Goal: Task Accomplishment & Management: Use online tool/utility

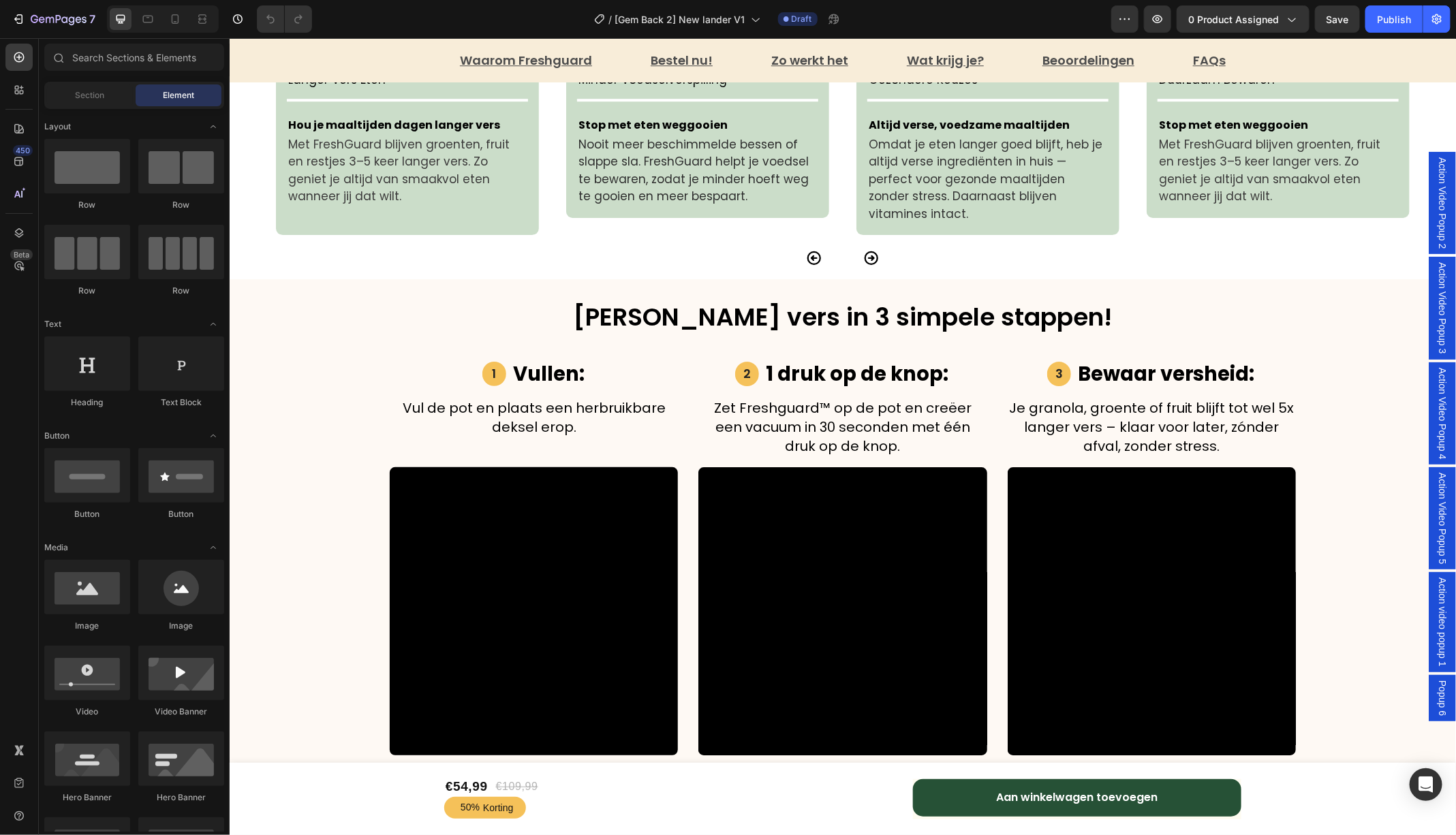
scroll to position [2306, 0]
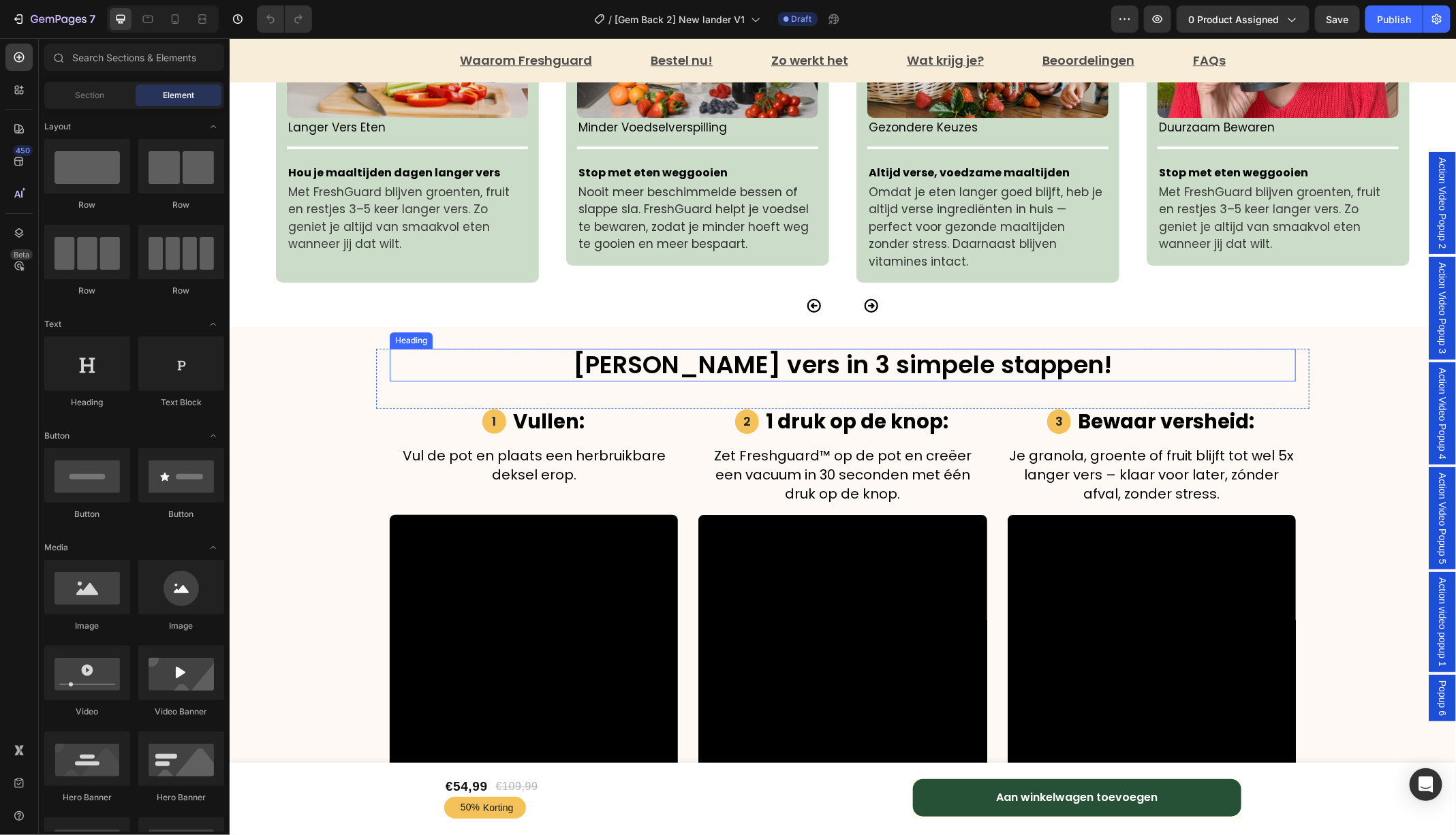
click at [919, 347] on span "[PERSON_NAME] vers in 3 simpele stappen!" at bounding box center [842, 364] width 539 height 35
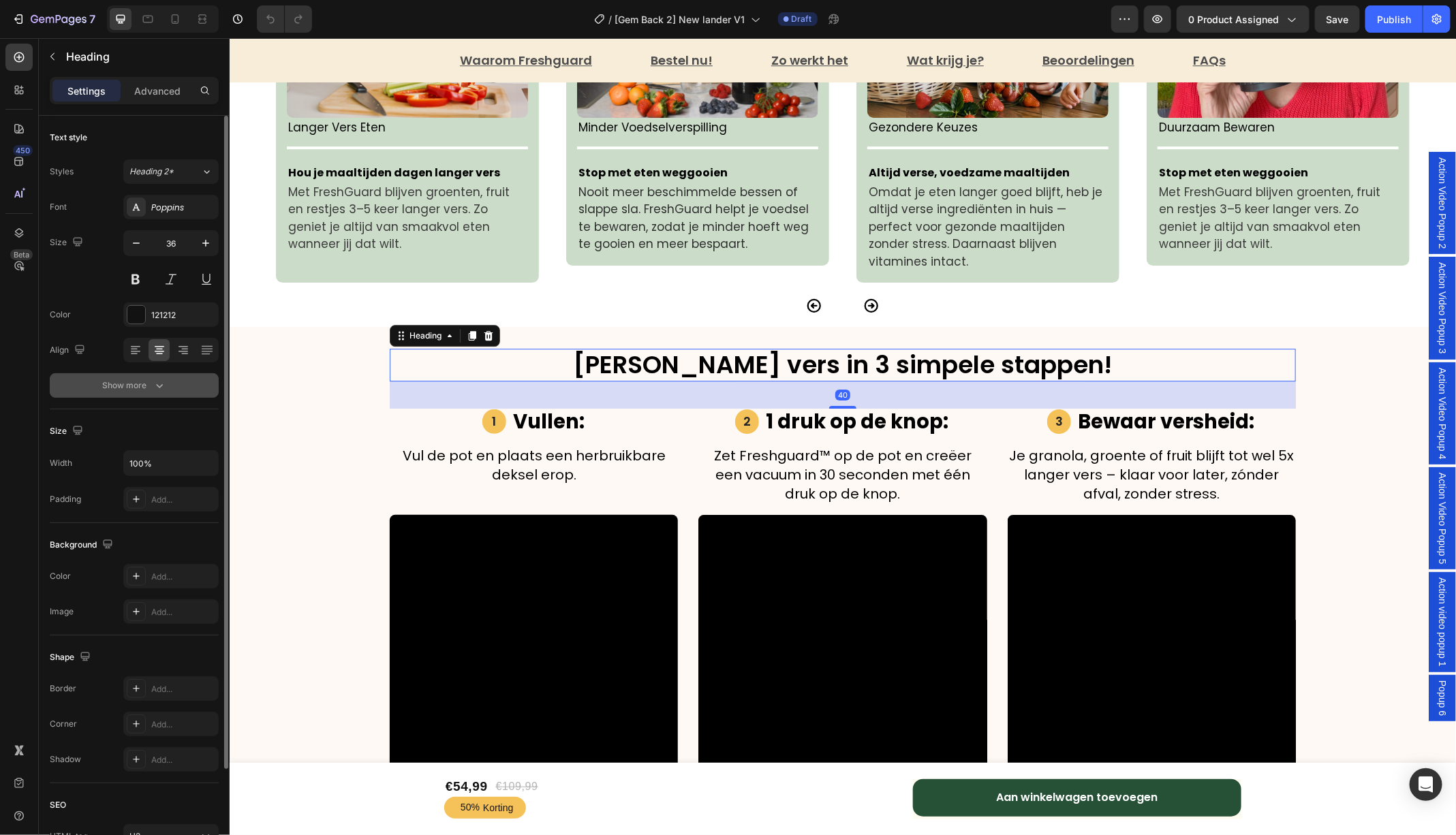
click at [163, 383] on icon "button" at bounding box center [160, 386] width 14 height 14
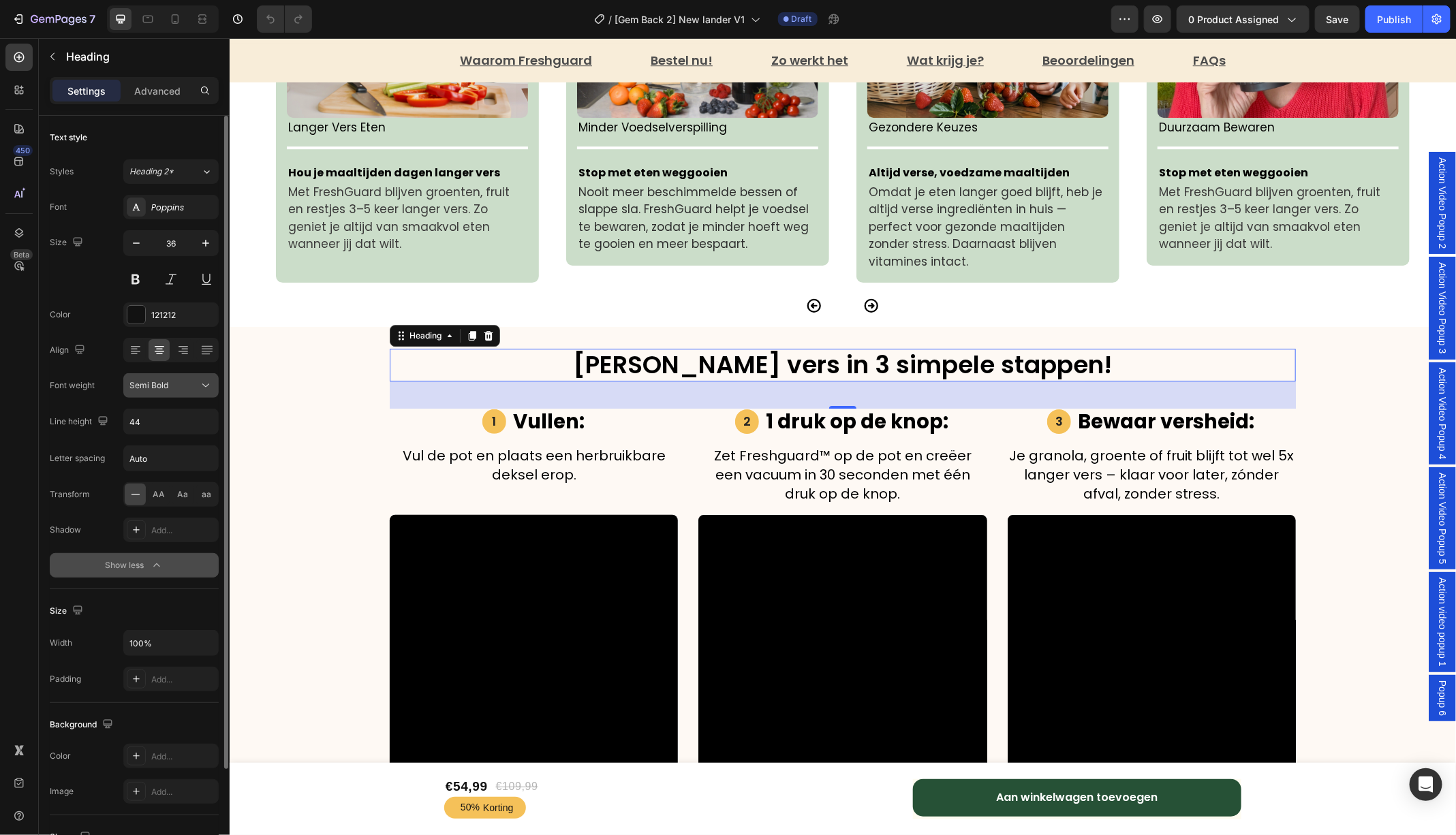
click at [189, 391] on button "Semi Bold" at bounding box center [171, 385] width 95 height 24
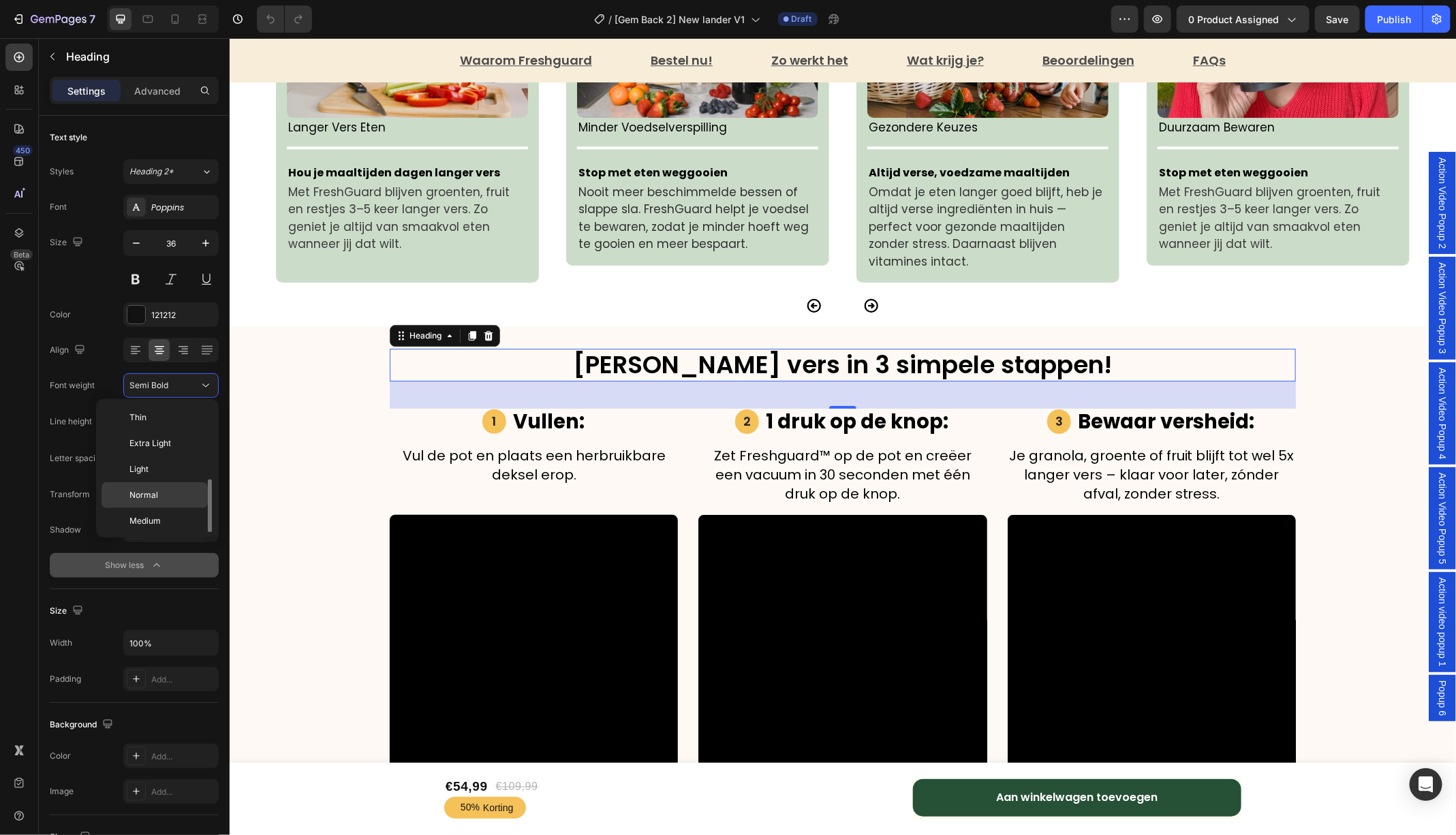
scroll to position [48, 0]
click at [171, 474] on p "Medium" at bounding box center [166, 473] width 72 height 13
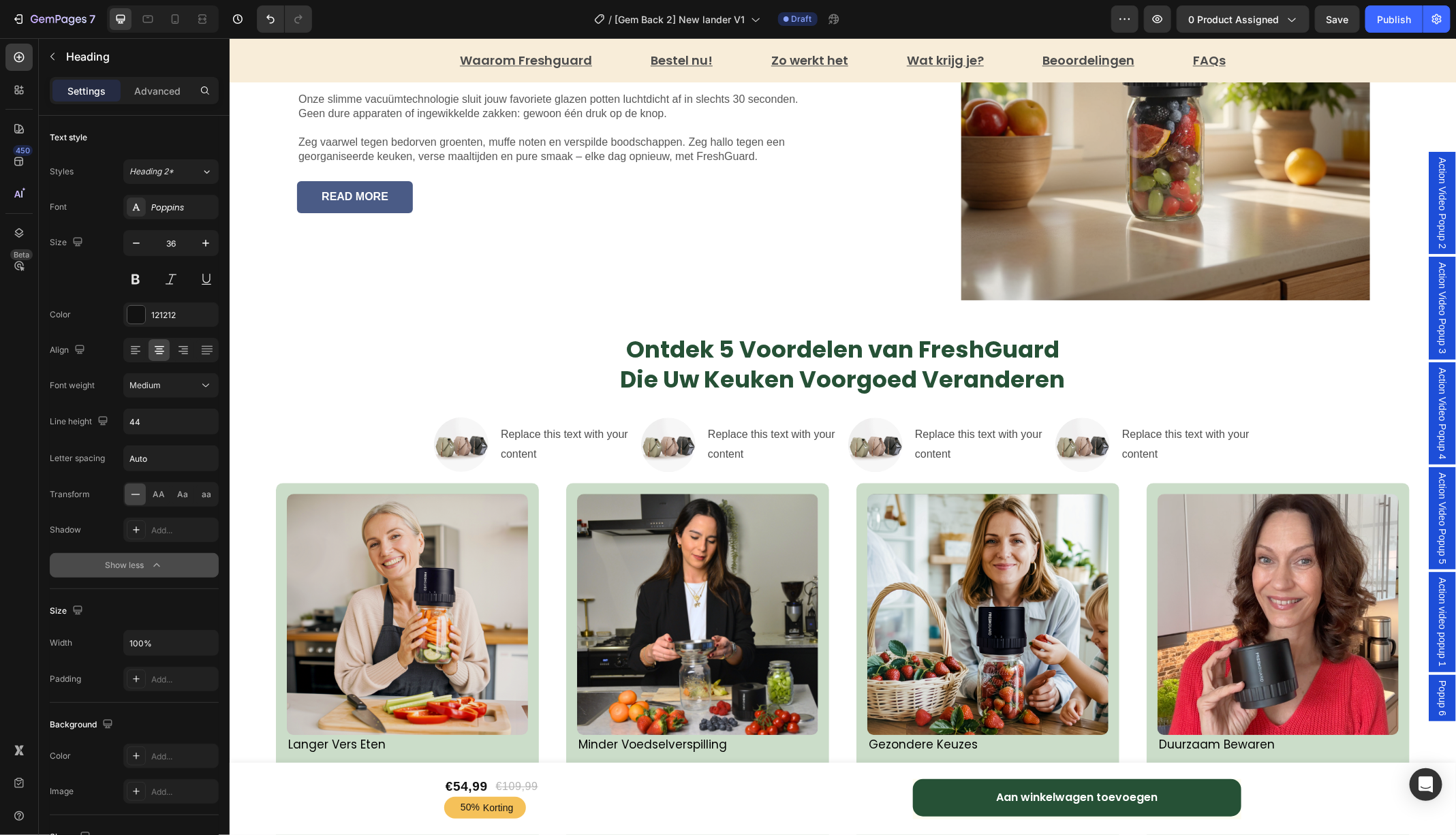
scroll to position [1684, 0]
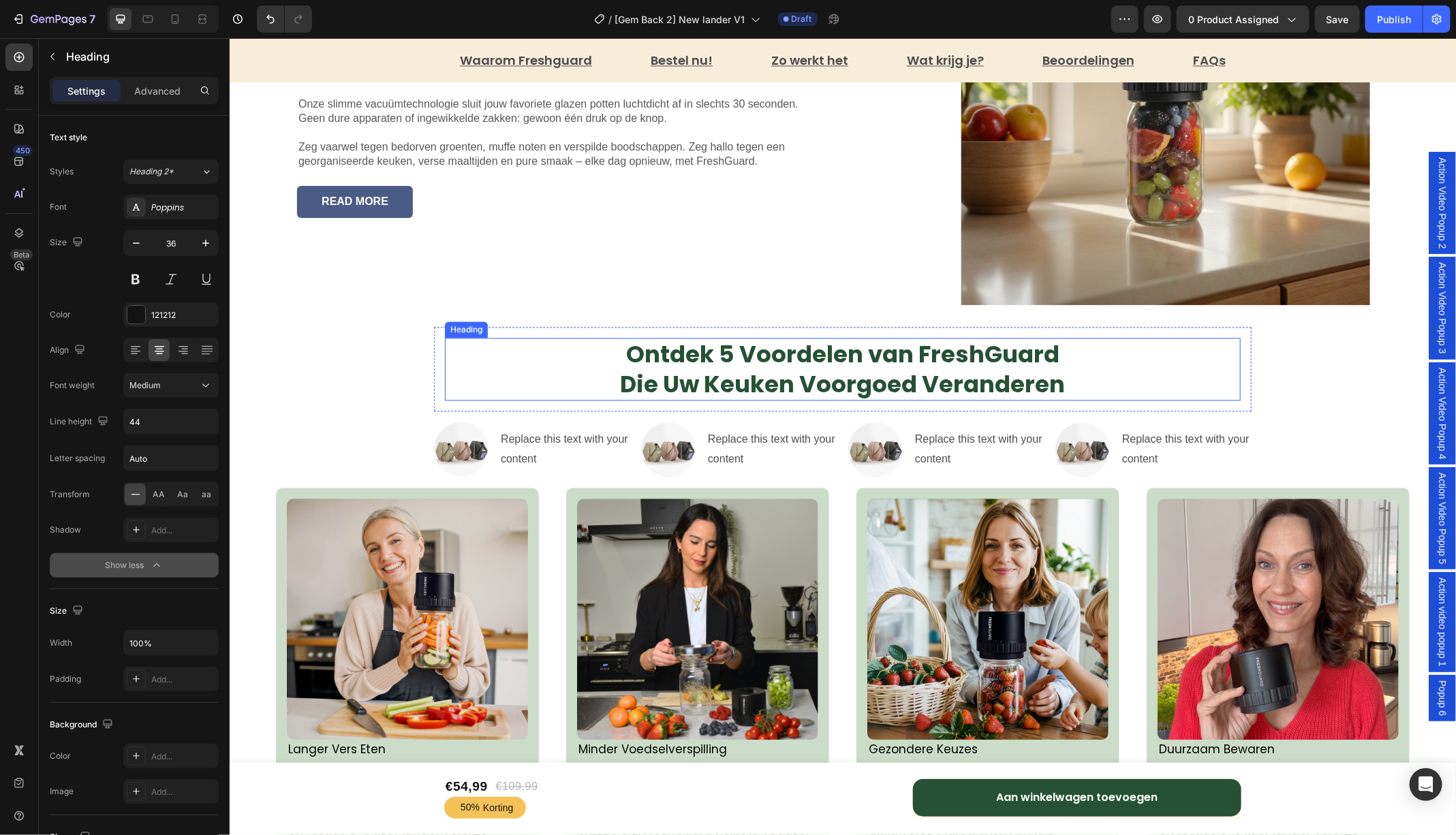
click at [718, 379] on h2 "Ontdek 5 Voordelen van FreshGuard Die Uw Keuken Voorgoed Veranderen" at bounding box center [842, 368] width 796 height 63
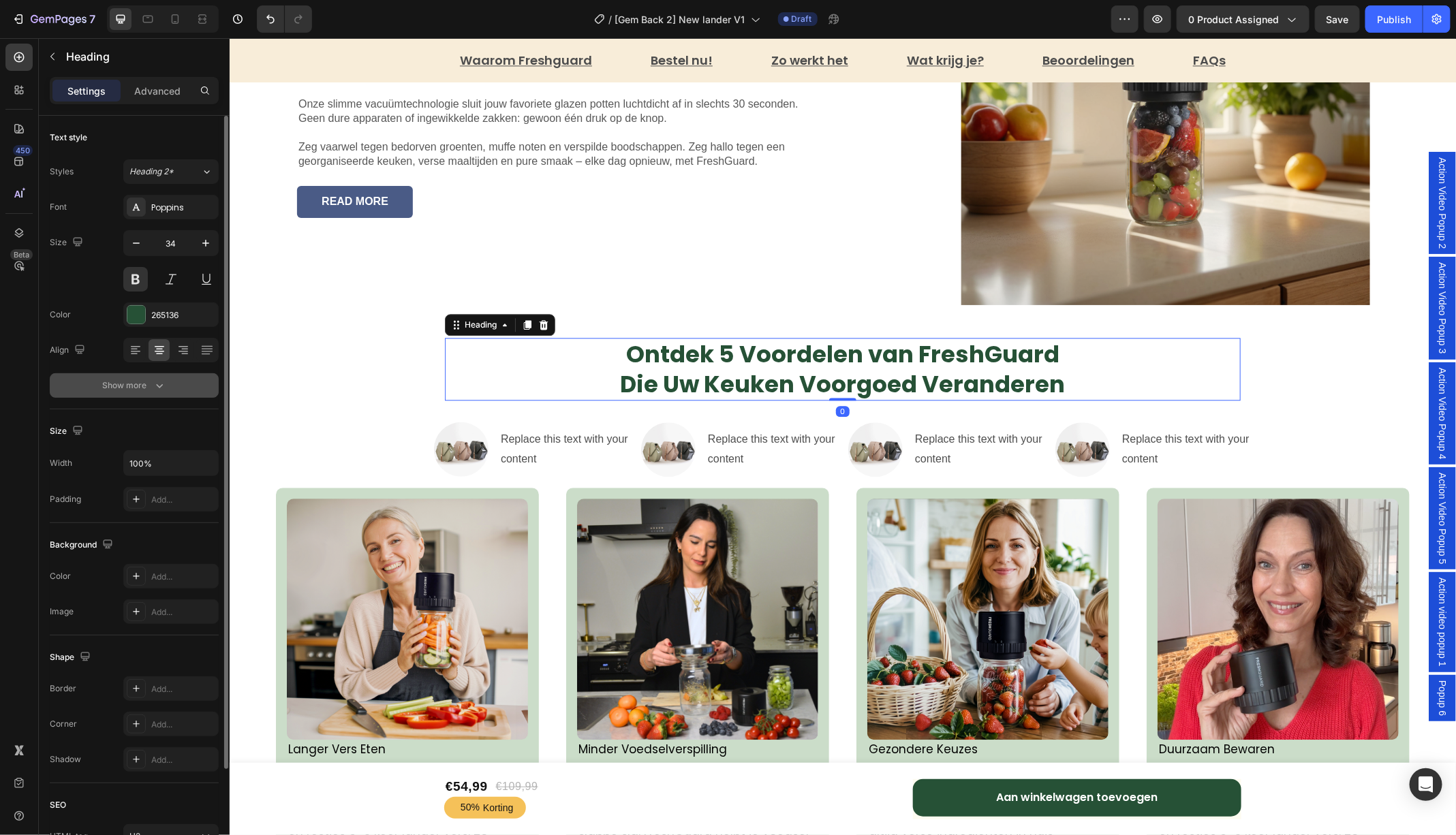
click at [161, 379] on icon "button" at bounding box center [160, 386] width 14 height 14
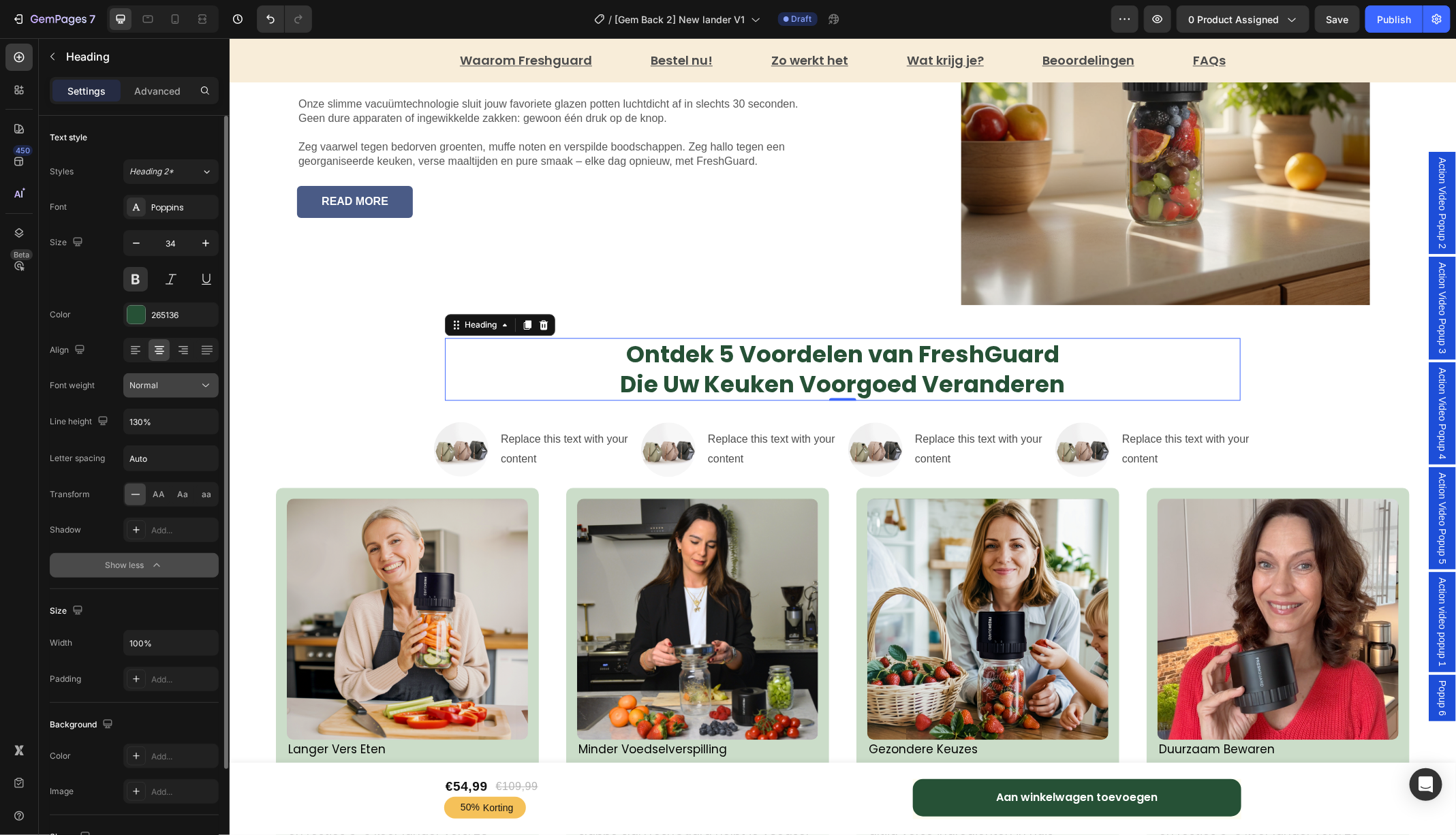
click at [203, 380] on icon at bounding box center [206, 386] width 14 height 14
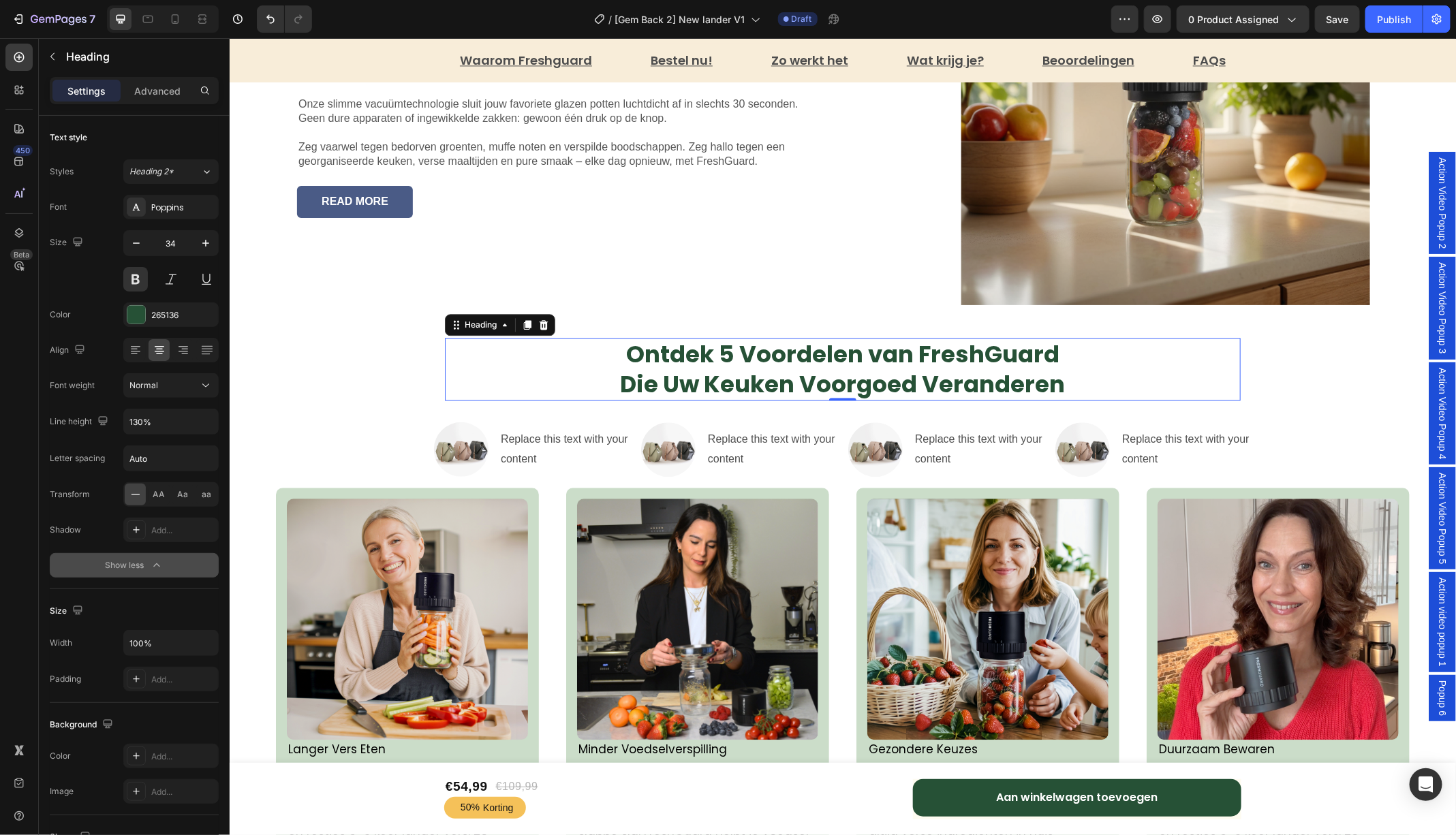
click at [684, 363] on h2 "Ontdek 5 Voordelen van FreshGuard Die Uw Keuken Voorgoed Veranderen" at bounding box center [842, 368] width 796 height 63
click at [684, 363] on p "Ontdek 5 Voordelen van FreshGuard Die Uw Keuken Voorgoed Veranderen" at bounding box center [842, 368] width 793 height 60
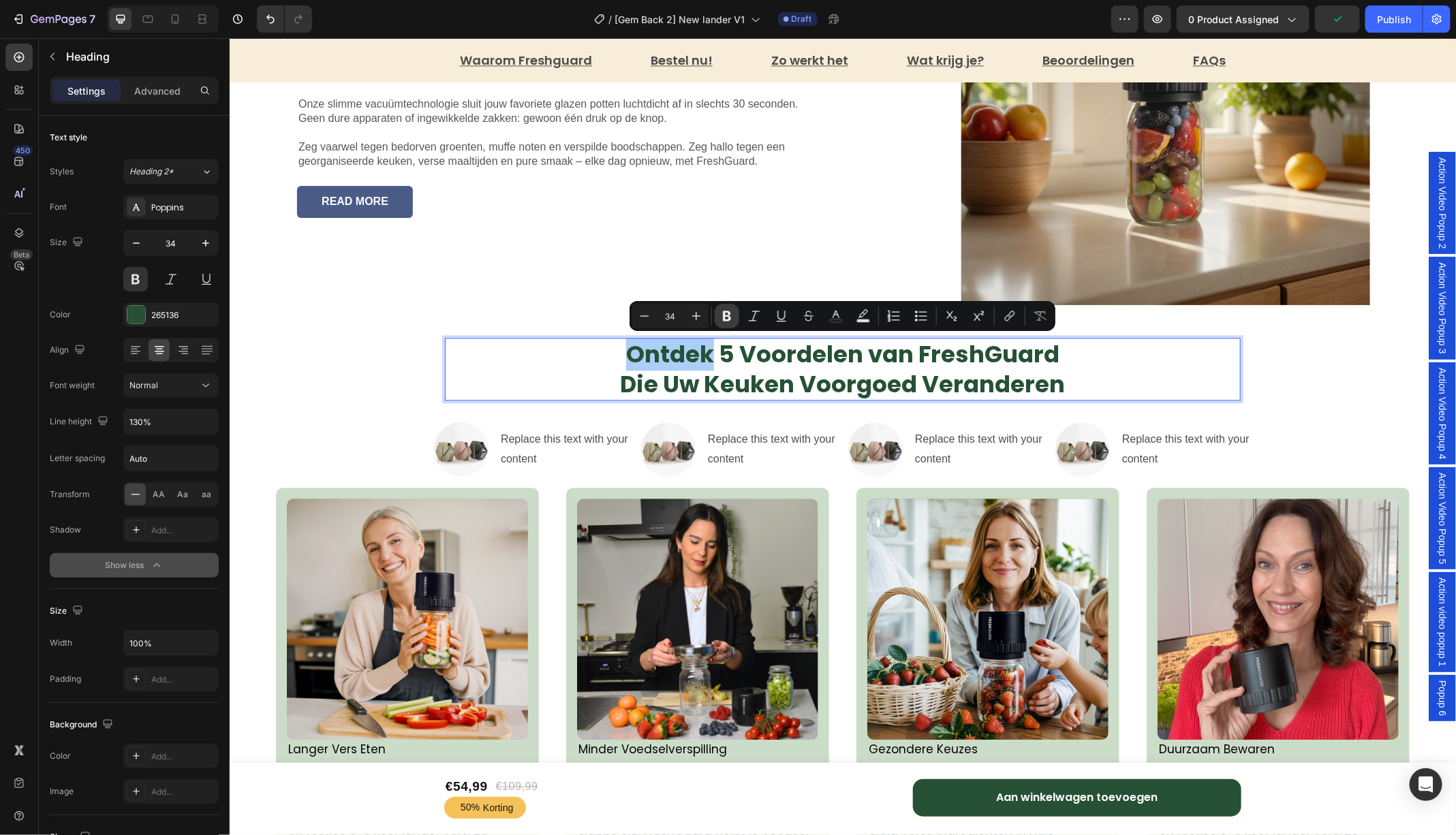
click at [726, 314] on icon "Editor contextual toolbar" at bounding box center [727, 316] width 14 height 14
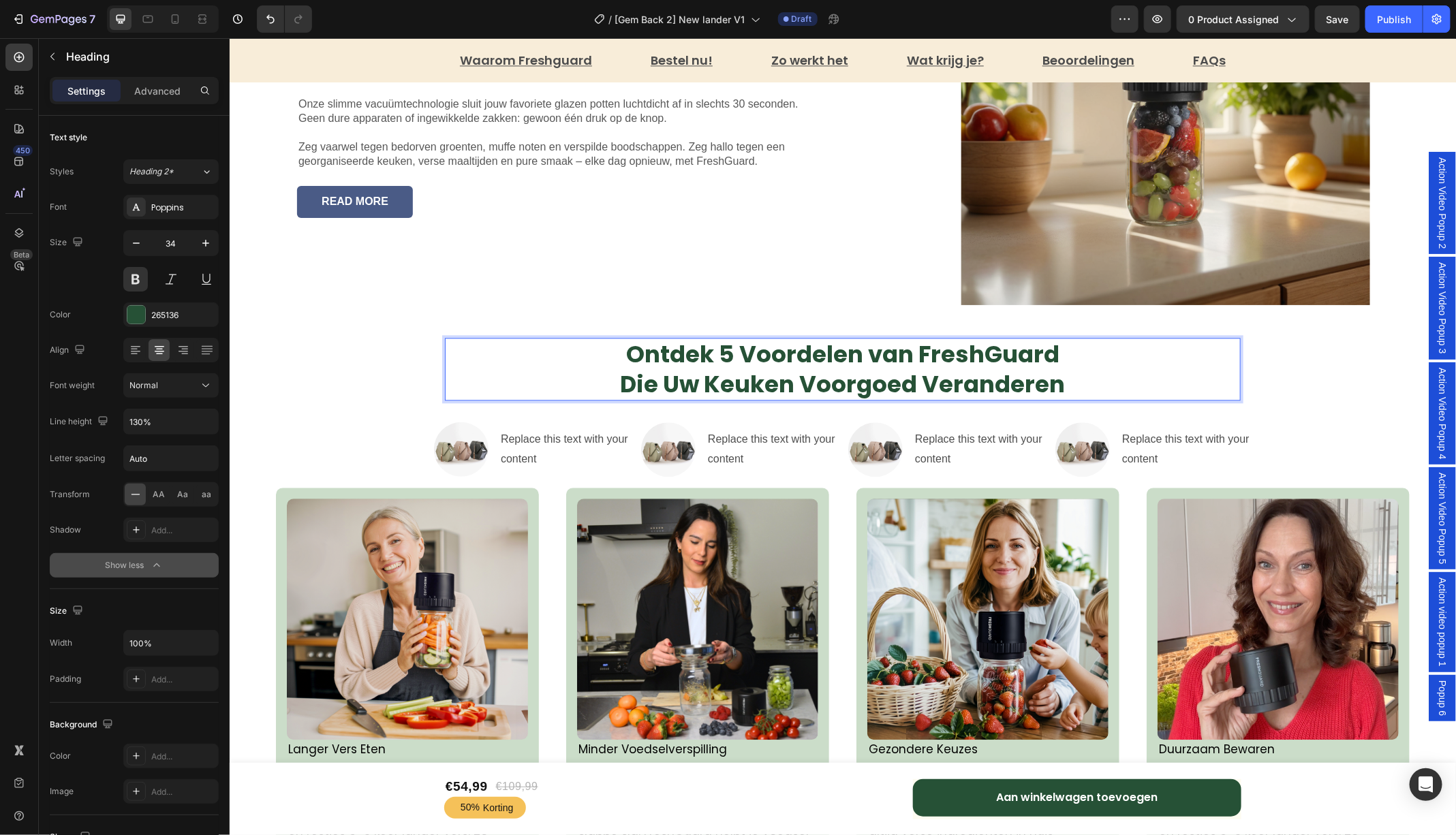
click at [713, 367] on strong "Die Uw Keuken Voorgoed Veranderen" at bounding box center [842, 383] width 444 height 33
click at [686, 361] on strong "Ontdek 5 Voordelen van FreshGuard" at bounding box center [842, 353] width 433 height 33
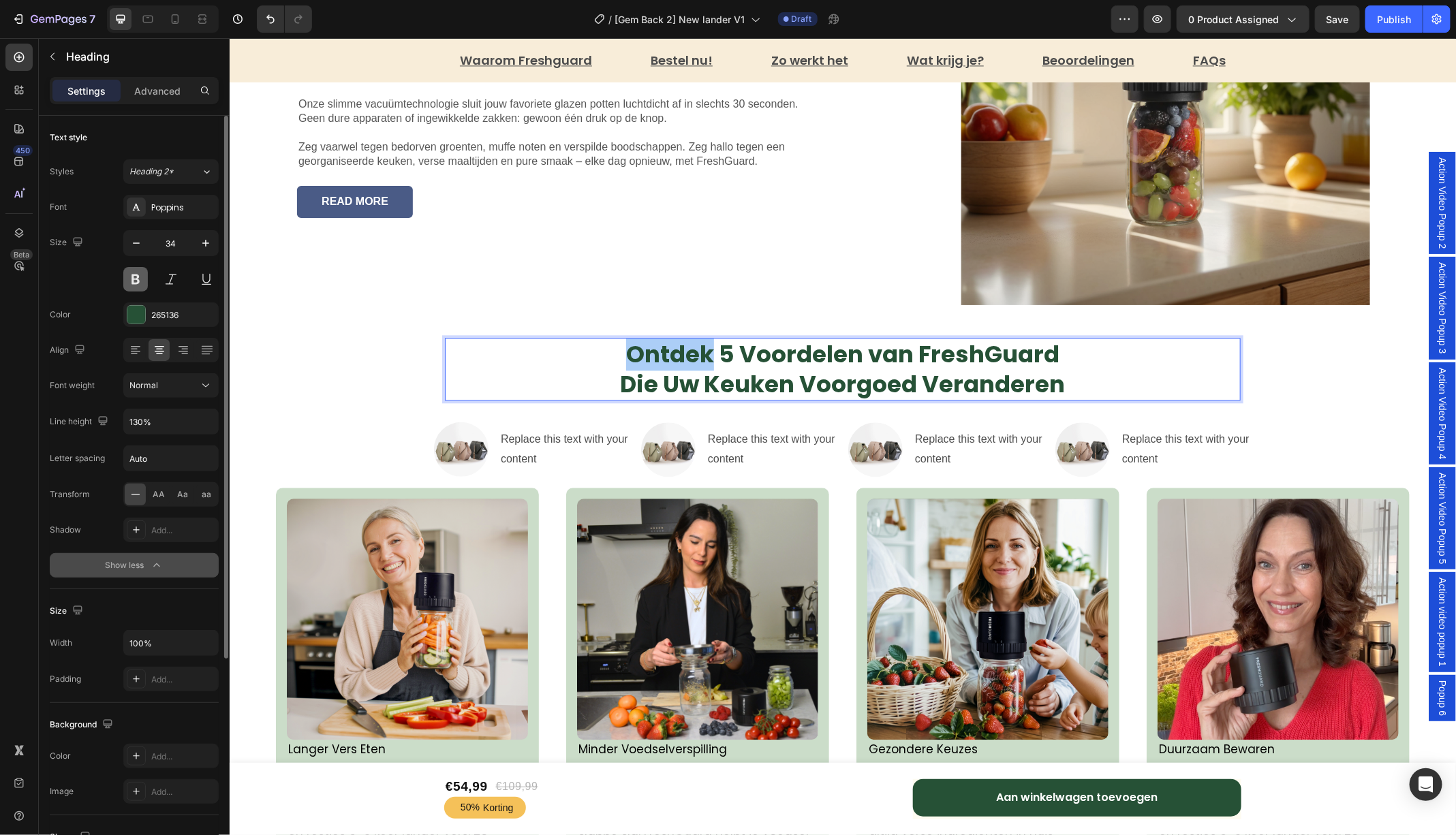
click at [142, 281] on button at bounding box center [135, 279] width 24 height 24
click at [127, 272] on button at bounding box center [135, 279] width 24 height 24
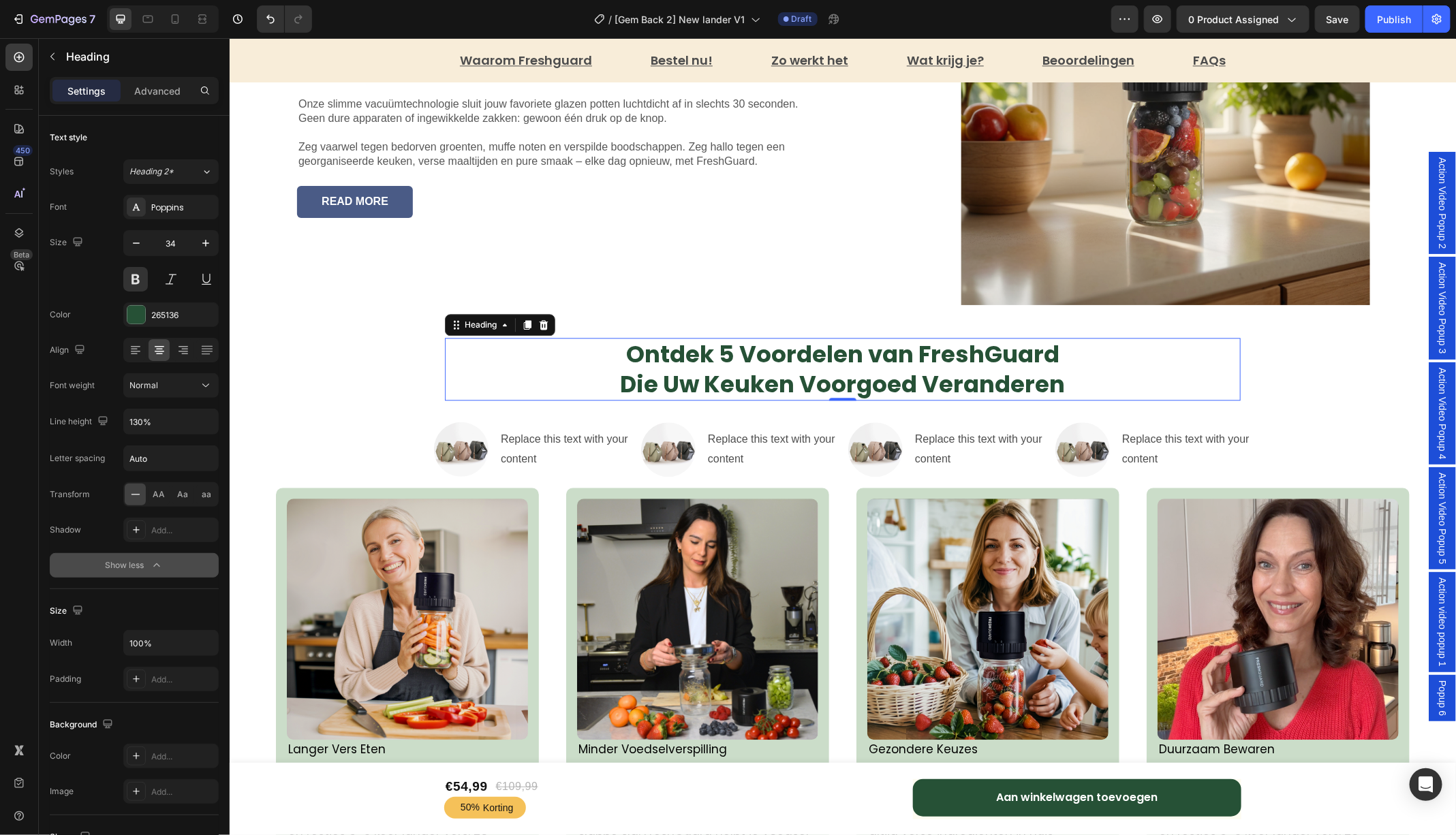
click at [717, 364] on strong "Ontdek 5 Voordelen van FreshGuard" at bounding box center [842, 353] width 433 height 33
click at [728, 374] on strong "Die Uw Keuken Voorgoed Veranderen" at bounding box center [842, 383] width 444 height 33
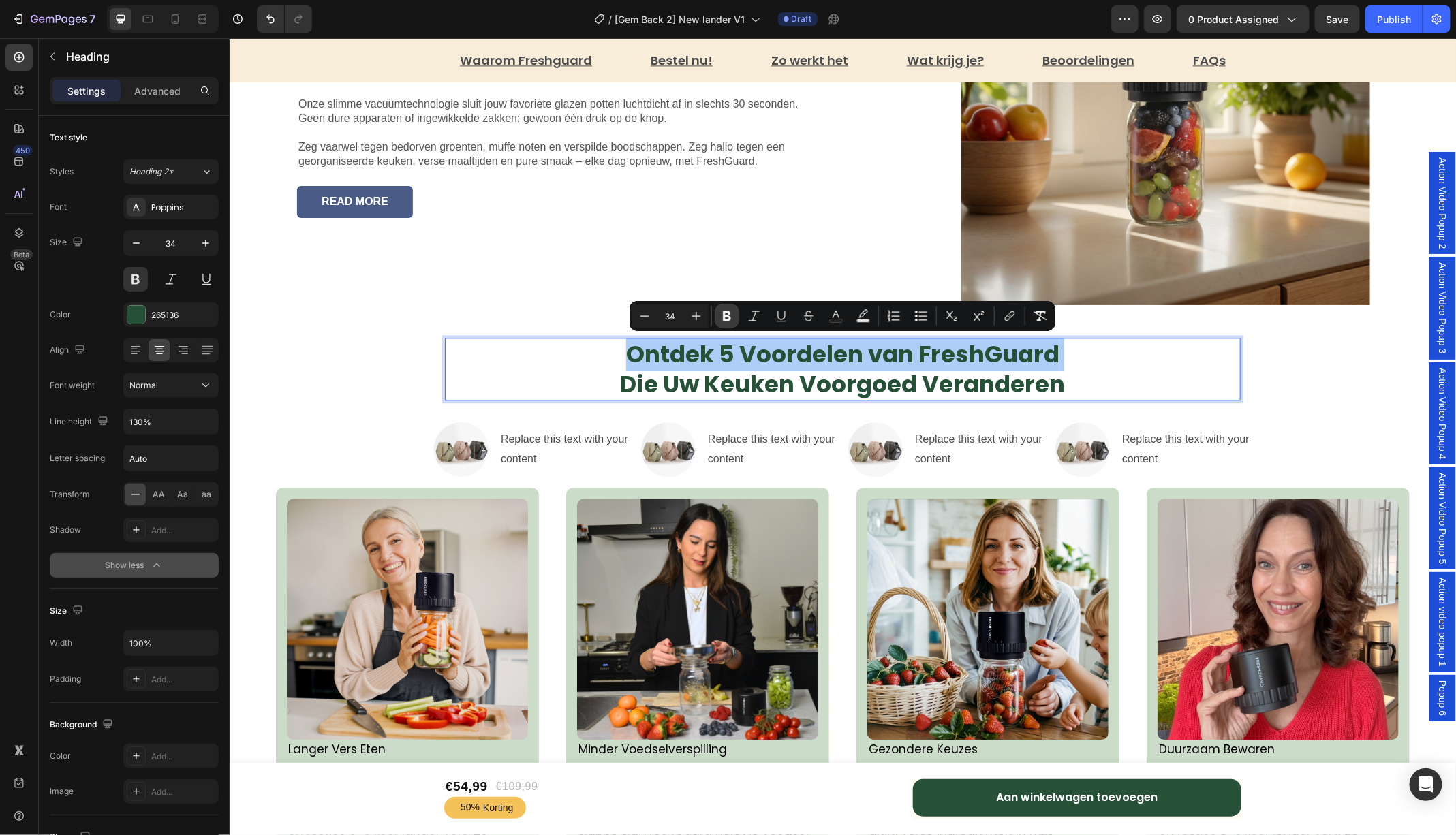
click at [728, 313] on icon "Editor contextual toolbar" at bounding box center [727, 316] width 8 height 10
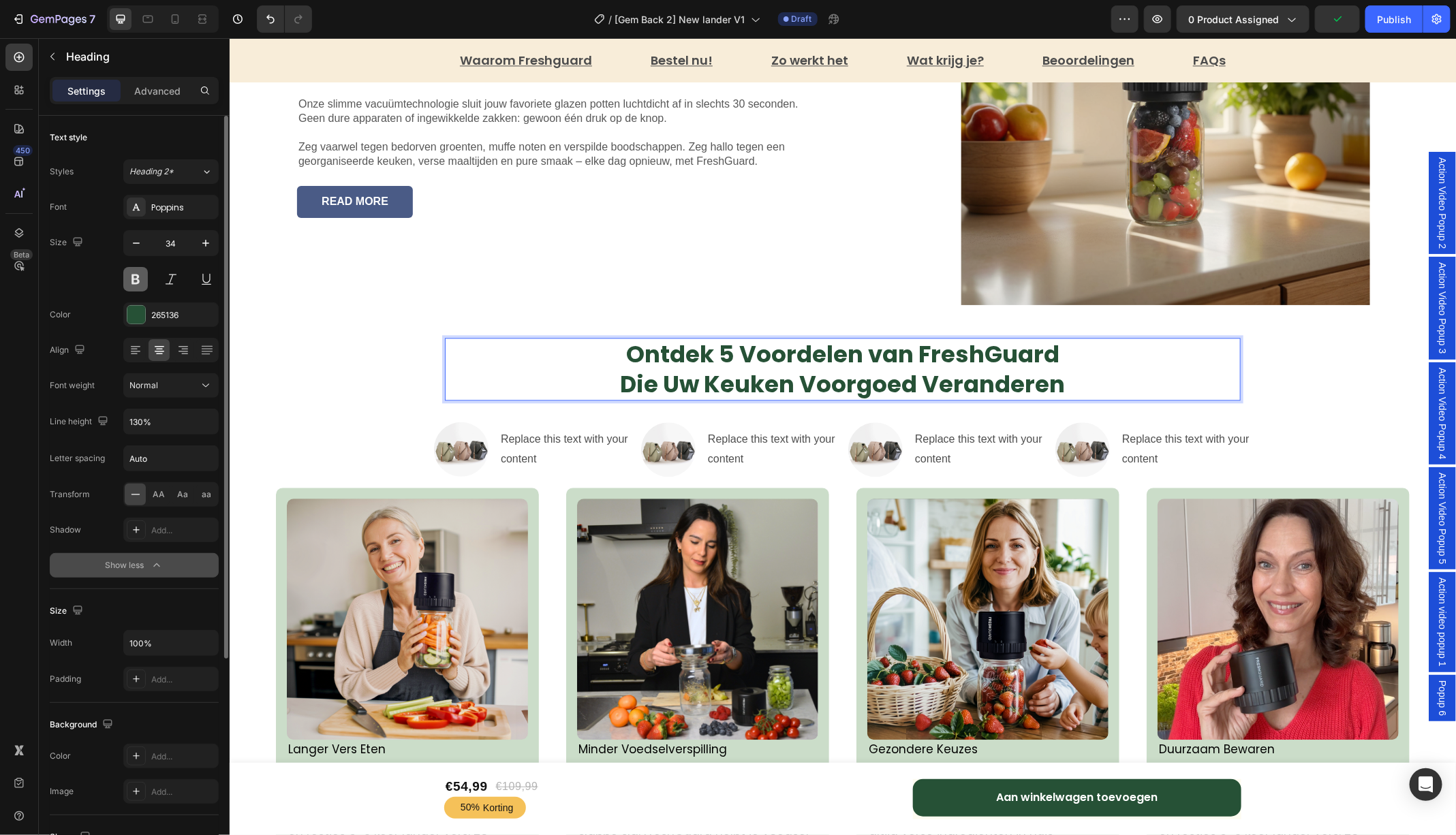
click at [131, 279] on button at bounding box center [135, 279] width 24 height 24
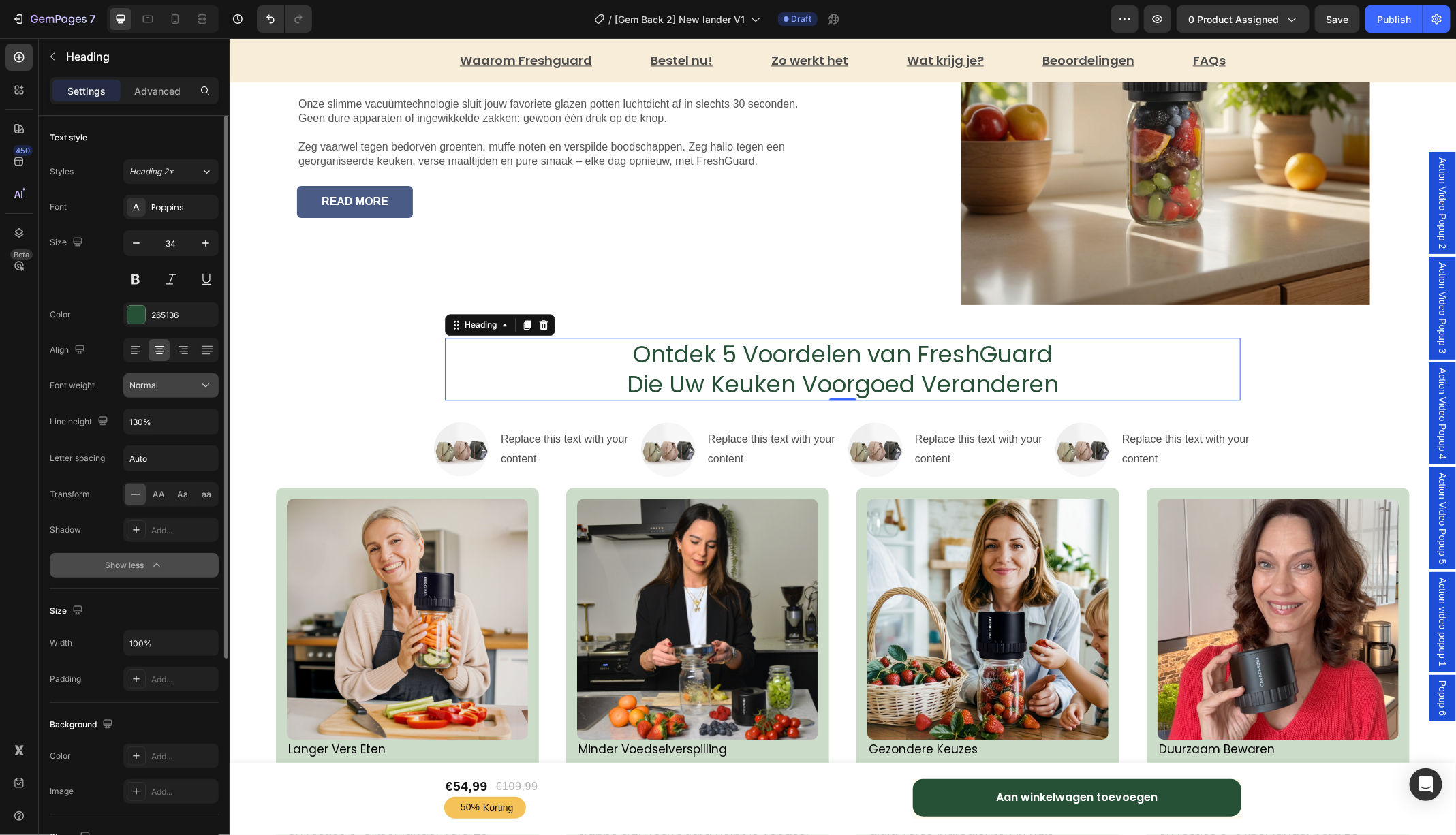
click at [184, 380] on div "Normal" at bounding box center [164, 386] width 70 height 13
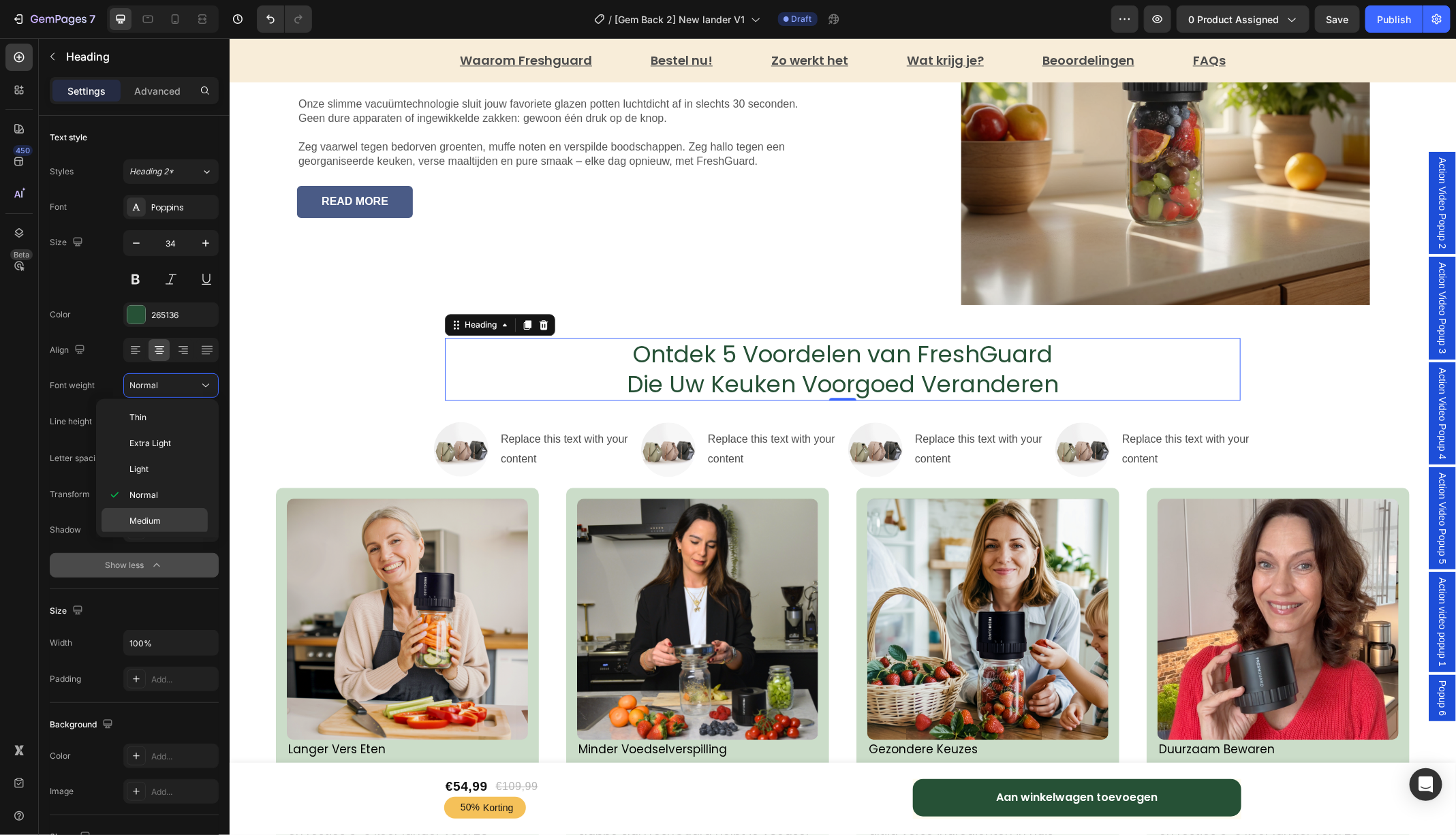
click at [156, 515] on span "Medium" at bounding box center [145, 521] width 31 height 13
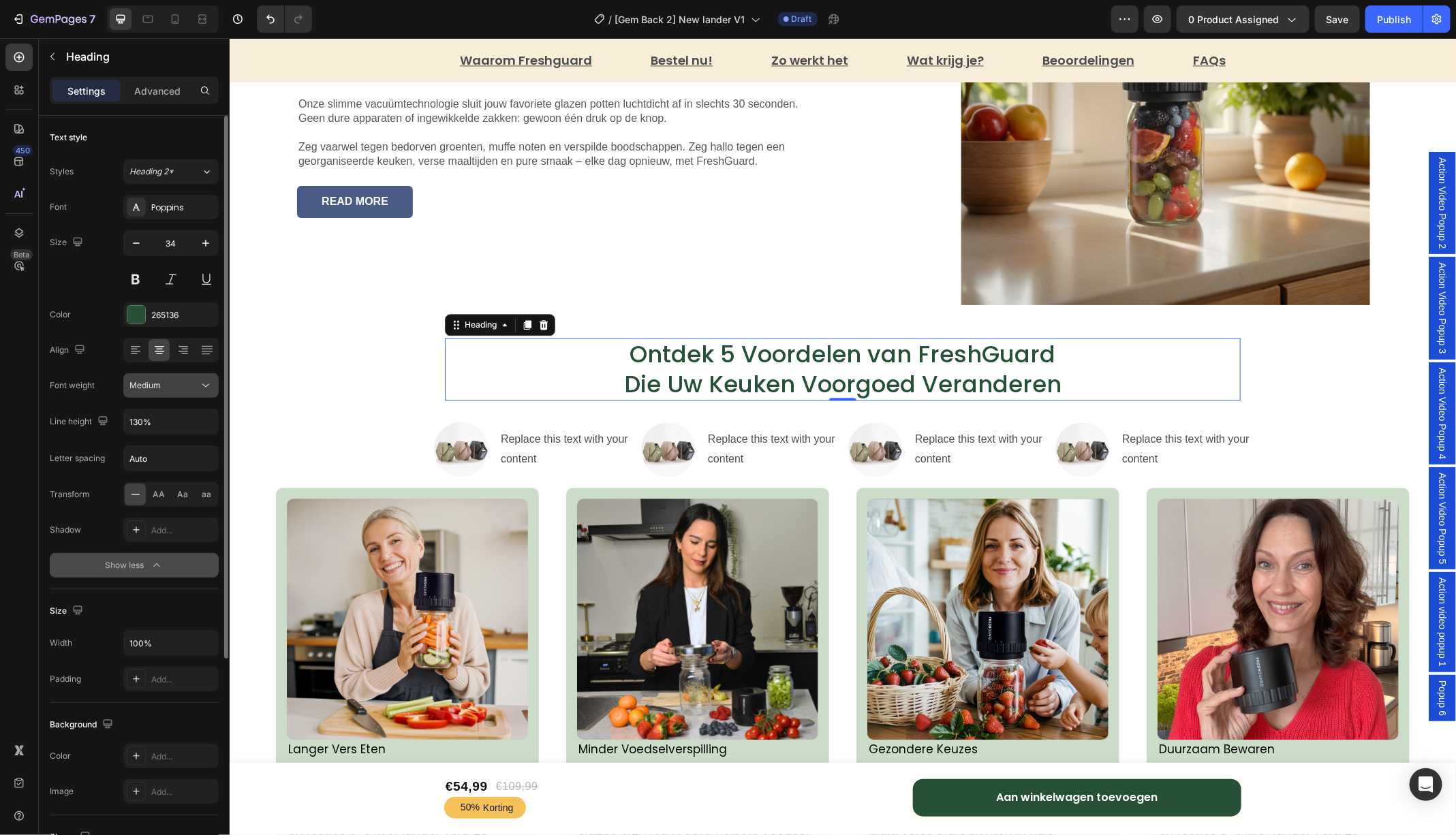
click at [198, 383] on div "Medium" at bounding box center [164, 386] width 70 height 13
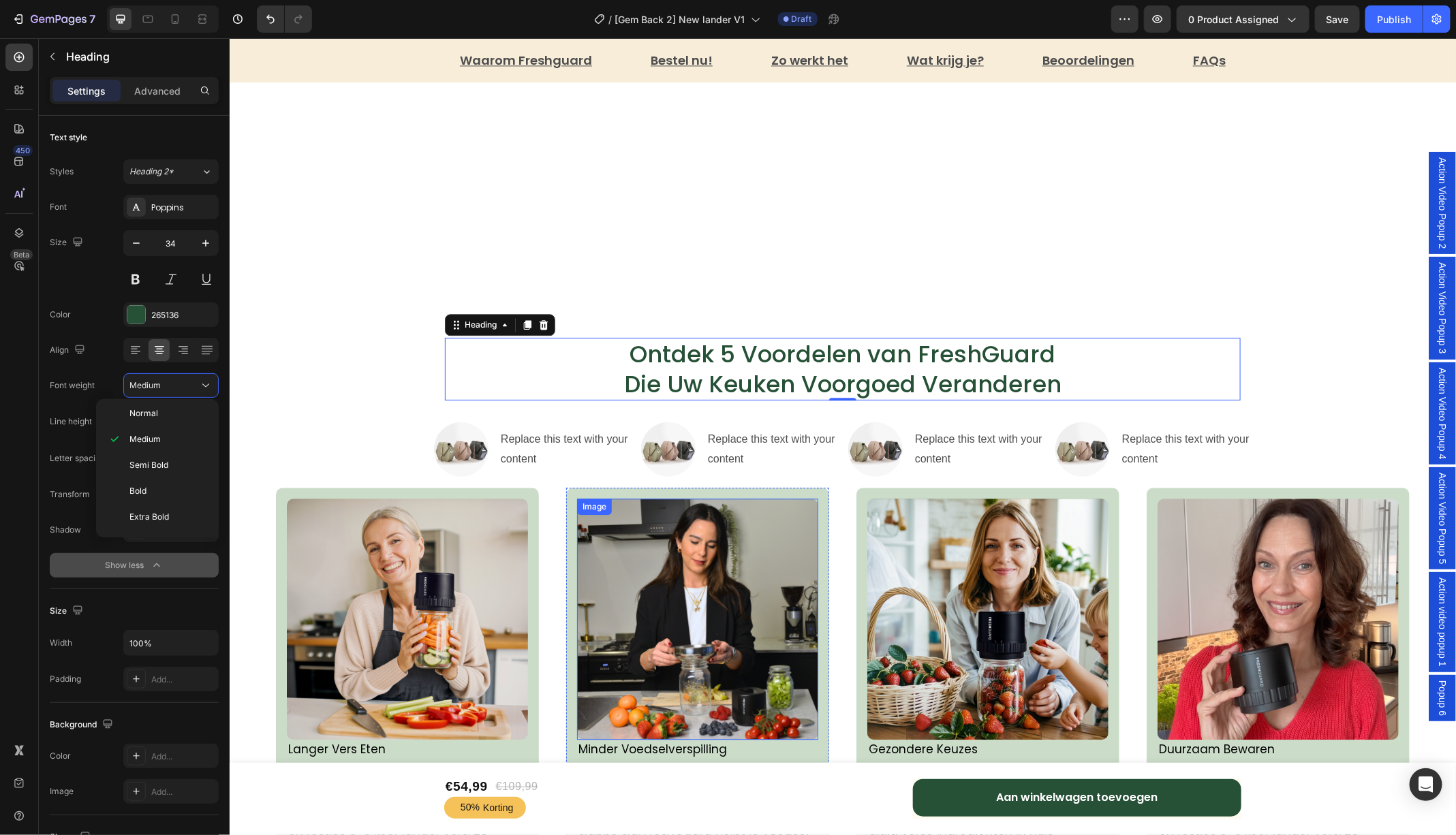
scroll to position [2234, 0]
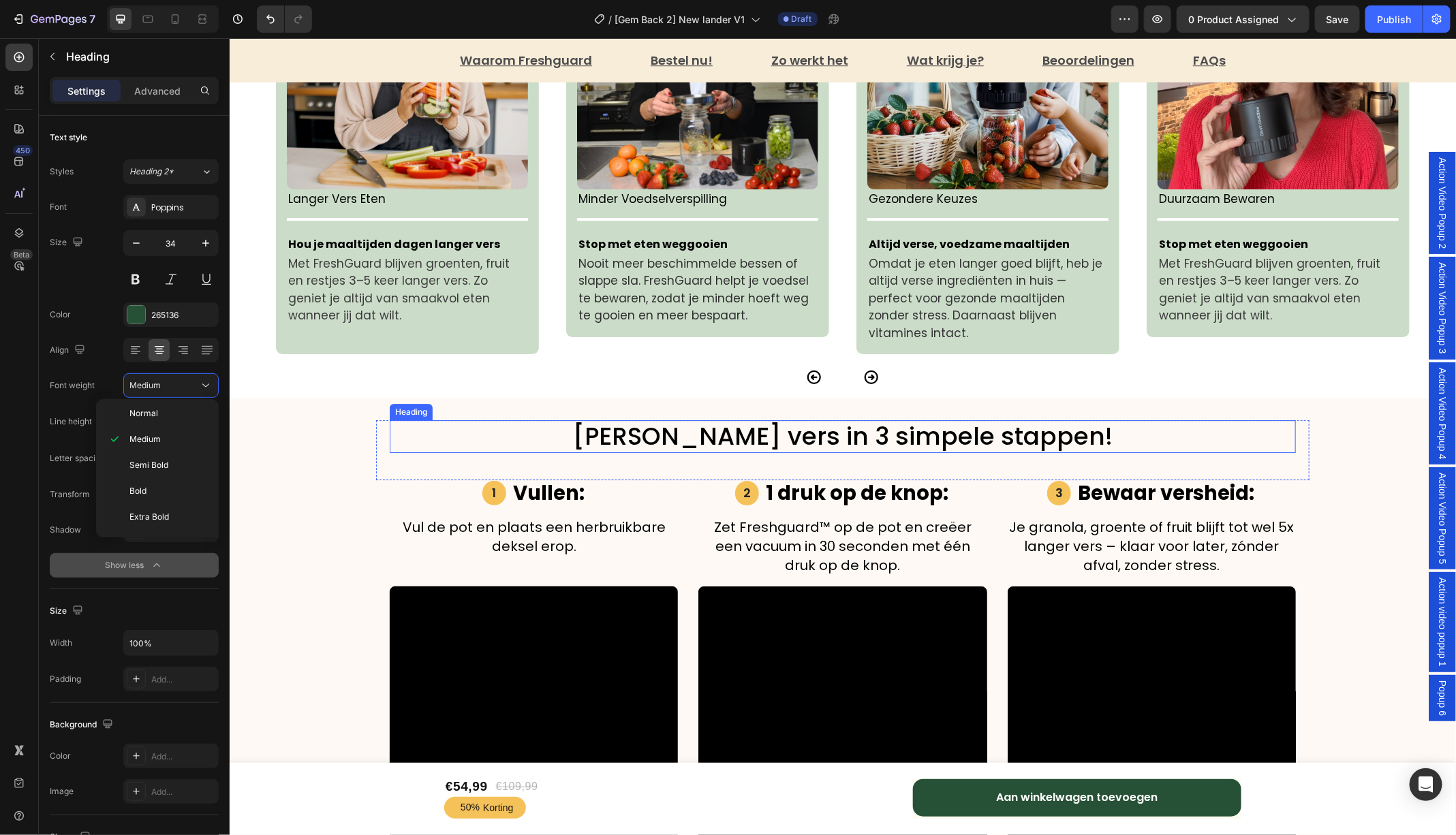
click at [712, 422] on span "[PERSON_NAME] vers in 3 simpele stappen!" at bounding box center [842, 435] width 539 height 35
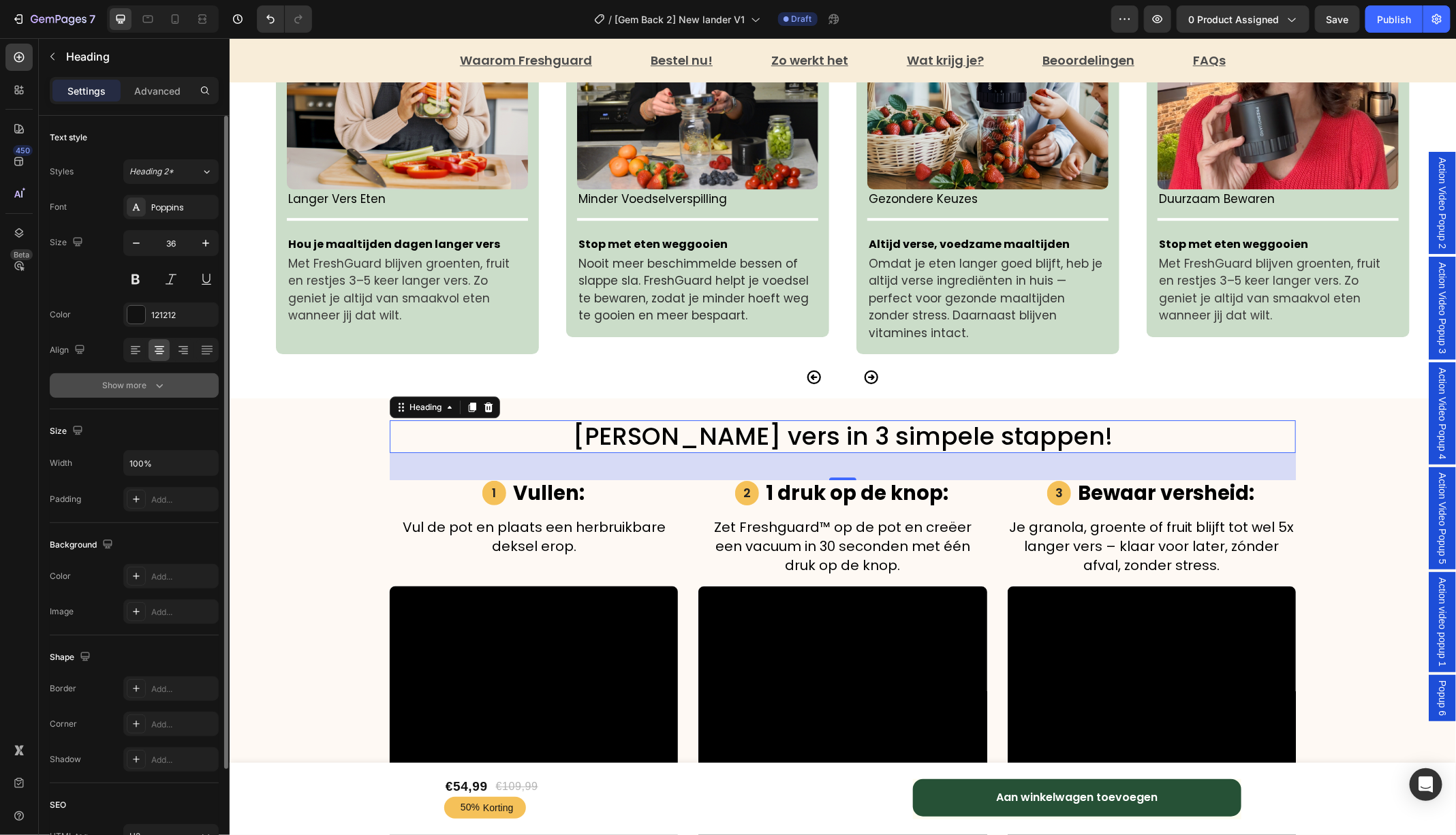
click at [156, 384] on icon "button" at bounding box center [160, 386] width 7 height 4
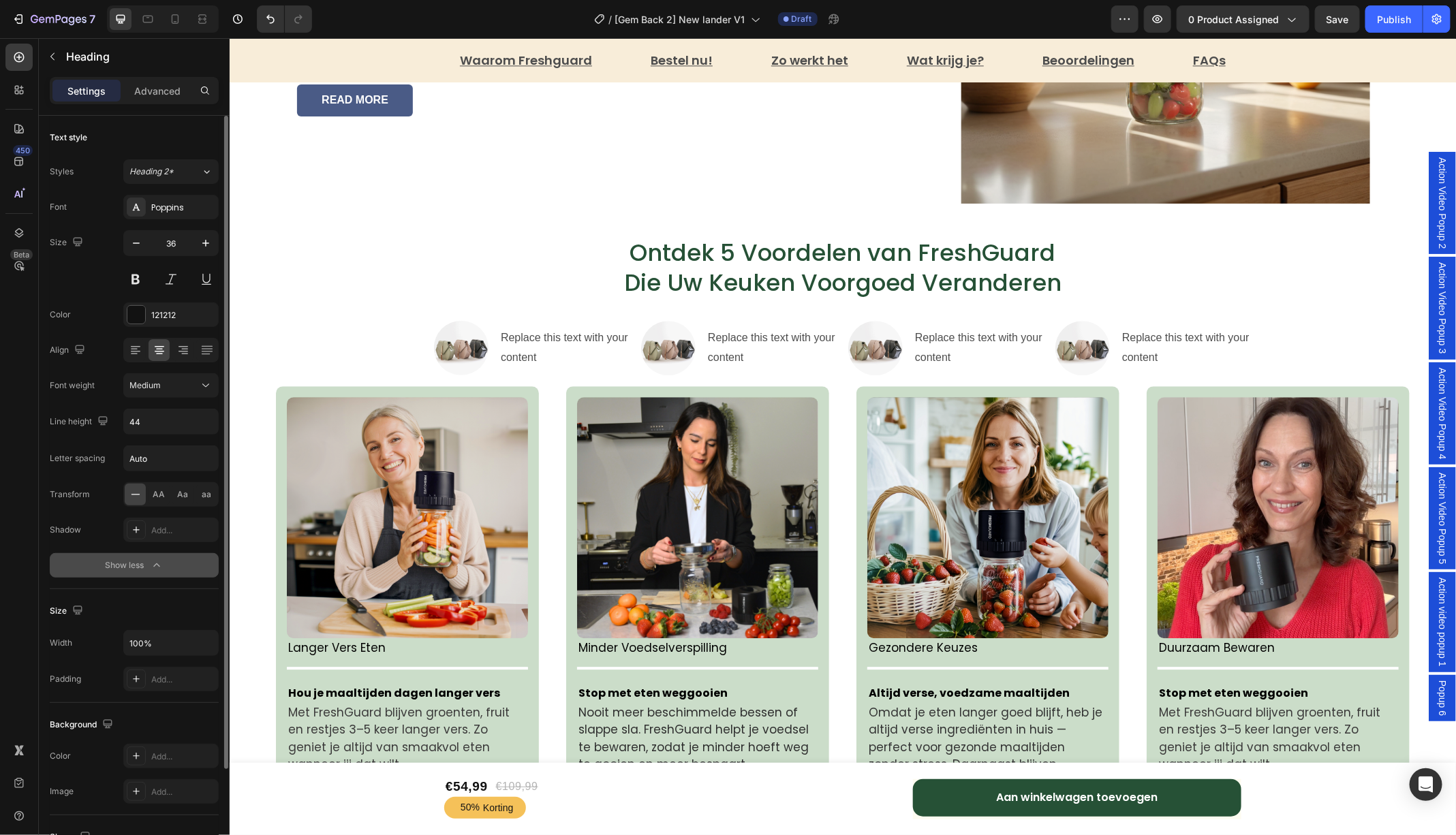
scroll to position [1785, 0]
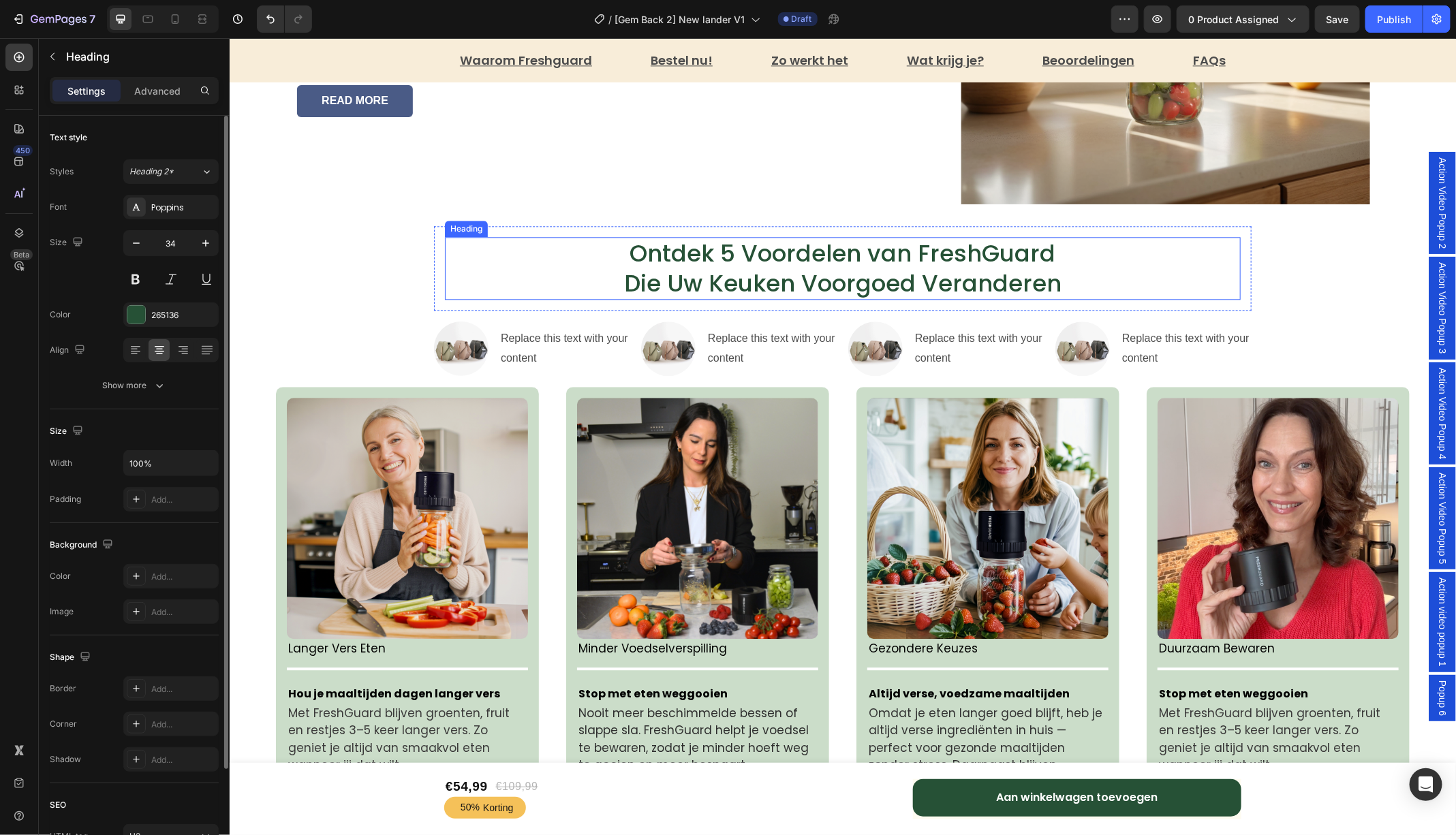
click at [706, 274] on p "Ontdek 5 Voordelen van FreshGuard Die Uw Keuken Voorgoed Veranderen" at bounding box center [842, 267] width 793 height 60
click at [203, 233] on button "button" at bounding box center [206, 242] width 24 height 24
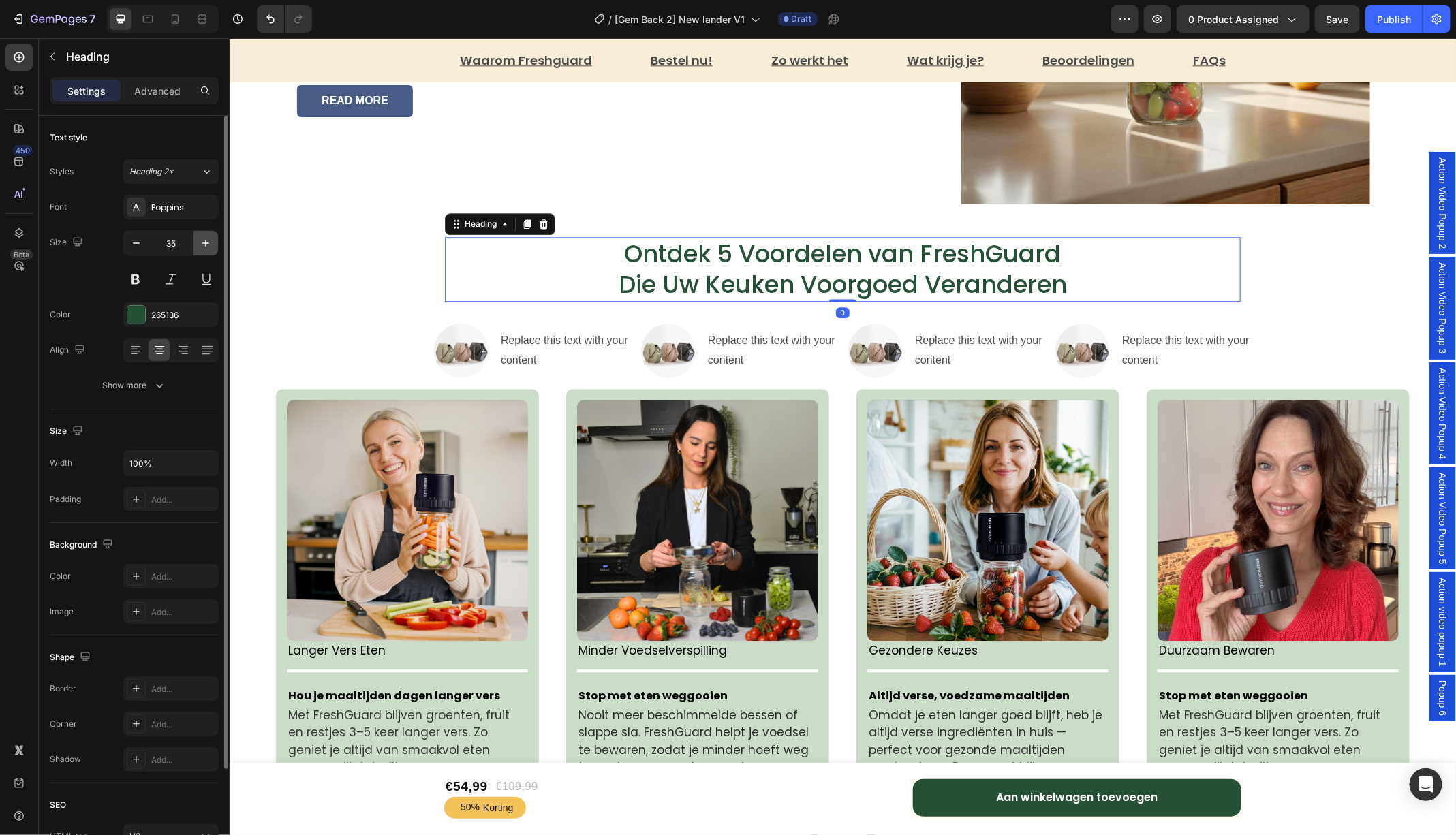
click at [203, 233] on button "button" at bounding box center [206, 242] width 24 height 24
type input "36"
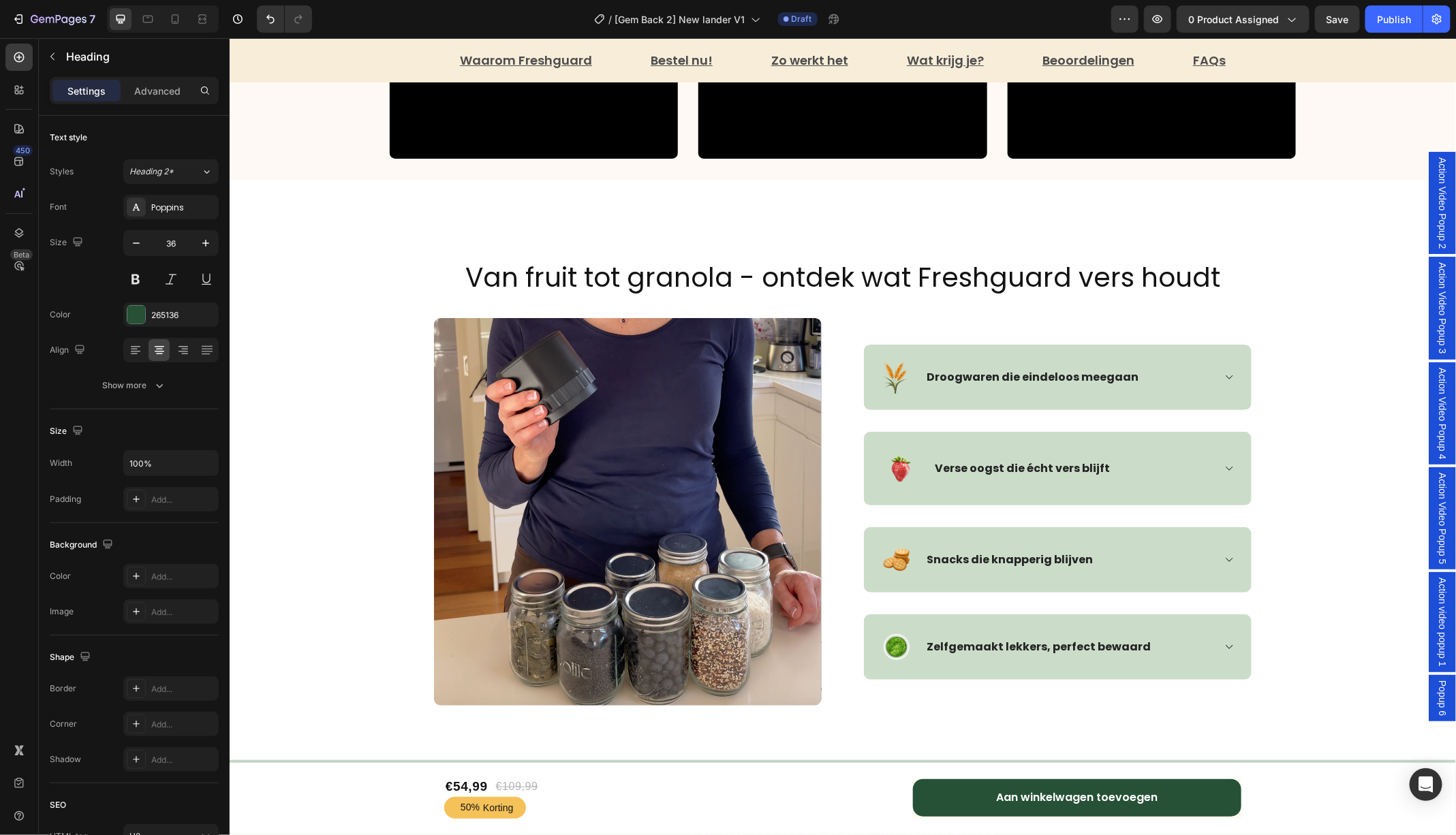
scroll to position [2937, 0]
click at [628, 275] on h2 "Van fruit tot granola - ontdek wat Freshguard vers houdt" at bounding box center [842, 277] width 817 height 38
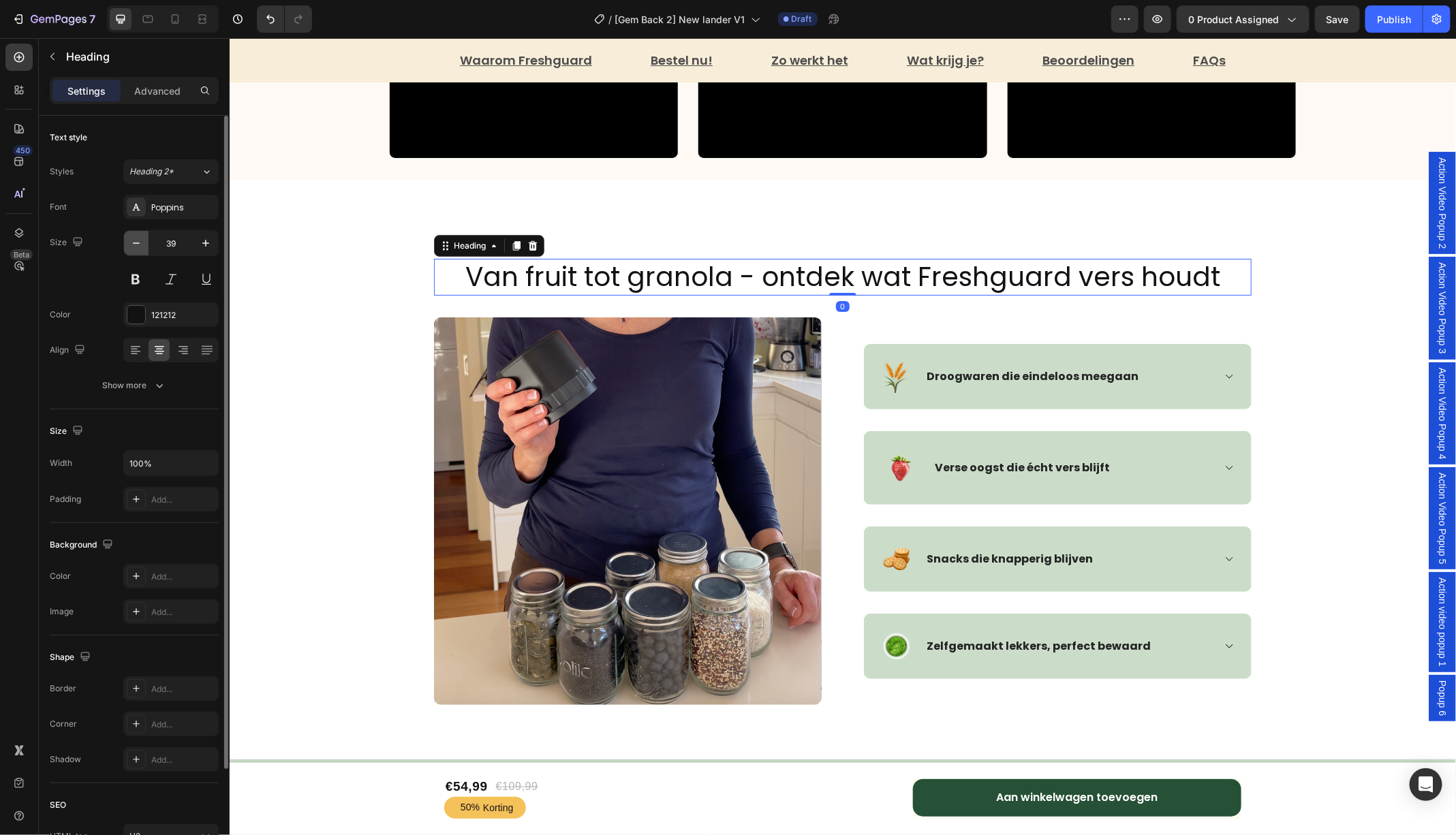
click at [131, 250] on button "button" at bounding box center [136, 242] width 24 height 24
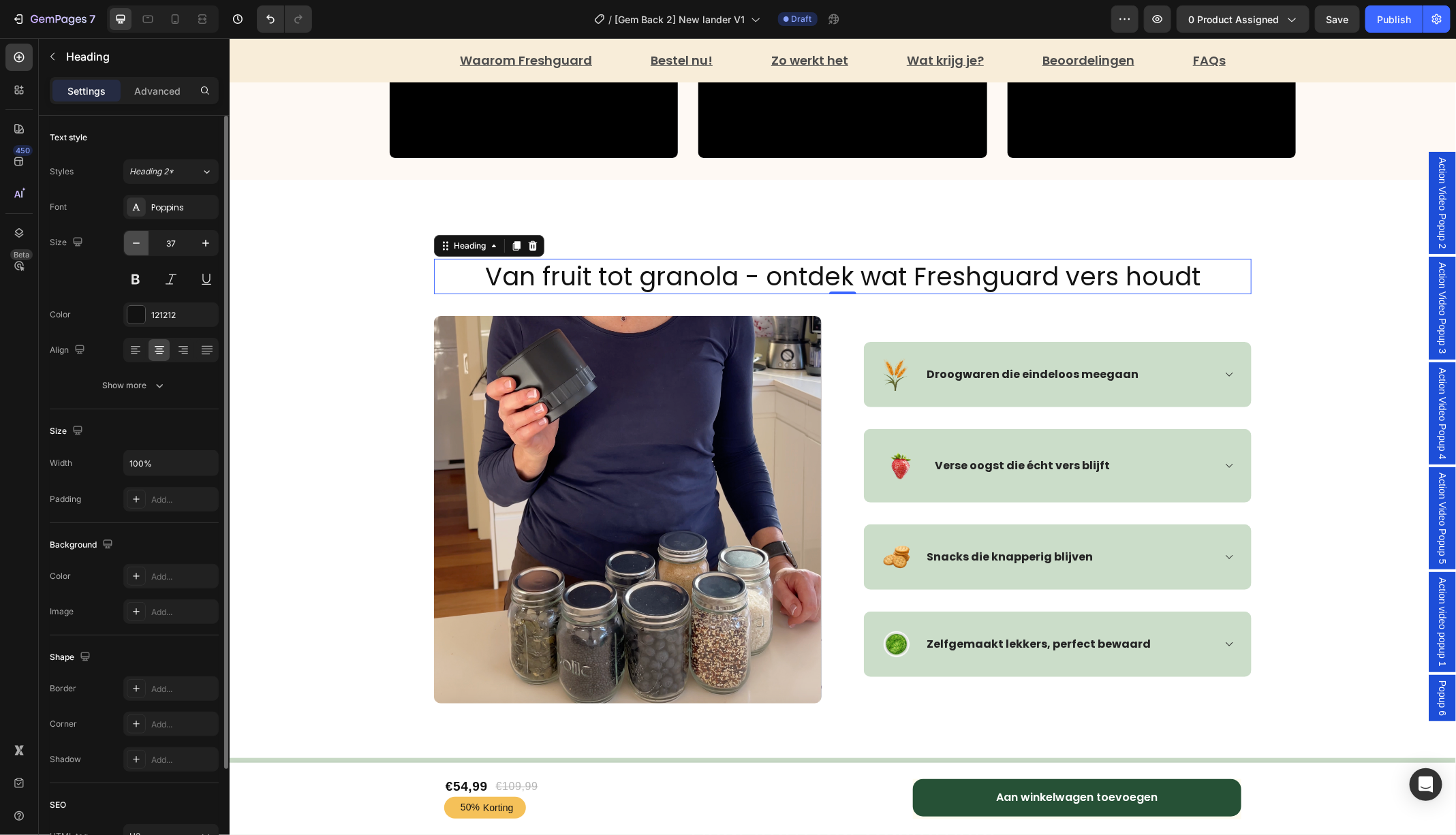
click at [131, 250] on button "button" at bounding box center [136, 242] width 24 height 24
type input "36"
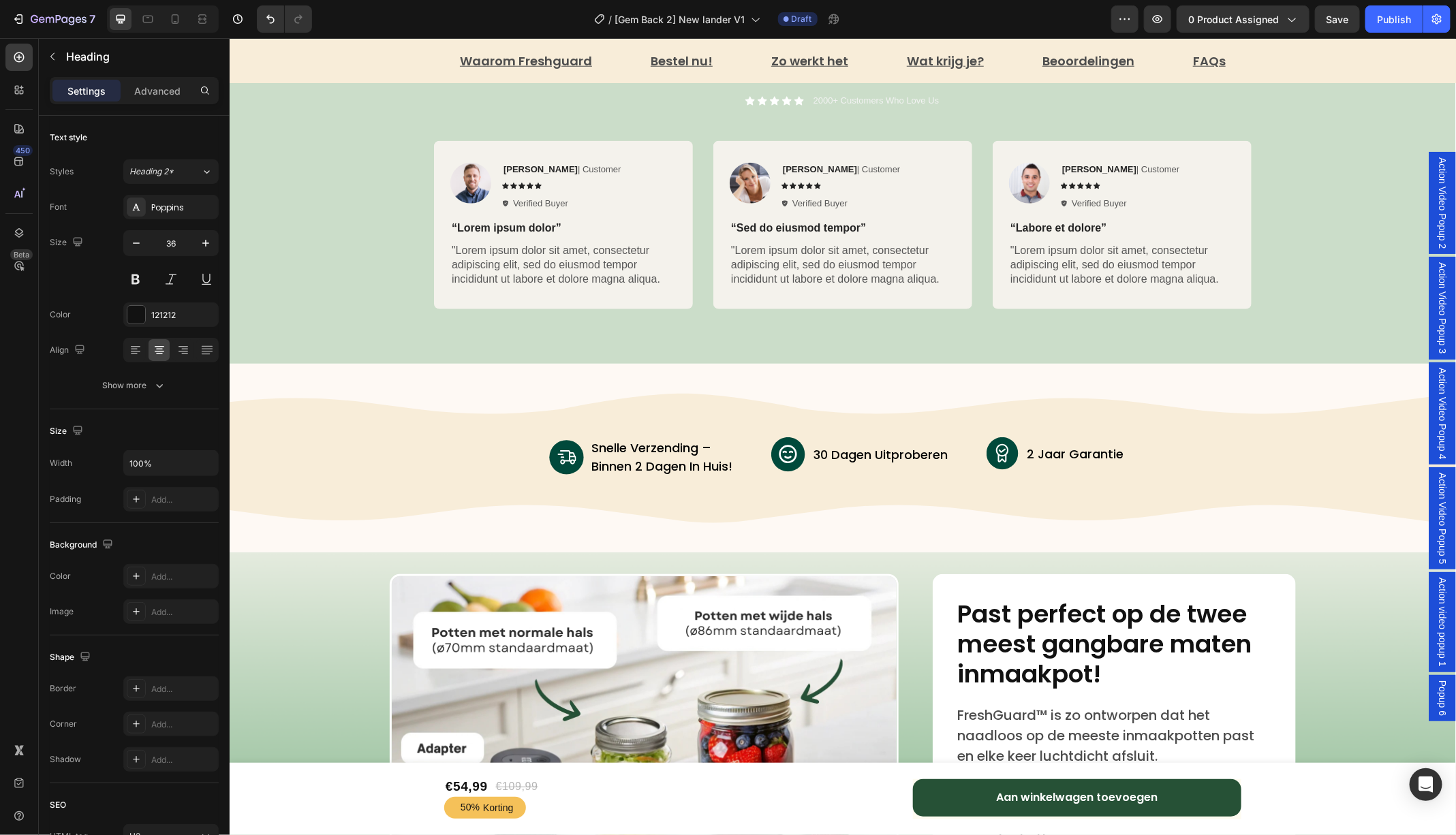
scroll to position [3762, 0]
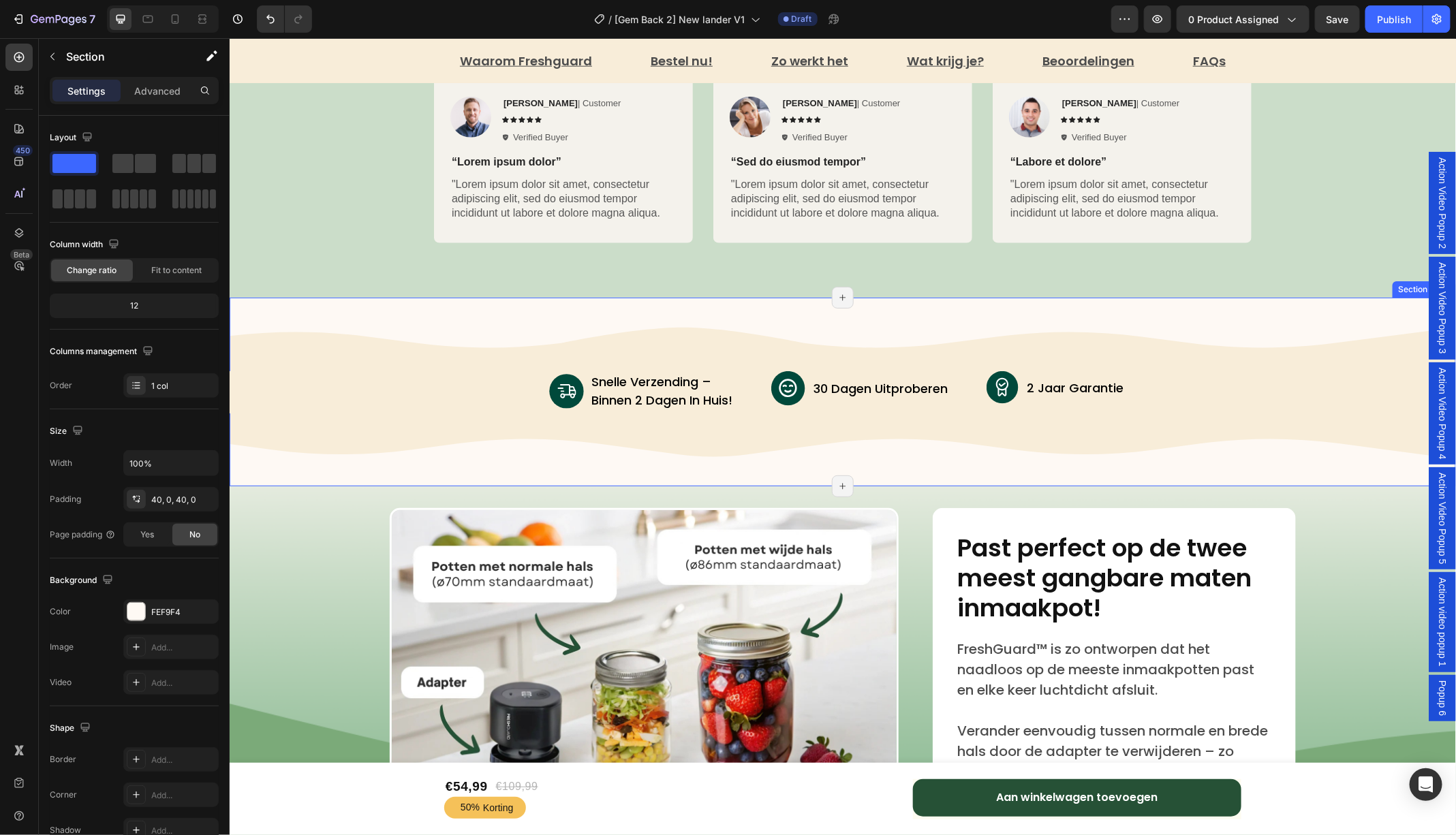
click at [369, 342] on div "Image Image snelle verzending – binnen 2 dagen in huis! Text Block Advanced Lis…" at bounding box center [842, 391] width 1226 height 134
click at [369, 365] on div "Image Image snelle verzending – binnen 2 dagen in huis! Text Block Advanced Lis…" at bounding box center [842, 391] width 1226 height 134
click at [780, 427] on div "Image Image snelle verzending – binnen 2 dagen in huis! Text Block Advanced Lis…" at bounding box center [842, 391] width 1226 height 134
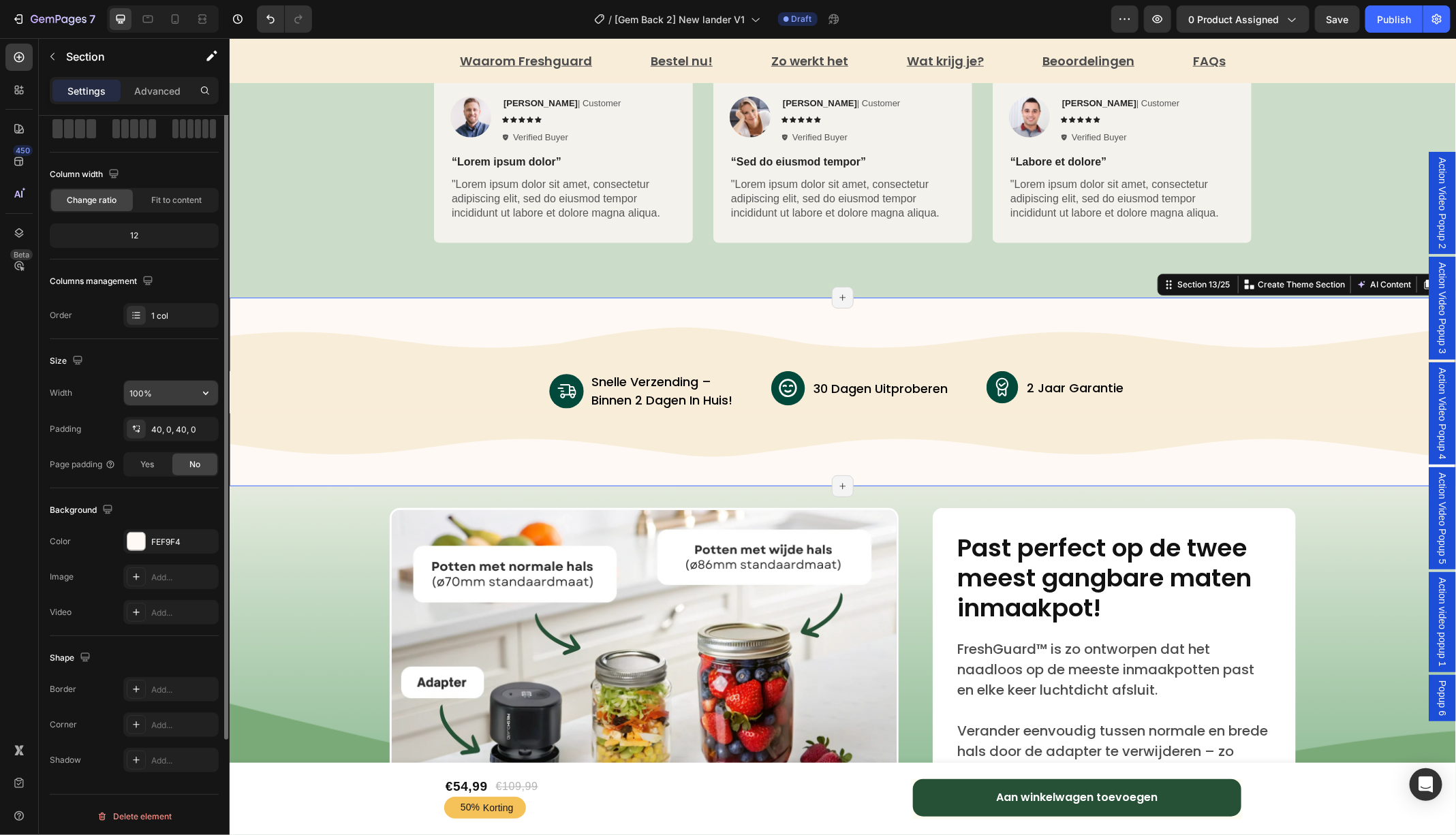
scroll to position [0, 0]
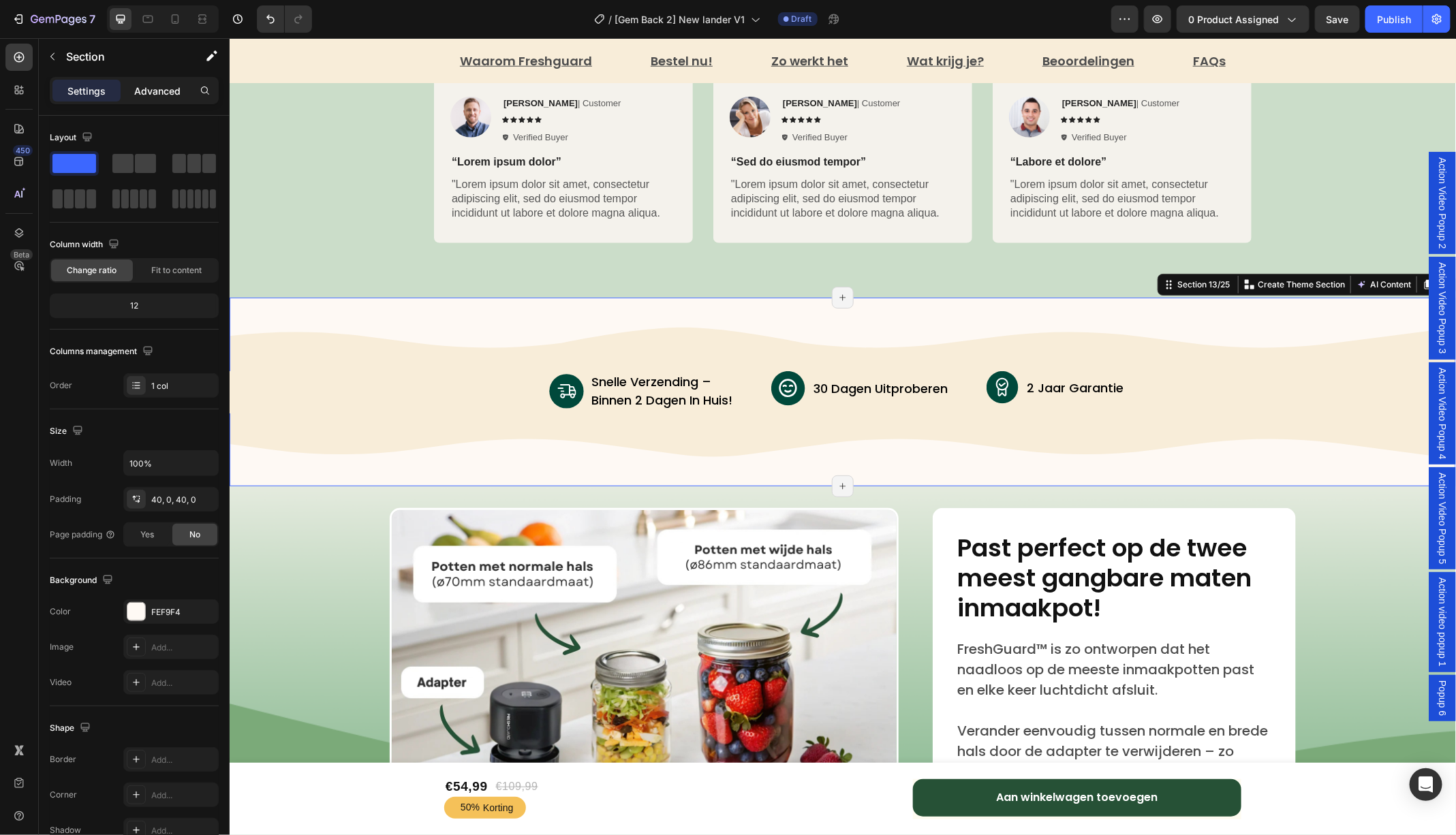
click at [146, 86] on p "Advanced" at bounding box center [157, 91] width 46 height 15
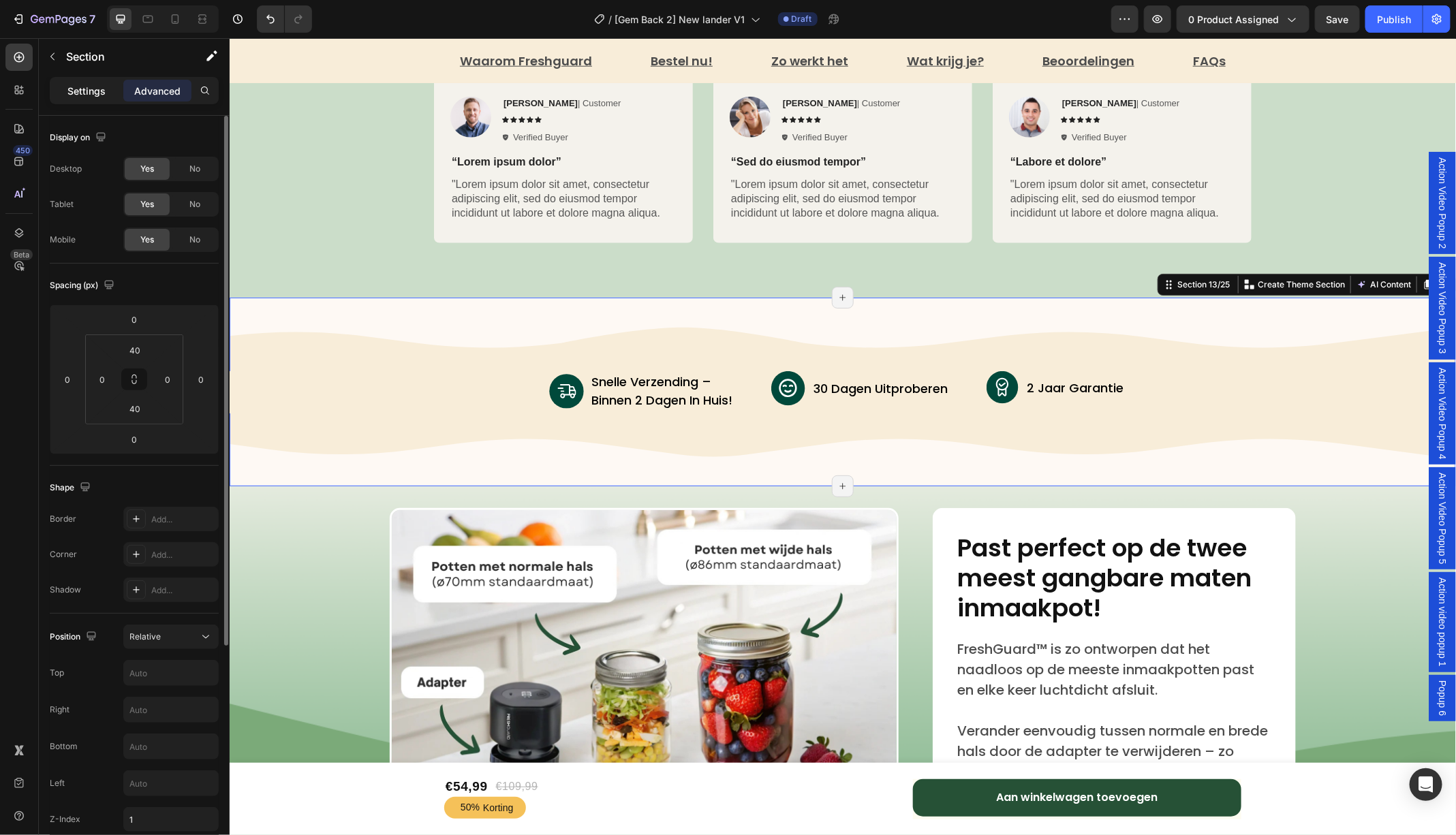
click at [84, 84] on p "Settings" at bounding box center [86, 91] width 38 height 15
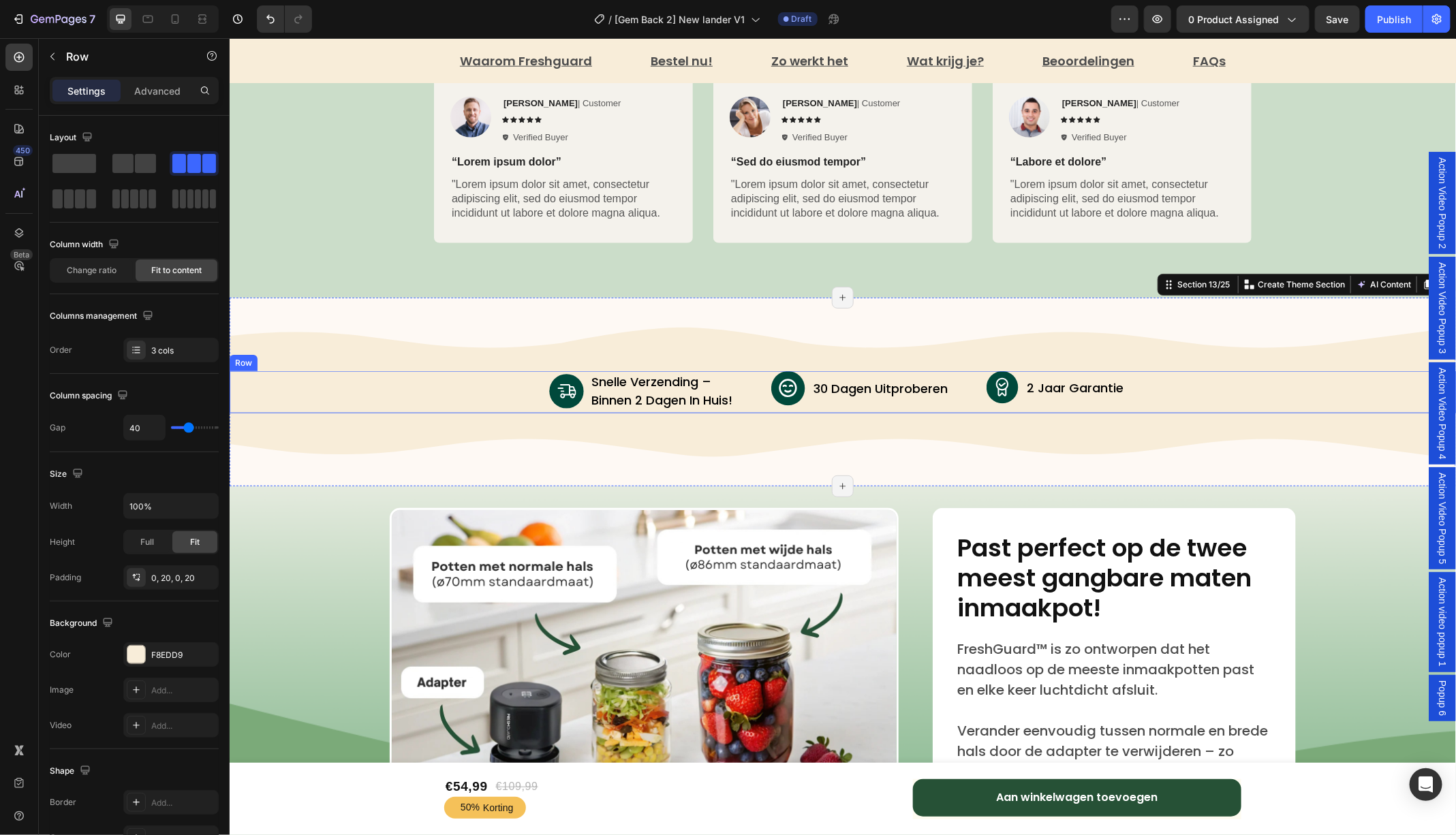
click at [751, 387] on div "Image snelle verzending – binnen 2 dagen in huis! Text Block Advanced List Imag…" at bounding box center [842, 391] width 1226 height 42
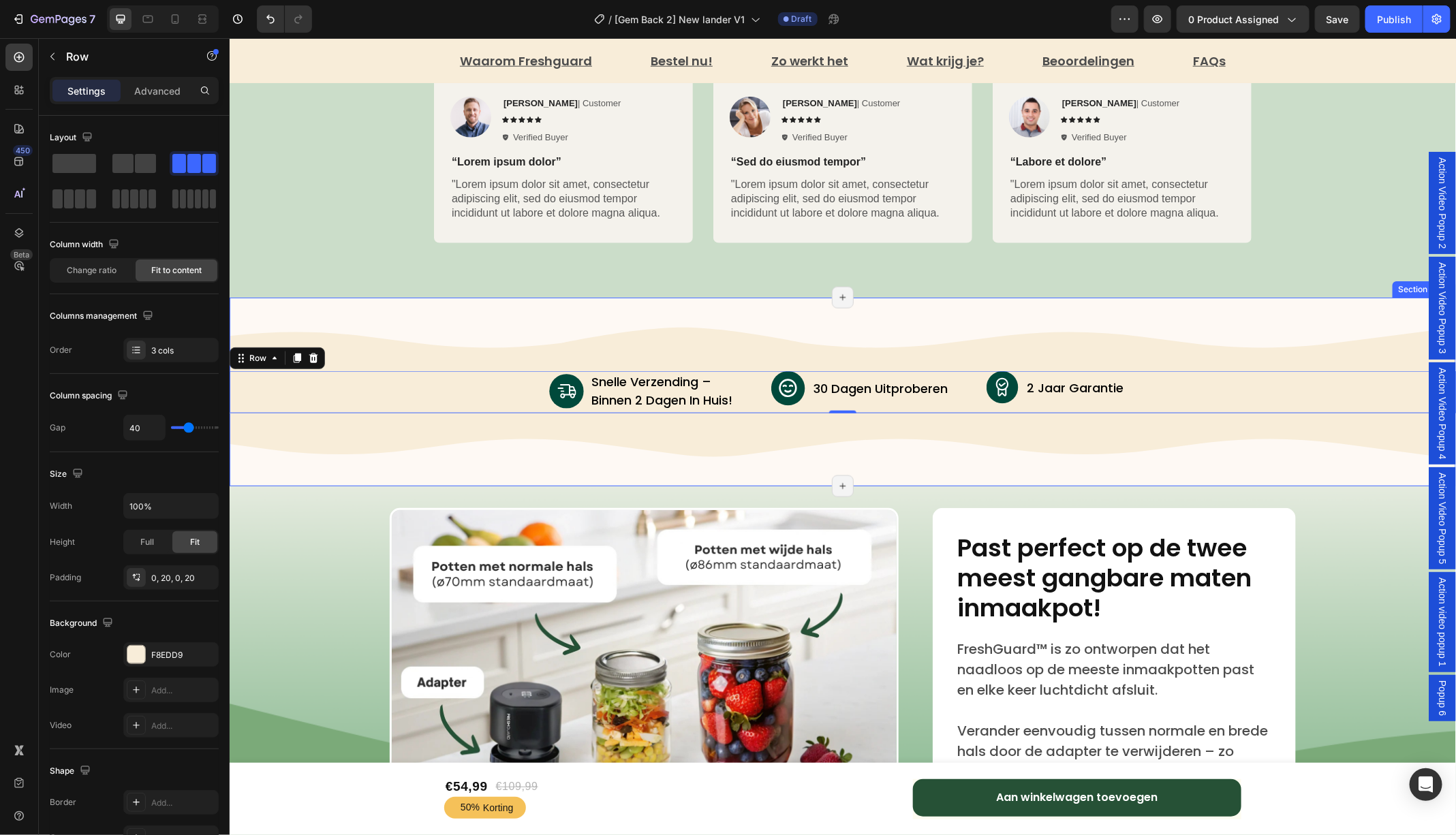
click at [729, 345] on div "Image Image snelle verzending – binnen 2 dagen in huis! Text Block Advanced Lis…" at bounding box center [842, 391] width 1226 height 134
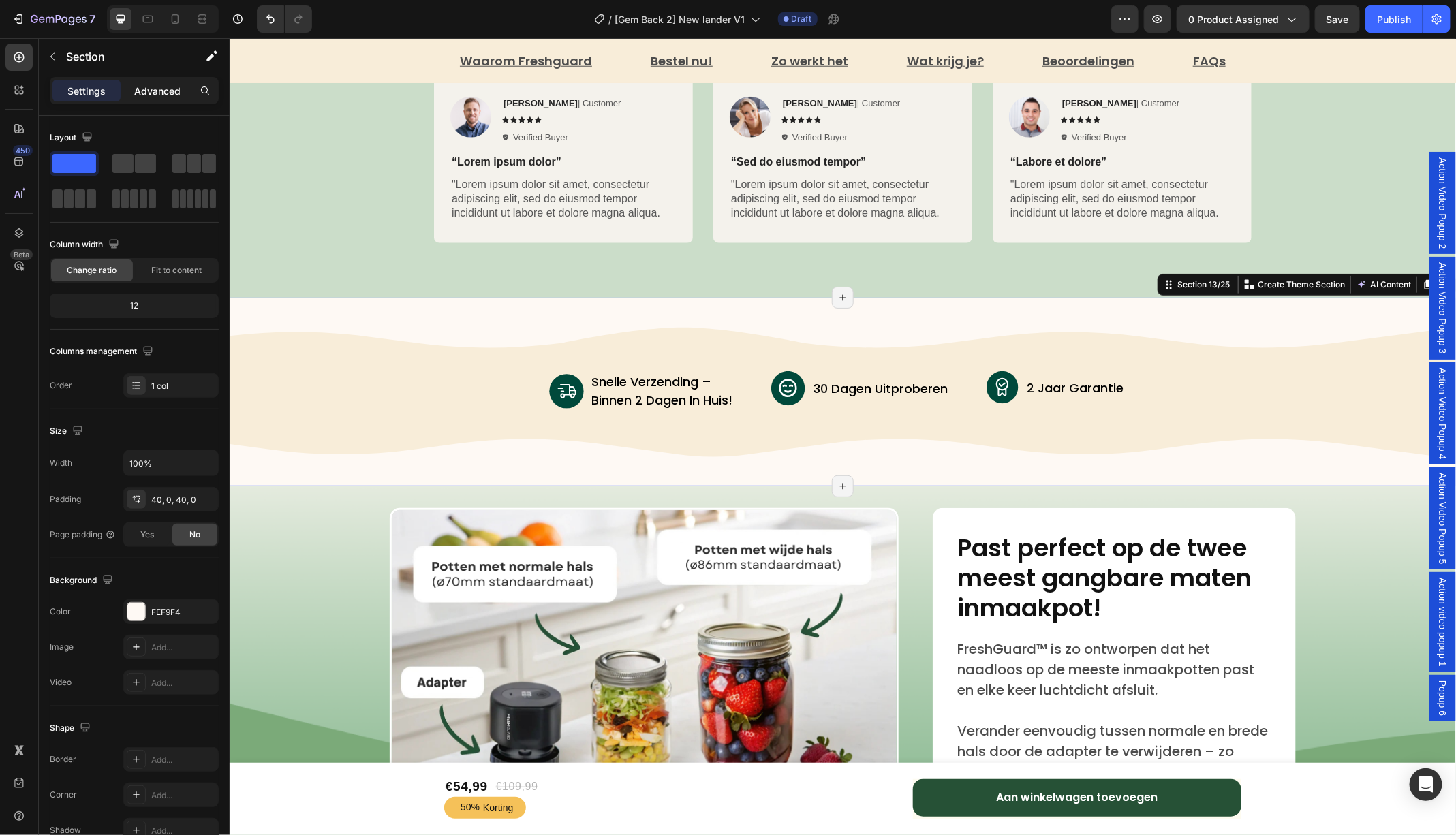
click at [159, 88] on p "Advanced" at bounding box center [157, 91] width 46 height 15
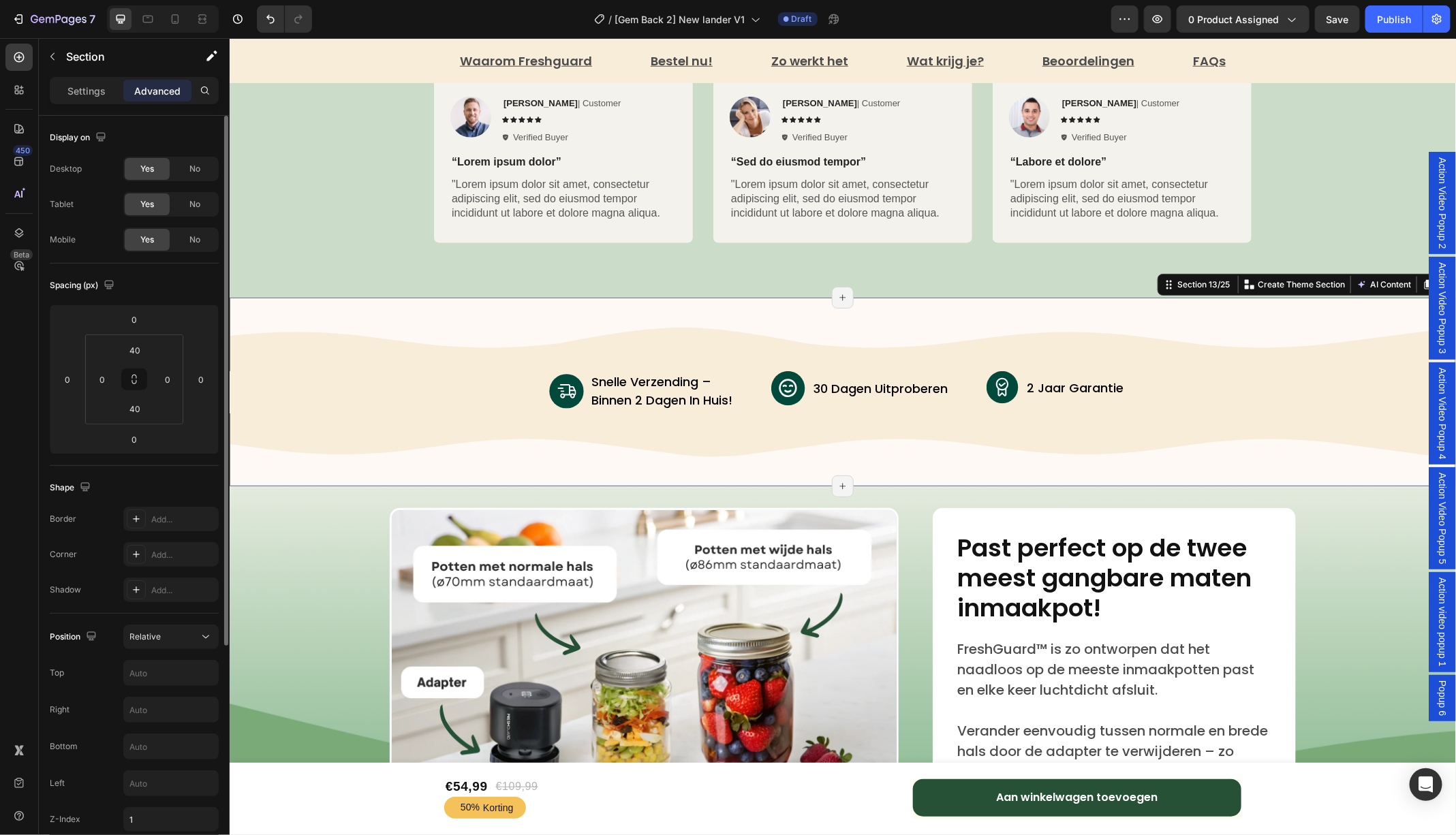
click at [369, 419] on div "Image Image snelle verzending – binnen 2 dagen in huis! Text Block Advanced Lis…" at bounding box center [842, 391] width 1226 height 134
click at [173, 13] on icon at bounding box center [176, 19] width 14 height 14
type input "30"
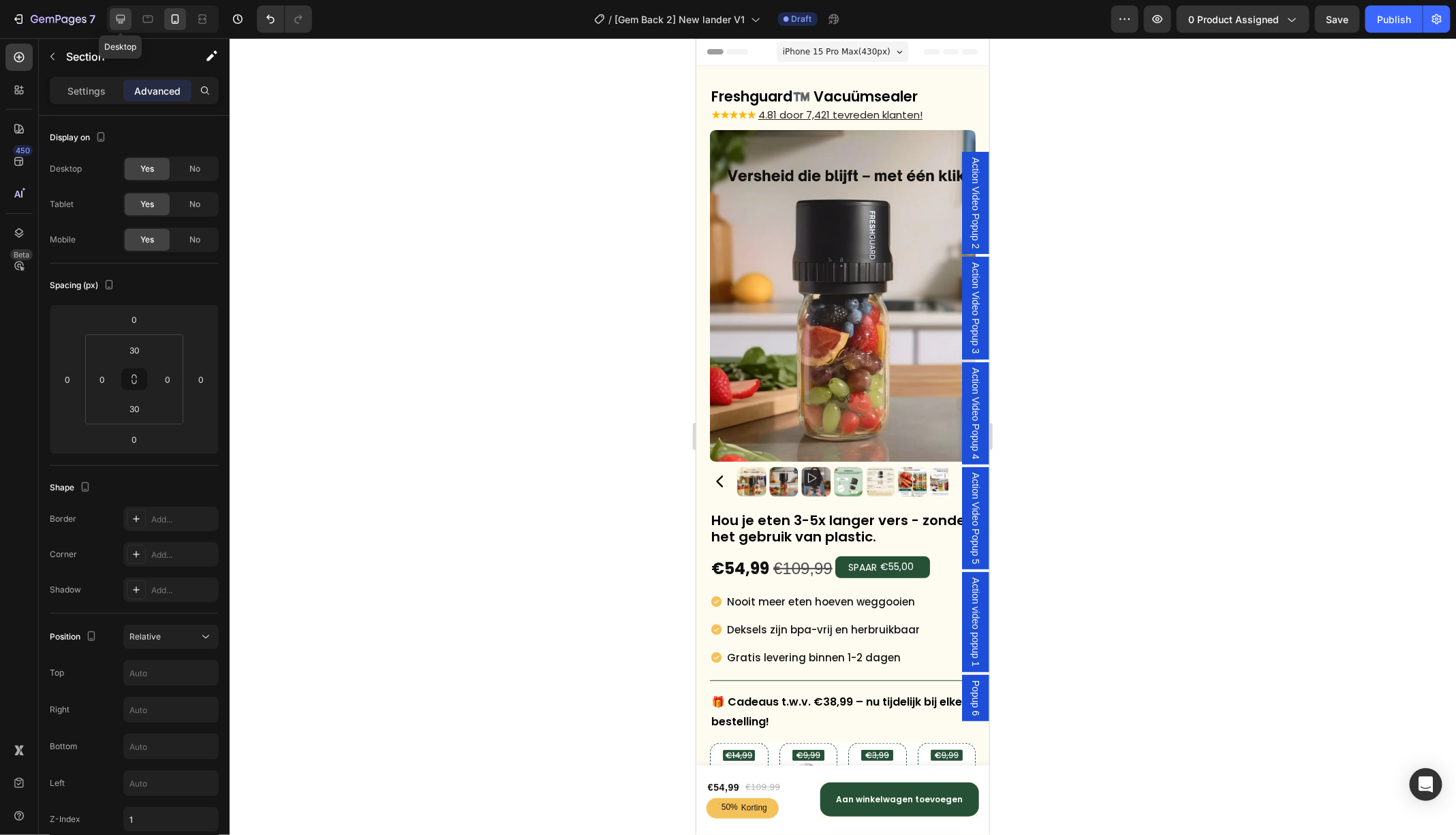
click at [125, 22] on icon at bounding box center [121, 19] width 14 height 14
type input "40"
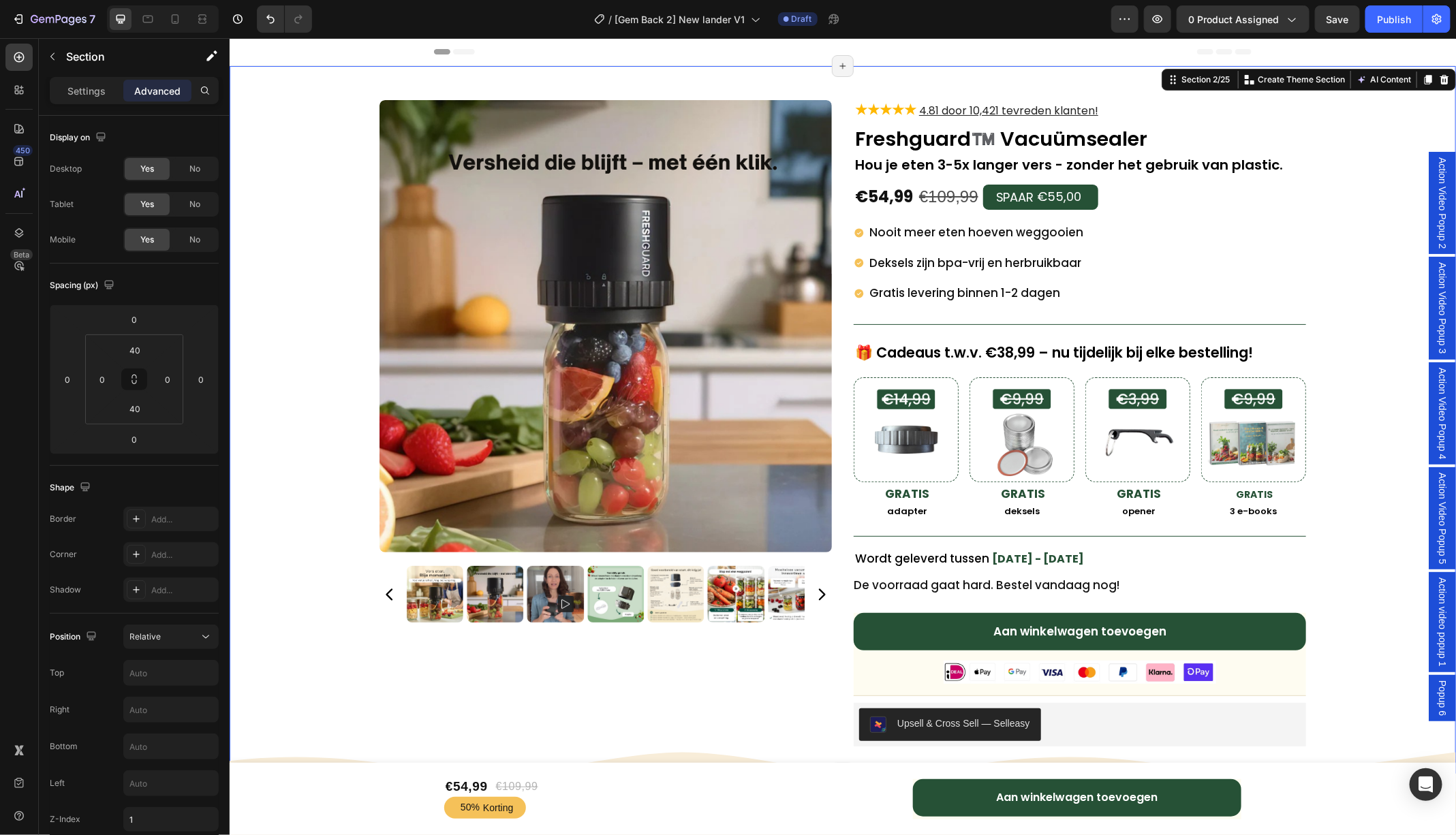
click at [304, 362] on div "Freshguard™️ Vacuümsealer Text Block ★★★★★ 4.81 door 7,421 tevreden klanten! Te…" at bounding box center [842, 419] width 1226 height 708
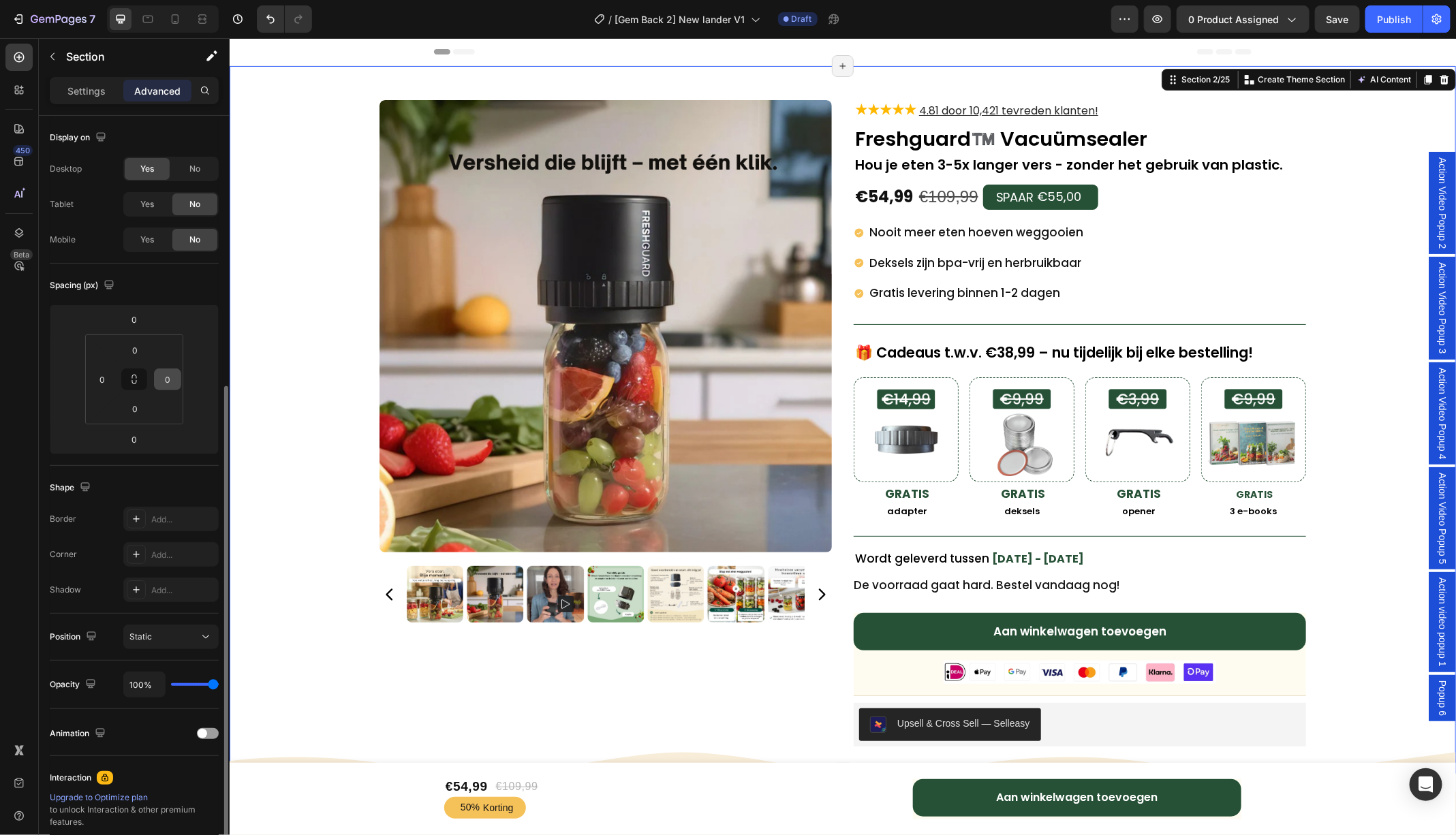
scroll to position [147, 0]
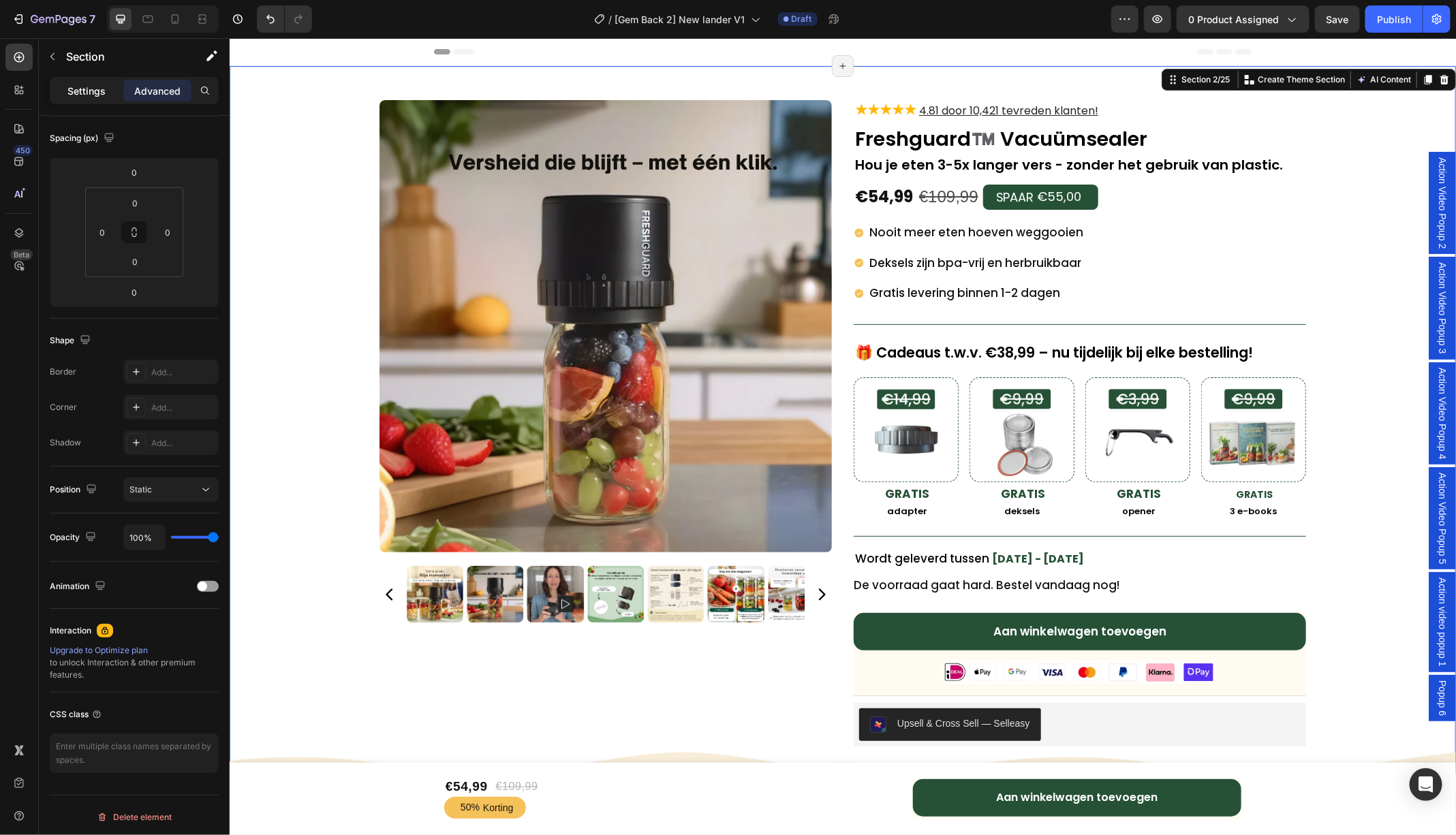
click at [86, 97] on p "Settings" at bounding box center [86, 91] width 38 height 15
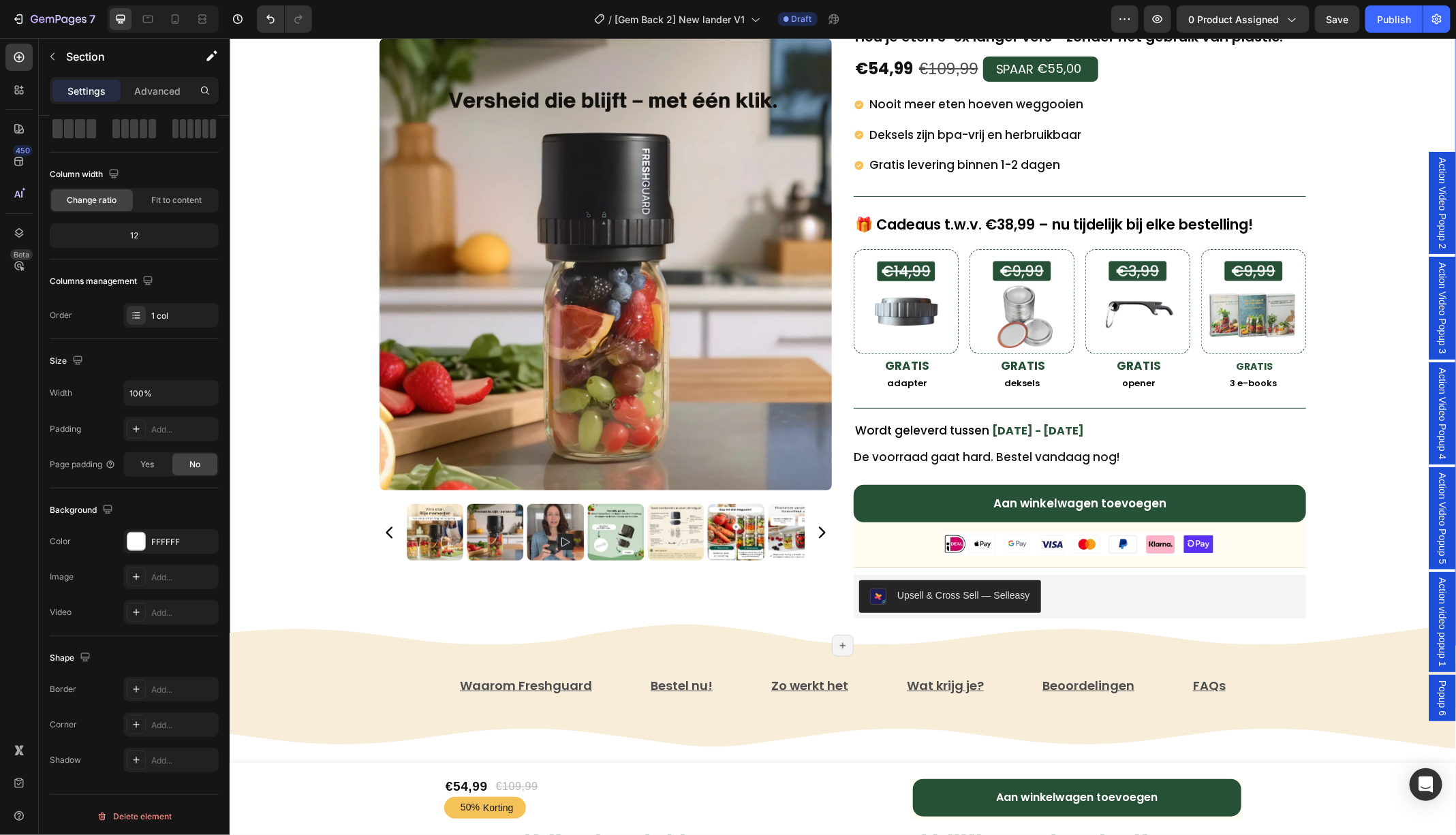
scroll to position [134, 0]
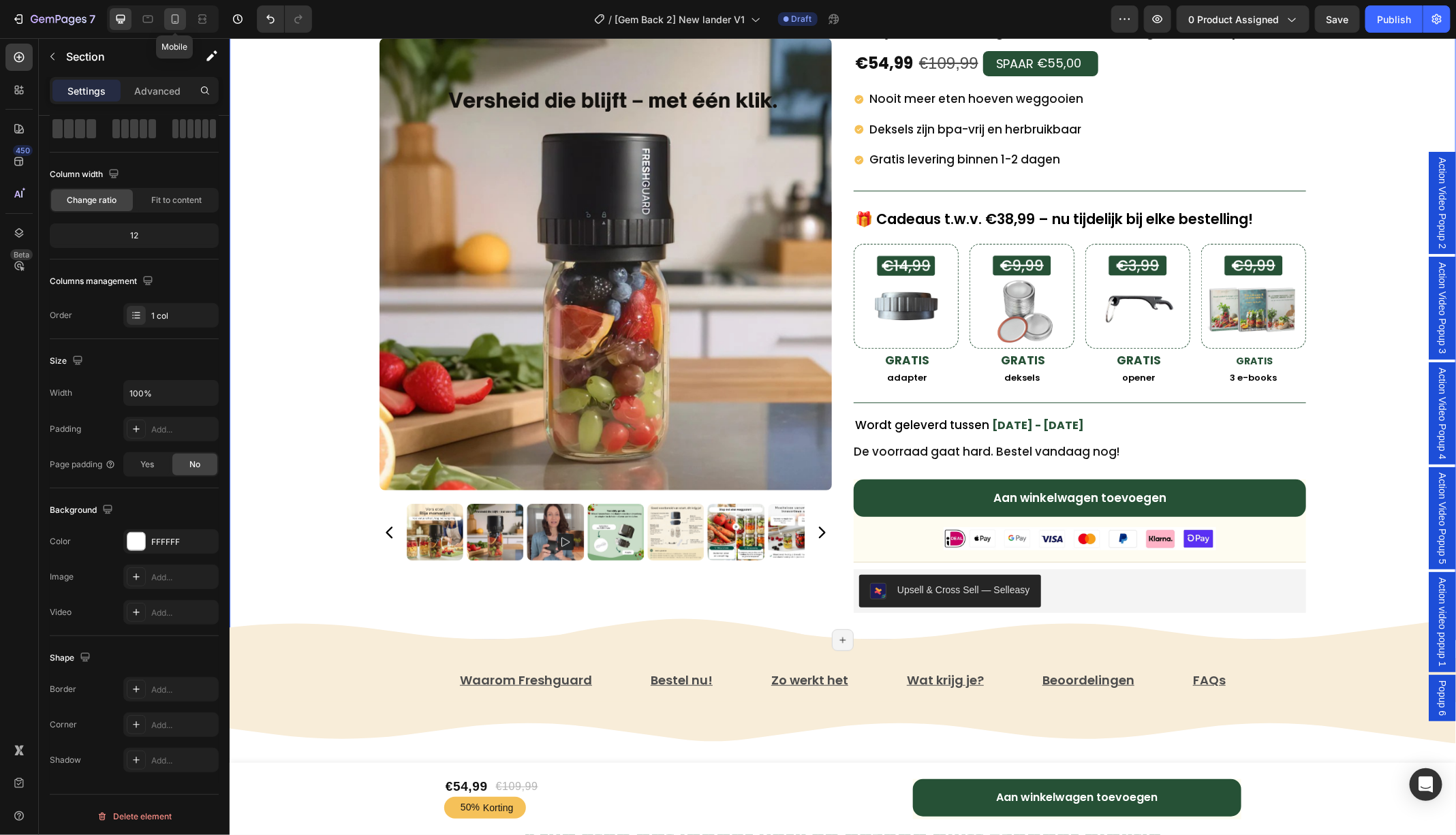
click at [177, 18] on icon at bounding box center [175, 19] width 8 height 10
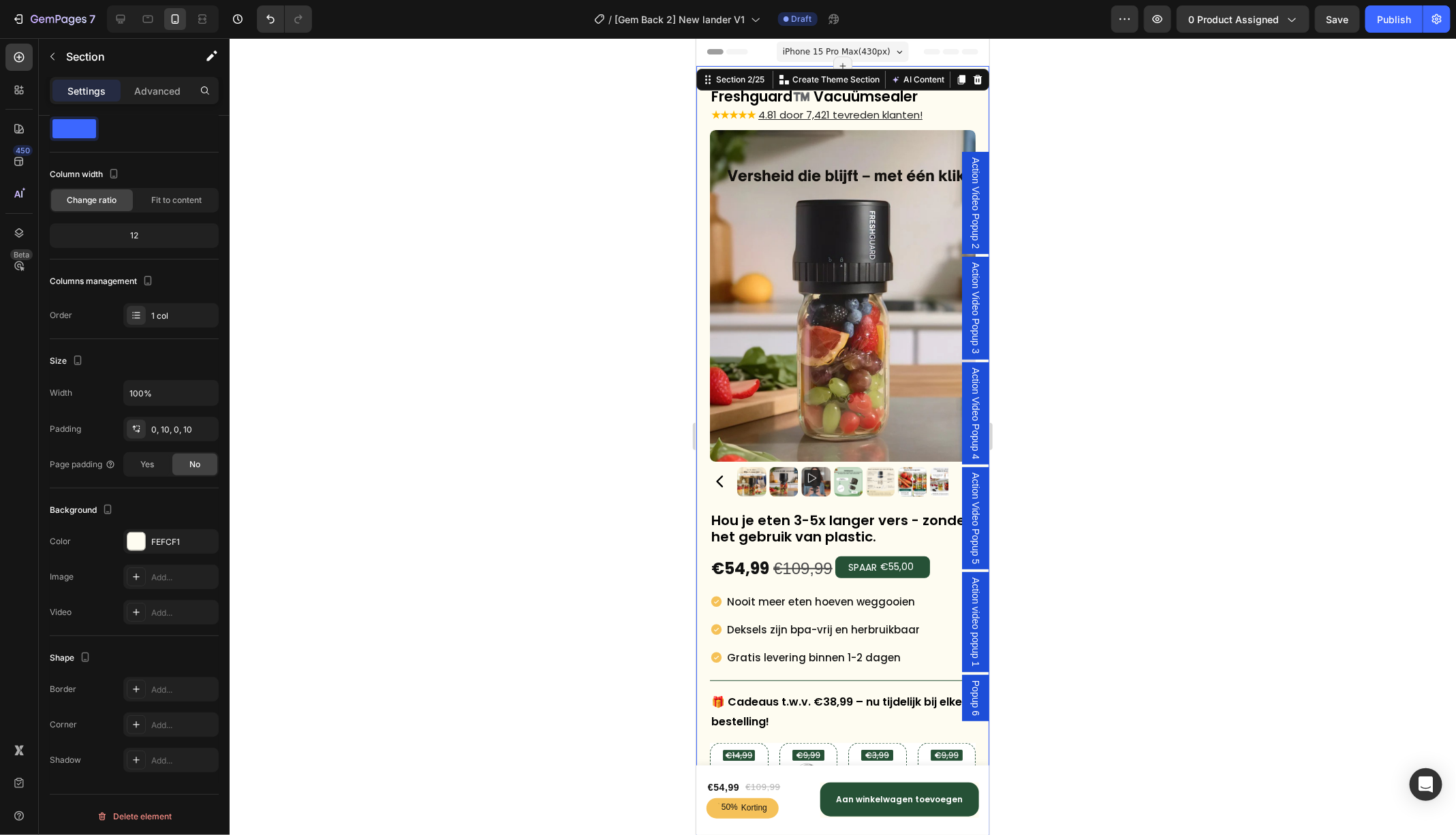
click at [701, 136] on div "Freshguard™️ Vacuümsealer Text Block ★★★★★ 4.81 door 7,421 tevreden klanten! Te…" at bounding box center [842, 570] width 293 height 1008
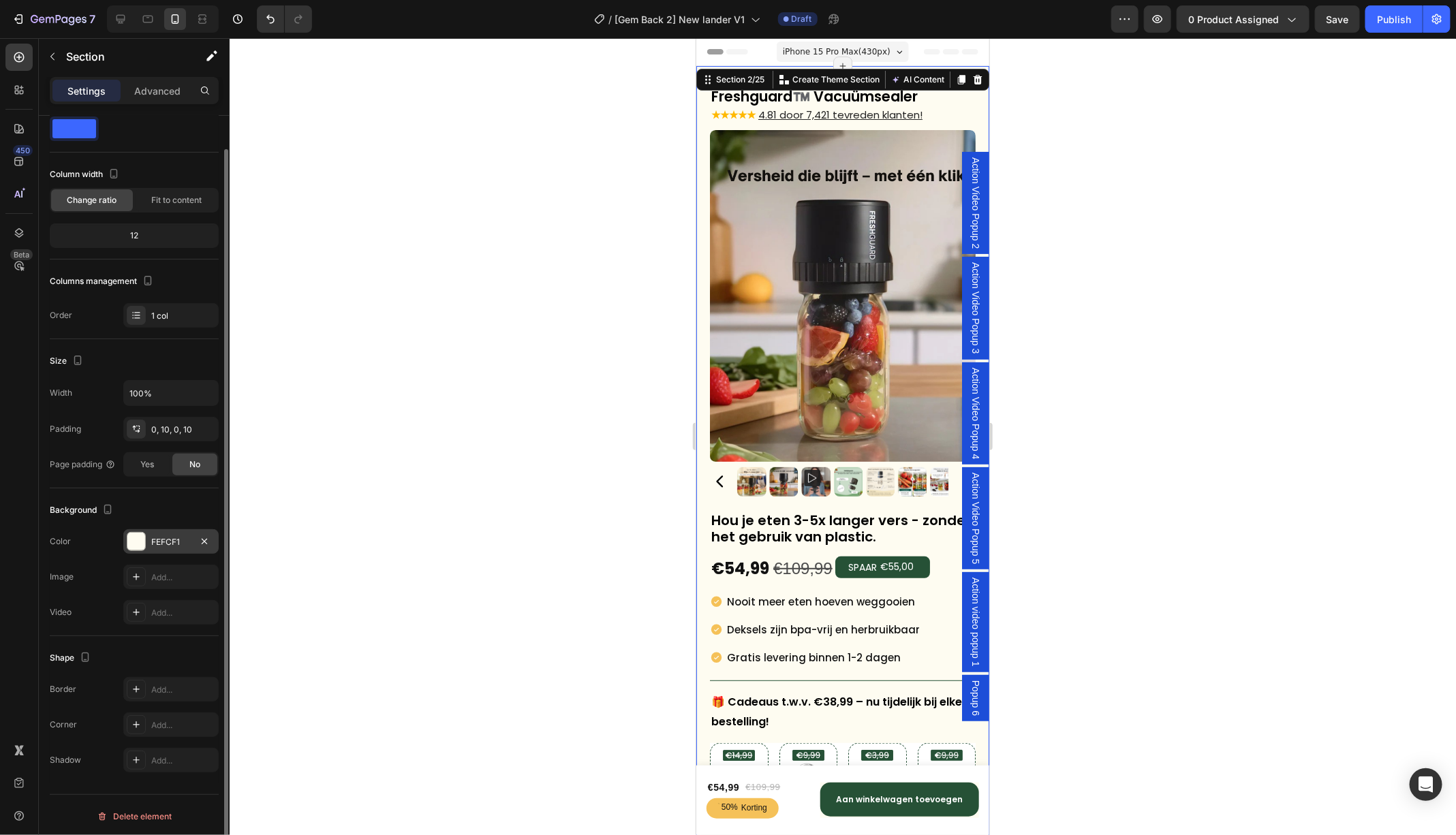
click at [142, 538] on div at bounding box center [136, 541] width 17 height 17
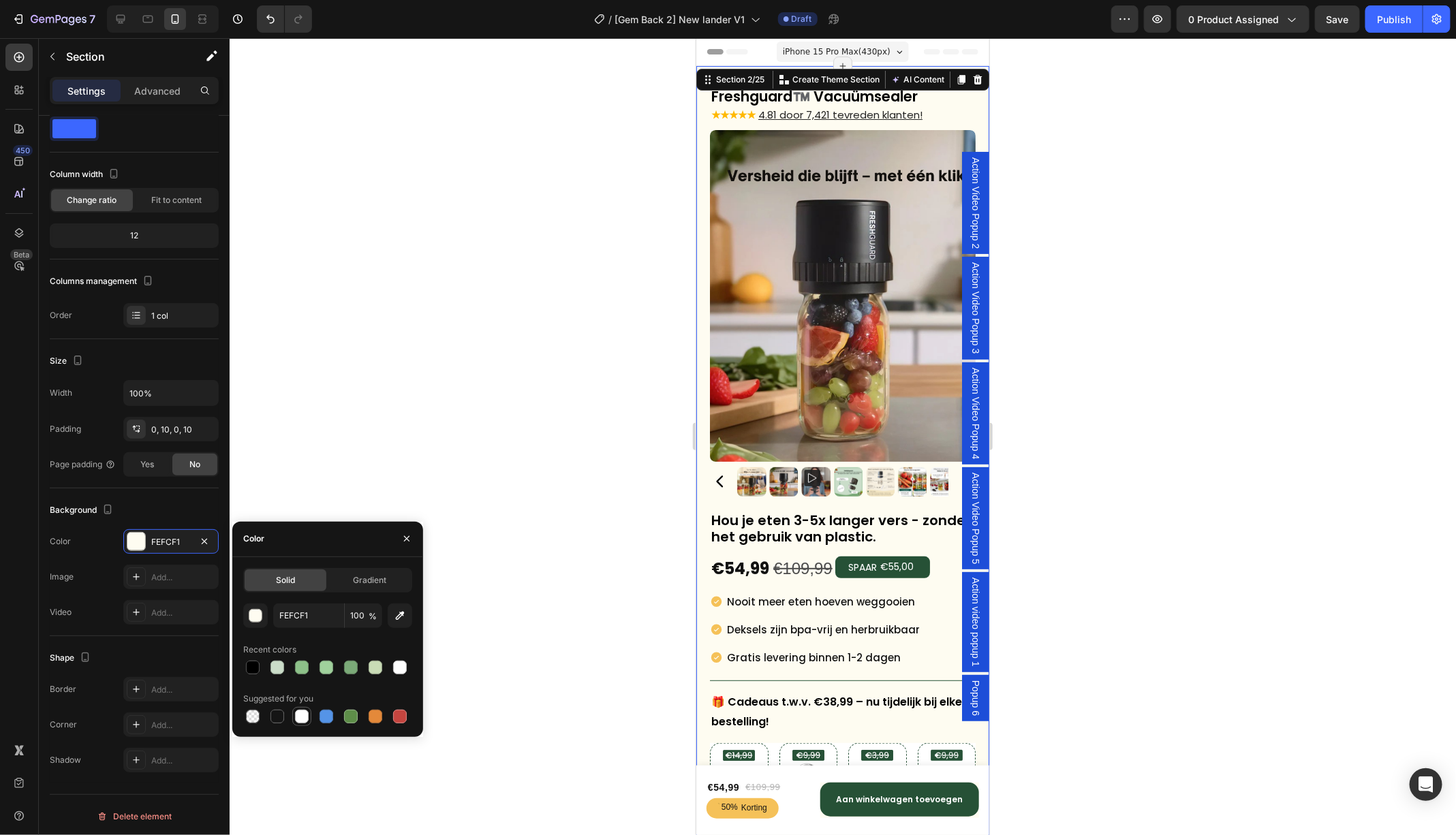
click at [301, 712] on div at bounding box center [302, 717] width 14 height 14
type input "FFFFFF"
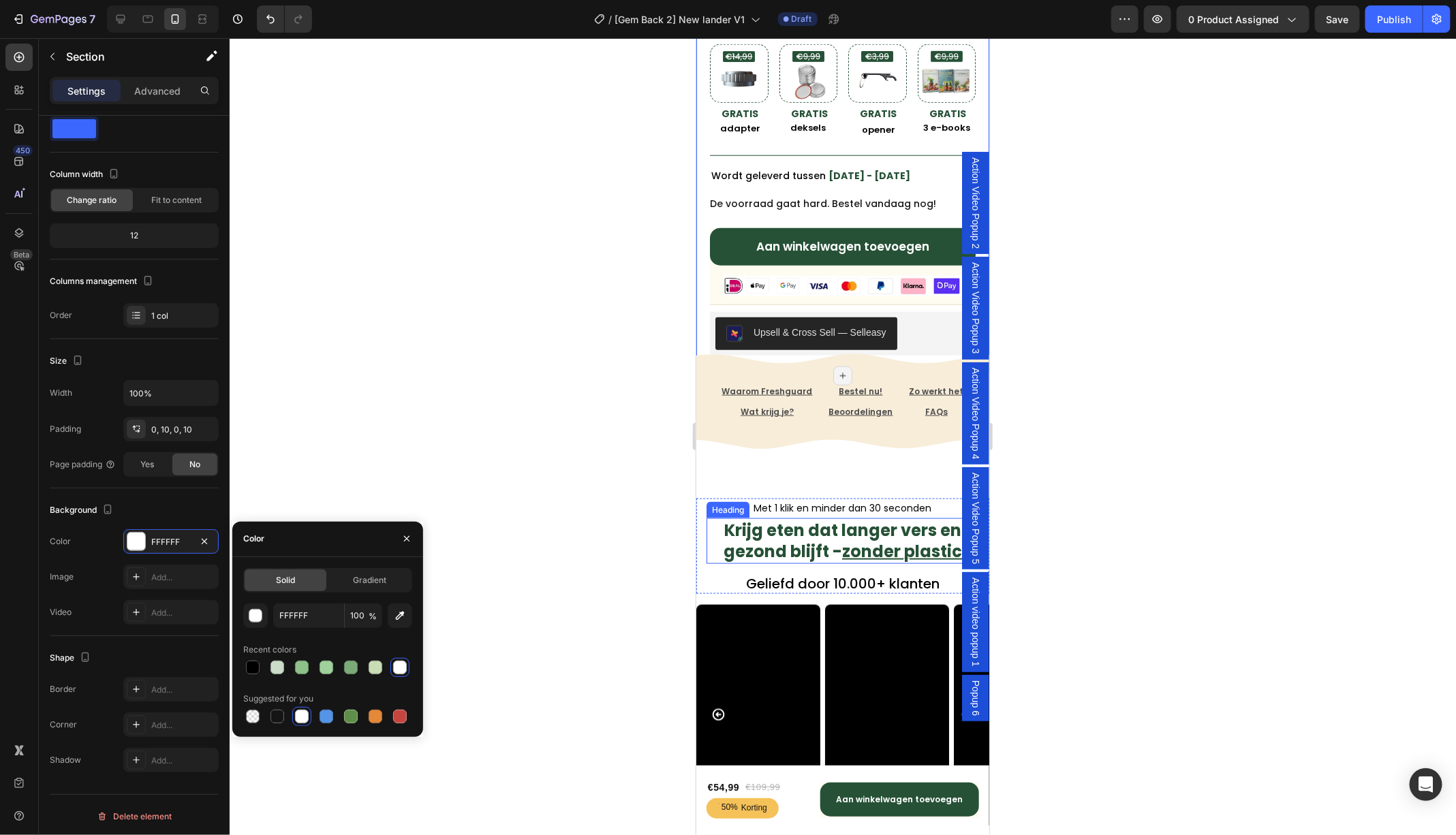
scroll to position [701, 0]
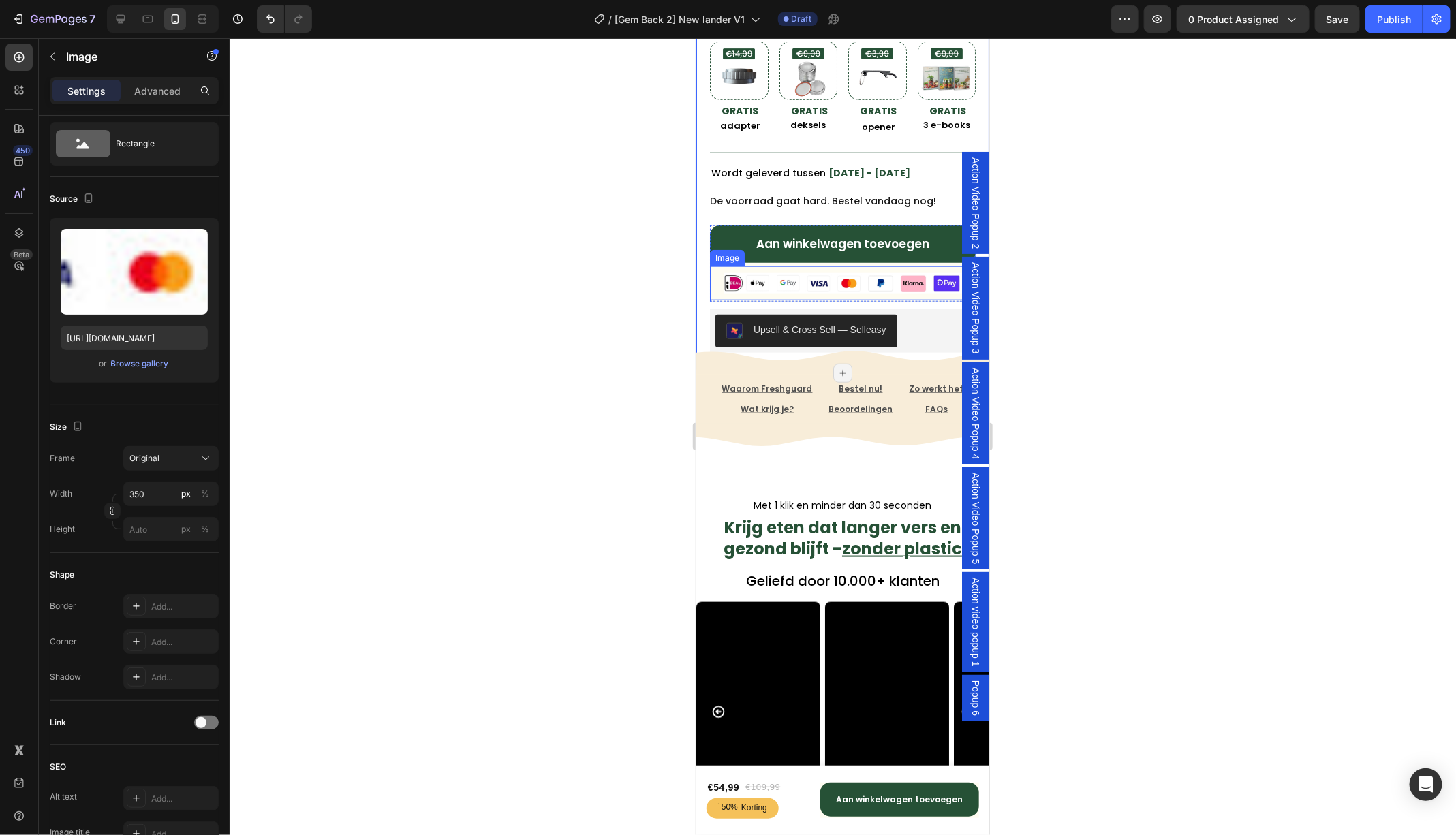
click at [716, 288] on div at bounding box center [842, 282] width 265 height 20
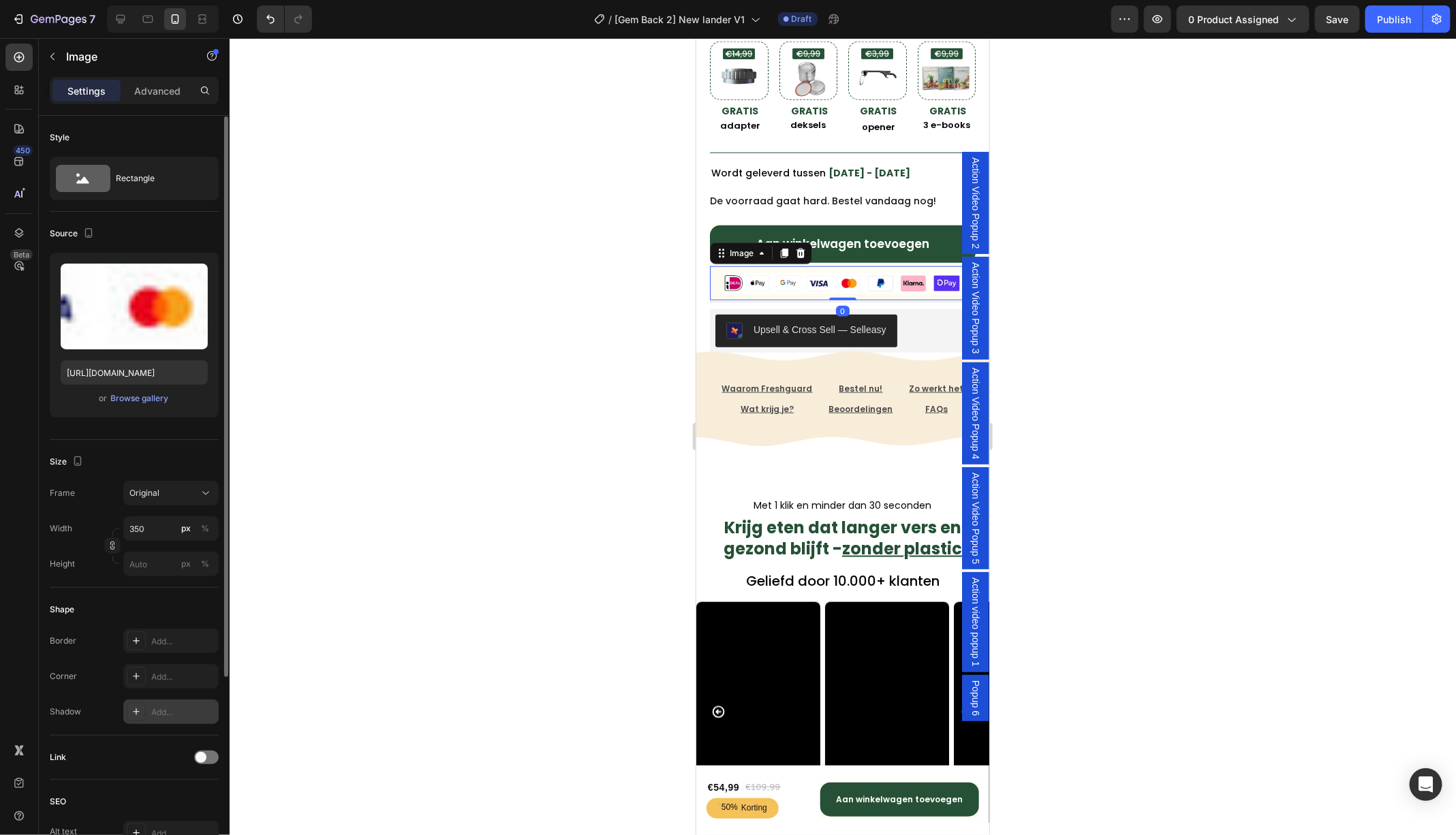
scroll to position [267, 0]
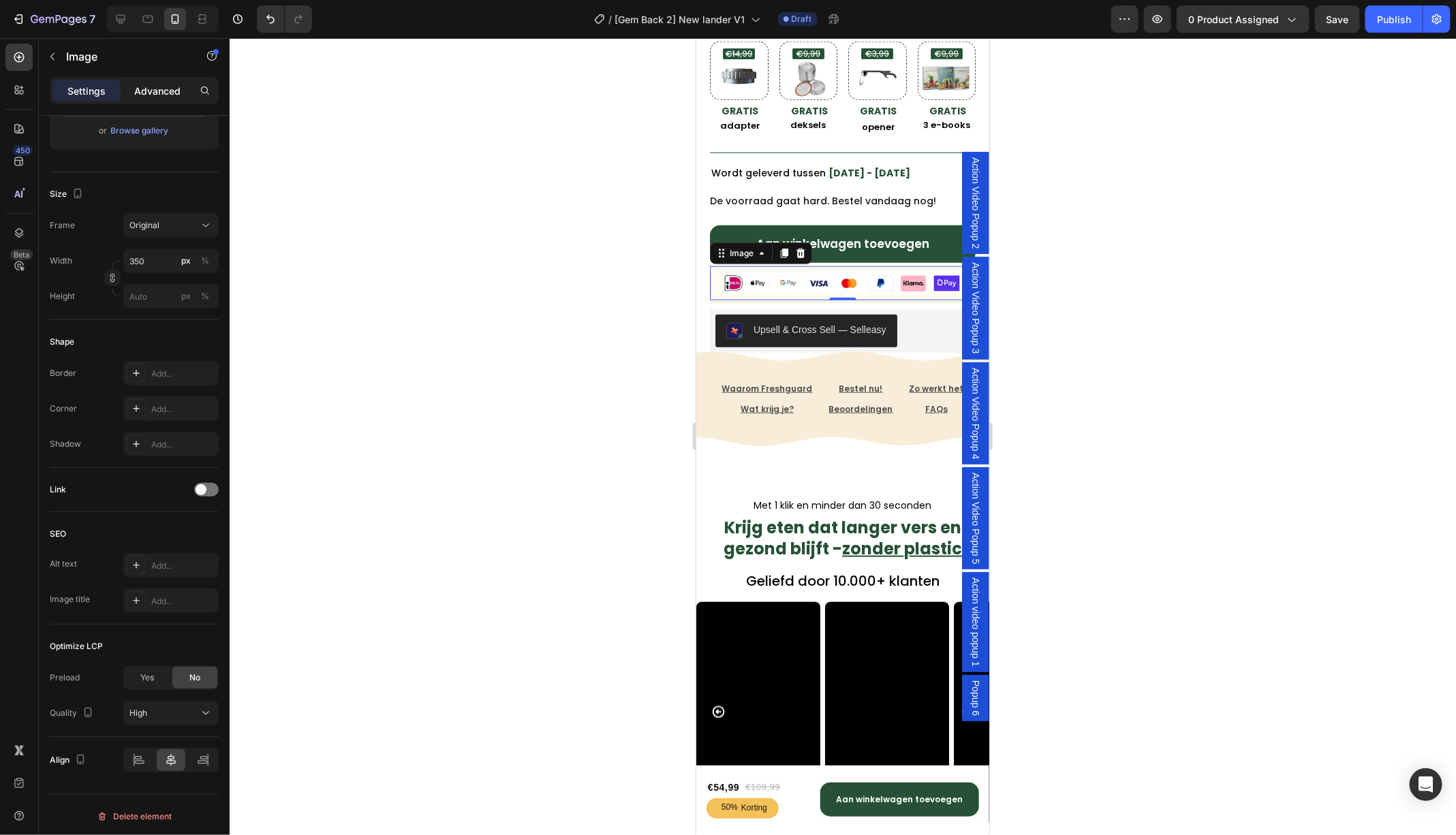
click at [150, 84] on p "Advanced" at bounding box center [157, 91] width 46 height 15
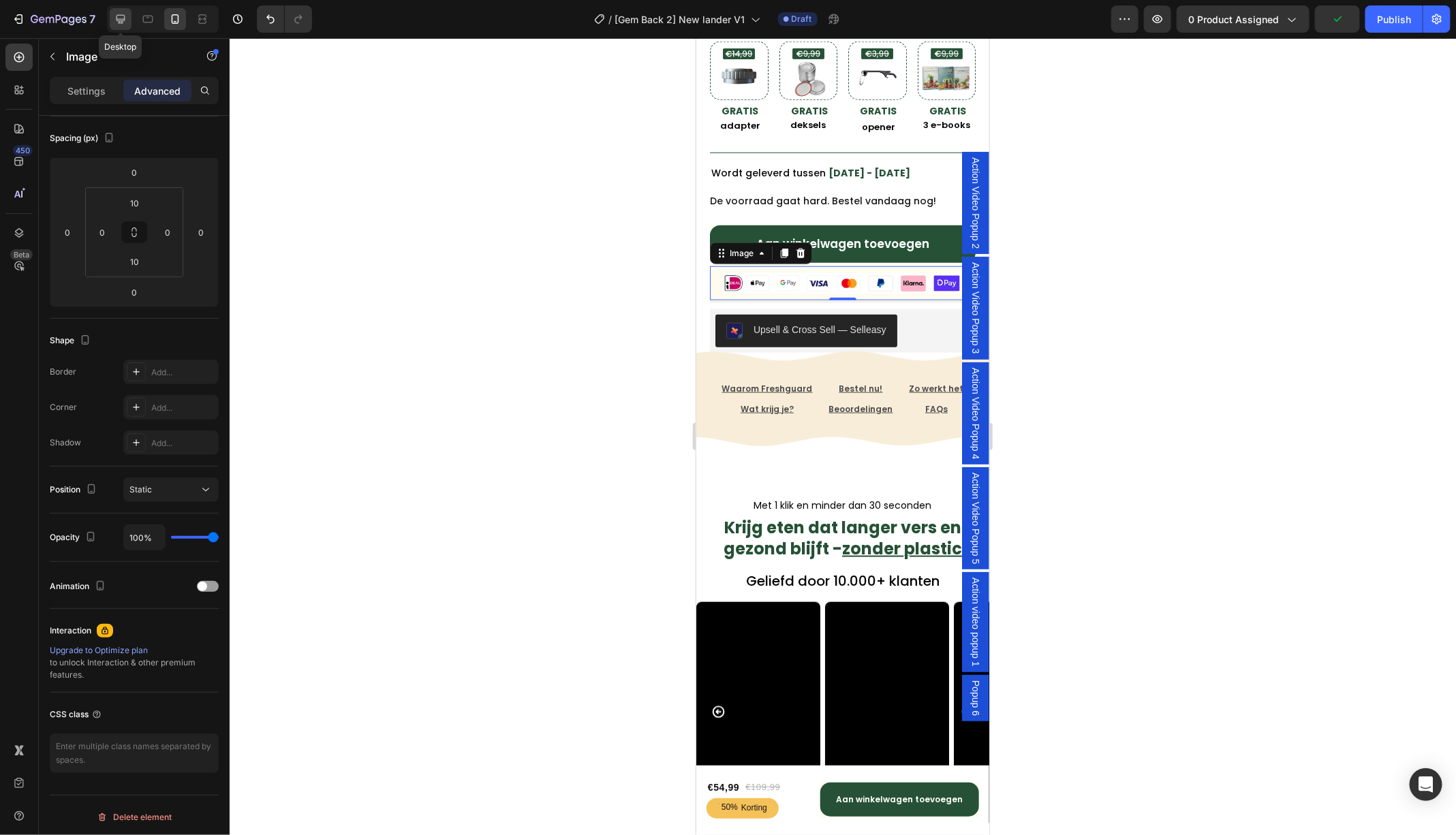
click at [121, 9] on div at bounding box center [120, 19] width 22 height 22
type input "15"
type input "0"
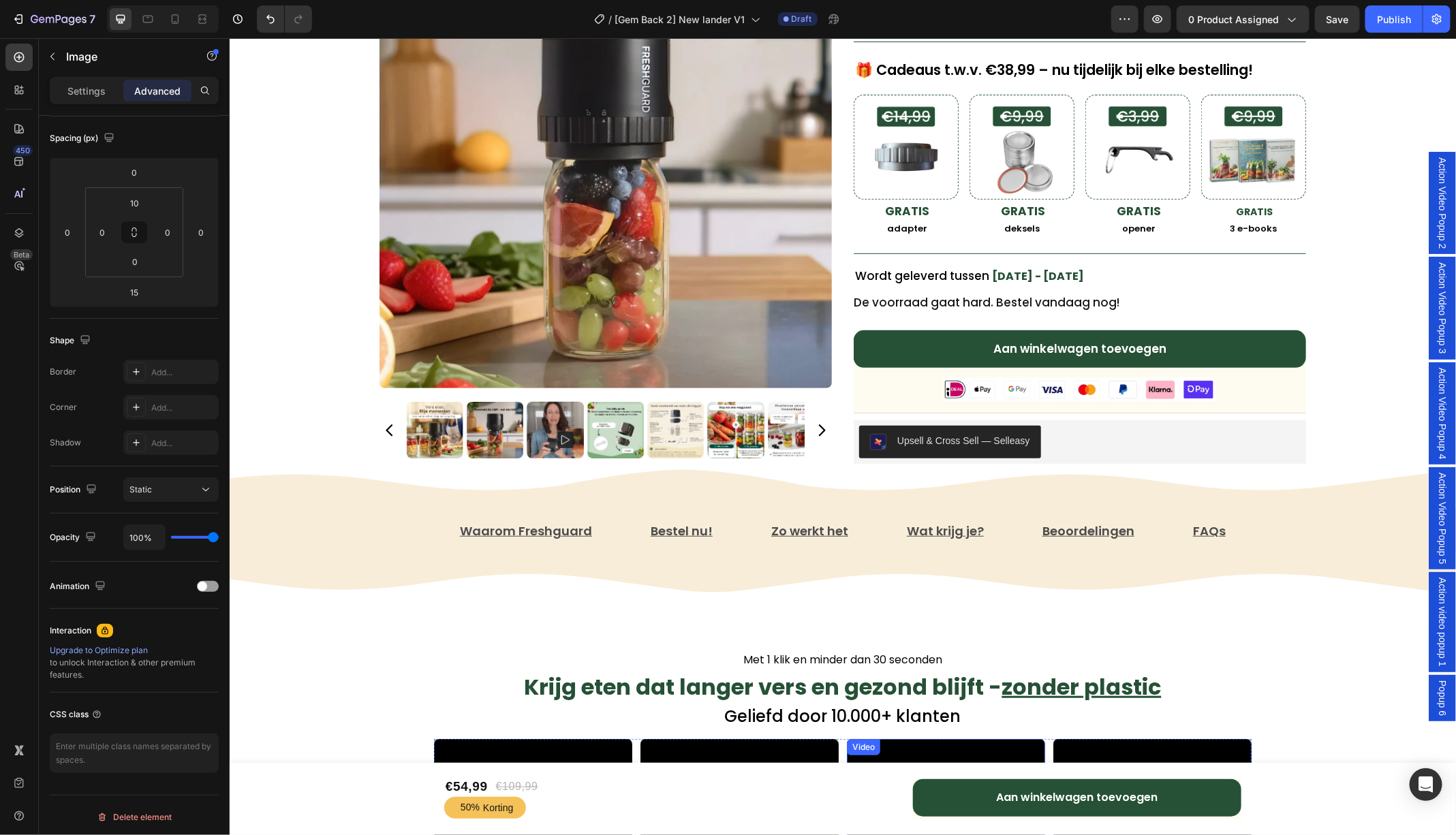
scroll to position [282, 0]
click at [1246, 389] on div at bounding box center [1078, 389] width 452 height 23
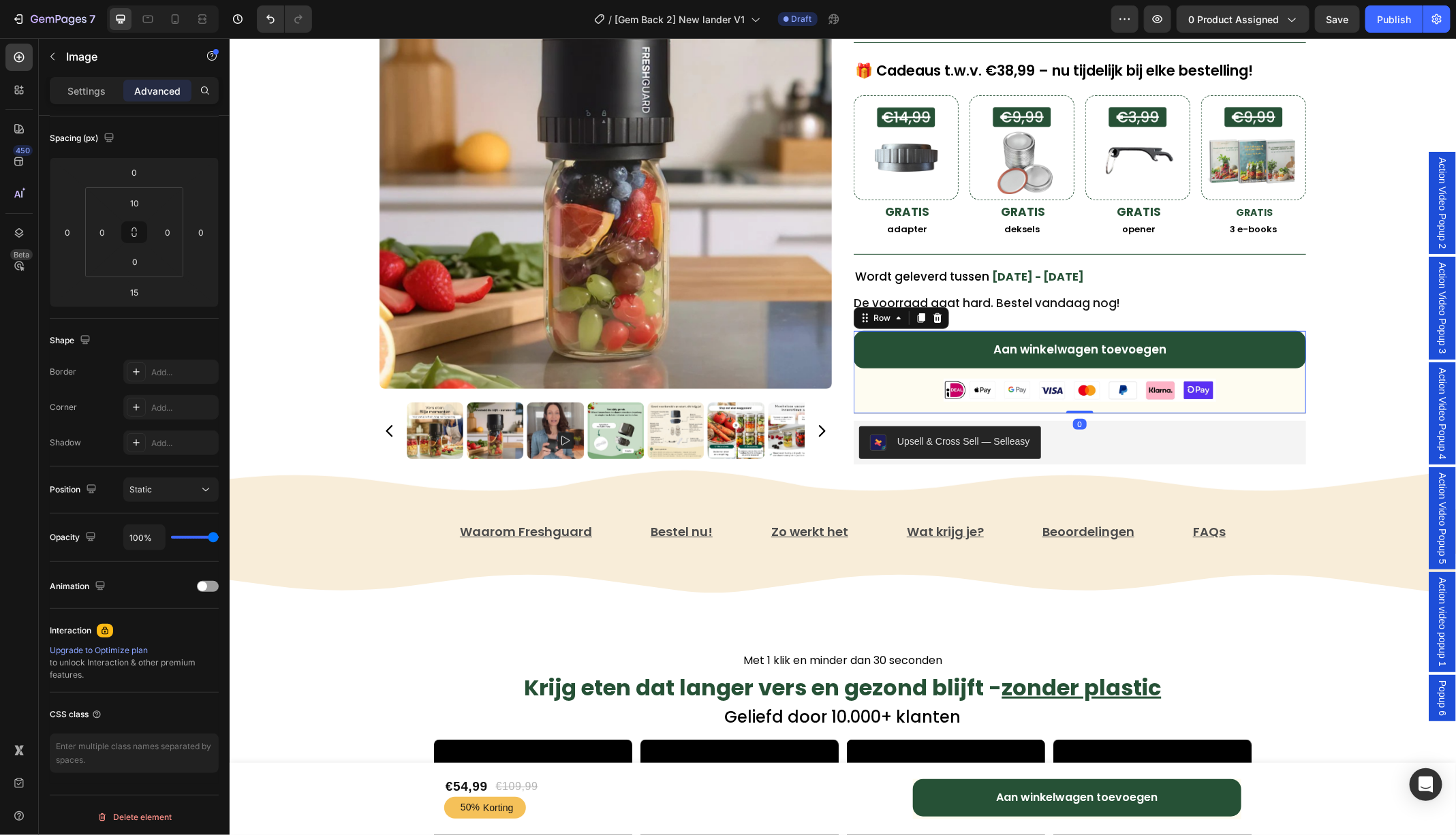
click at [1278, 398] on div "Aan winkelwagen toevoegen Add to Cart Image" at bounding box center [1078, 370] width 452 height 81
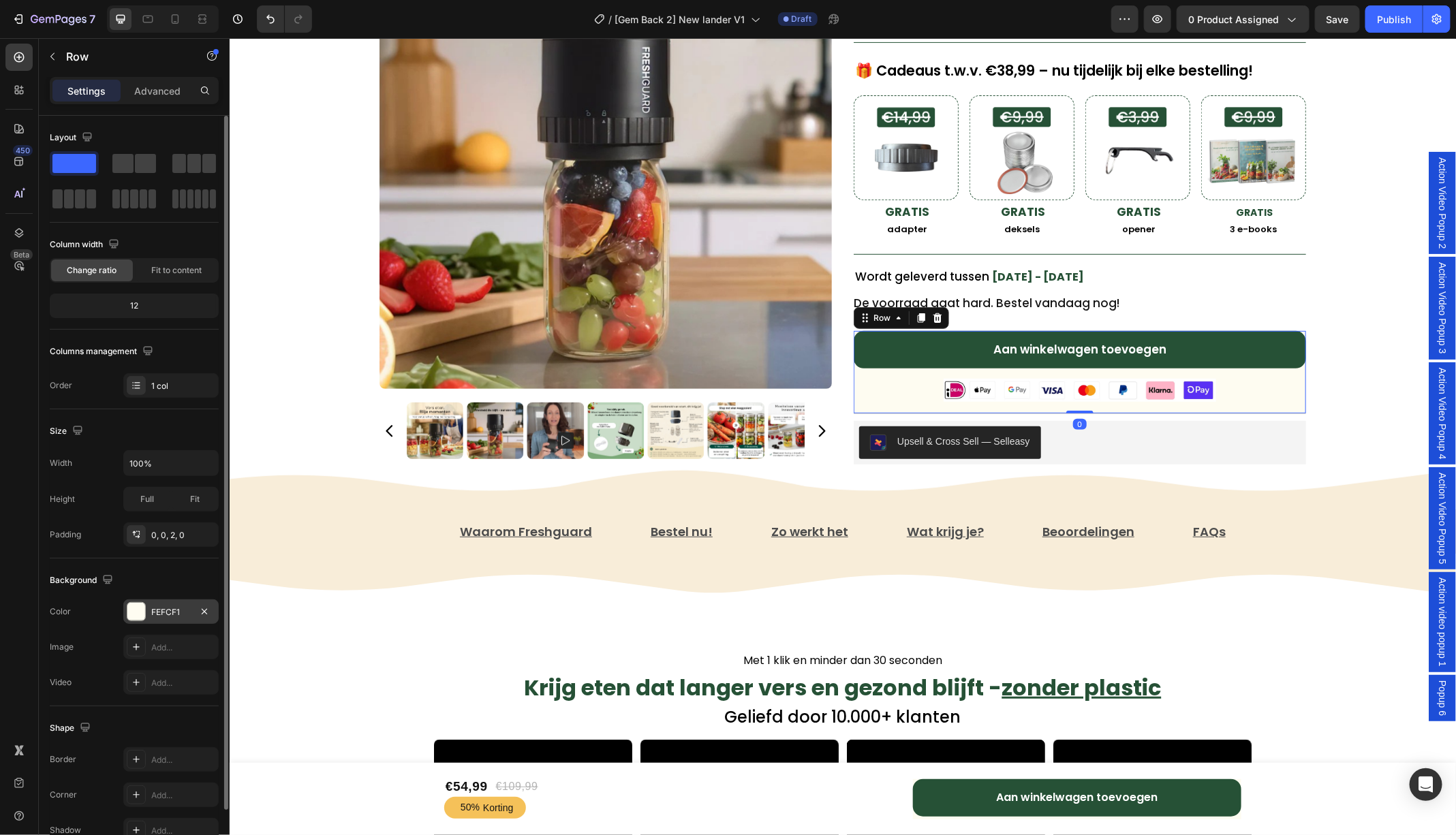
click at [132, 611] on div at bounding box center [136, 611] width 17 height 17
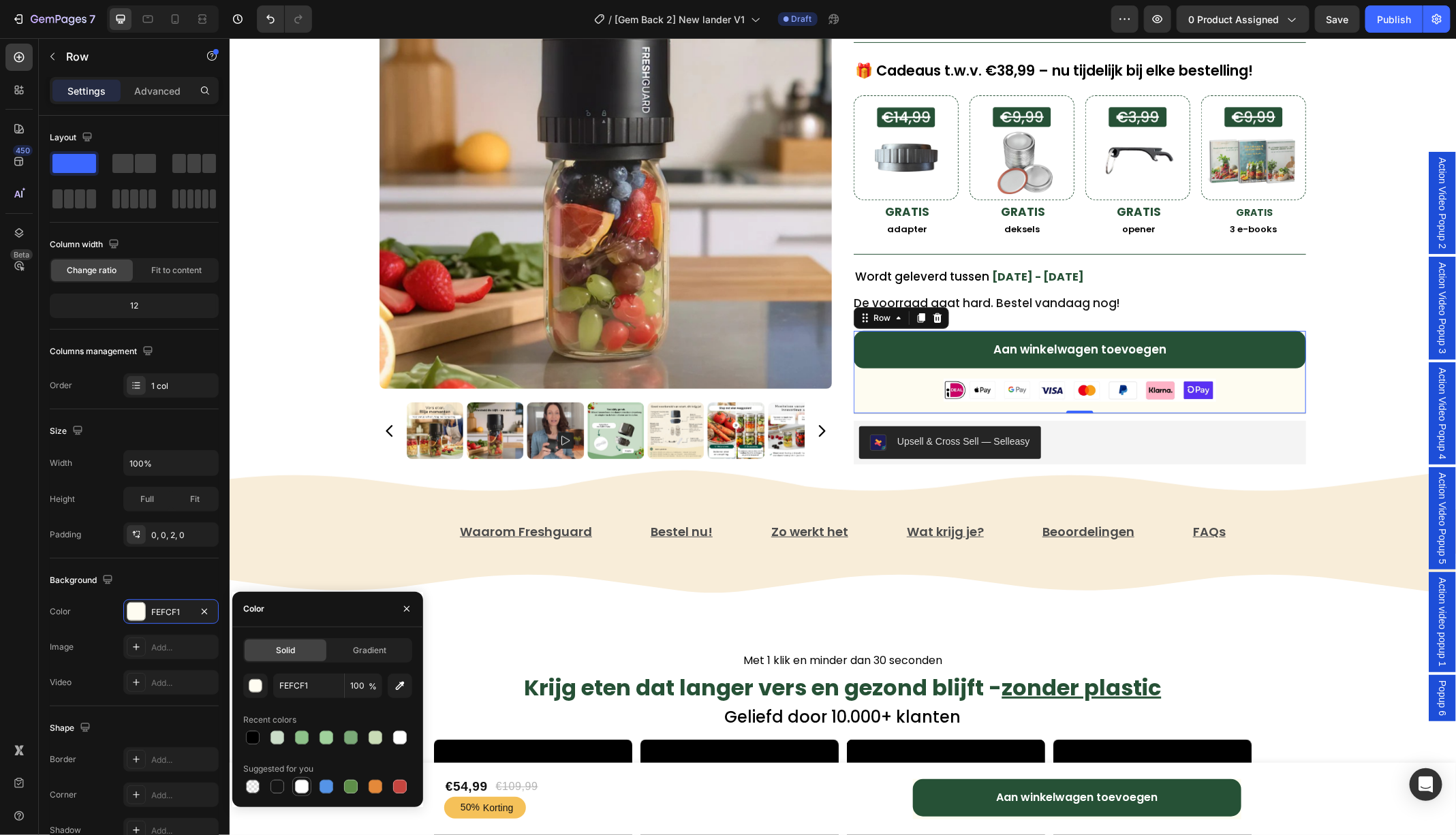
click at [304, 786] on div at bounding box center [302, 787] width 14 height 14
type input "FFFFFF"
click at [1363, 396] on div "Freshguard™️ Vacuümsealer Text Block ★★★★★ 4.81 door 7,421 tevreden klanten! Te…" at bounding box center [842, 137] width 1226 height 708
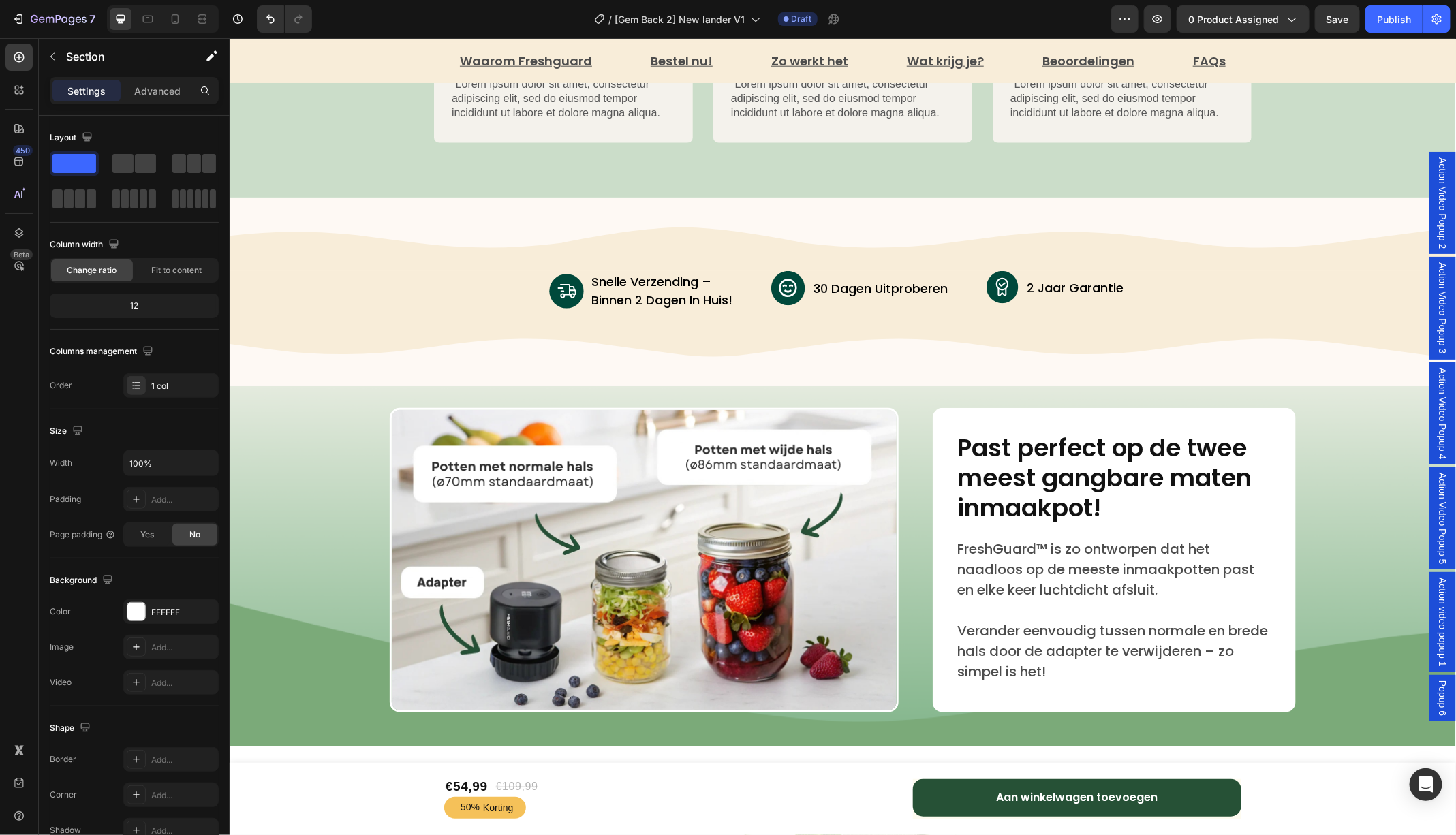
scroll to position [3848, 0]
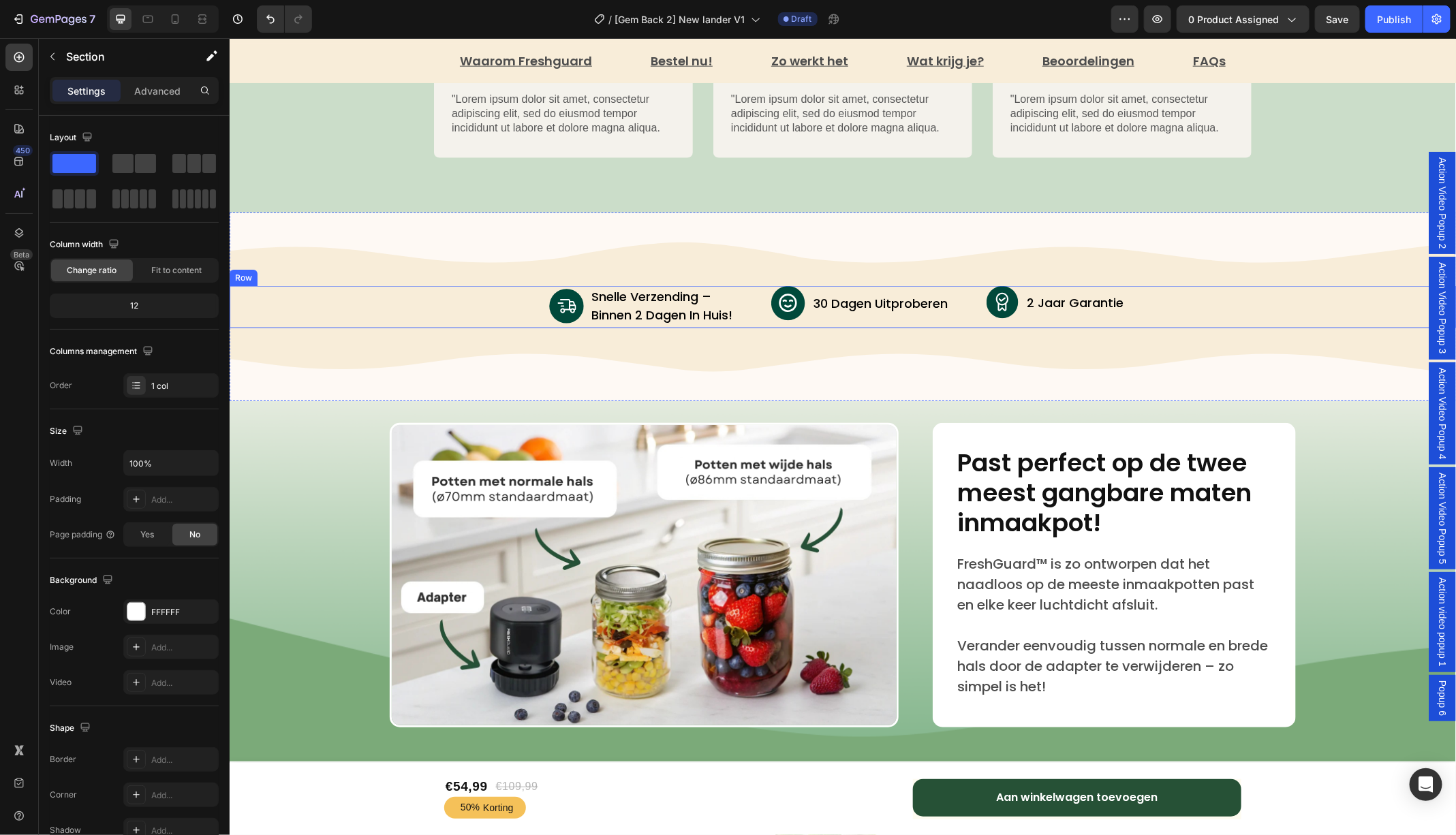
click at [758, 303] on div "Image snelle verzending – binnen 2 dagen in huis! Text Block Advanced List Imag…" at bounding box center [842, 306] width 1226 height 42
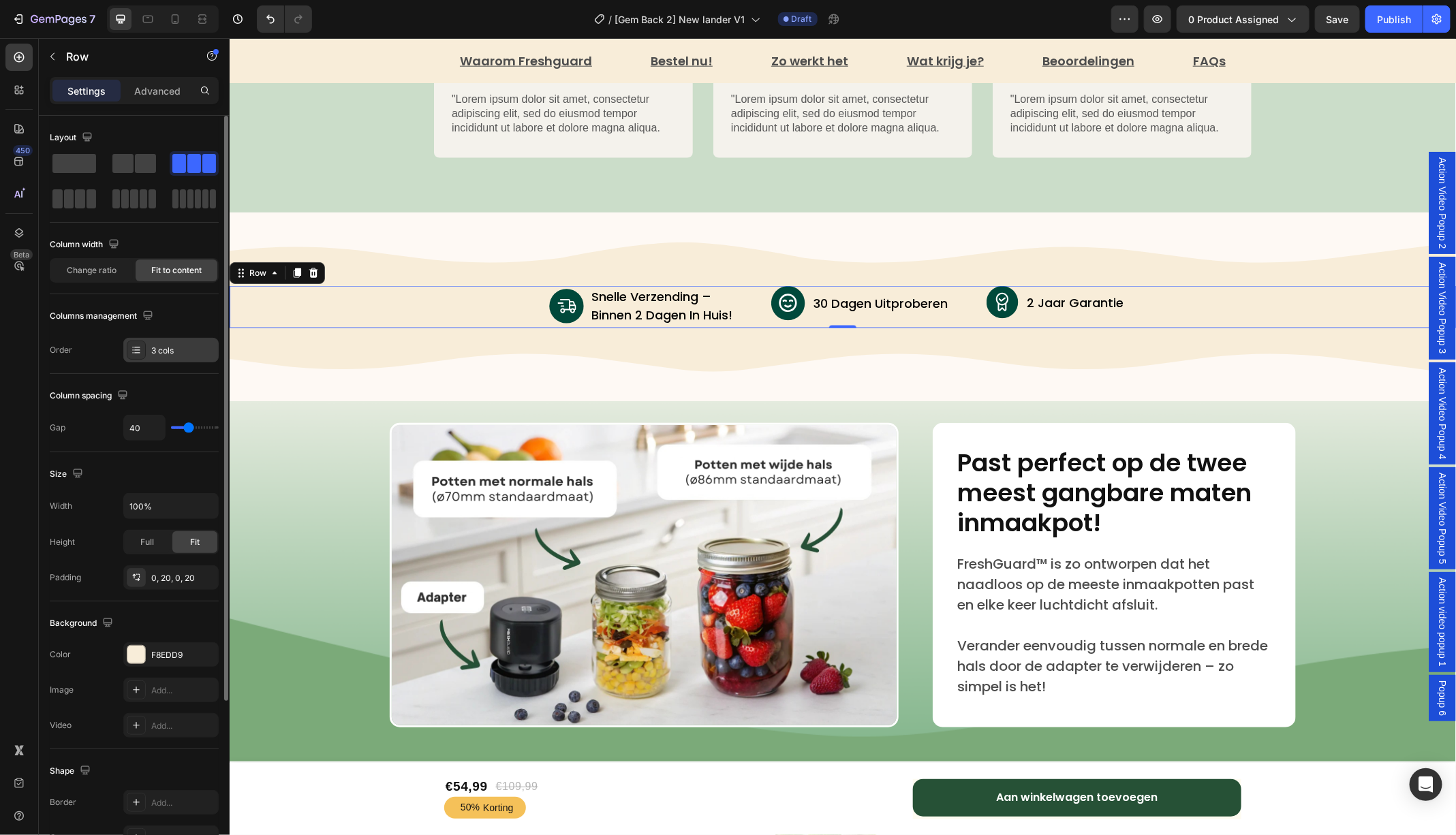
click at [152, 359] on div "3 cols" at bounding box center [171, 350] width 95 height 24
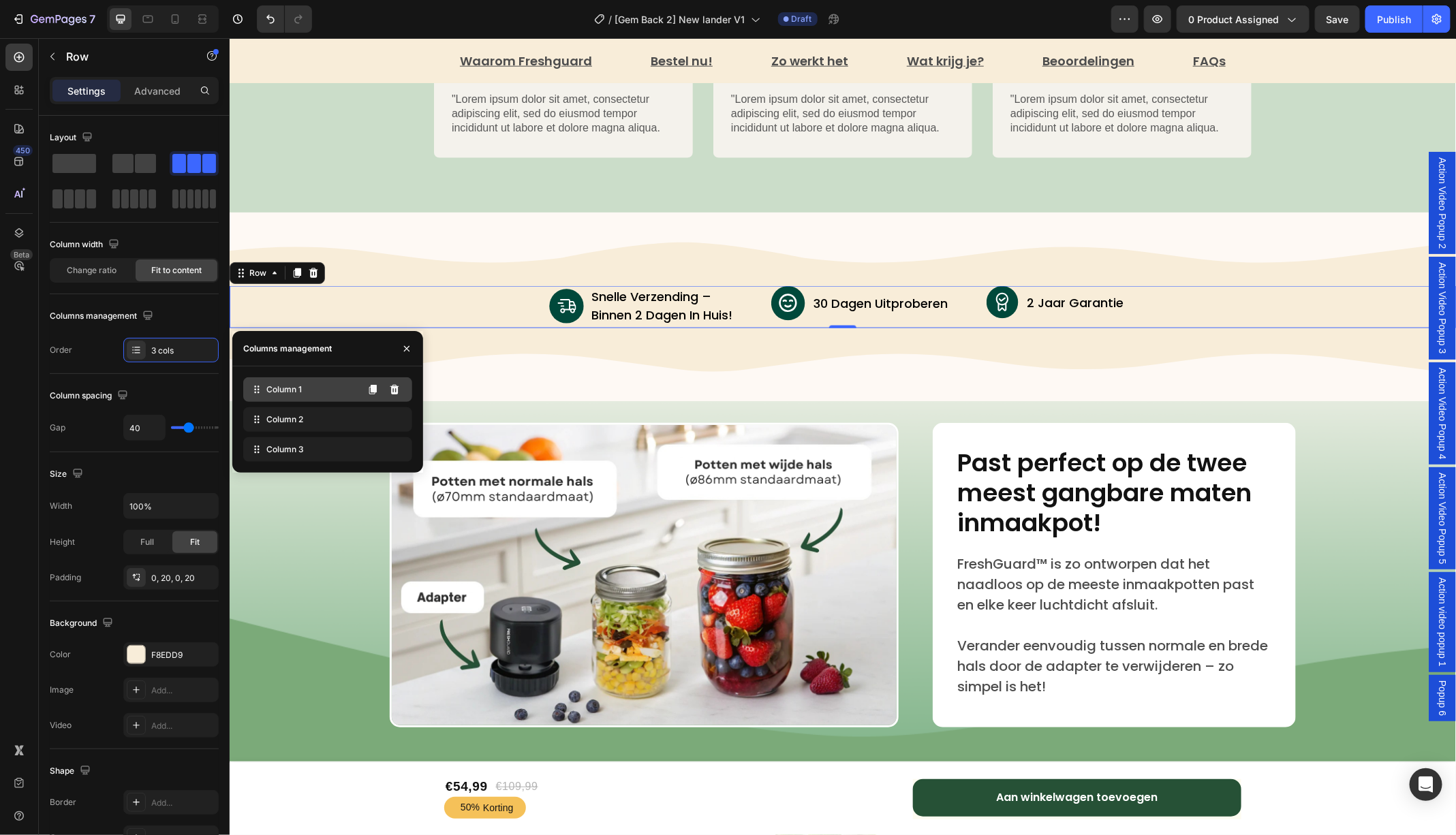
click at [282, 392] on span "Column 1" at bounding box center [284, 389] width 36 height 13
click at [391, 388] on icon at bounding box center [394, 389] width 9 height 10
click at [428, 249] on div "Image Image snelle verzending – binnen 2 dagen in huis! Text Block Advanced Lis…" at bounding box center [842, 306] width 1226 height 134
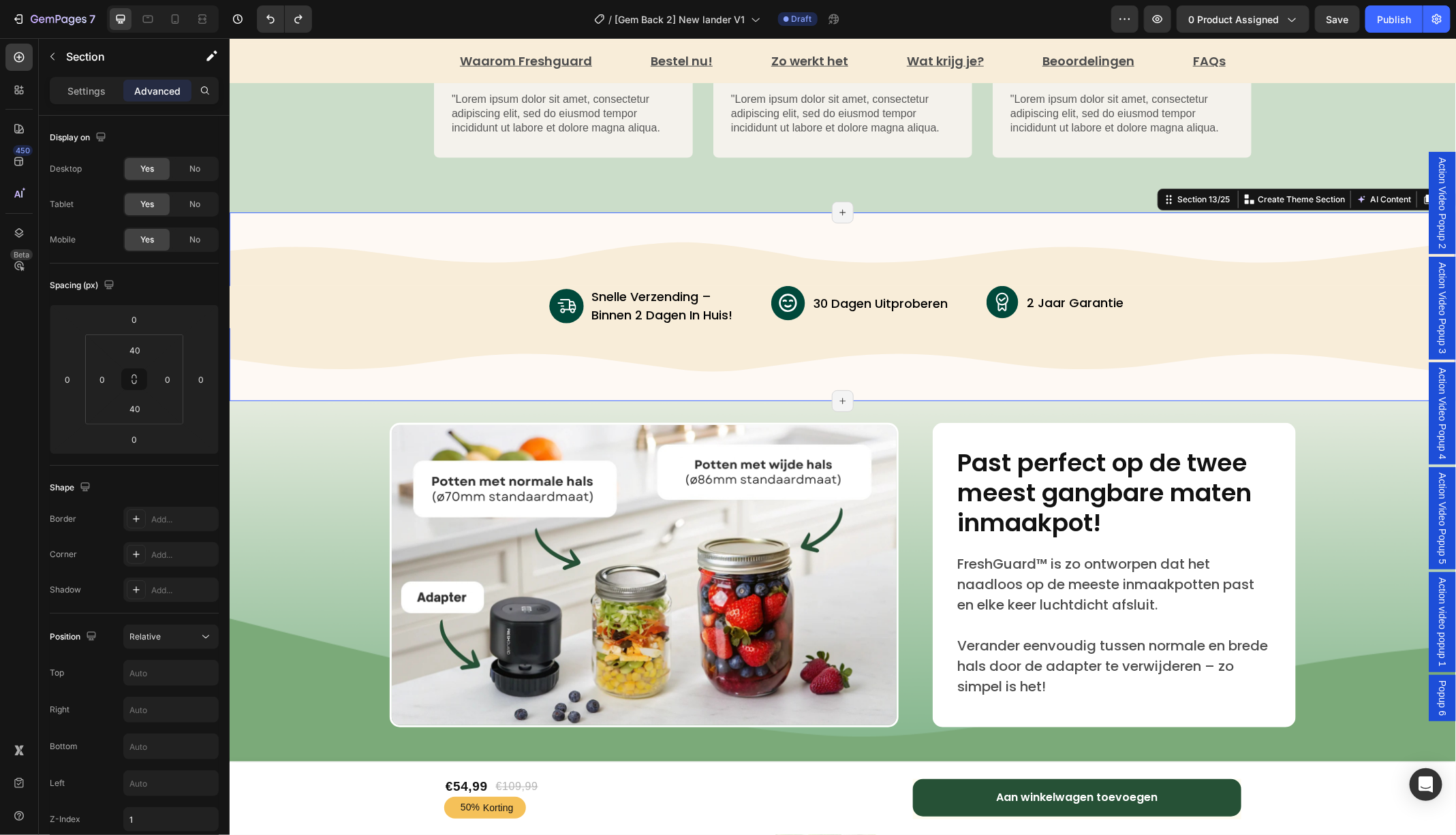
click at [375, 259] on div "Image Image snelle verzending – binnen 2 dagen in huis! Text Block Advanced Lis…" at bounding box center [842, 306] width 1226 height 134
click at [82, 91] on p "Settings" at bounding box center [86, 91] width 38 height 15
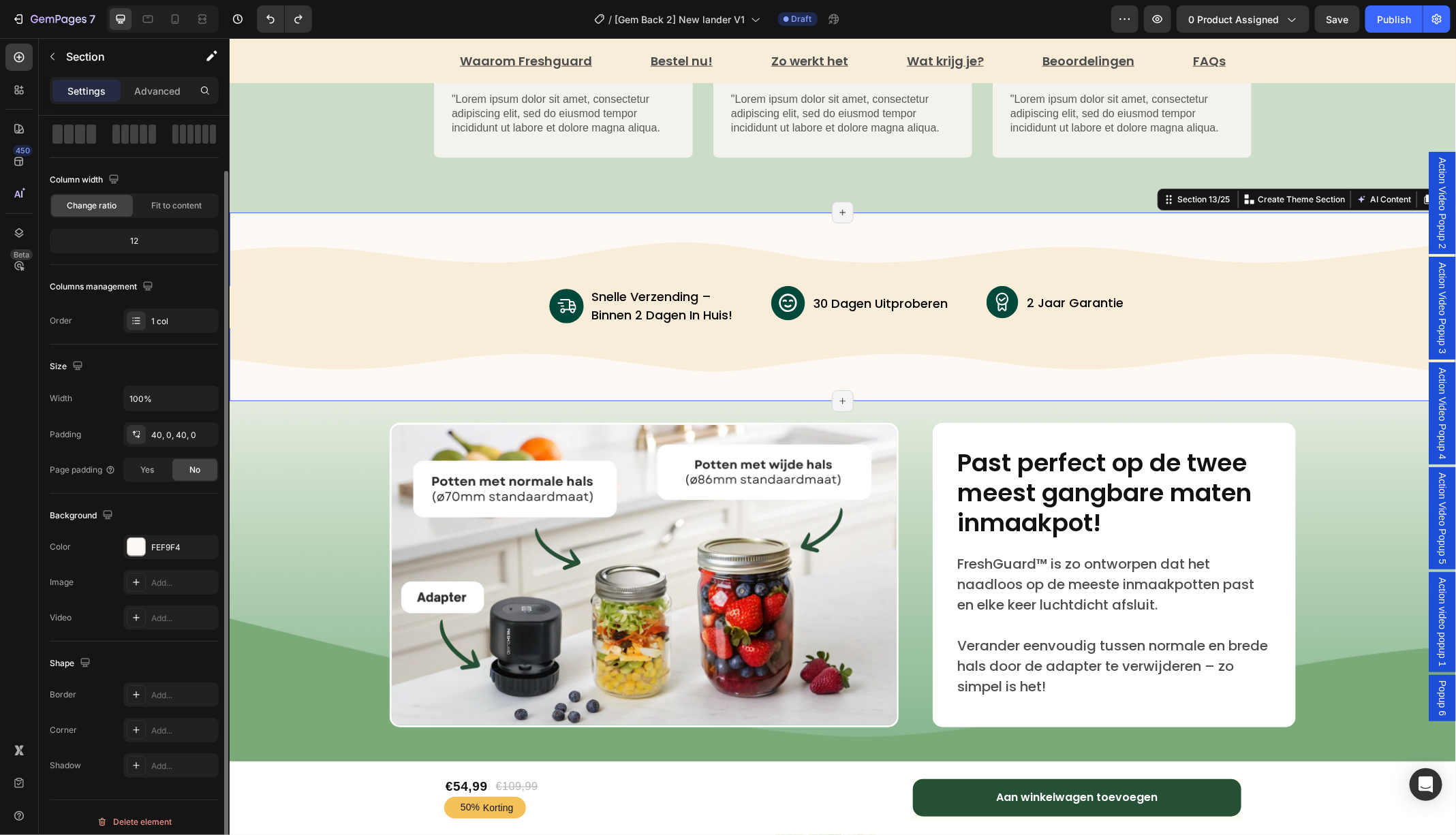
scroll to position [70, 0]
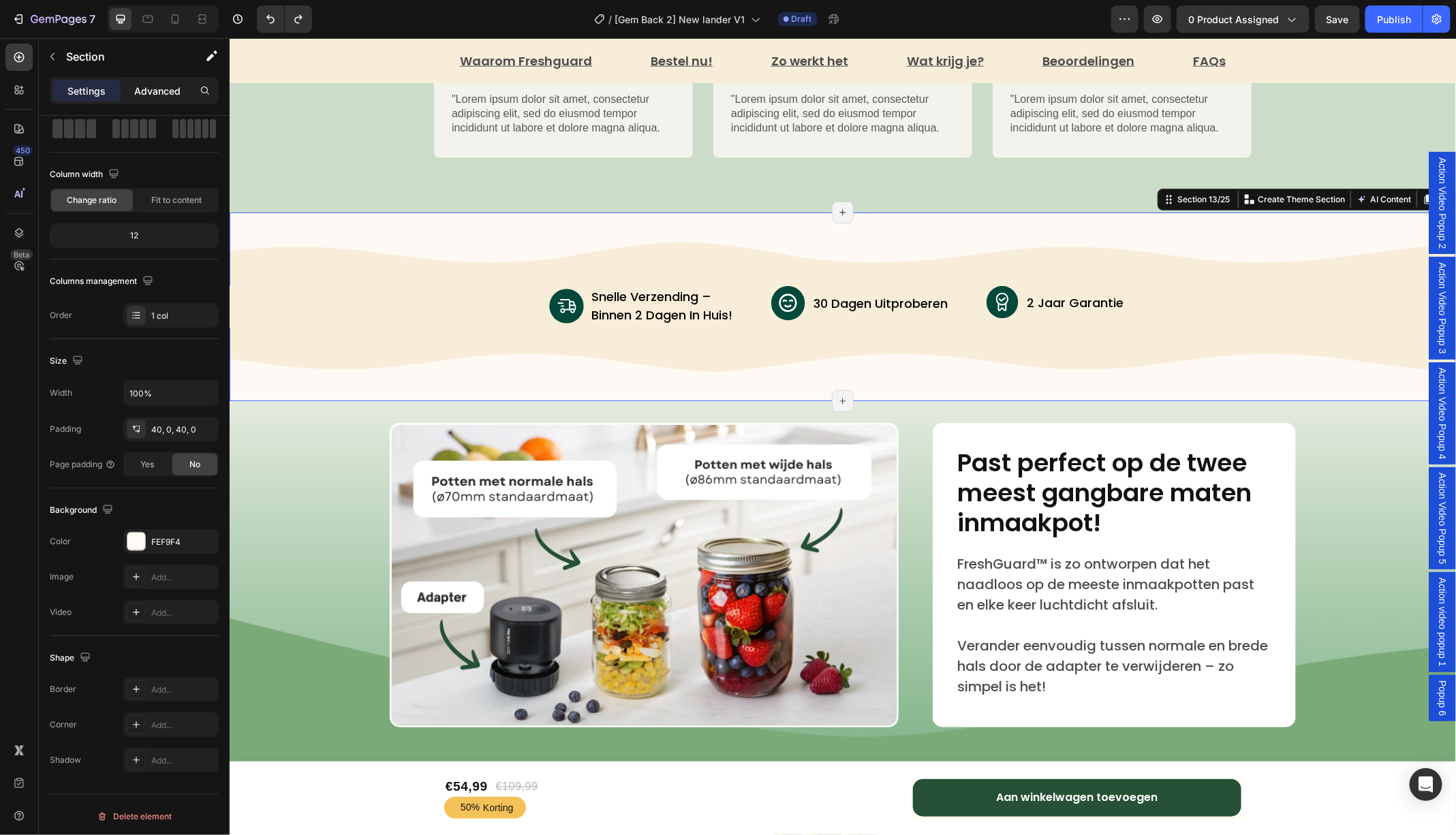
click at [150, 91] on p "Advanced" at bounding box center [157, 91] width 46 height 15
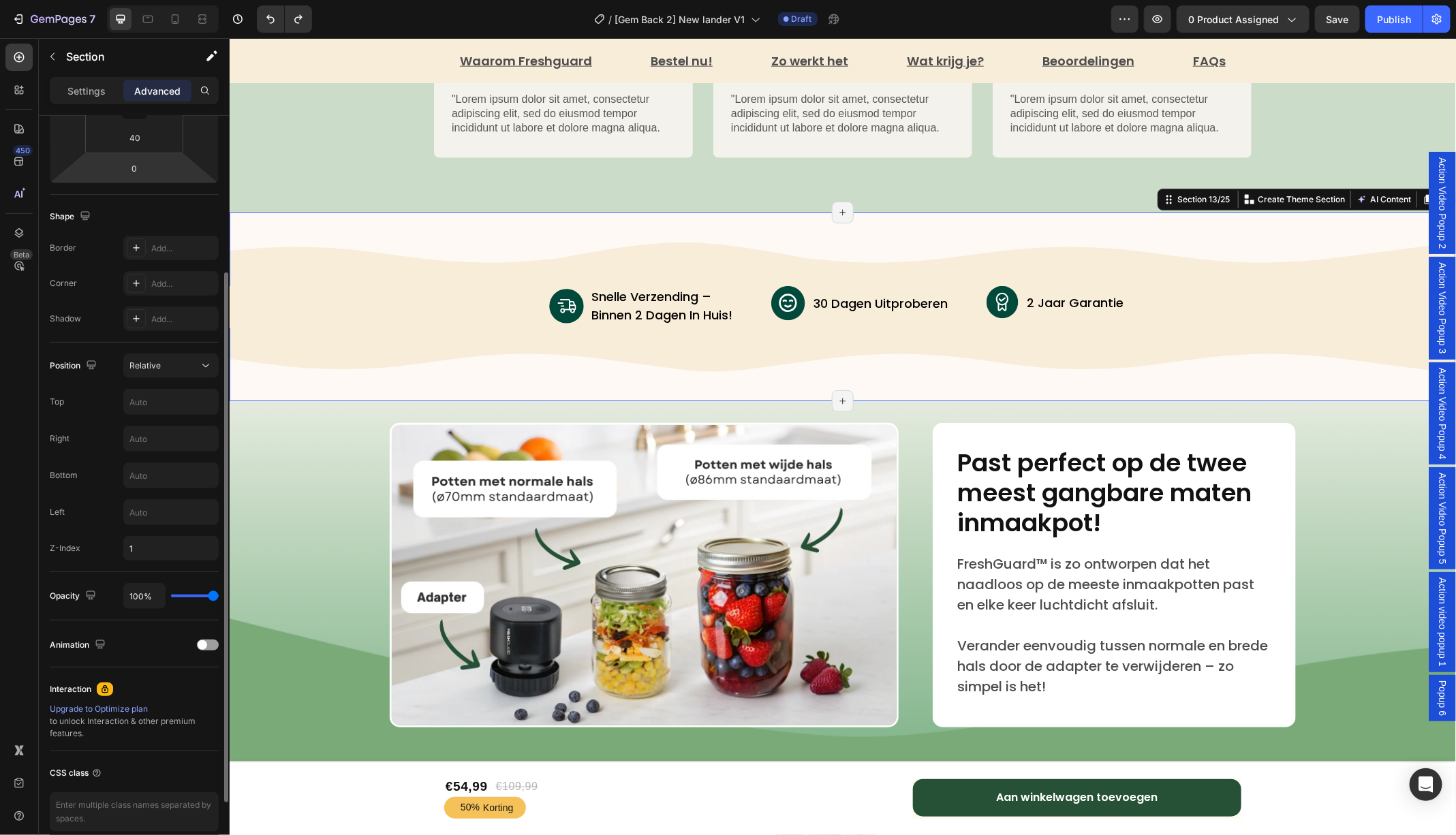
scroll to position [327, 0]
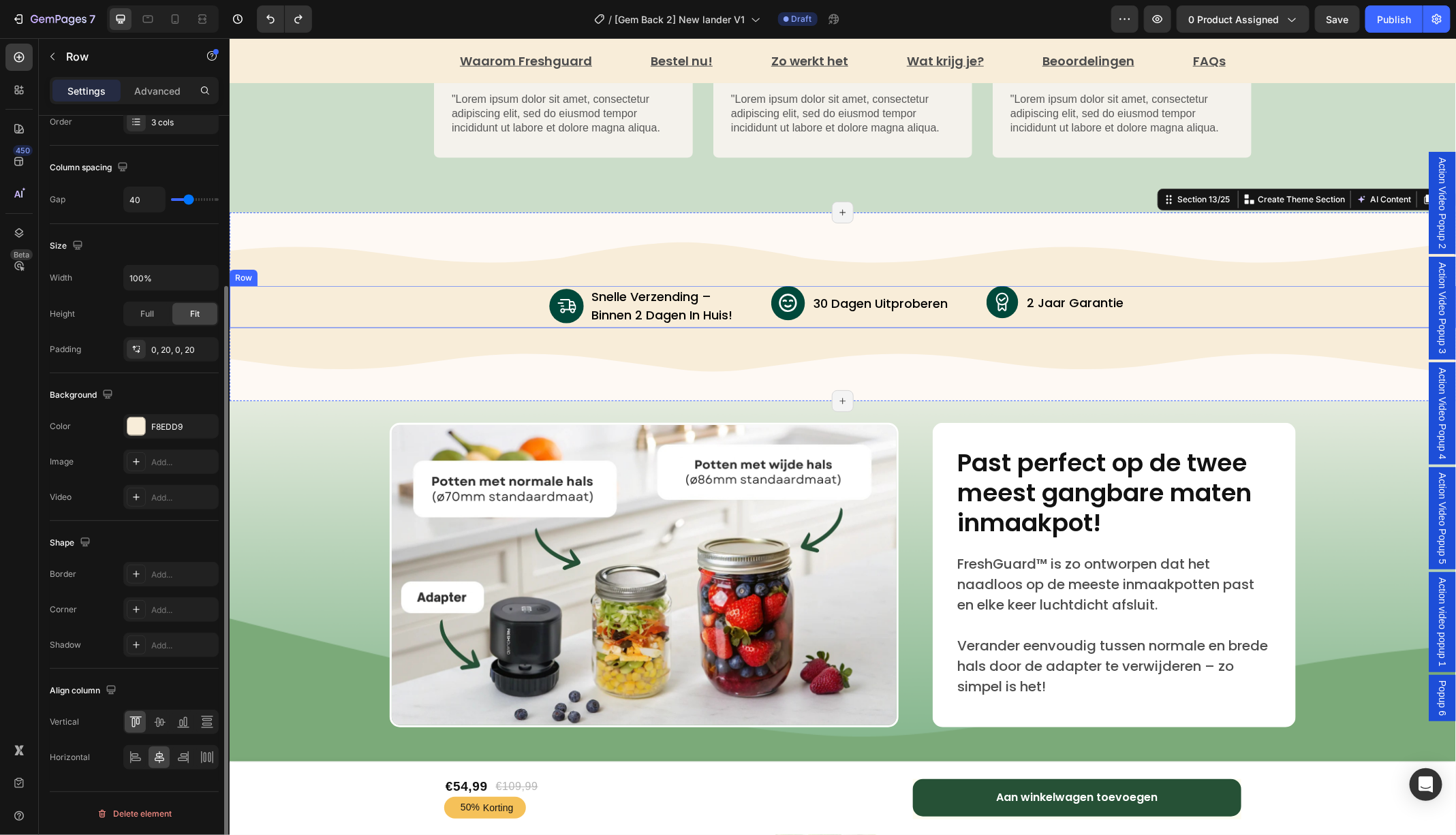
click at [385, 320] on div "Image snelle verzending – binnen 2 dagen in huis! Text Block Advanced List Imag…" at bounding box center [842, 306] width 1226 height 42
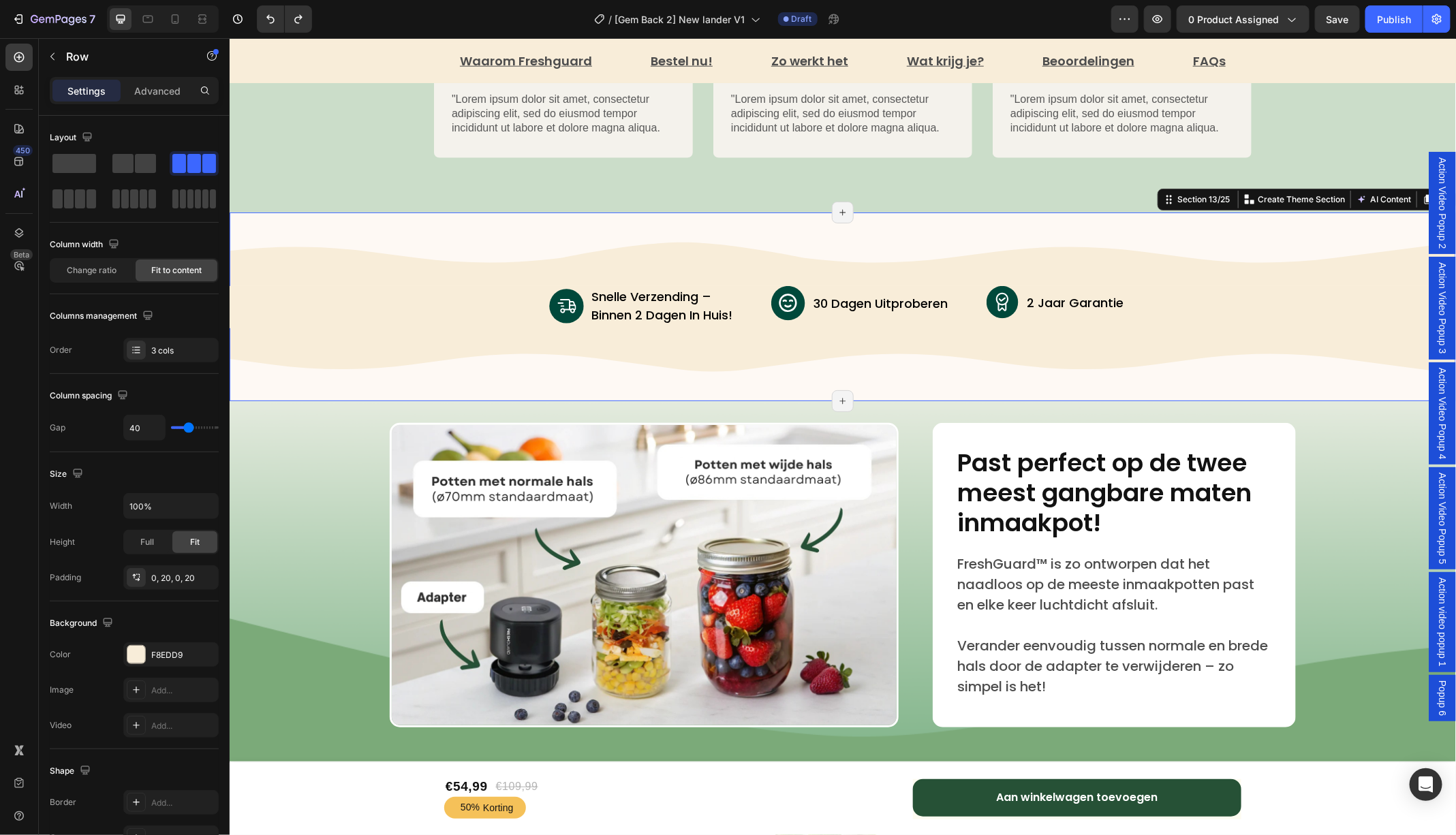
click at [794, 239] on div "Image Image snelle verzending – binnen 2 dagen in huis! Text Block Advanced Lis…" at bounding box center [842, 306] width 1226 height 134
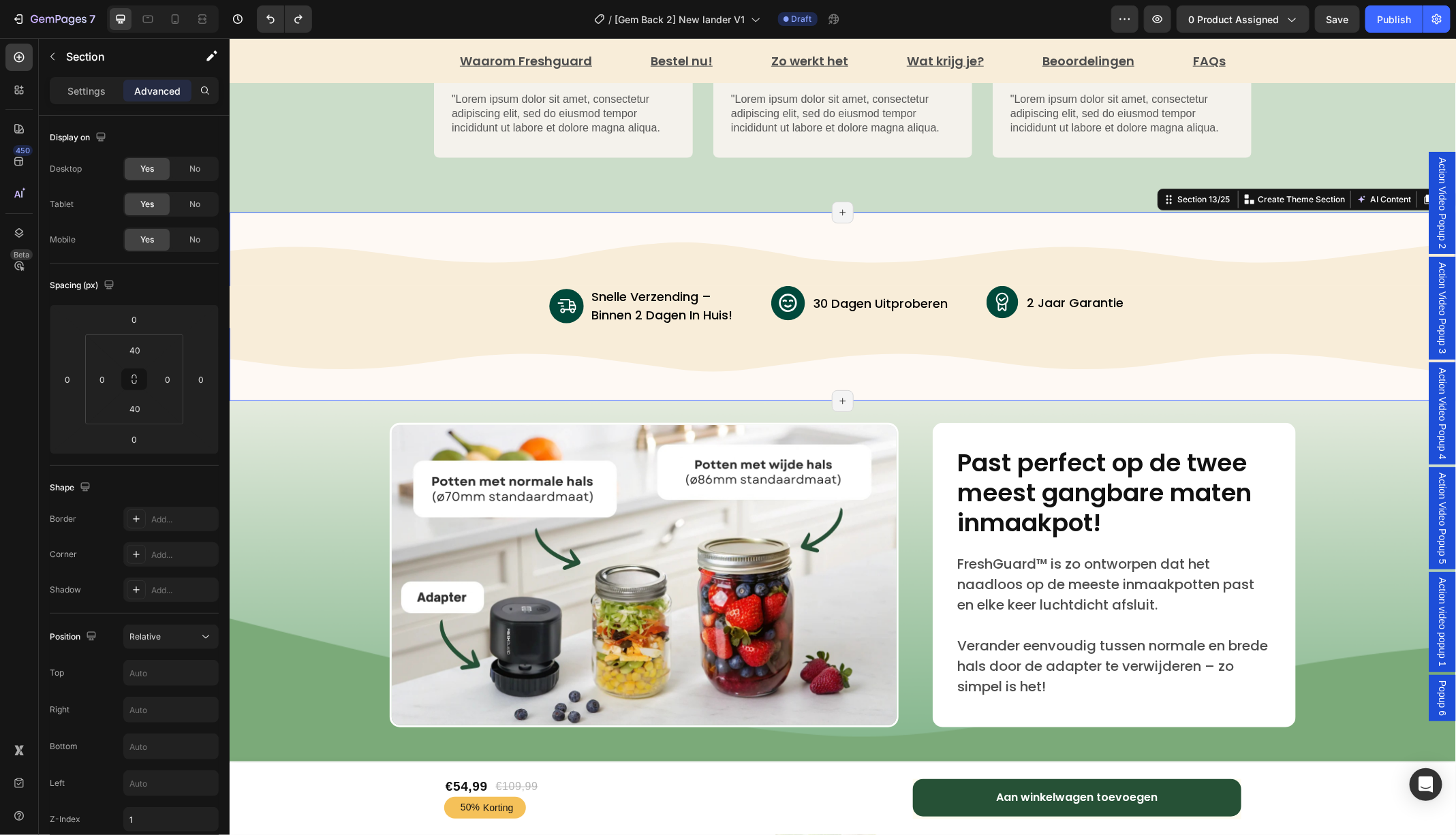
click at [759, 265] on div "Image Image snelle verzending – binnen 2 dagen in huis! Text Block Advanced Lis…" at bounding box center [842, 306] width 1226 height 134
click at [369, 343] on div "Image Image snelle verzending – binnen 2 dagen in huis! Text Block Advanced Lis…" at bounding box center [842, 306] width 1226 height 134
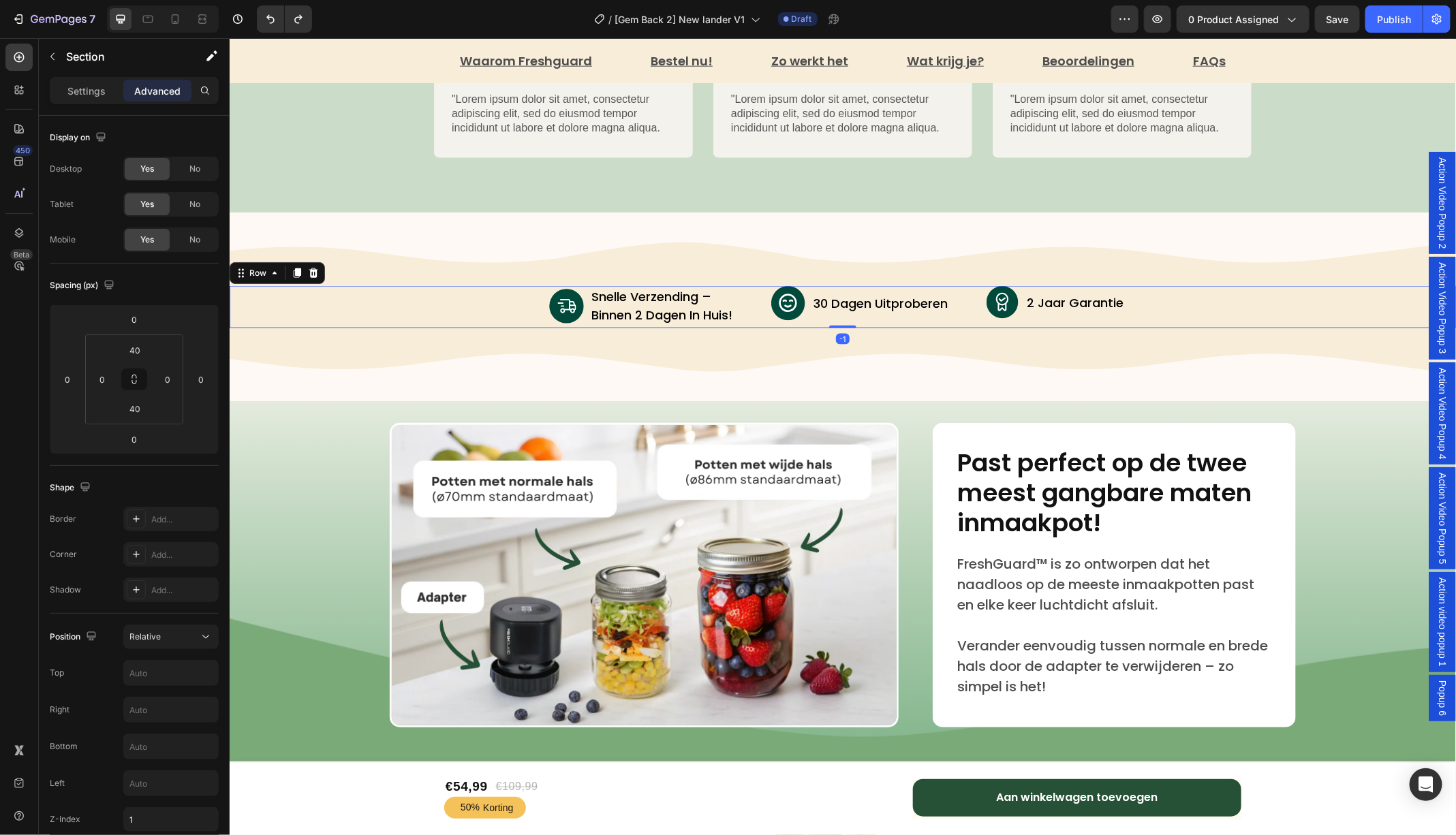
click at [1299, 303] on div "Image snelle verzending – binnen 2 dagen in huis! Text Block Advanced List Imag…" at bounding box center [842, 306] width 1226 height 42
click at [1366, 263] on div "Image Image snelle verzending – binnen 2 dagen in huis! Text Block Advanced Lis…" at bounding box center [842, 306] width 1226 height 134
click at [353, 312] on div "Image snelle verzending – binnen 2 dagen in huis! Text Block Advanced List Imag…" at bounding box center [842, 306] width 1226 height 42
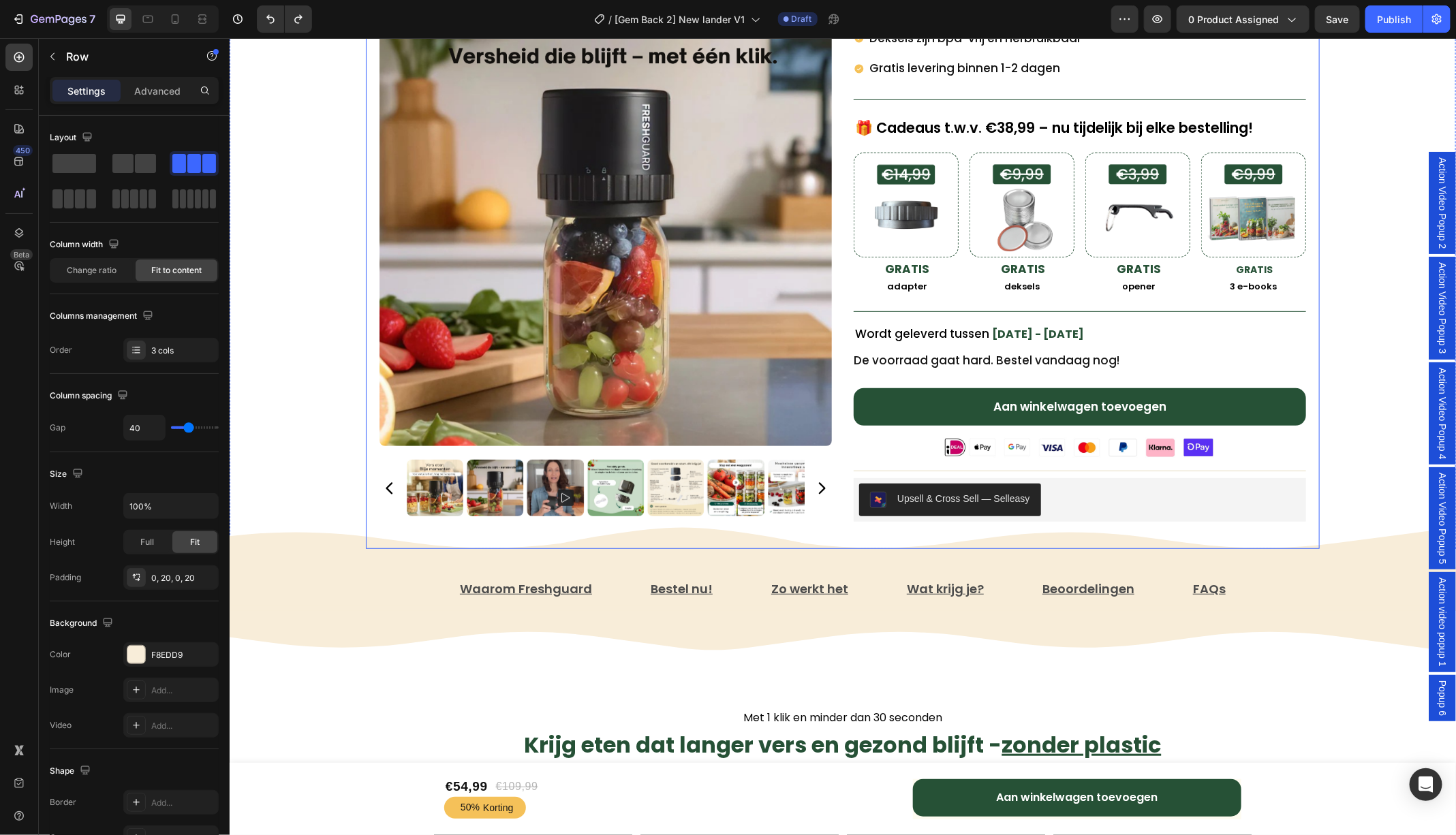
scroll to position [226, 0]
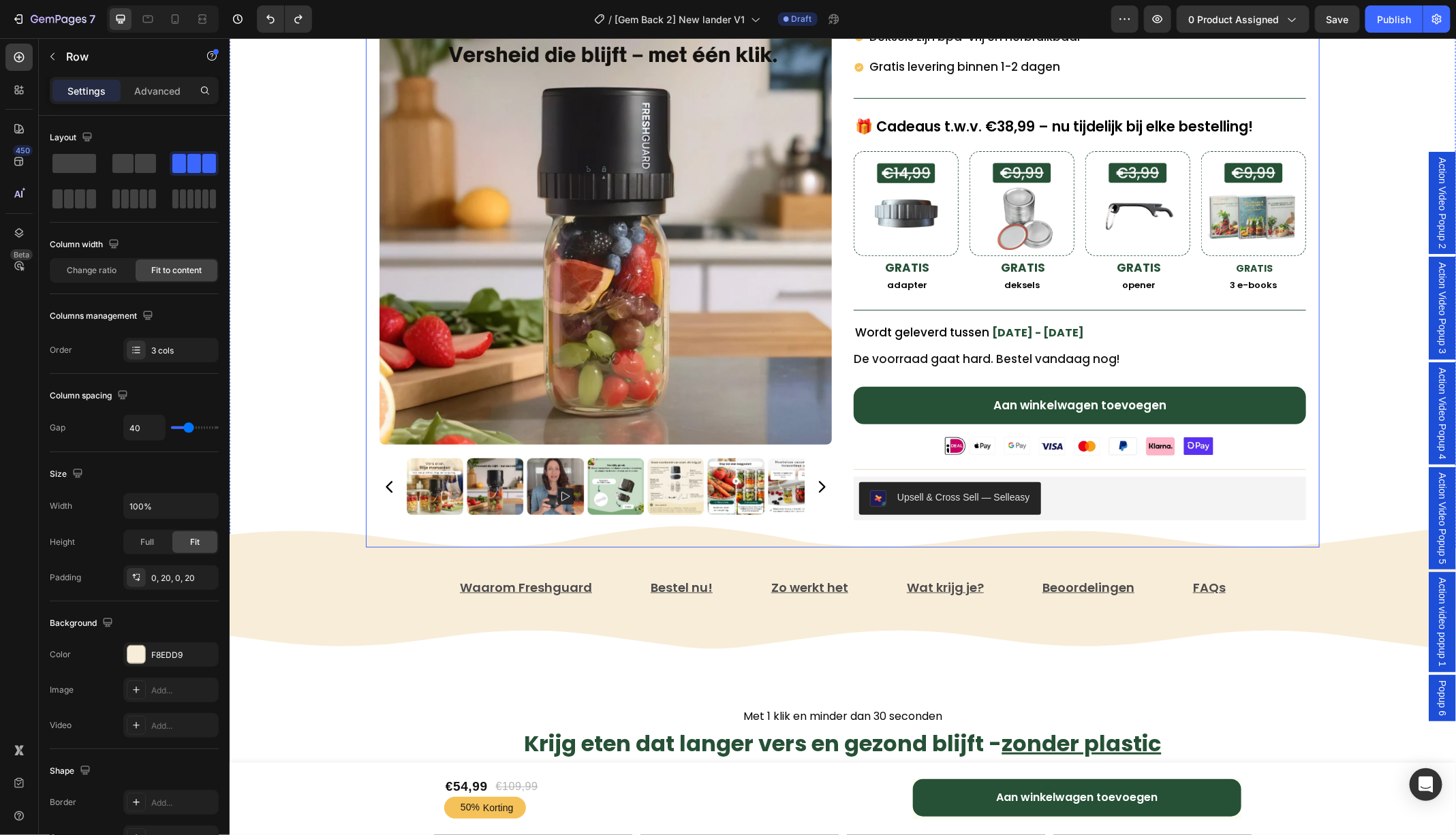
click at [1307, 449] on div "Freshguard™️ Vacuümsealer Text Block ★★★★★ 4.81 door 7,421 tevreden klanten! Te…" at bounding box center [842, 193] width 954 height 708
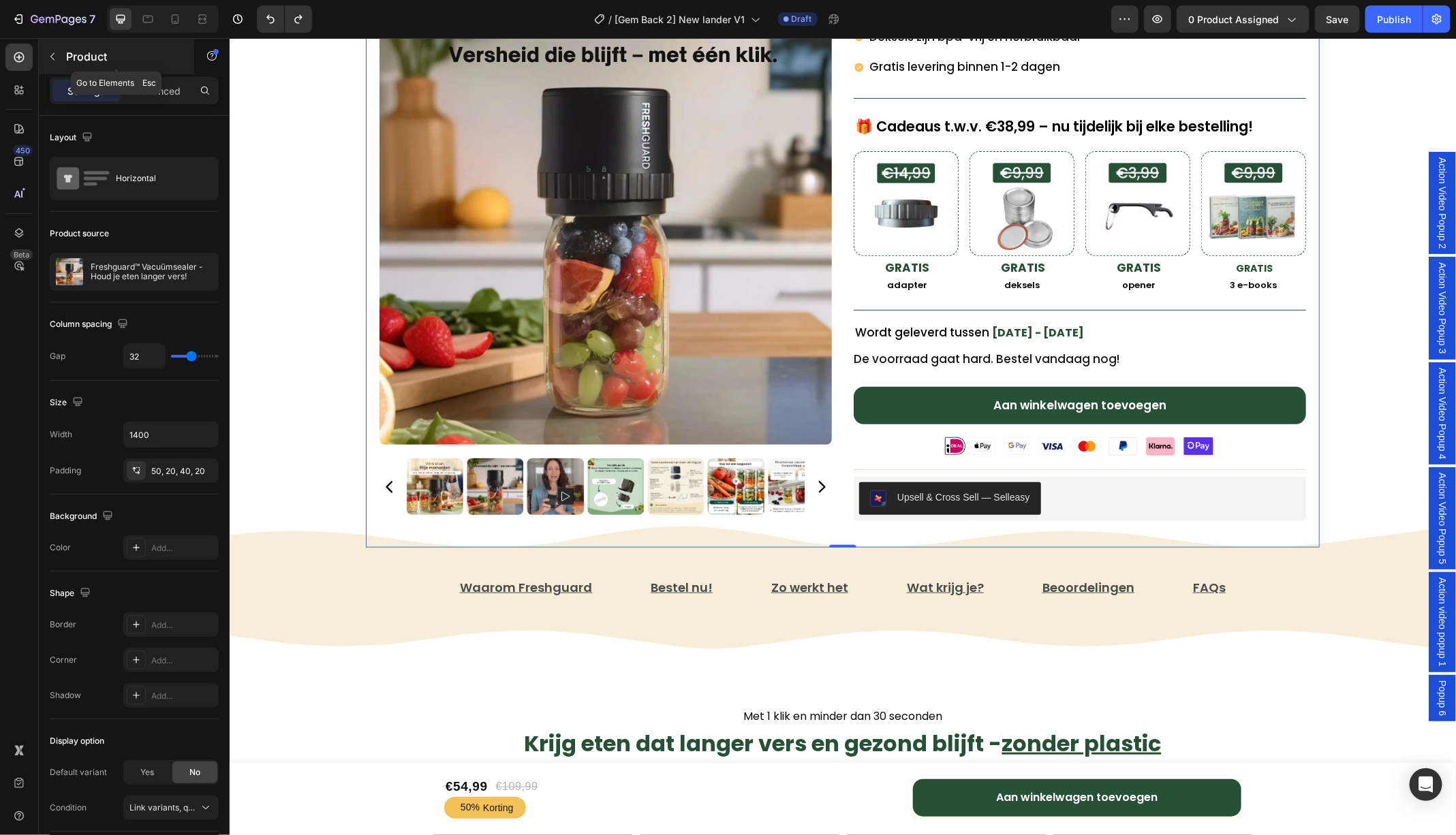
click at [50, 62] on button "button" at bounding box center [52, 56] width 22 height 22
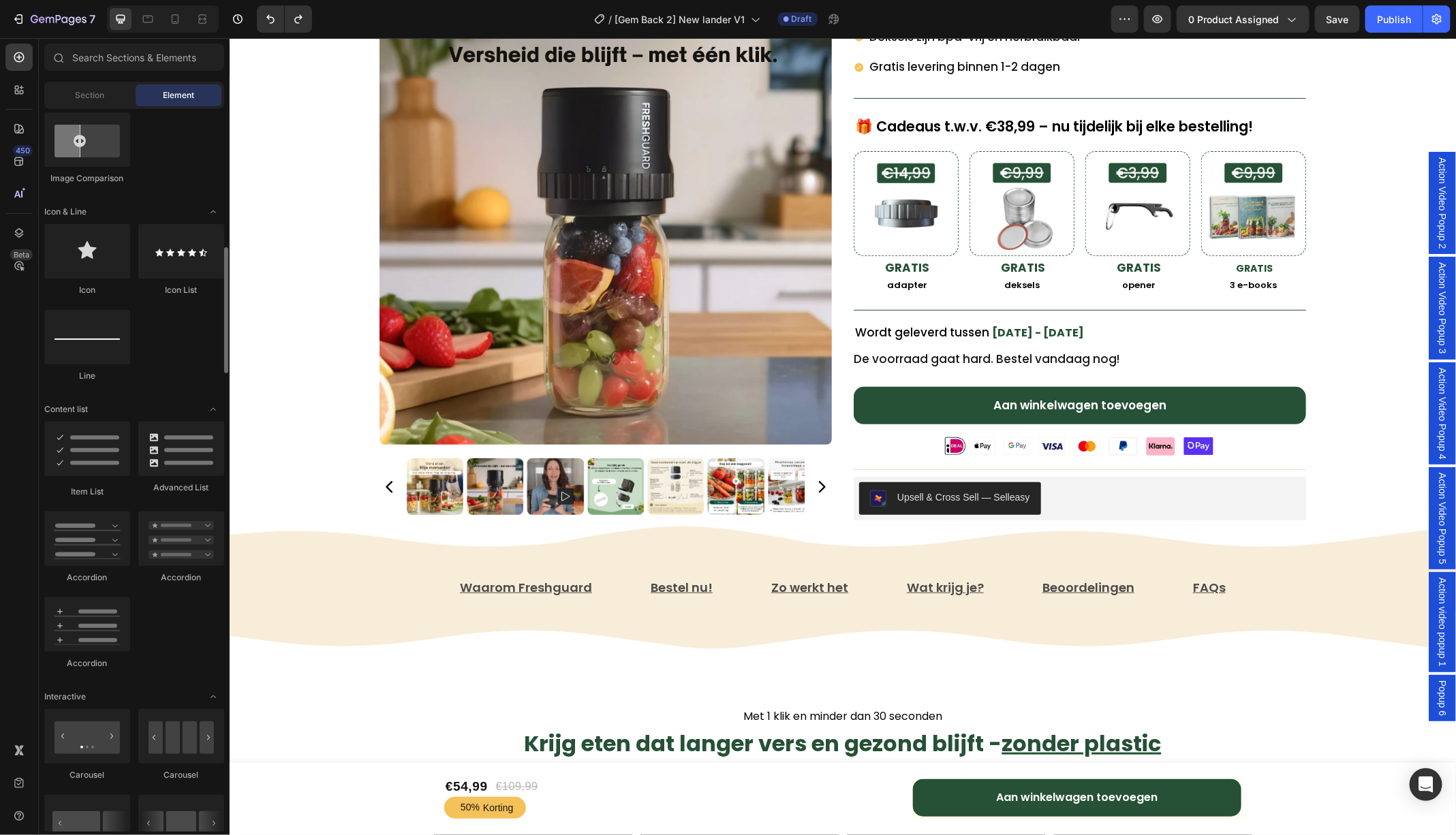
scroll to position [903, 0]
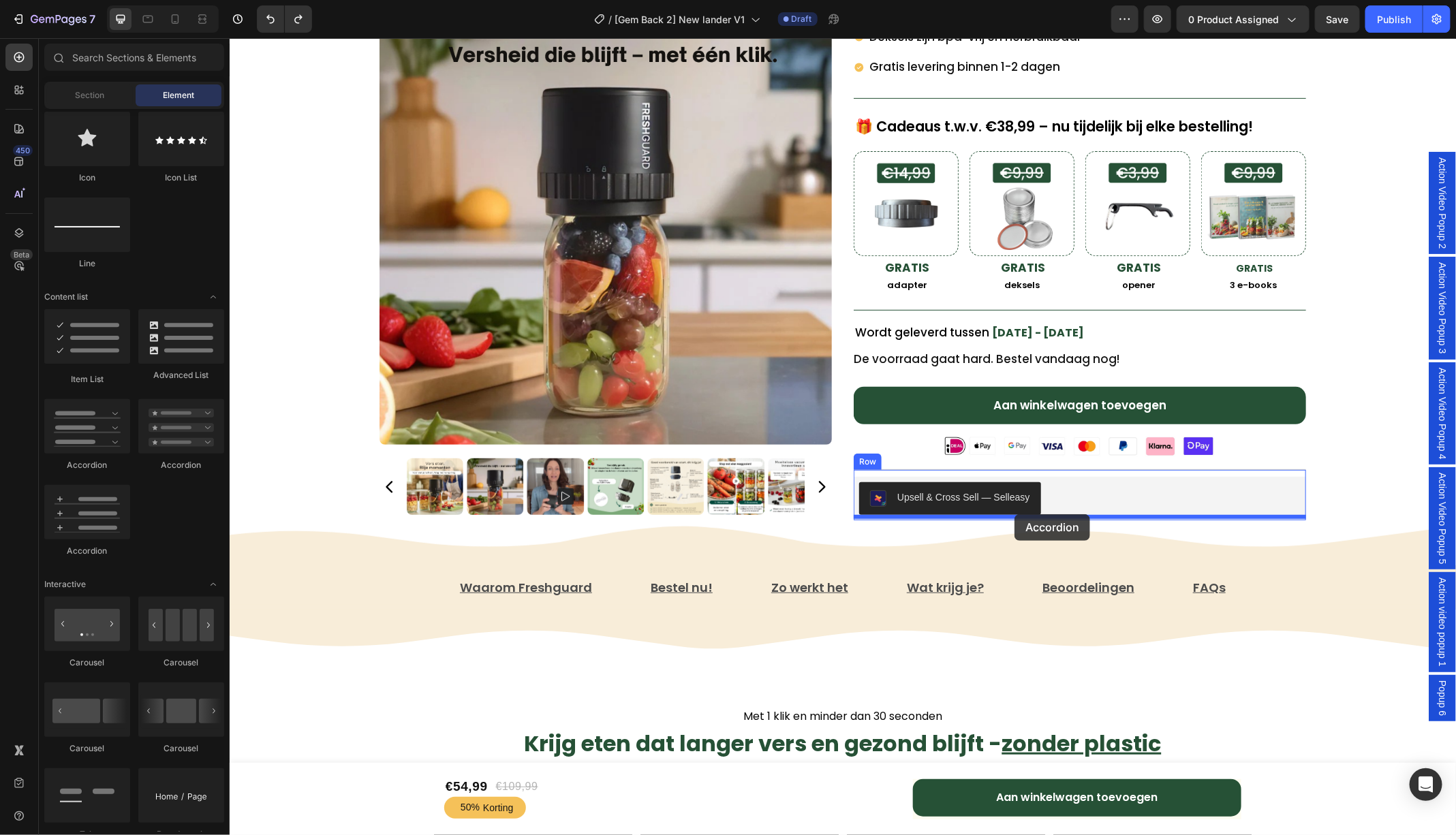
drag, startPoint x: 310, startPoint y: 465, endPoint x: 1014, endPoint y: 513, distance: 705.6
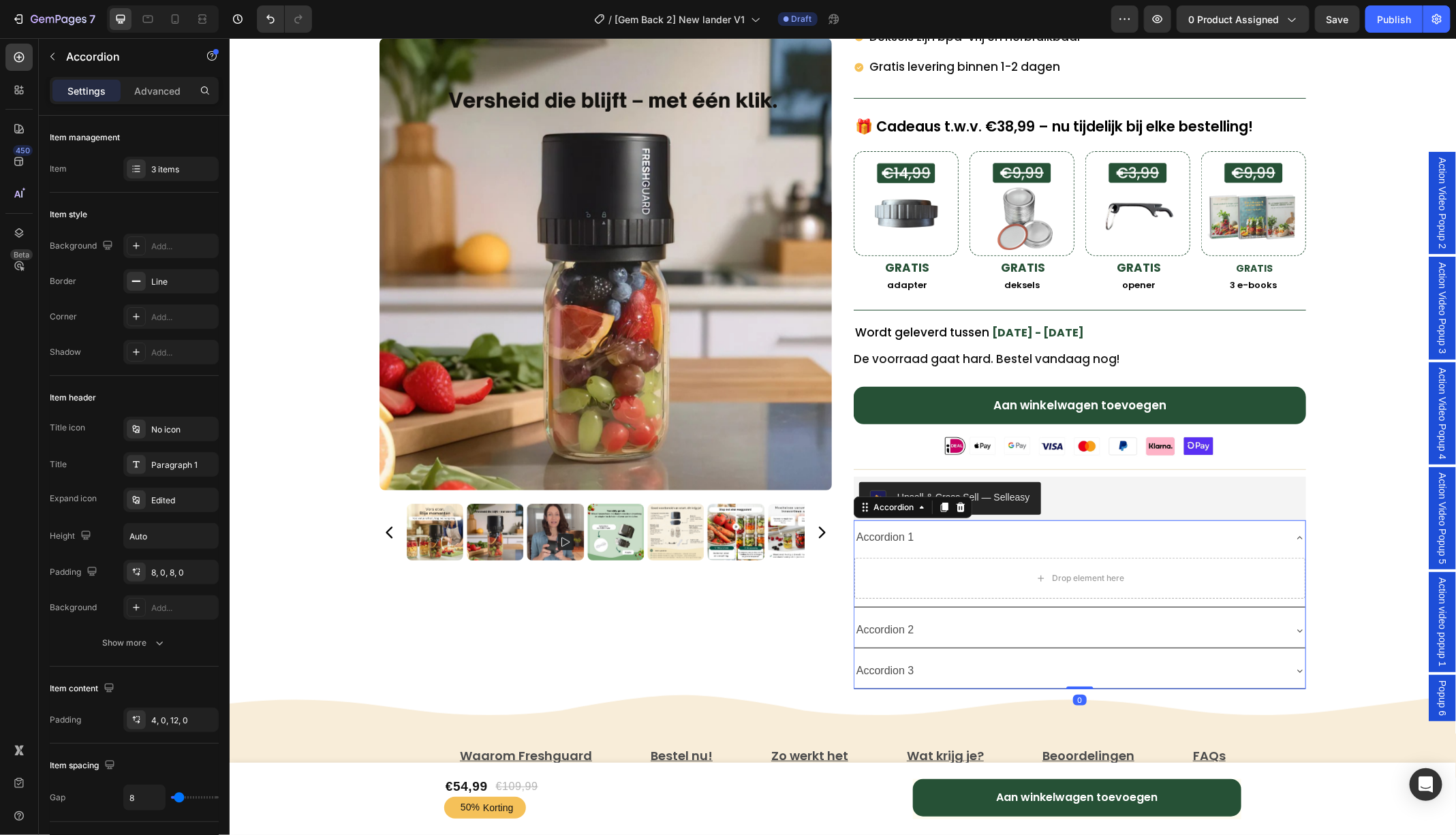
click at [889, 536] on div "Accordion 1" at bounding box center [884, 537] width 62 height 24
click at [1294, 535] on icon at bounding box center [1299, 538] width 11 height 11
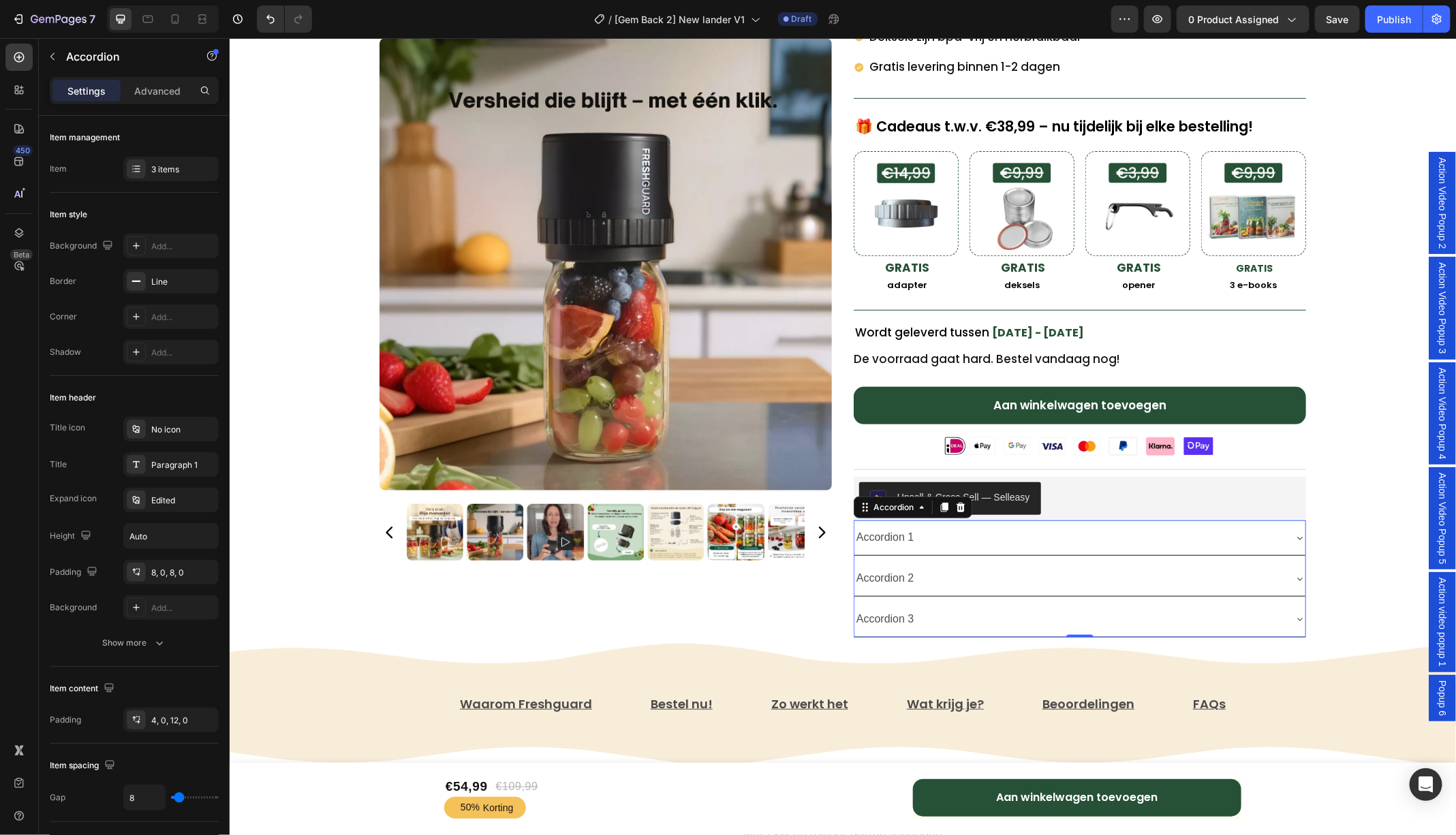
click at [1294, 535] on icon at bounding box center [1299, 538] width 11 height 11
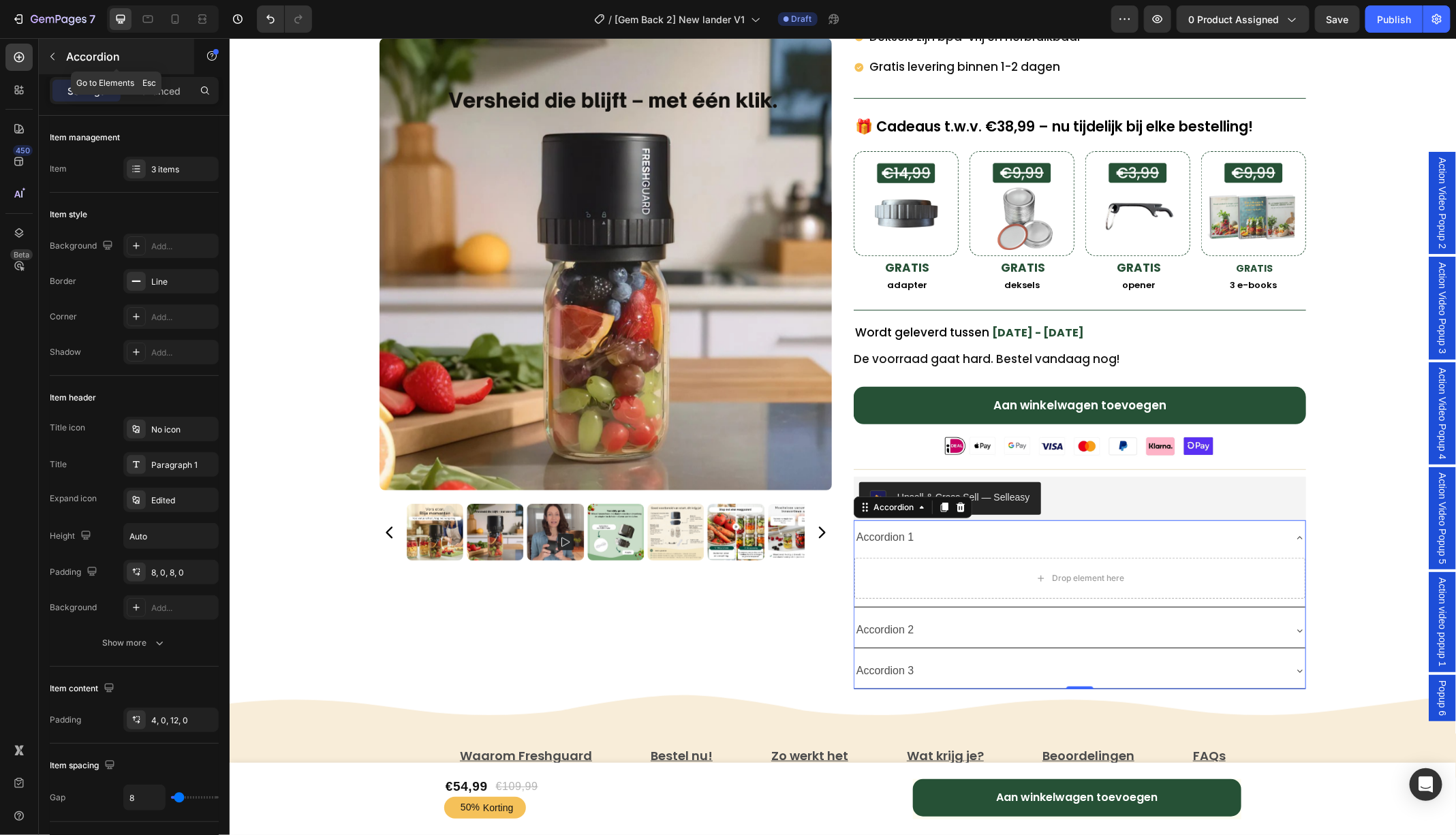
click at [52, 52] on icon "button" at bounding box center [52, 56] width 11 height 11
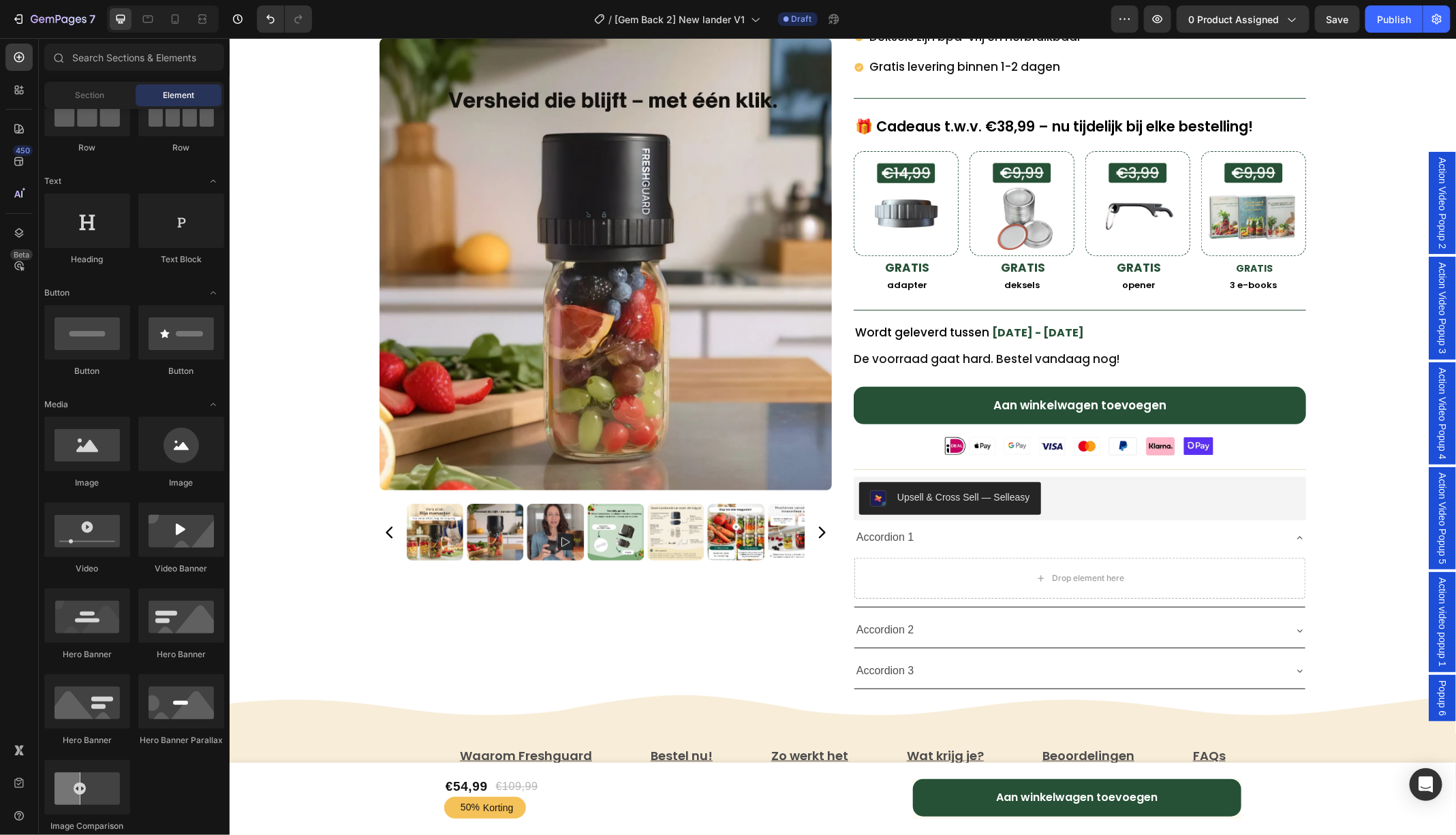
scroll to position [0, 0]
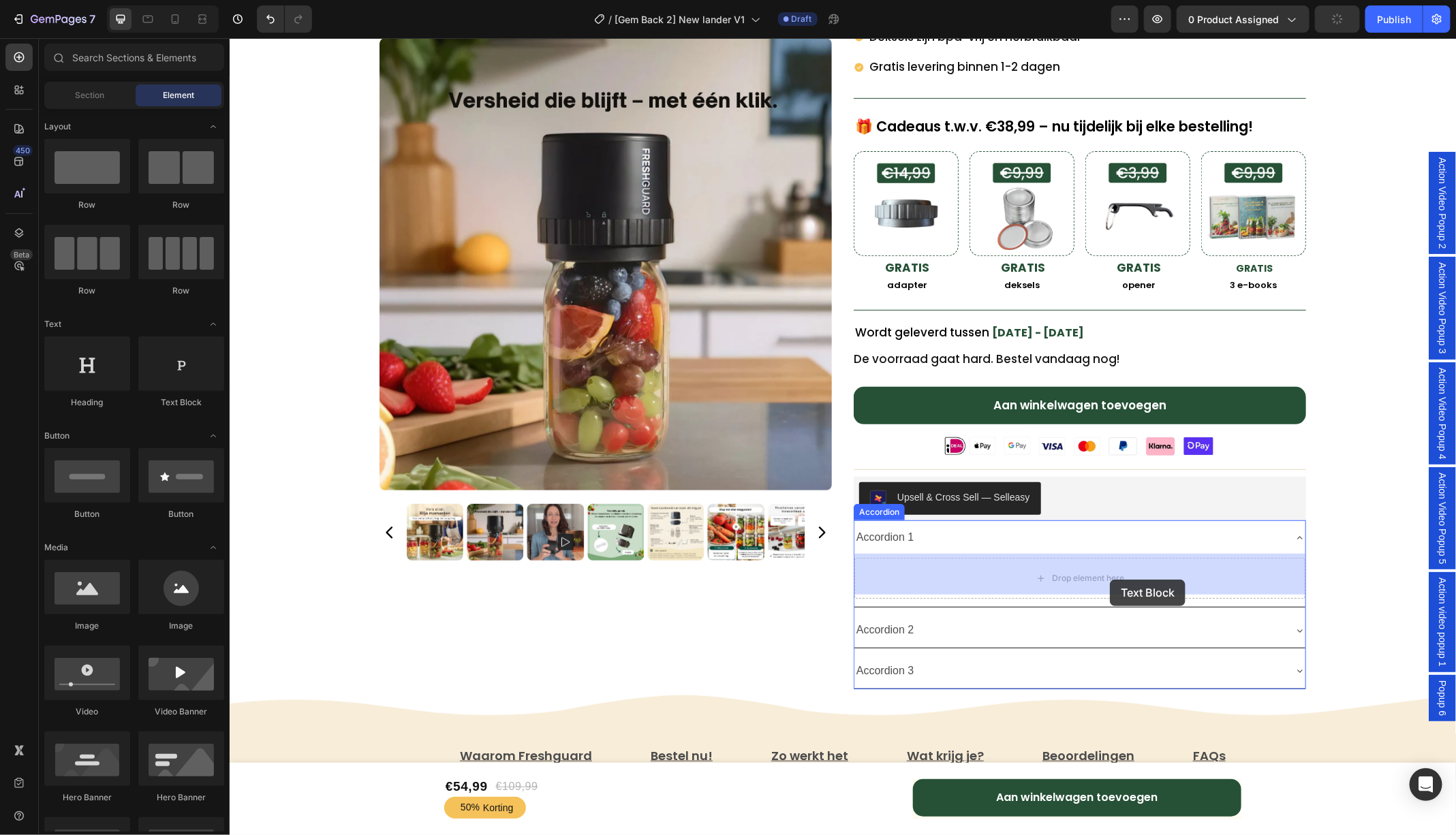
drag, startPoint x: 392, startPoint y: 423, endPoint x: 1109, endPoint y: 579, distance: 733.8
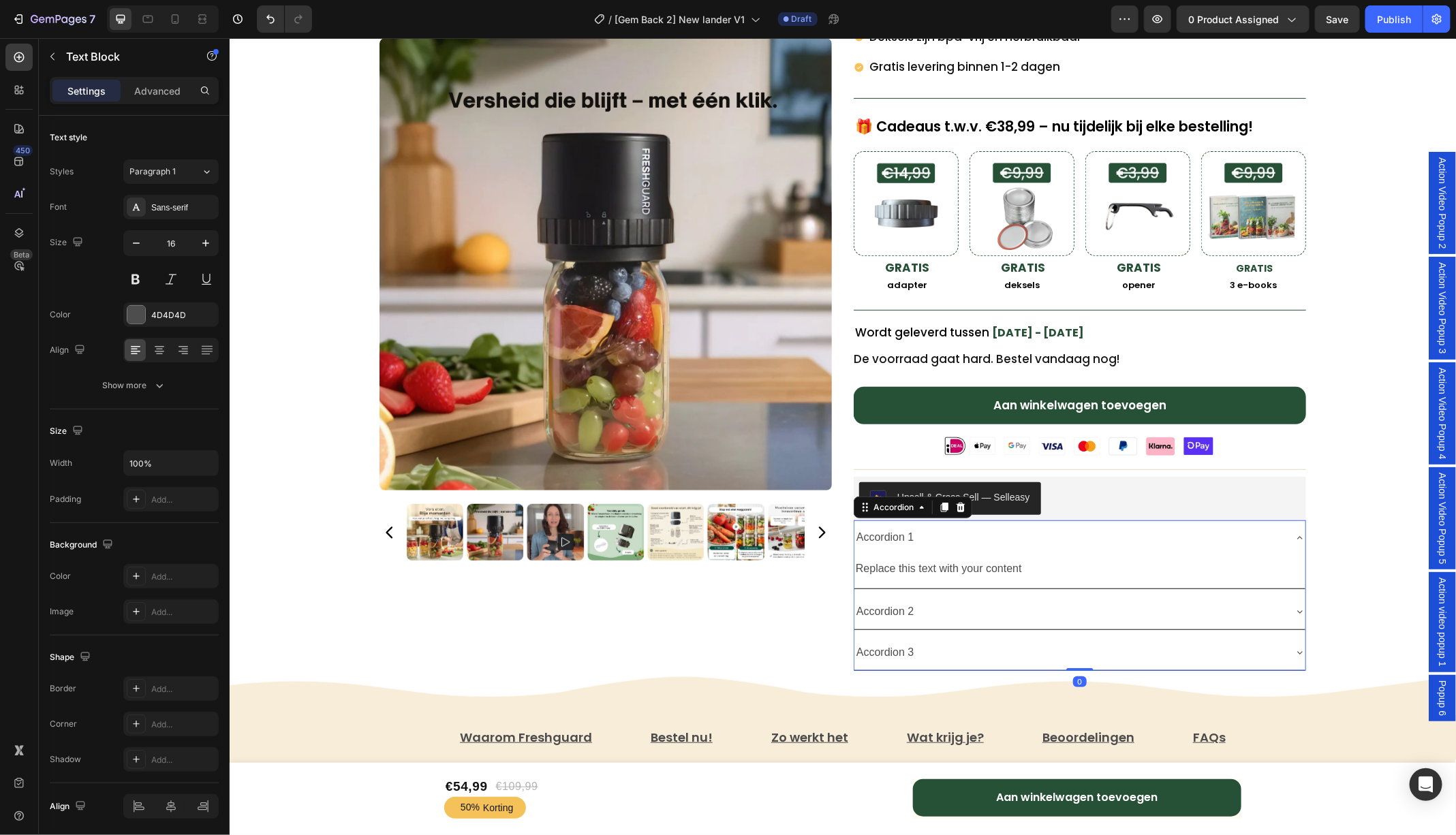
click at [1300, 605] on icon at bounding box center [1299, 611] width 11 height 11
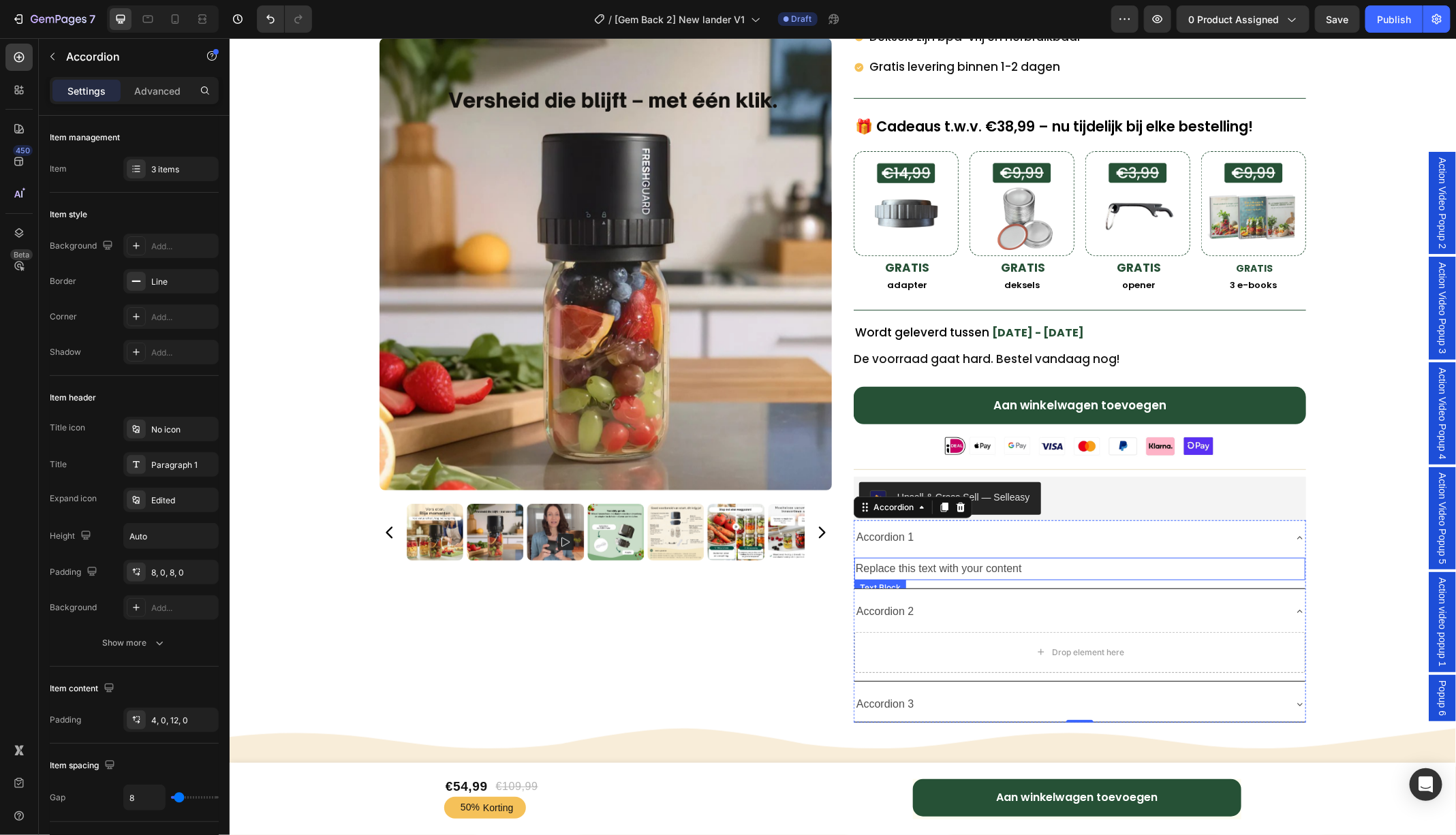
click at [996, 564] on div "Replace this text with your content" at bounding box center [1078, 568] width 451 height 22
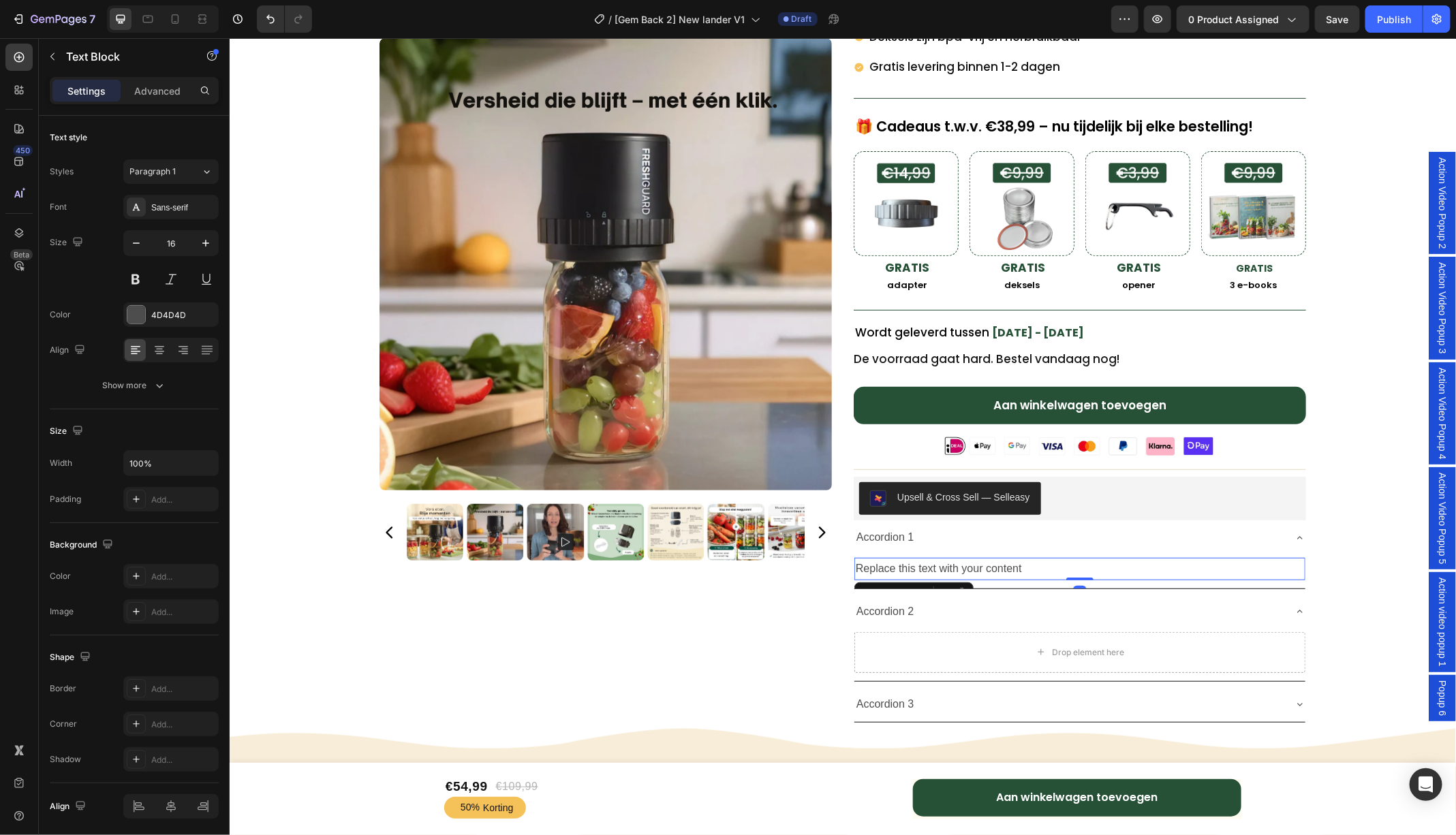
click at [919, 565] on div "Replace this text with your content" at bounding box center [1078, 568] width 451 height 22
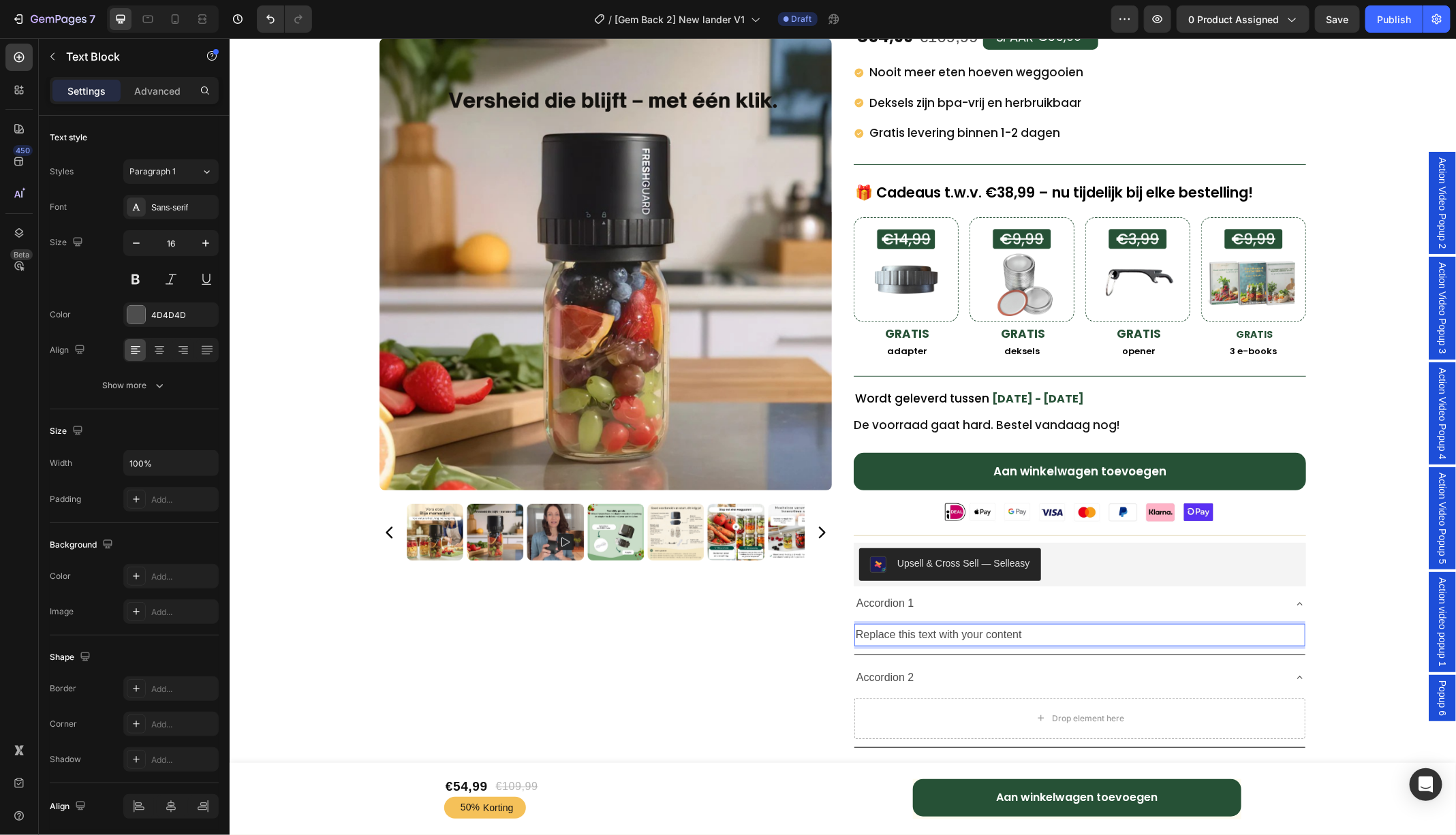
scroll to position [155, 0]
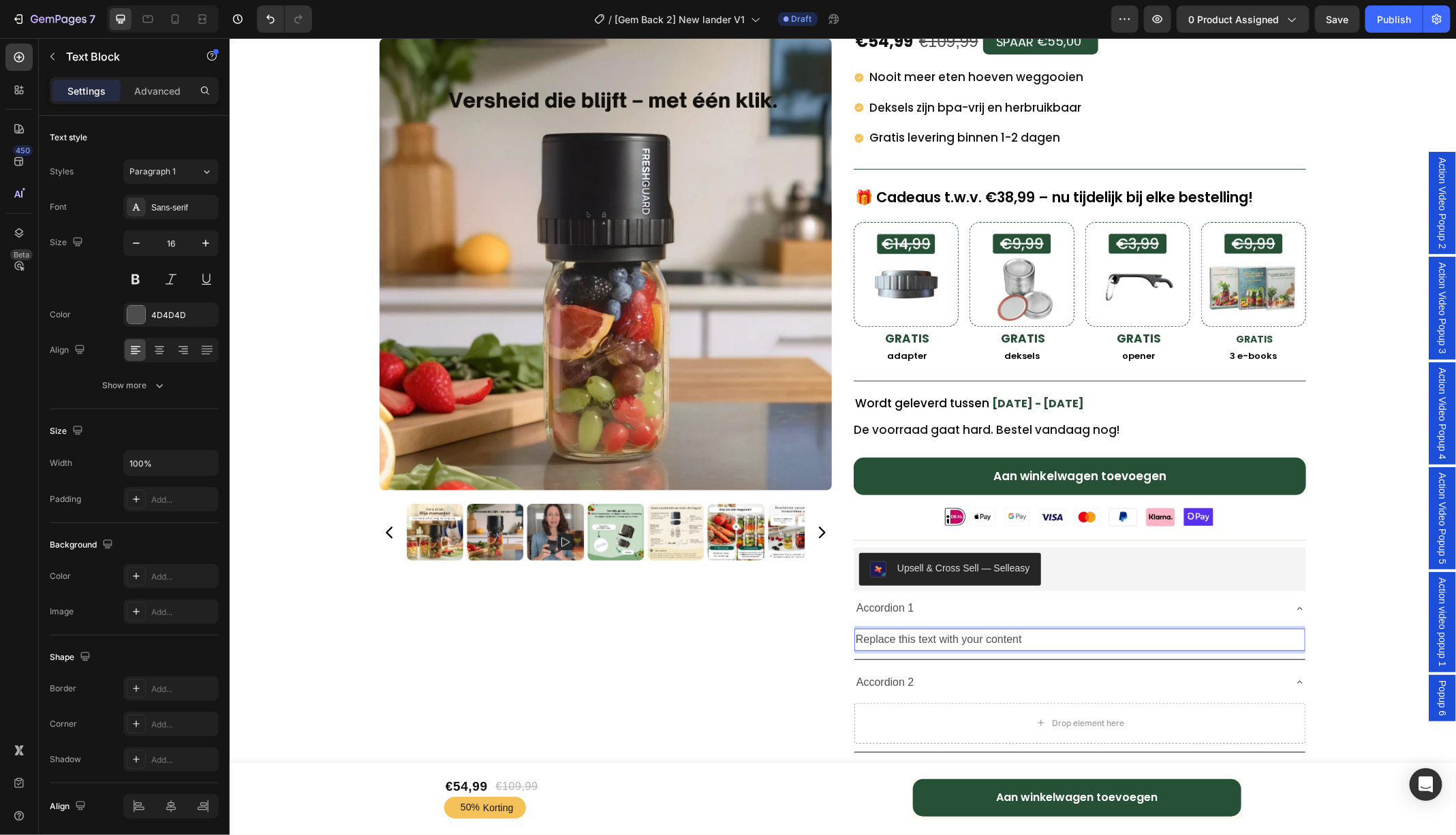
click at [1048, 629] on p "Replace this text with your content" at bounding box center [1078, 639] width 448 height 19
click at [954, 616] on div "Accordion 1" at bounding box center [1078, 608] width 451 height 35
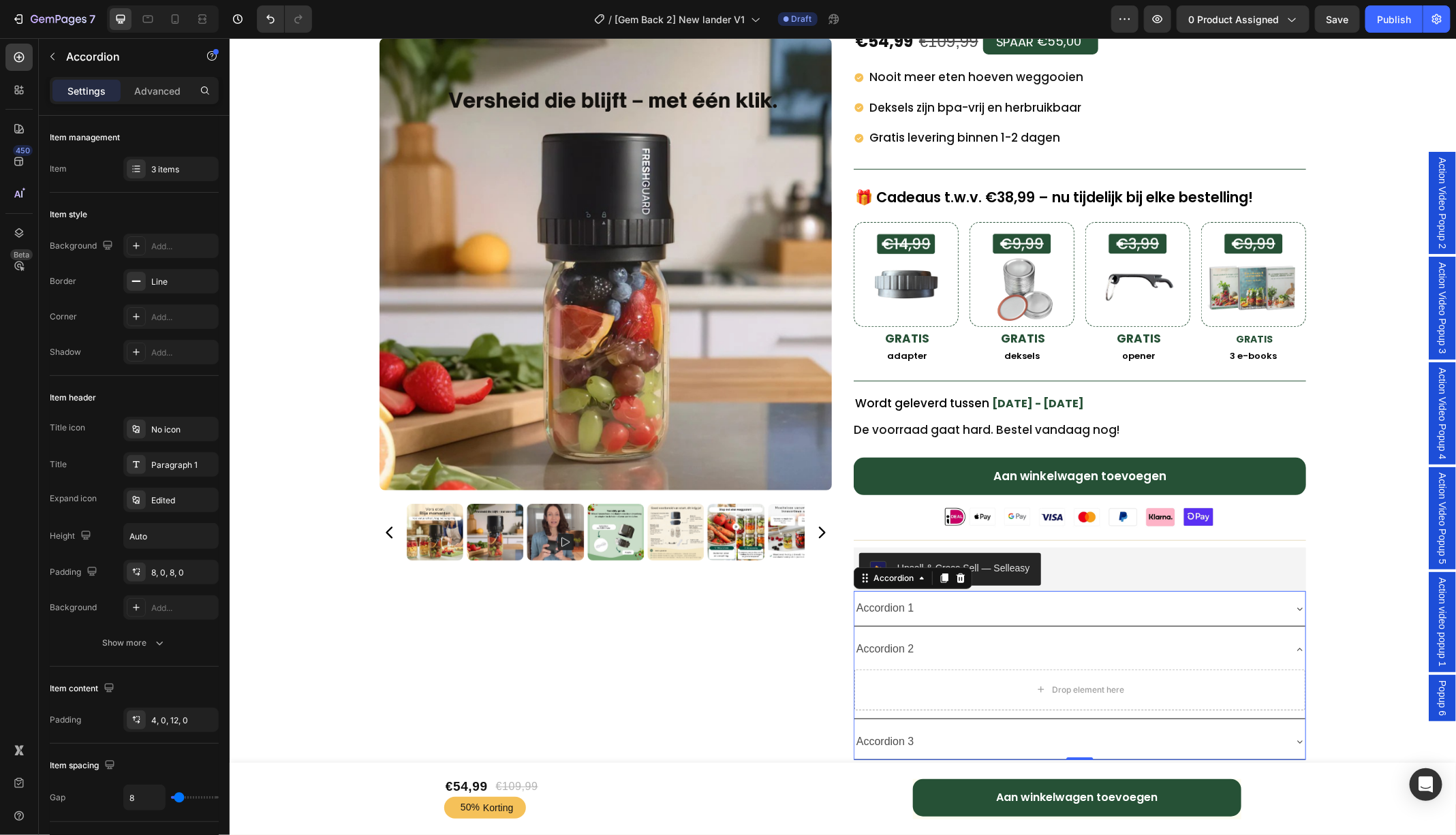
click at [1299, 602] on icon at bounding box center [1299, 608] width 11 height 11
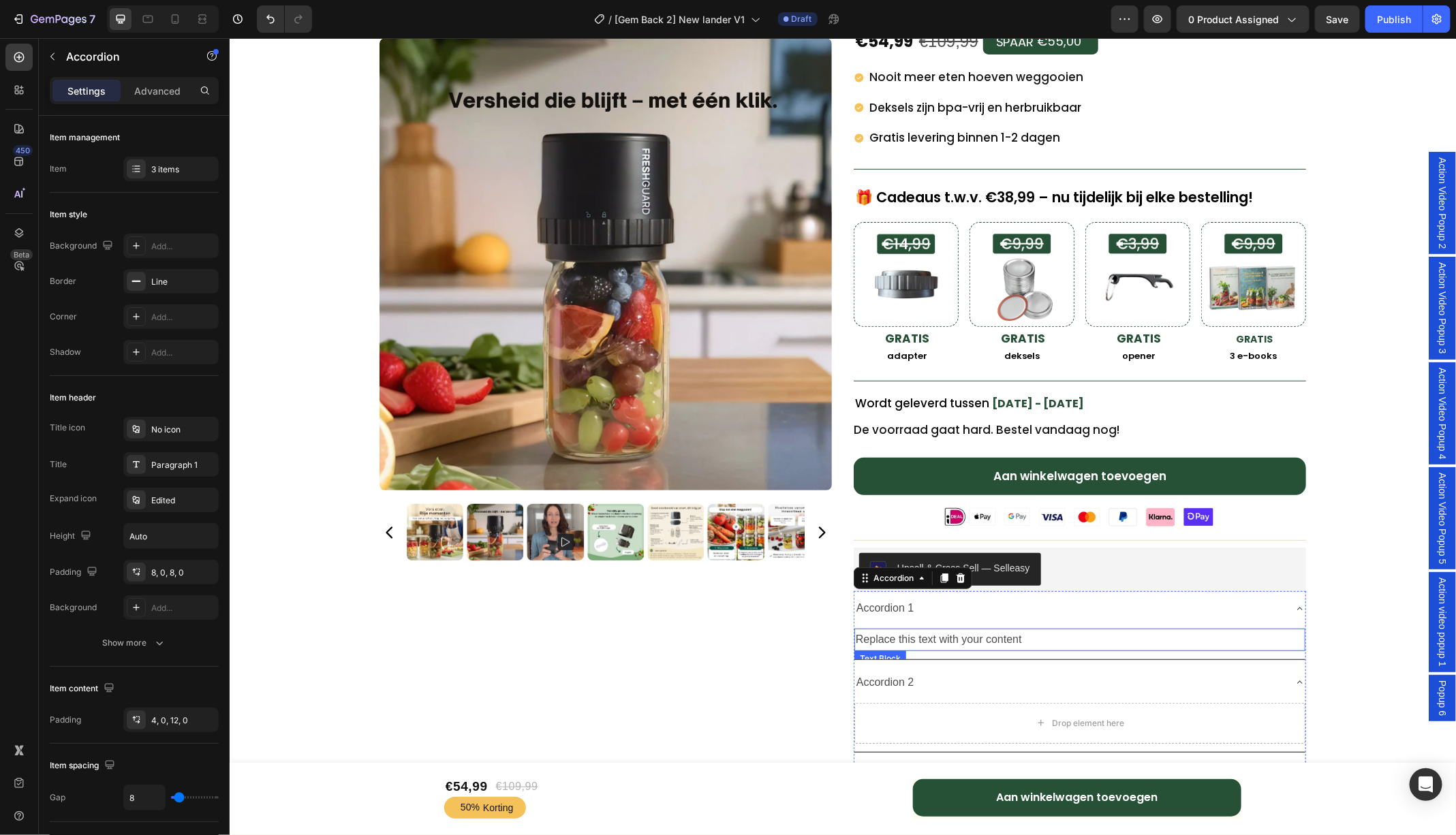
click at [908, 631] on div "Replace this text with your content" at bounding box center [1078, 639] width 451 height 22
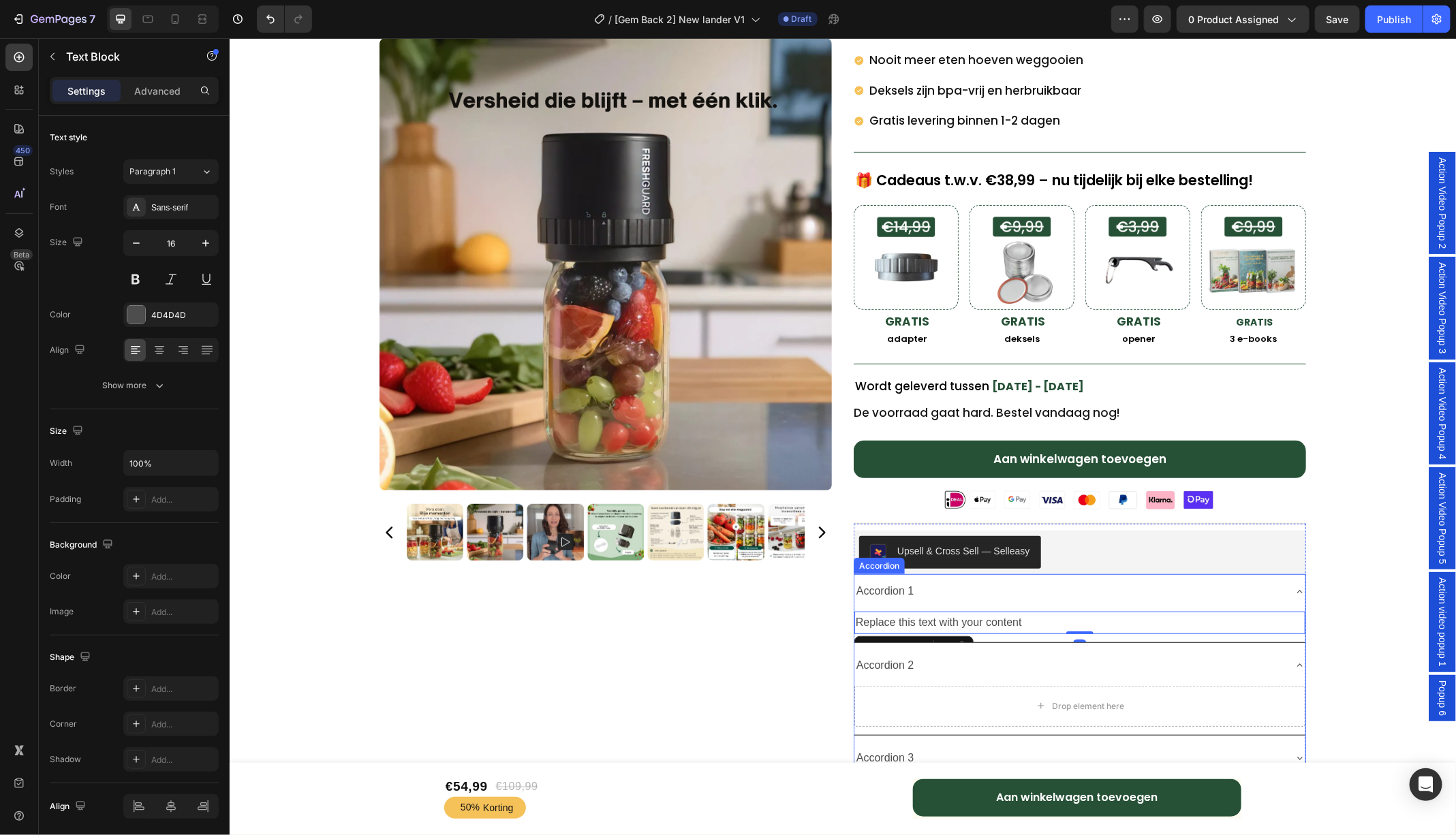
scroll to position [170, 0]
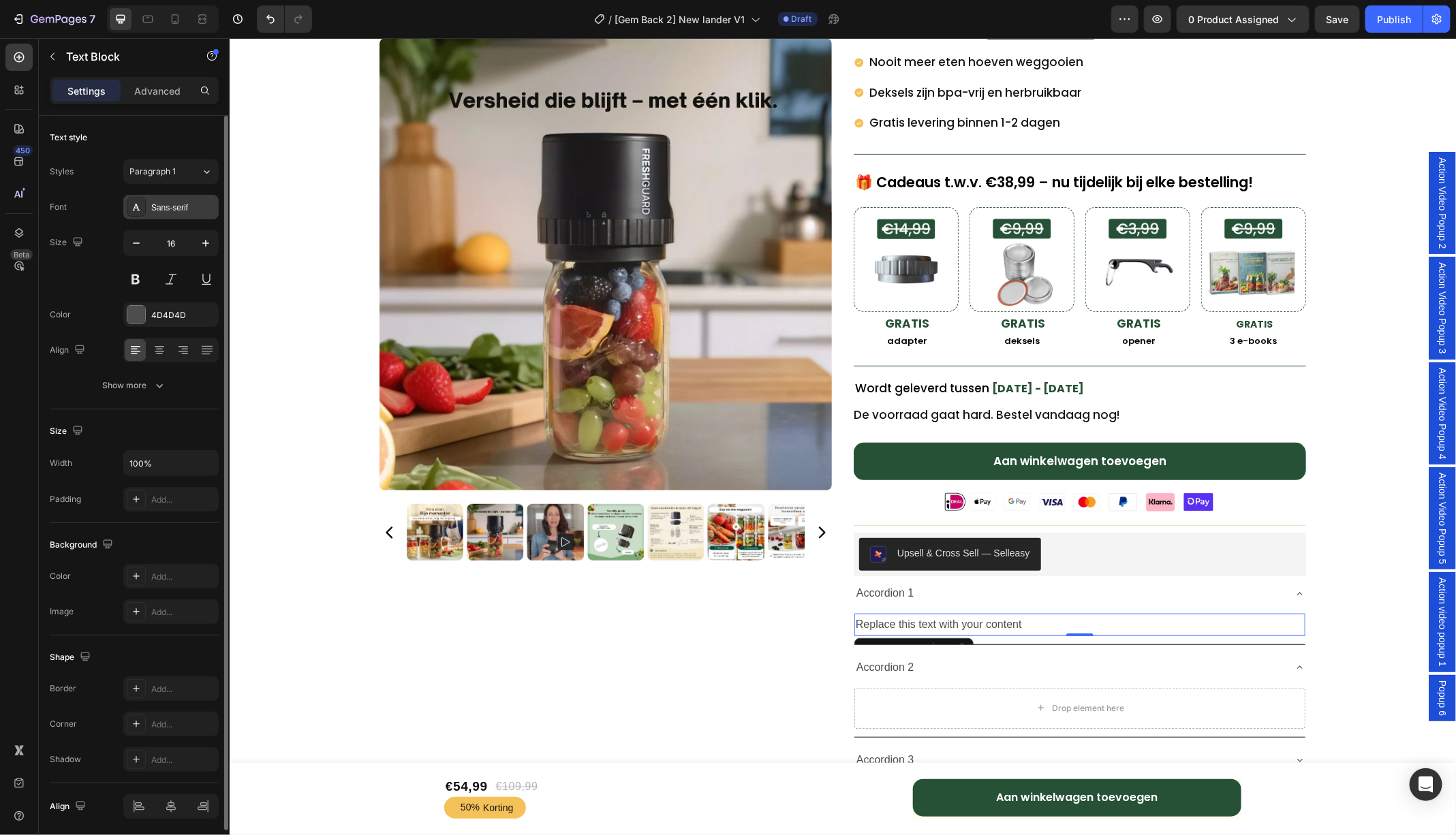
click at [157, 203] on div "Sans-serif" at bounding box center [183, 208] width 64 height 13
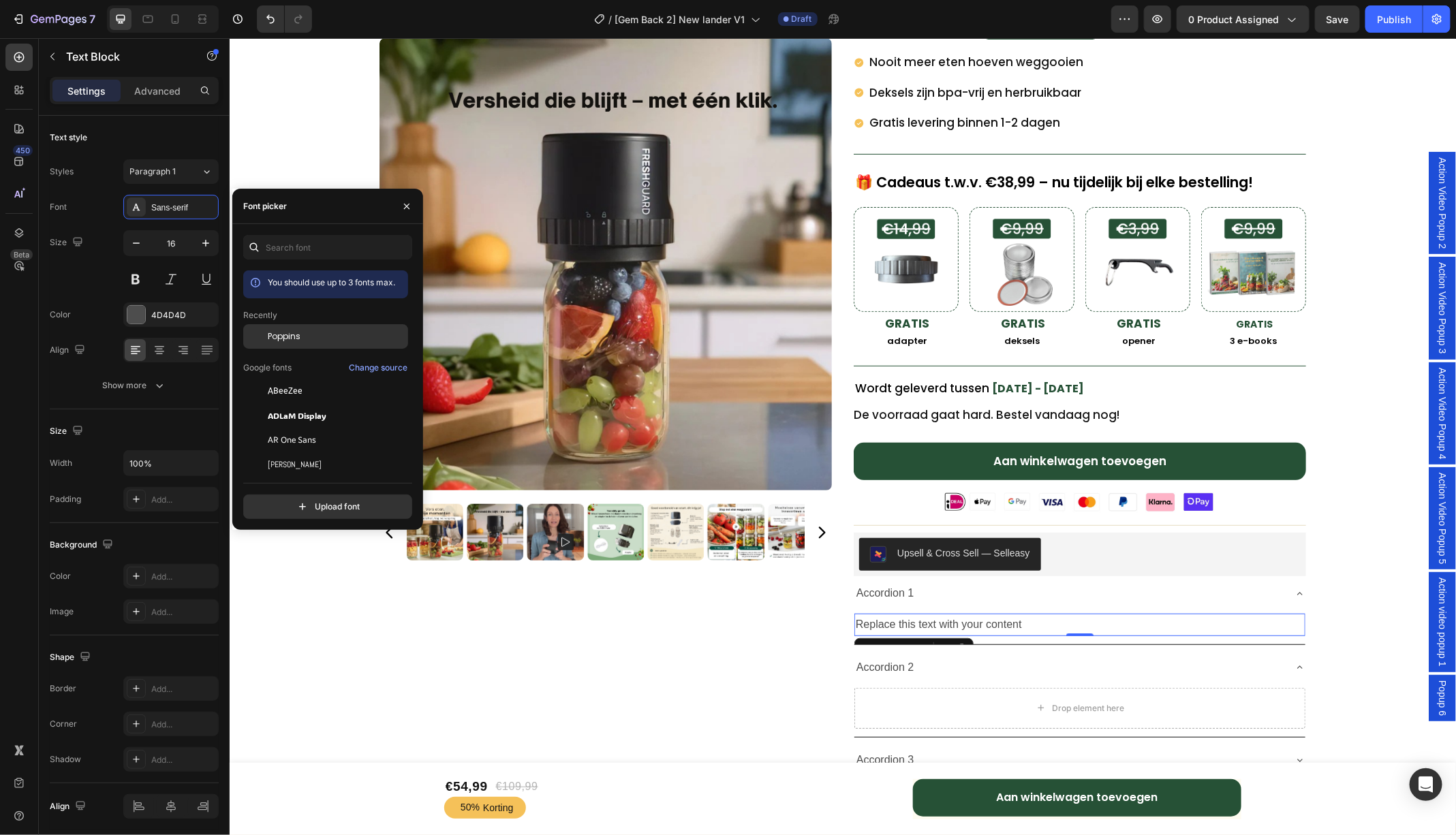
click at [294, 341] on span "Poppins" at bounding box center [284, 336] width 33 height 13
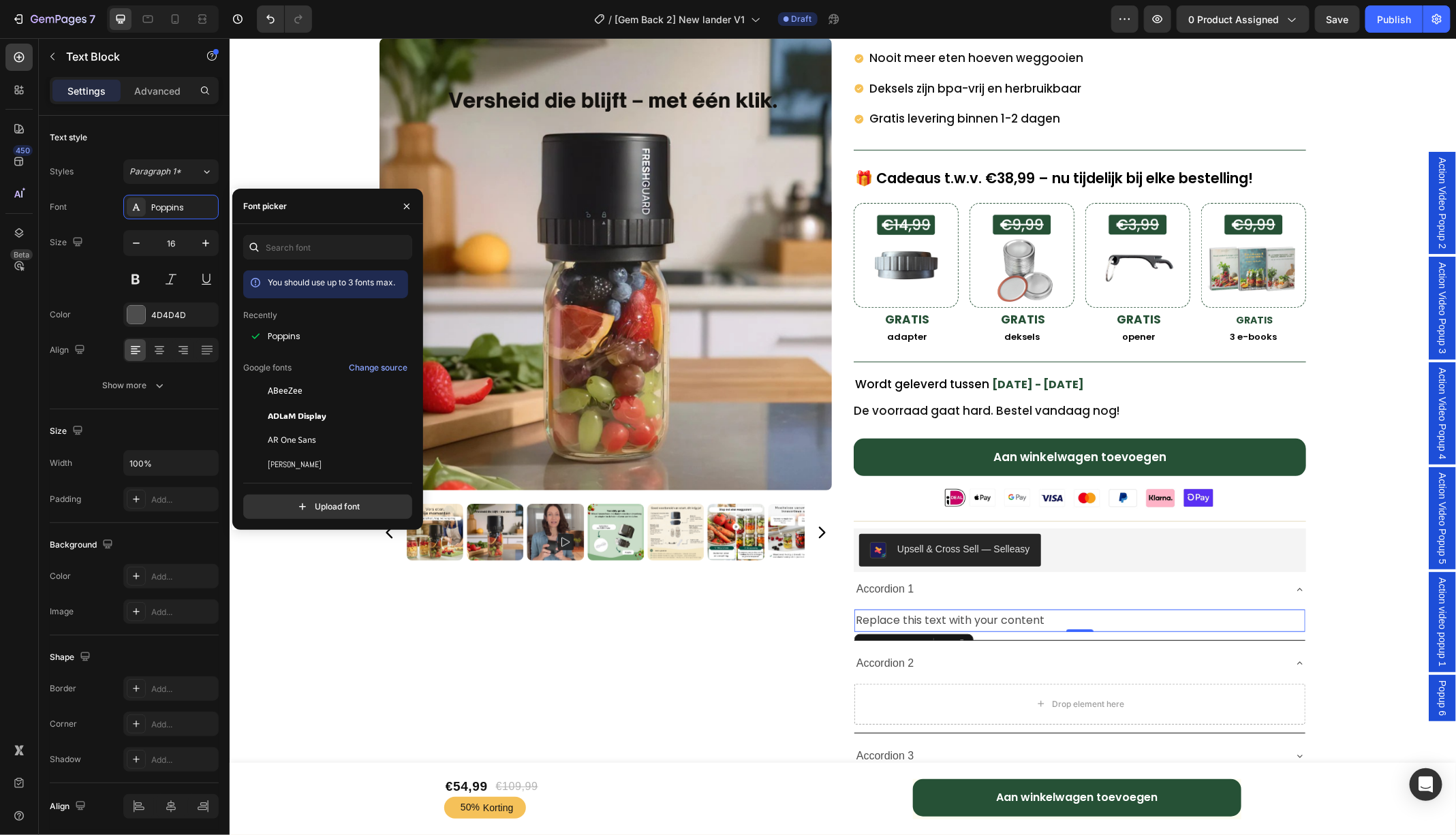
click at [943, 633] on div "Text Block" at bounding box center [913, 643] width 119 height 22
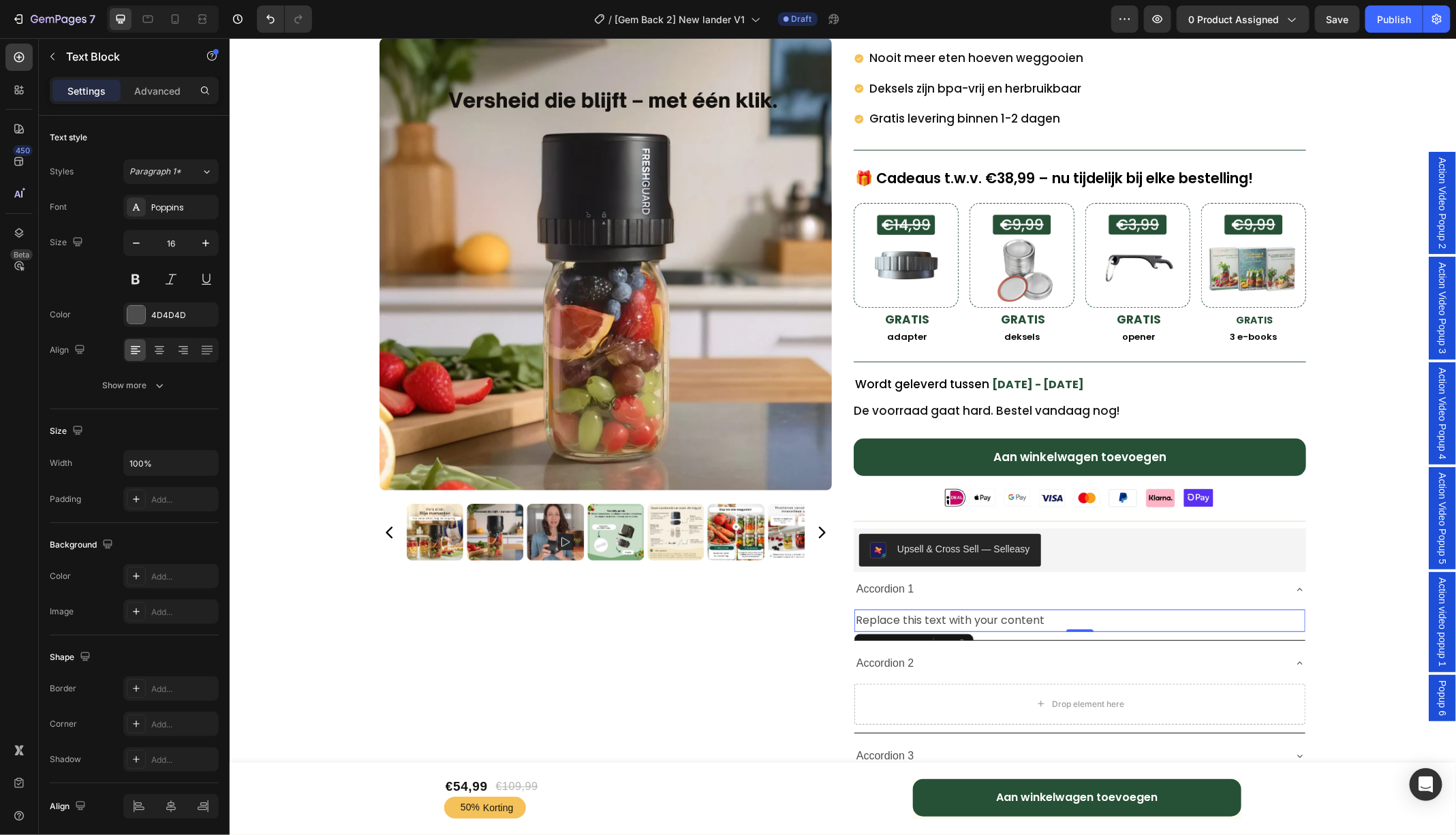
click at [953, 633] on div "Text Block" at bounding box center [913, 643] width 119 height 22
click at [1071, 627] on div at bounding box center [1078, 630] width 27 height 4
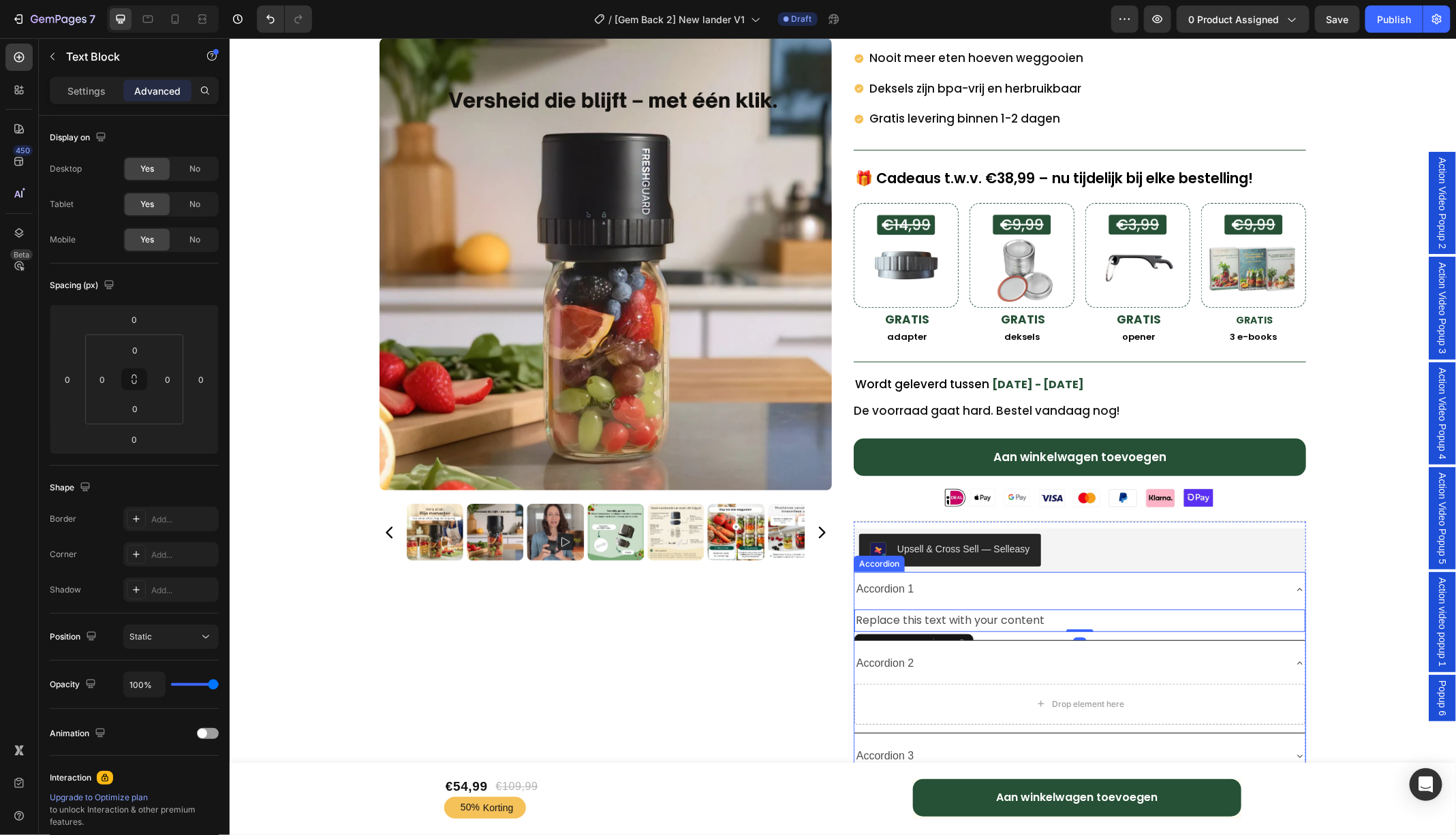
click at [1300, 584] on icon at bounding box center [1299, 589] width 11 height 11
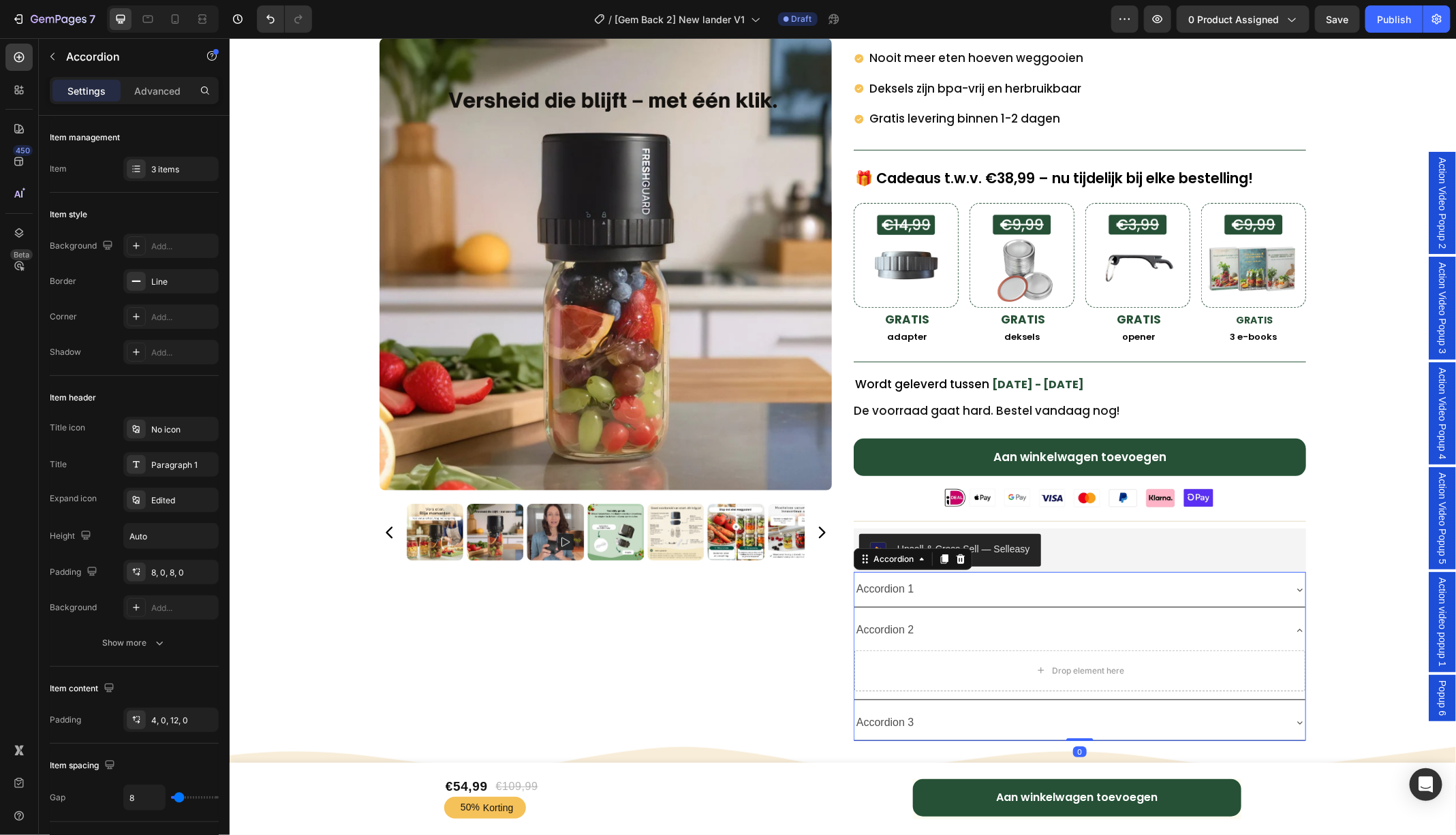
click at [1296, 584] on icon at bounding box center [1299, 589] width 11 height 11
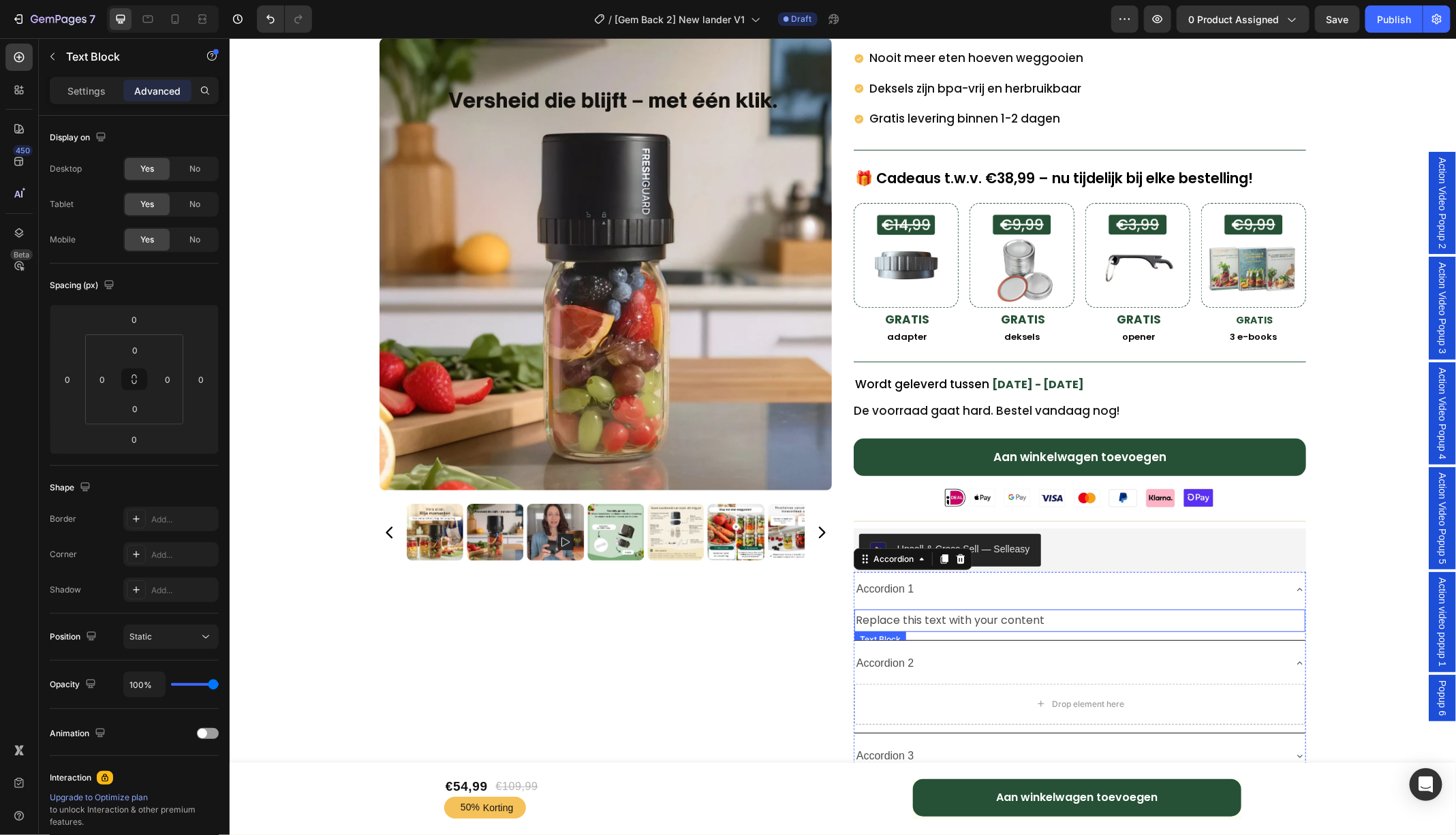
click at [1097, 612] on div "Replace this text with your content" at bounding box center [1078, 620] width 451 height 22
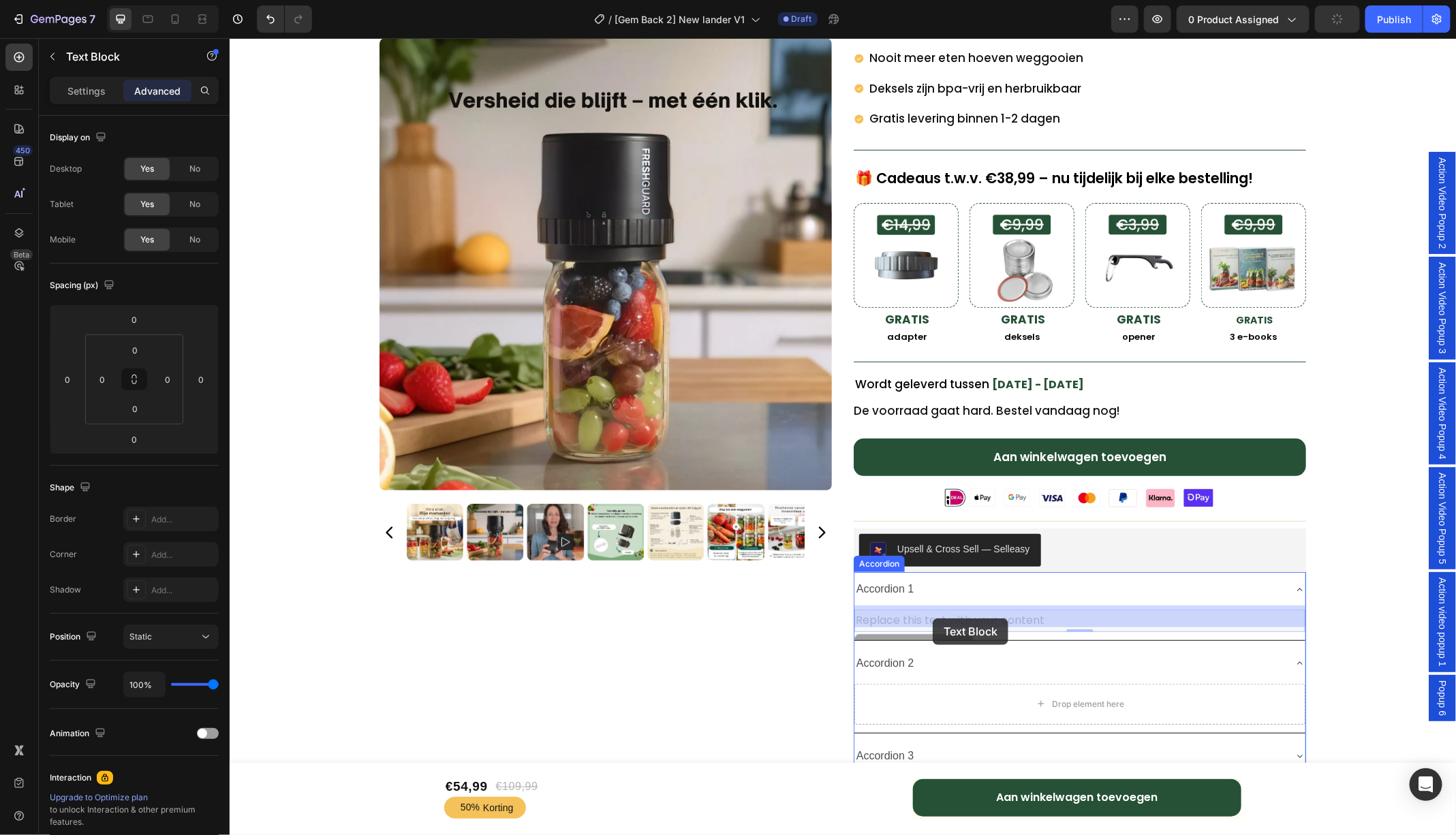
drag, startPoint x: 926, startPoint y: 631, endPoint x: 931, endPoint y: 619, distance: 13.0
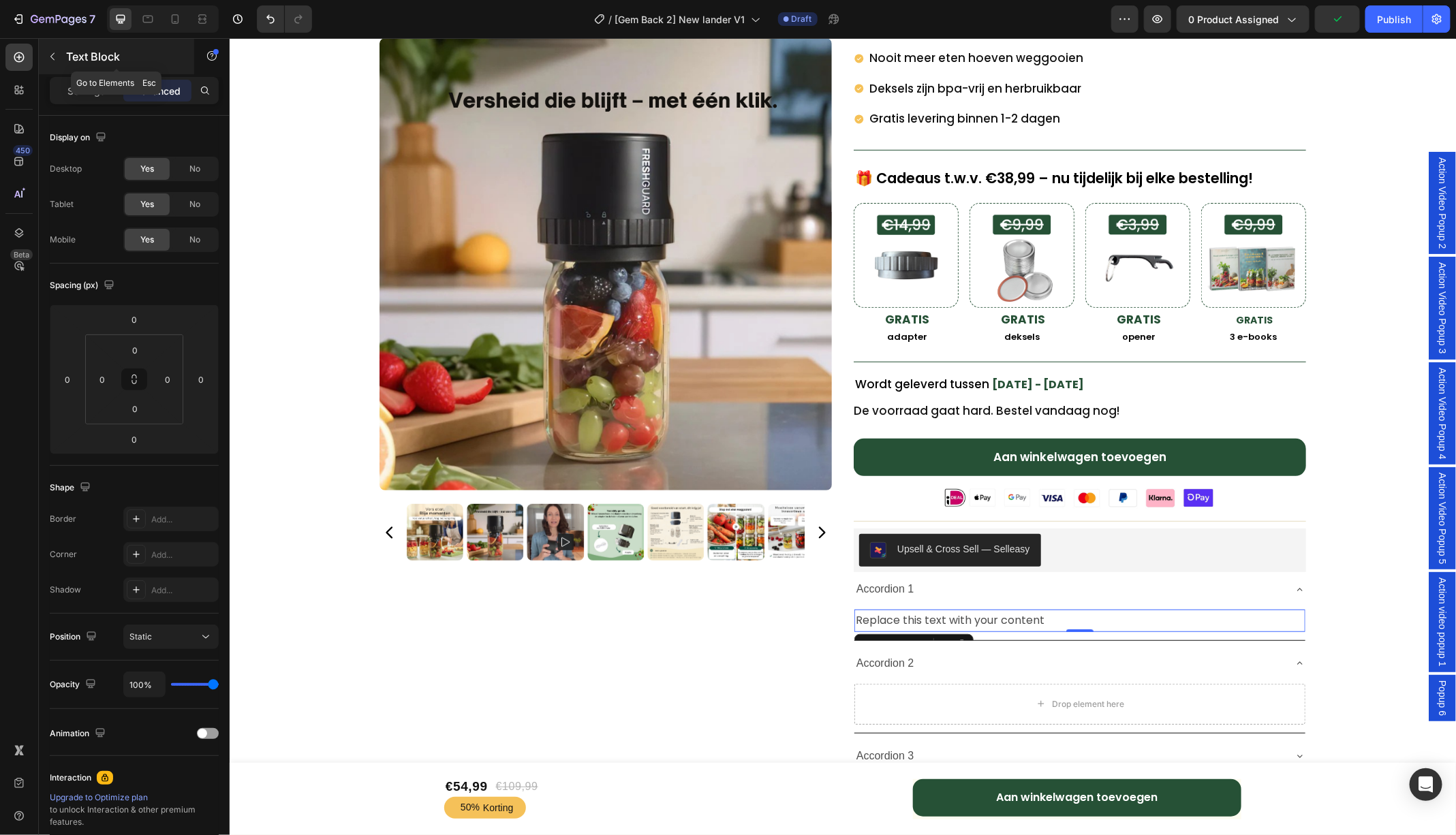
click at [49, 54] on icon "button" at bounding box center [52, 56] width 11 height 11
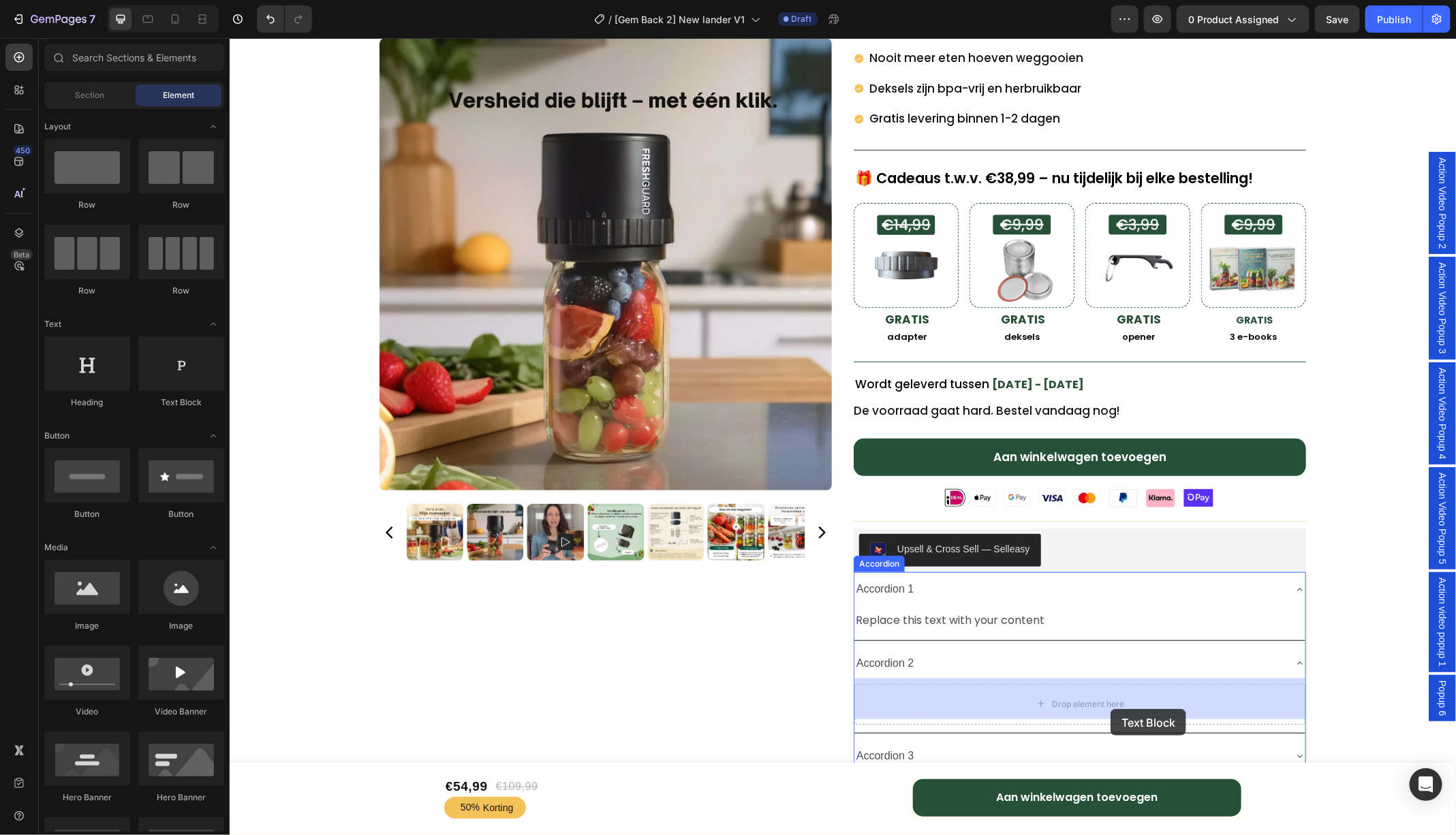
drag, startPoint x: 403, startPoint y: 404, endPoint x: 1110, endPoint y: 709, distance: 770.0
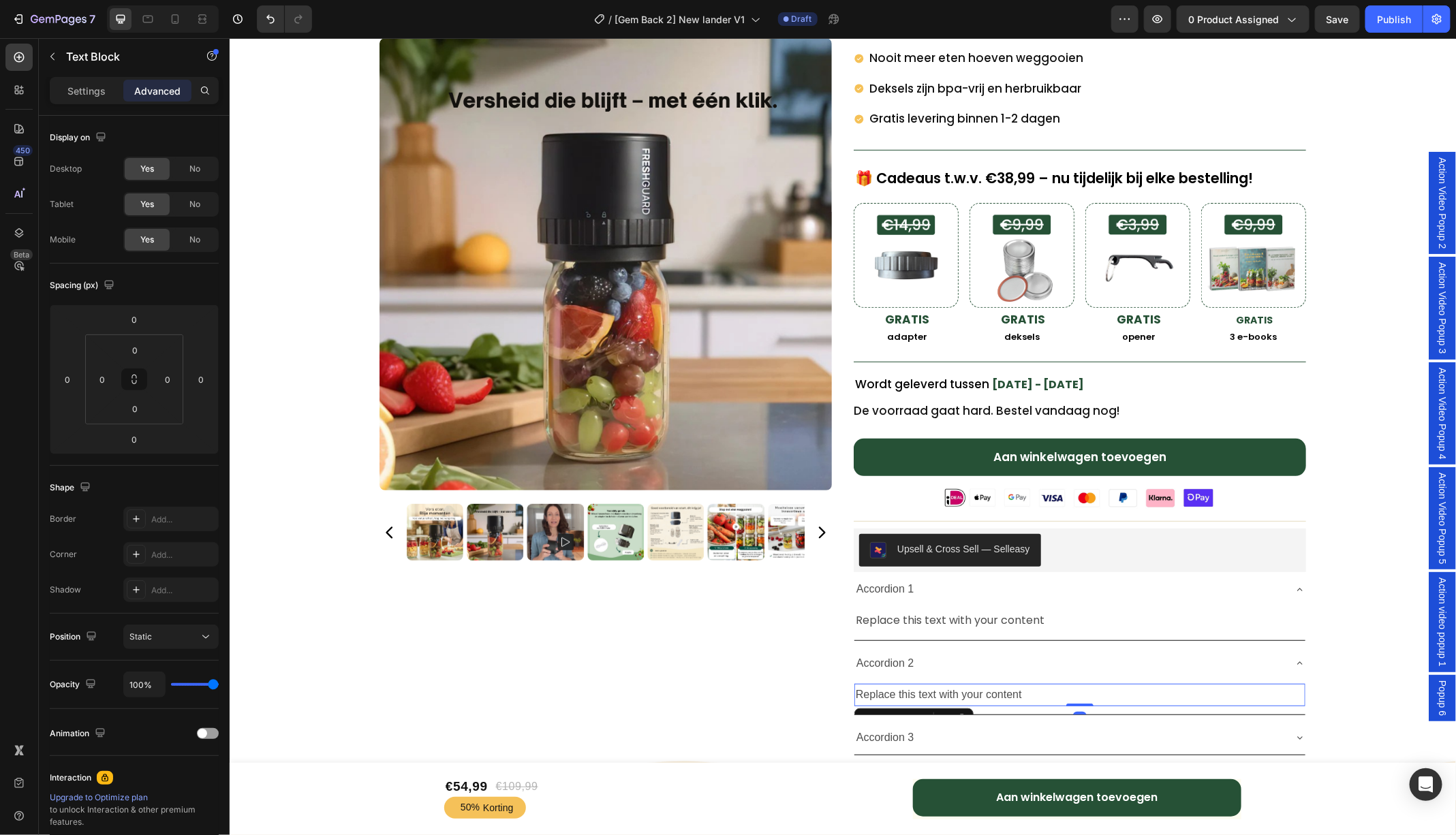
scroll to position [290, 0]
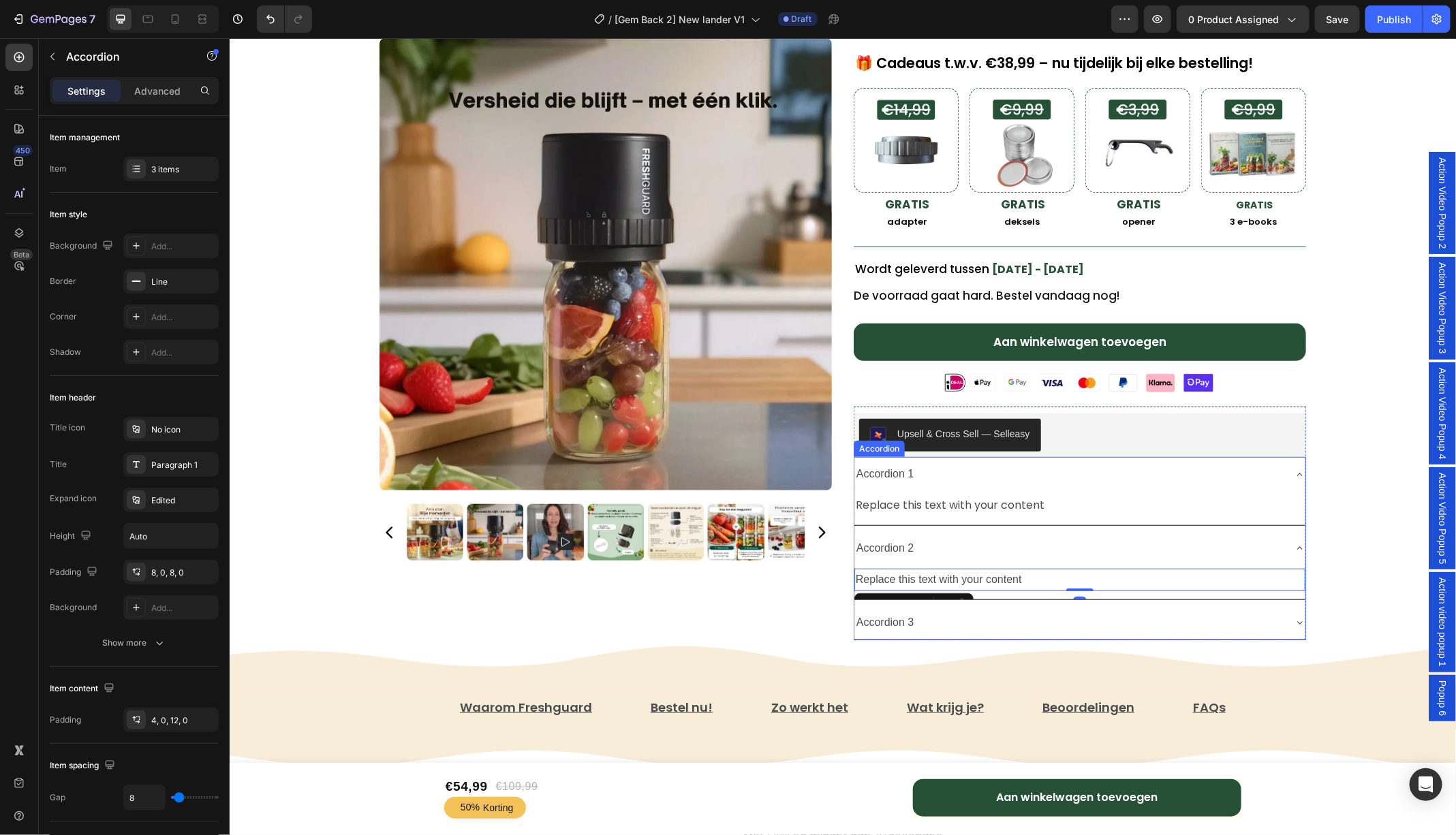
click at [1299, 616] on icon at bounding box center [1299, 622] width 11 height 11
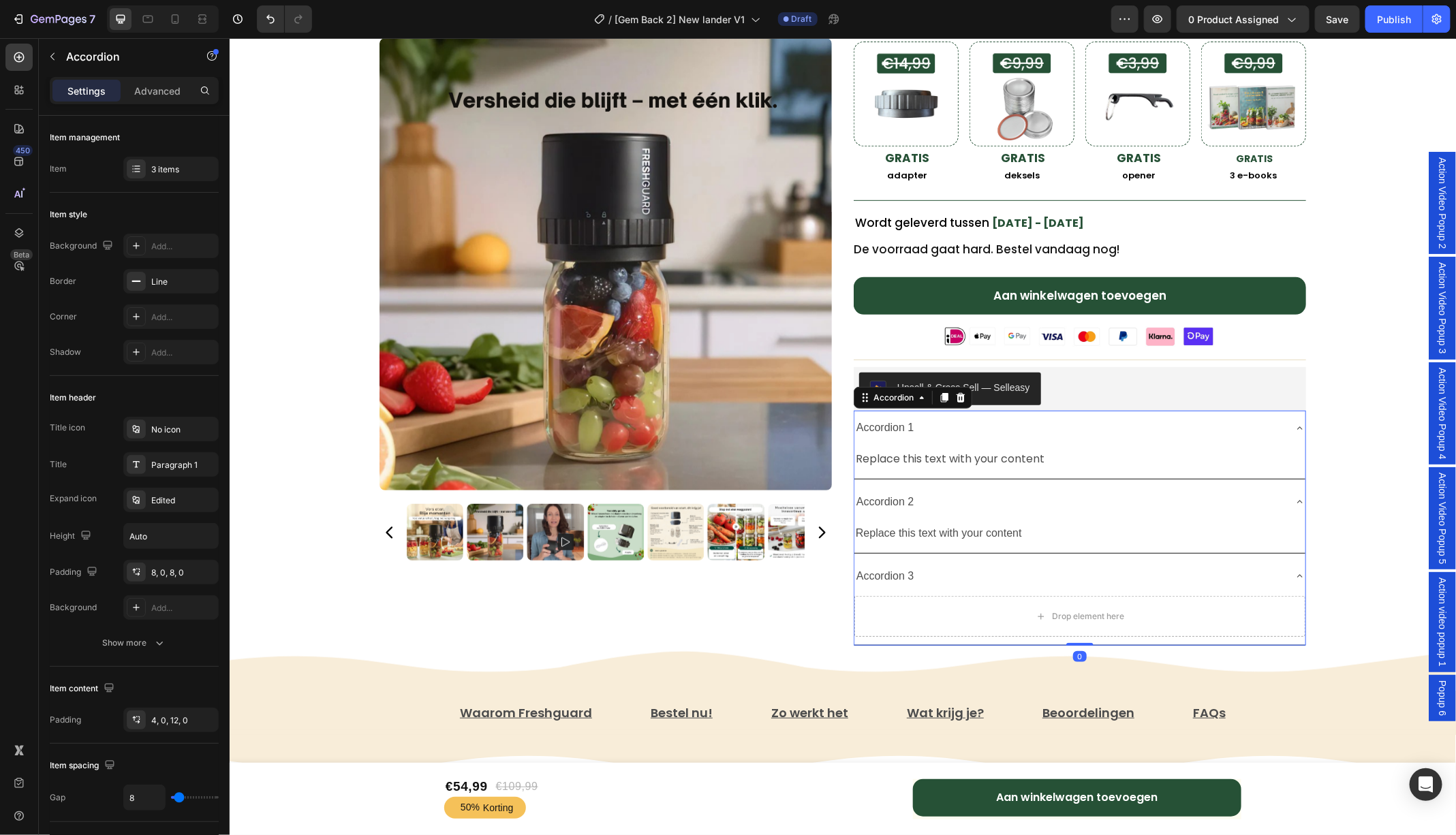
scroll to position [343, 0]
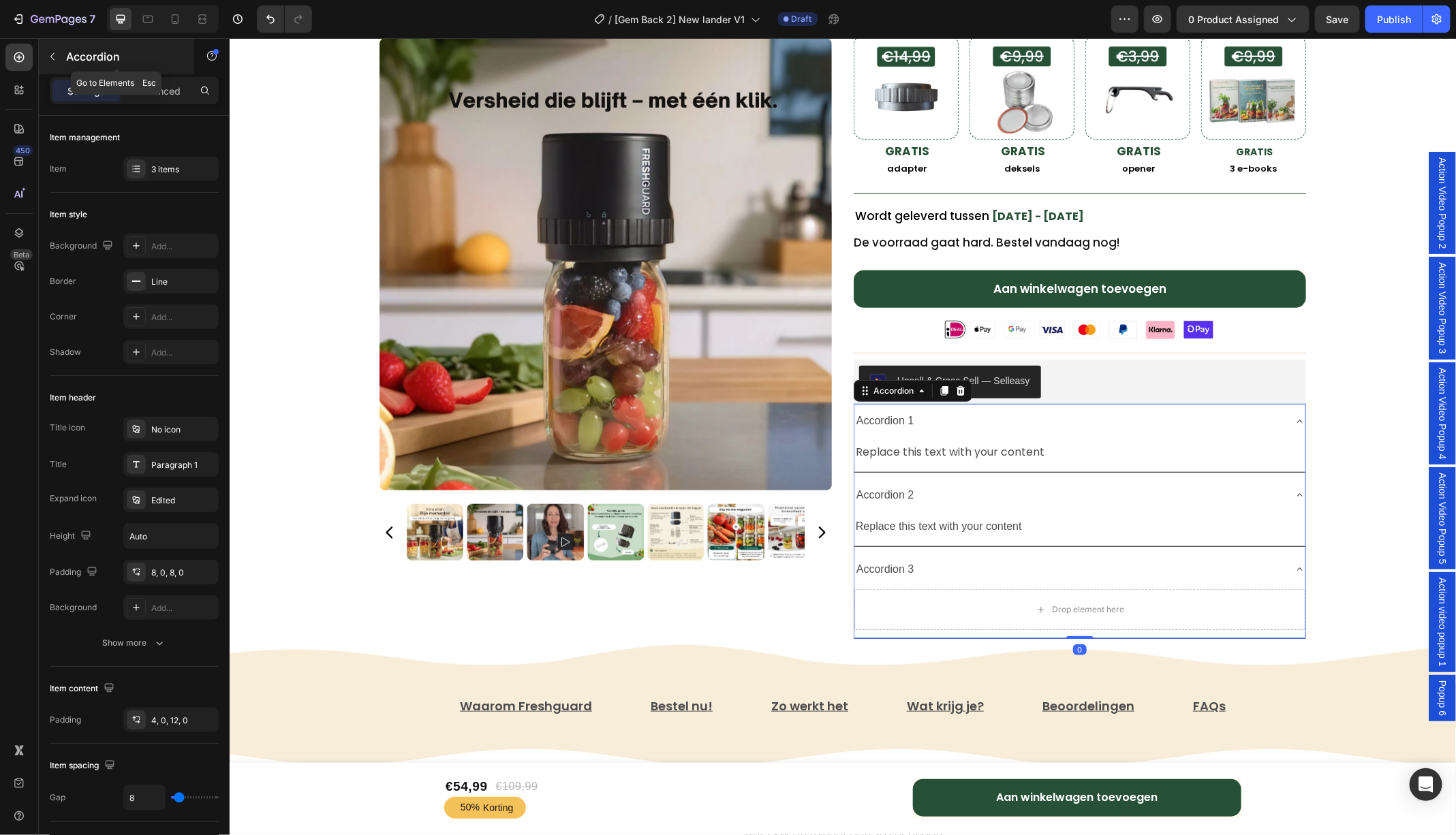
click at [58, 51] on button "button" at bounding box center [52, 56] width 22 height 22
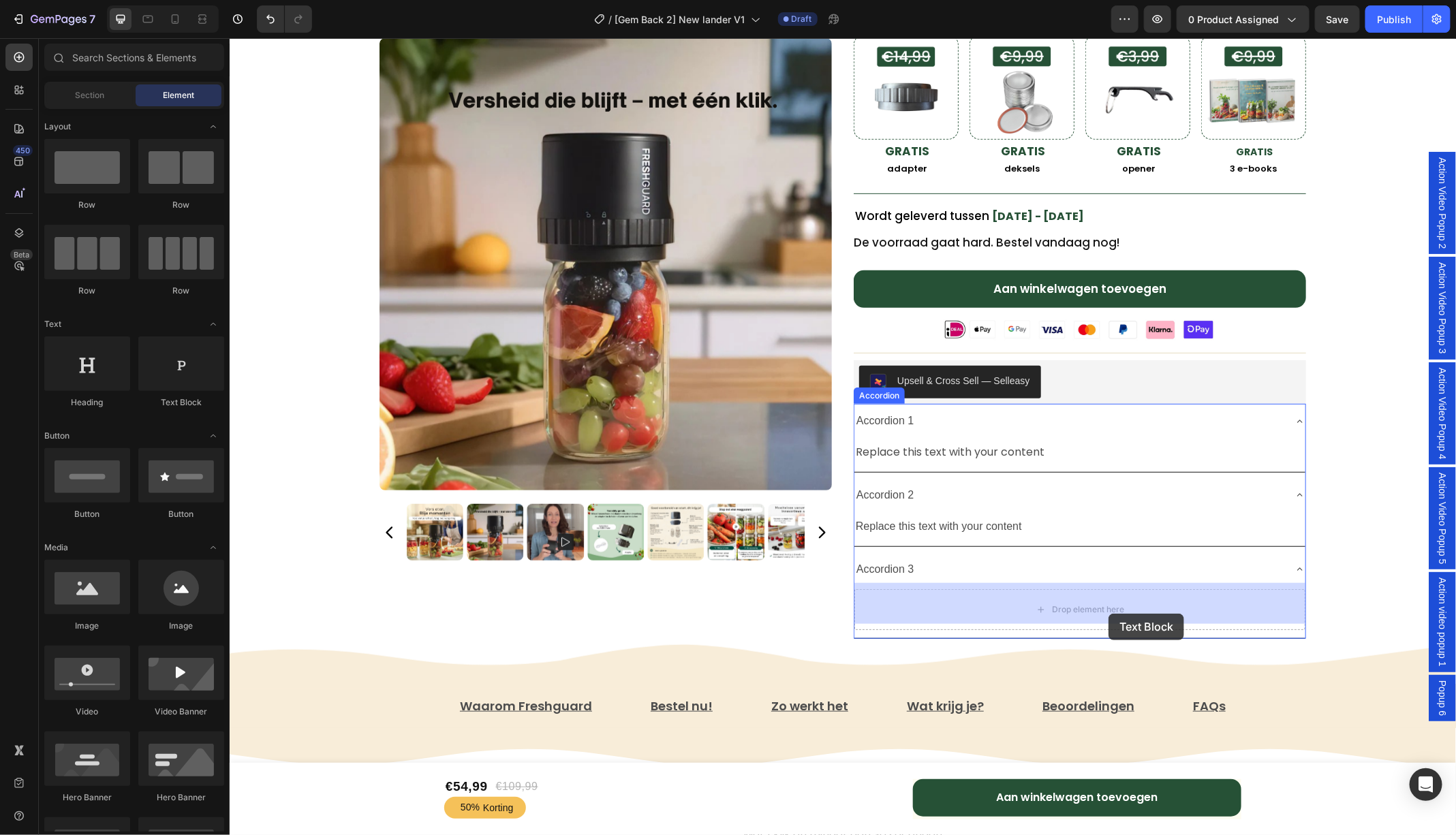
drag, startPoint x: 419, startPoint y: 425, endPoint x: 1106, endPoint y: 611, distance: 711.7
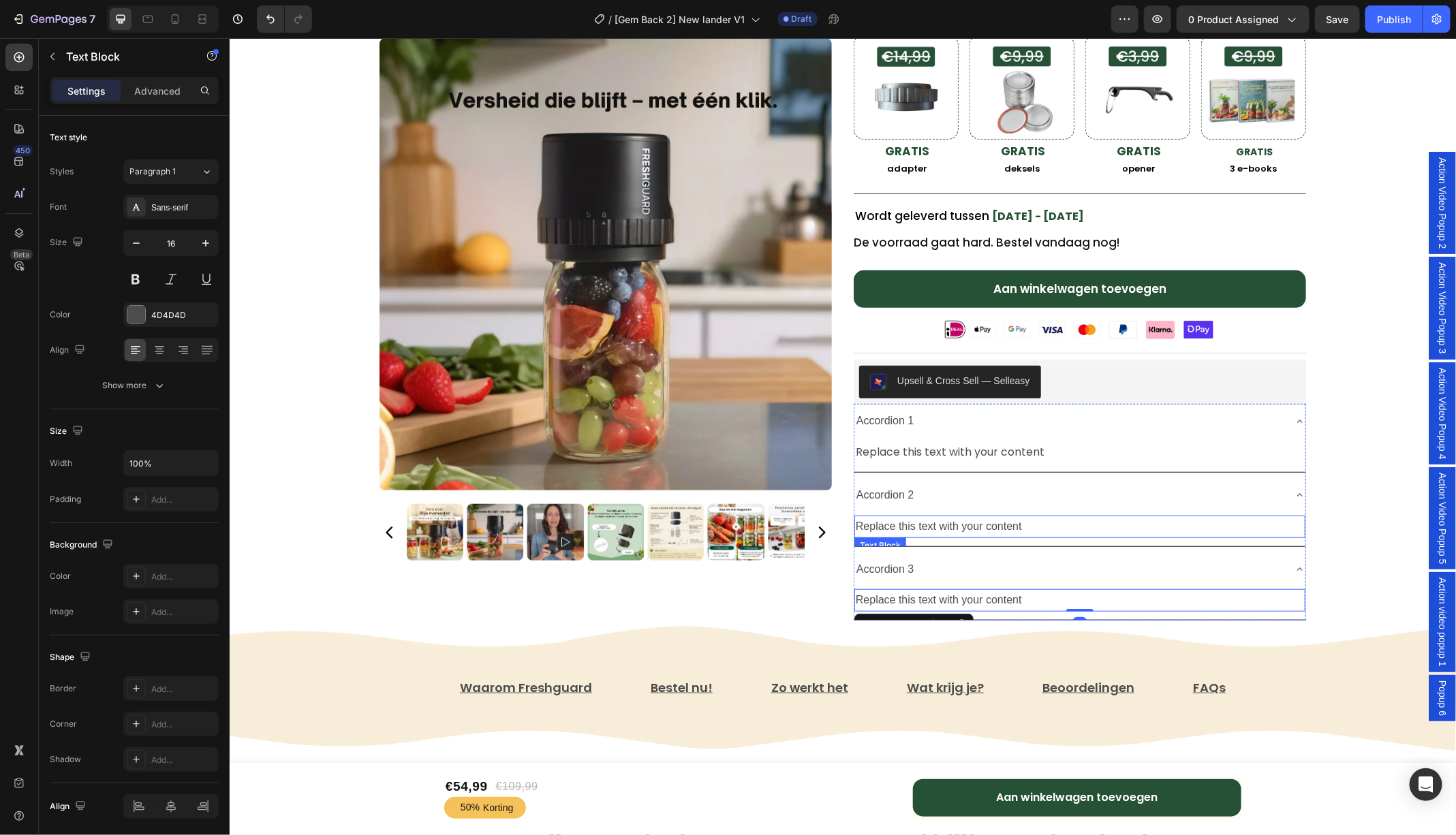
click at [970, 515] on div "Replace this text with your content" at bounding box center [1078, 526] width 451 height 22
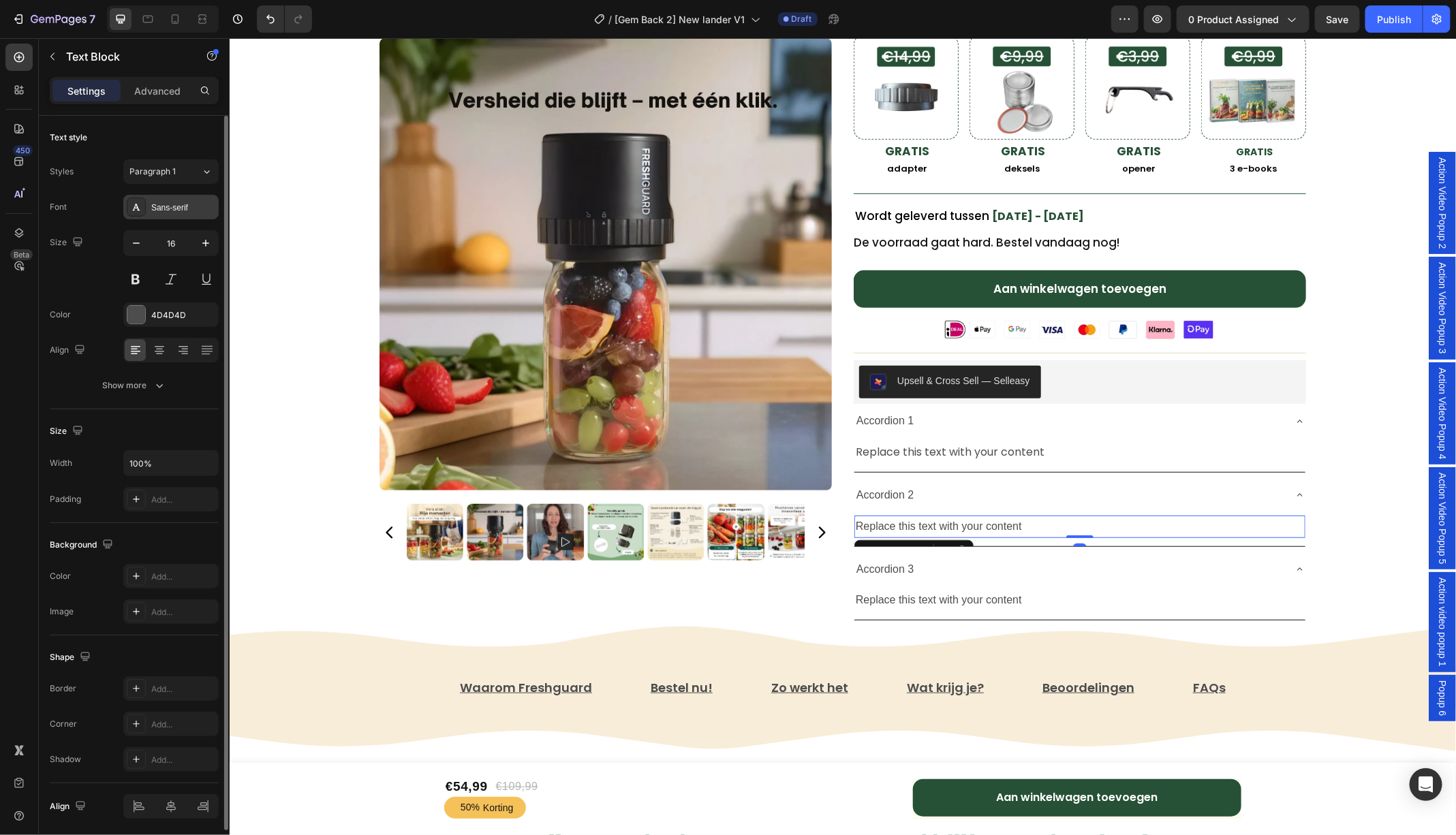
click at [187, 203] on div "Sans-serif" at bounding box center [183, 208] width 64 height 13
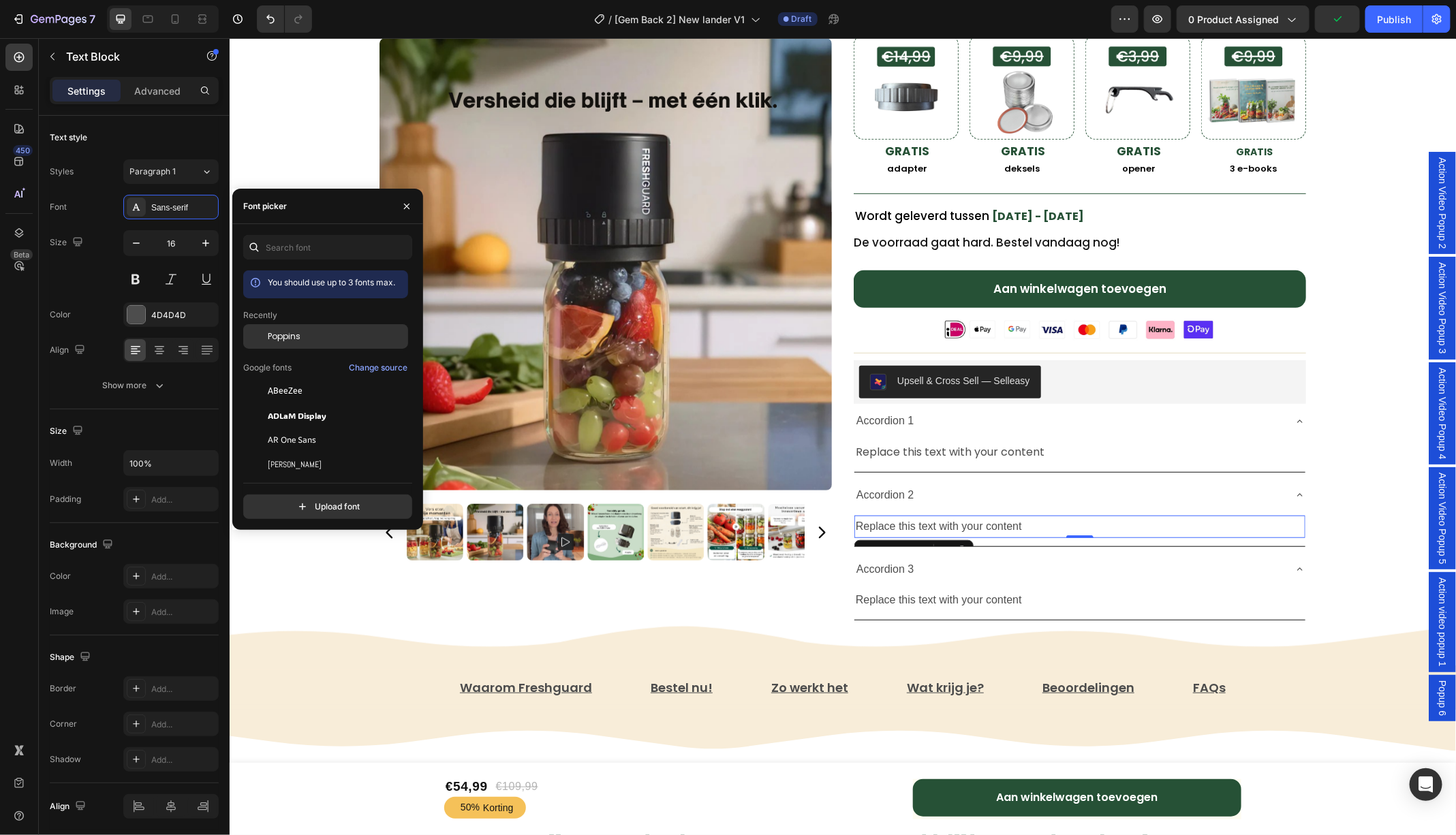
click at [286, 335] on span "Poppins" at bounding box center [284, 336] width 33 height 13
click at [997, 593] on div "Replace this text with your content" at bounding box center [1078, 600] width 451 height 22
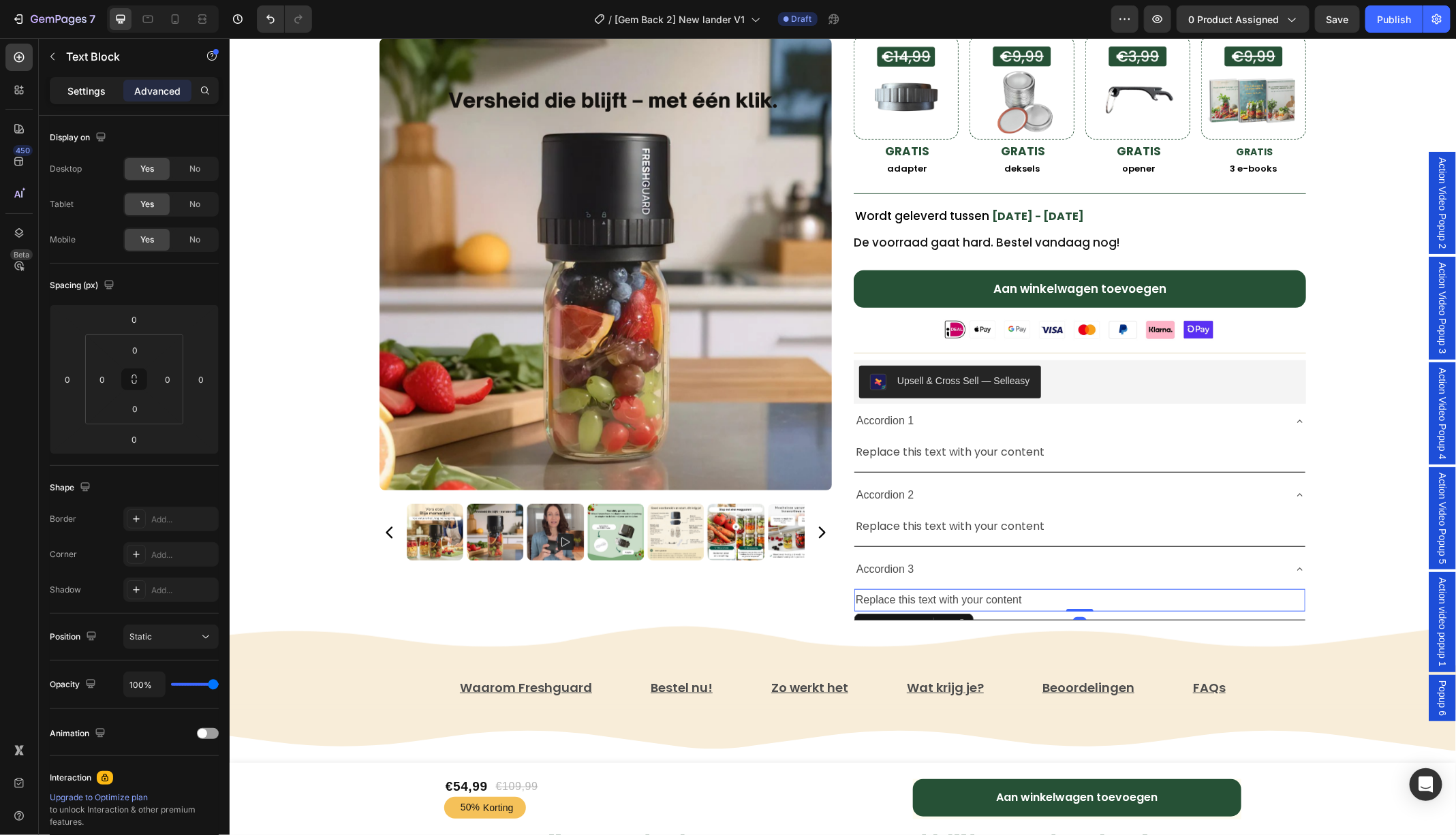
click at [107, 95] on div "Settings" at bounding box center [86, 90] width 68 height 22
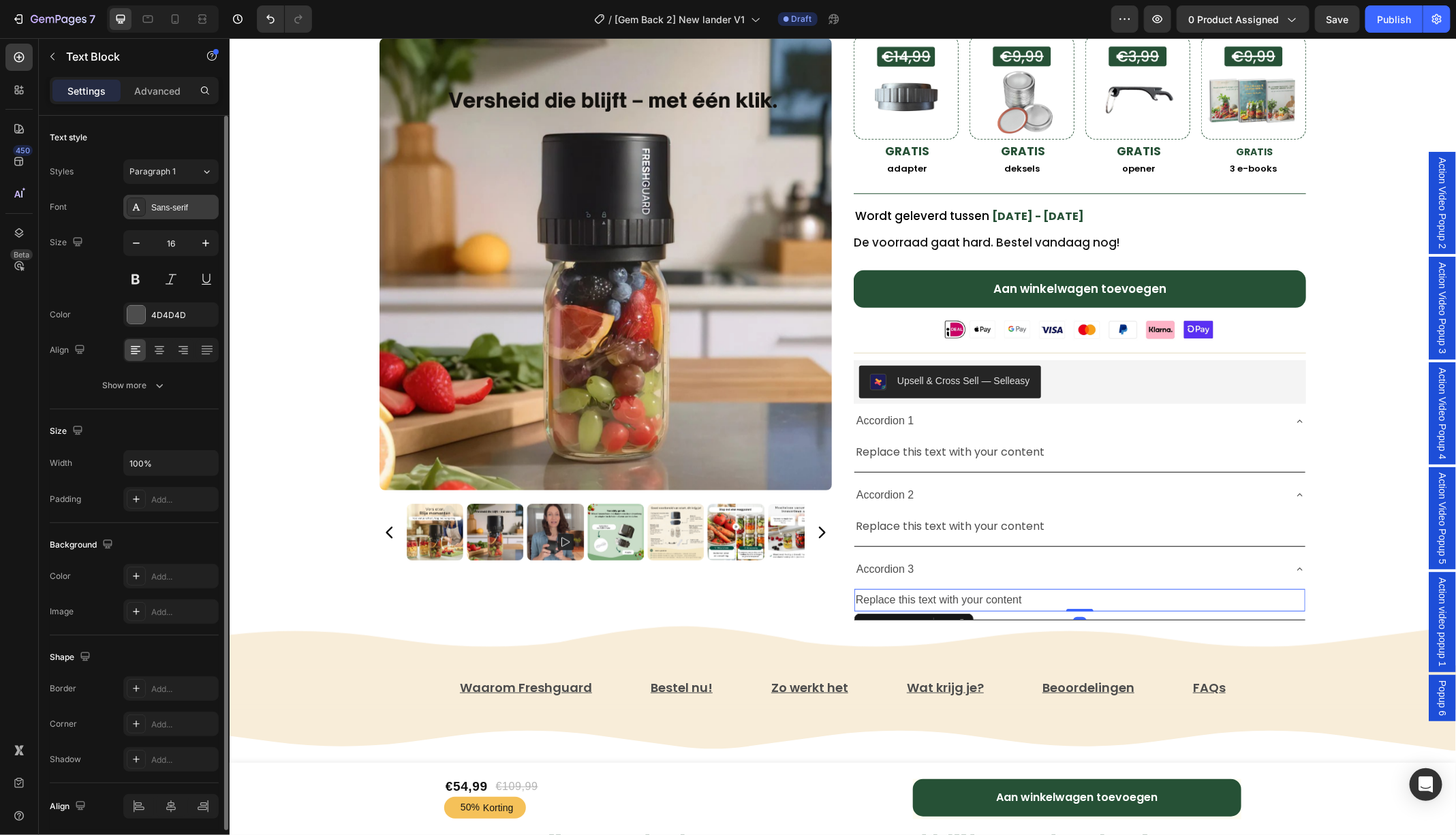
click at [185, 209] on div "Sans-serif" at bounding box center [183, 208] width 64 height 13
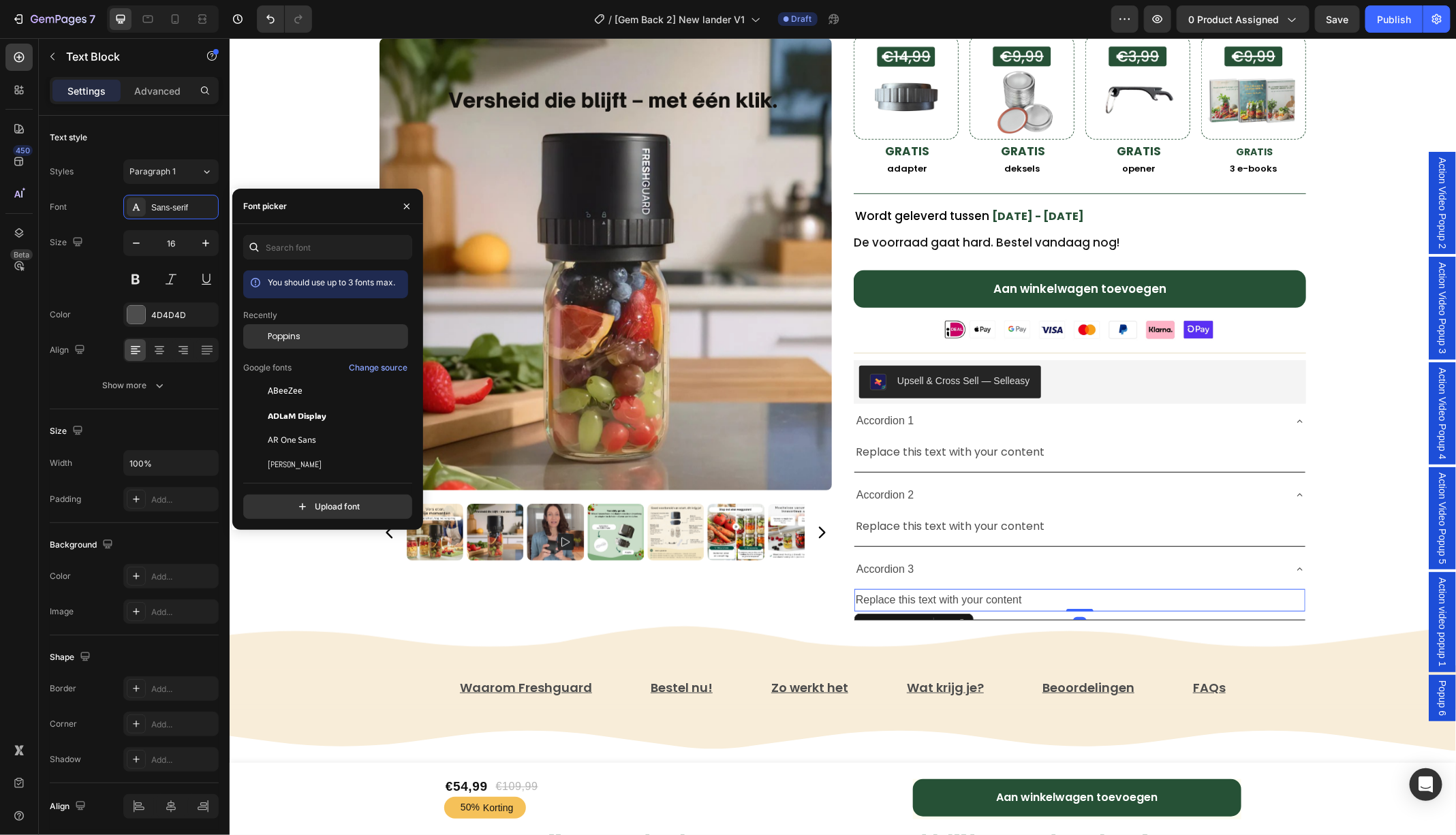
click at [271, 336] on span "Poppins" at bounding box center [284, 336] width 33 height 13
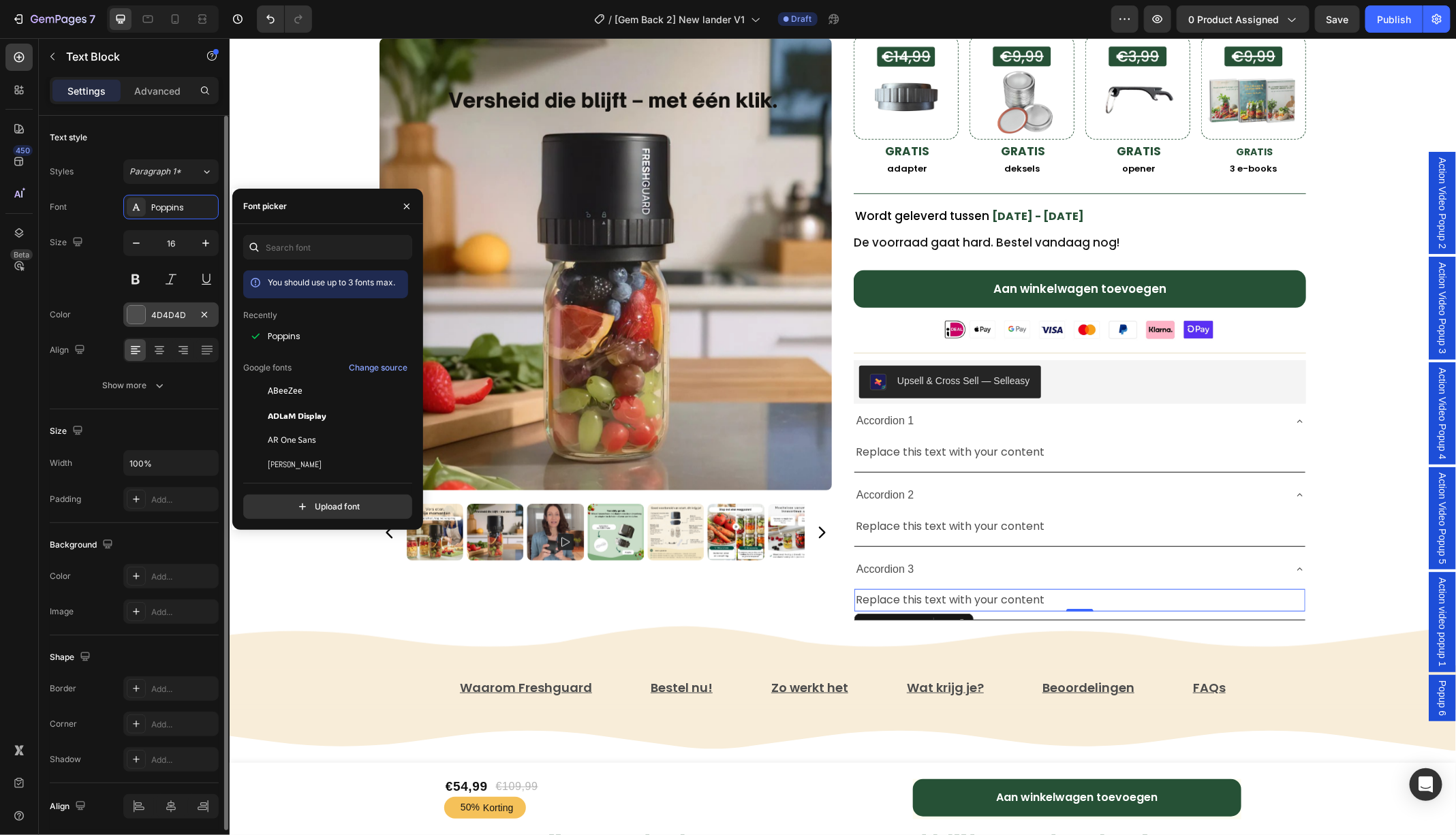
click at [133, 317] on div at bounding box center [136, 314] width 17 height 17
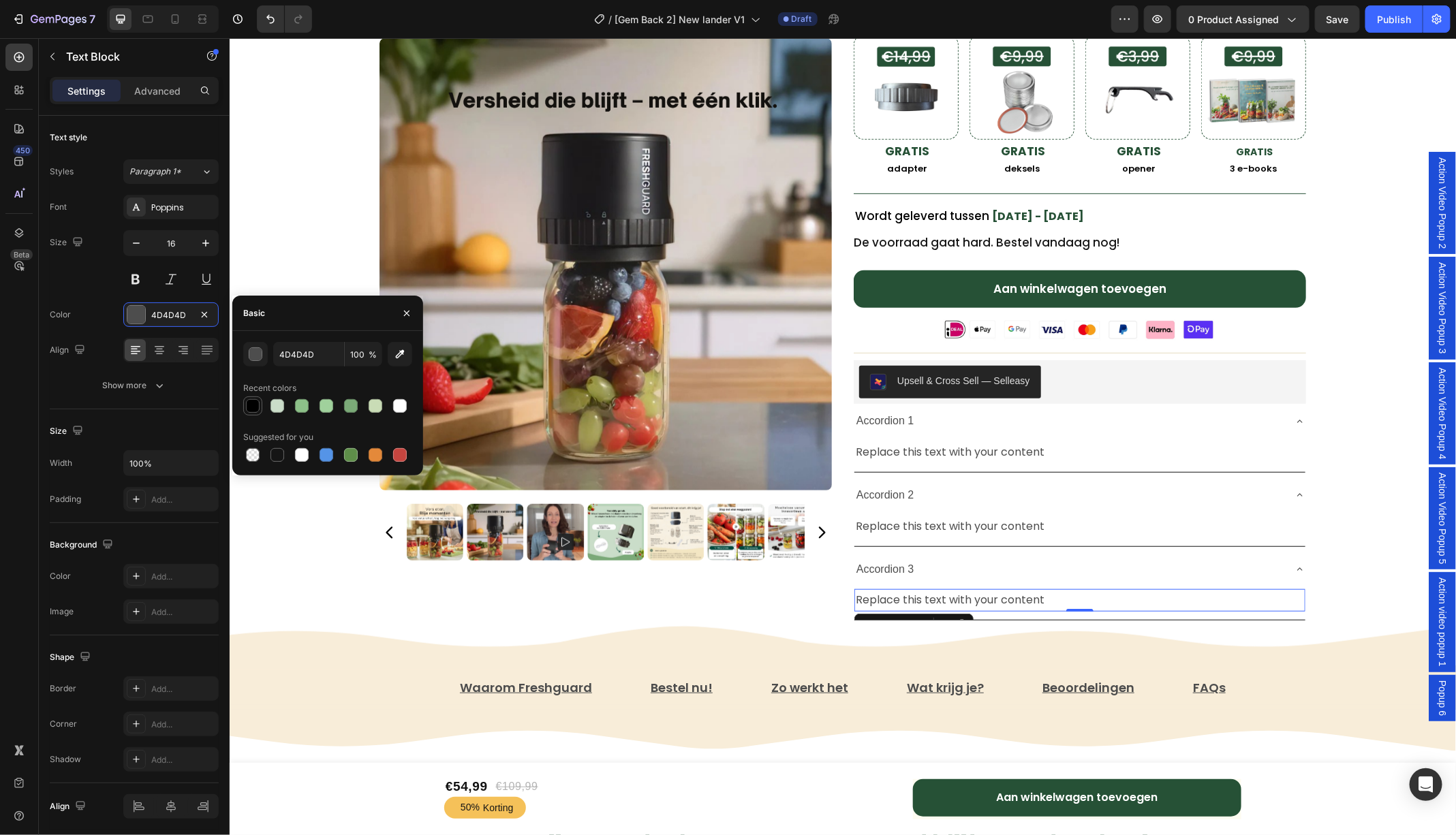
click at [249, 403] on div at bounding box center [253, 406] width 14 height 14
type input "000000"
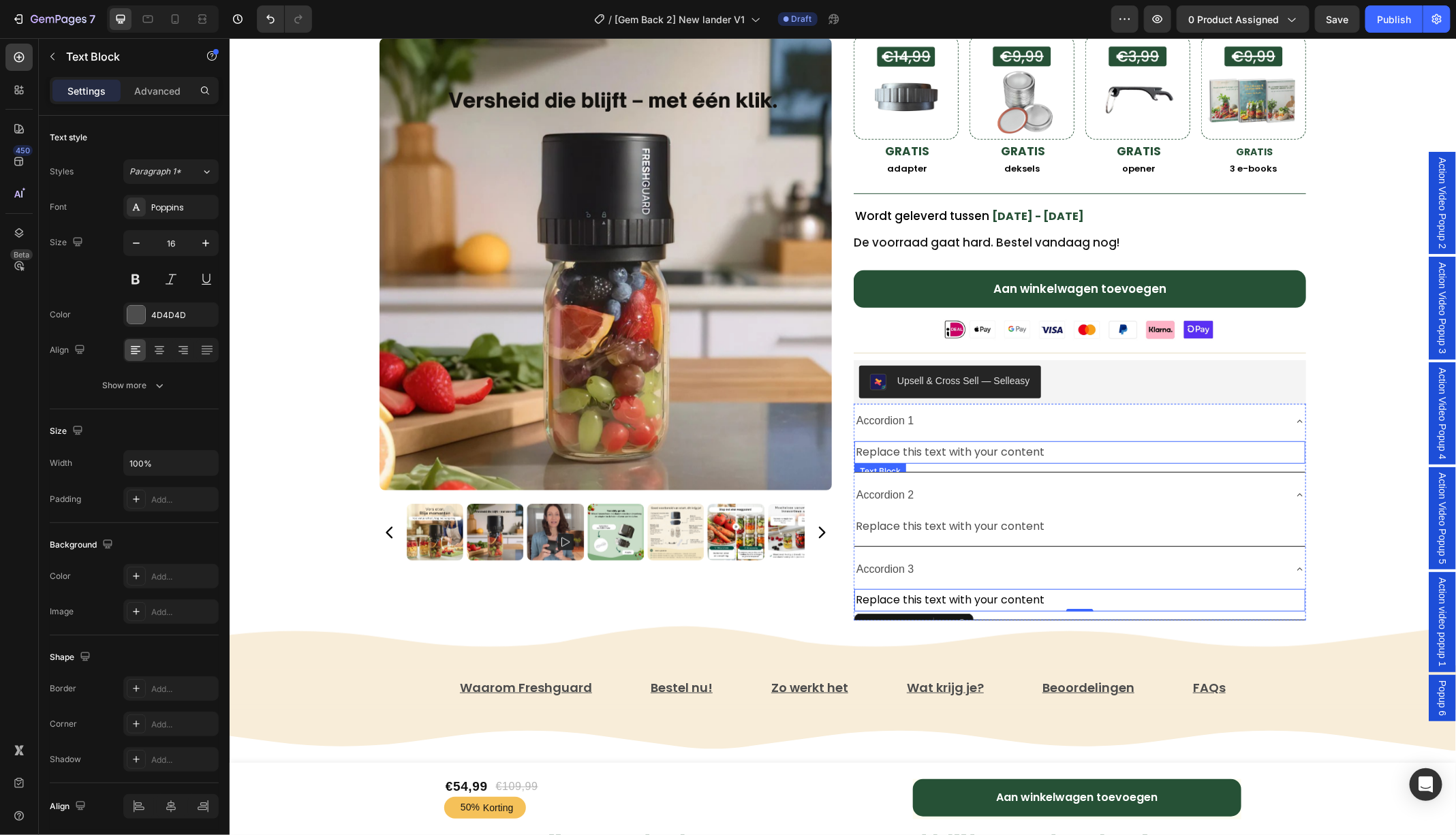
click at [915, 444] on div "Replace this text with your content" at bounding box center [1078, 452] width 451 height 22
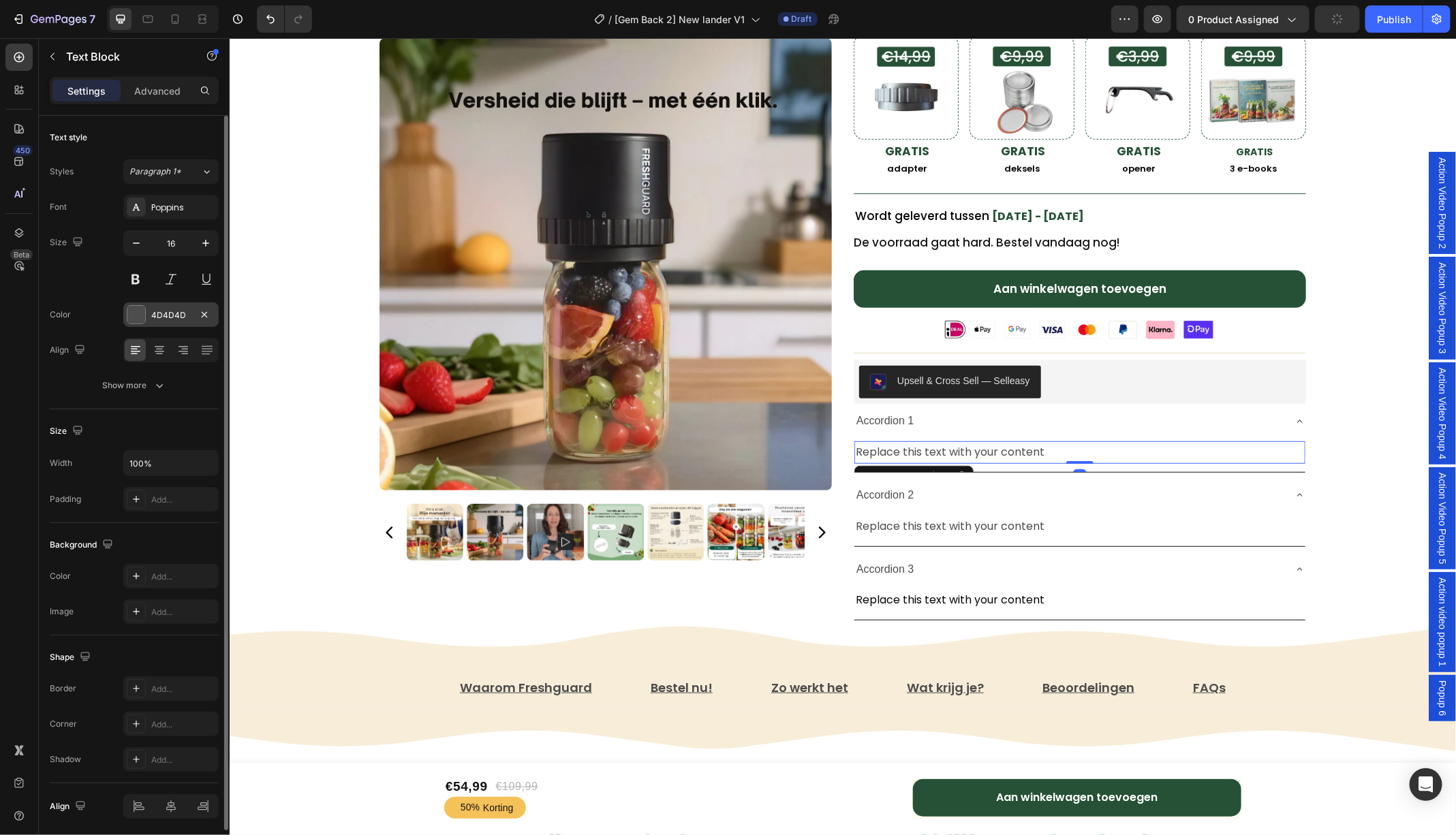
click at [140, 313] on div at bounding box center [136, 314] width 17 height 17
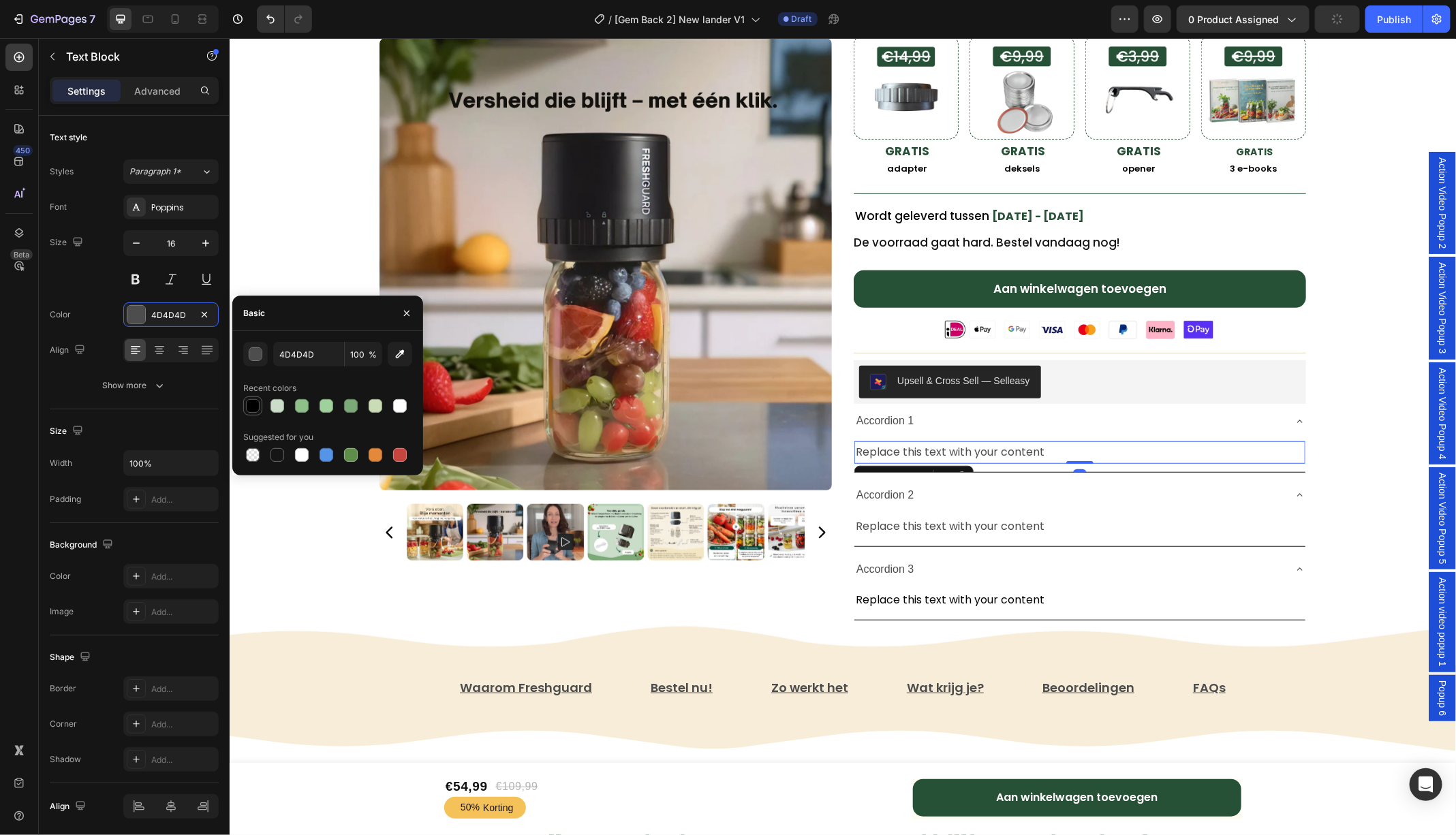
click at [253, 403] on div at bounding box center [253, 406] width 14 height 14
type input "000000"
click at [973, 515] on div "Replace this text with your content" at bounding box center [1078, 526] width 451 height 22
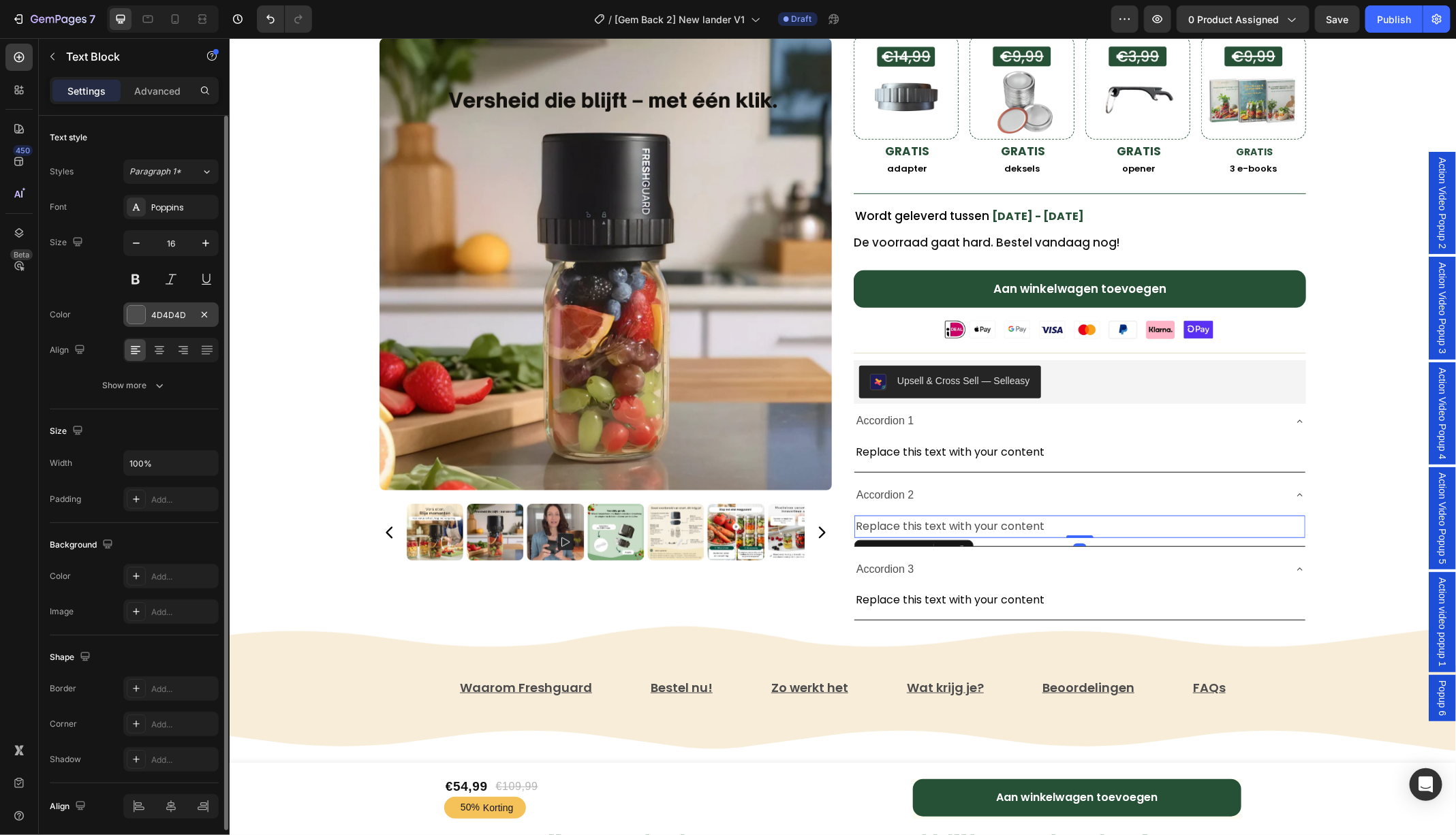
click at [139, 310] on div at bounding box center [136, 314] width 17 height 17
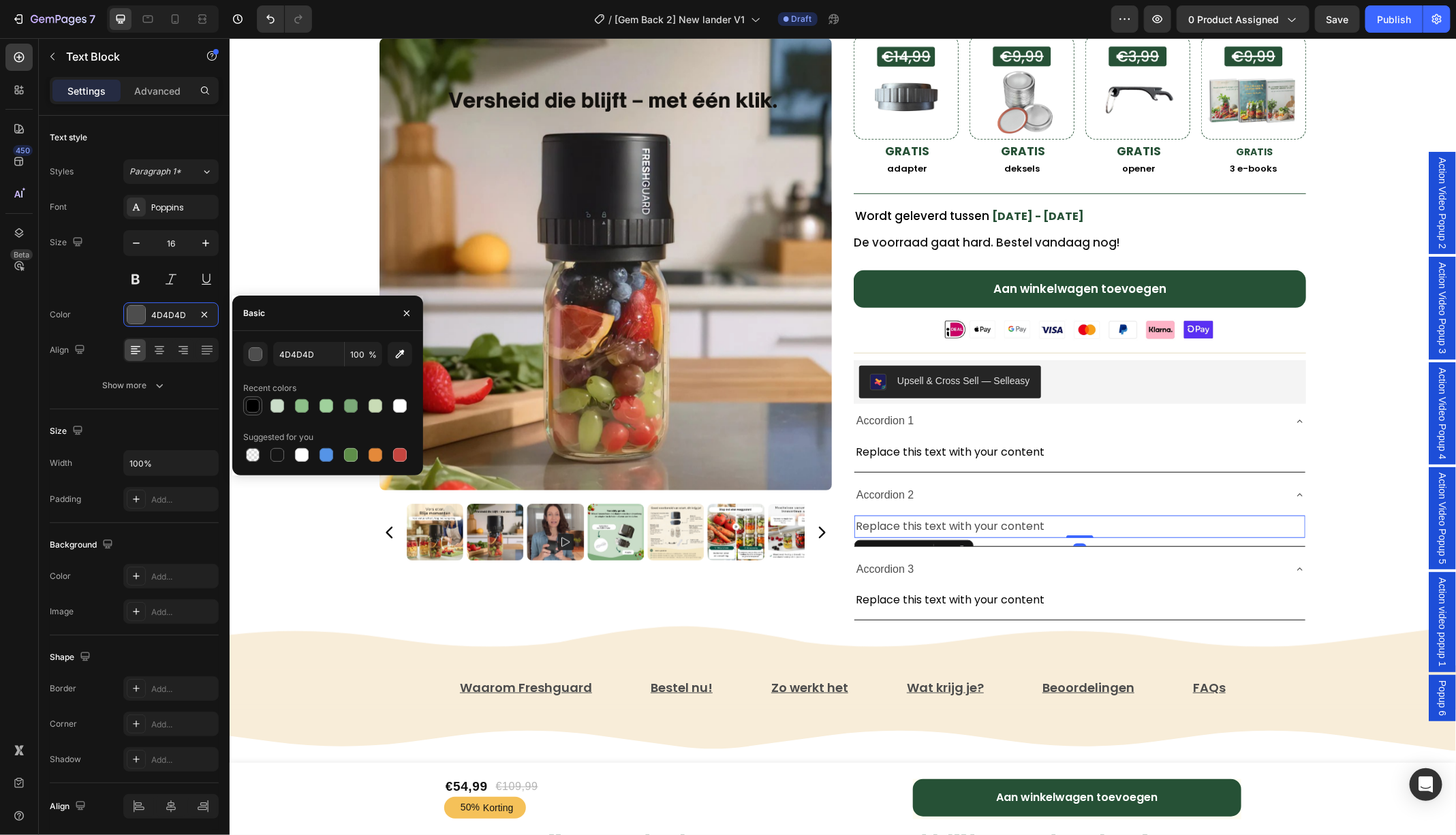
click at [256, 401] on div at bounding box center [253, 406] width 14 height 14
type input "000000"
click at [904, 422] on p "Accordion 1" at bounding box center [884, 421] width 58 height 19
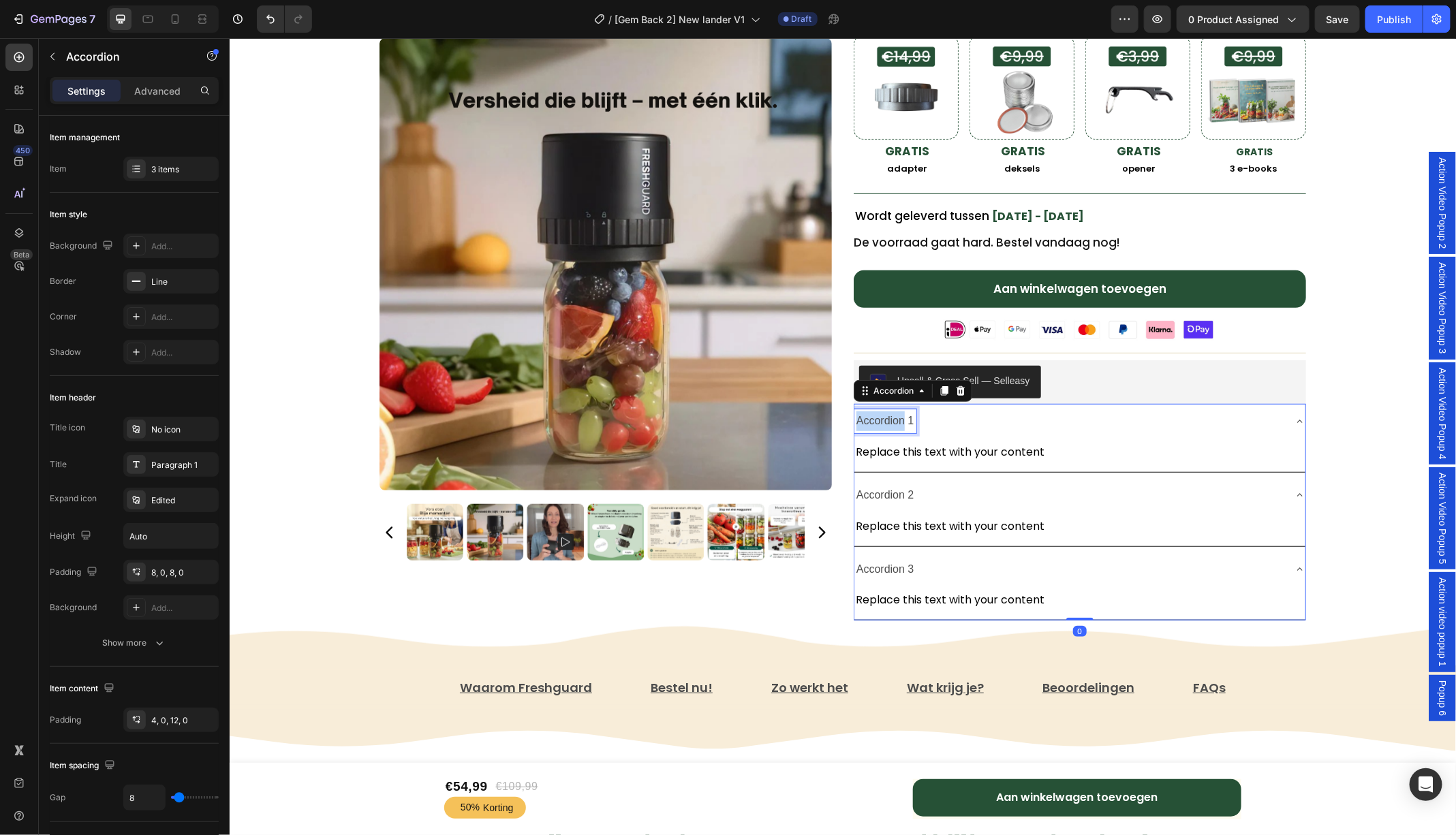
click at [898, 419] on p "Accordion 1" at bounding box center [884, 421] width 58 height 19
click at [908, 417] on p "Accordion 1" at bounding box center [884, 421] width 58 height 19
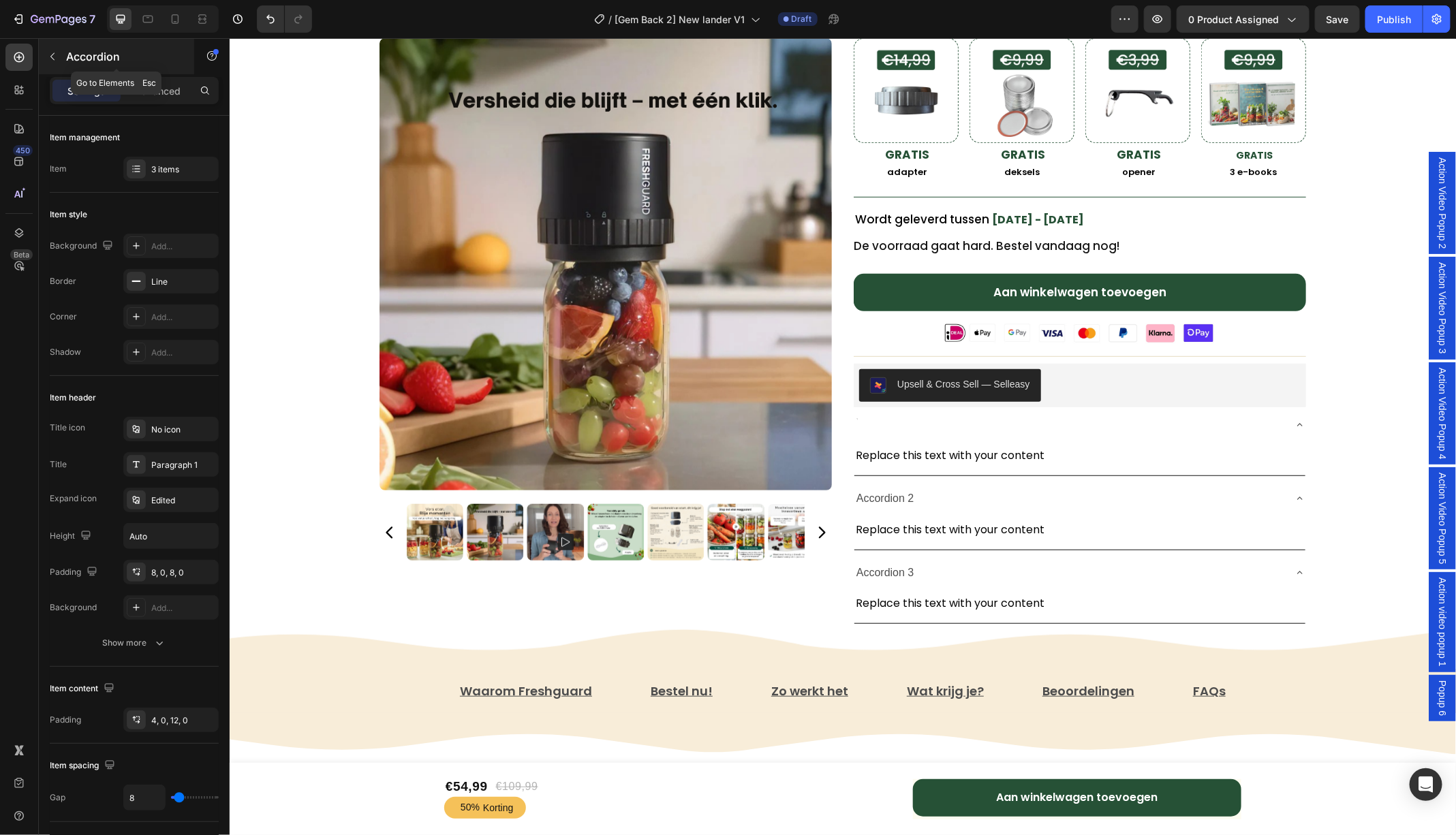
click at [51, 63] on button "button" at bounding box center [52, 56] width 22 height 22
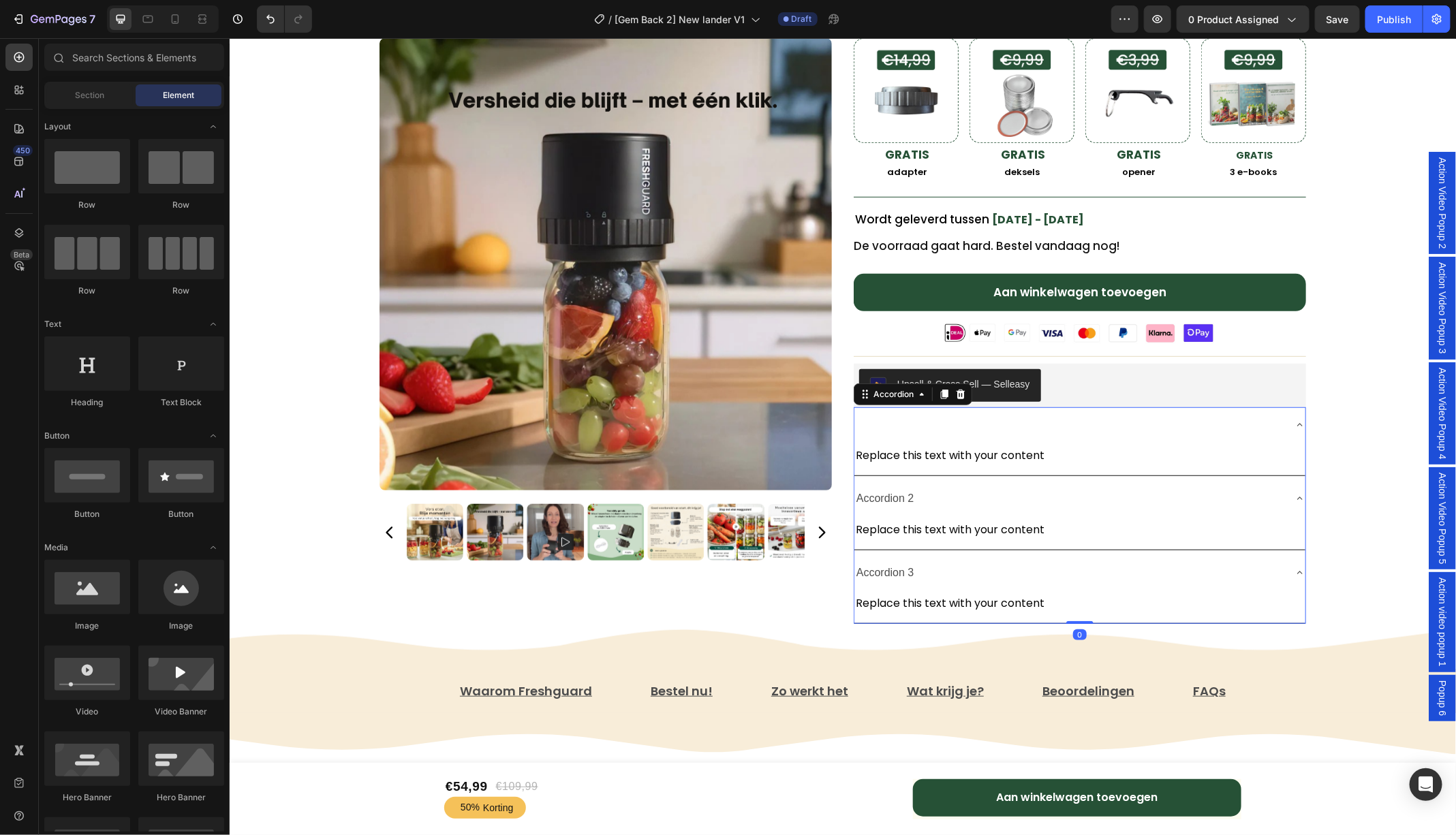
click at [911, 426] on div at bounding box center [1068, 424] width 429 height 24
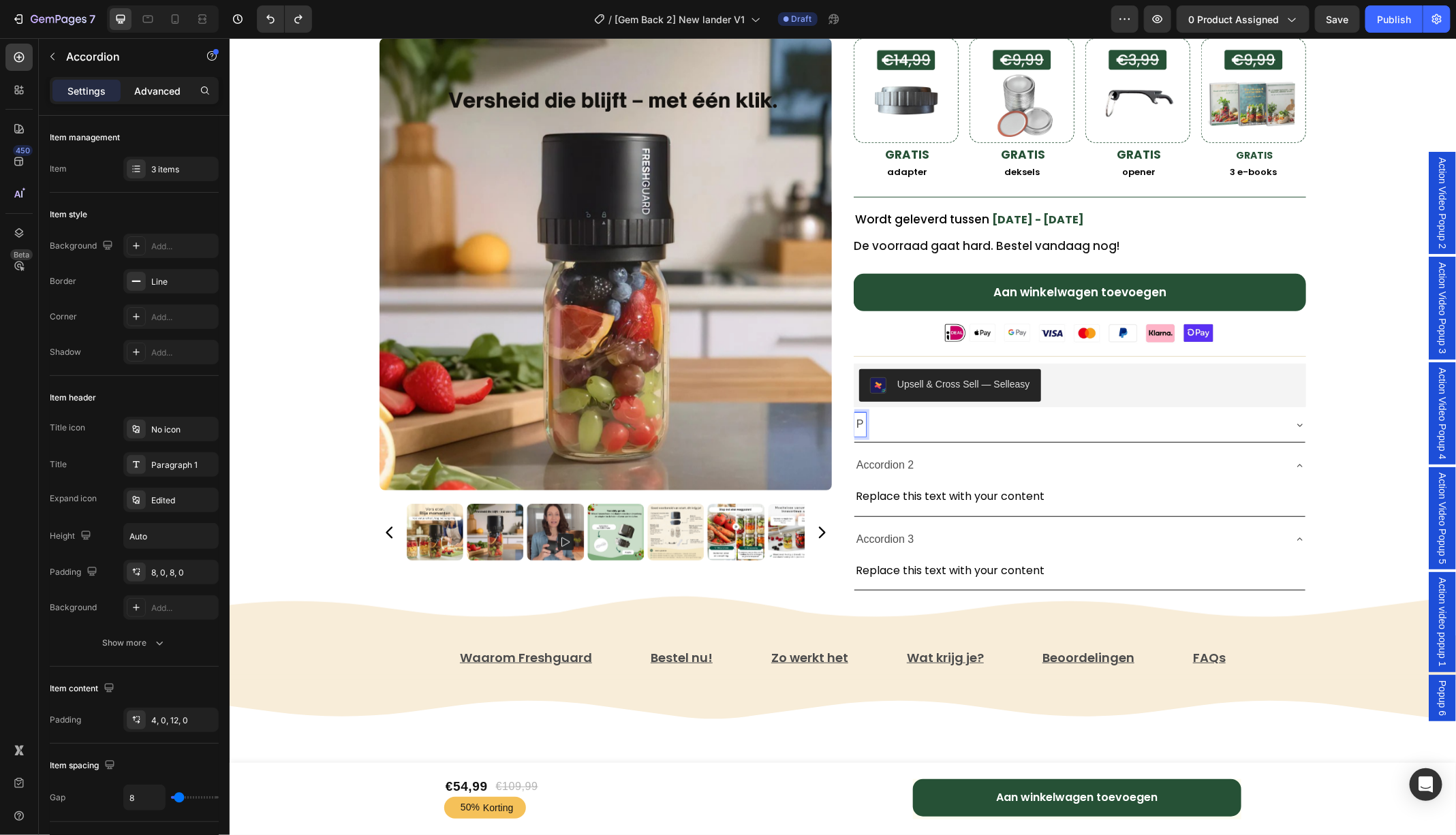
click at [162, 91] on p "Advanced" at bounding box center [157, 91] width 46 height 15
type input "100%"
type input "100"
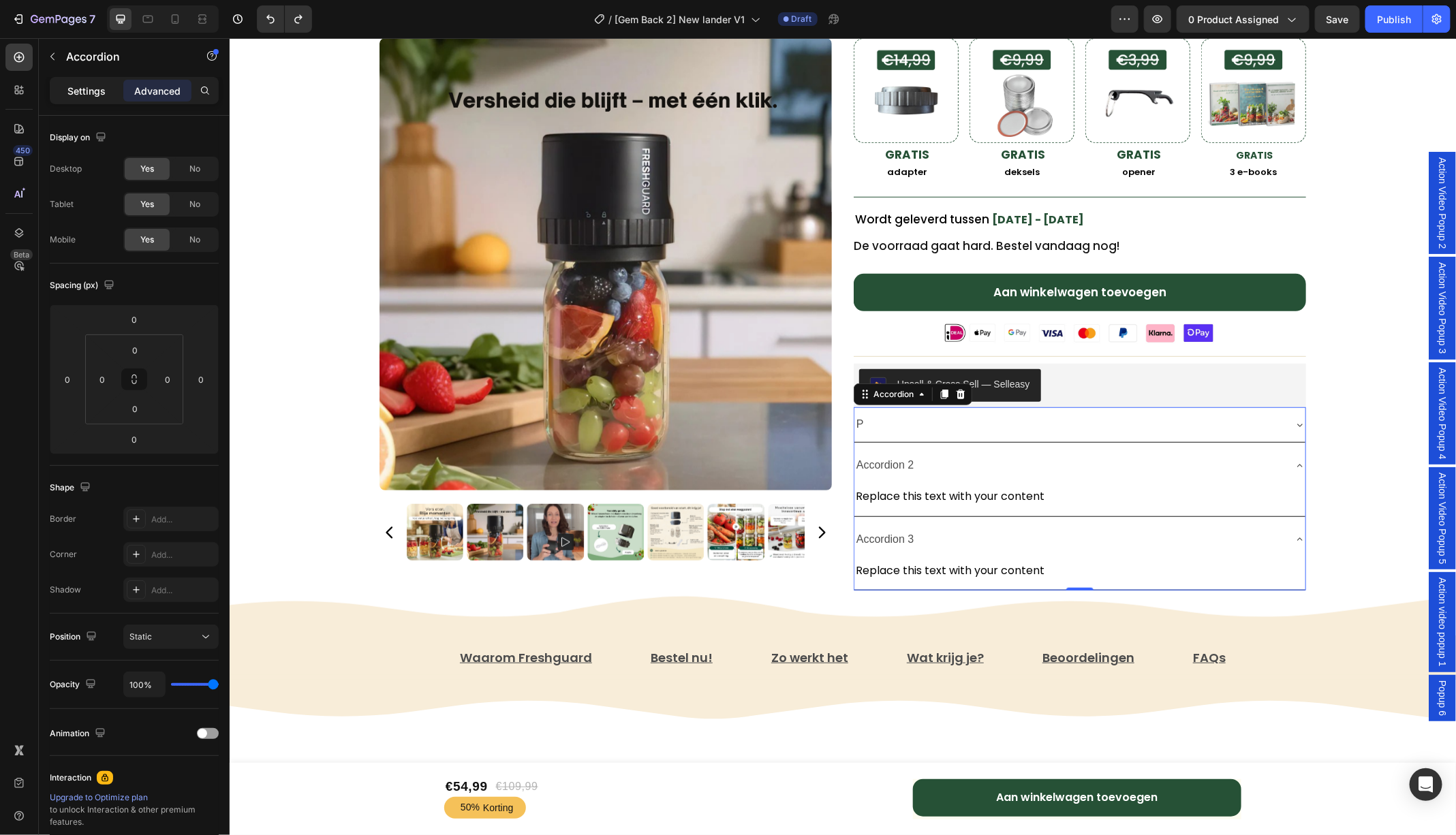
click at [70, 93] on p "Settings" at bounding box center [86, 91] width 38 height 15
type input "8"
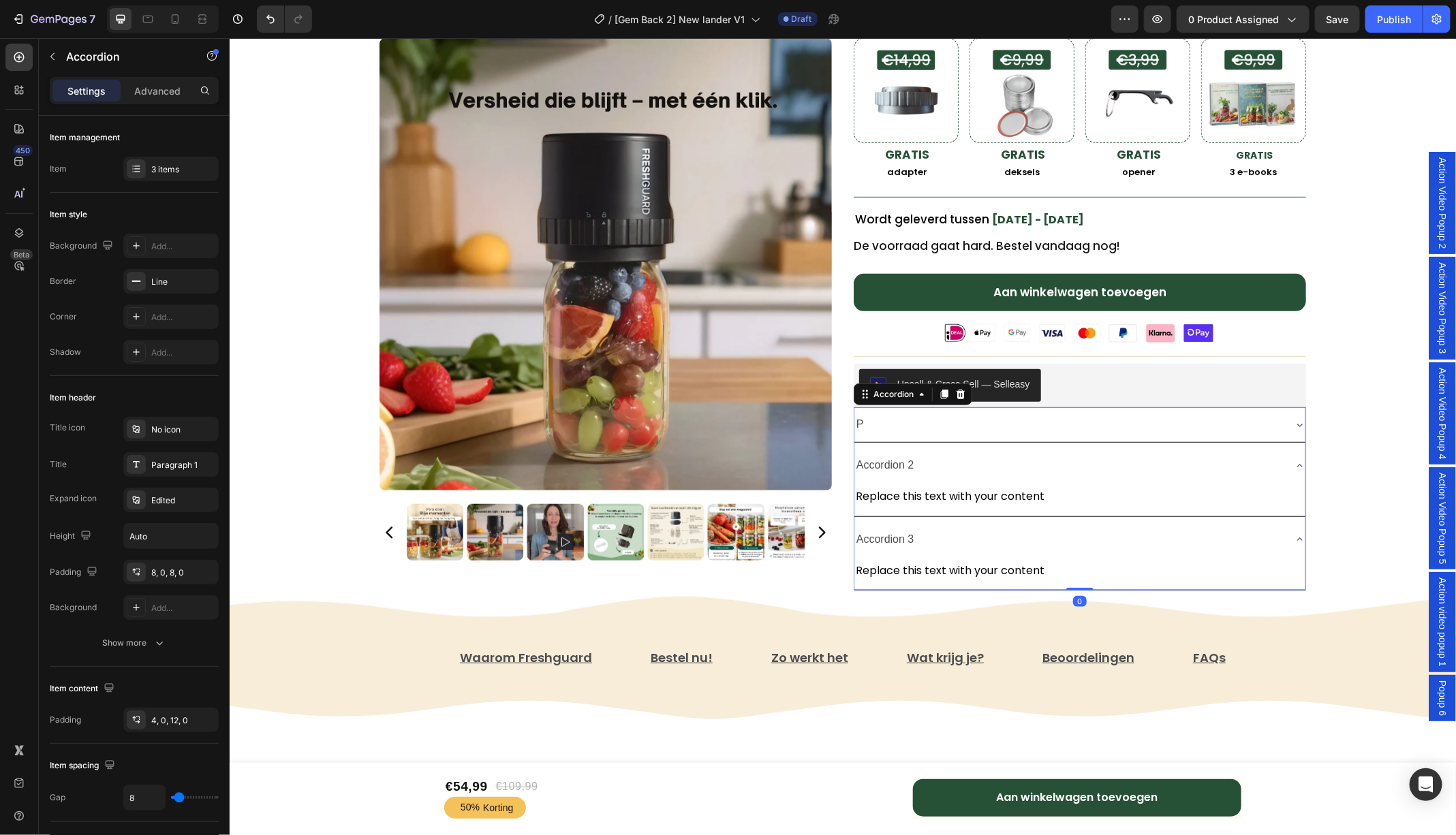
click at [864, 420] on div "P" at bounding box center [1068, 424] width 429 height 24
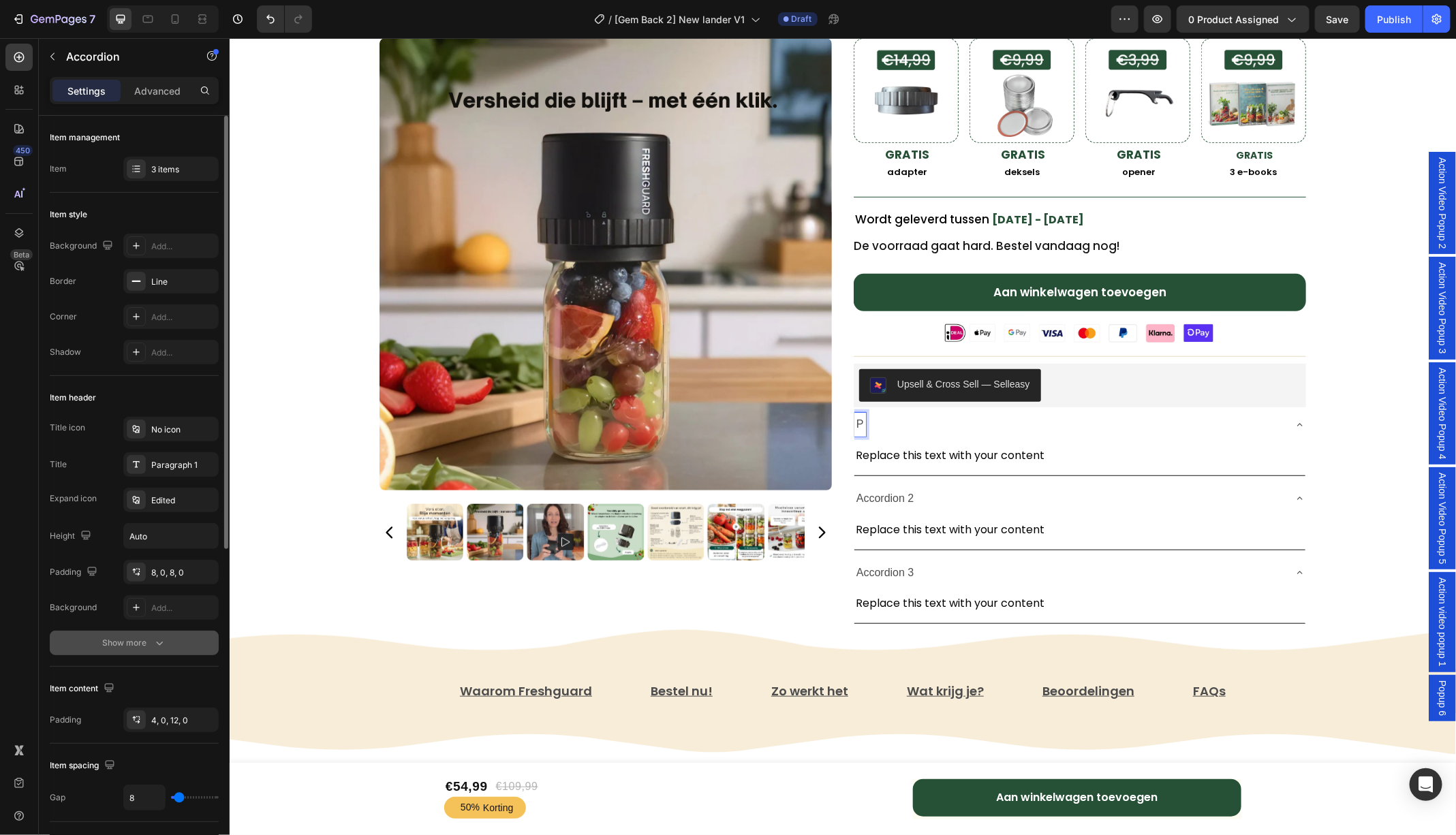
click at [150, 633] on button "Show more" at bounding box center [134, 642] width 169 height 24
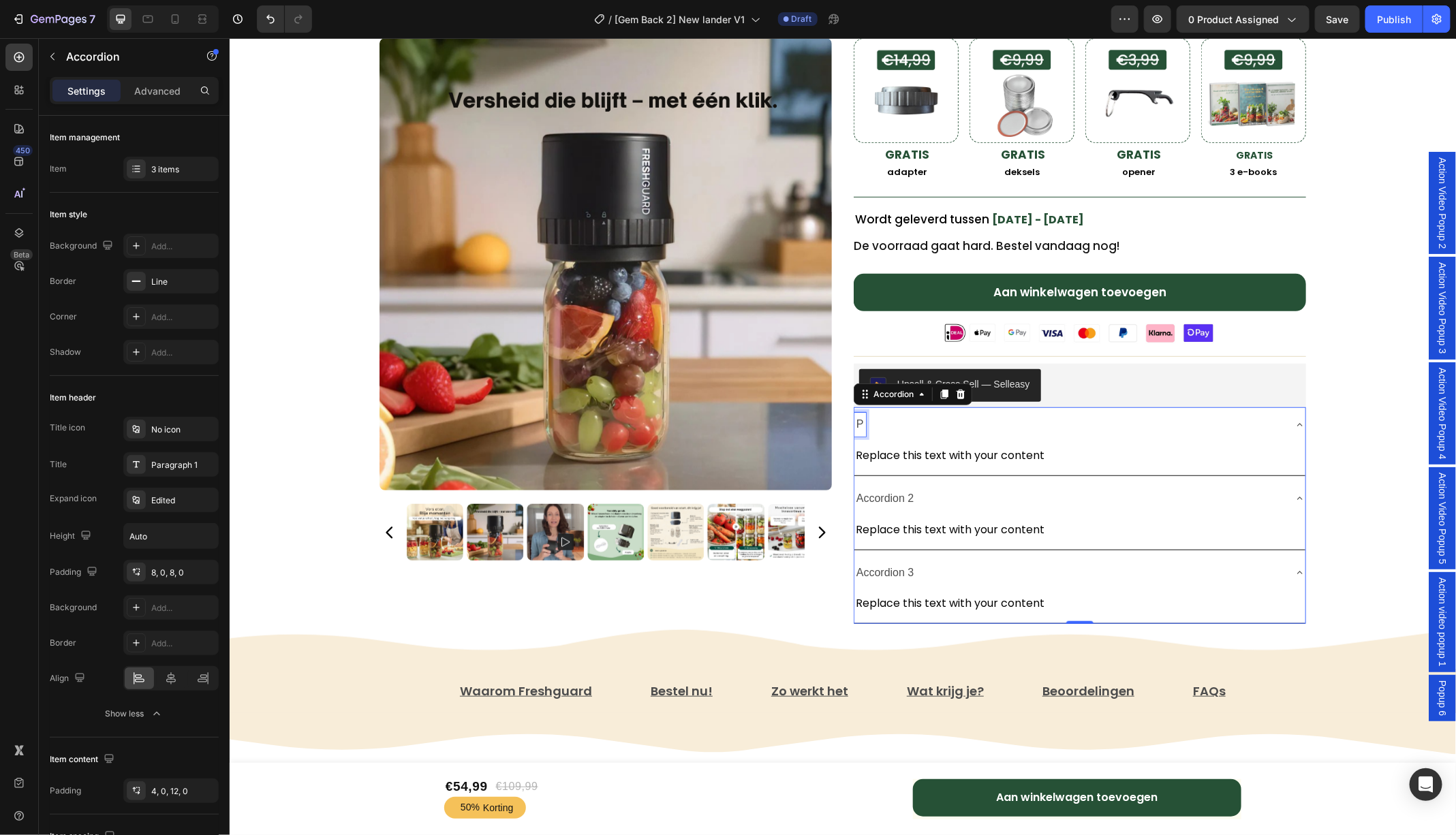
click at [863, 421] on div "P" at bounding box center [859, 424] width 12 height 24
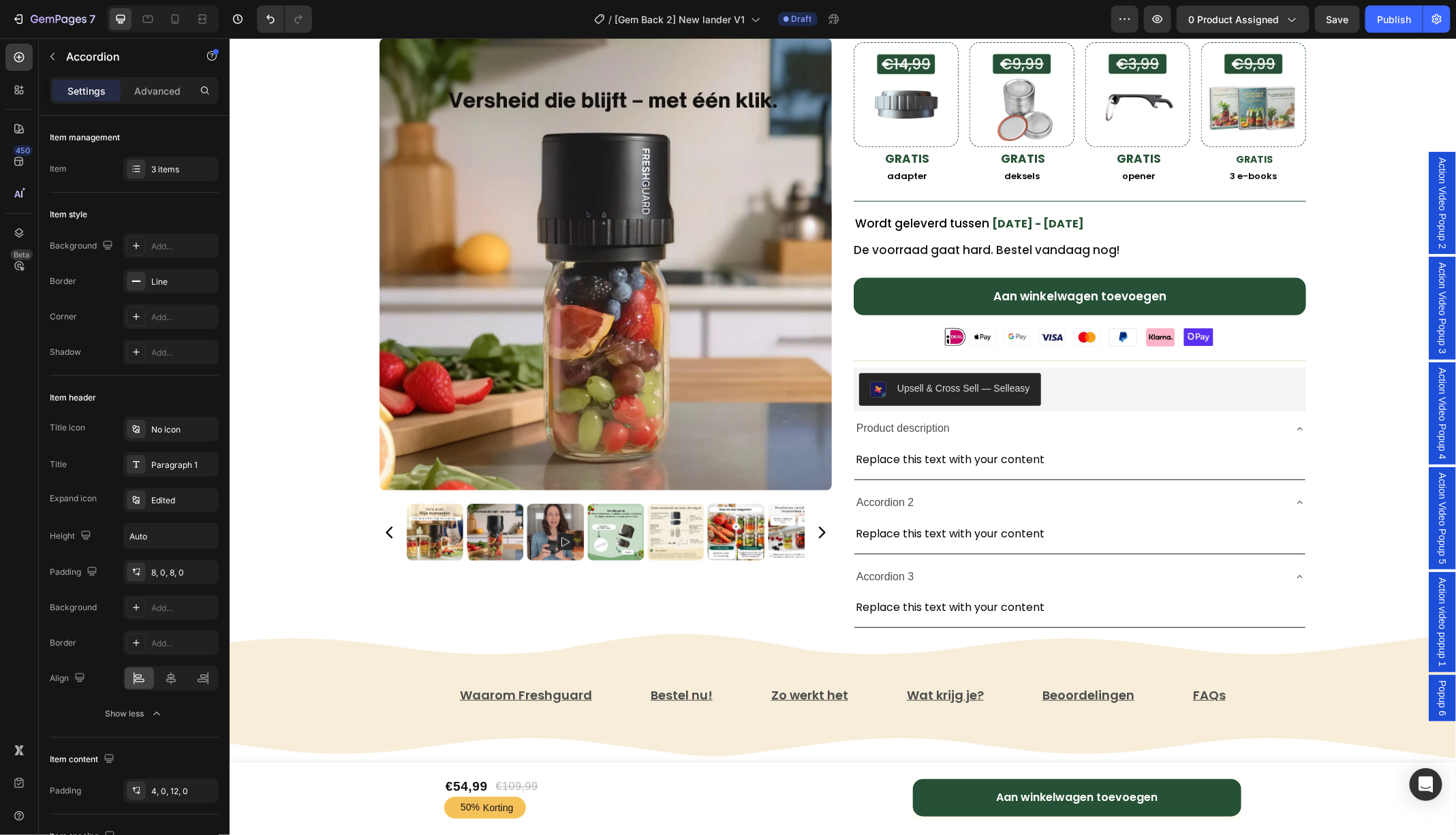
click at [917, 423] on p "Product description" at bounding box center [902, 428] width 93 height 19
click at [930, 394] on icon "Editor contextual toolbar" at bounding box center [927, 397] width 14 height 14
type input "4D4D4D"
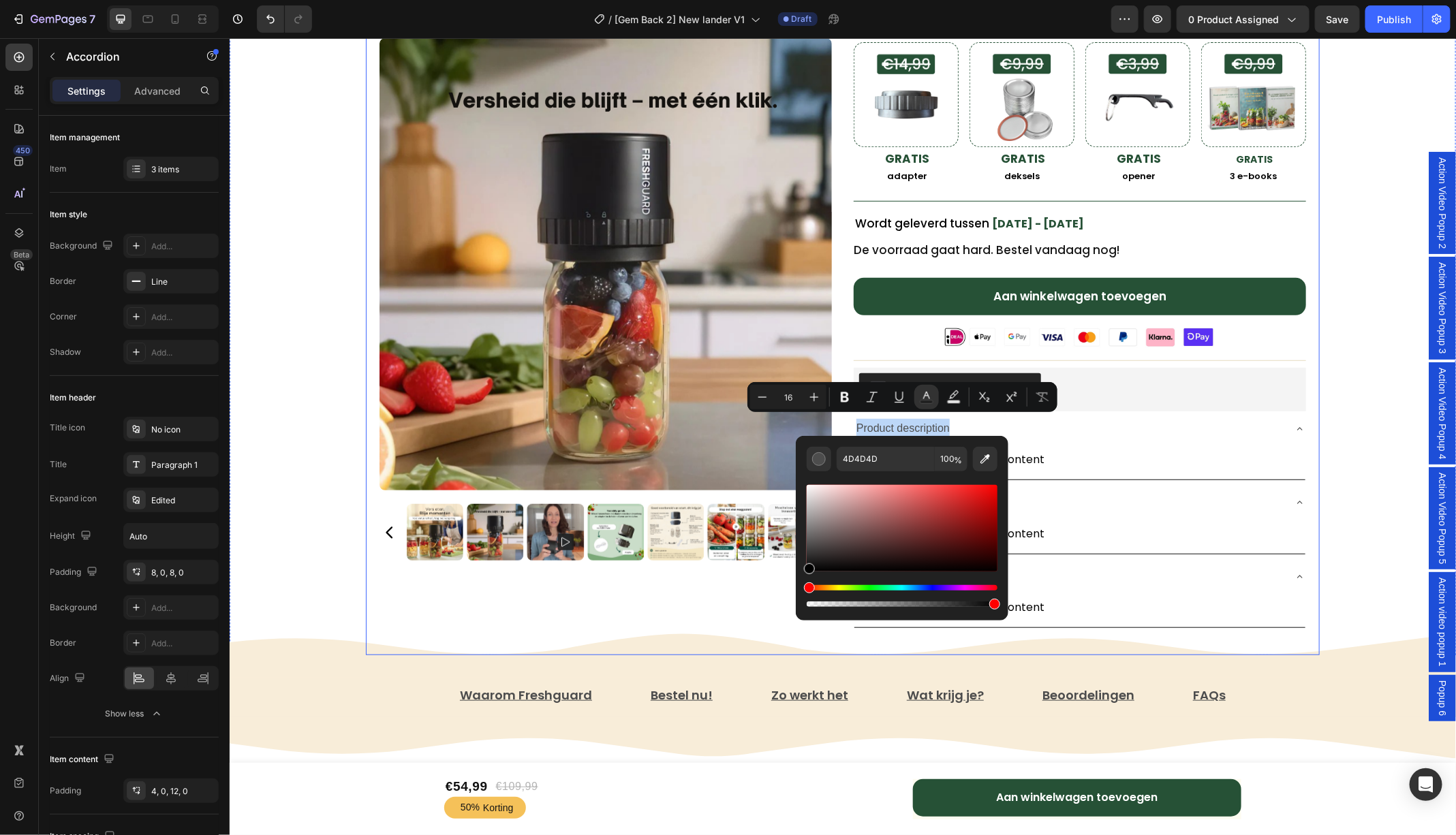
type input "000000"
drag, startPoint x: 1039, startPoint y: 584, endPoint x: 786, endPoint y: 594, distance: 253.2
click at [1352, 439] on div "Freshguard™️ Vacuümsealer Text Block ★★★★★ 4.81 door 7,421 tevreden klanten! Te…" at bounding box center [842, 192] width 1226 height 924
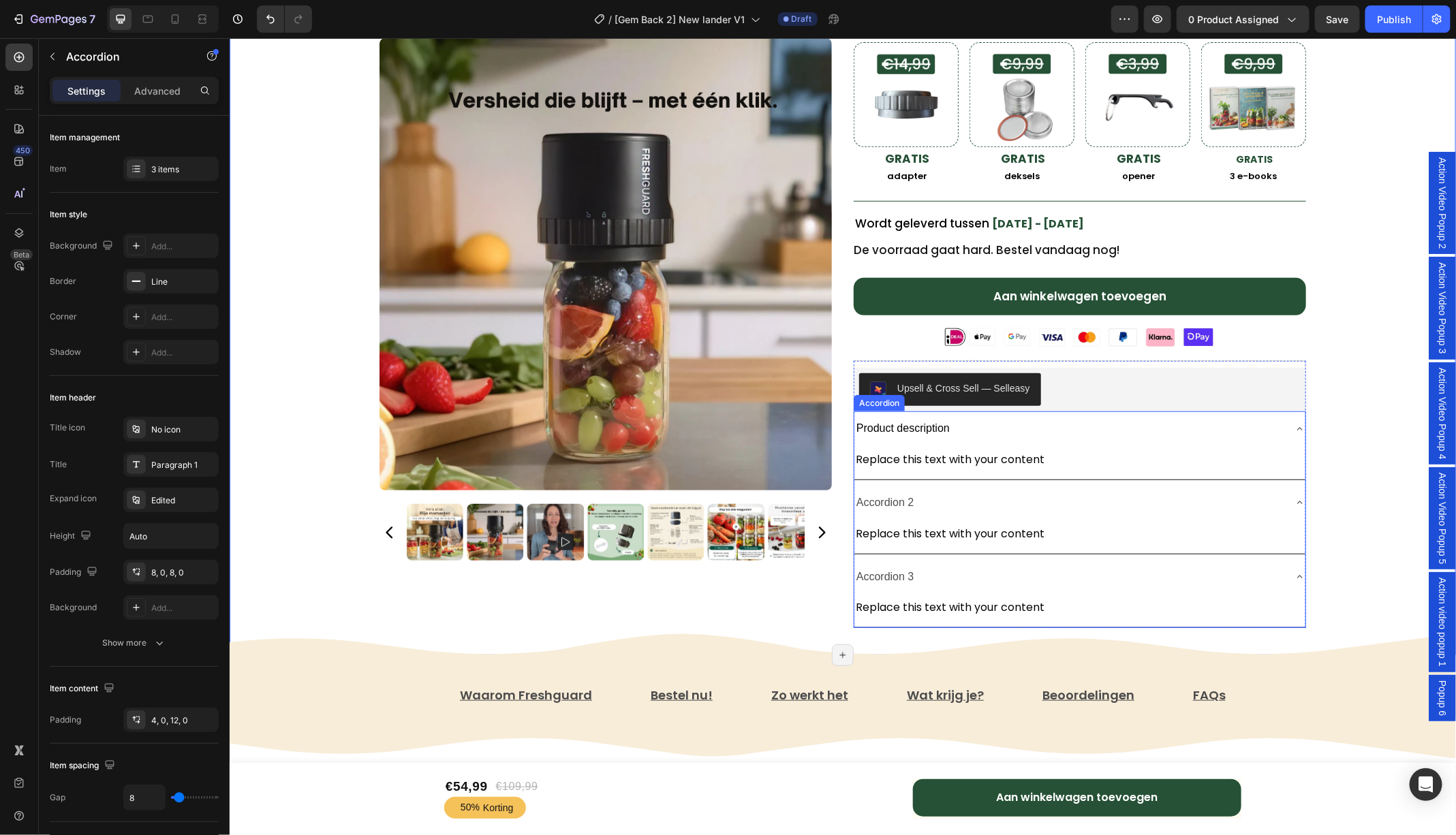
click at [906, 424] on span "Product description" at bounding box center [902, 427] width 93 height 12
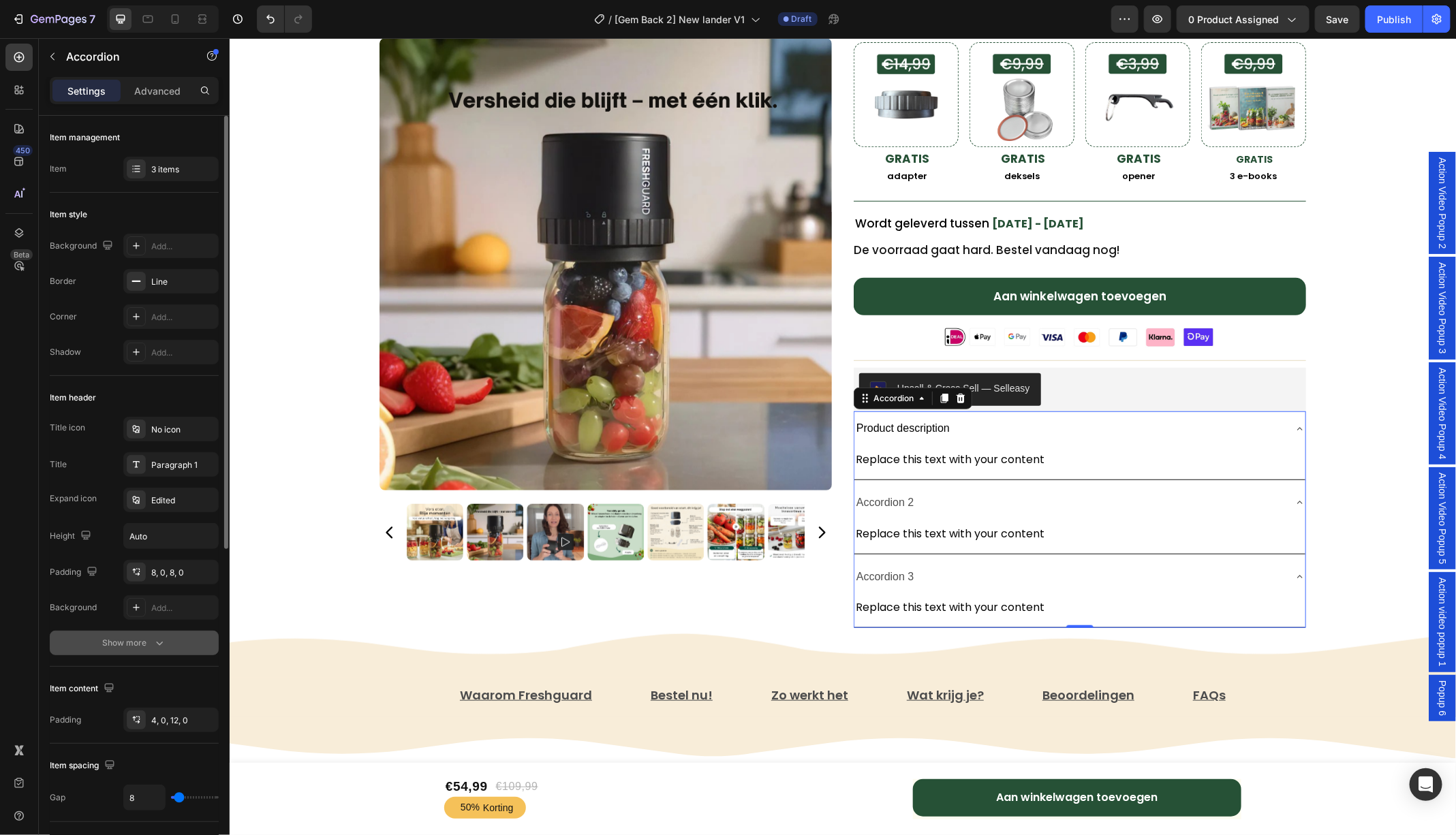
click at [154, 637] on icon "button" at bounding box center [160, 643] width 14 height 14
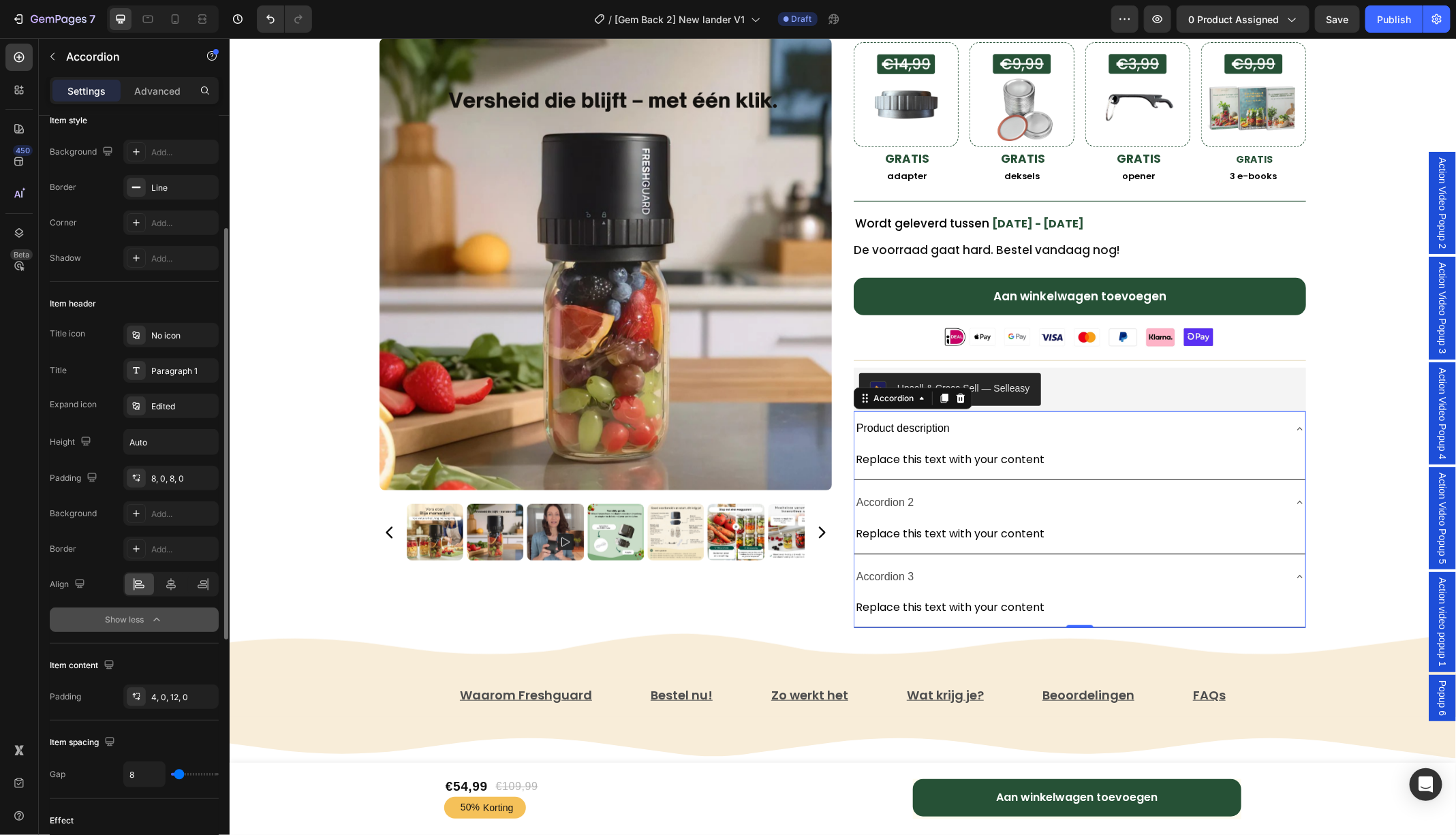
scroll to position [93, 0]
click at [892, 492] on p "Accordion 2" at bounding box center [884, 502] width 58 height 19
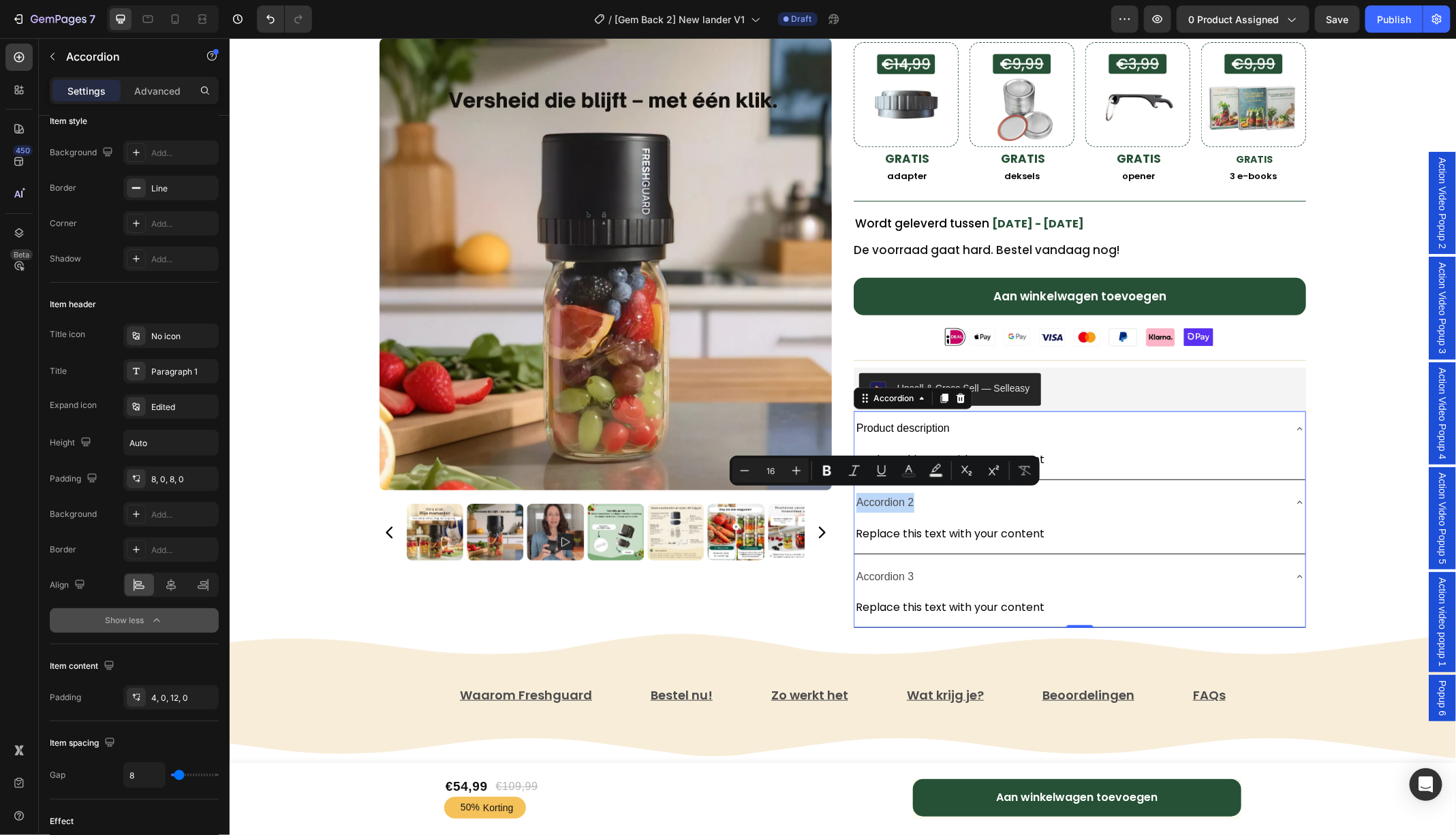
click at [897, 499] on p "Accordion 2" at bounding box center [884, 502] width 58 height 19
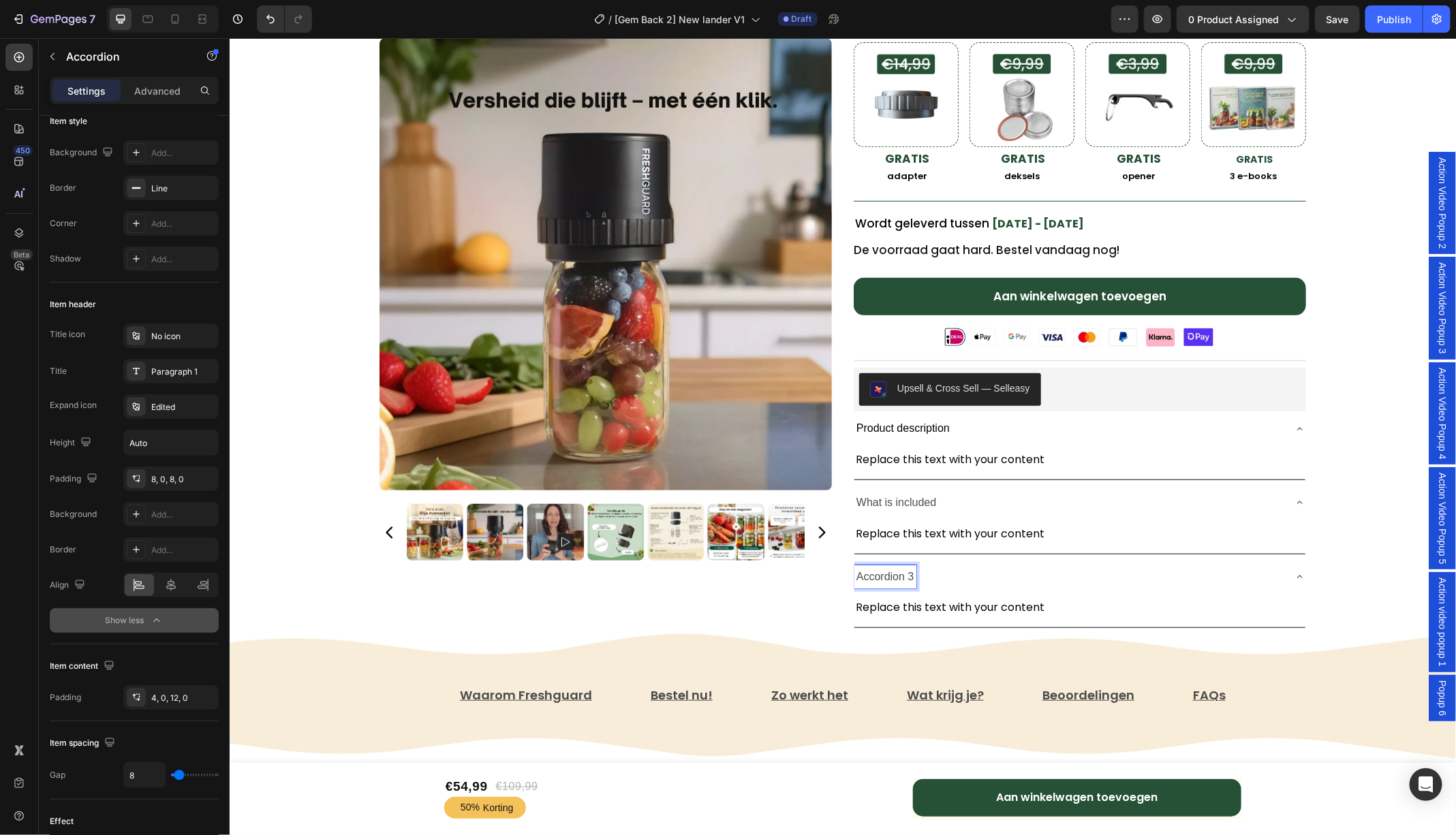
click at [888, 570] on p "Accordion 3" at bounding box center [884, 577] width 58 height 19
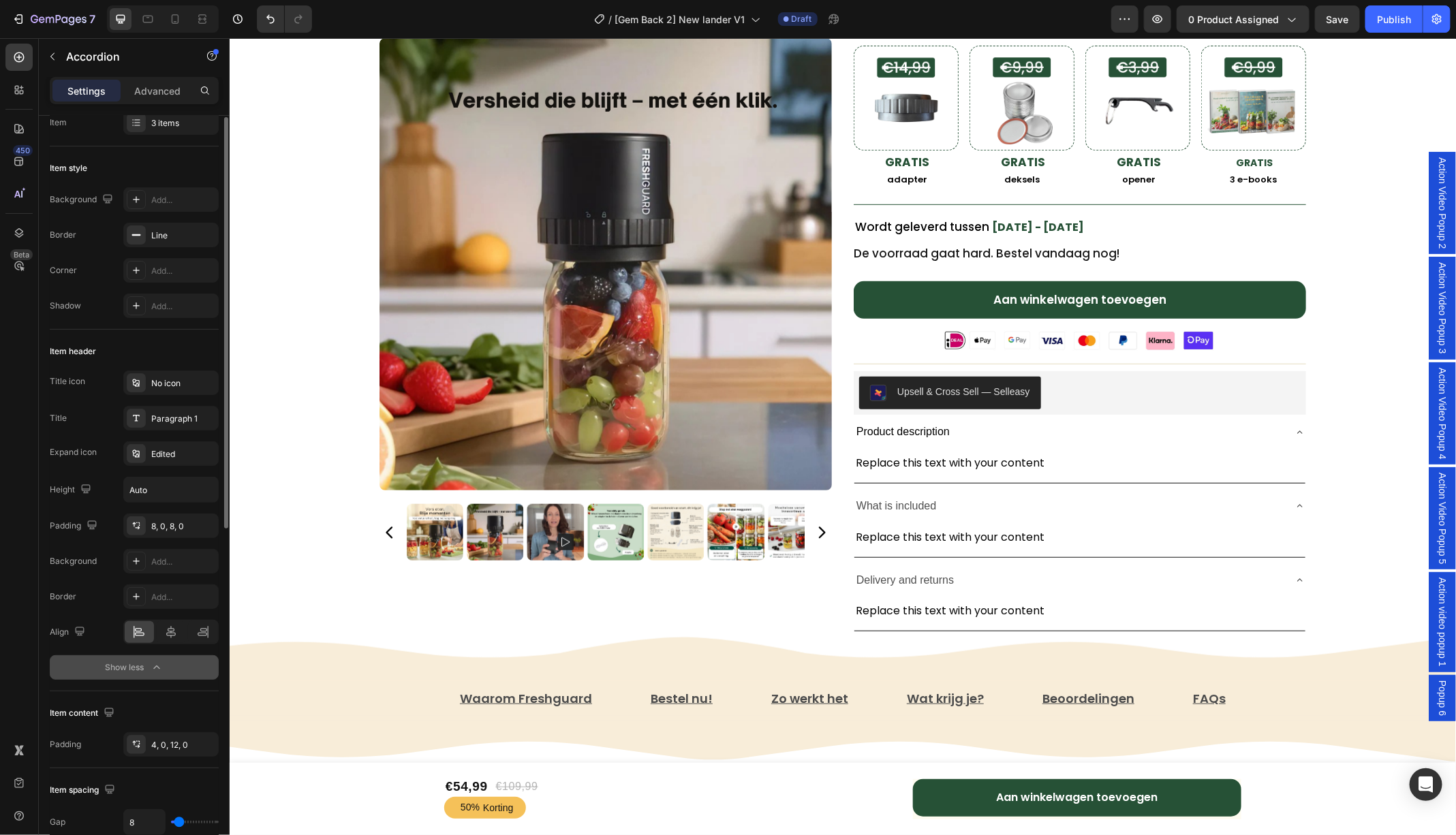
scroll to position [0, 0]
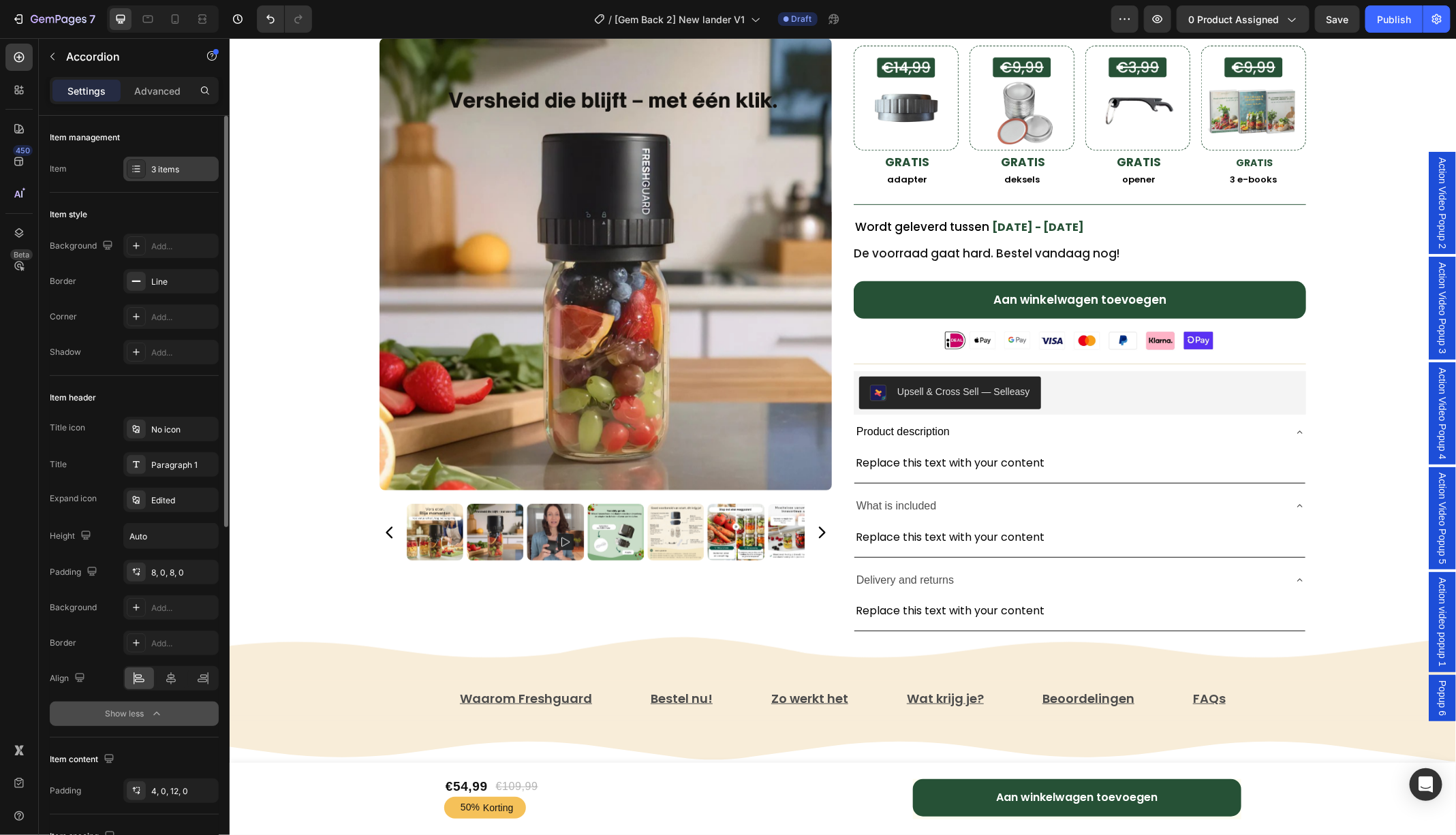
click at [153, 170] on div "3 items" at bounding box center [183, 170] width 64 height 13
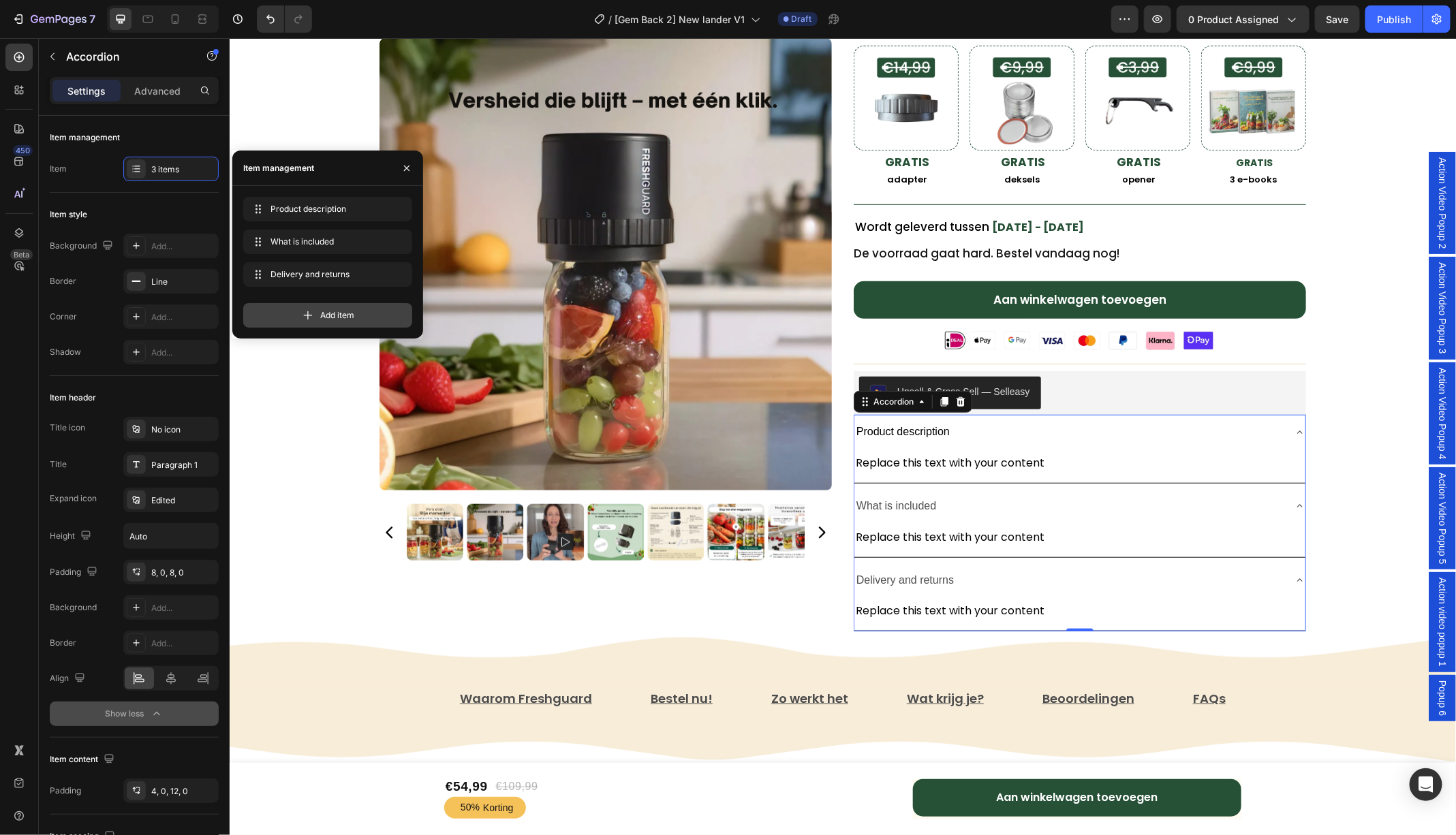
click at [319, 320] on div "Add item" at bounding box center [327, 315] width 169 height 24
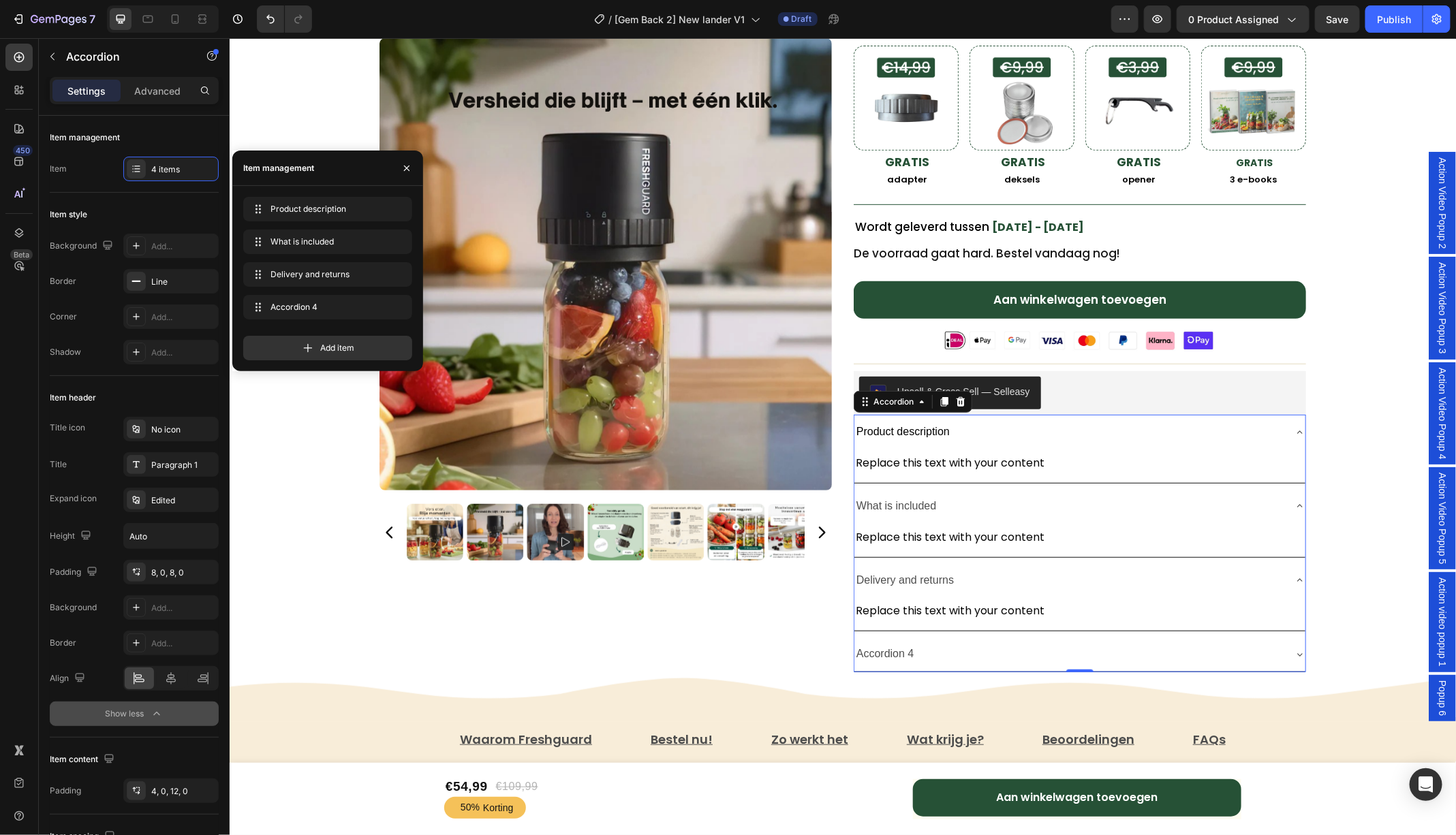
click at [883, 649] on div "Accordion 4" at bounding box center [884, 653] width 62 height 24
click at [883, 649] on p "Accordion 4" at bounding box center [884, 653] width 58 height 19
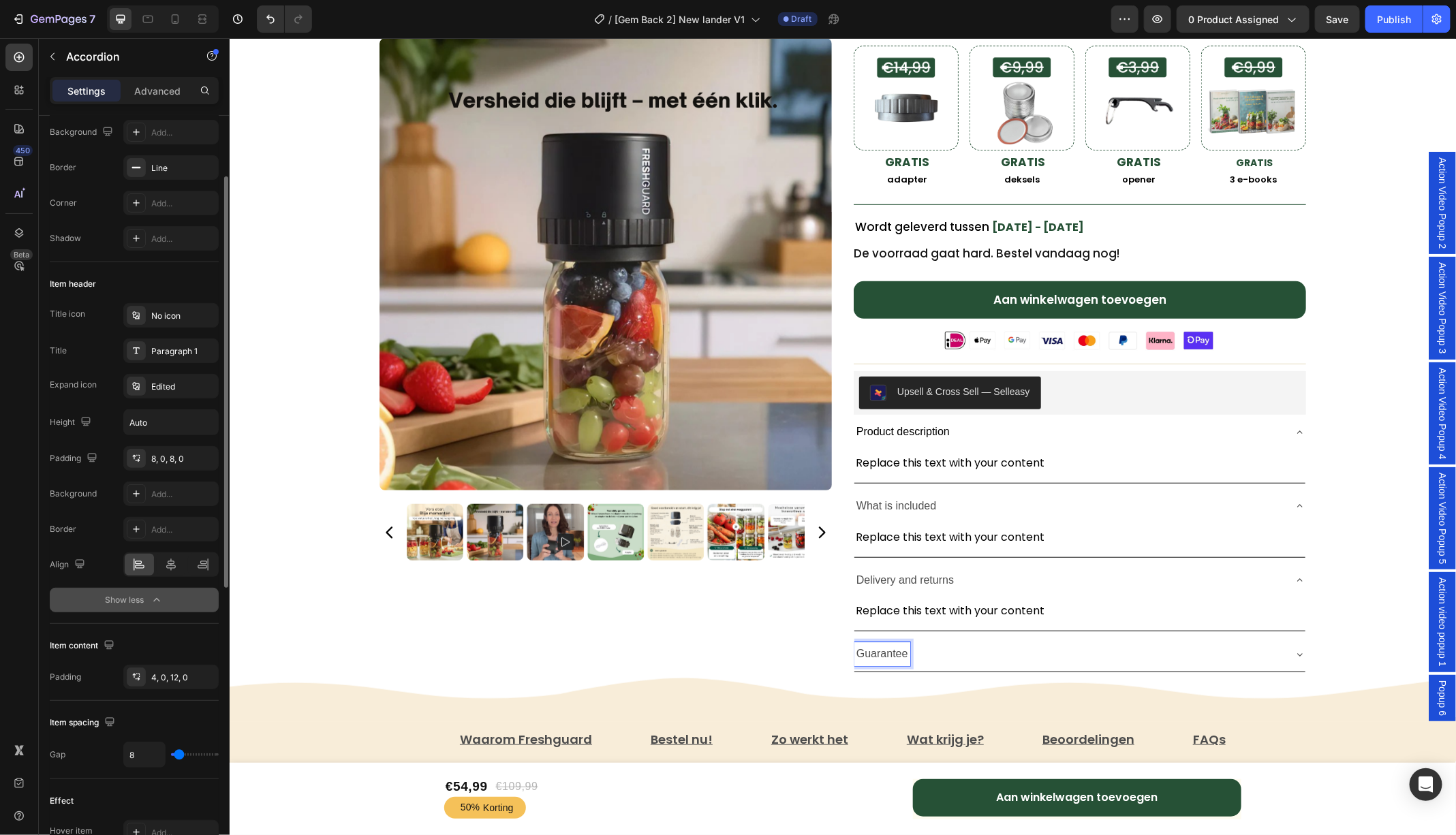
scroll to position [113, 0]
click at [132, 322] on div at bounding box center [136, 315] width 19 height 19
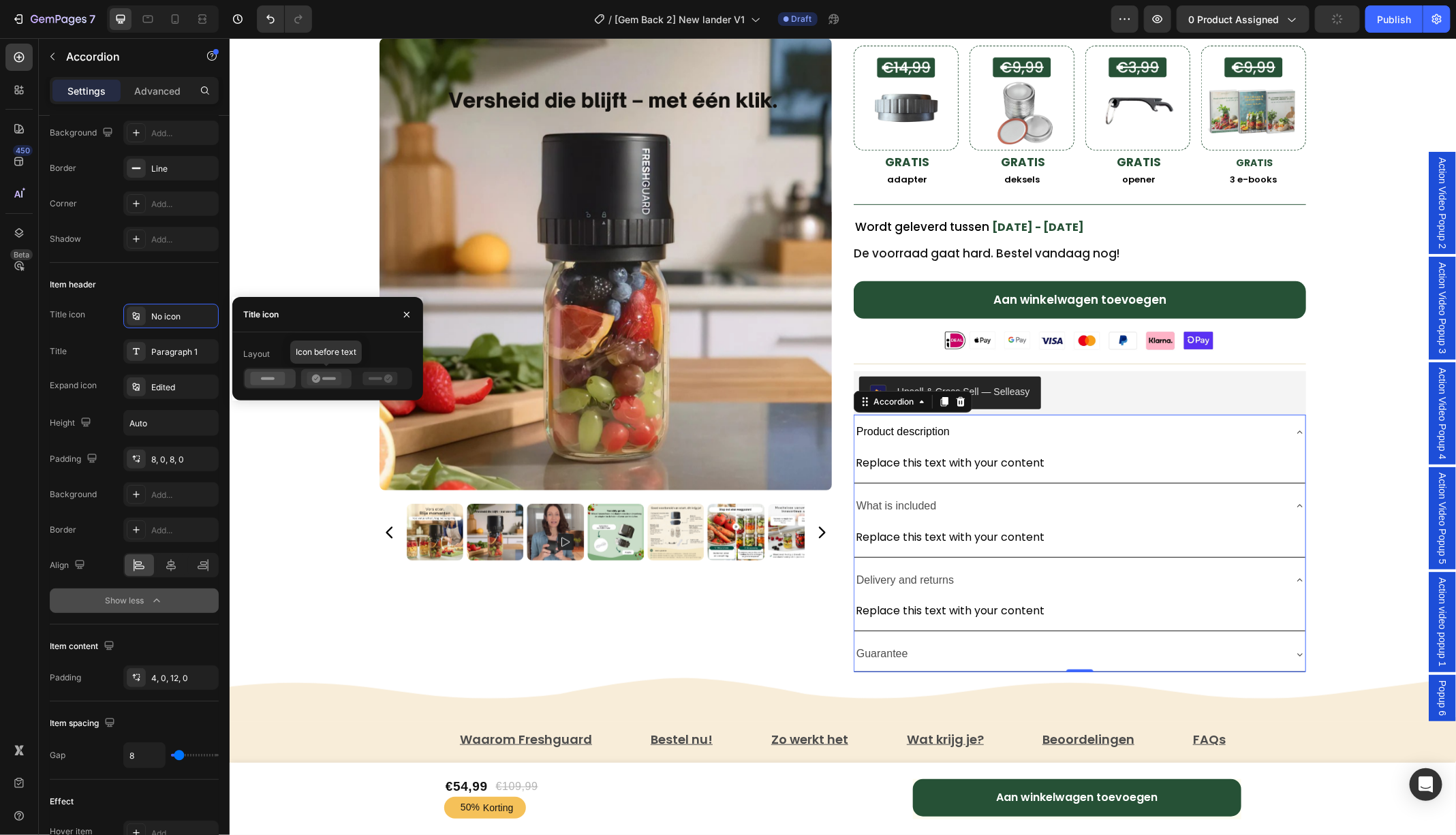
click at [323, 380] on rect at bounding box center [329, 379] width 14 height 3
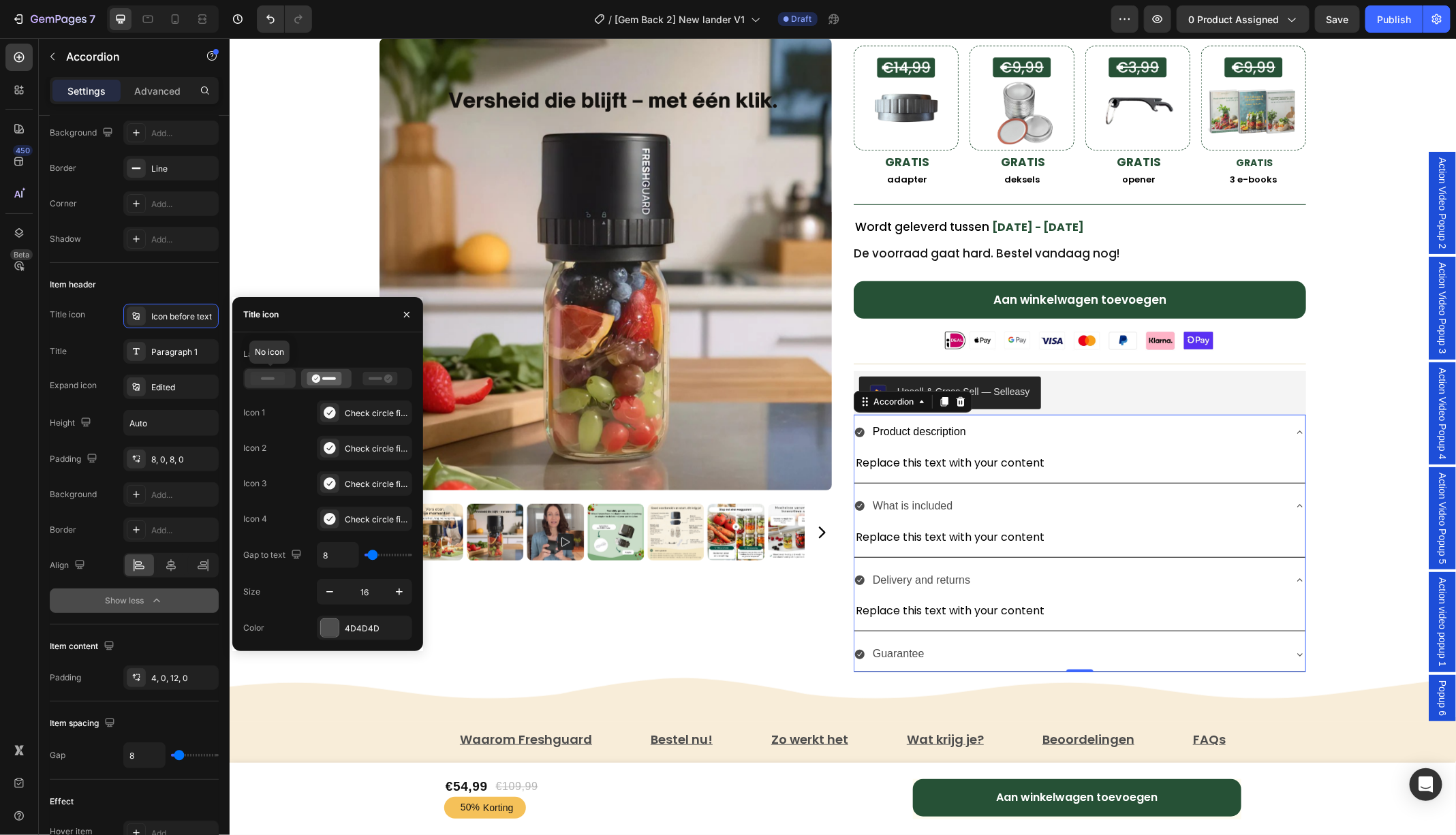
click at [277, 380] on icon at bounding box center [268, 379] width 35 height 14
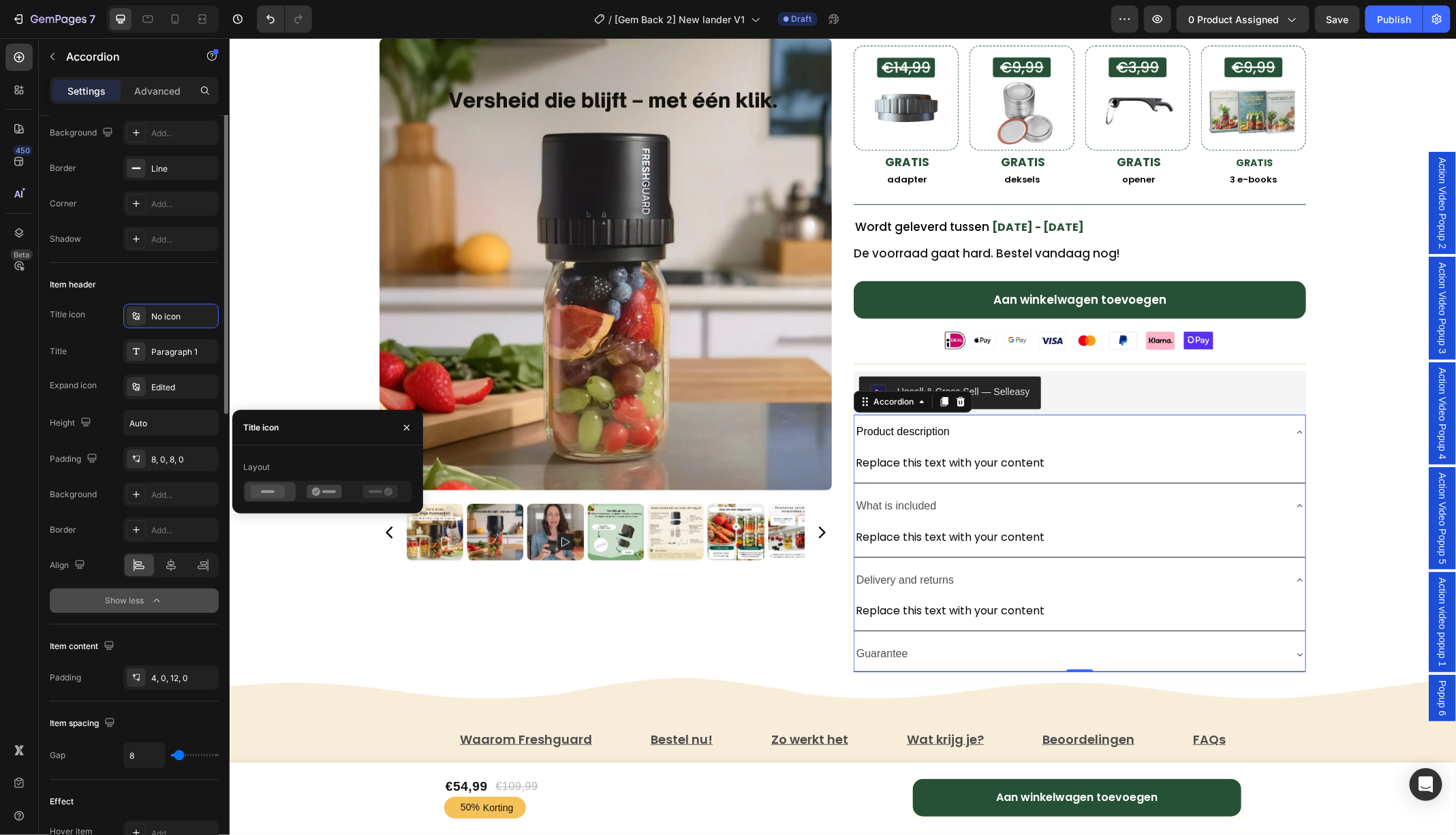
scroll to position [0, 0]
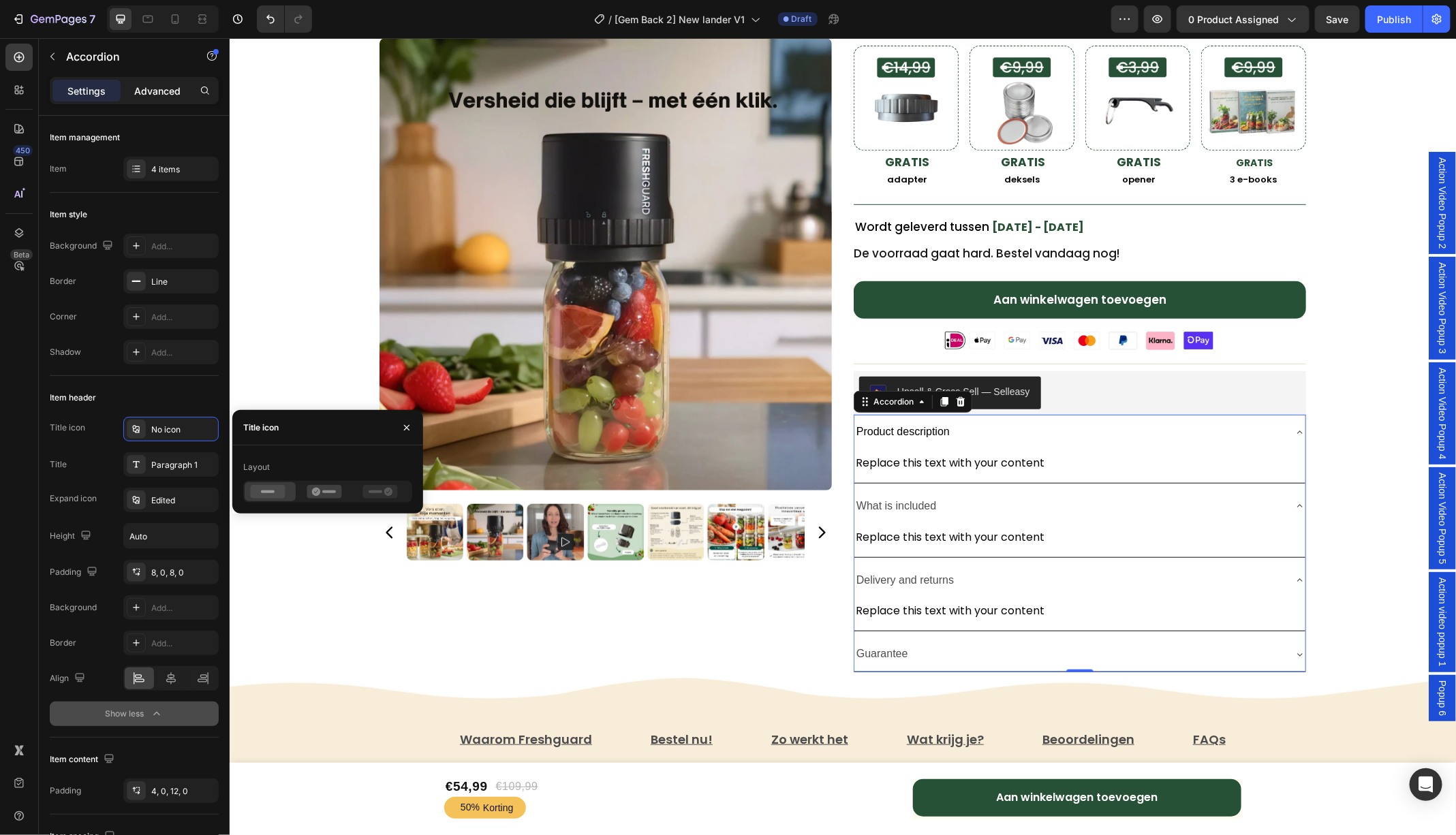
click at [158, 95] on p "Advanced" at bounding box center [157, 91] width 46 height 15
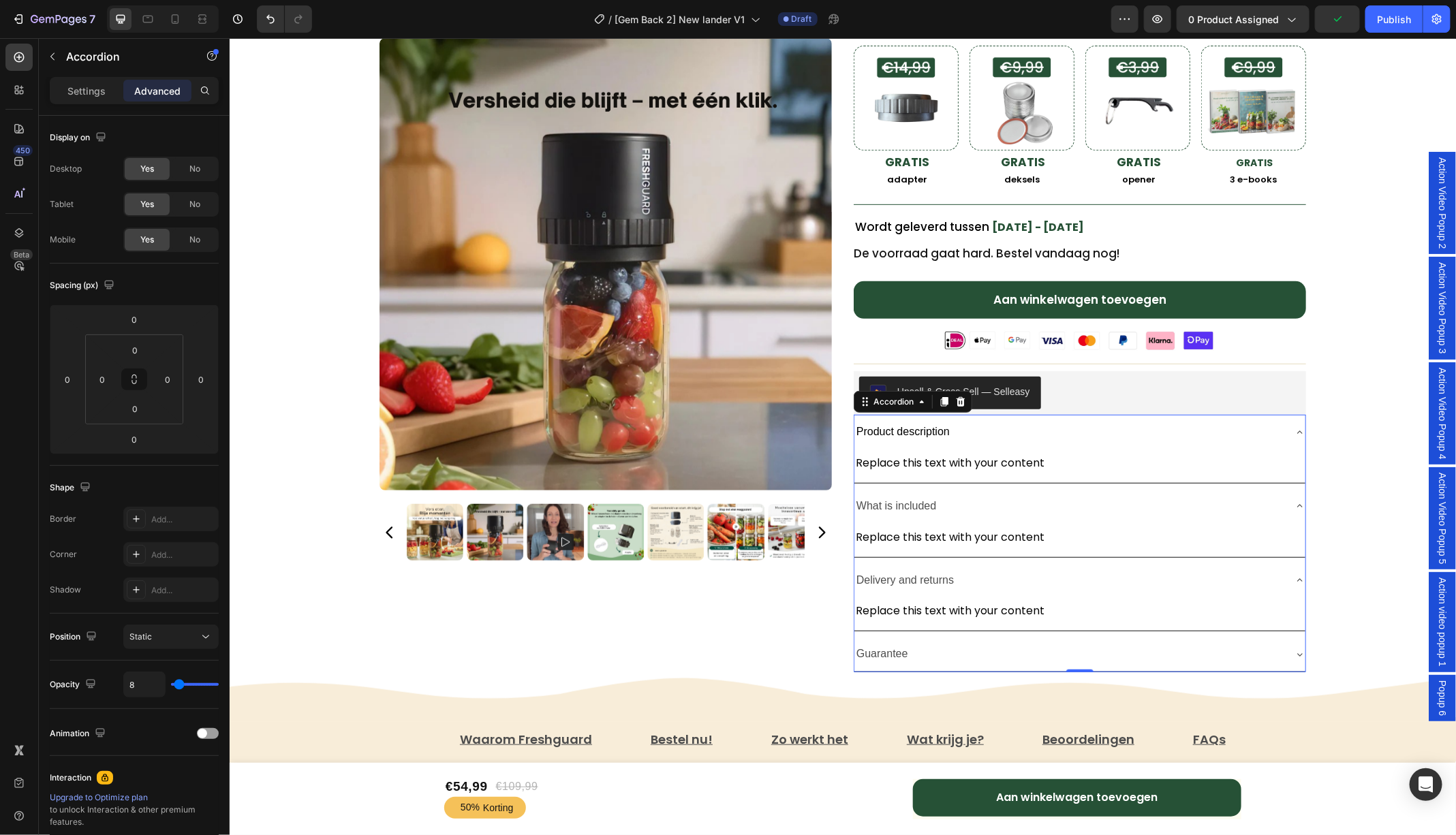
type input "100%"
type input "100"
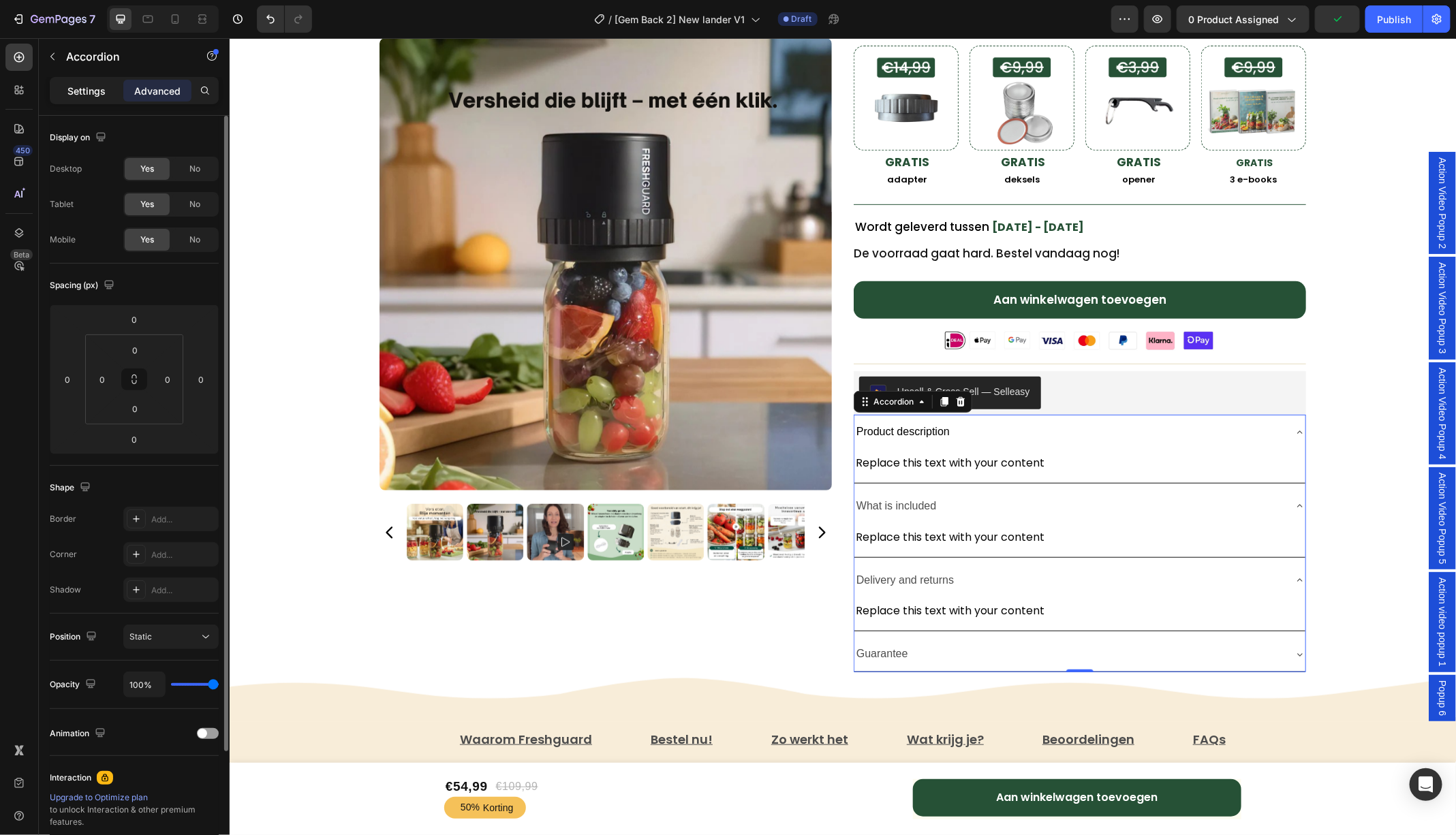
click at [89, 94] on p "Settings" at bounding box center [86, 91] width 38 height 15
type input "8"
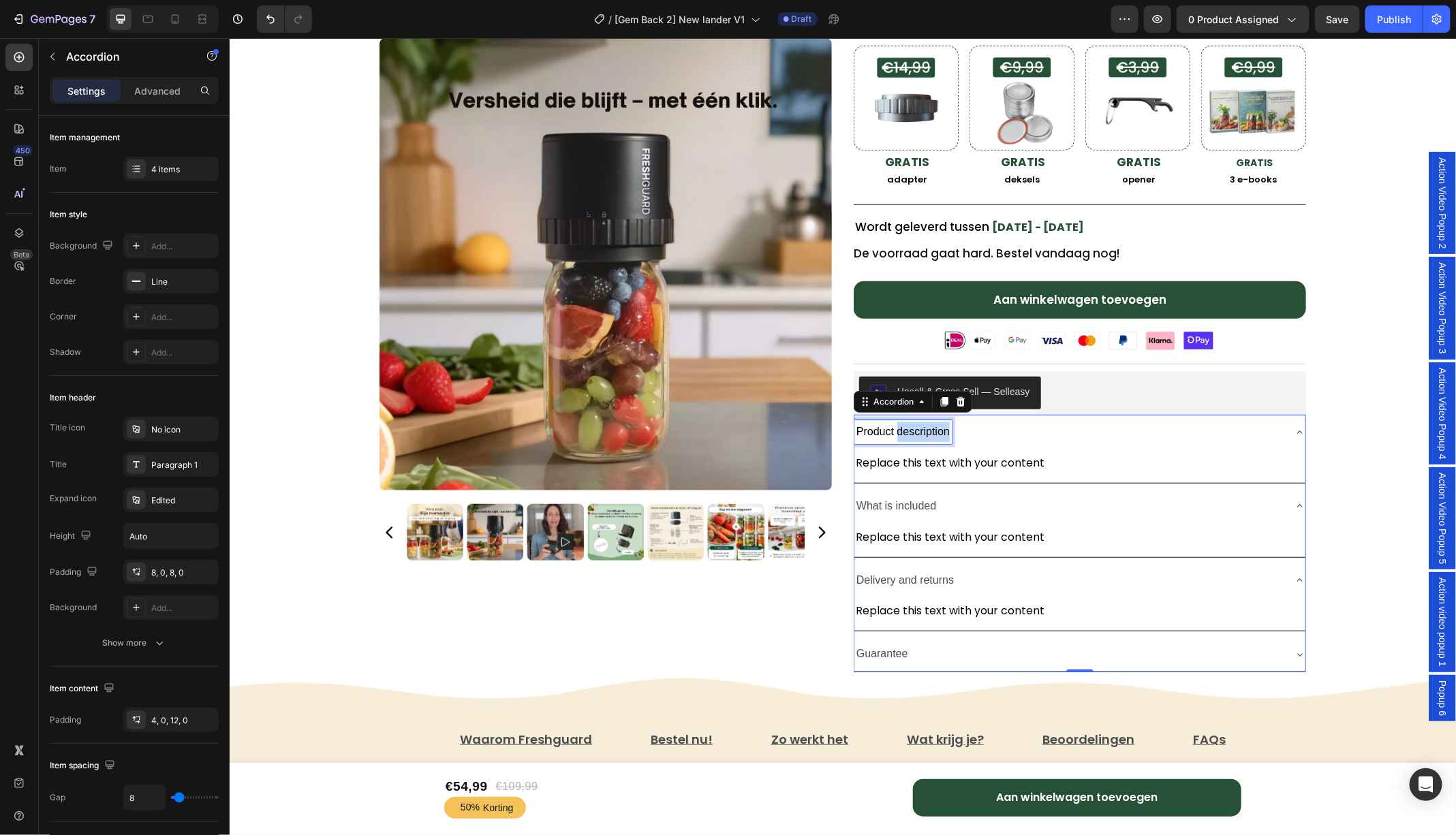
click at [895, 425] on span "Product description" at bounding box center [902, 430] width 93 height 12
click at [908, 461] on div "Replace this text with your content" at bounding box center [1078, 462] width 451 height 22
click at [909, 430] on span "Product description" at bounding box center [902, 430] width 93 height 12
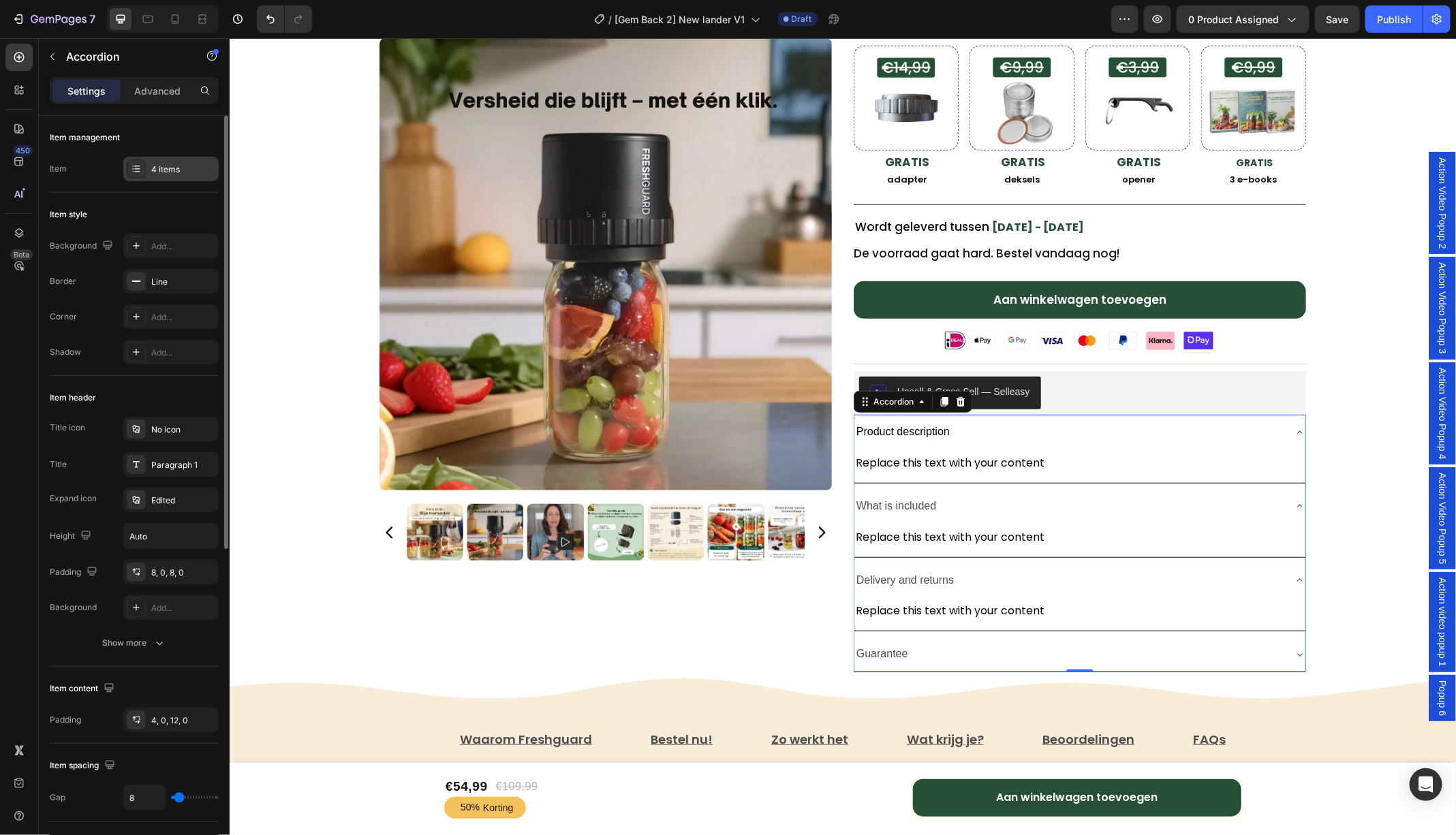
click at [160, 166] on div "4 items" at bounding box center [183, 170] width 64 height 13
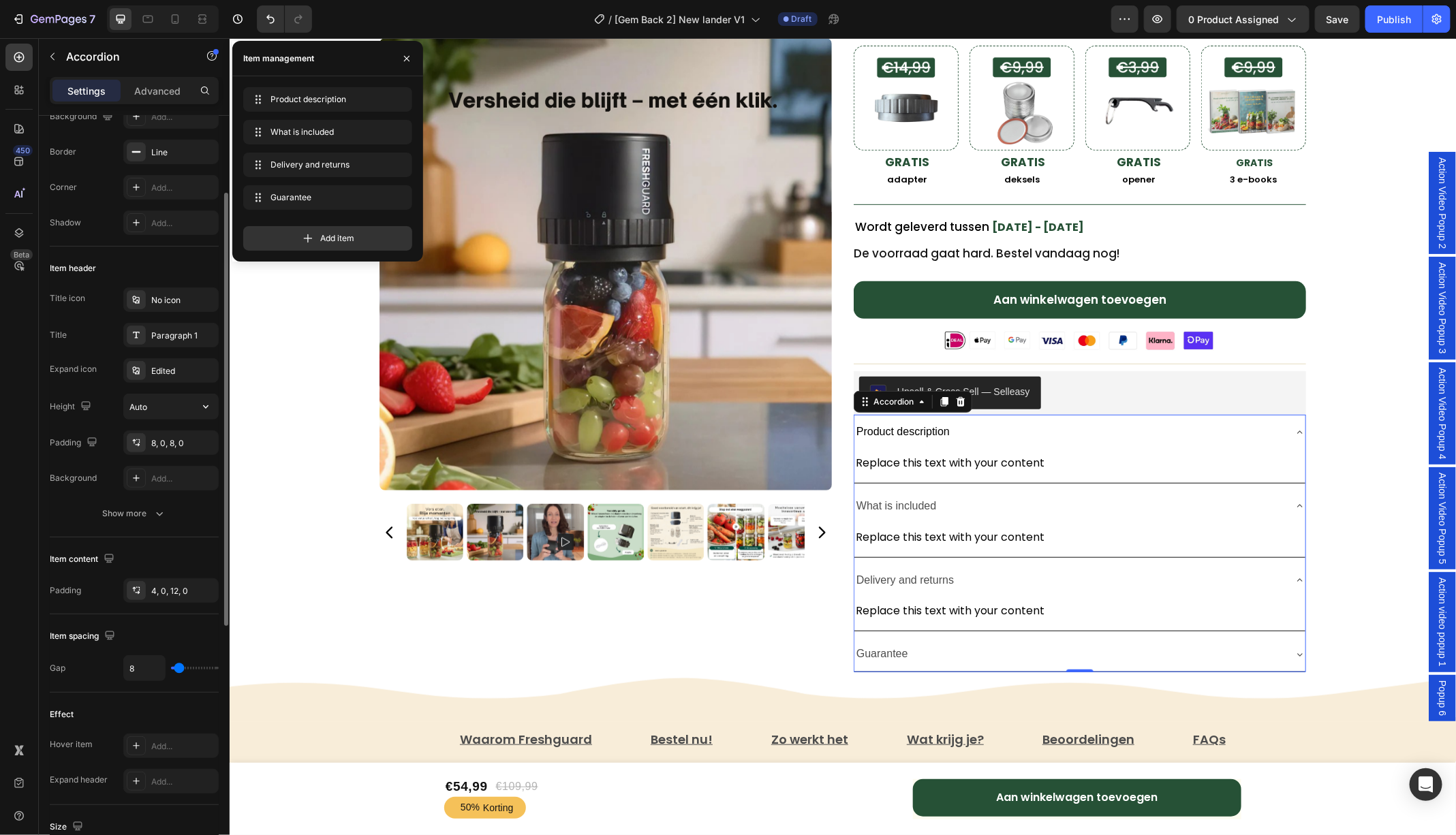
scroll to position [132, 0]
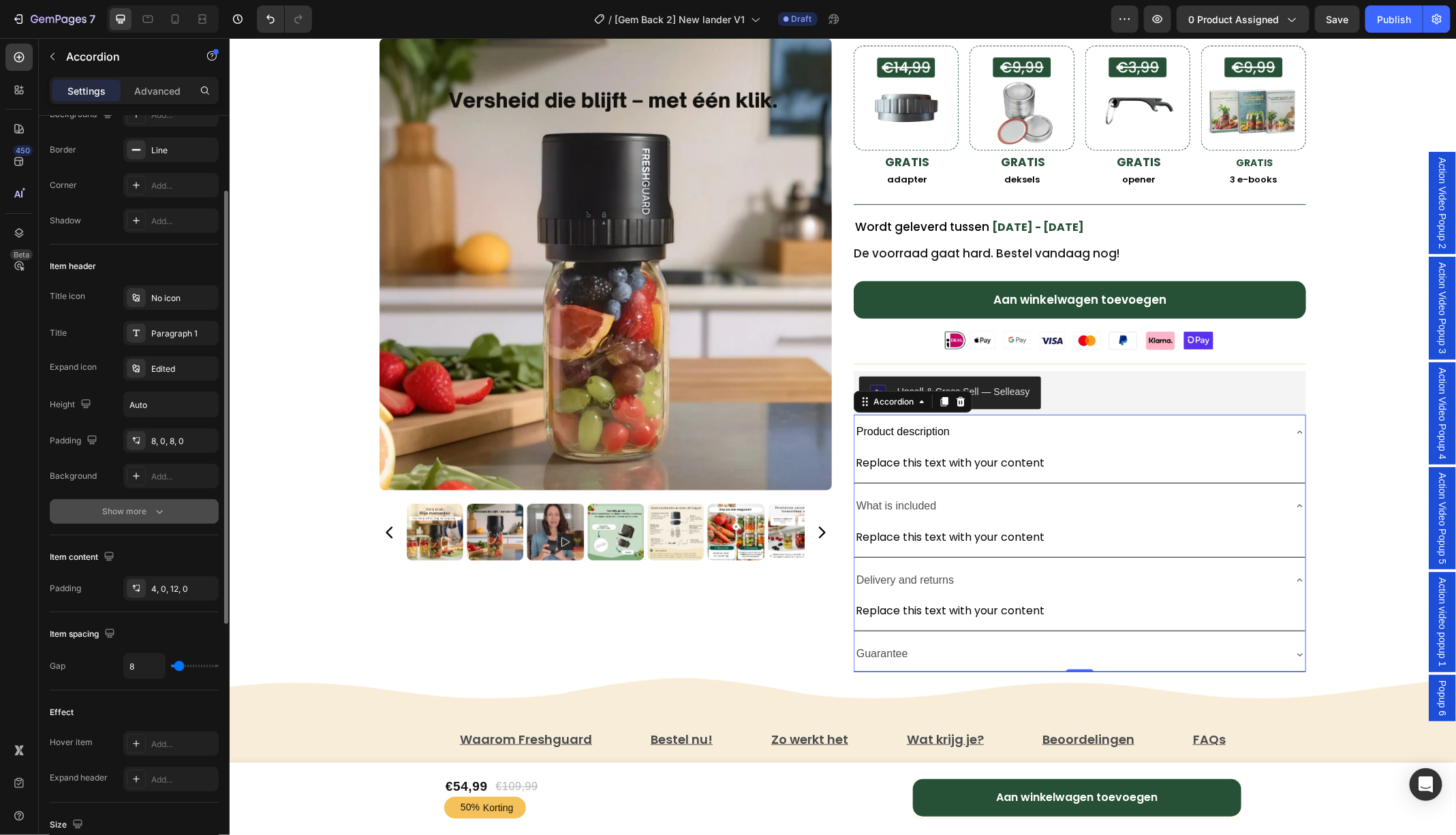
click at [160, 506] on icon "button" at bounding box center [160, 512] width 14 height 14
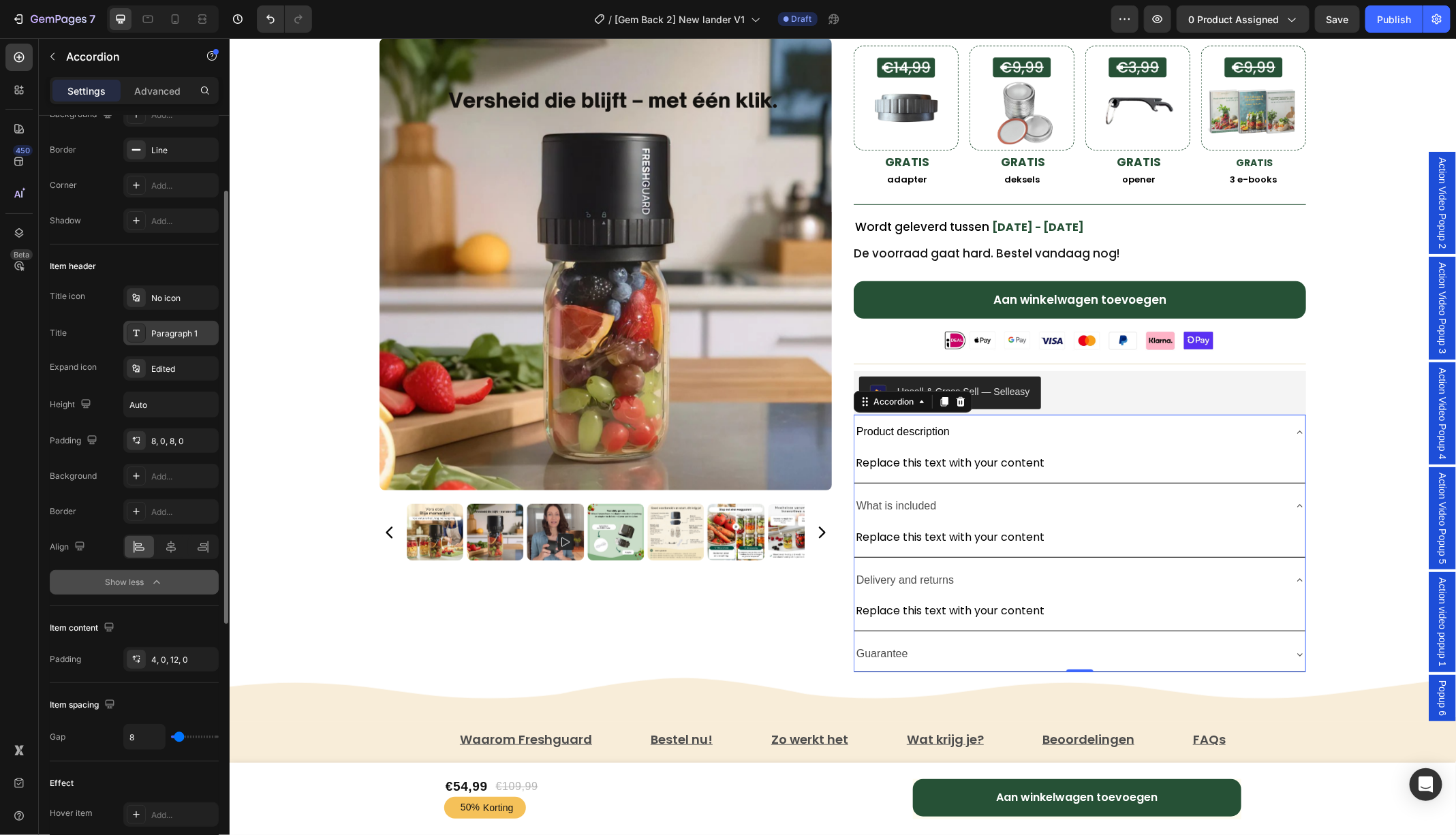
click at [181, 329] on div "Paragraph 1" at bounding box center [183, 334] width 64 height 13
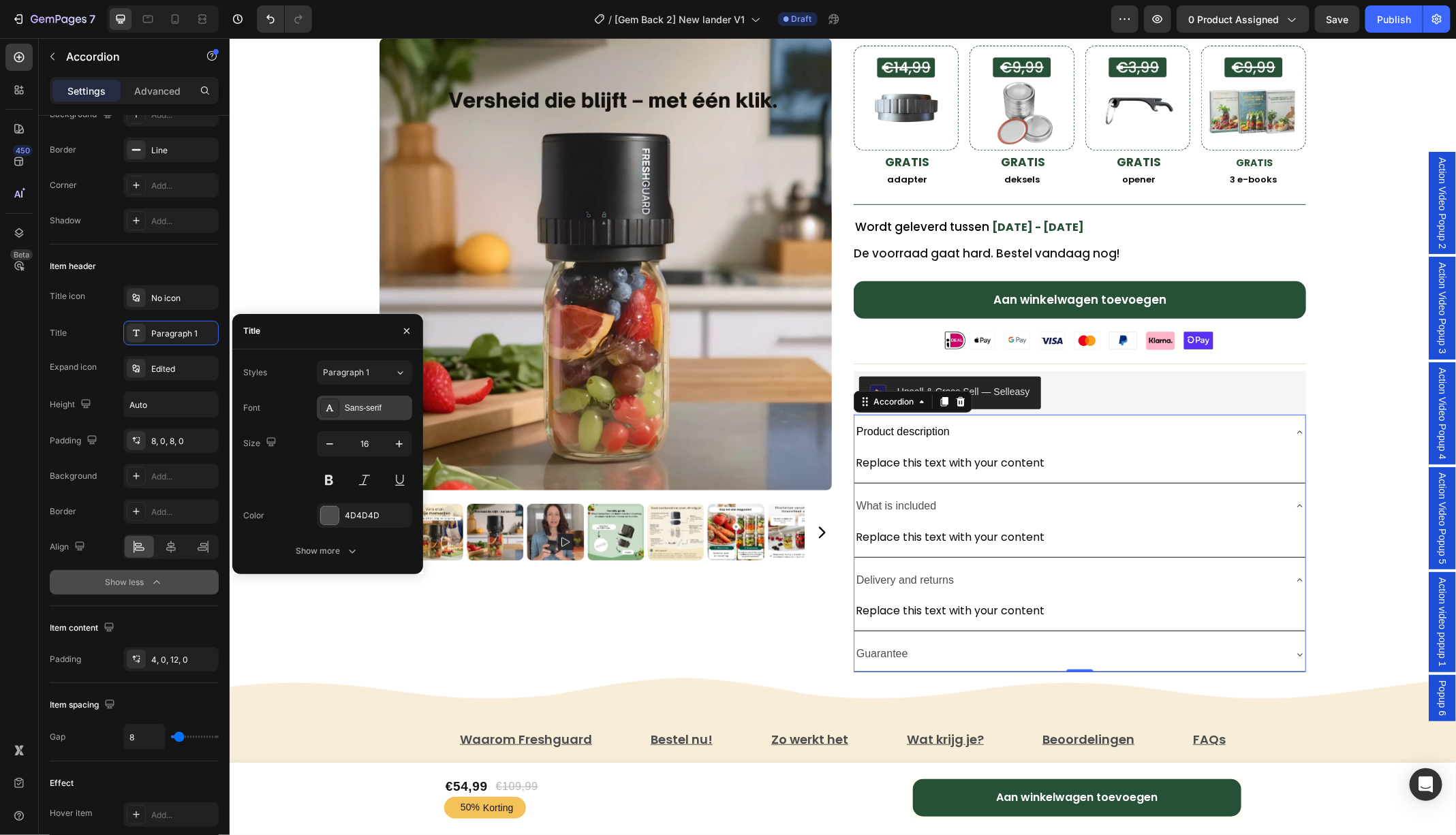
click at [371, 402] on div "Sans-serif" at bounding box center [377, 408] width 64 height 13
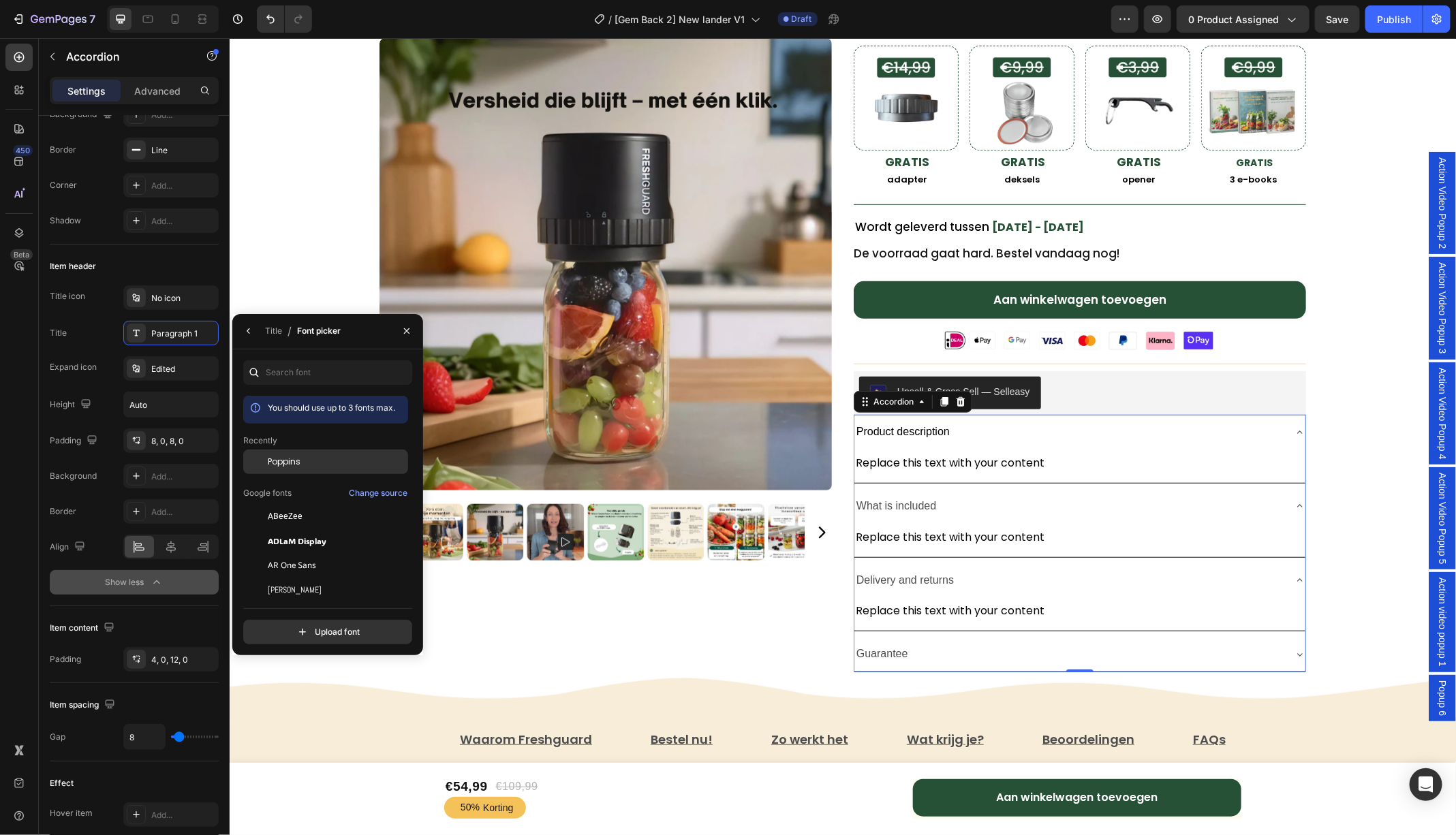
click at [290, 458] on span "Poppins" at bounding box center [284, 462] width 33 height 13
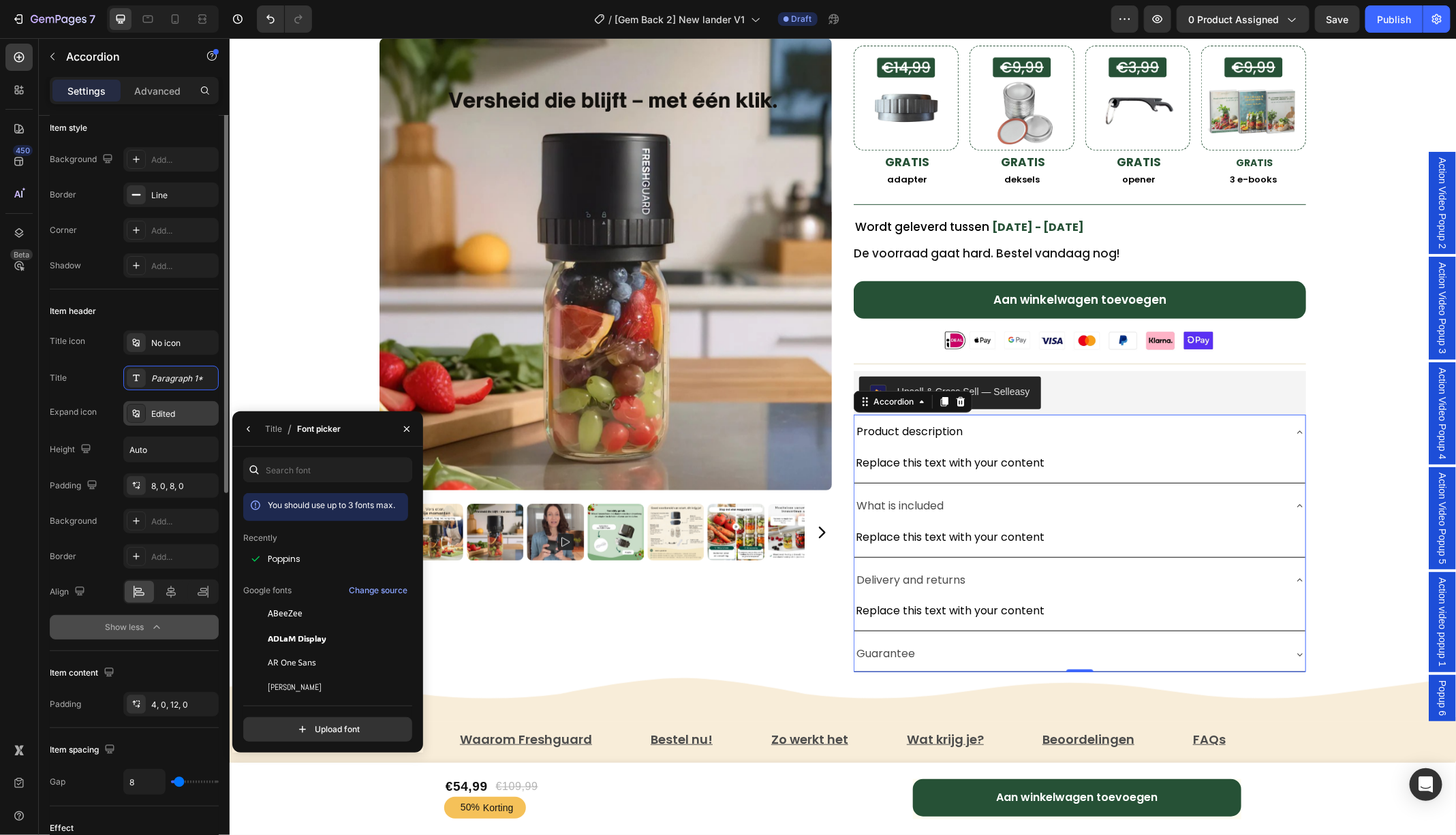
scroll to position [0, 0]
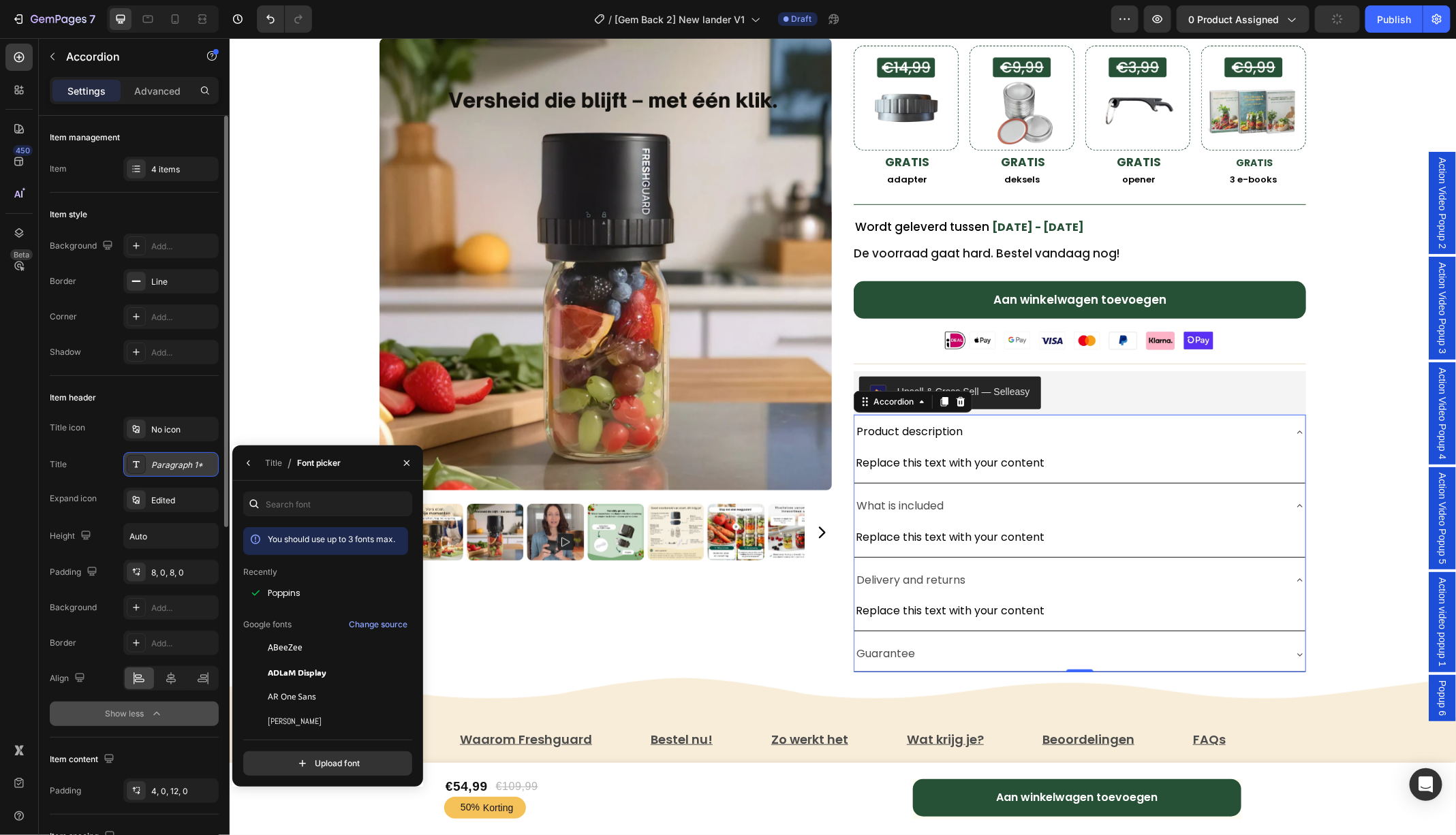
click at [182, 463] on div "Paragraph 1*" at bounding box center [183, 465] width 64 height 13
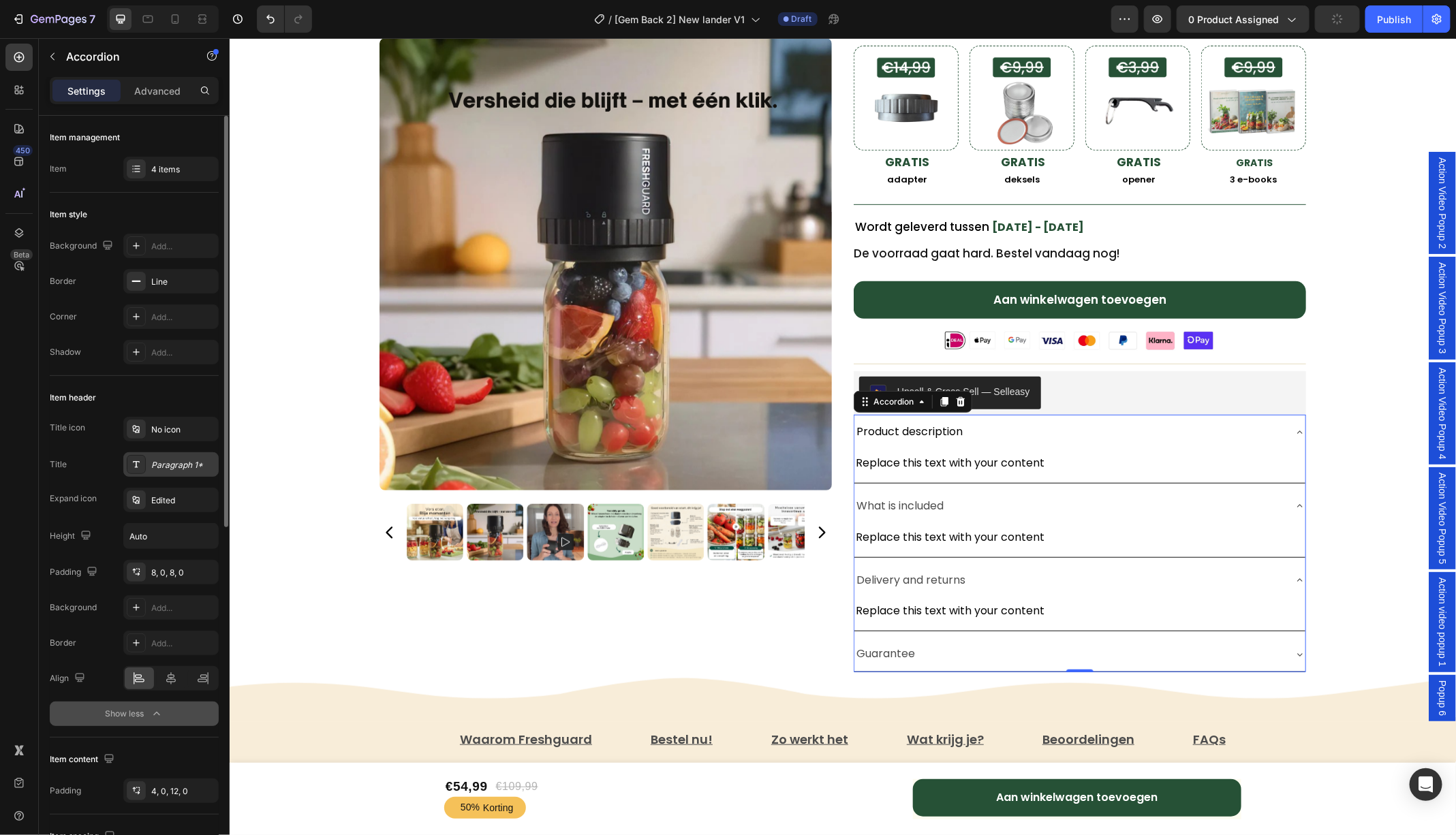
click at [182, 463] on div "Paragraph 1*" at bounding box center [183, 465] width 64 height 13
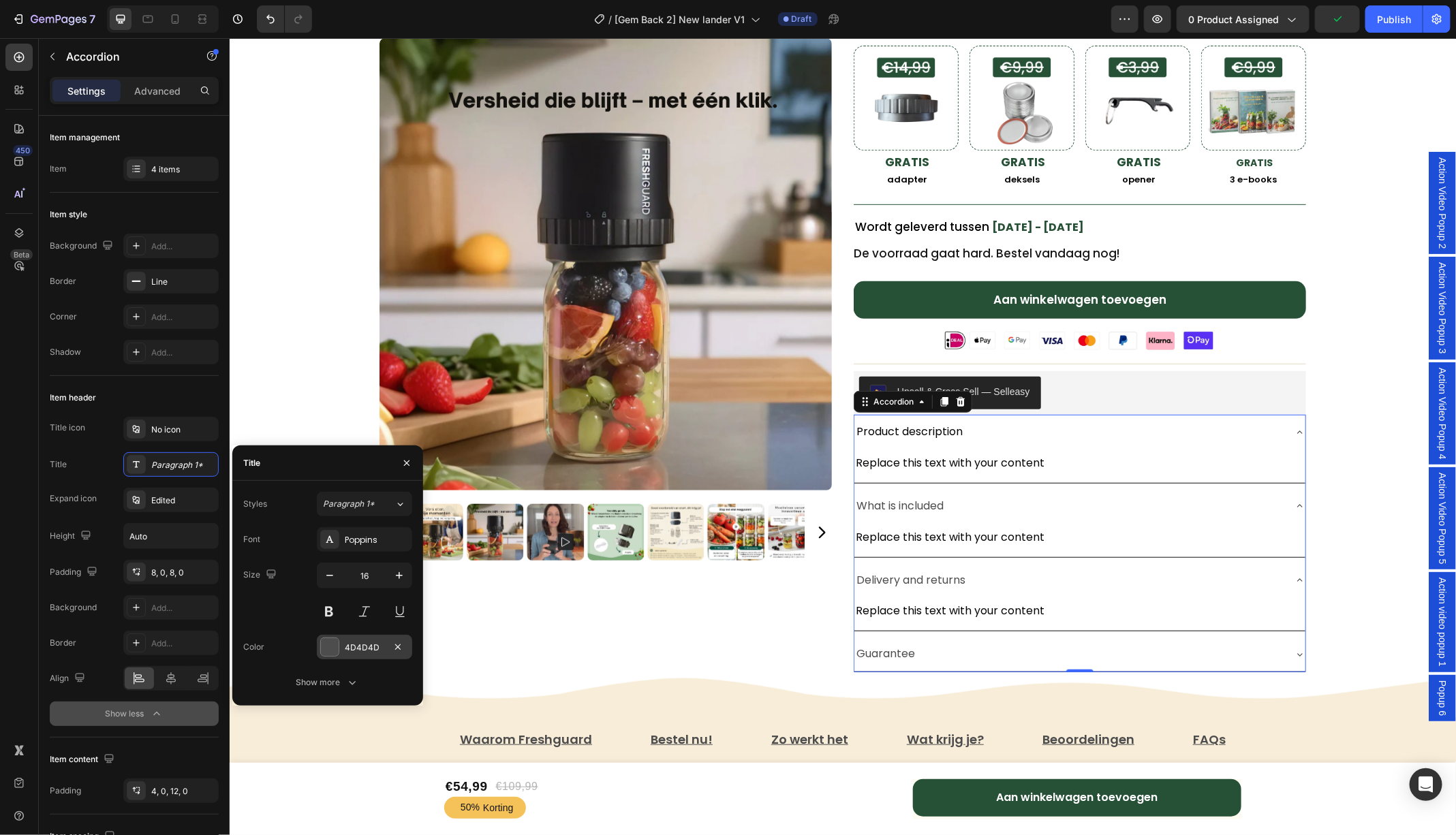
click at [325, 648] on div at bounding box center [330, 646] width 17 height 17
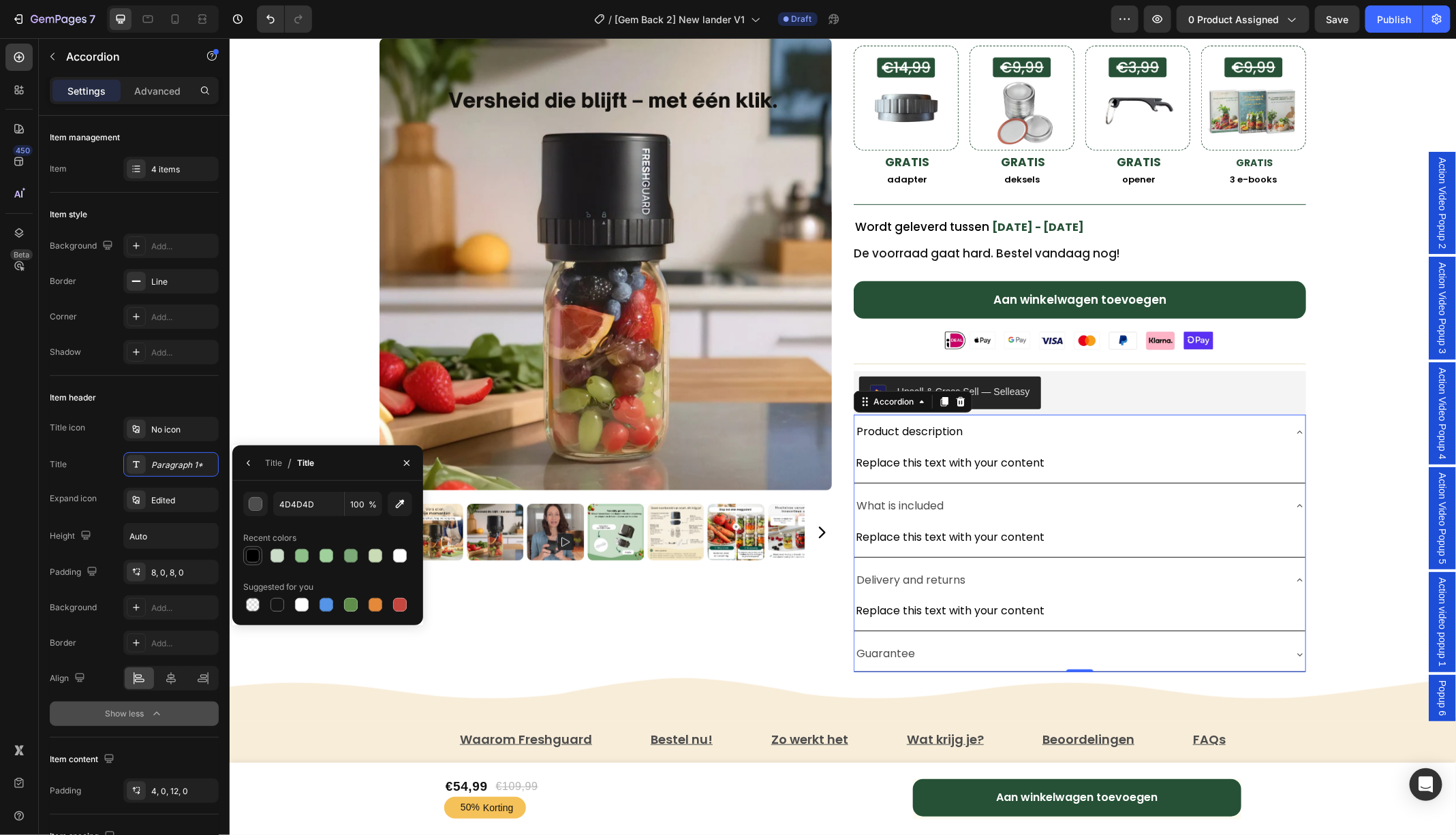
click at [253, 557] on div at bounding box center [253, 556] width 14 height 14
type input "000000"
click at [180, 462] on div "Paragraph 1*" at bounding box center [183, 465] width 64 height 13
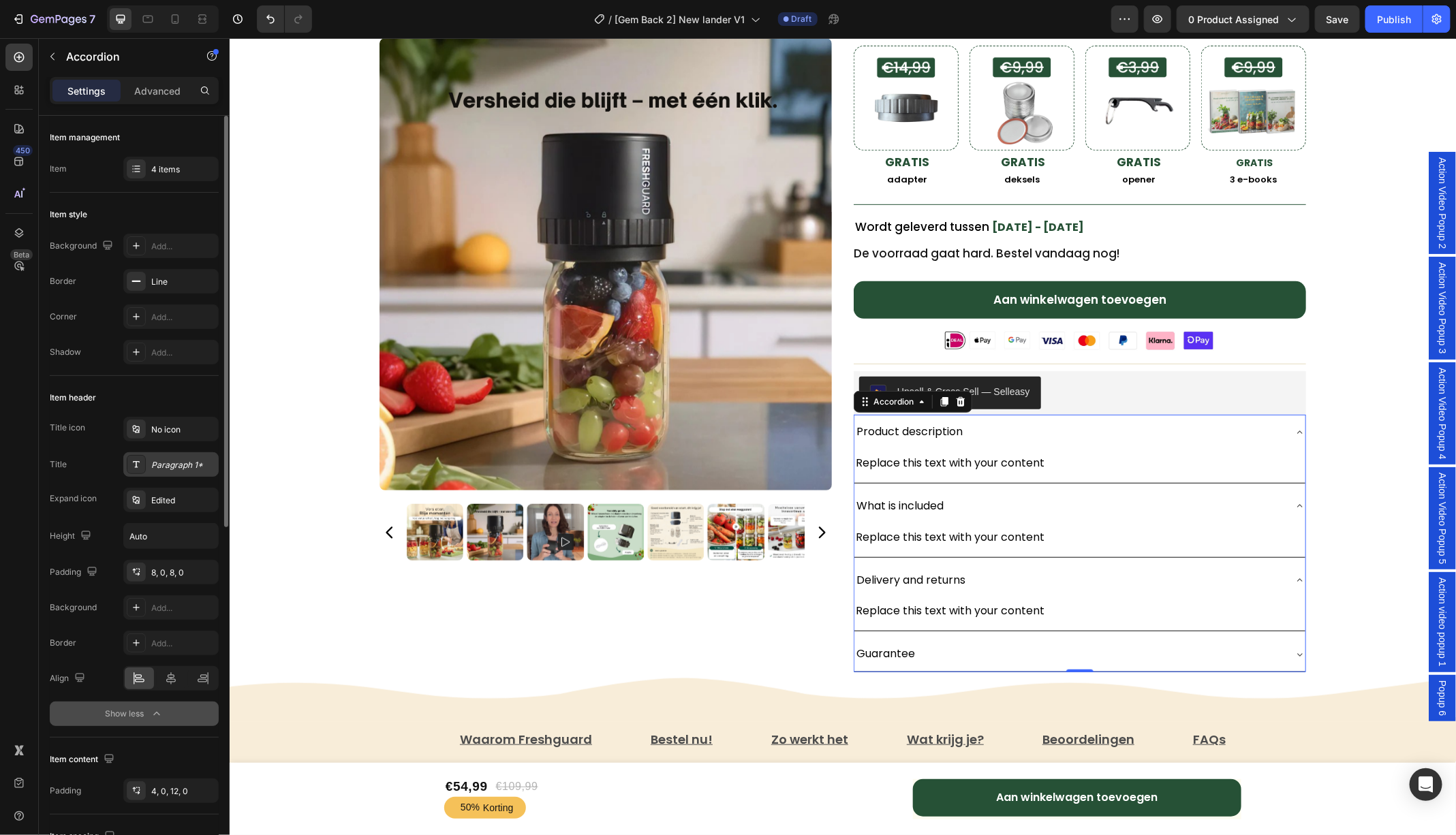
click at [180, 462] on div "Paragraph 1*" at bounding box center [183, 465] width 64 height 13
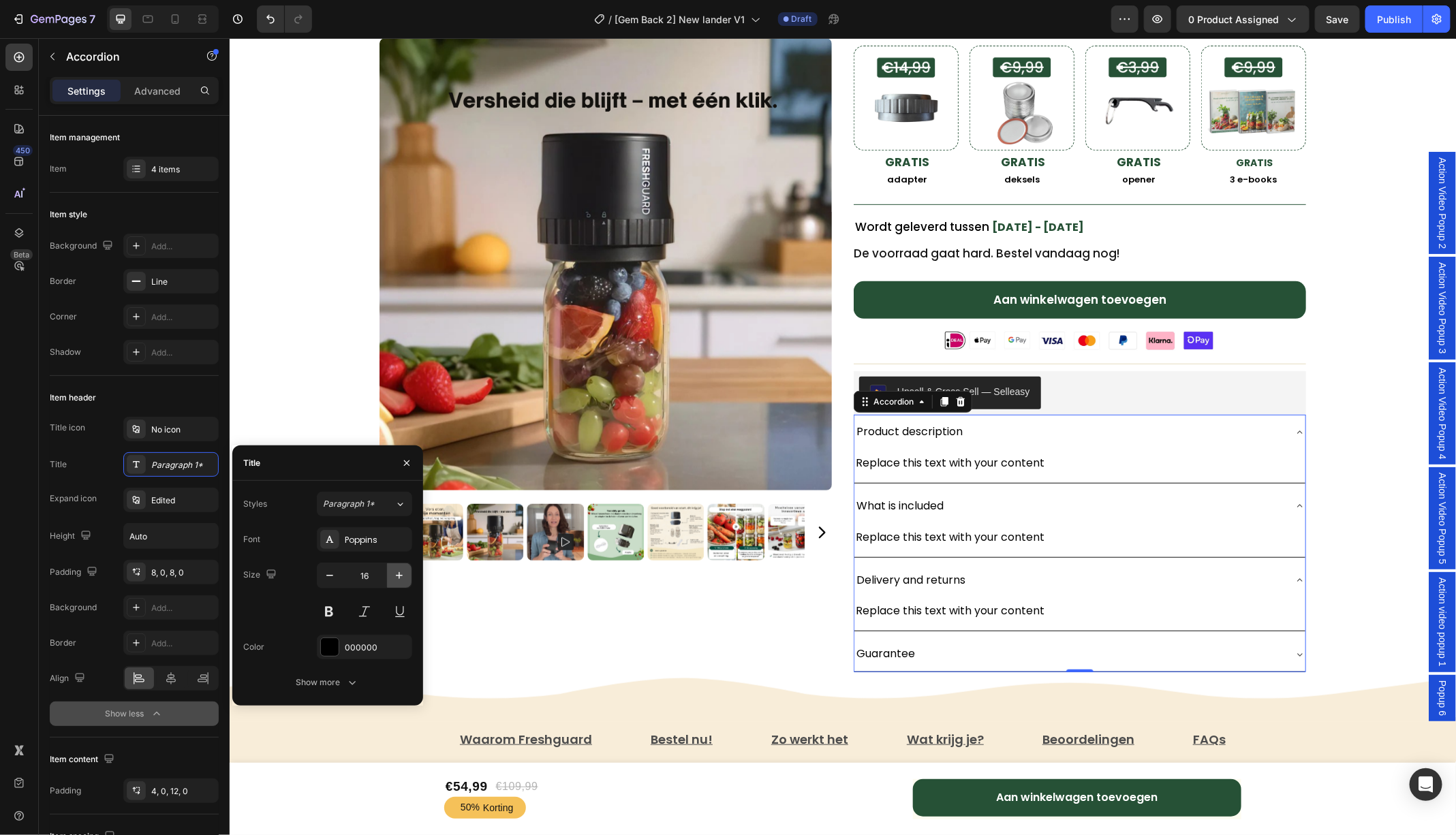
click at [396, 572] on icon "button" at bounding box center [399, 575] width 14 height 14
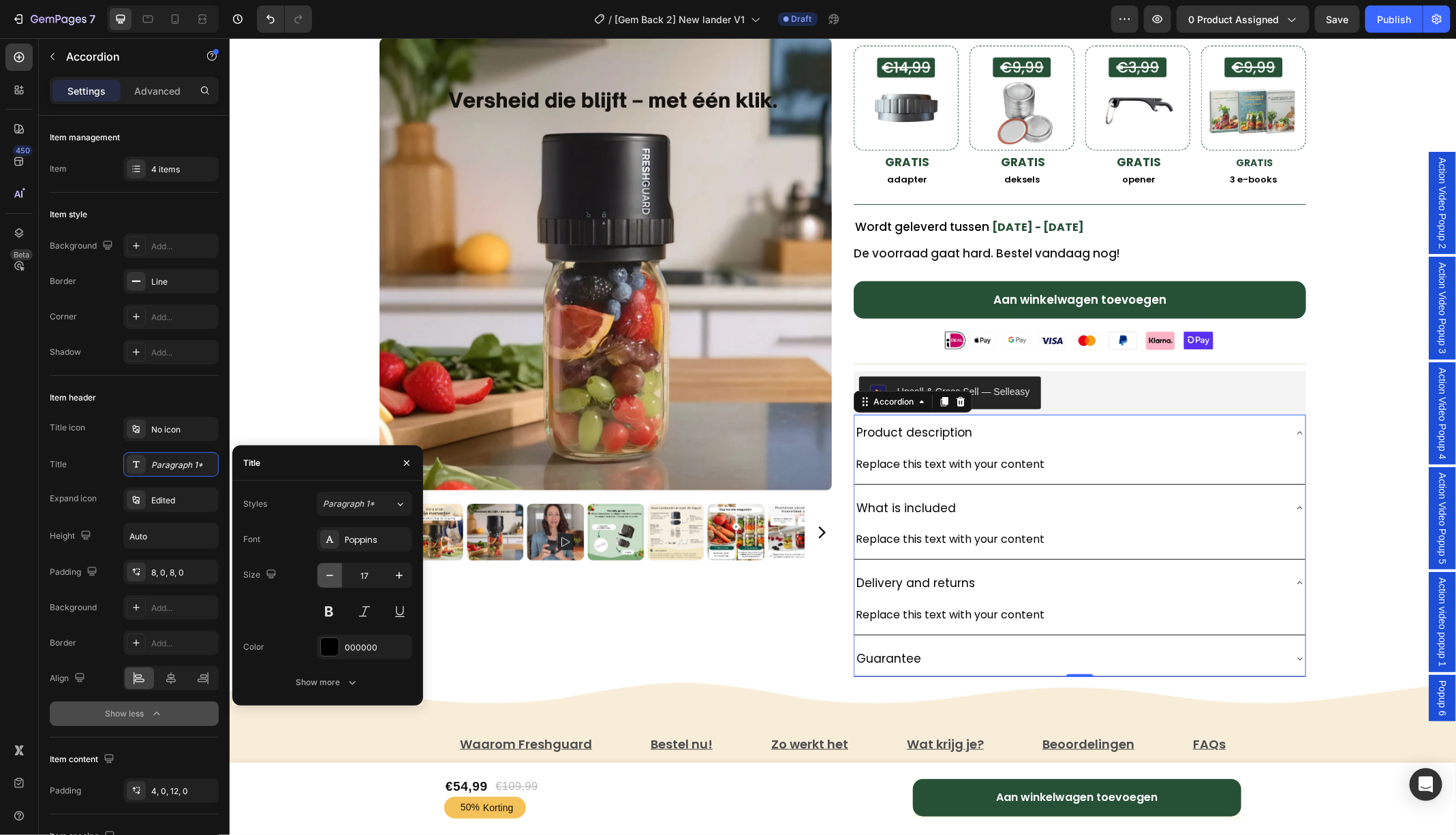
click at [327, 572] on icon "button" at bounding box center [330, 575] width 14 height 14
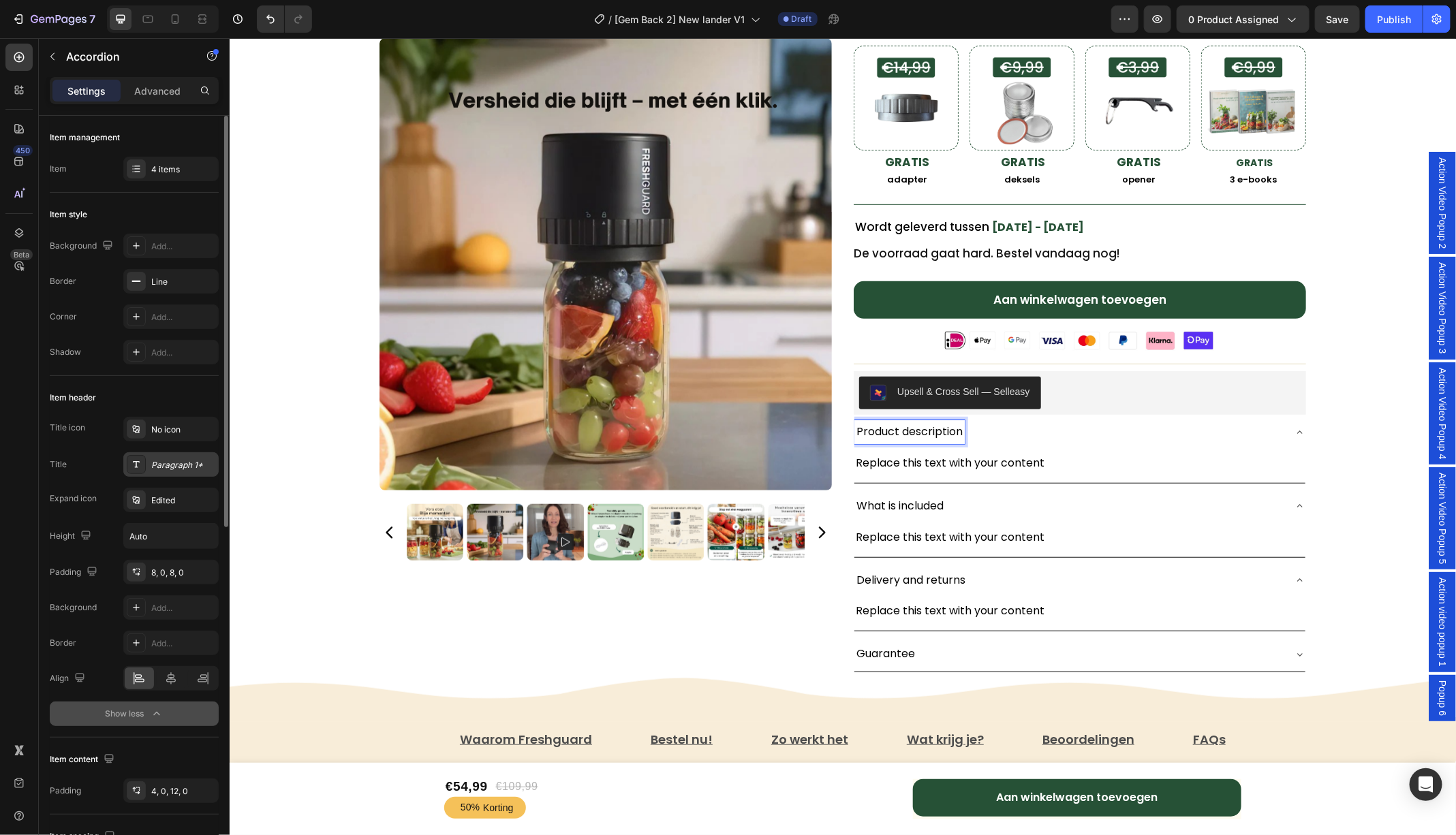
click at [162, 459] on div "Paragraph 1*" at bounding box center [183, 465] width 64 height 13
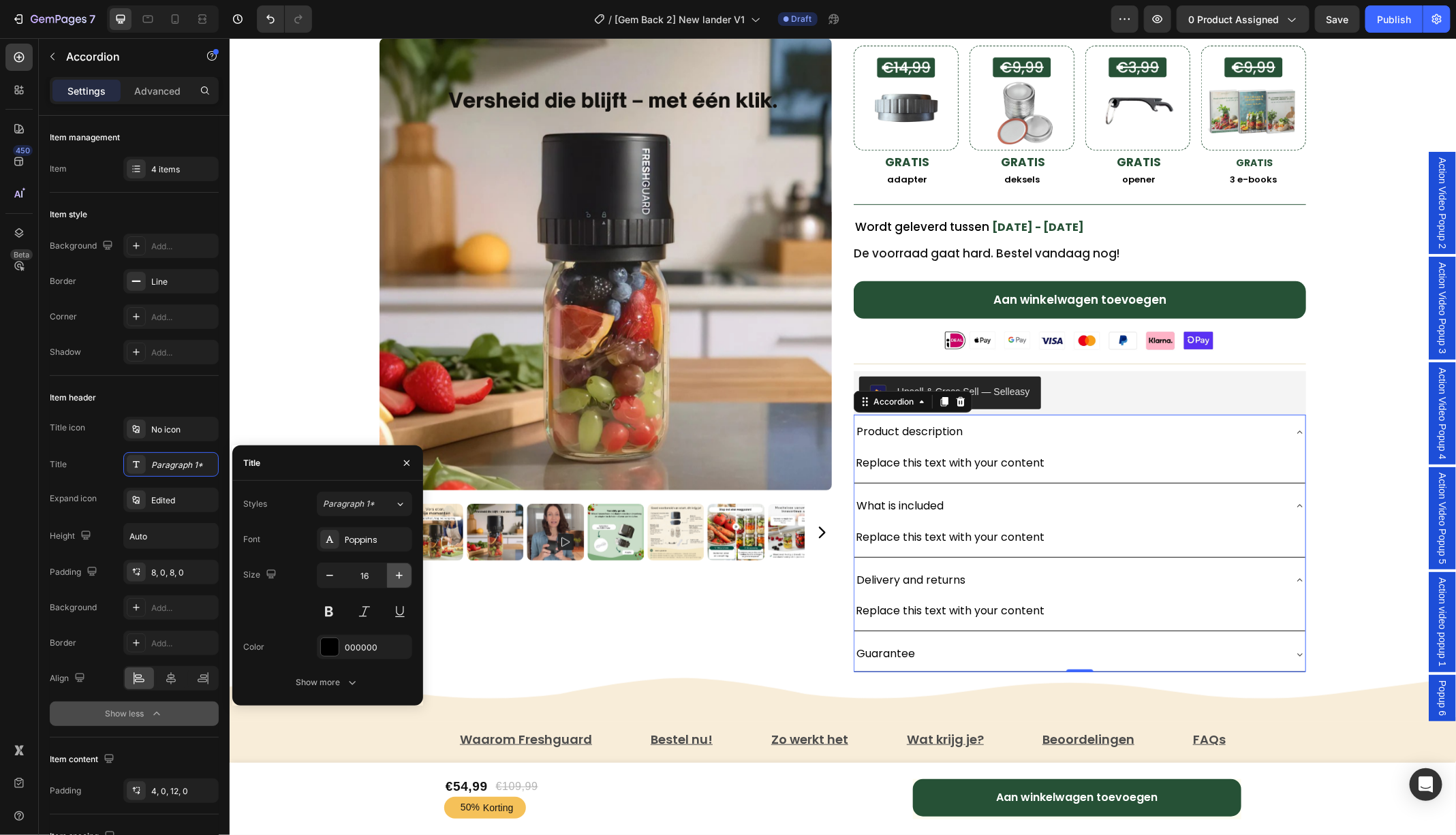
click at [398, 570] on icon "button" at bounding box center [399, 575] width 14 height 14
type input "17"
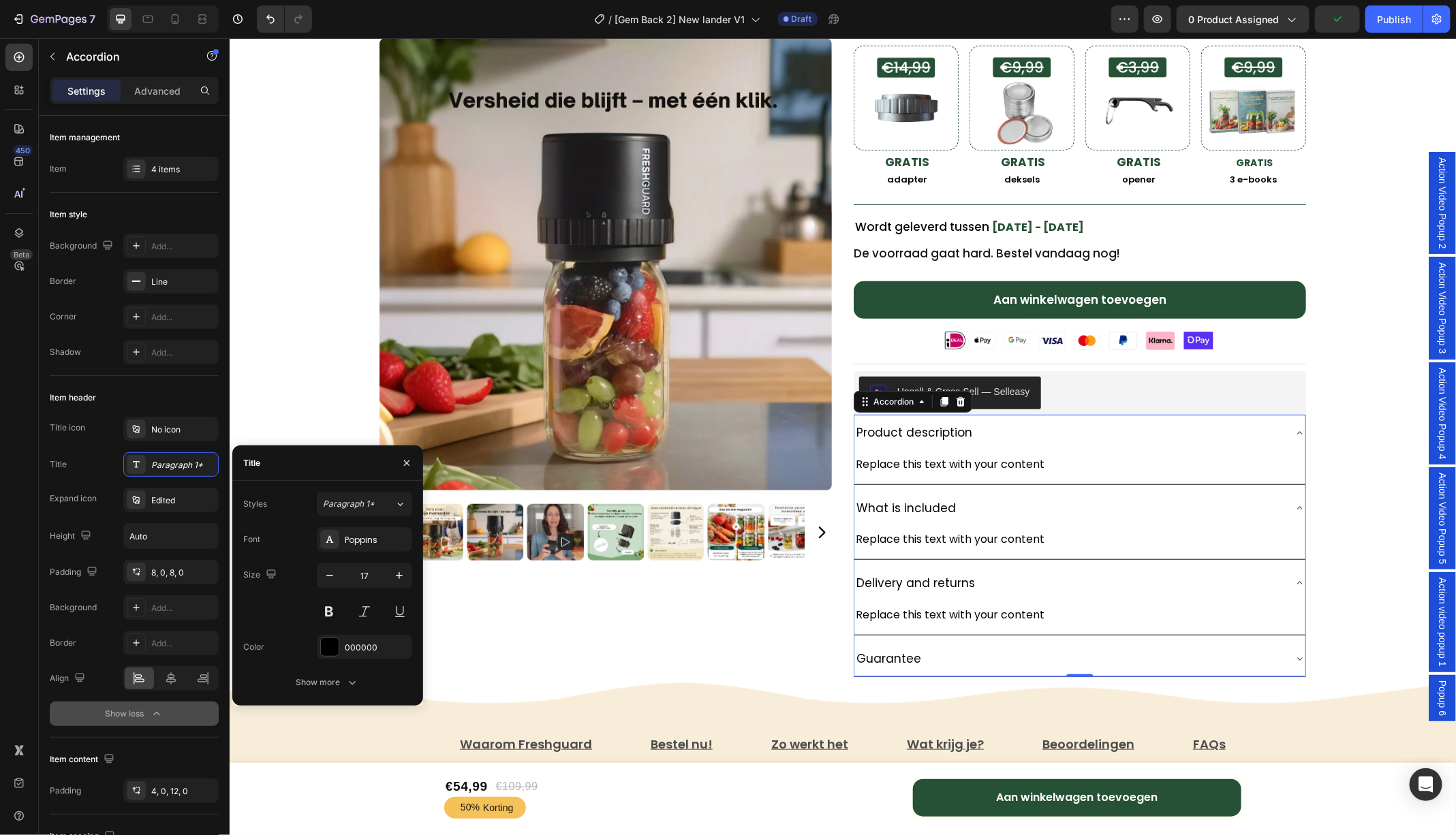
click at [1298, 427] on icon at bounding box center [1299, 432] width 11 height 11
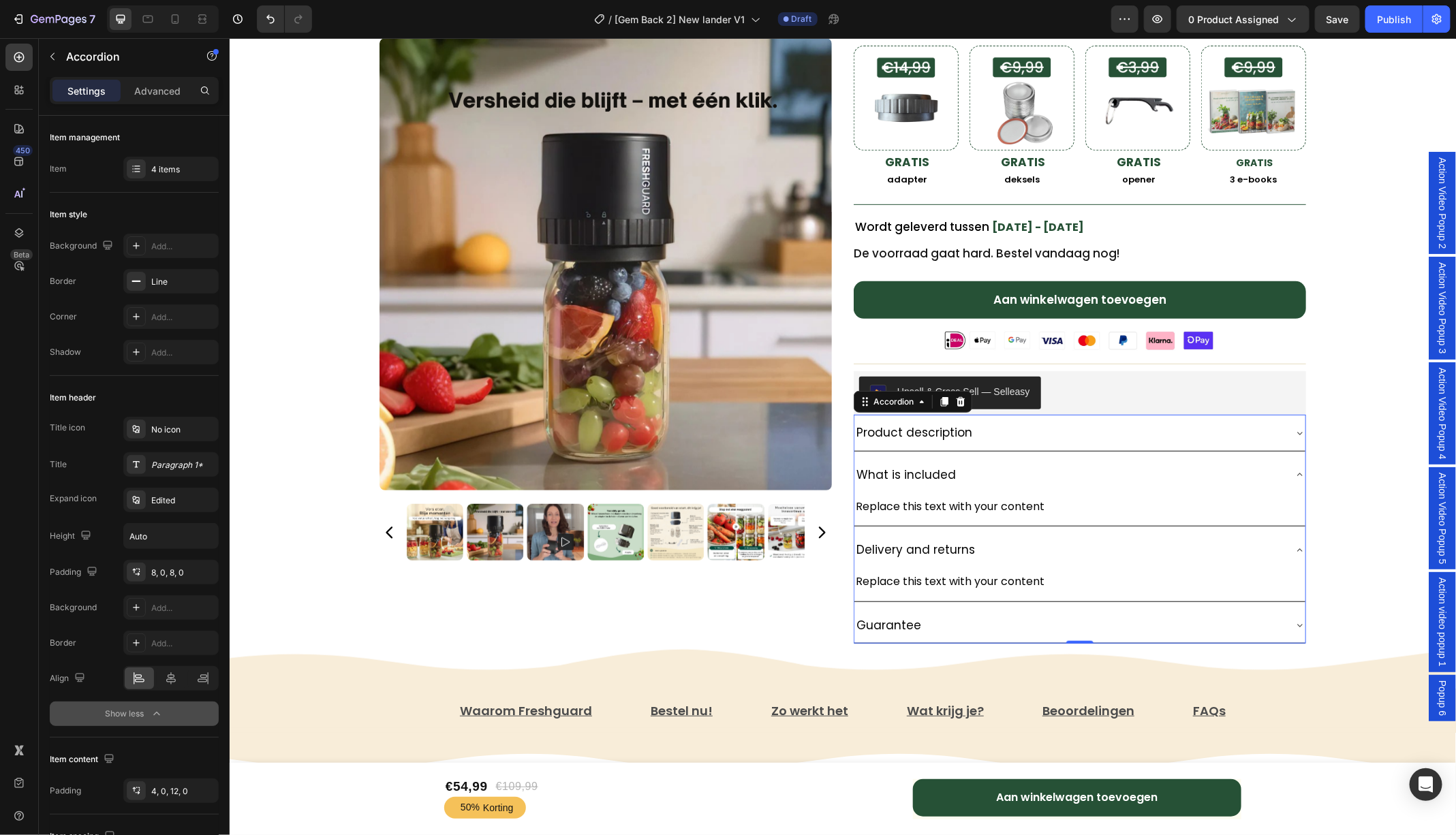
click at [1299, 462] on div "What is included" at bounding box center [1078, 474] width 451 height 36
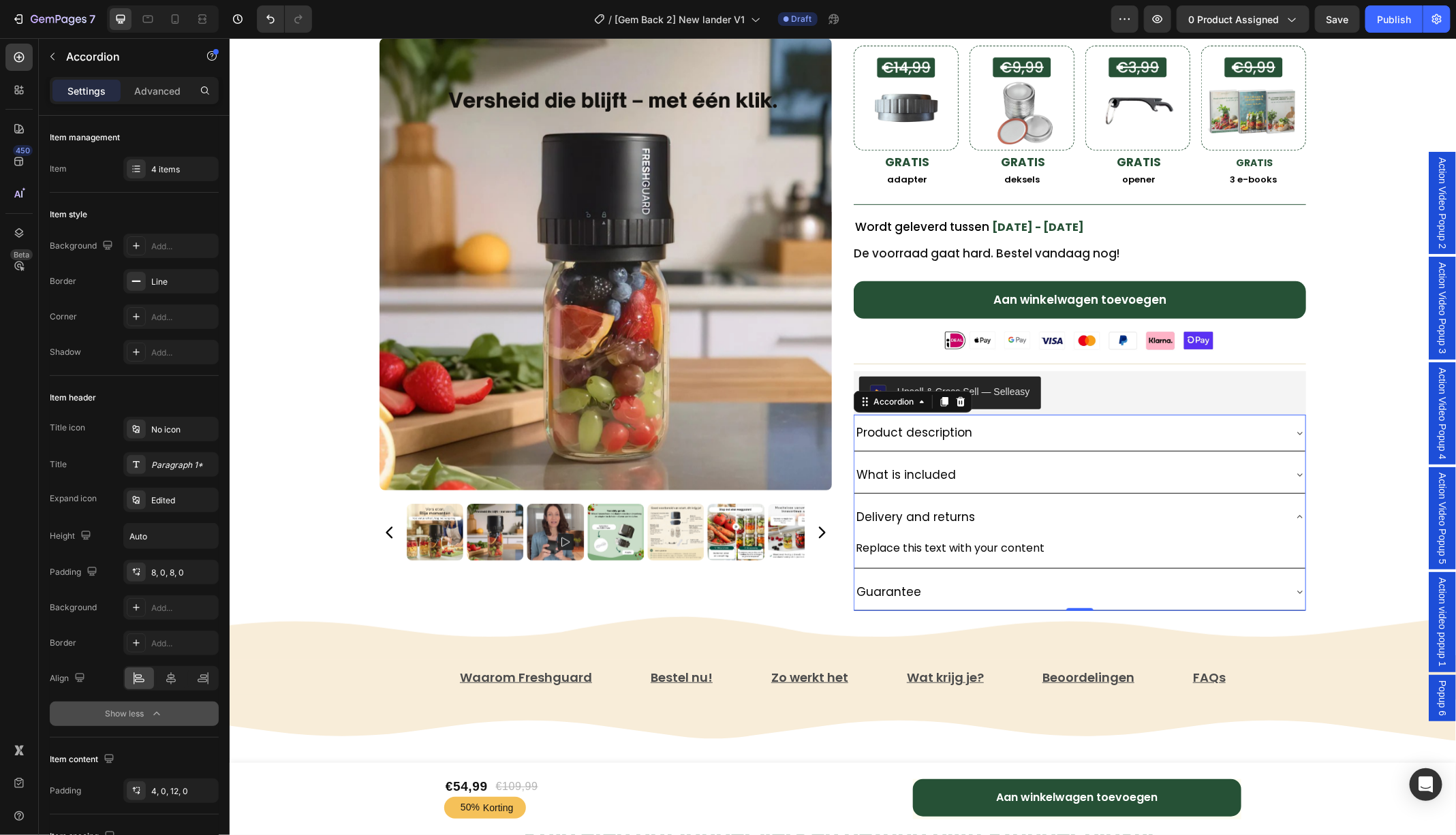
click at [1301, 510] on icon at bounding box center [1299, 516] width 11 height 11
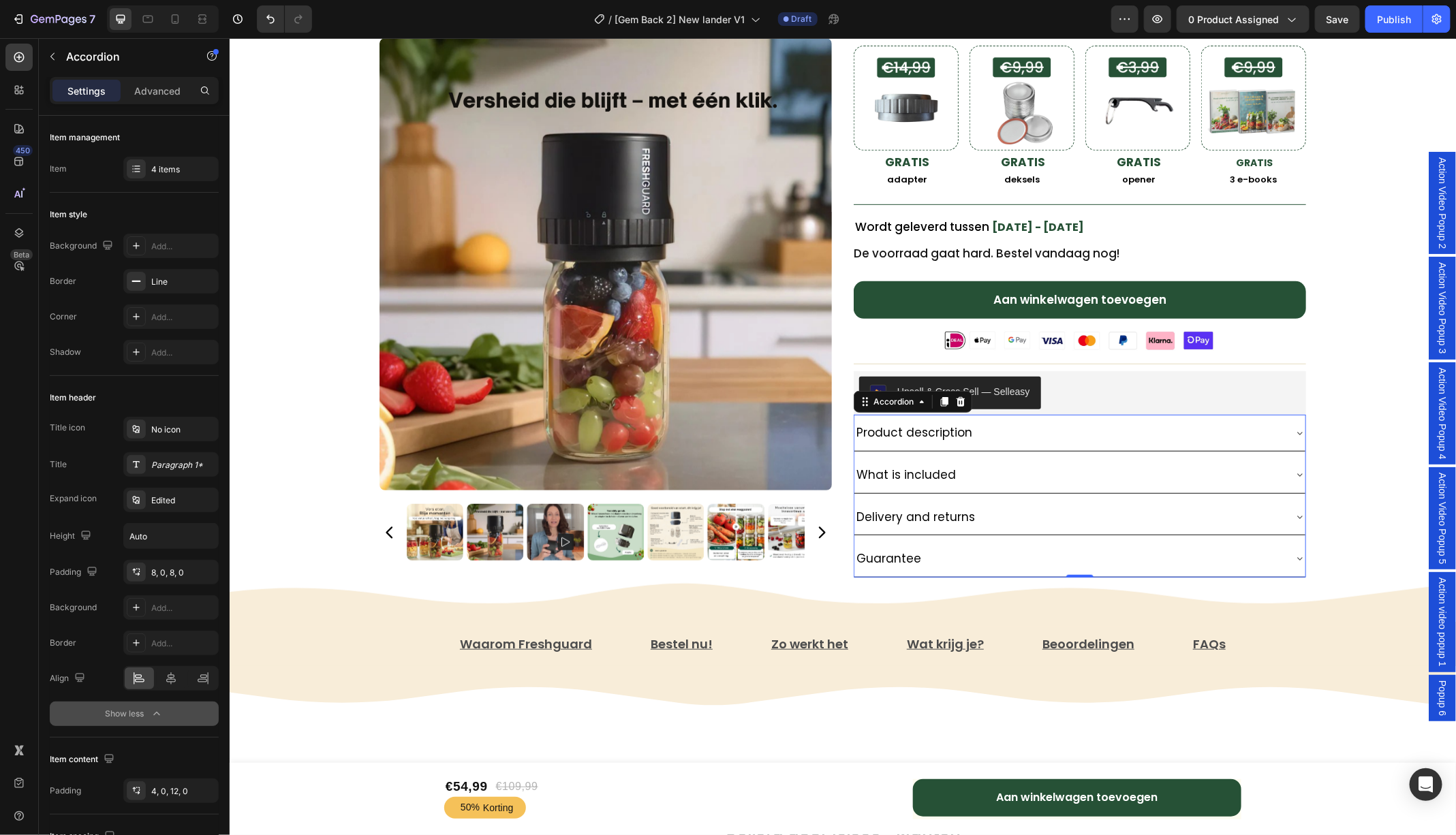
click at [1298, 553] on icon at bounding box center [1299, 558] width 11 height 11
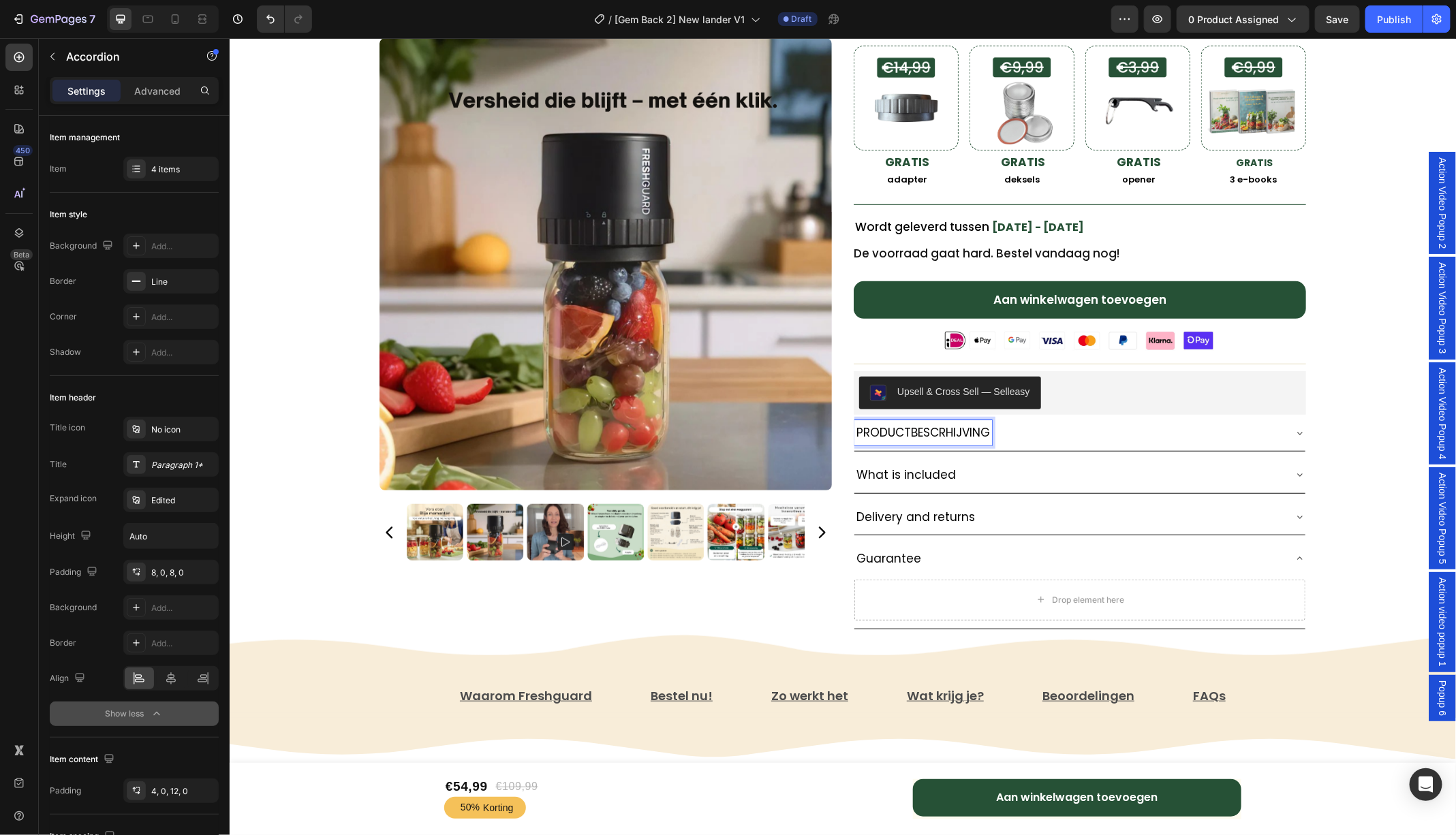
click at [920, 474] on p "What is included" at bounding box center [905, 474] width 100 height 21
click at [891, 470] on p "What is included" at bounding box center [905, 474] width 100 height 21
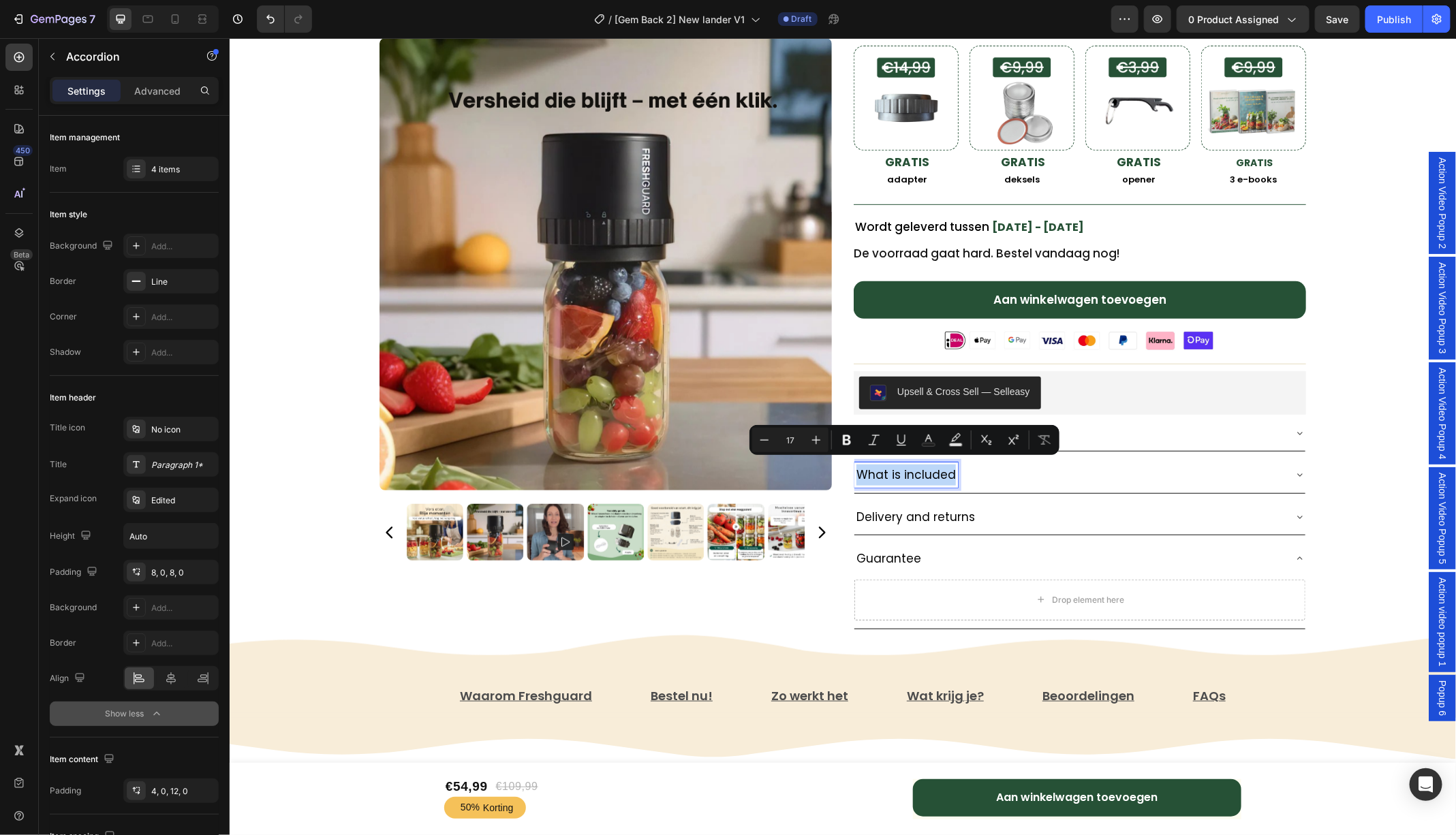
click at [891, 470] on p "What is included" at bounding box center [905, 474] width 100 height 21
click at [907, 470] on p "What is included" at bounding box center [905, 474] width 100 height 21
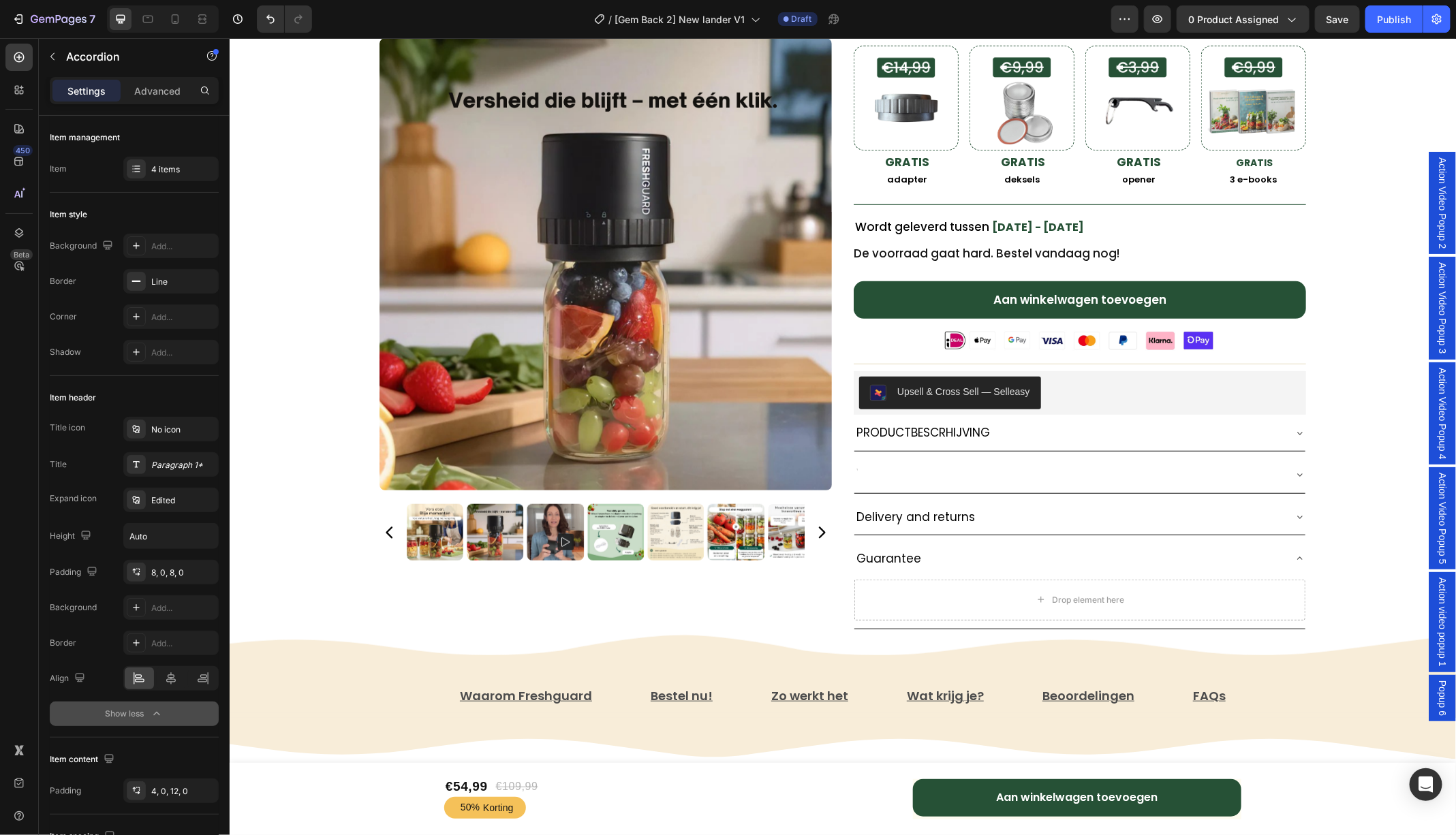
scroll to position [328, 0]
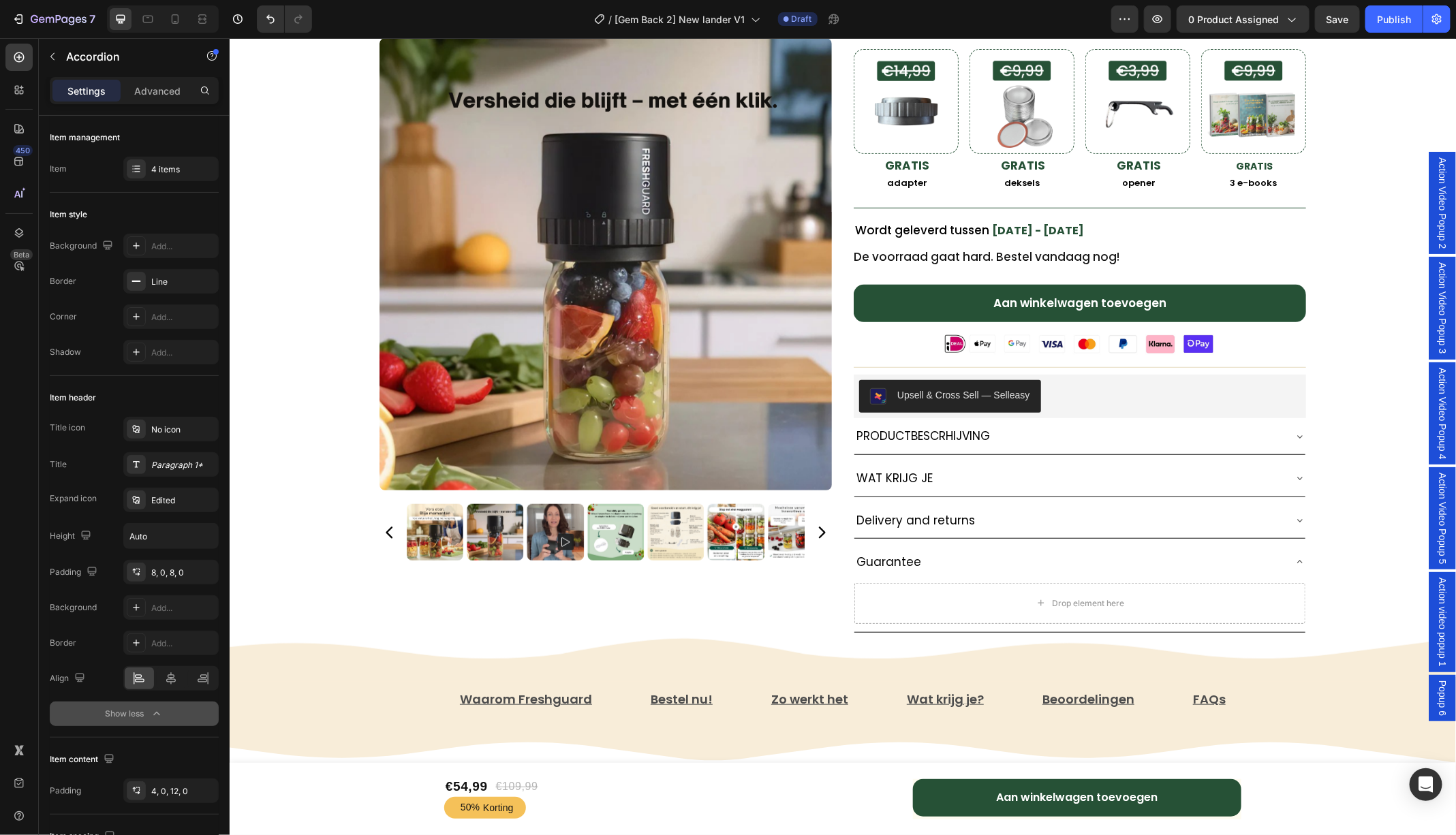
click at [892, 511] on p "Delivery and returns" at bounding box center [915, 520] width 118 height 21
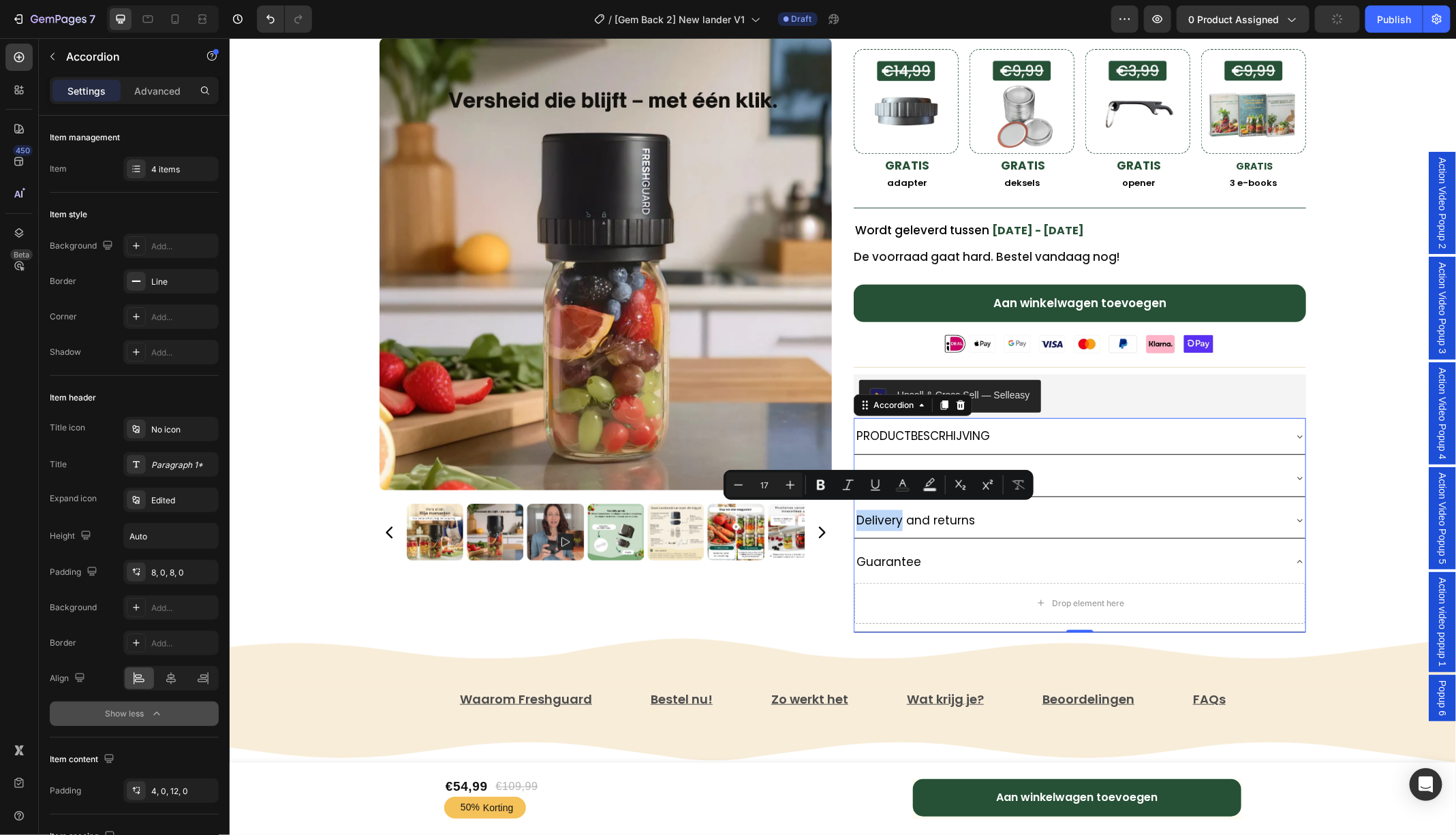
click at [896, 517] on p "Delivery and returns" at bounding box center [915, 520] width 118 height 21
click at [908, 517] on p "Delivery and returns" at bounding box center [915, 520] width 118 height 21
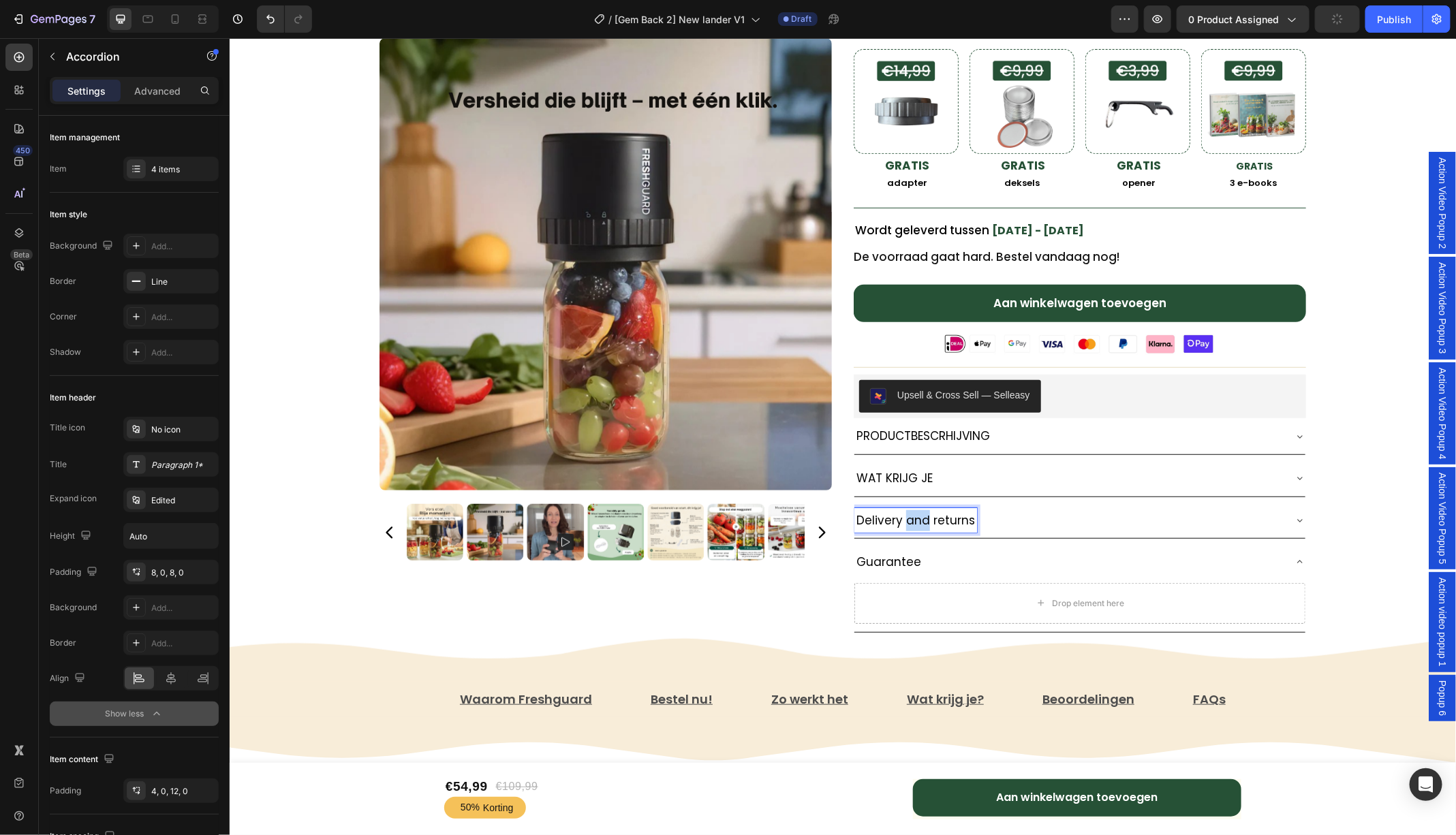
click at [908, 517] on p "Delivery and returns" at bounding box center [915, 520] width 118 height 21
click at [892, 554] on p "Guarantee" at bounding box center [888, 561] width 65 height 21
click at [1368, 520] on div "Freshguard™️ Vacuümsealer Text Block ★★★★★ 4.81 door 7,421 tevreden klanten! Te…" at bounding box center [842, 198] width 1226 height 922
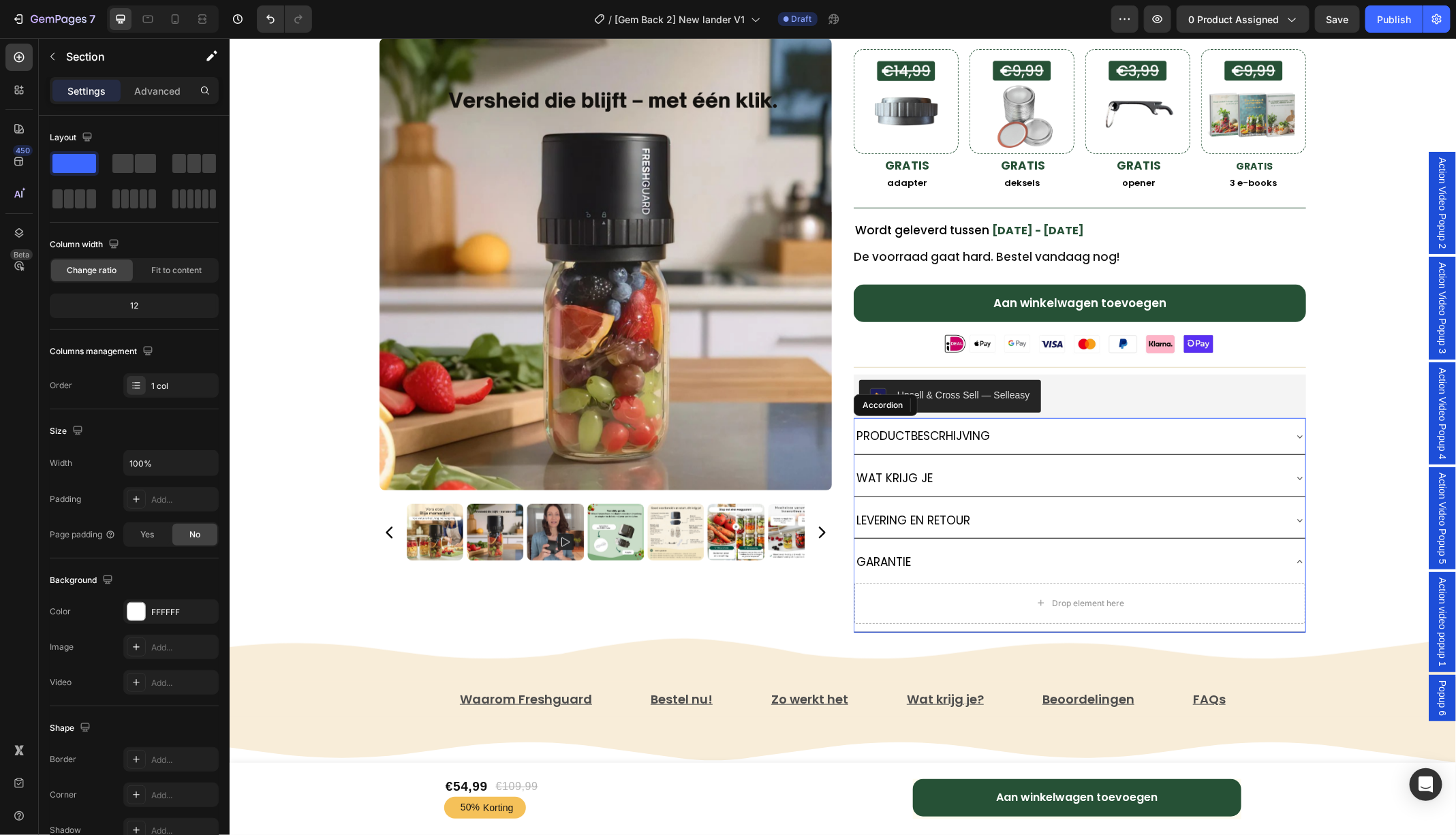
click at [1296, 559] on icon at bounding box center [1299, 561] width 11 height 11
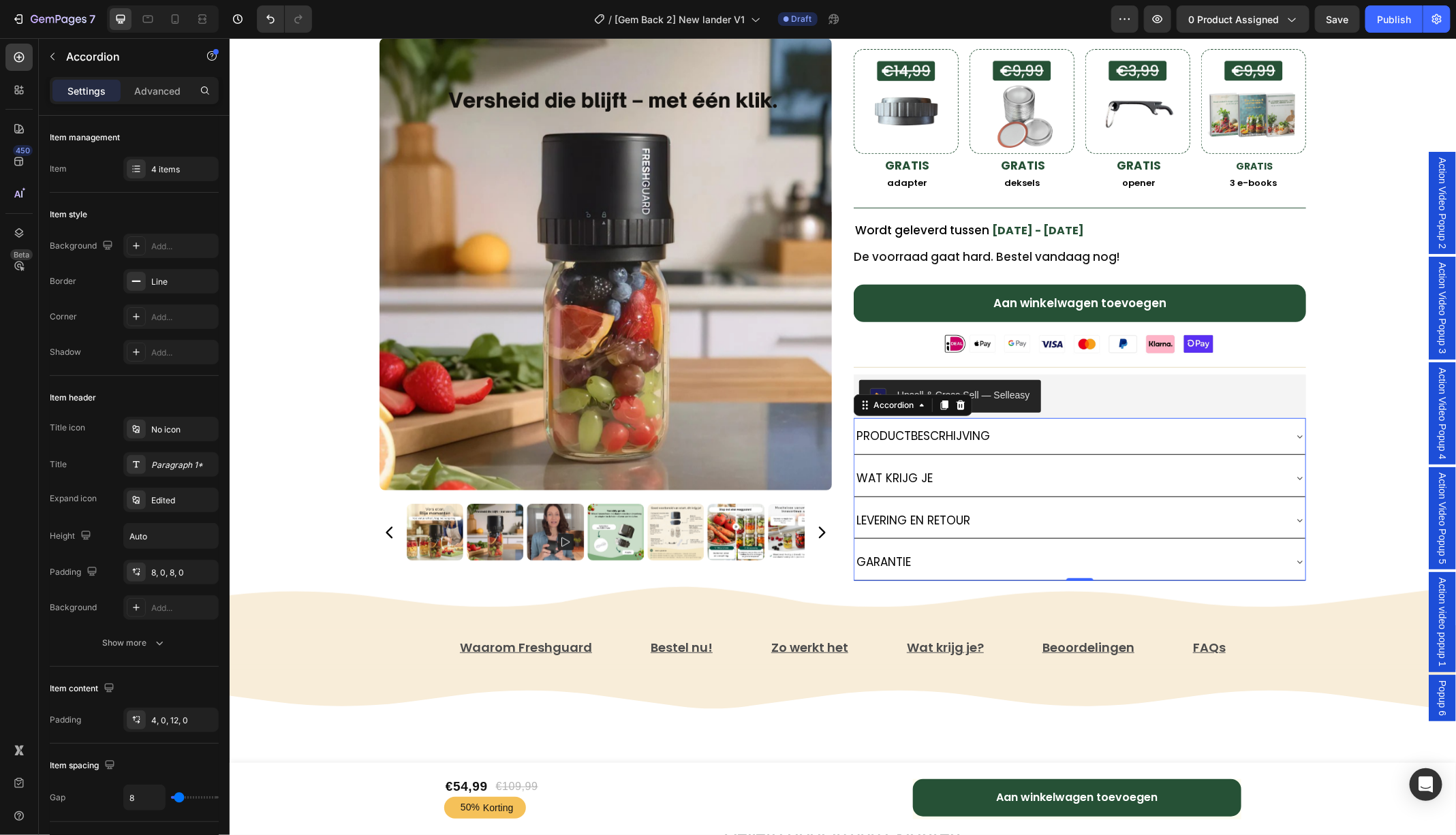
click at [1296, 559] on icon at bounding box center [1299, 561] width 11 height 11
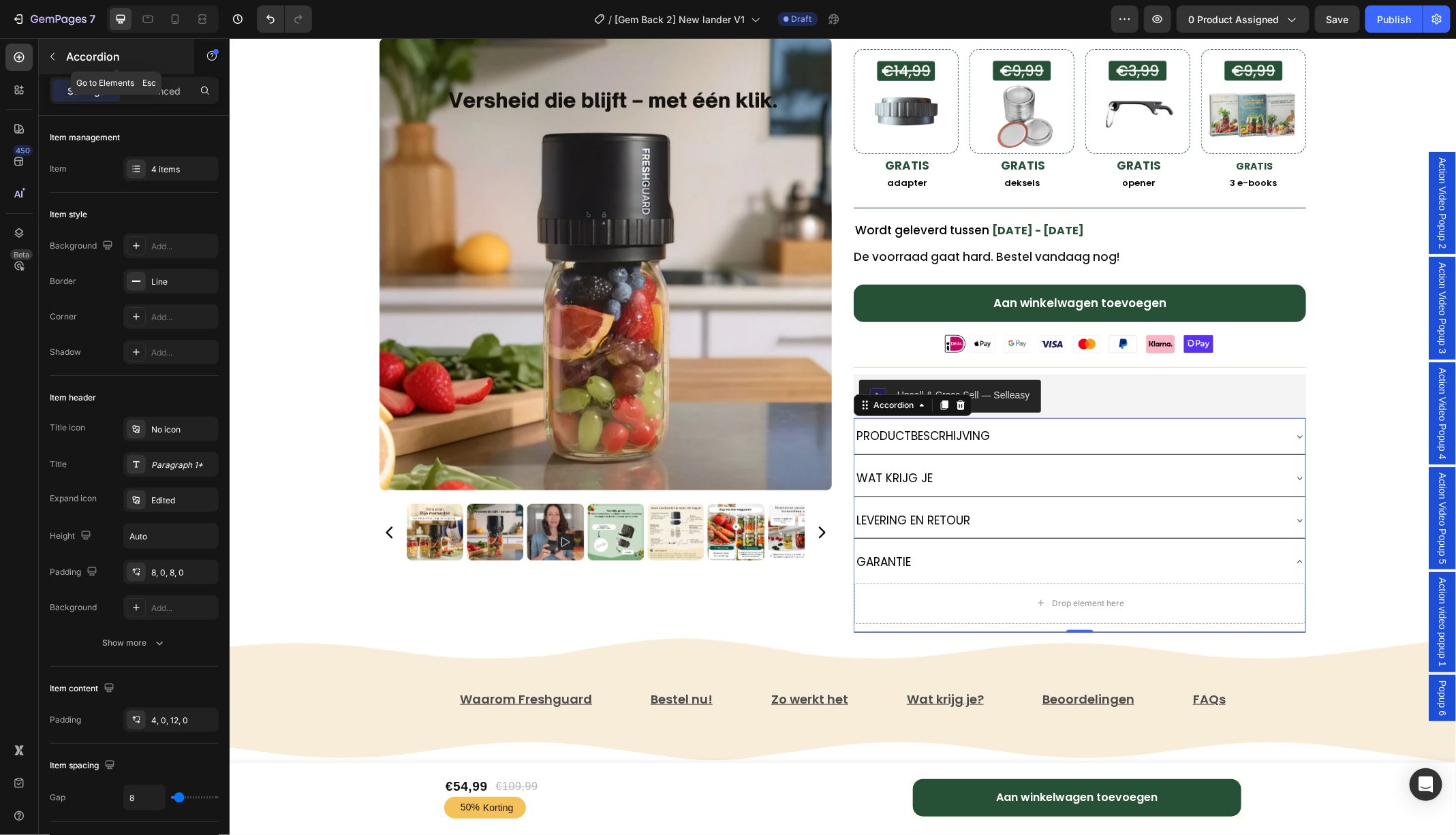
click at [46, 52] on button "button" at bounding box center [52, 56] width 22 height 22
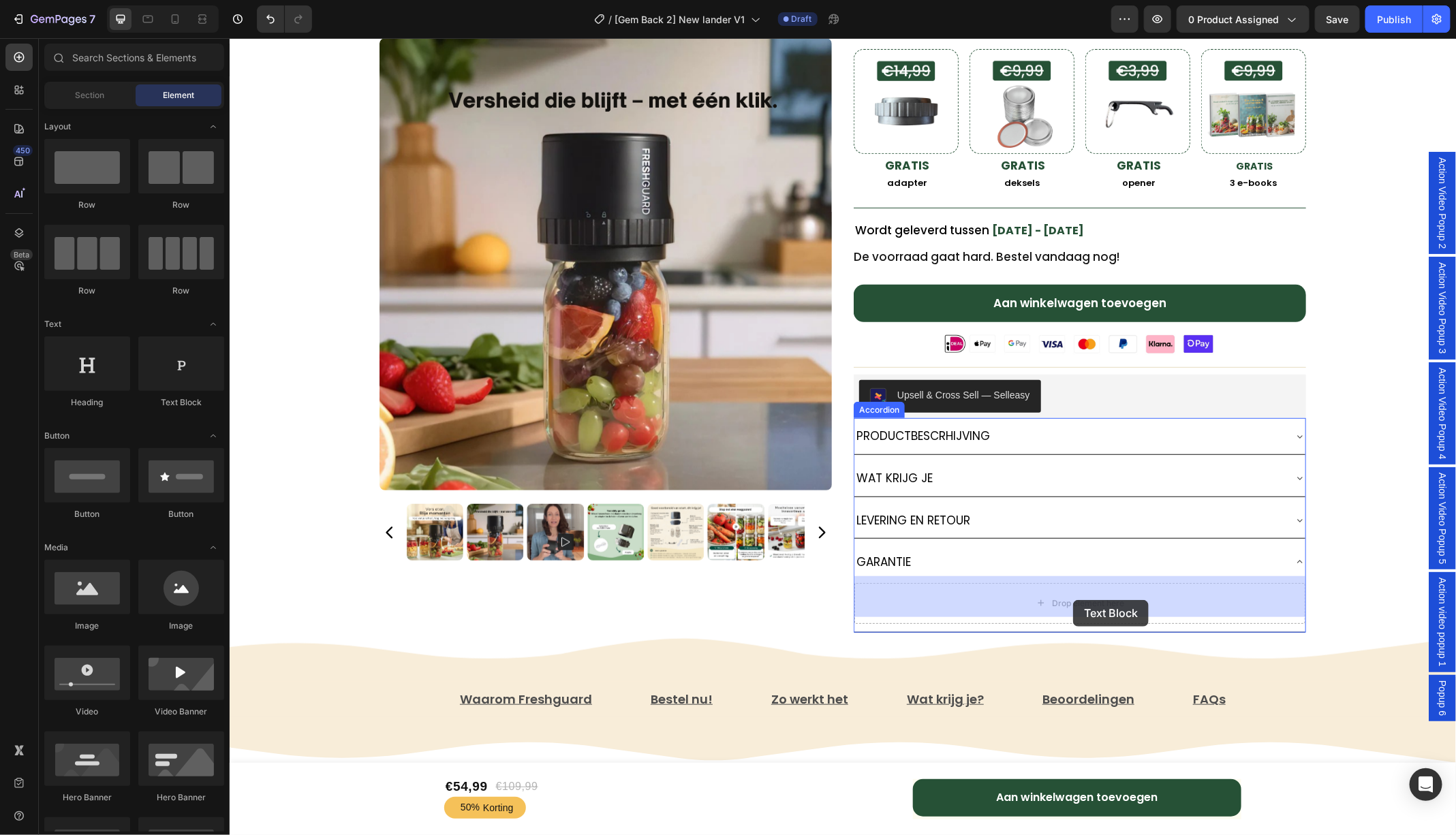
drag, startPoint x: 410, startPoint y: 421, endPoint x: 1071, endPoint y: 598, distance: 684.3
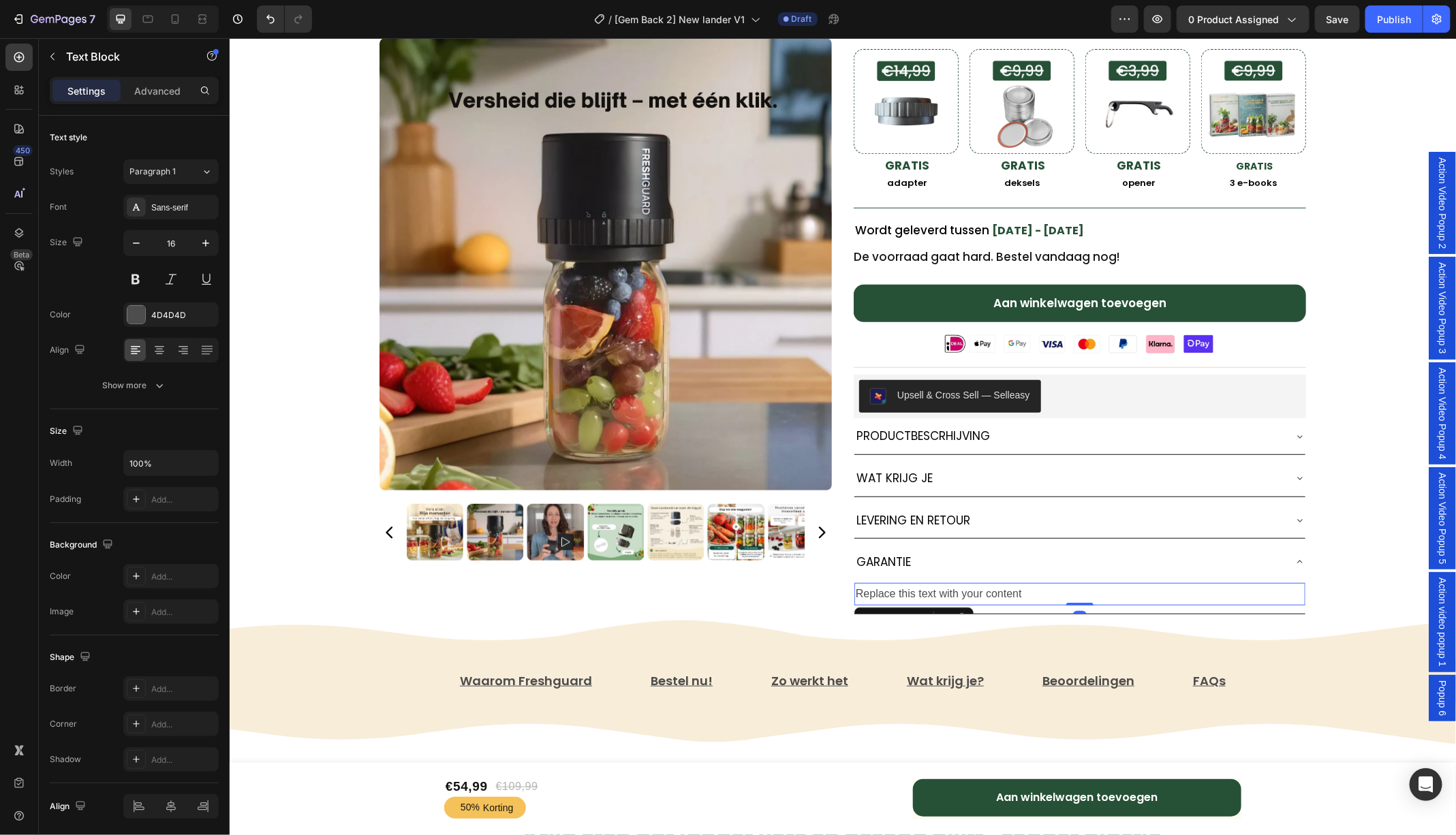
click at [985, 589] on div "Replace this text with your content" at bounding box center [1078, 593] width 451 height 22
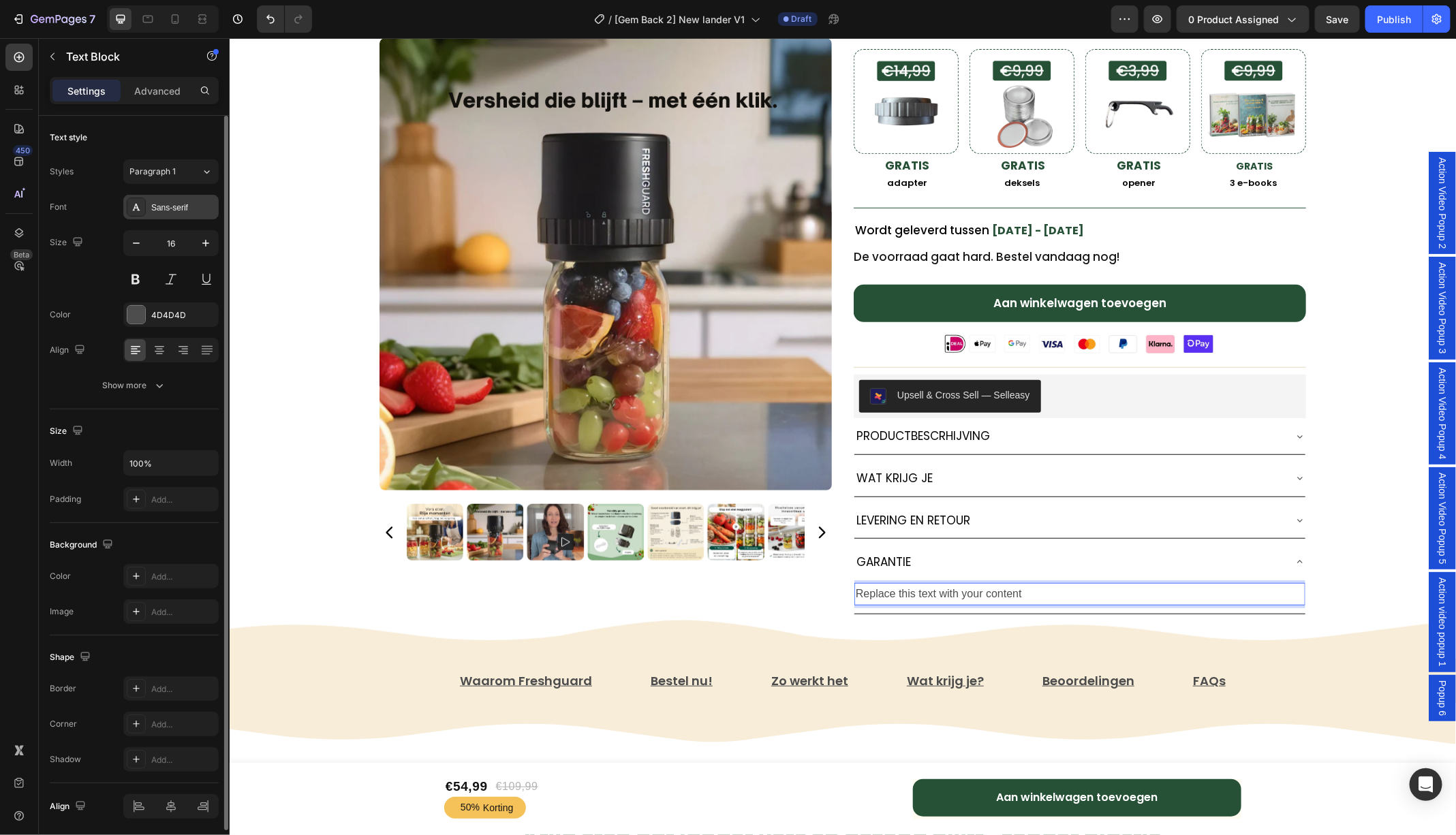
click at [171, 206] on div "Sans-serif" at bounding box center [183, 208] width 64 height 13
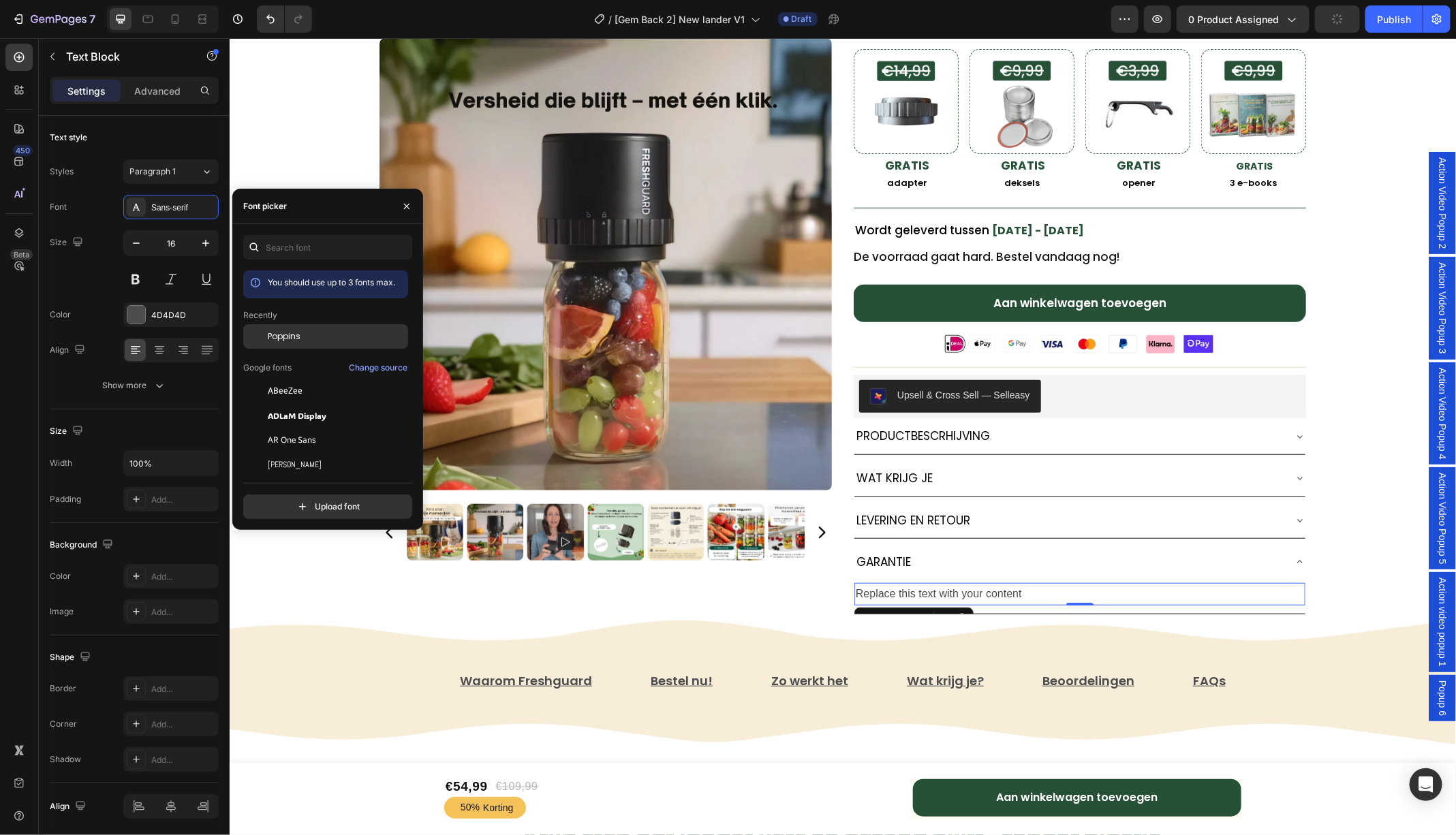
click at [264, 337] on div at bounding box center [255, 336] width 24 height 24
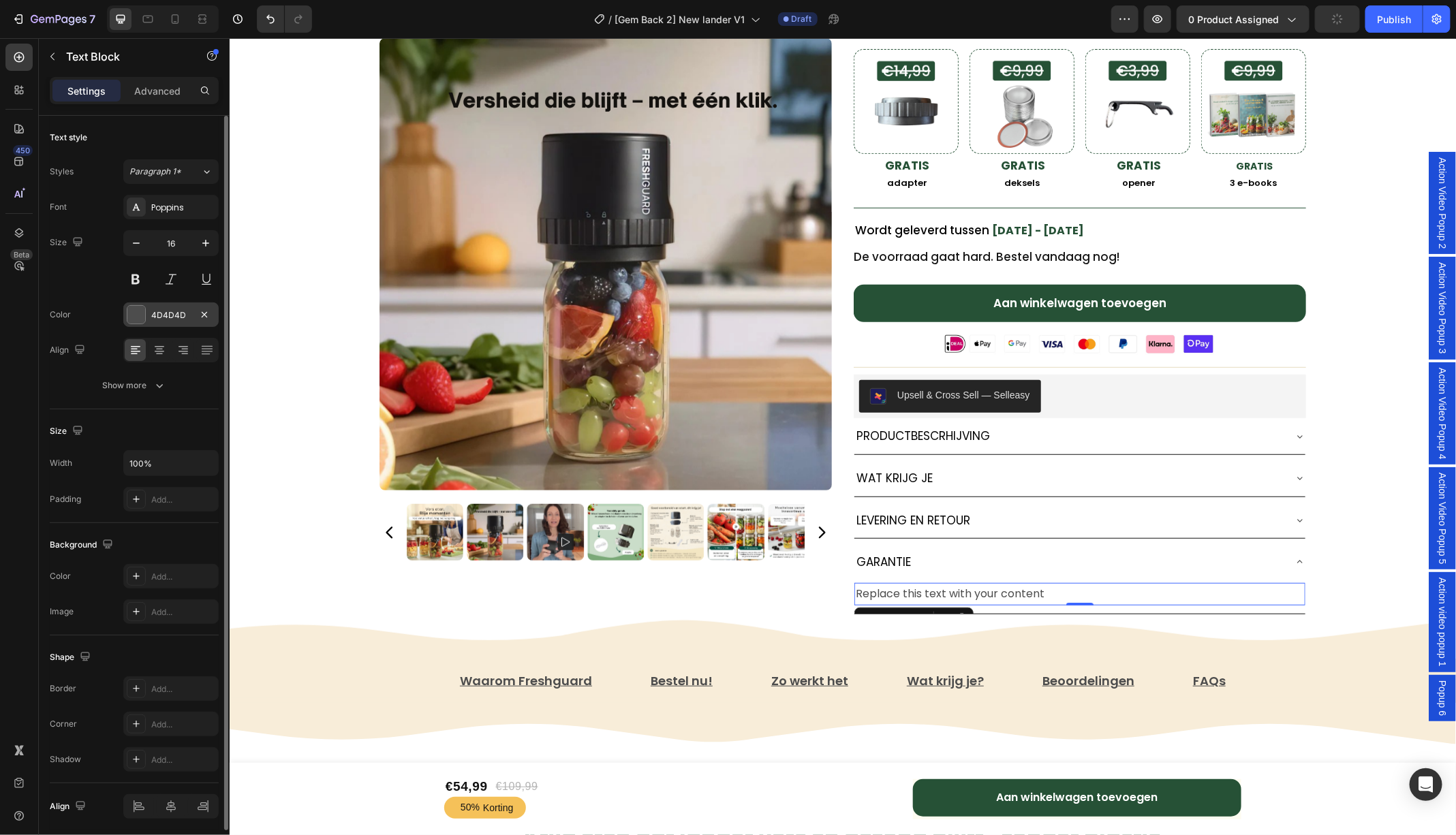
click at [138, 308] on div at bounding box center [136, 314] width 17 height 17
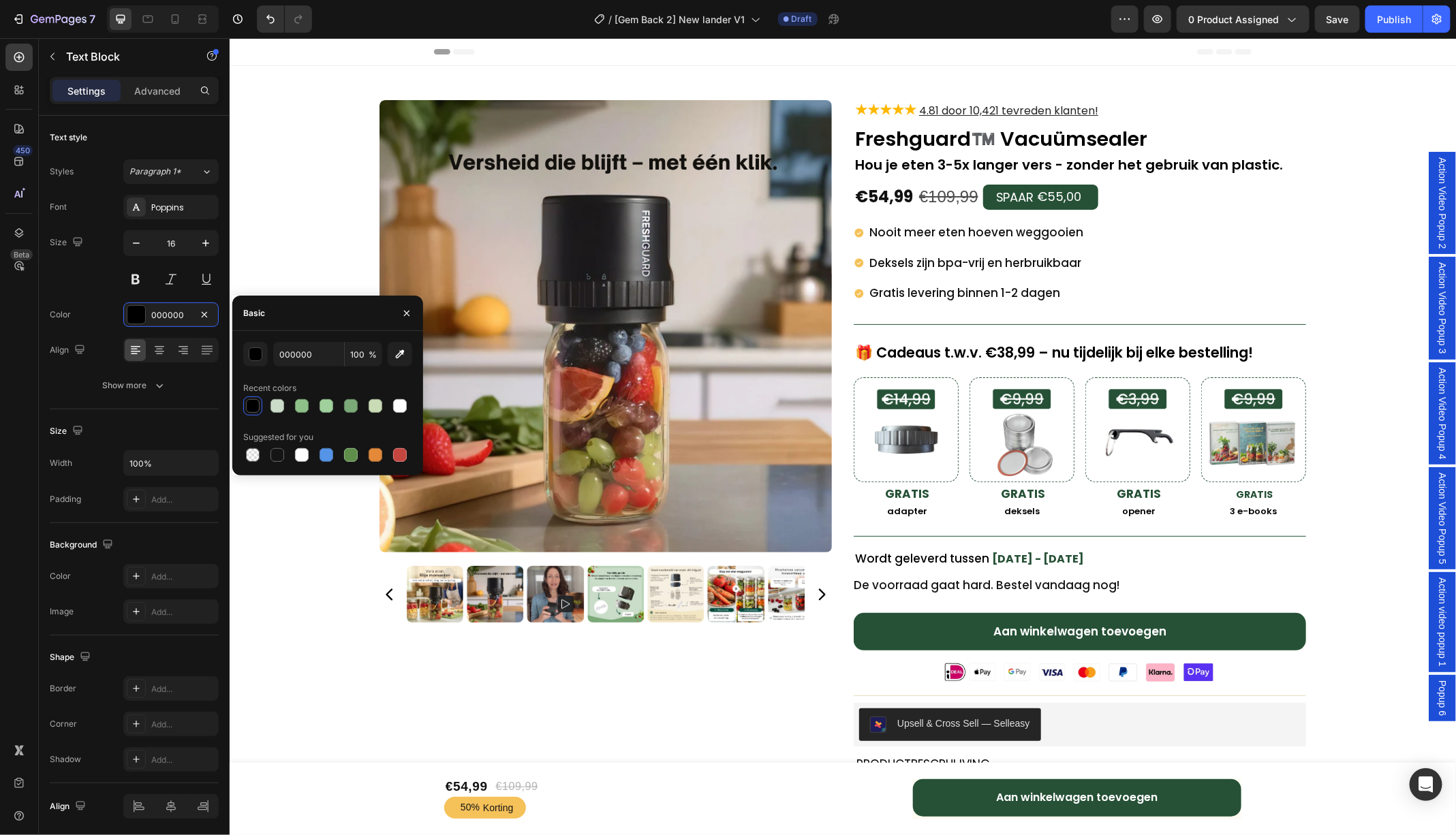
scroll to position [328, 0]
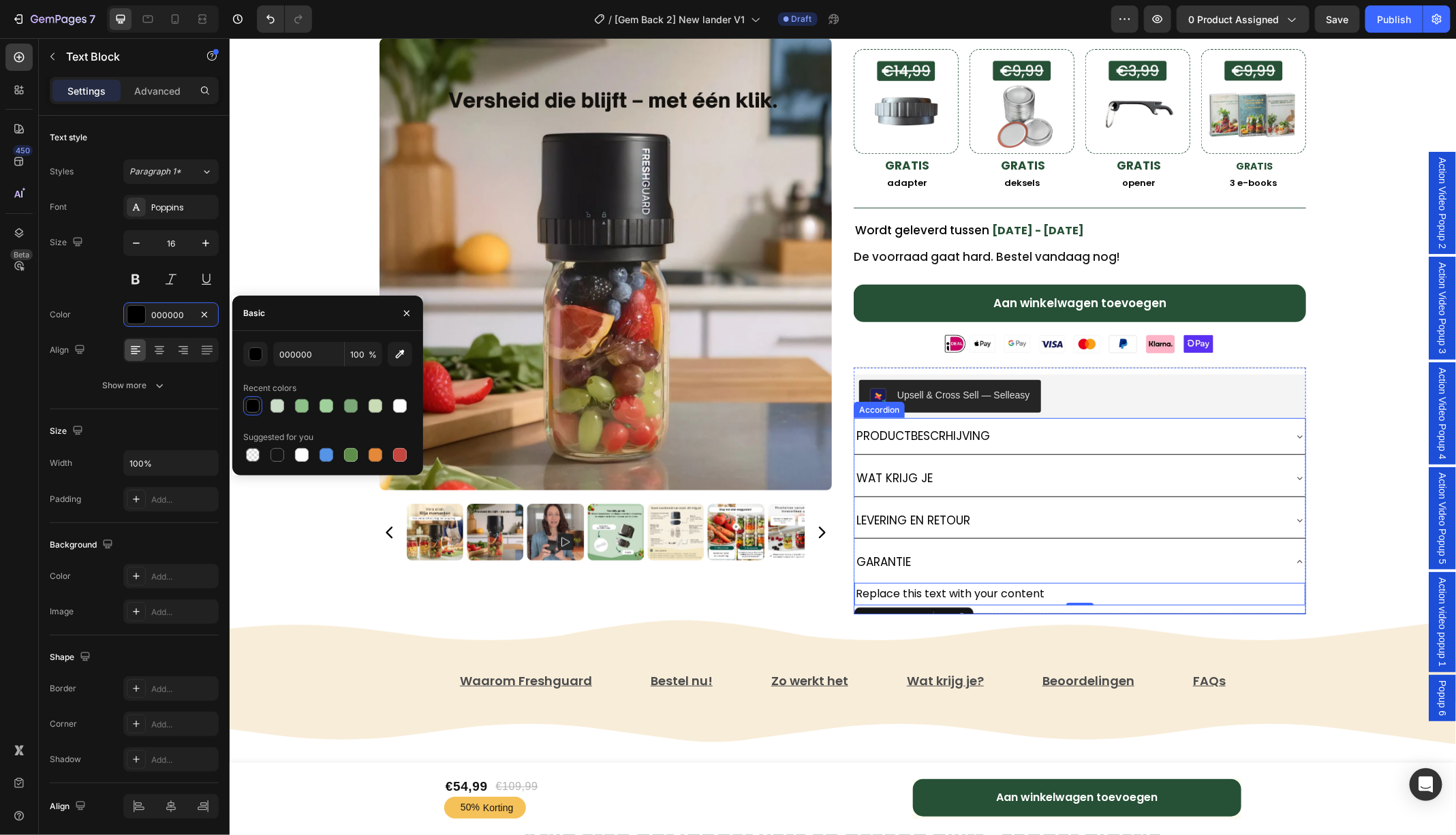
click at [1298, 556] on icon at bounding box center [1299, 561] width 11 height 11
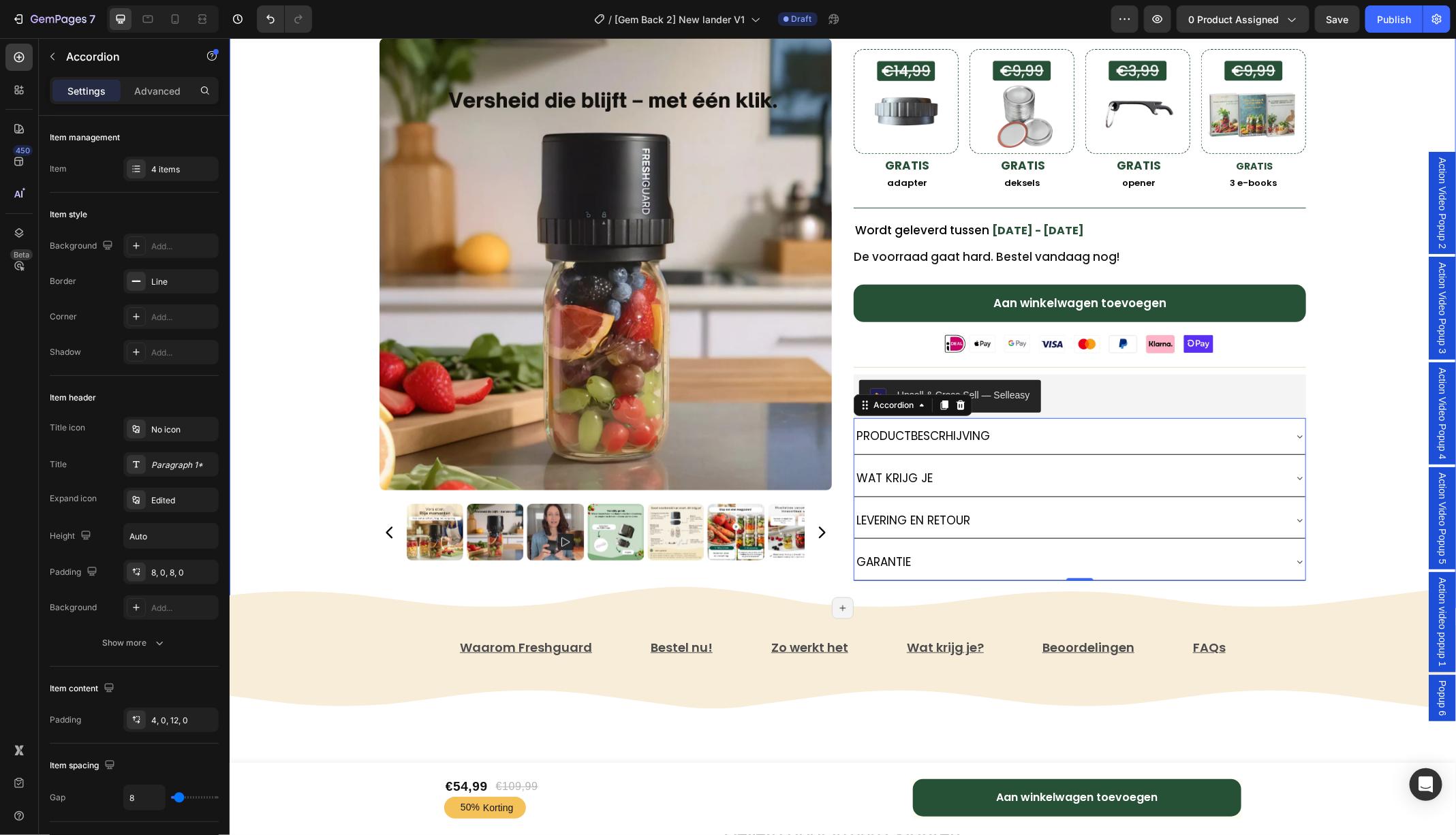
click at [1365, 423] on div "Freshguard™️ Vacuümsealer Text Block ★★★★★ 4.81 door 7,421 tevreden klanten! Te…" at bounding box center [842, 173] width 1226 height 871
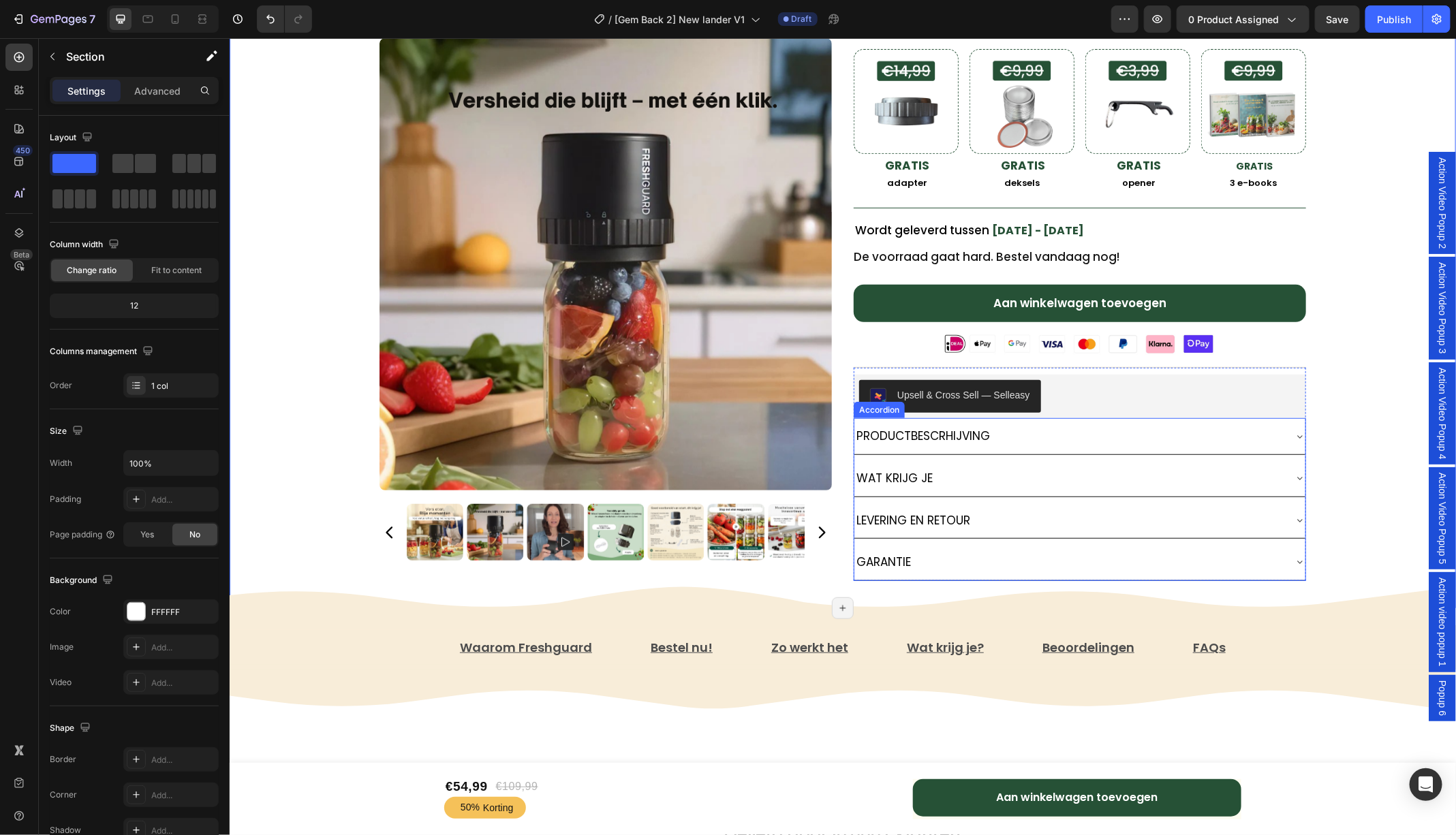
click at [941, 431] on span "PRODUCTBESCRHIJVING" at bounding box center [922, 435] width 134 height 16
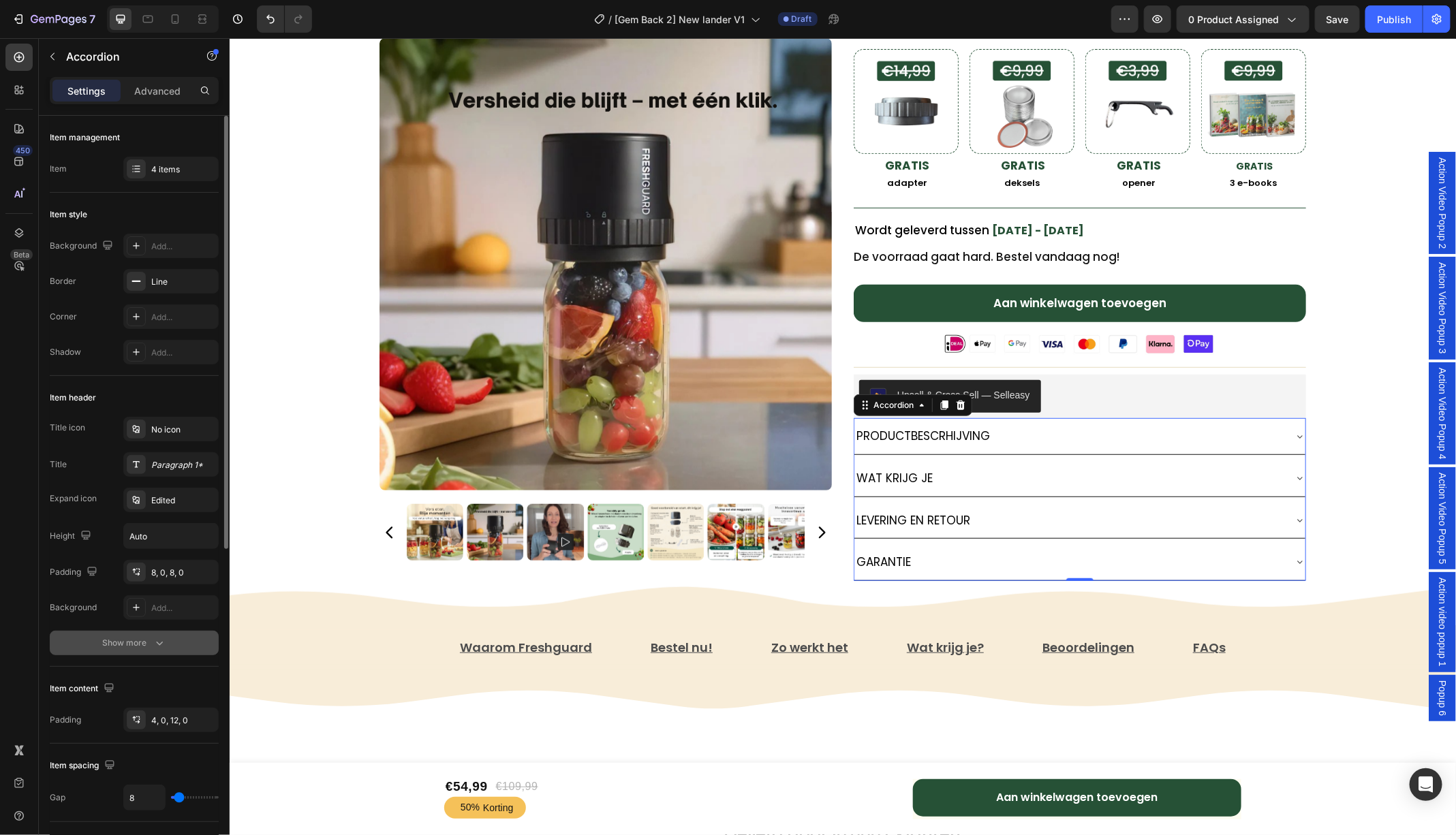
click at [155, 652] on button "Show more" at bounding box center [134, 642] width 169 height 24
click at [153, 461] on div "Paragraph 1*" at bounding box center [183, 465] width 64 height 13
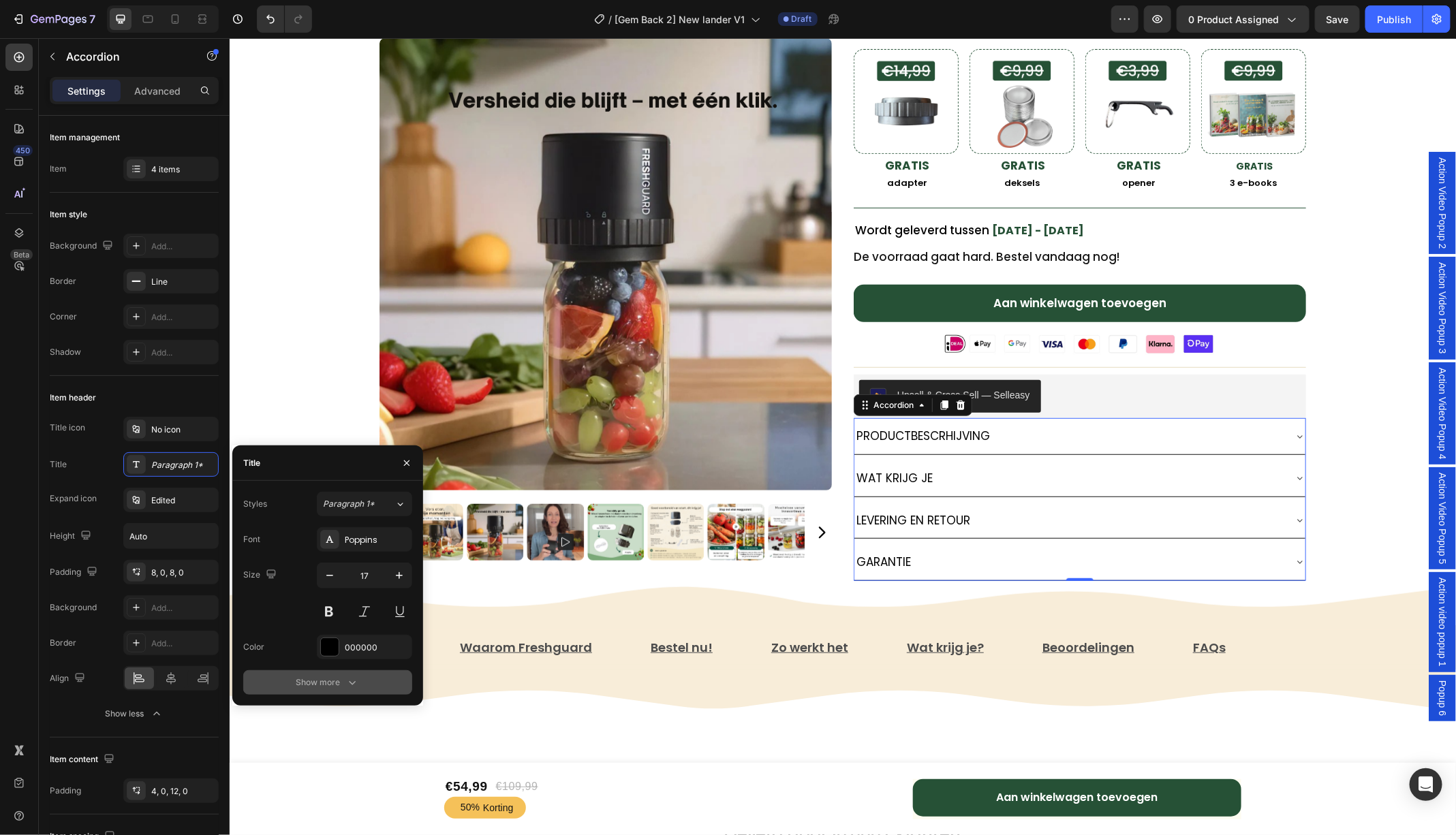
click at [353, 684] on icon "button" at bounding box center [353, 682] width 14 height 14
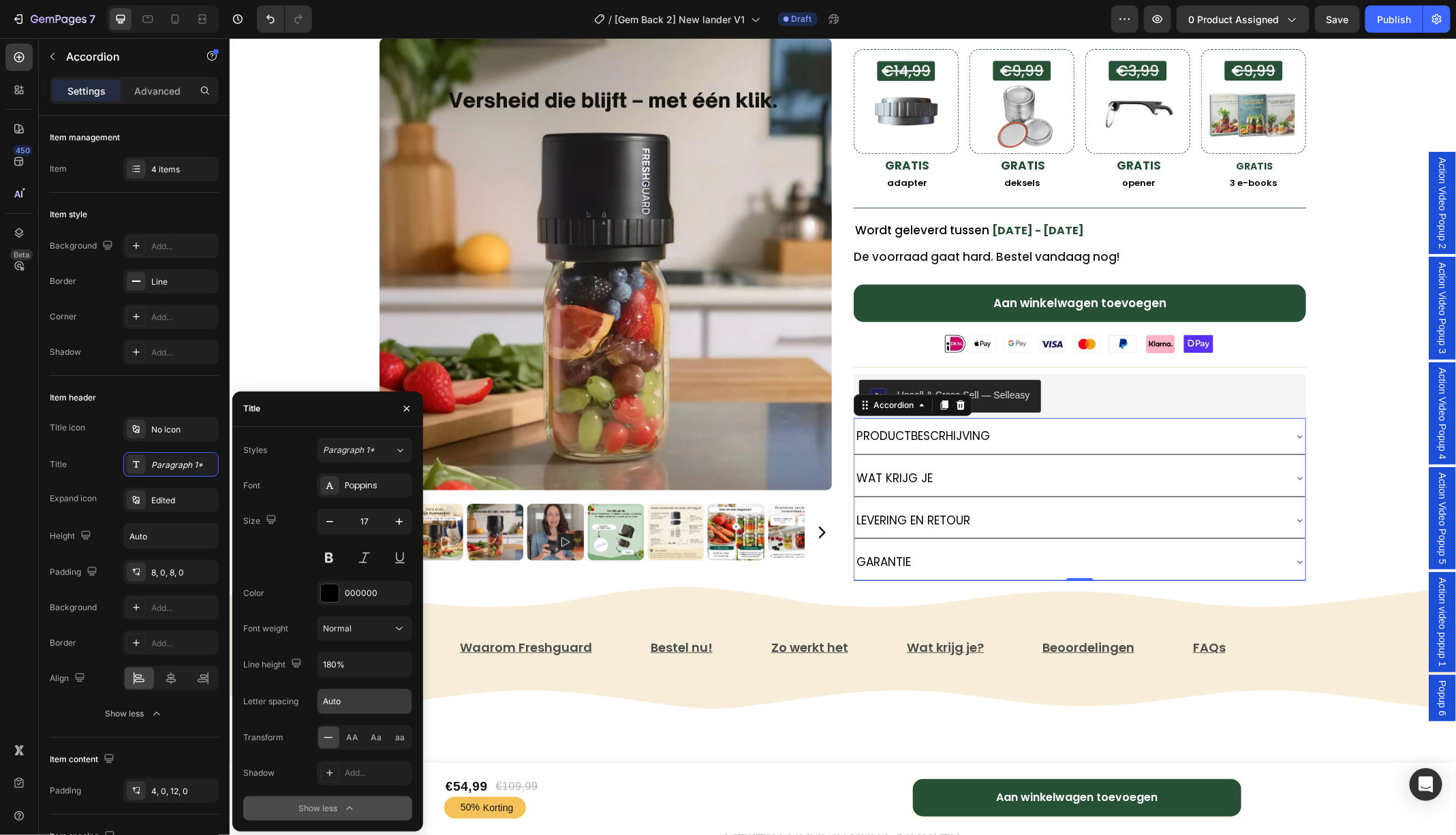
click at [352, 702] on input "Auto" at bounding box center [364, 701] width 94 height 24
click at [365, 701] on input "Auto" at bounding box center [364, 701] width 94 height 24
click at [406, 633] on button "Normal" at bounding box center [364, 628] width 95 height 24
click at [350, 758] on span "Medium" at bounding box center [338, 765] width 31 height 13
click at [378, 622] on div "Medium" at bounding box center [364, 629] width 83 height 14
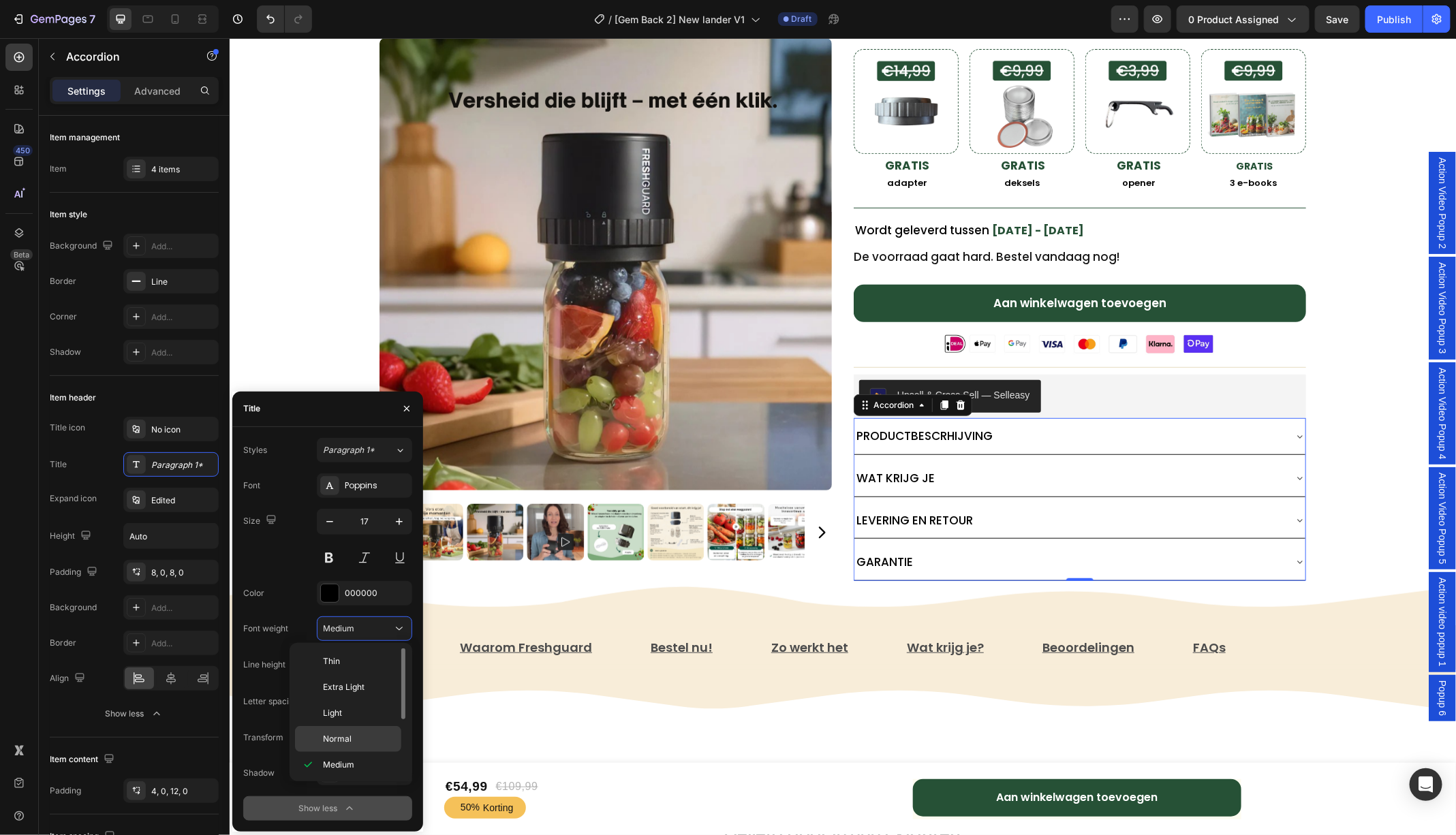
click at [348, 728] on div "Normal" at bounding box center [348, 738] width 107 height 26
click at [368, 706] on input "Auto" at bounding box center [364, 701] width 94 height 24
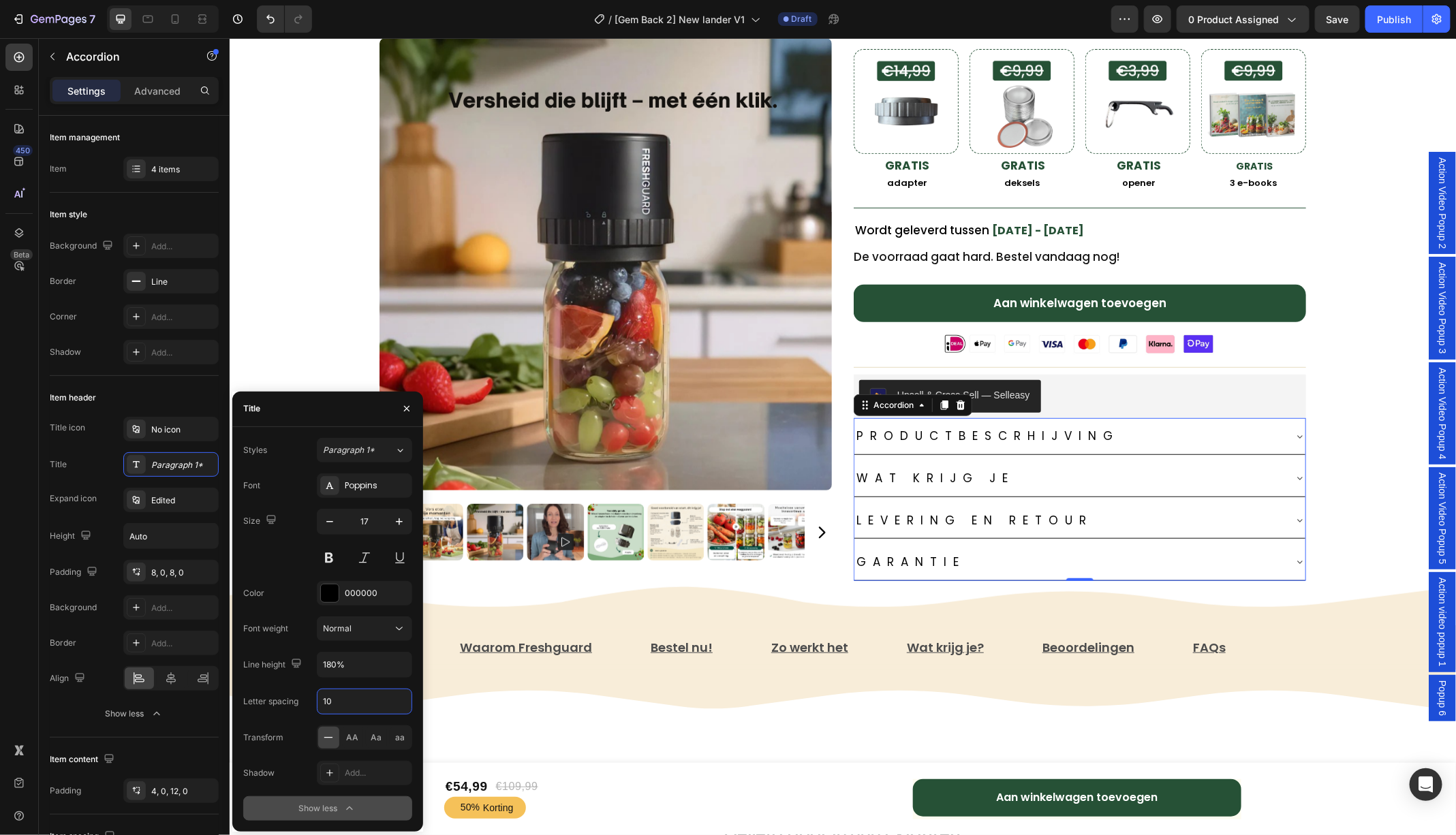
type input "1"
type input "5"
type input "2"
type input "1"
click at [1382, 405] on div "Freshguard™️ Vacuümsealer Text Block ★★★★★ 4.81 door 7,421 tevreden klanten! Te…" at bounding box center [842, 173] width 1226 height 871
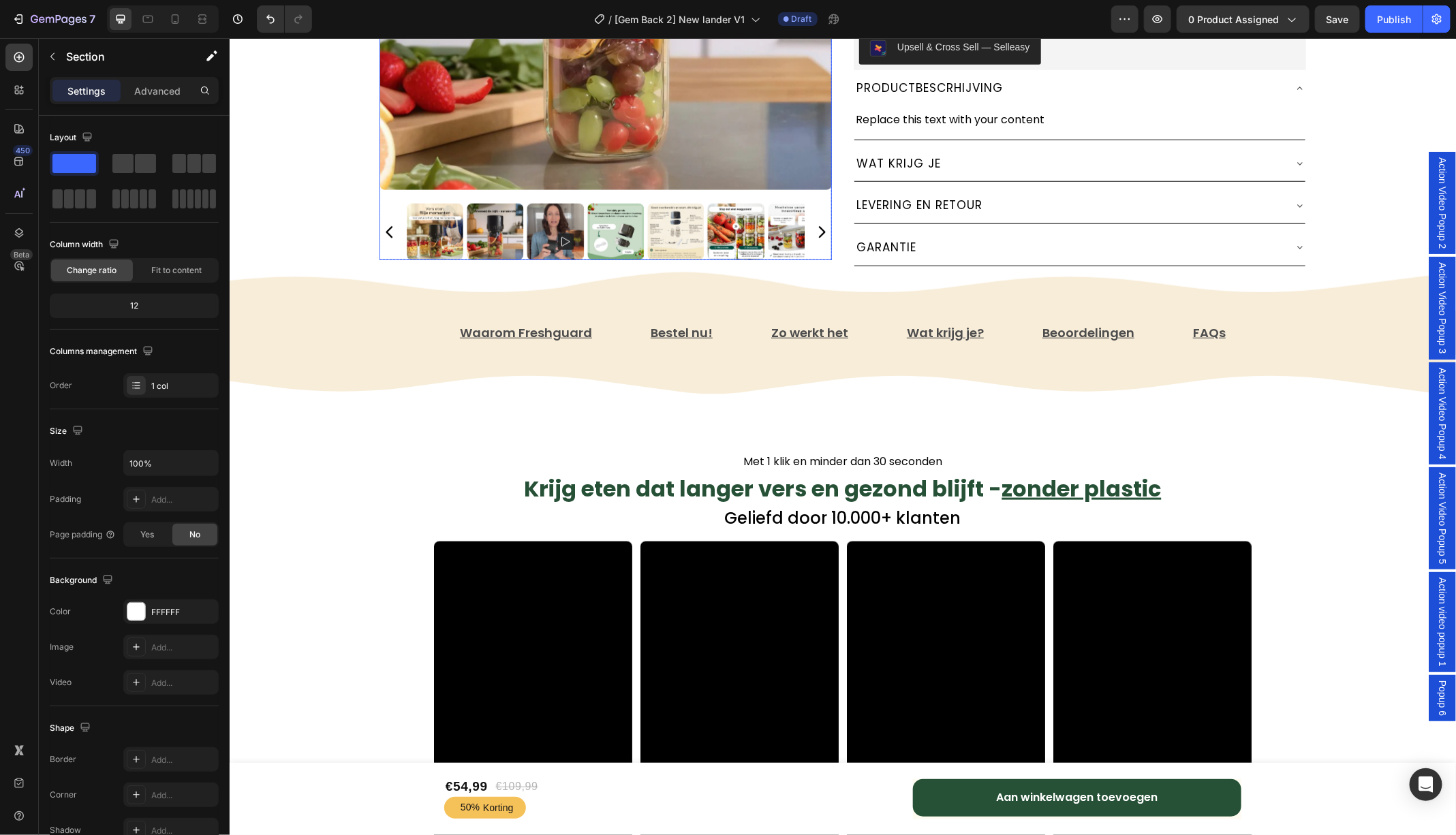
scroll to position [678, 0]
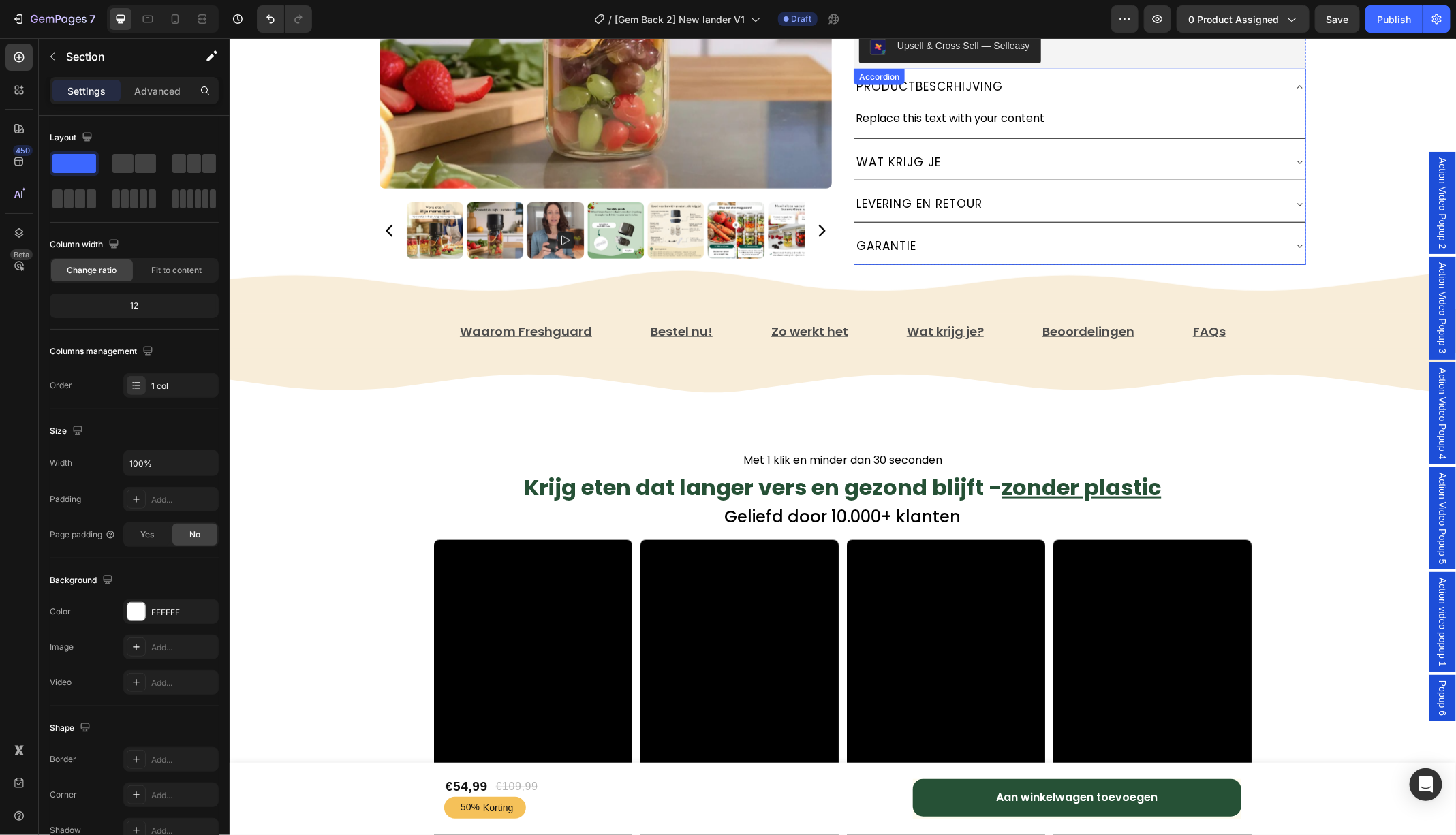
click at [1300, 82] on icon at bounding box center [1299, 86] width 11 height 11
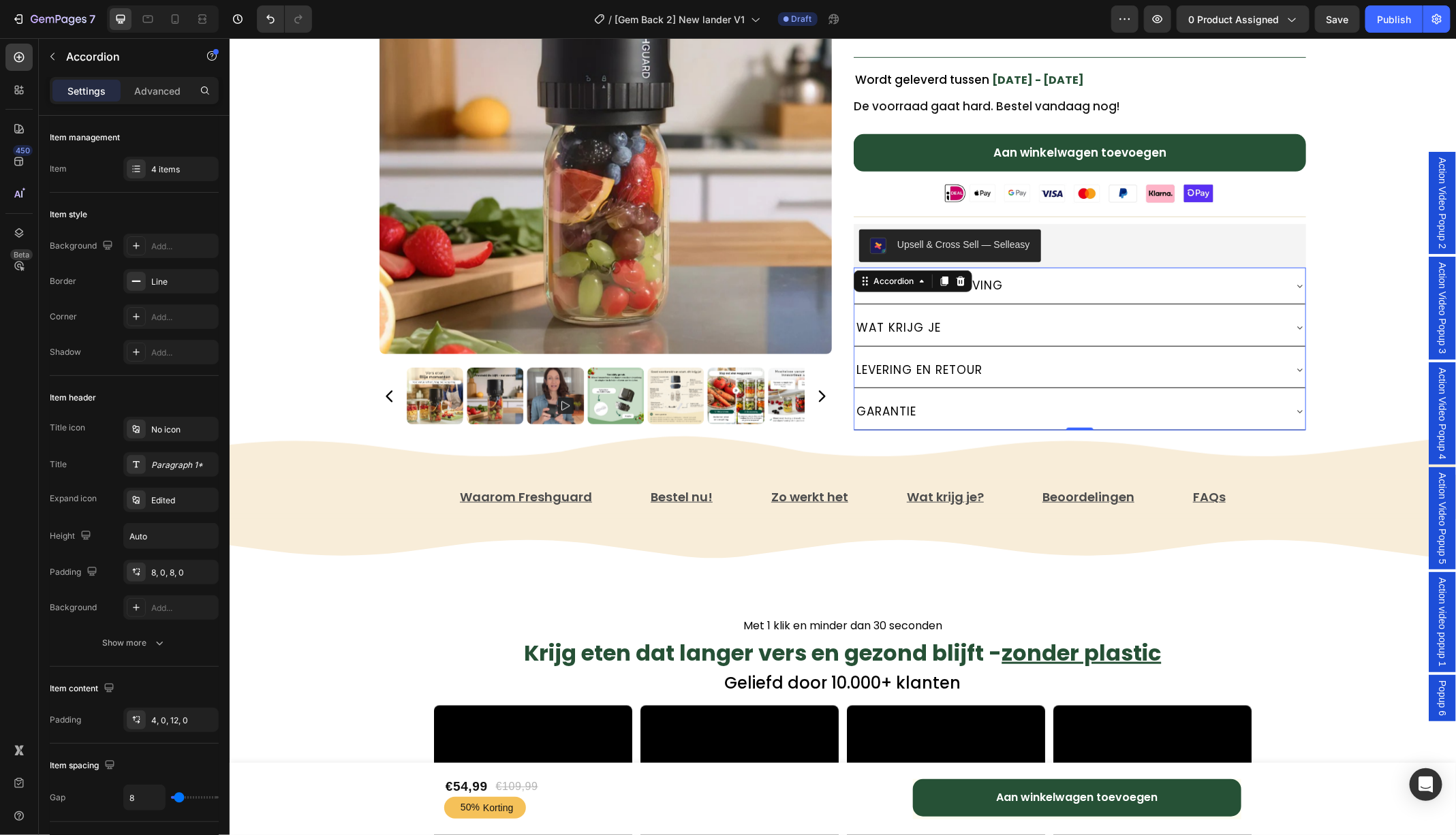
scroll to position [457, 0]
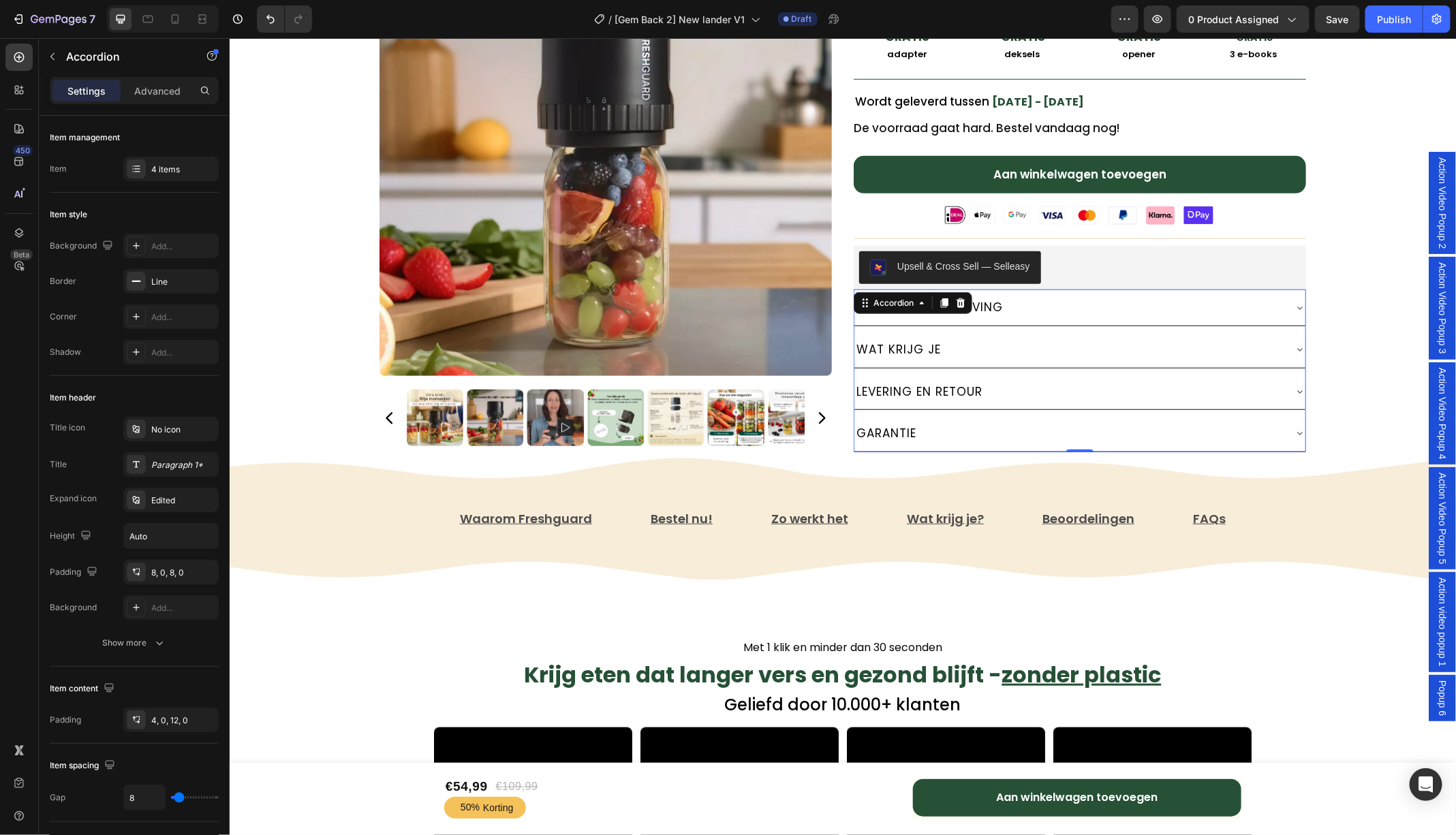
click at [1037, 302] on div "PRODUCTBESCRHIJVING" at bounding box center [1068, 306] width 429 height 25
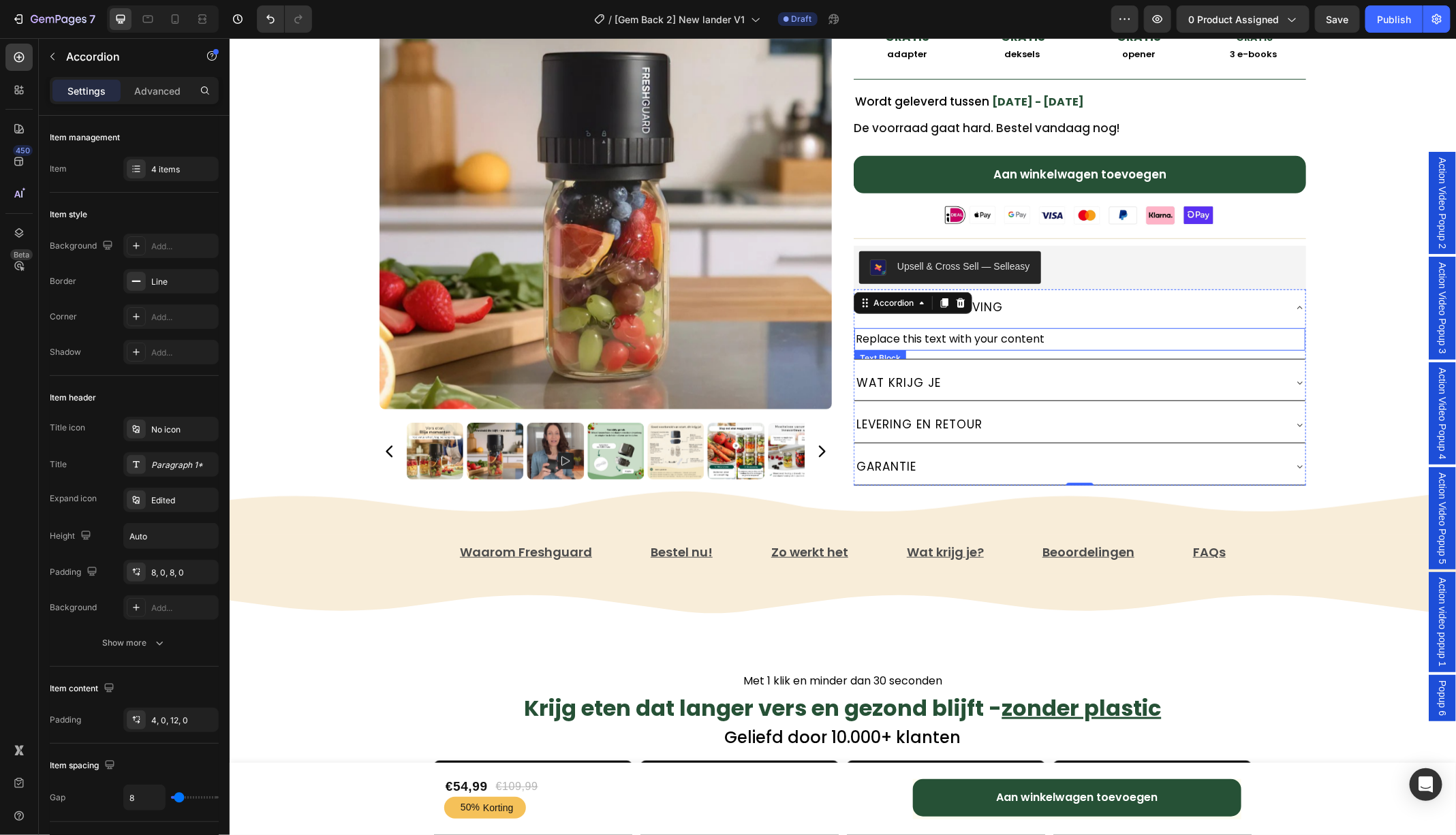
click at [1015, 333] on div "Replace this text with your content" at bounding box center [1078, 338] width 451 height 22
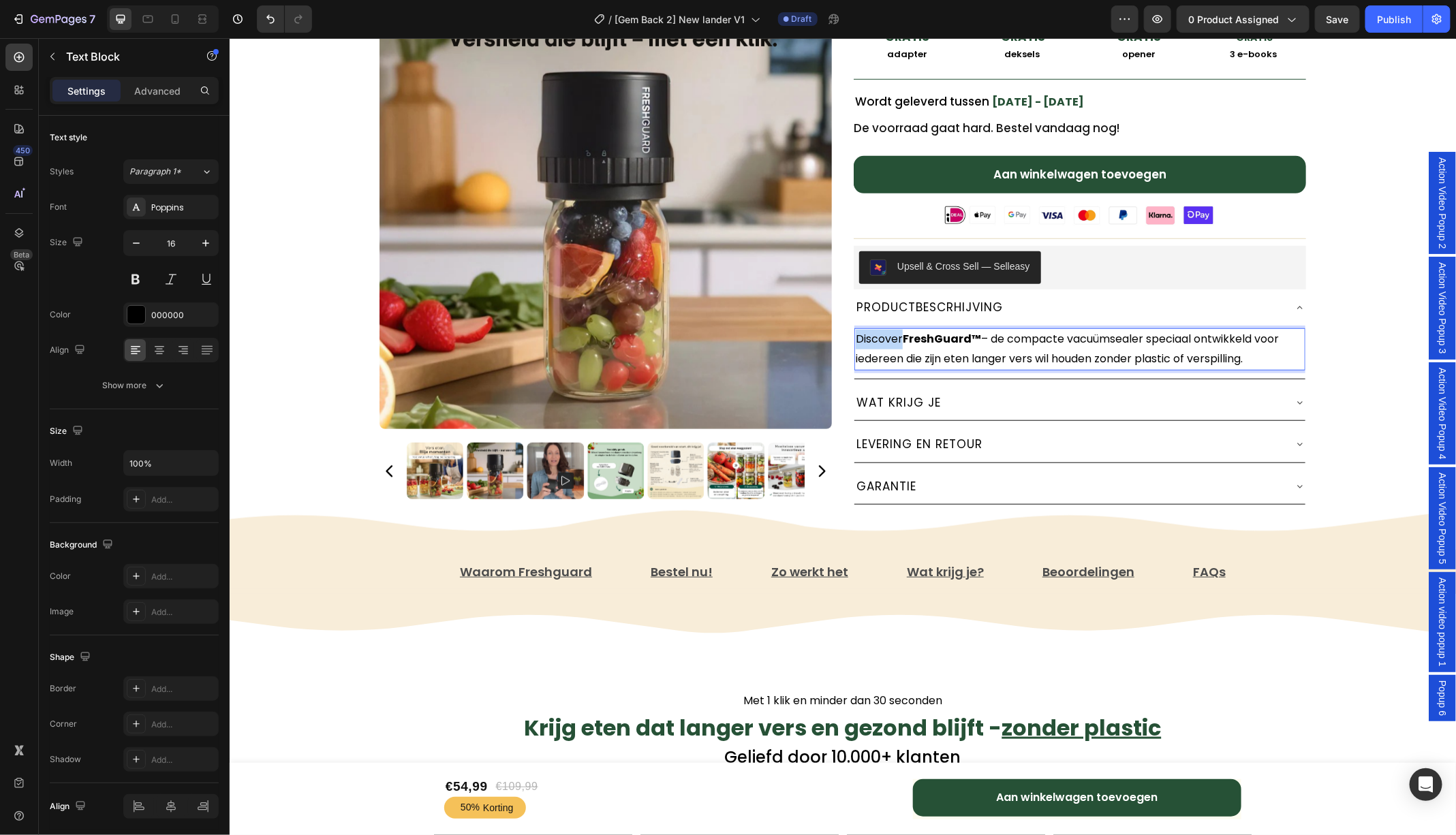
drag, startPoint x: 901, startPoint y: 336, endPoint x: 850, endPoint y: 336, distance: 51.0
click at [850, 336] on div "Freshguard™️ Vacuümsealer Text Block ★★★★★ 4.81 door 7,421 tevreden klanten! Te…" at bounding box center [842, 70] width 954 height 923
click at [1051, 338] on p "Ontdek FreshGuard™ – de compacte vacuümsealer speciaal ontwikkeld voor iedereen…" at bounding box center [1078, 348] width 448 height 40
click at [1085, 344] on p "Ontdek FreshGuard™ – de compacste vacuümsealer speciaal ontwikkeld voor iederee…" at bounding box center [1078, 348] width 448 height 40
click at [1063, 336] on p "Ontdek FreshGuard™ – de compacste vacuümsealer speciaal ontwikkeld voor iederee…" at bounding box center [1078, 348] width 448 height 40
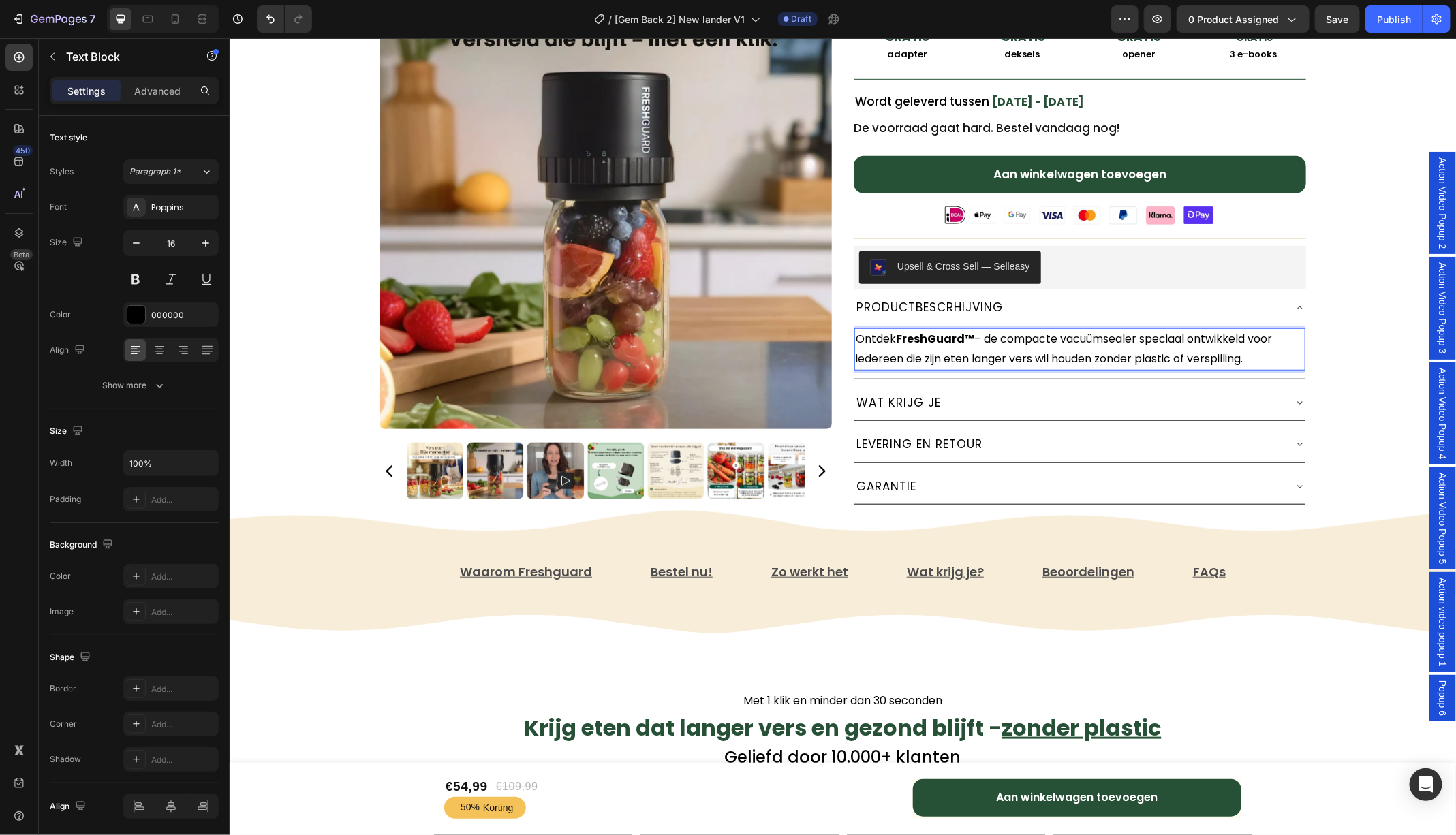
click at [1261, 354] on p "Ontdek FreshGuard™ – de compacte vacuümsealer speciaal ontwikkeld voor iedereen…" at bounding box center [1078, 348] width 448 height 40
click at [1142, 336] on p "Ontdek FreshGuard™ – de compacte vacuümsealer speciaal ontwikkeld voor iedereen…" at bounding box center [1078, 348] width 448 height 40
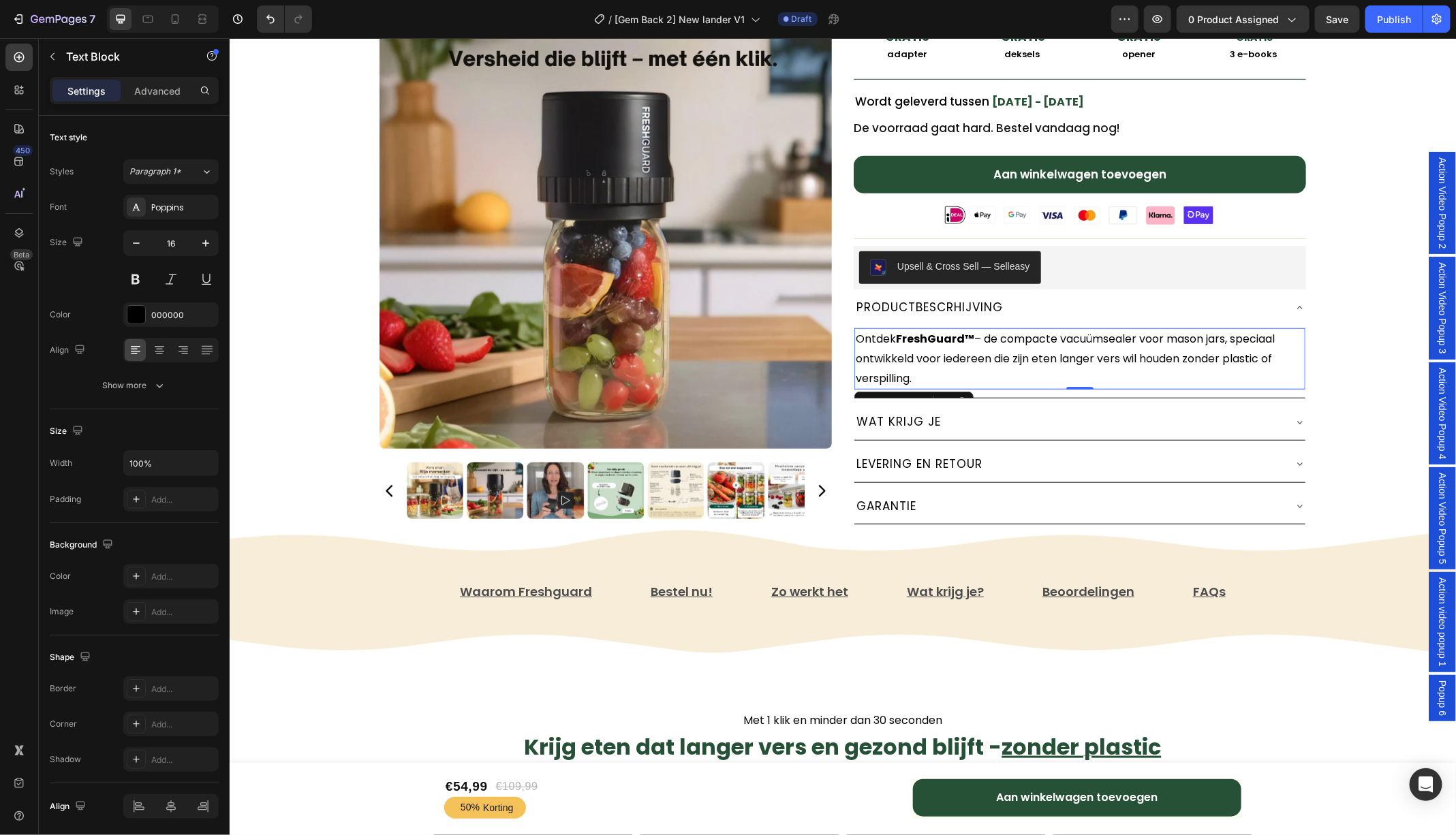
click at [923, 368] on p "Ontdek FreshGuard™ – de compacte vacuümsealer voor mason jars, speciaal ontwikk…" at bounding box center [1078, 358] width 448 height 58
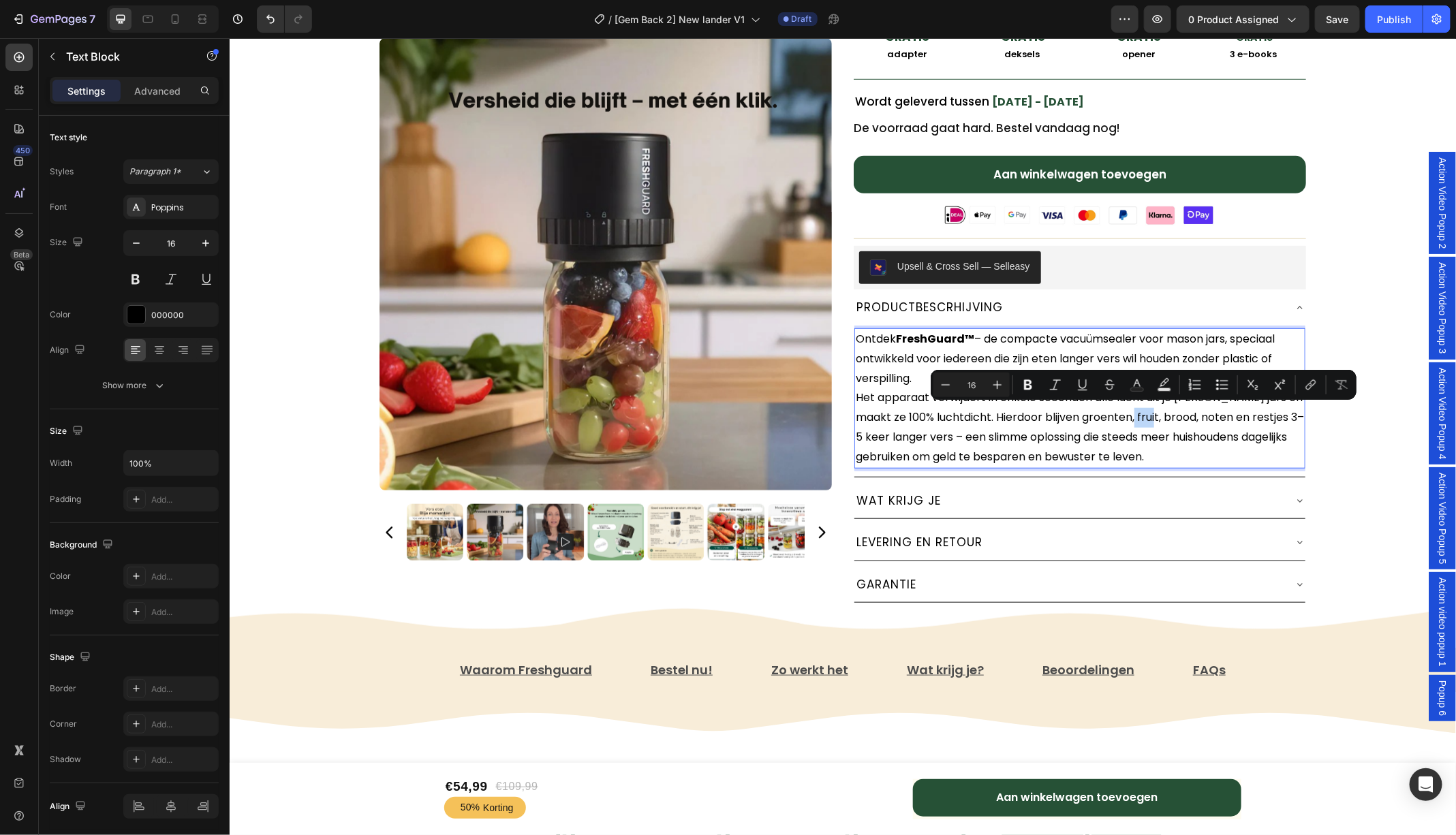
drag, startPoint x: 1160, startPoint y: 415, endPoint x: 1128, endPoint y: 415, distance: 32.0
click at [1128, 415] on p "Ontdek FreshGuard™ – de compacte vacuümsealer voor mason jars, speciaal ontwikk…" at bounding box center [1078, 398] width 448 height 138
drag, startPoint x: 1200, startPoint y: 415, endPoint x: 1172, endPoint y: 415, distance: 28.0
click at [1172, 415] on p "Ontdek FreshGuard™ – de compacte vacuümsealer voor mason jars, speciaal ontwikk…" at bounding box center [1078, 398] width 448 height 138
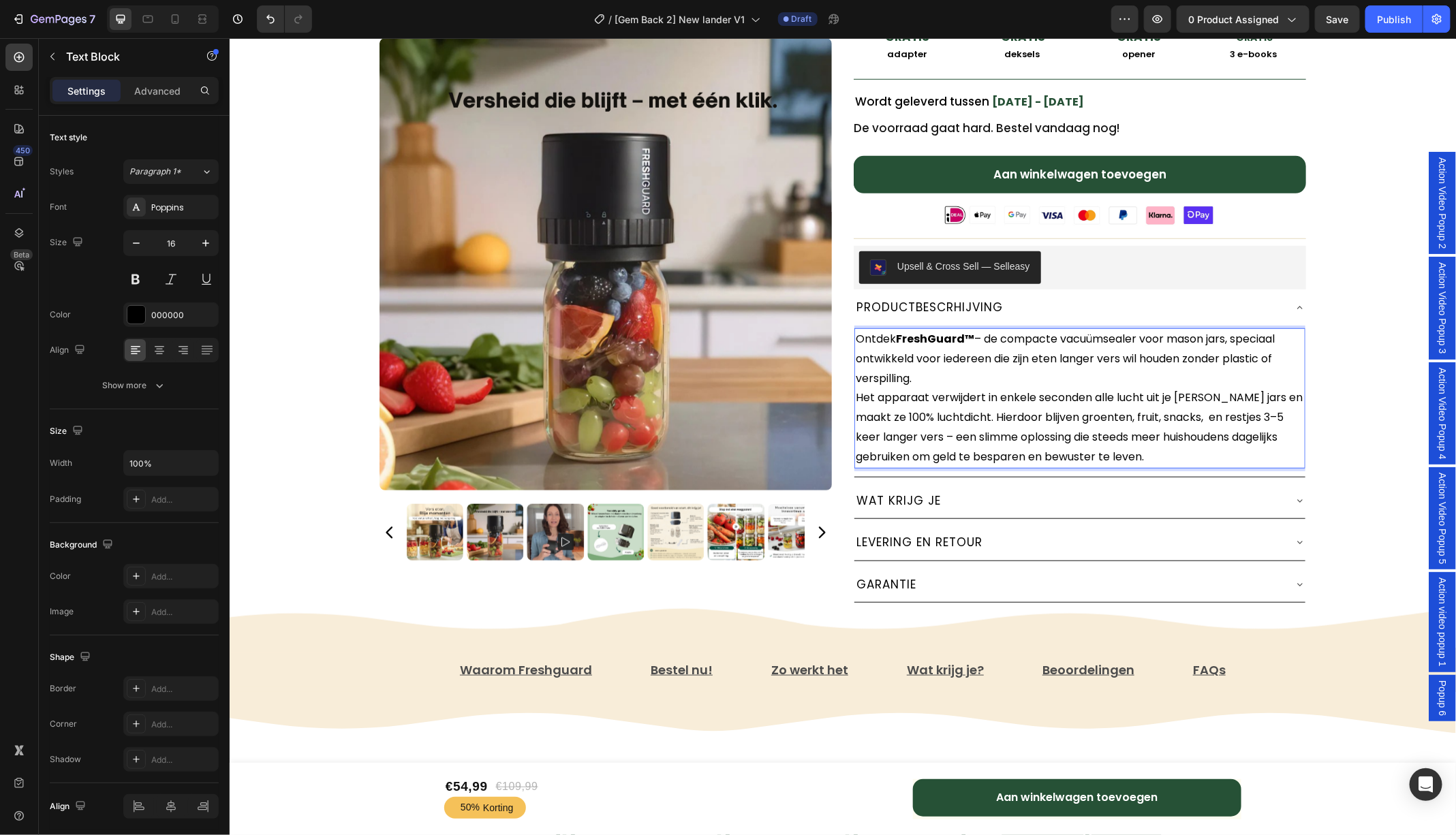
click at [1163, 453] on p "Ontdek FreshGuard™ – de compacte vacuümsealer voor mason jars, speciaal ontwikk…" at bounding box center [1078, 398] width 448 height 138
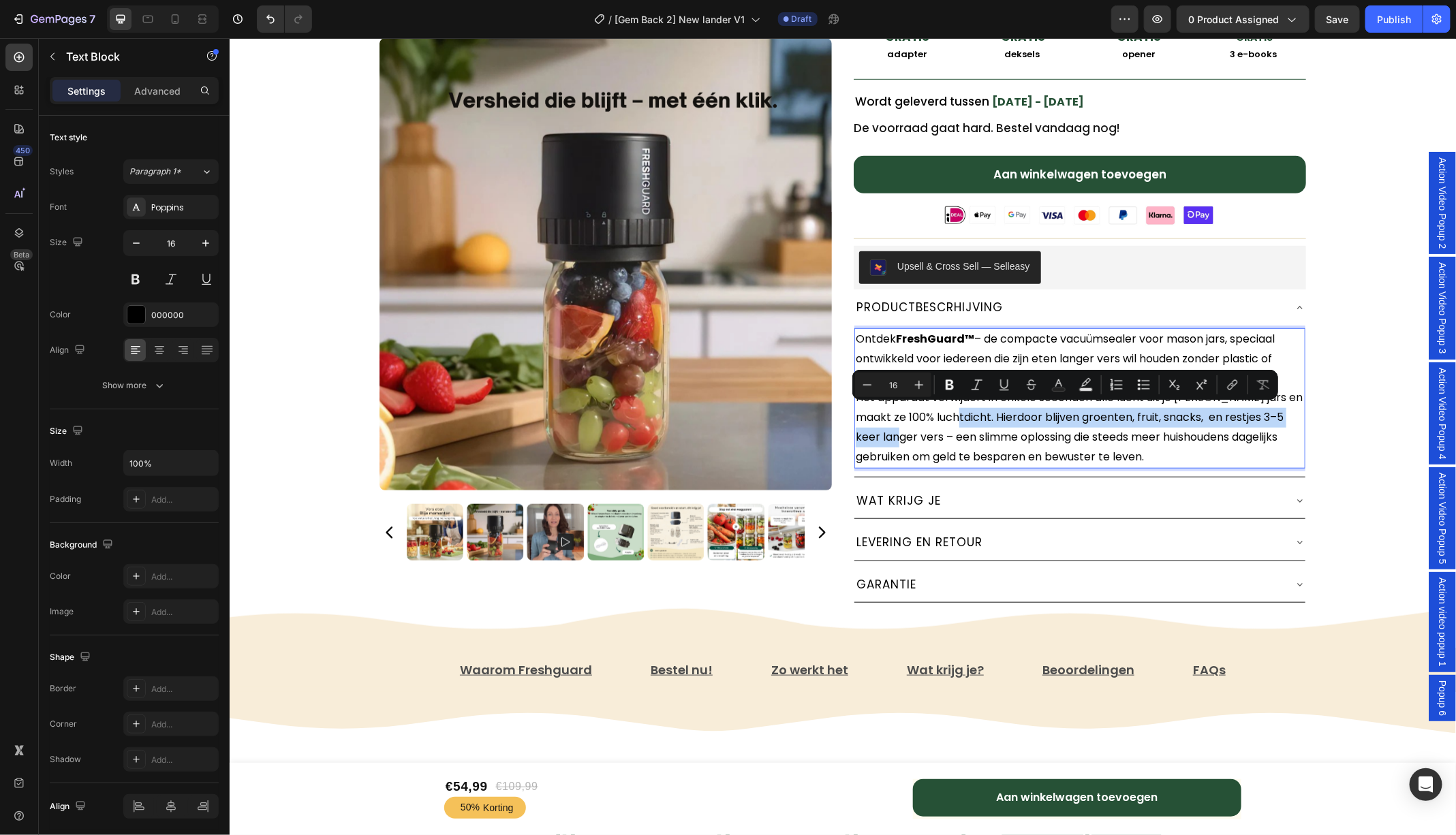
drag, startPoint x: 961, startPoint y: 410, endPoint x: 915, endPoint y: 436, distance: 52.8
click at [915, 436] on p "Ontdek FreshGuard™ – de compacte vacuümsealer voor mason jars, speciaal ontwikk…" at bounding box center [1078, 398] width 448 height 138
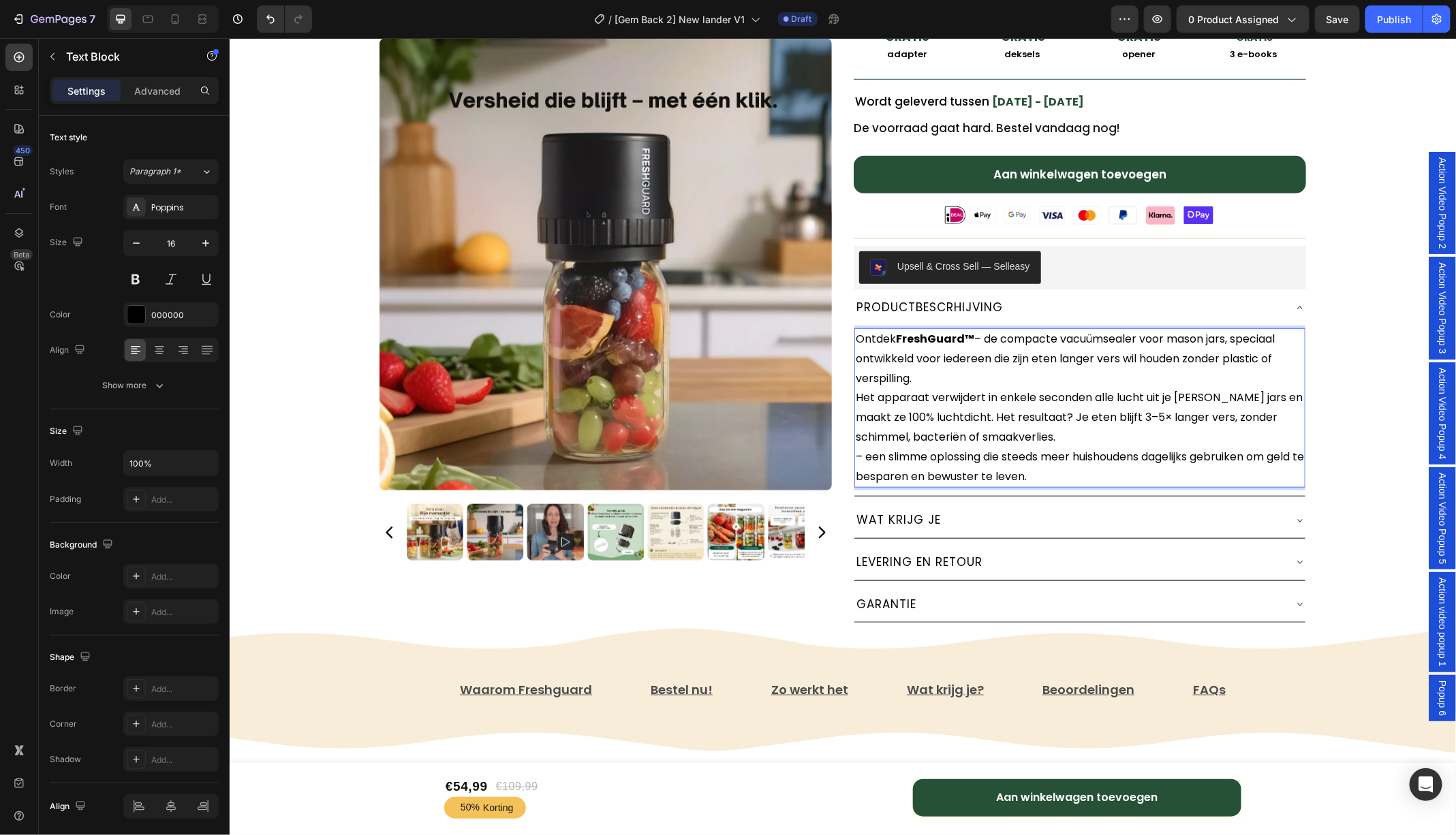
click at [874, 453] on p "– een slimme oplossing die steeds meer huishoudens dagelijks gebruiken om geld …" at bounding box center [1078, 466] width 448 height 40
drag, startPoint x: 874, startPoint y: 453, endPoint x: 850, endPoint y: 453, distance: 24.0
click at [850, 453] on div "Freshguard™️ Vacuümsealer Text Block ★★★★★ 4.81 door 7,421 tevreden klanten! Te…" at bounding box center [842, 129] width 954 height 1040
click at [914, 370] on p "Ontdek FreshGuard™ – de compacte vacuümsealer voor mason jars, speciaal ontwikk…" at bounding box center [1078, 387] width 448 height 118
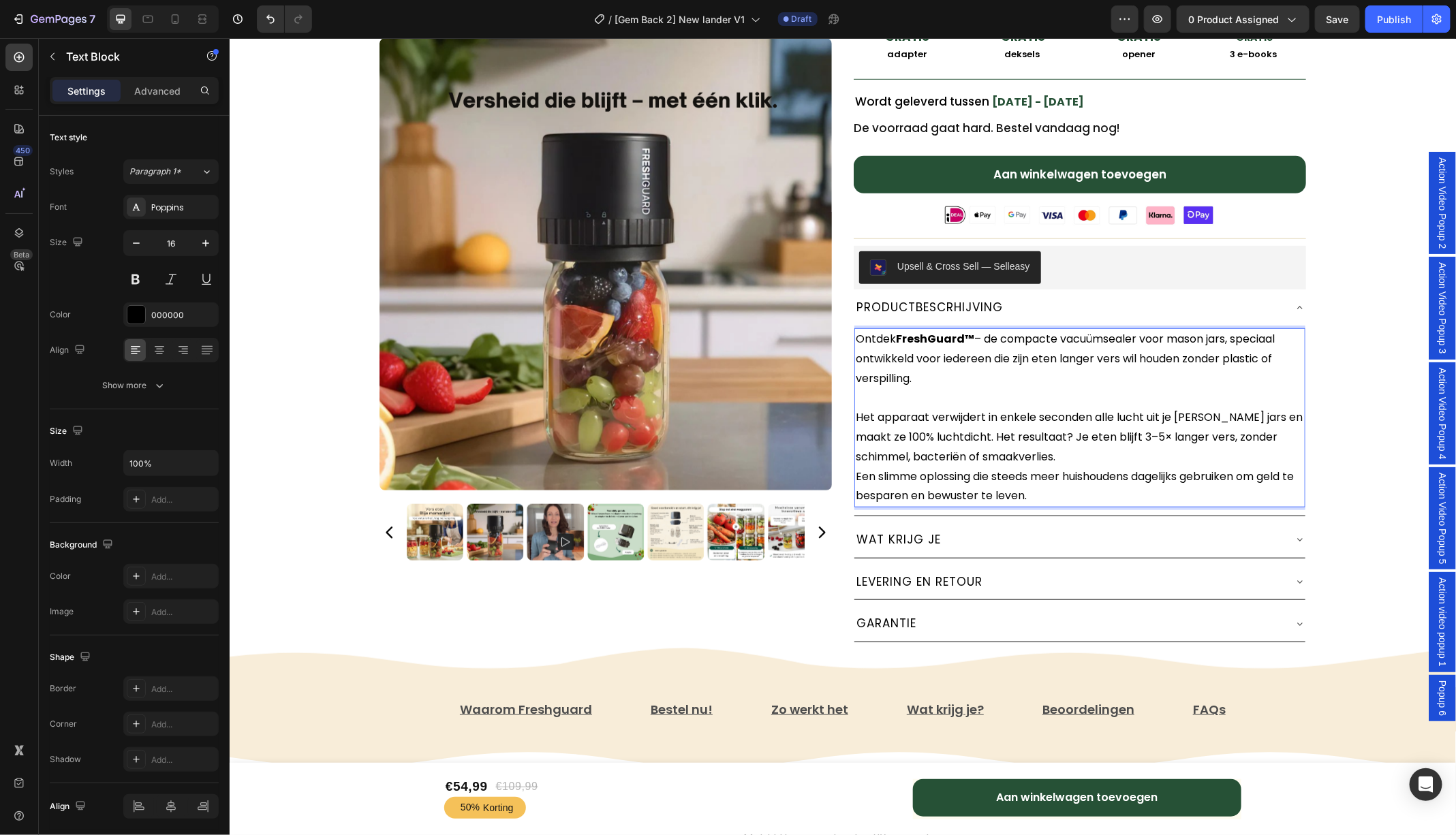
click at [1000, 452] on p "Ontdek FreshGuard™ – de compacte vacuümsealer voor mason jars, speciaal ontwikk…" at bounding box center [1078, 398] width 448 height 138
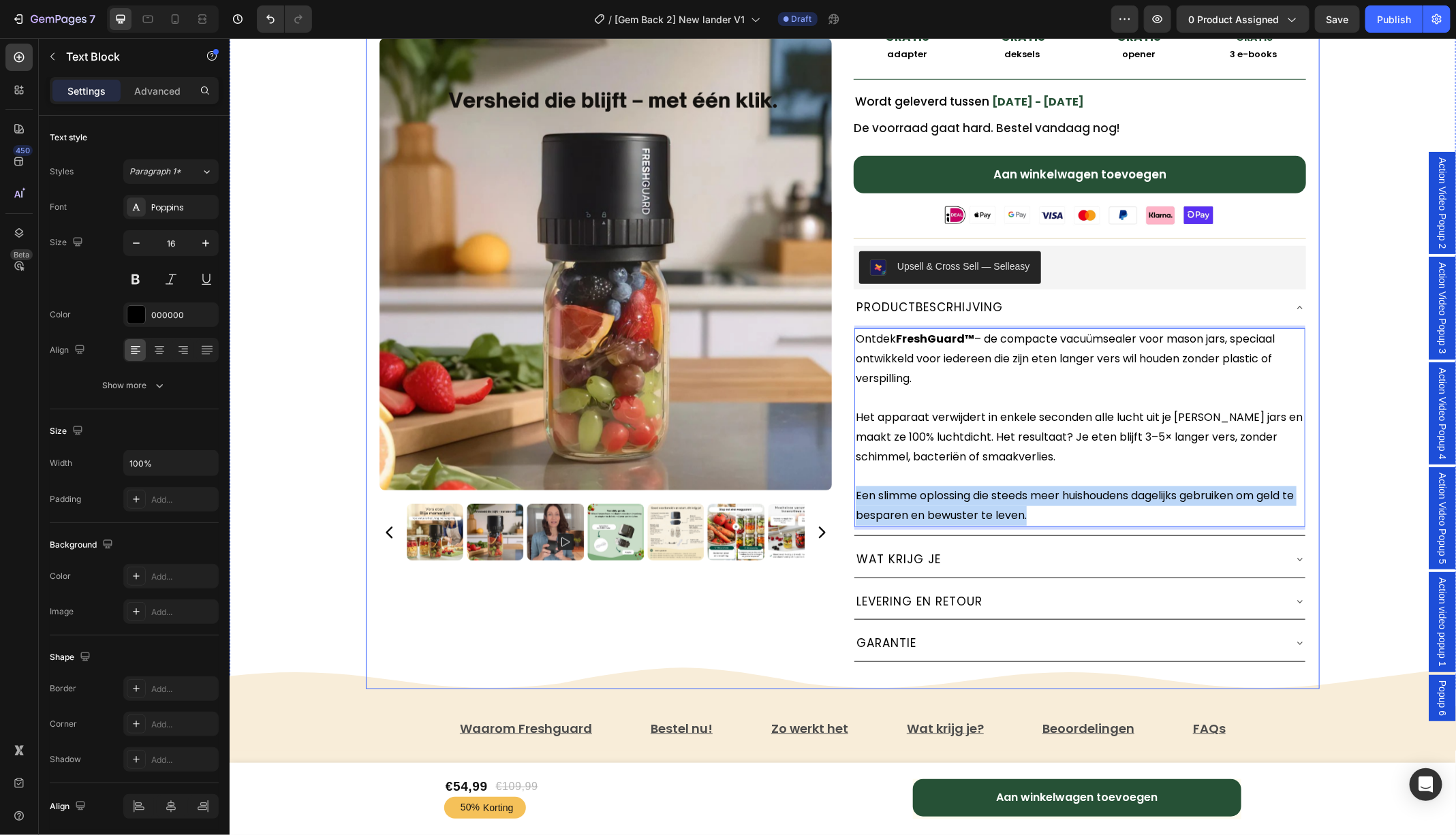
drag, startPoint x: 1065, startPoint y: 510, endPoint x: 850, endPoint y: 490, distance: 215.9
click at [850, 490] on div "Freshguard™️ Vacuümsealer Text Block ★★★★★ 4.81 door 7,421 tevreden klanten! Te…" at bounding box center [842, 148] width 954 height 1080
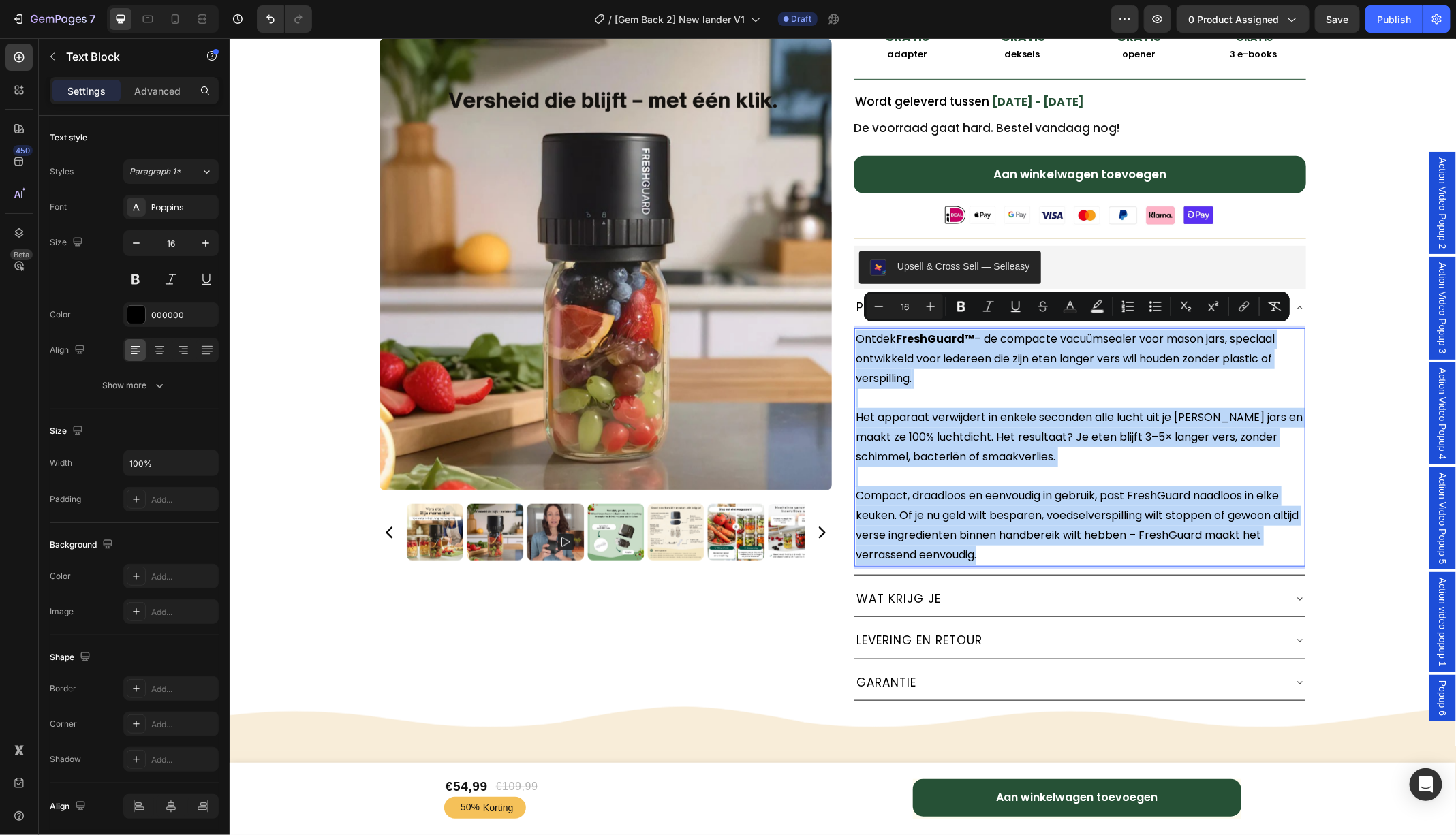
drag, startPoint x: 1002, startPoint y: 551, endPoint x: 858, endPoint y: 323, distance: 269.7
click at [858, 327] on div "Ontdek FreshGuard™ – de compacte vacuümsealer voor mason jars, speciaal ontwikk…" at bounding box center [1078, 446] width 451 height 238
copy div "Ontdek FreshGuard™ – de compacte vacuümsealer voor mason jars, speciaal ontwikk…"
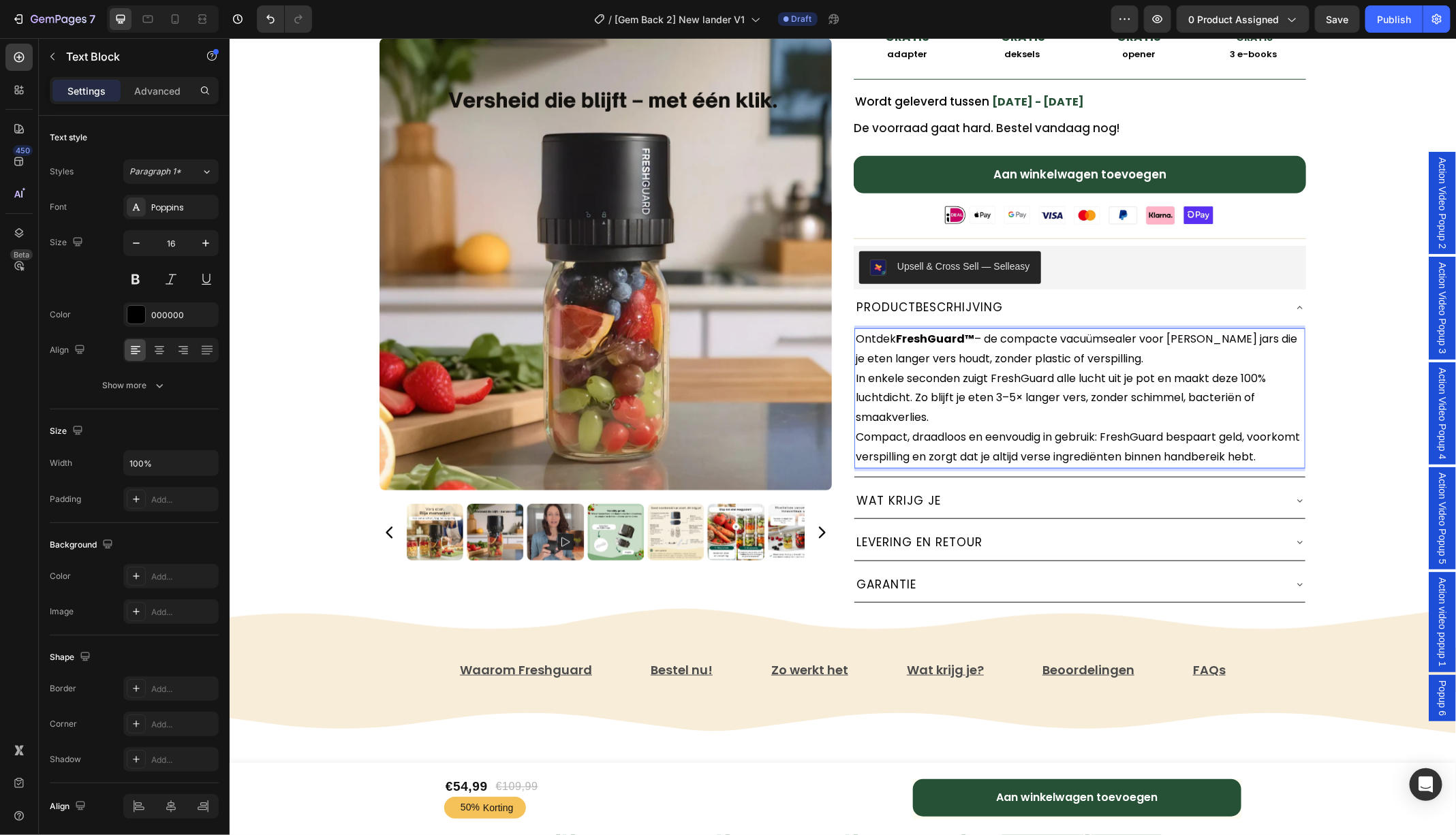
click at [1109, 353] on p "Ontdek FreshGuard™ – de compacte vacuümsealer voor mason jars die je eten lange…" at bounding box center [1078, 348] width 448 height 40
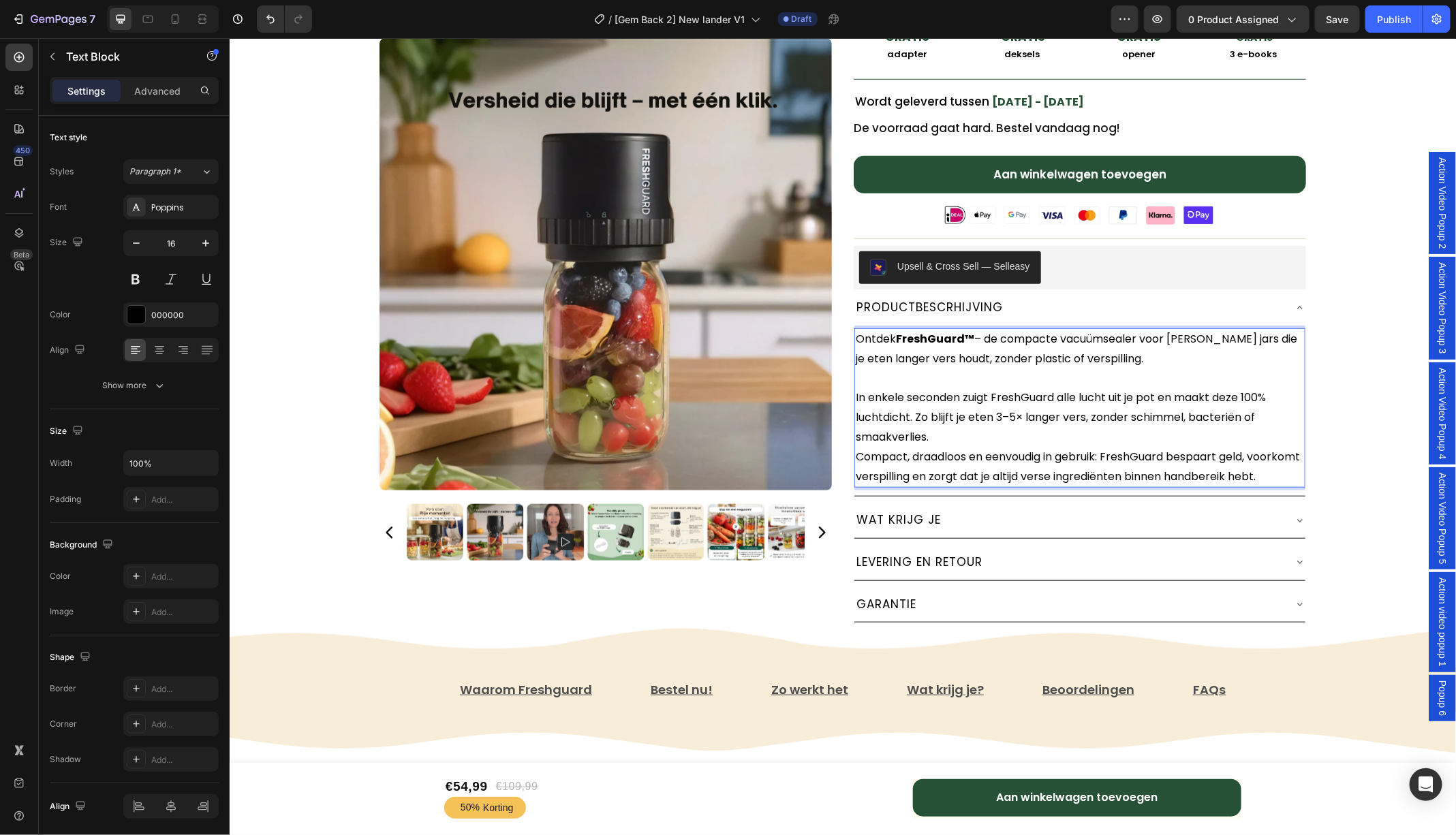
click at [961, 435] on p "In enkele seconden zuigt FreshGuard alle lucht uit je pot en maakt deze 100% lu…" at bounding box center [1078, 416] width 448 height 58
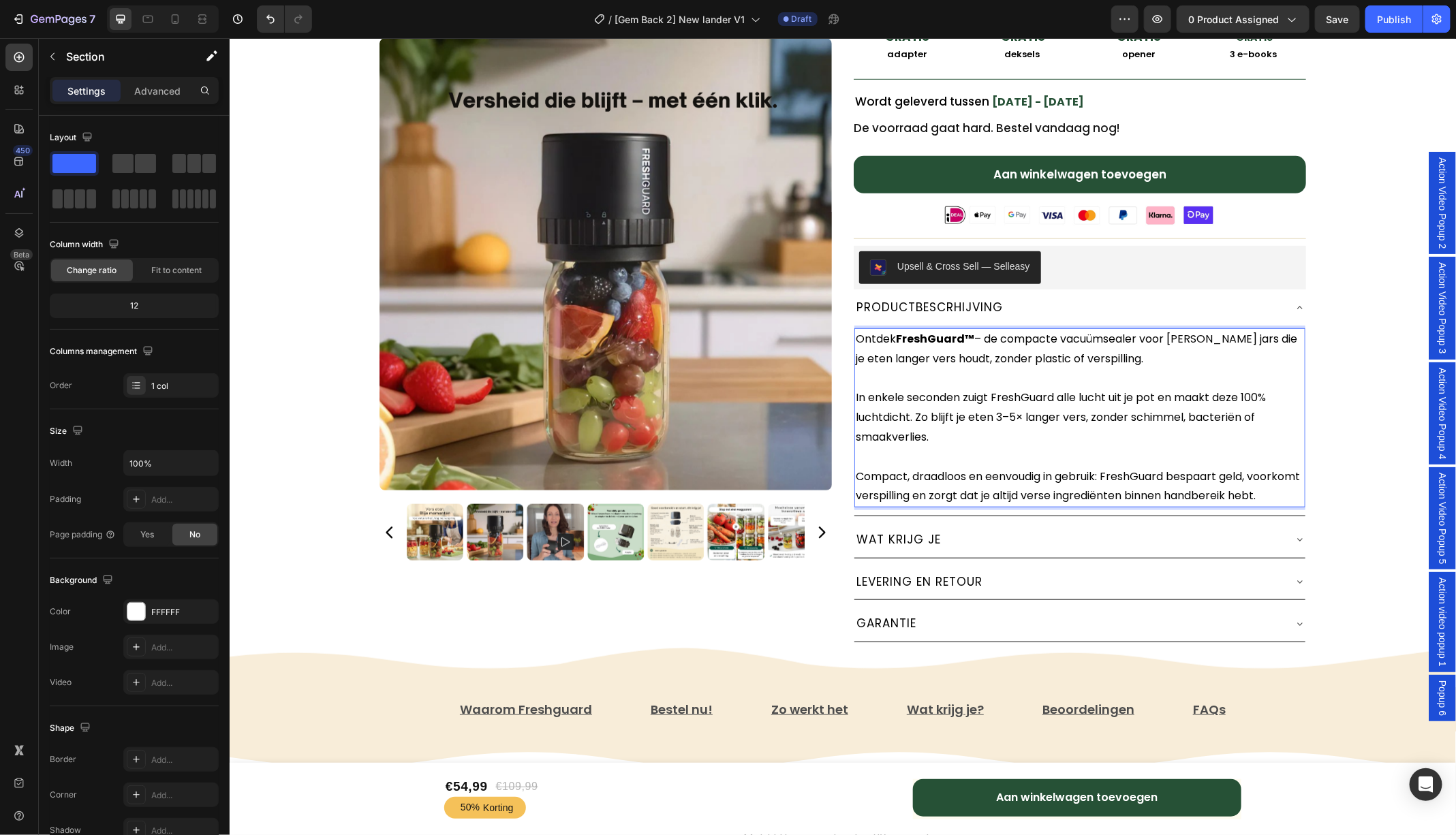
click at [1351, 446] on div "Freshguard™️ Vacuümsealer Text Block ★★★★★ 4.81 door 7,421 tevreden klanten! Te…" at bounding box center [842, 139] width 1226 height 1060
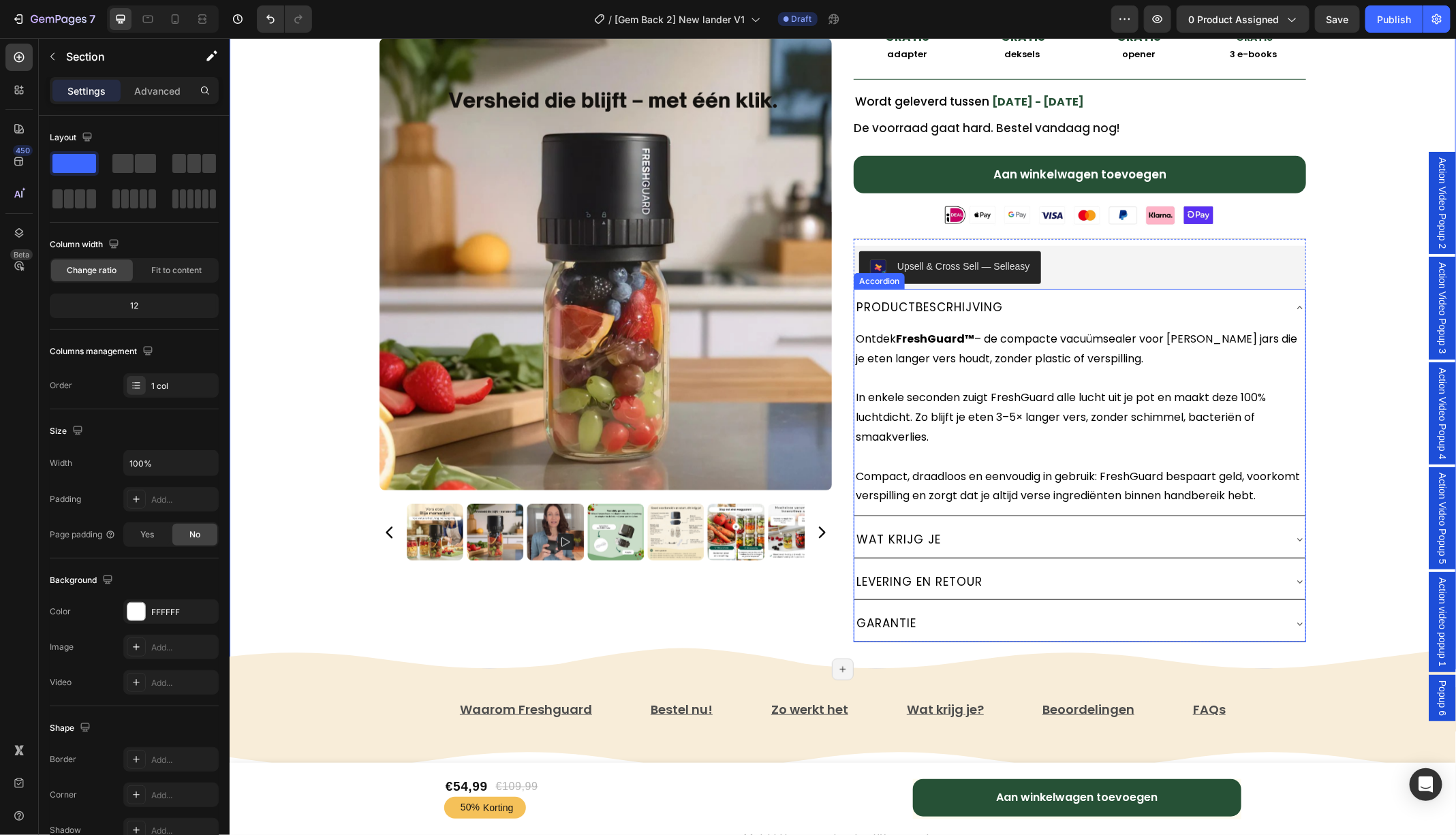
click at [1298, 306] on icon at bounding box center [1299, 307] width 11 height 11
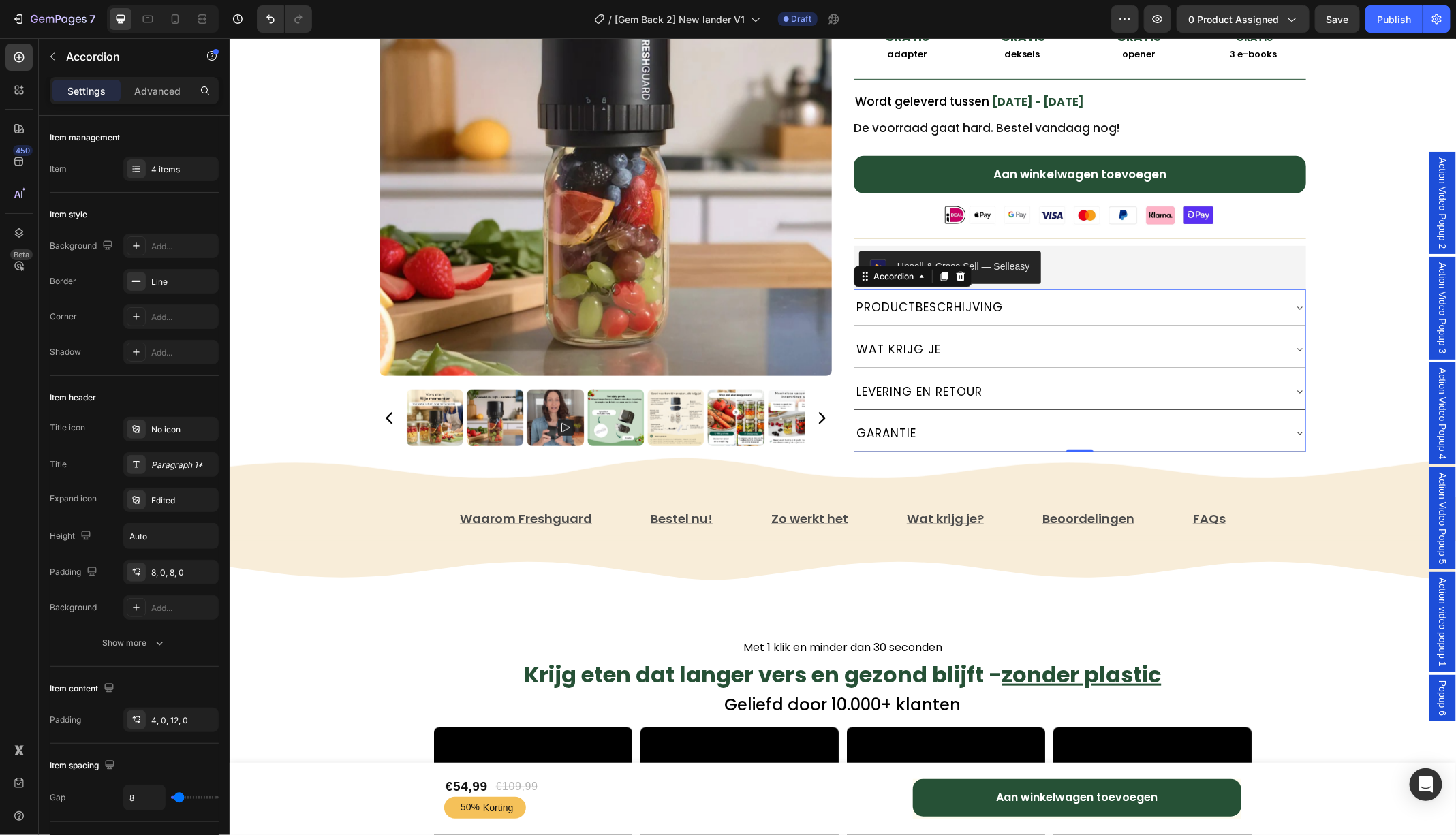
click at [1296, 346] on icon at bounding box center [1299, 349] width 11 height 11
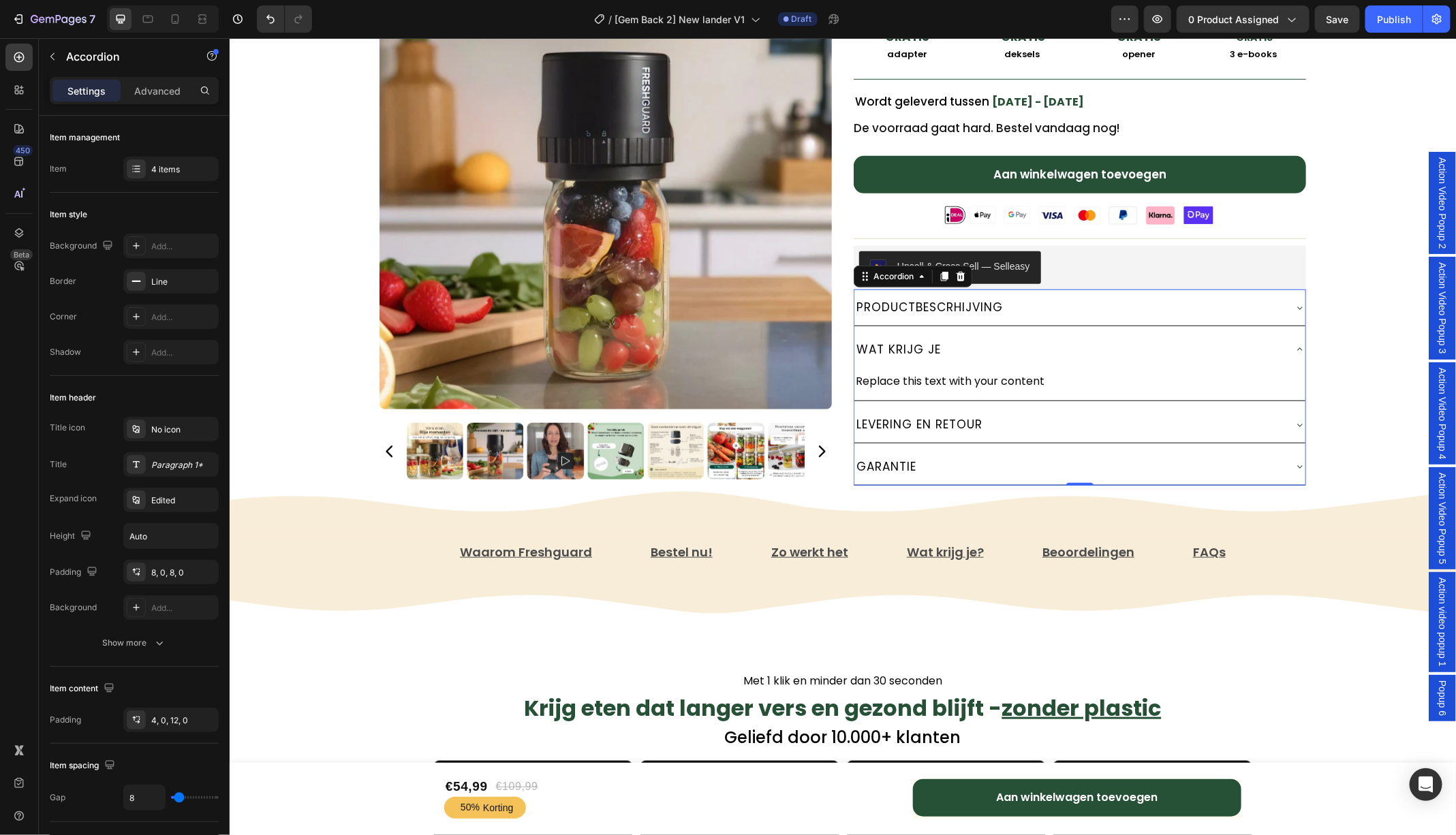
click at [929, 377] on div "Replace this text with your content" at bounding box center [1078, 381] width 451 height 22
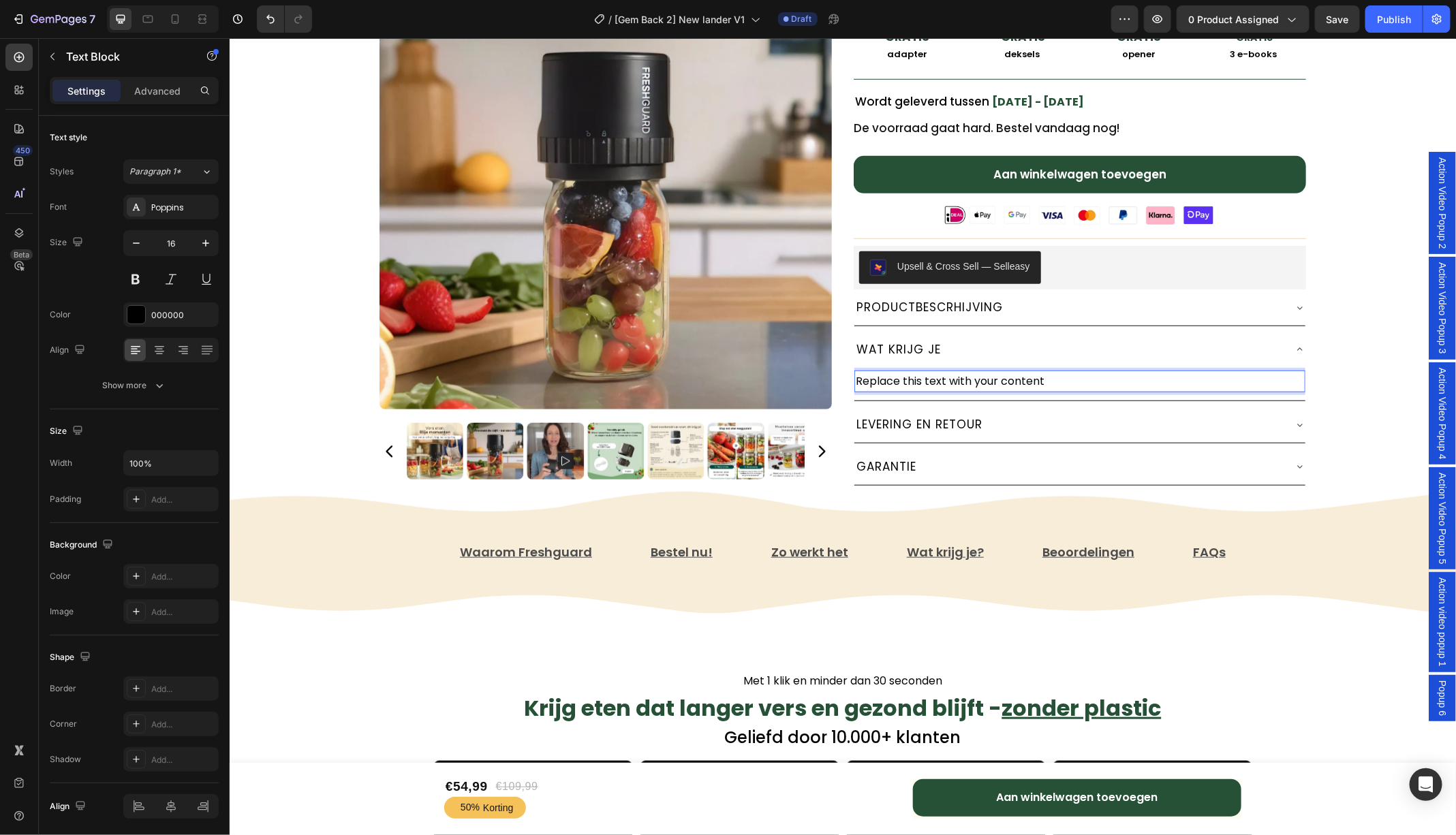
click at [915, 373] on p "Replace this text with your content" at bounding box center [1078, 381] width 448 height 19
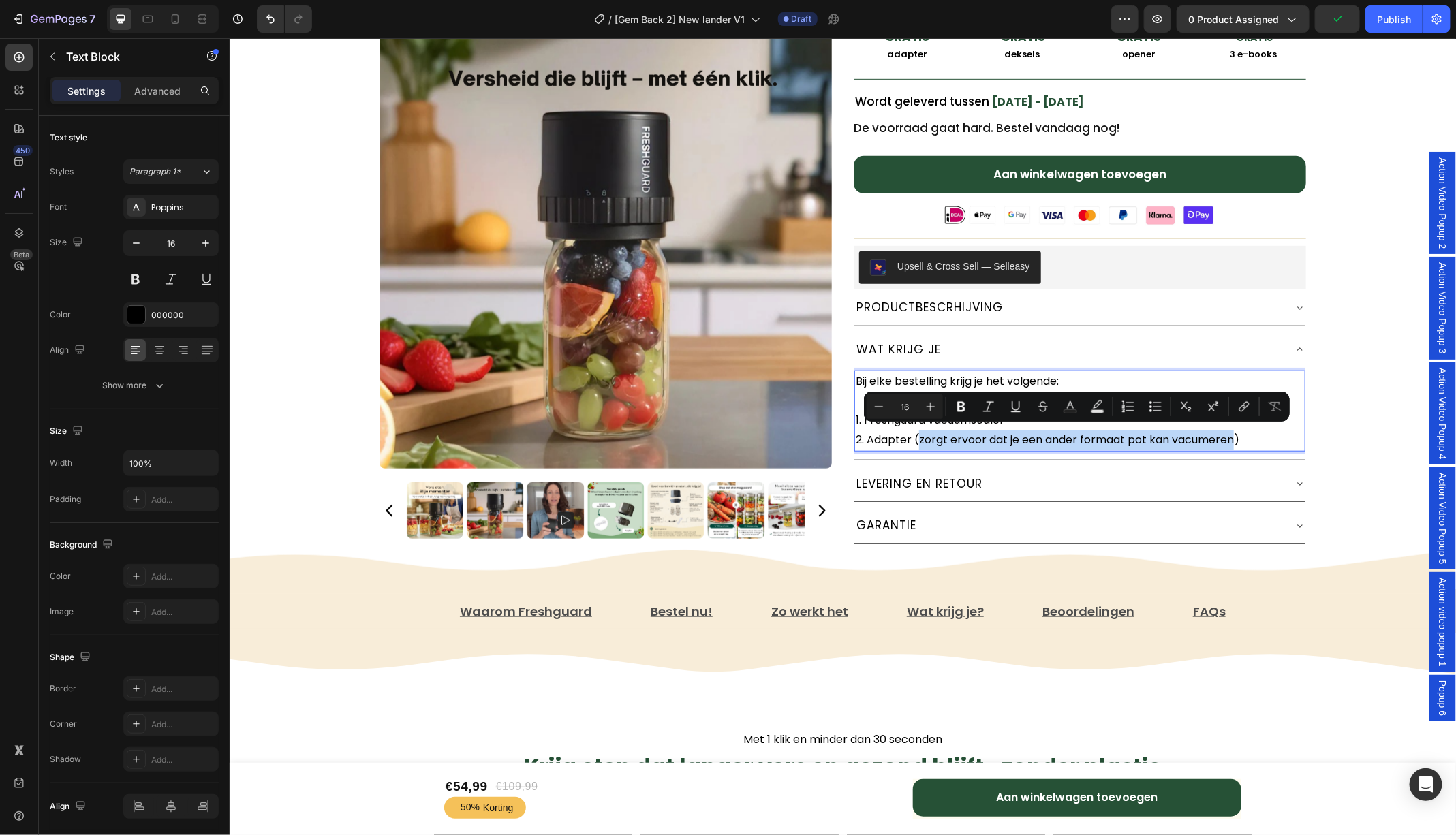
drag, startPoint x: 1234, startPoint y: 434, endPoint x: 919, endPoint y: 439, distance: 315.0
click at [919, 439] on p "Bij elke bestelling krijg je het volgende: 1. Freshguard vacuümsealer 2. Adapte…" at bounding box center [1078, 410] width 448 height 78
copy p "zorgt ervoor dat je een ander formaat pot kan vacumeren"
click at [1227, 433] on p "Bij elke bestelling krijg je het volgende: 1. Freshguard vacuümsealer 2. Adapte…" at bounding box center [1078, 410] width 448 height 78
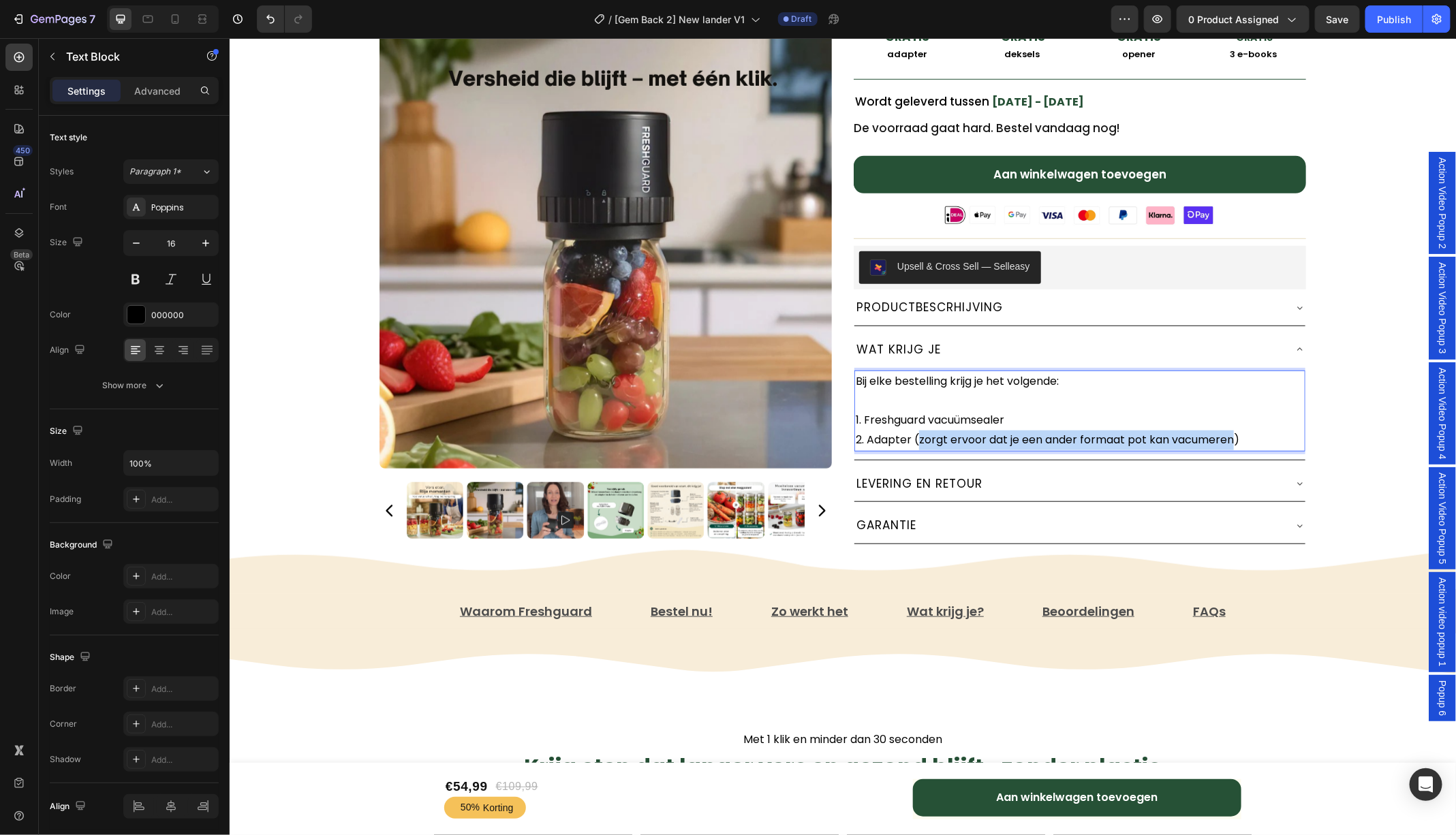
drag, startPoint x: 1233, startPoint y: 437, endPoint x: 920, endPoint y: 436, distance: 313.0
click at [920, 436] on p "Bij elke bestelling krijg je het volgende: 1. Freshguard vacuümsealer 2. Adapte…" at bounding box center [1078, 410] width 448 height 78
click at [920, 437] on p "Bij elke bestelling krijg je het volgende: 1. Freshguard vacuümsealer 2. Adapte…" at bounding box center [1078, 410] width 448 height 78
click at [1167, 432] on p "Bij elke bestelling krijg je het volgende: 1. Freshguard vacuümsealer 2. Adapte…" at bounding box center [1078, 410] width 448 height 78
click at [1151, 435] on p "Bij elke bestelling krijg je het volgende: 1. Freshguard vacuümsealer 2. Adapte…" at bounding box center [1078, 410] width 448 height 78
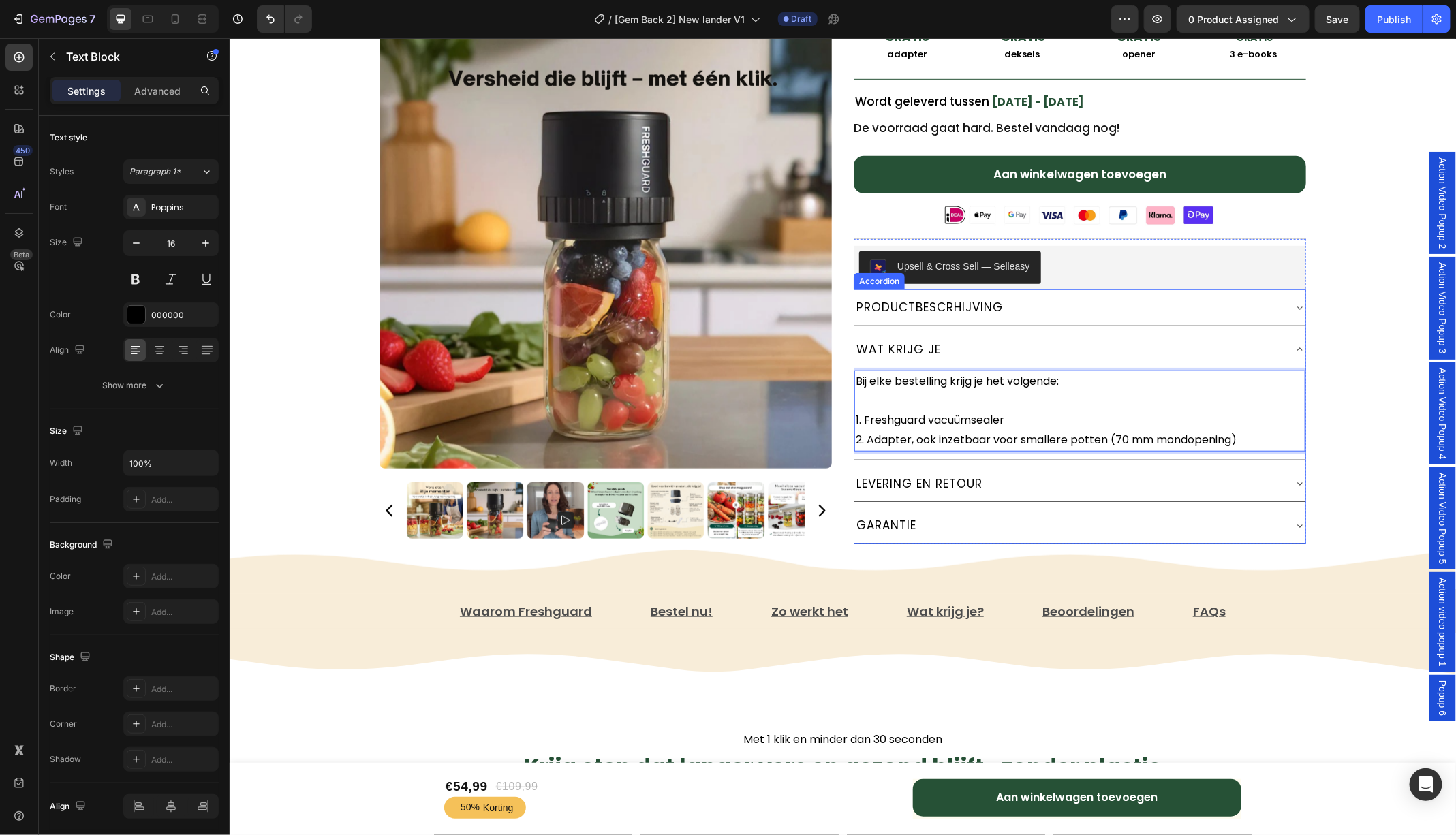
click at [1295, 302] on icon at bounding box center [1299, 307] width 11 height 11
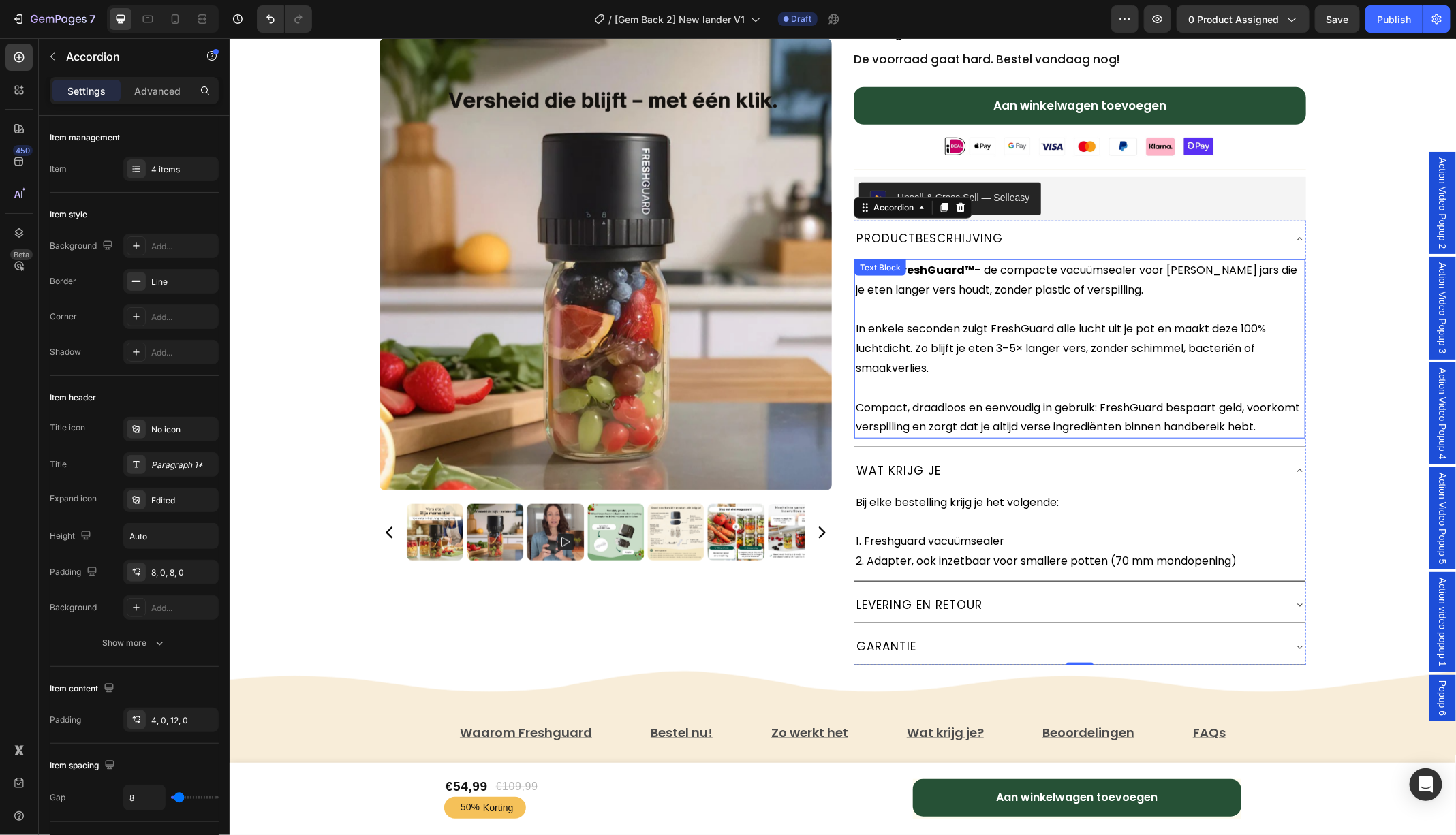
scroll to position [538, 0]
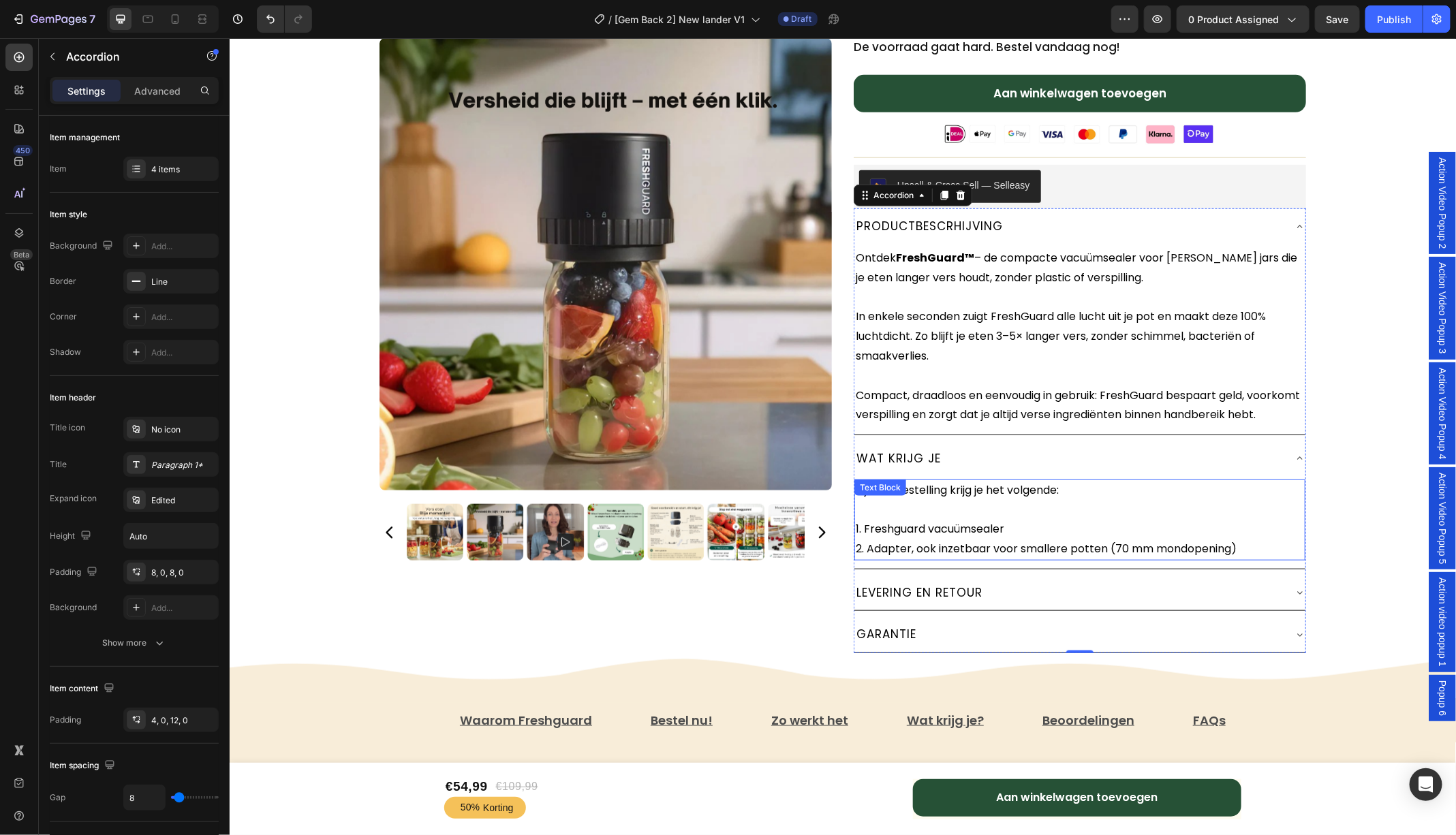
click at [860, 545] on p "Bij elke bestelling krijg je het volgende: 1. Freshguard vacuümsealer 2. Adapte…" at bounding box center [1078, 519] width 448 height 78
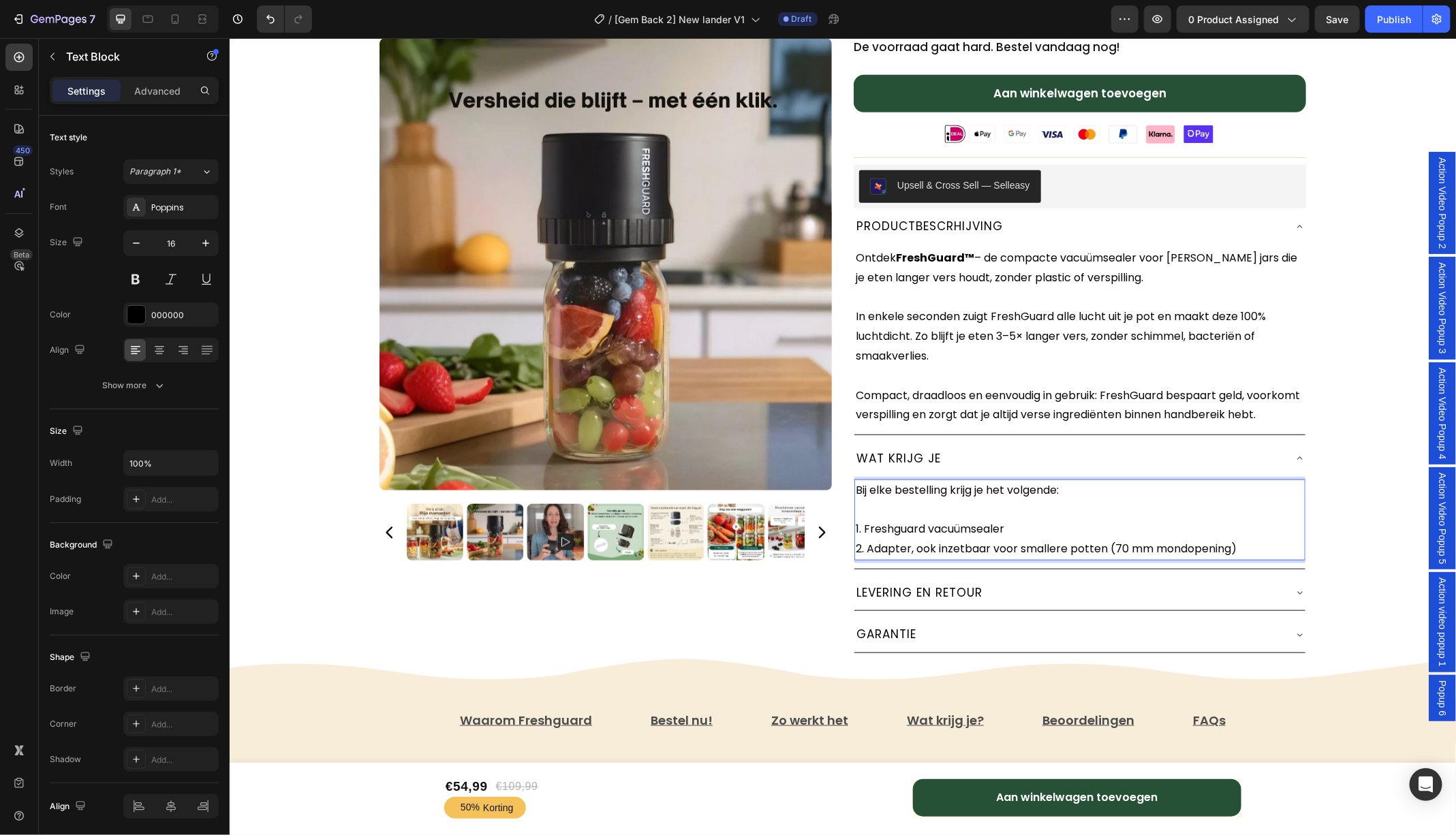
click at [861, 544] on p "Bij elke bestelling krijg je het volgende: 1. Freshguard vacuümsealer 2. Adapte…" at bounding box center [1078, 519] width 448 height 78
click at [864, 559] on p "Bij elke bestelling krijg je het volgende: 1x Freshguard vacuümsealer 2. Adapte…" at bounding box center [1078, 519] width 448 height 78
drag, startPoint x: 1250, startPoint y: 561, endPoint x: 865, endPoint y: 563, distance: 385.0
click at [865, 559] on p "Bij elke bestelling krijg je het volgende: 1x Freshguard vacuümsealer 1x Adapte…" at bounding box center [1078, 519] width 448 height 78
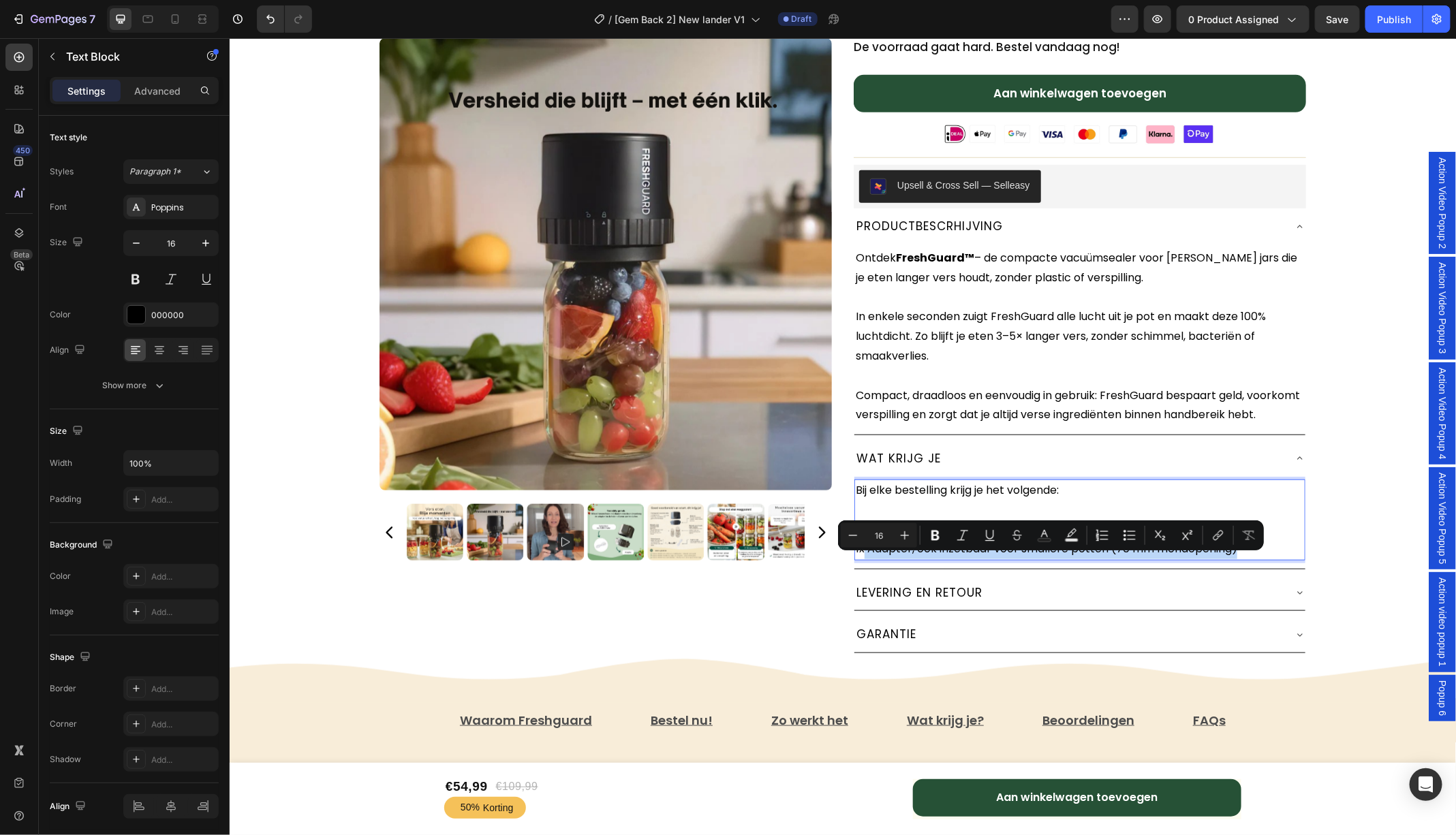
click at [1017, 559] on p "Bij elke bestelling krijg je het volgende: 1x Freshguard vacuümsealer 1x Adapte…" at bounding box center [1078, 519] width 448 height 78
click at [1227, 558] on p "Bij elke bestelling krijg je het volgende: 1x Freshguard vacuümsealer 1x Adapte…" at bounding box center [1078, 519] width 448 height 78
click at [1247, 559] on p "Bij elke bestelling krijg je het volgende: 1x Freshguard vacuümsealer 1x Adapte…" at bounding box center [1078, 519] width 448 height 78
drag, startPoint x: 1250, startPoint y: 563, endPoint x: 868, endPoint y: 567, distance: 382.0
click at [868, 559] on p "Bij elke bestelling krijg je het volgende: 1x Freshguard vacuümsealer 1x Adapte…" at bounding box center [1078, 519] width 448 height 78
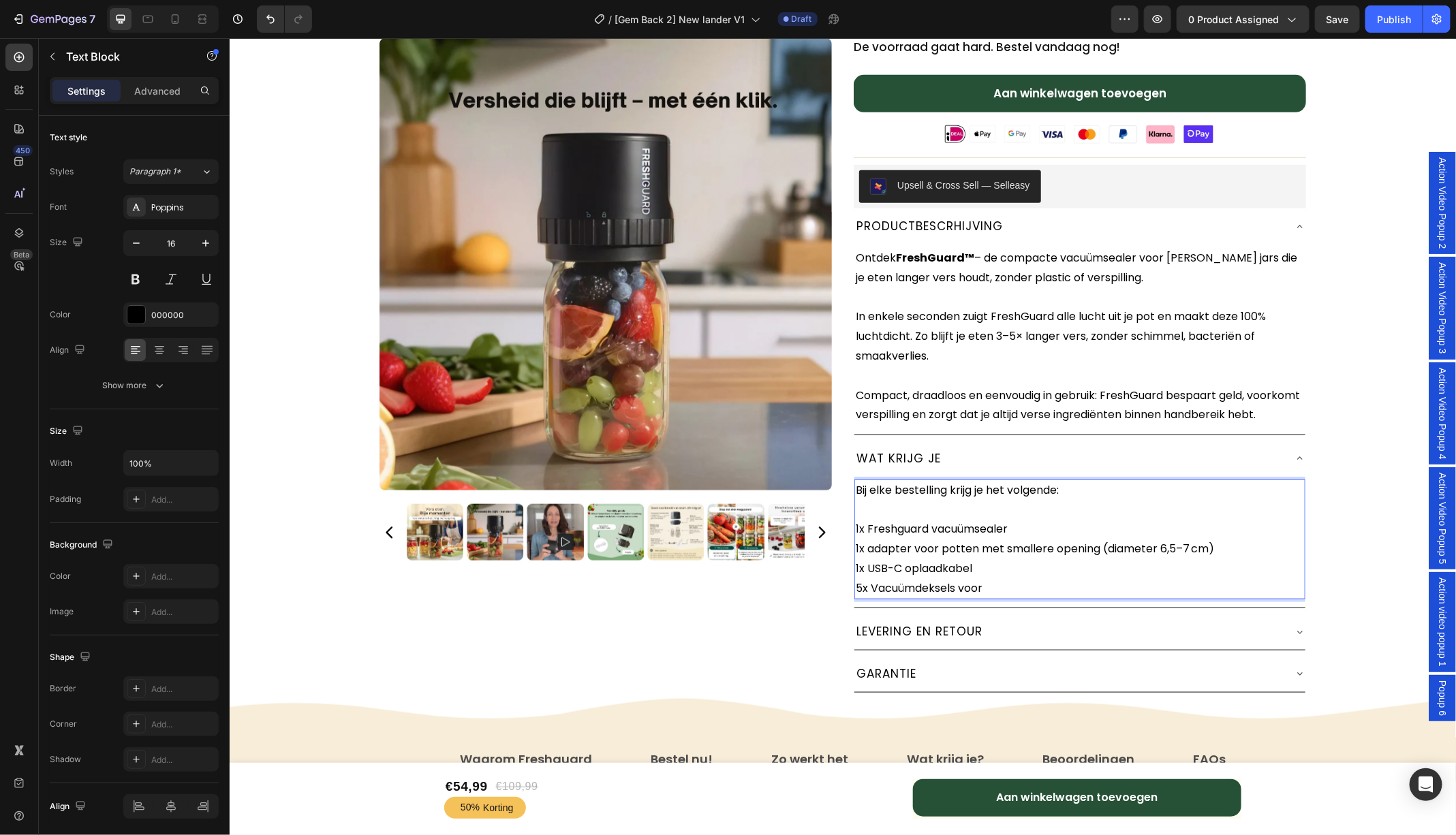
click at [1176, 559] on p "Bij elke bestelling krijg je het volgende: 1x Freshguard vacuümsealer 1x adapte…" at bounding box center [1078, 519] width 448 height 78
click at [1010, 598] on p "1x USB-C oplaadkabel 5x Vacuümdeksels voor" at bounding box center [1078, 578] width 448 height 40
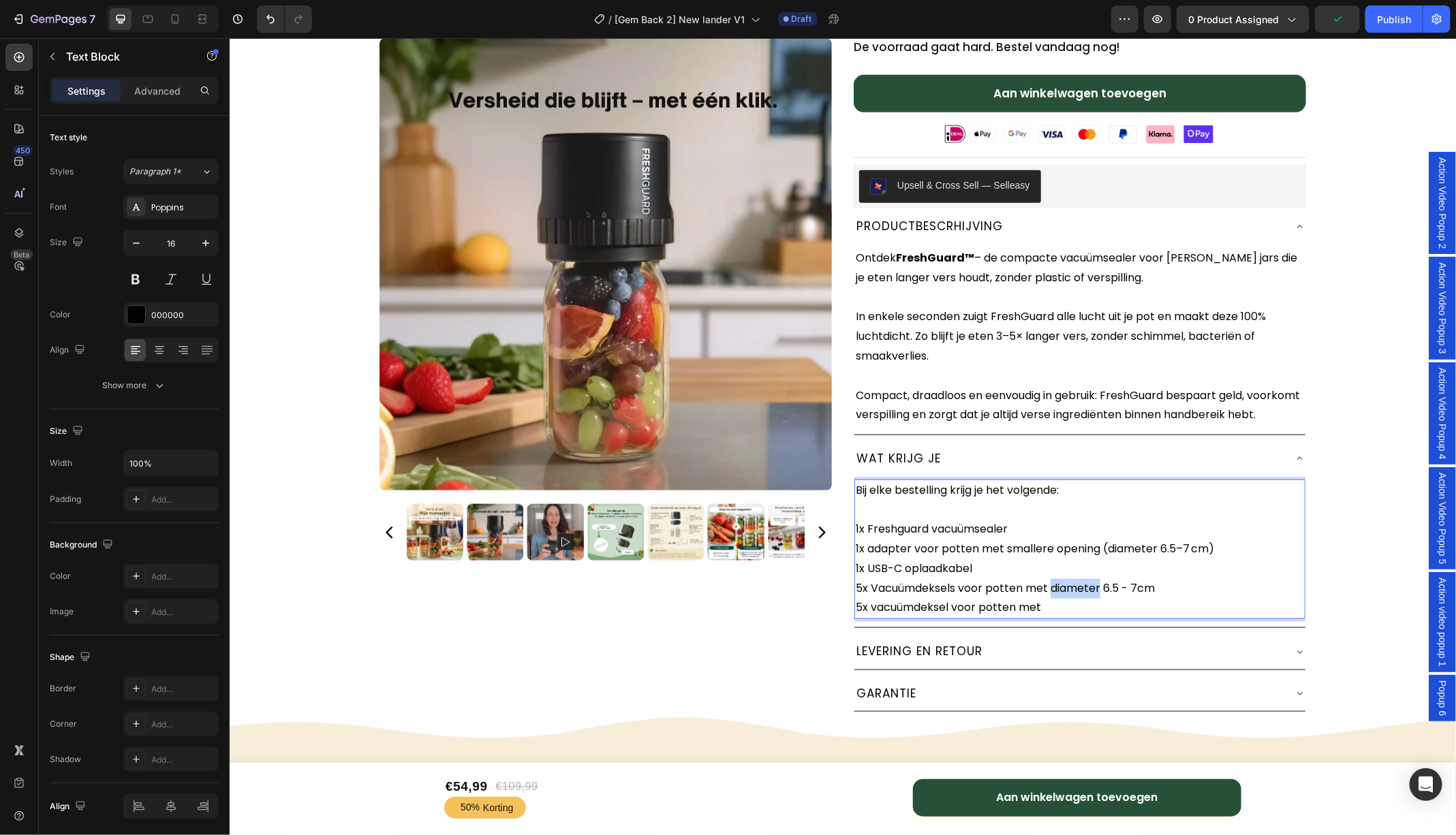
drag, startPoint x: 1099, startPoint y: 603, endPoint x: 1051, endPoint y: 603, distance: 48.0
click at [1051, 603] on p "1x USB-C oplaadkabel 5x Vacuümdeksels voor potten met diameter 6.5 - 7cm 5x vac…" at bounding box center [1078, 588] width 448 height 58
click at [1083, 604] on p "1x USB-C oplaadkabel 5x Vacuümdeksels voor potten met mondopening van 6.5 - 7cm…" at bounding box center [1078, 588] width 448 height 58
drag, startPoint x: 1083, startPoint y: 604, endPoint x: 1053, endPoint y: 609, distance: 30.4
click at [1053, 609] on p "1x USB-C oplaadkabel 5x Vacuümdeksels voor potten met mondopening van 6.5 - 7cm…" at bounding box center [1078, 588] width 448 height 58
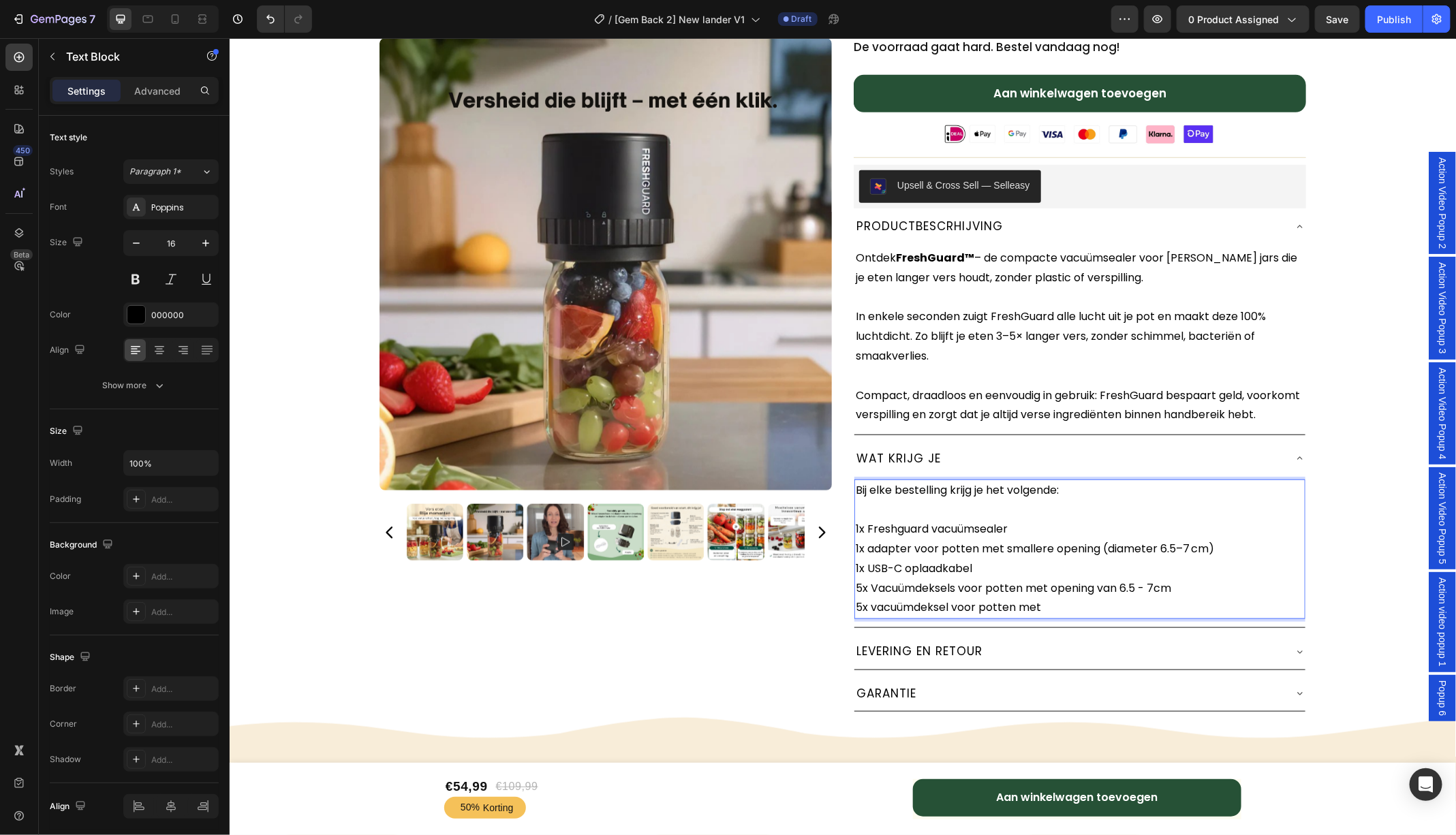
click at [1063, 617] on p "1x USB-C oplaadkabel 5x Vacuümdeksels voor potten met opening van 6.5 - 7cm 5x …" at bounding box center [1078, 588] width 448 height 58
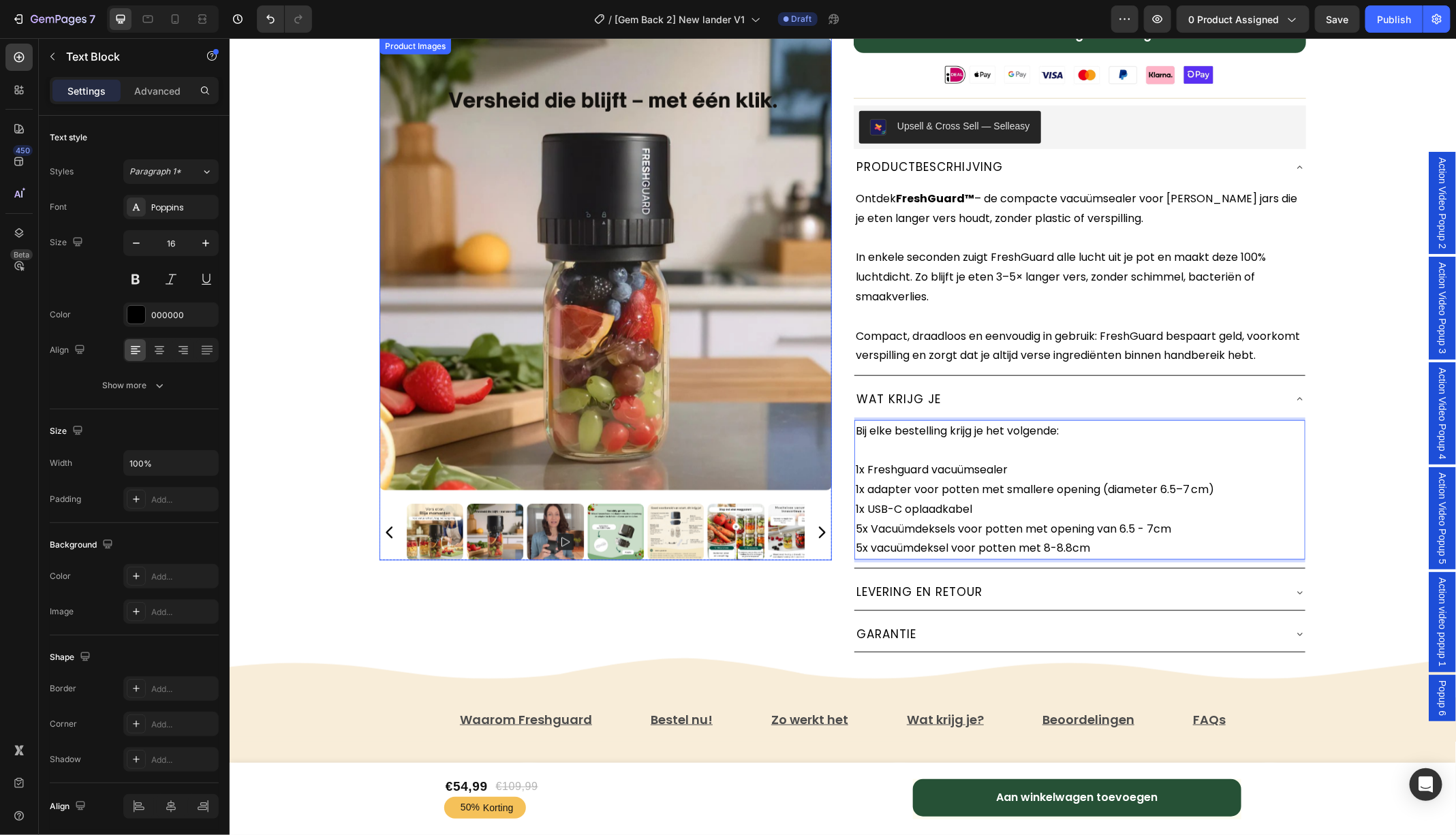
scroll to position [599, 0]
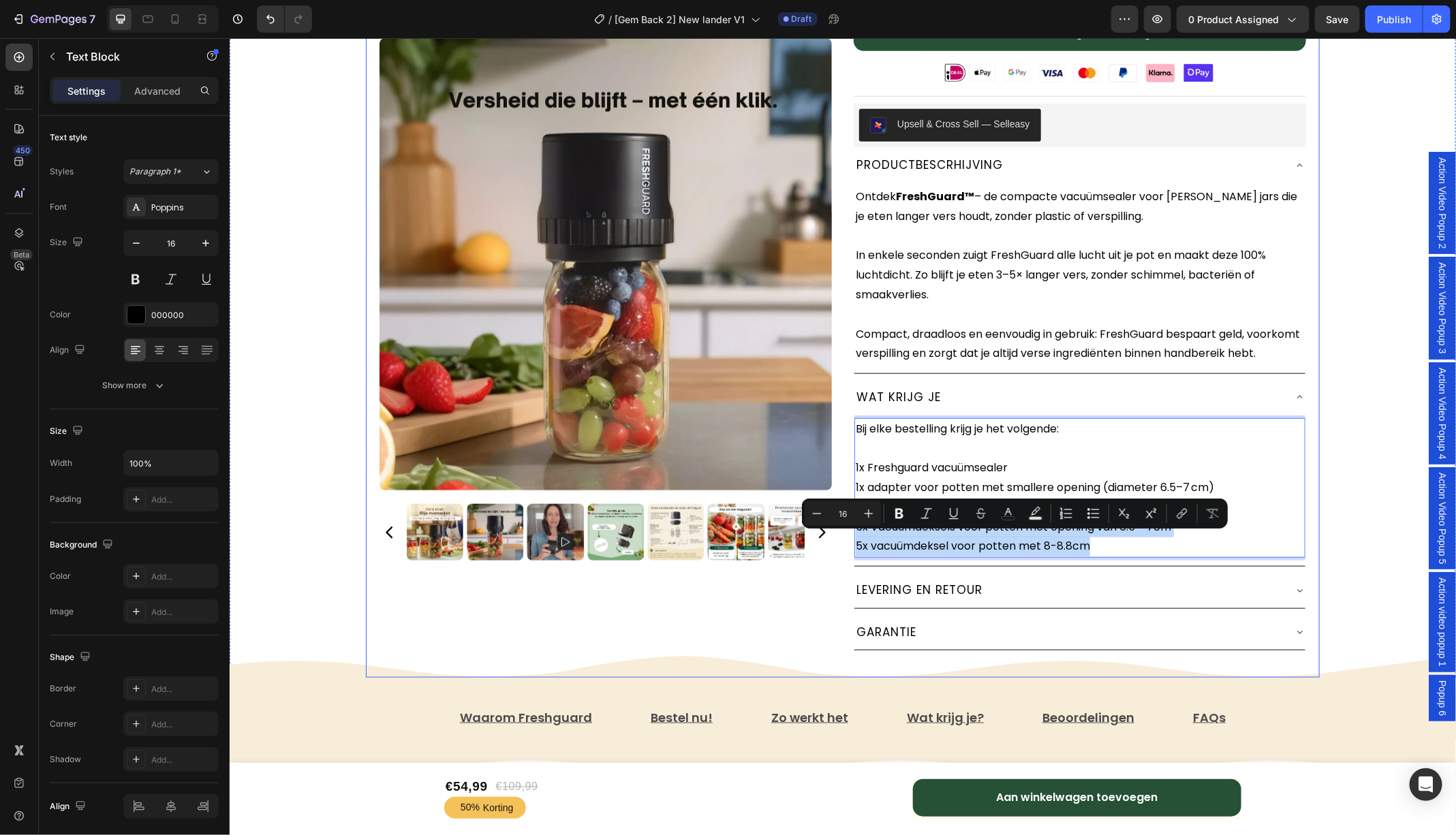
drag, startPoint x: 1110, startPoint y: 560, endPoint x: 852, endPoint y: 549, distance: 258.2
click at [853, 549] on div "PRODUCTBESCRHIJVING Ontdek FreshGuard™ – de compacte vacuümsealer voor mason ja…" at bounding box center [1078, 398] width 452 height 504
copy p "5x Vacuümdeksels voor potten met opening van 6.5 - 7cm 5x vacuümdeksel voor pot…"
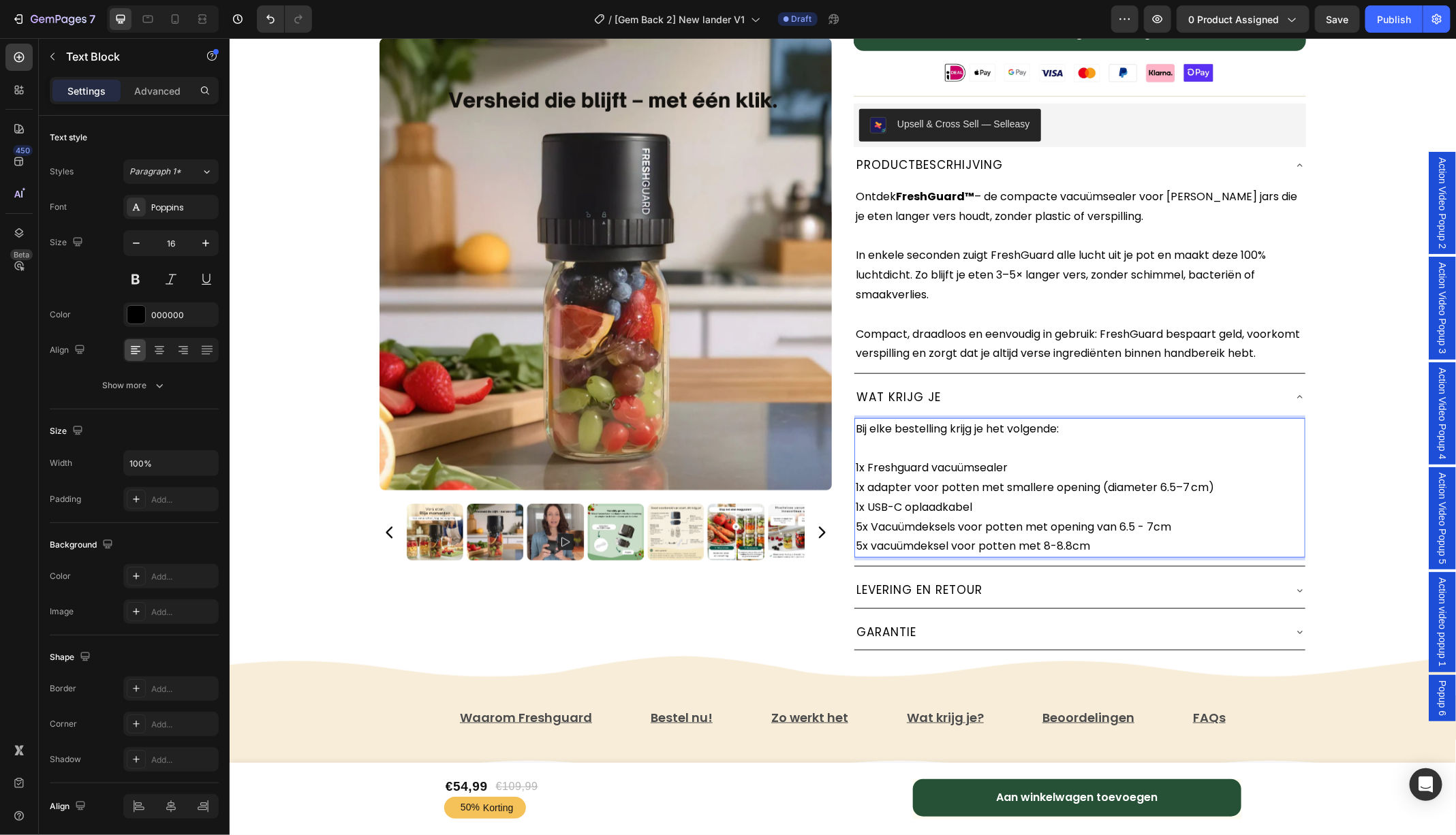
click at [1064, 435] on p "Bij elke bestelling krijg je het volgende: 1x Freshguard vacuümsealer 1x adapte…" at bounding box center [1078, 458] width 448 height 78
click at [1028, 483] on p "Bij elke bestelling krijg je het volgende: 1x Freshguard vacuümsealer 1x adapte…" at bounding box center [1078, 458] width 448 height 78
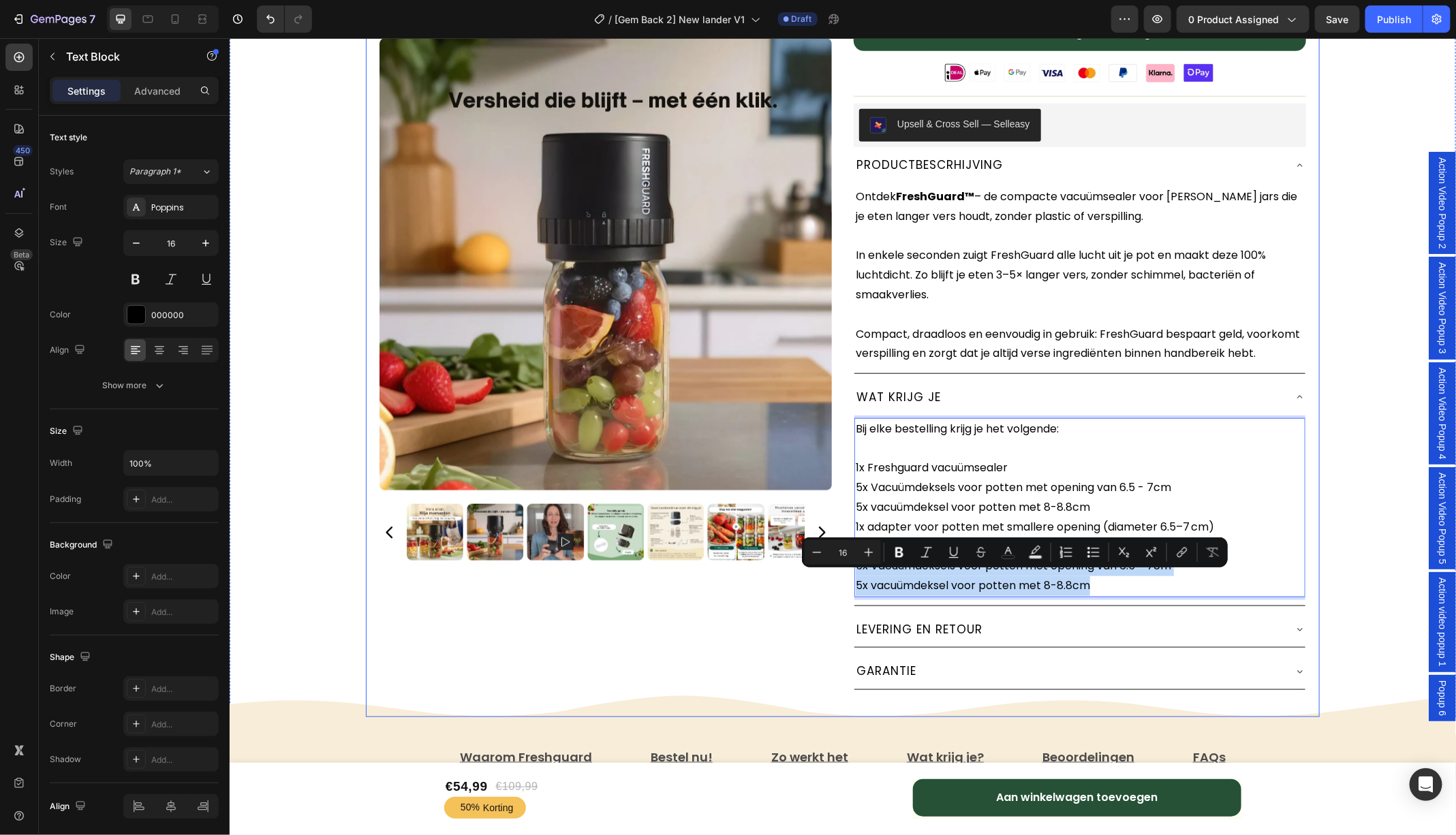
drag, startPoint x: 1113, startPoint y: 598, endPoint x: 846, endPoint y: 584, distance: 267.4
click at [846, 584] on div "Freshguard™️ Vacuümsealer Text Block ★★★★★ 4.81 door 7,421 tevreden klanten! Te…" at bounding box center [842, 91] width 954 height 1250
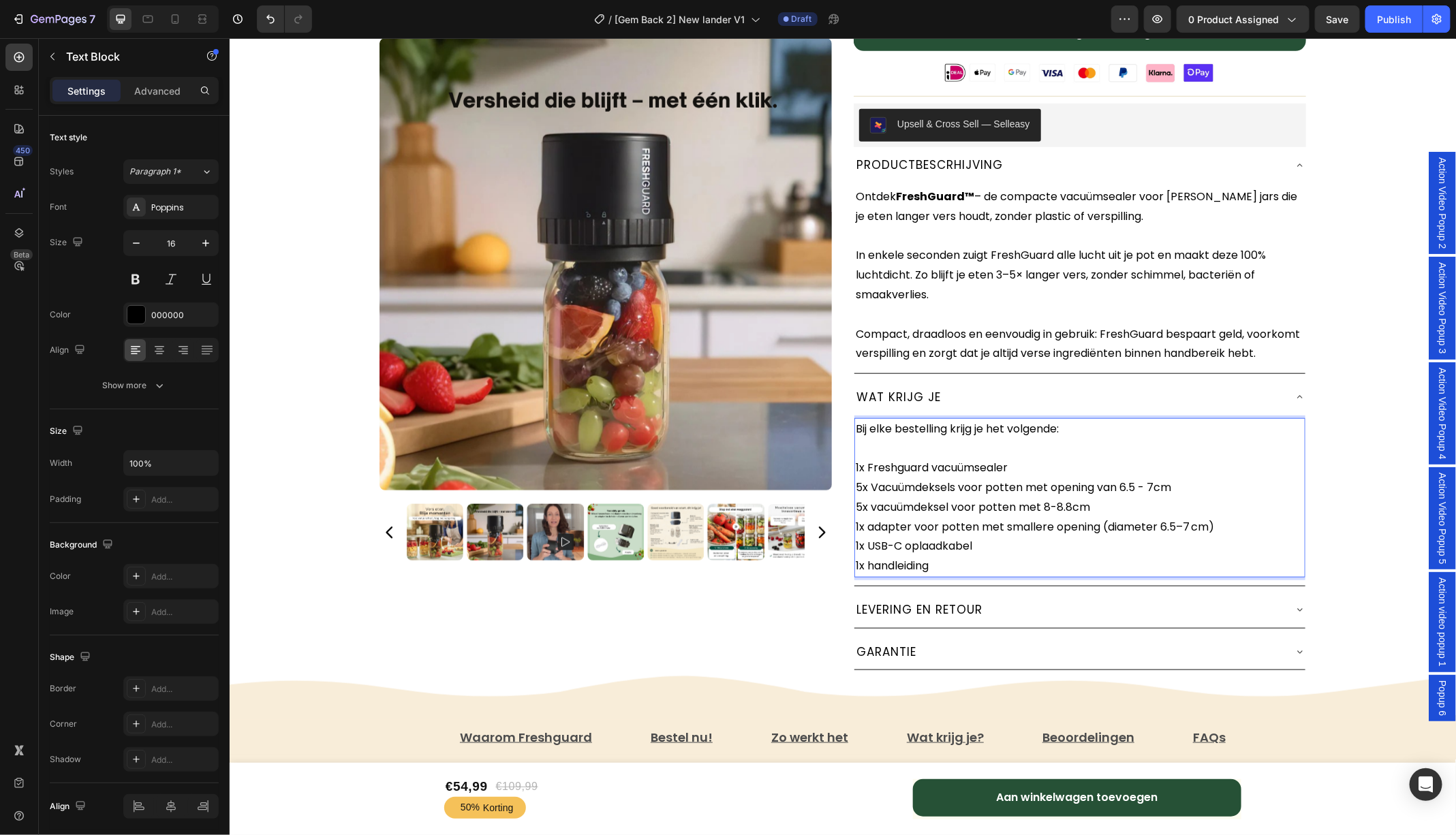
click at [1228, 536] on p "Bij elke bestelling krijg je het volgende: 1x Freshguard vacuümsealer 5x Vacuüm…" at bounding box center [1078, 477] width 448 height 118
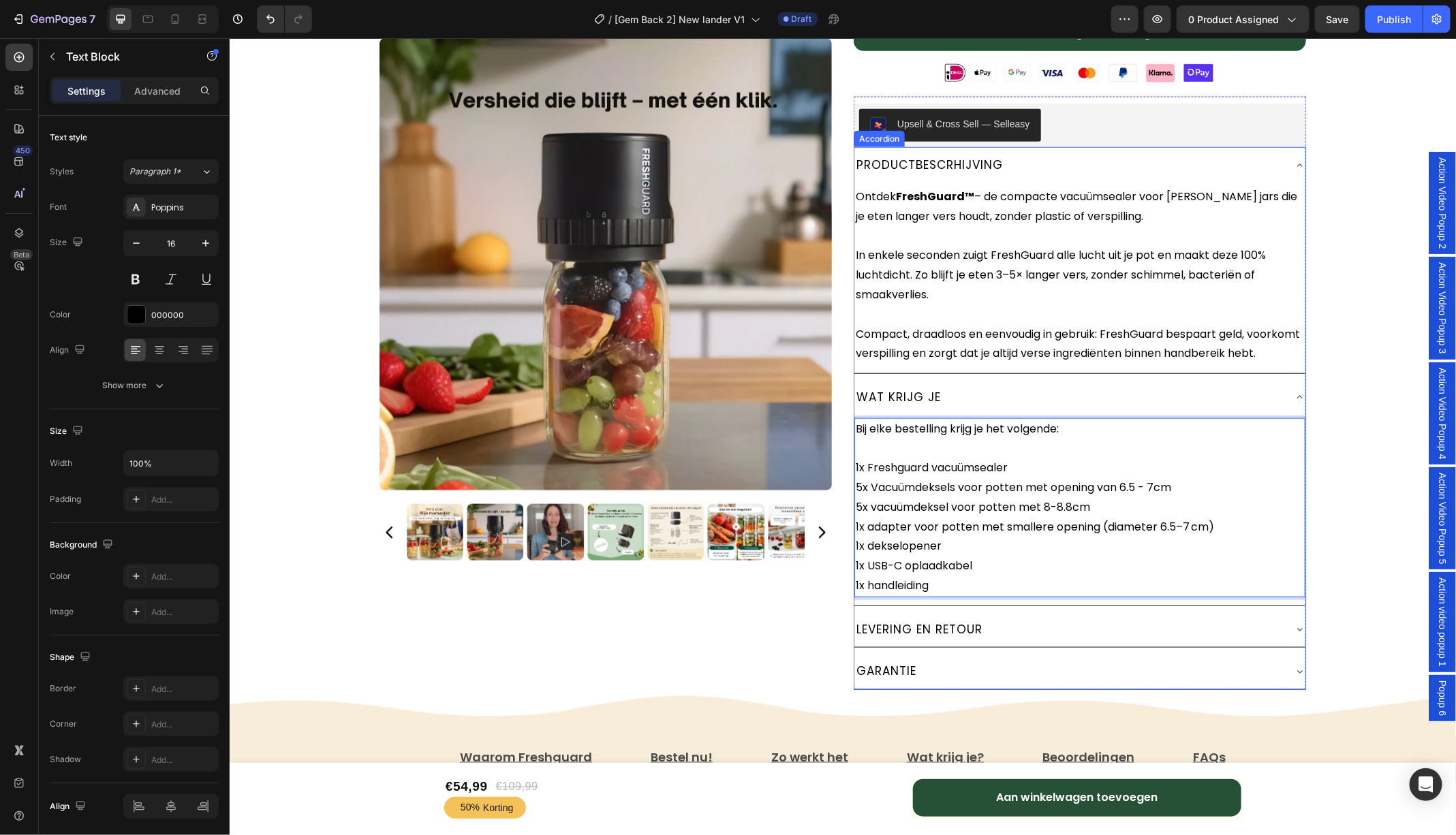
click at [1303, 634] on icon at bounding box center [1299, 629] width 11 height 11
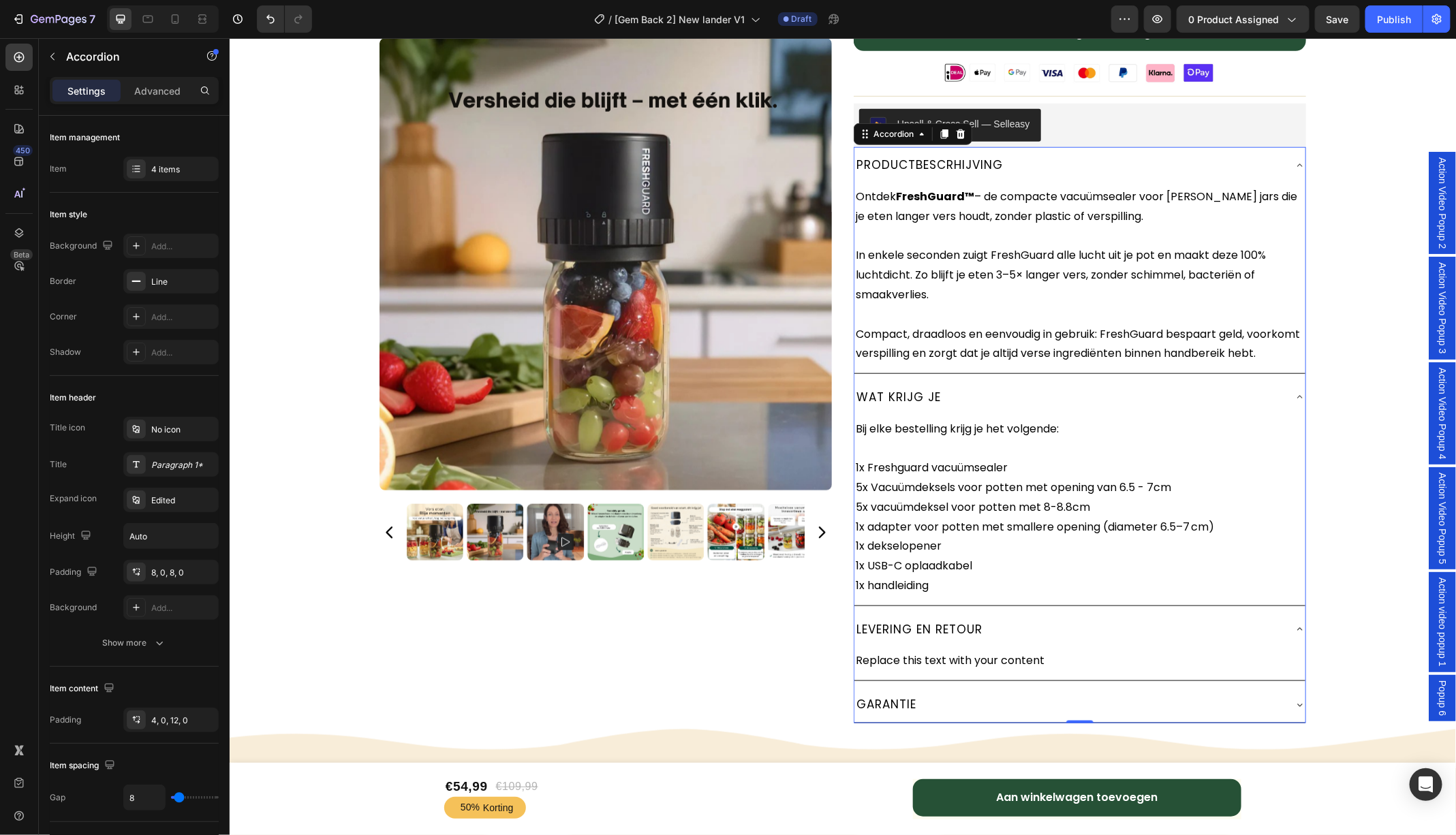
scroll to position [678, 0]
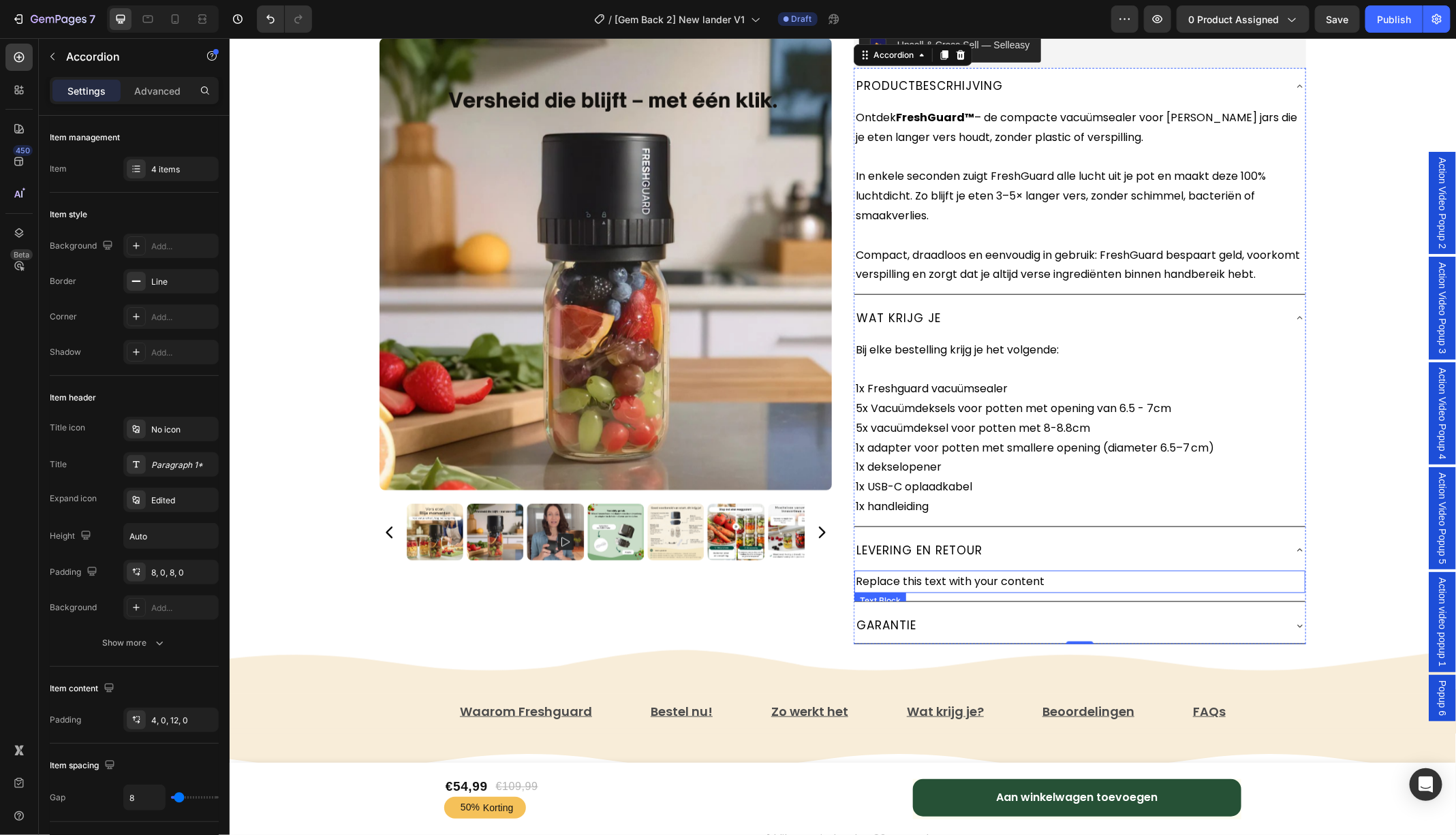
click at [993, 593] on div "Replace this text with your content" at bounding box center [1078, 581] width 451 height 22
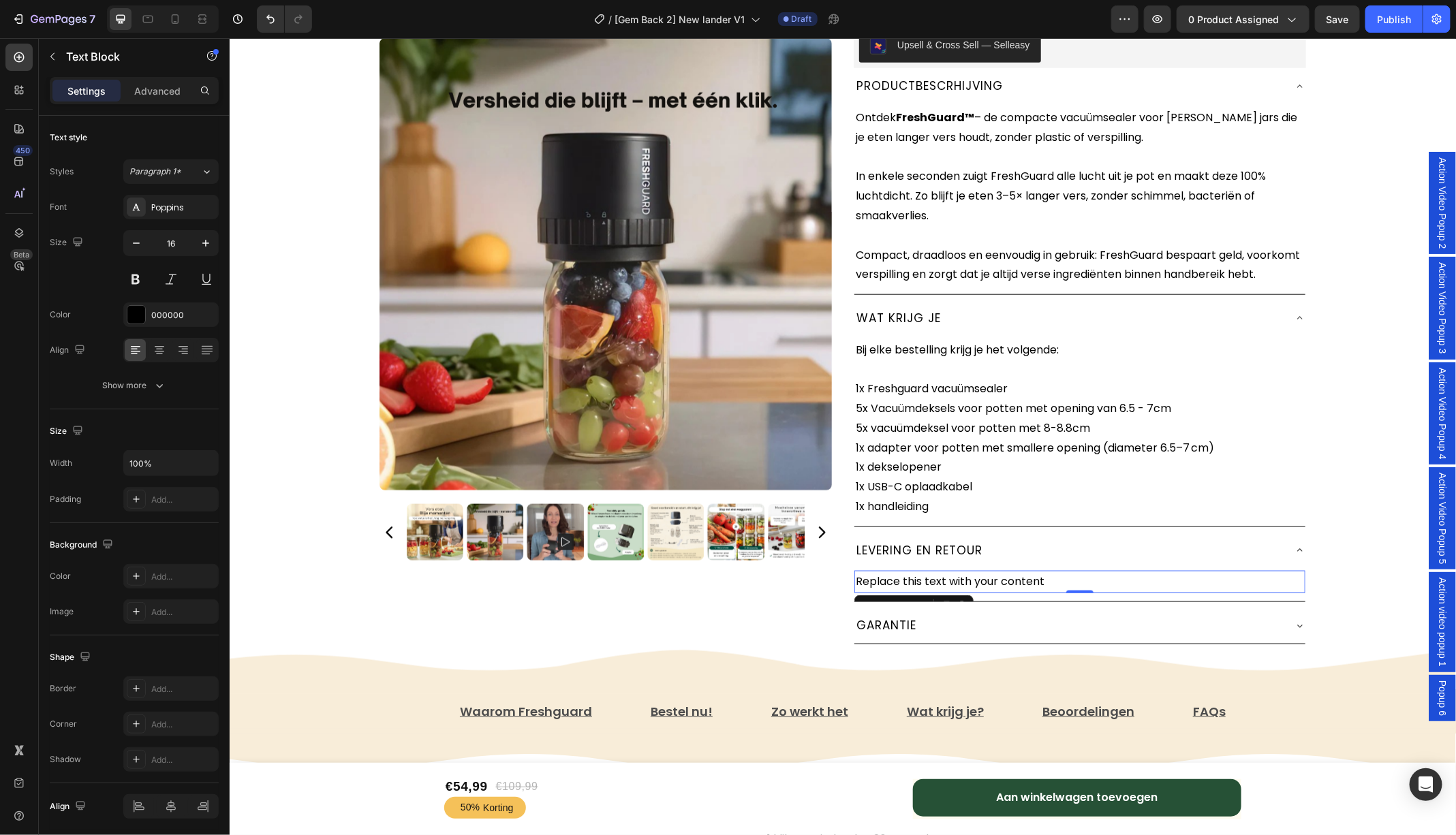
click at [993, 593] on div "Replace this text with your content" at bounding box center [1078, 581] width 451 height 22
drag, startPoint x: 1067, startPoint y: 597, endPoint x: 849, endPoint y: 598, distance: 218.0
click at [849, 598] on div "Freshguard™️ Vacuümsealer Text Block ★★★★★ 4.81 door 7,421 tevreden klanten! Te…" at bounding box center [842, 29] width 954 height 1283
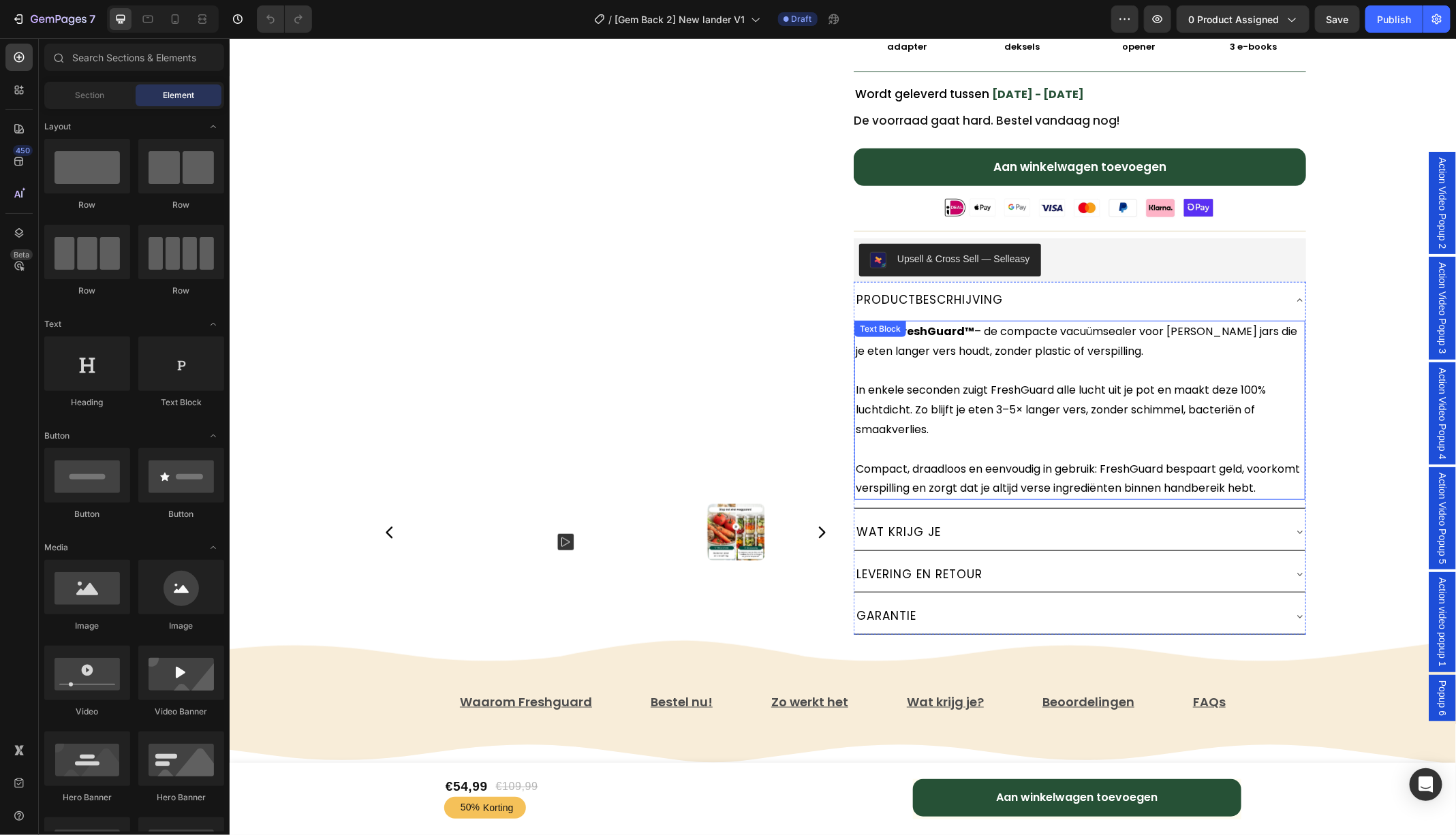
scroll to position [476, 0]
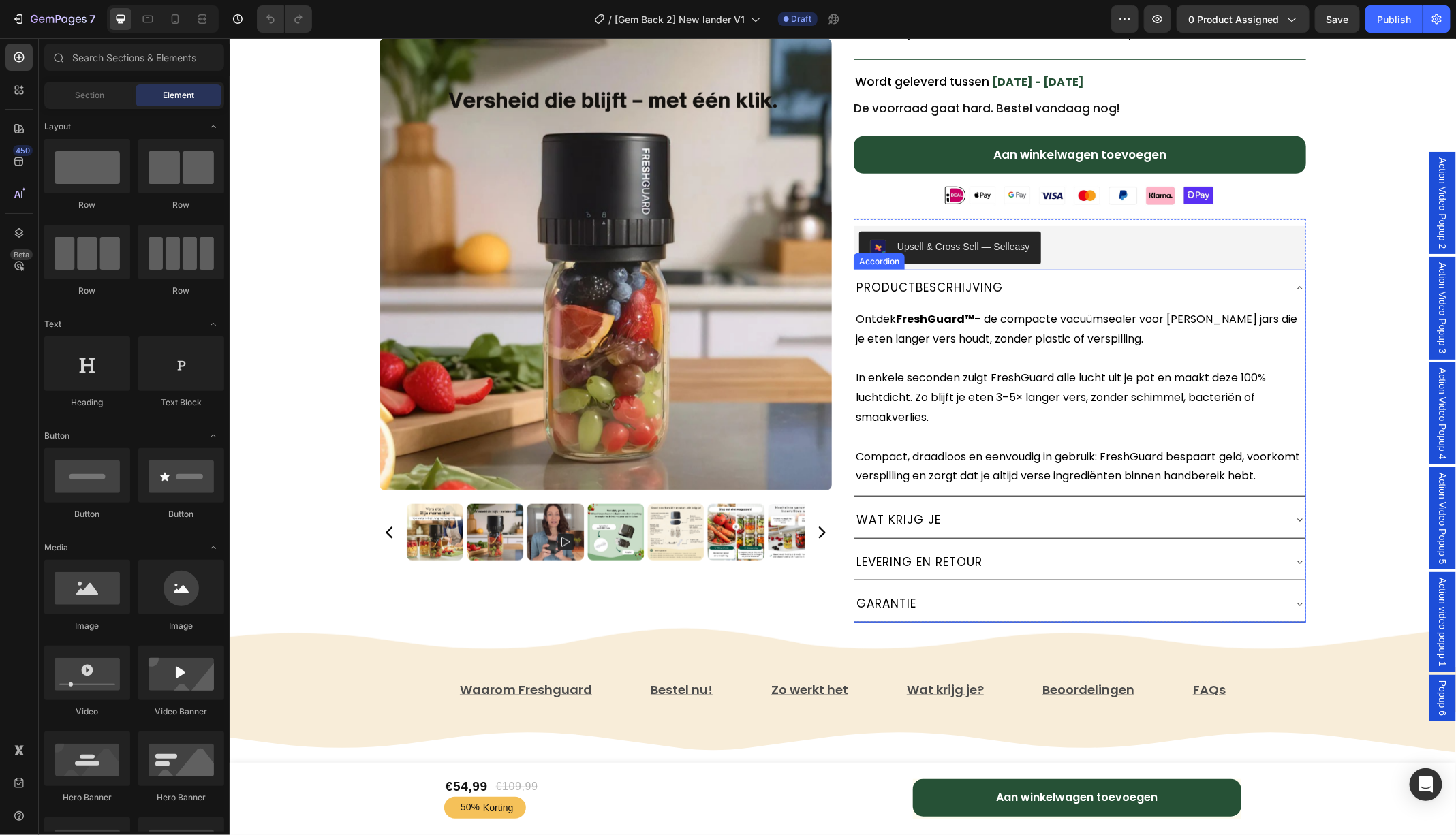
click at [929, 572] on p "LEVERING EN RETOUR" at bounding box center [918, 561] width 126 height 21
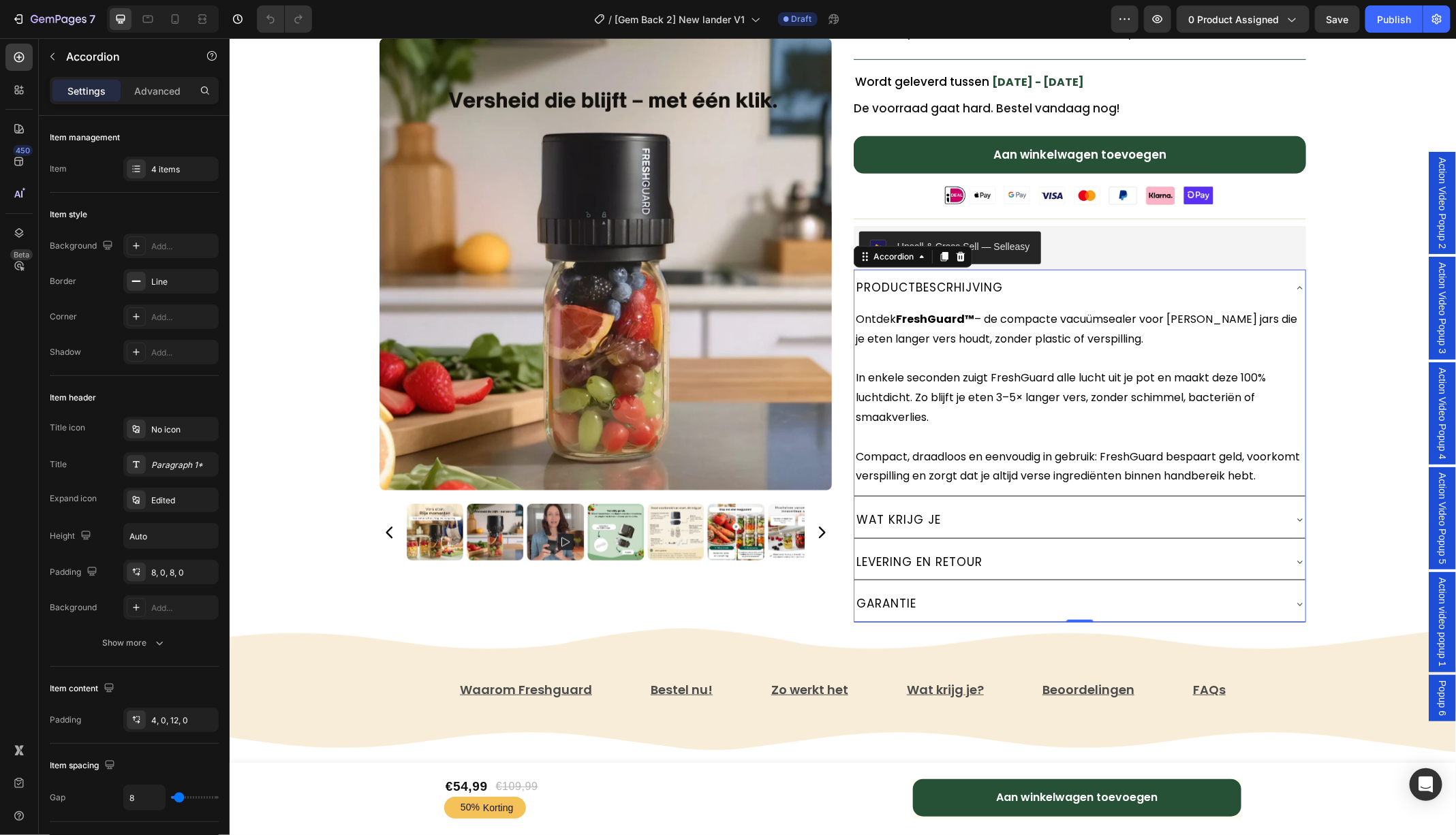
click at [929, 572] on p "LEVERING EN RETOUR" at bounding box center [918, 561] width 126 height 21
click at [1302, 579] on div "LEVERING & RETOUR" at bounding box center [1078, 561] width 451 height 36
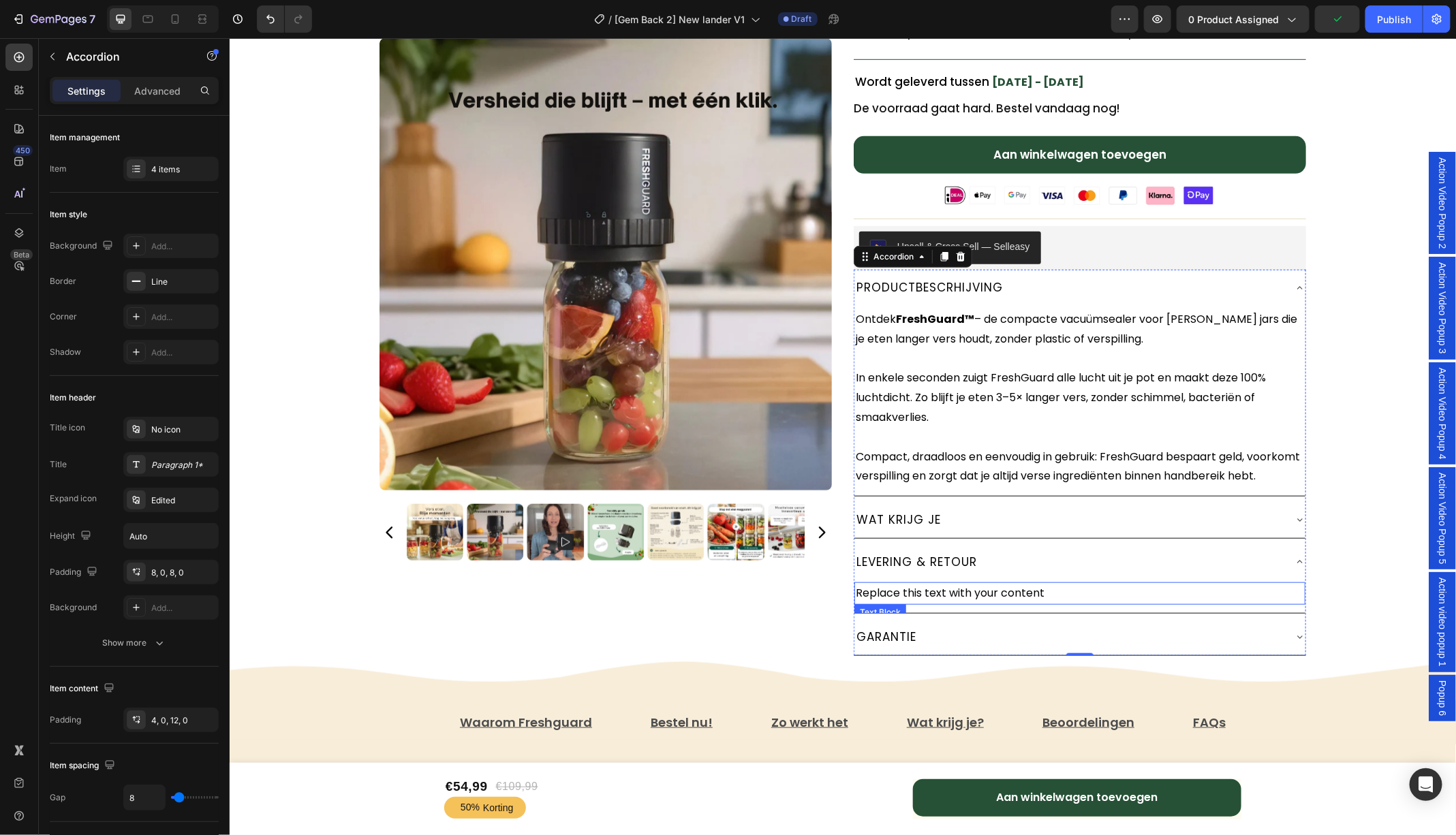
click at [1005, 604] on div "Replace this text with your content" at bounding box center [1078, 593] width 451 height 22
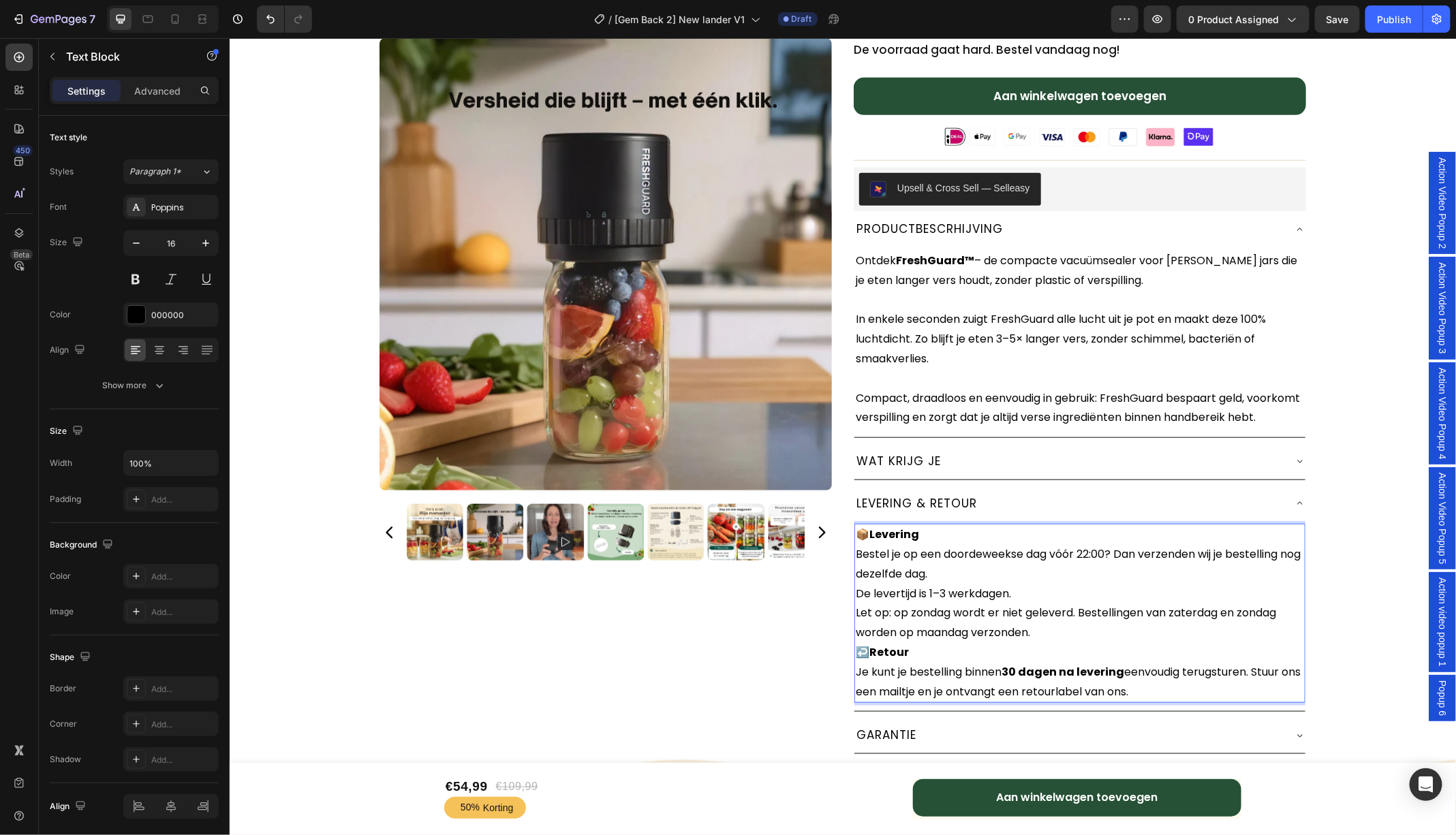
scroll to position [545, 0]
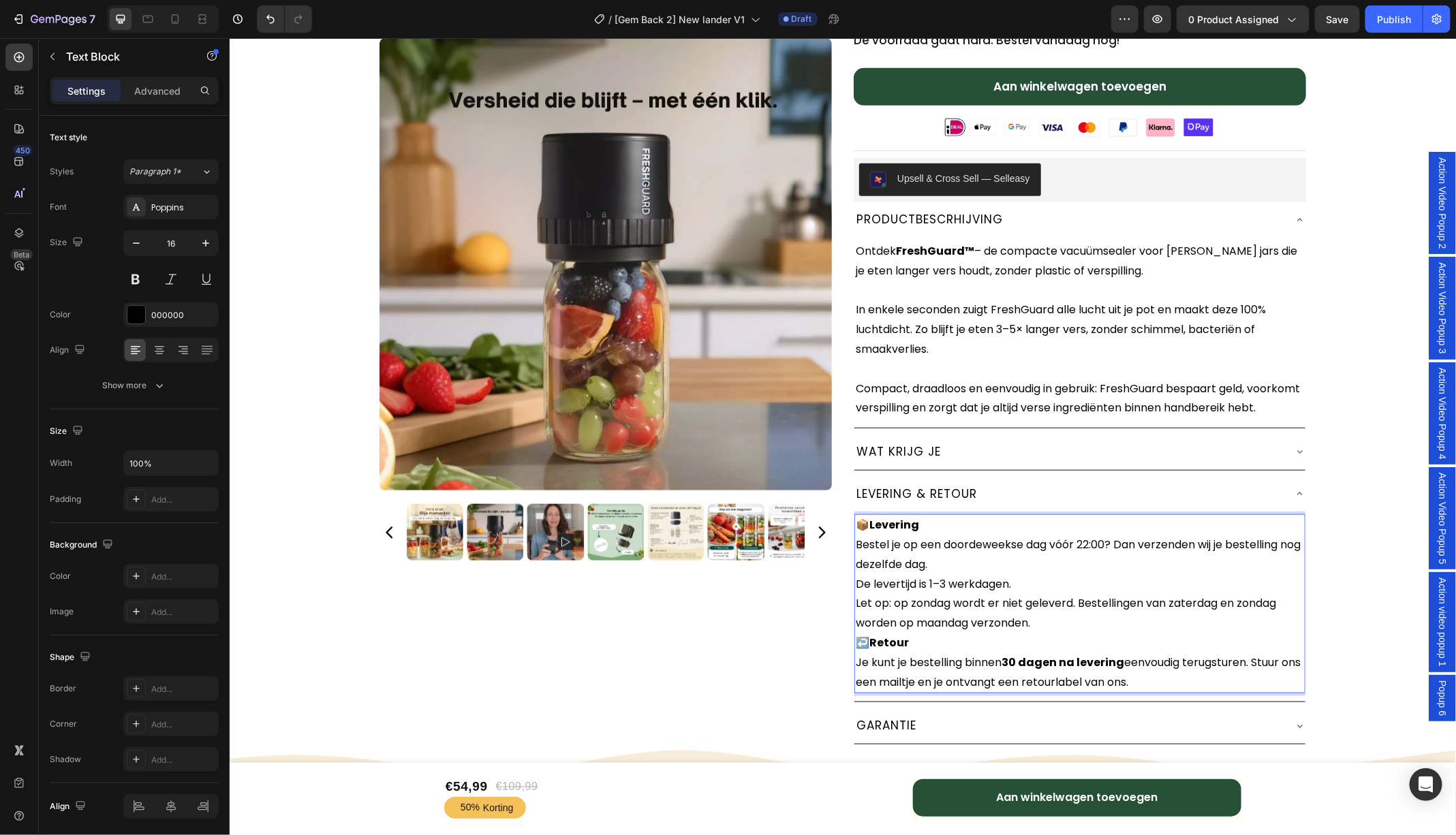
click at [1035, 632] on p "📦 Levering Bestel je op een doordeweekse dag vóór 22:00? Dan verzenden wij je b…" at bounding box center [1078, 573] width 448 height 118
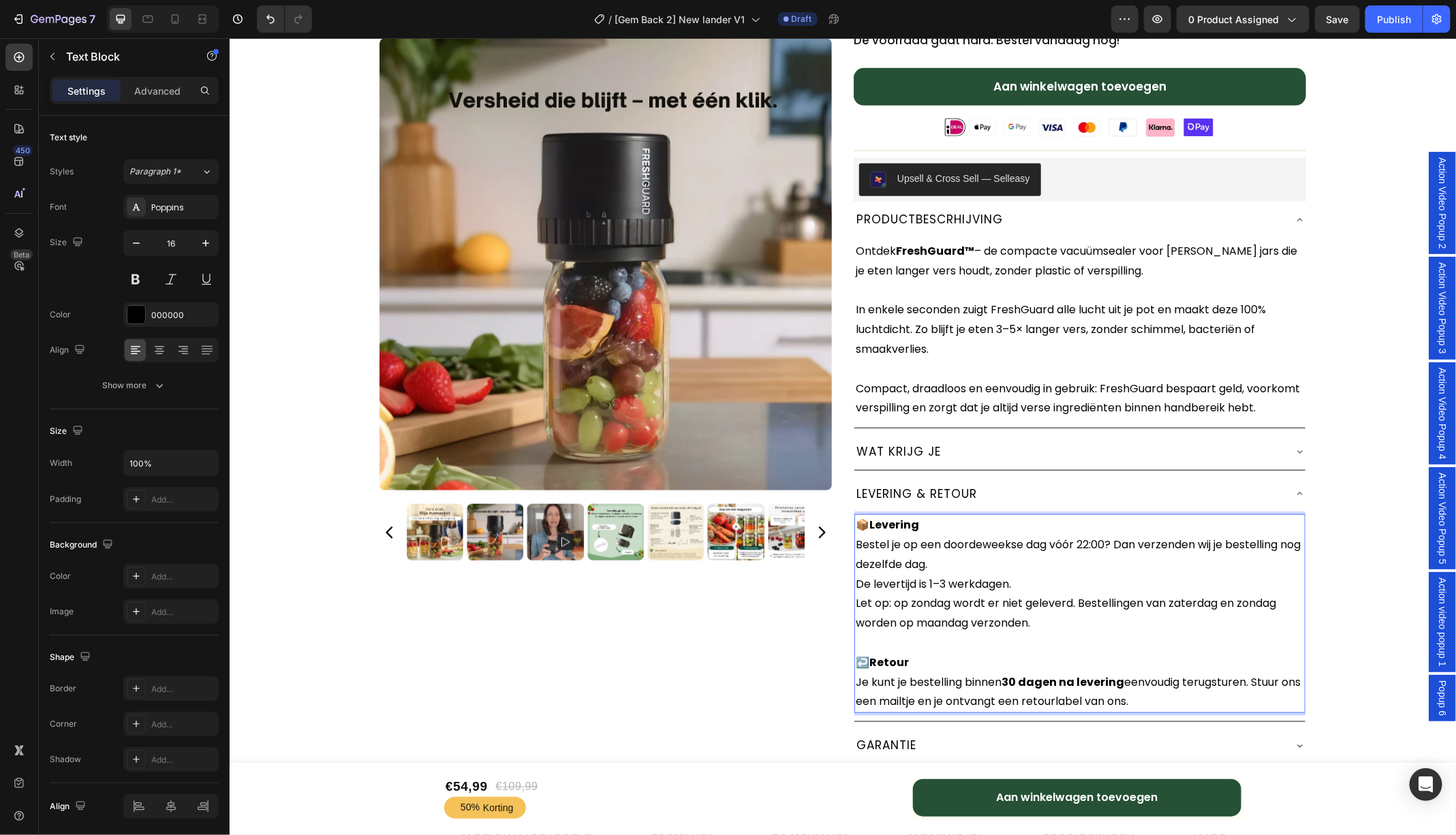
click at [1016, 598] on p "📦 Levering Bestel je op een doordeweekse dag vóór 22:00? Dan verzenden wij je b…" at bounding box center [1078, 584] width 448 height 138
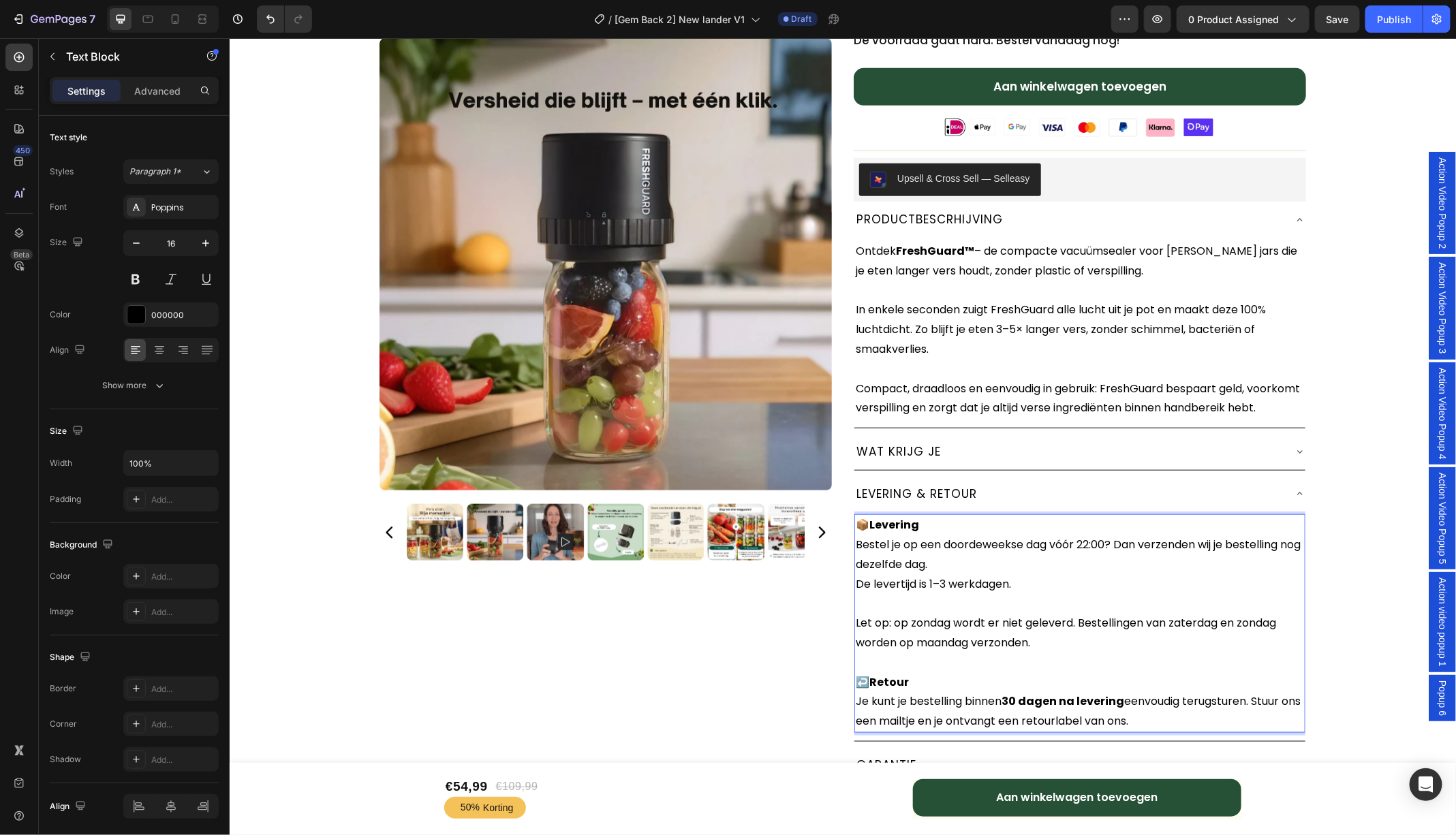
scroll to position [594, 0]
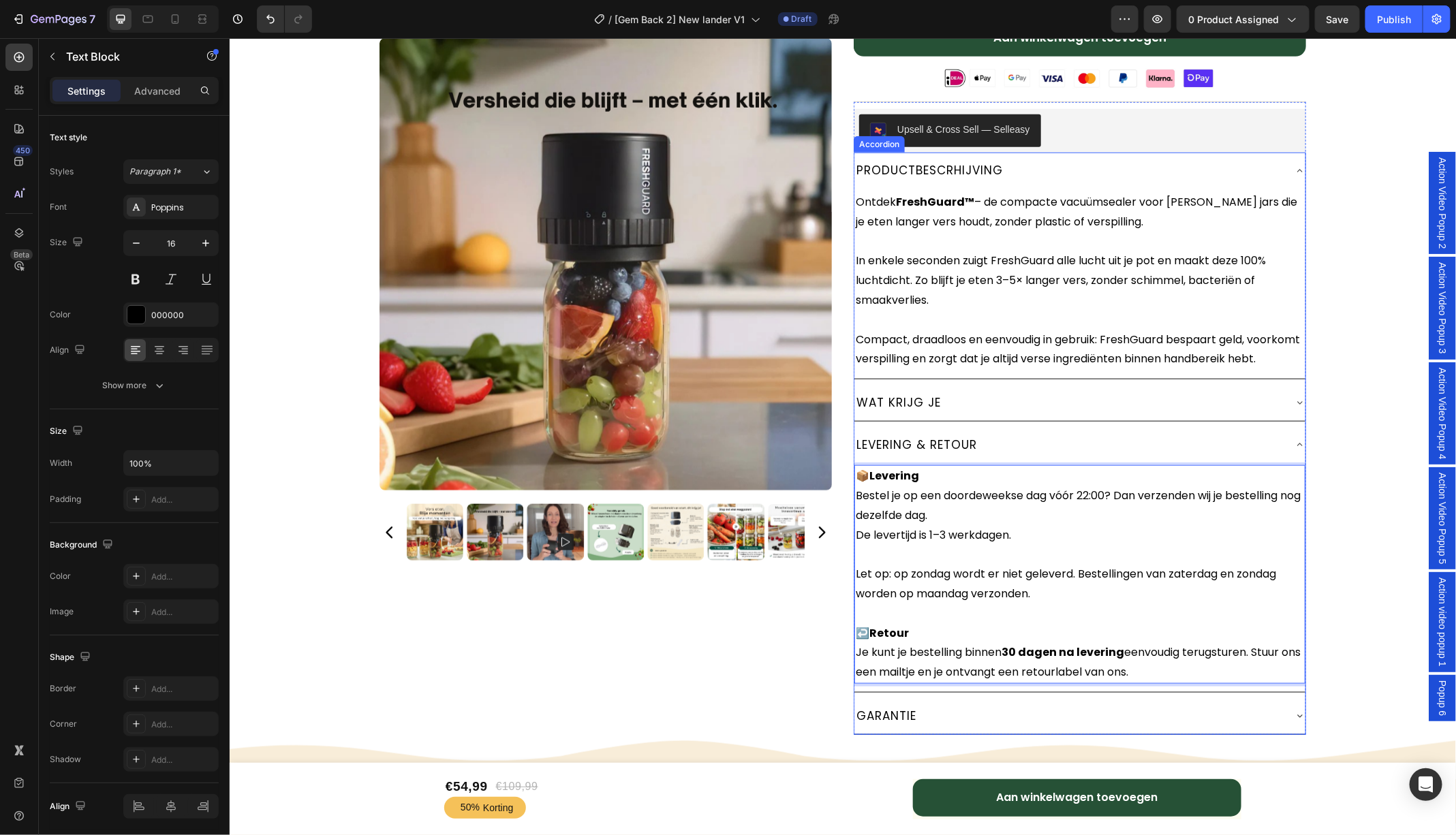
click at [1301, 449] on icon at bounding box center [1299, 444] width 11 height 11
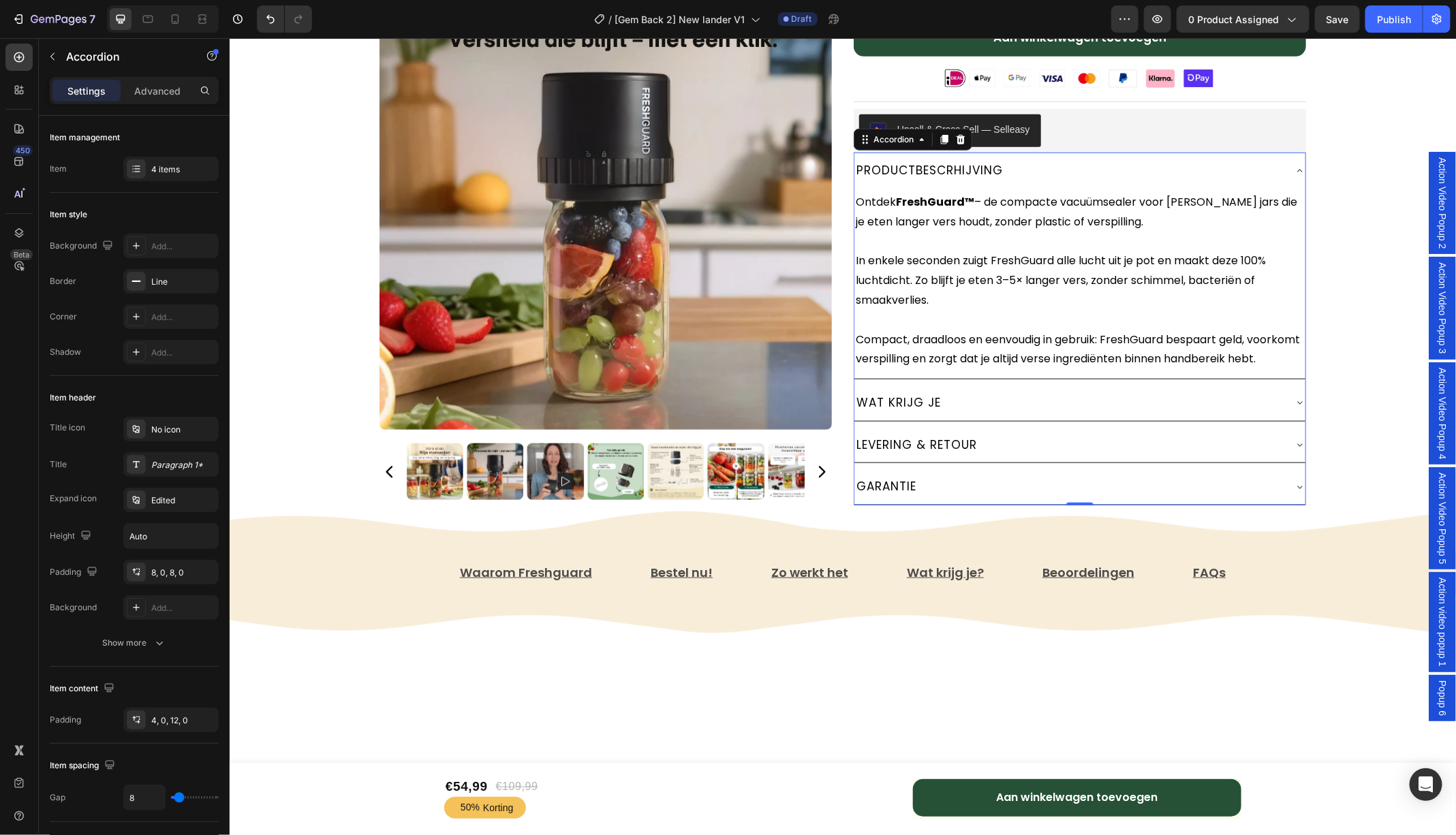
click at [1298, 492] on icon at bounding box center [1299, 486] width 11 height 11
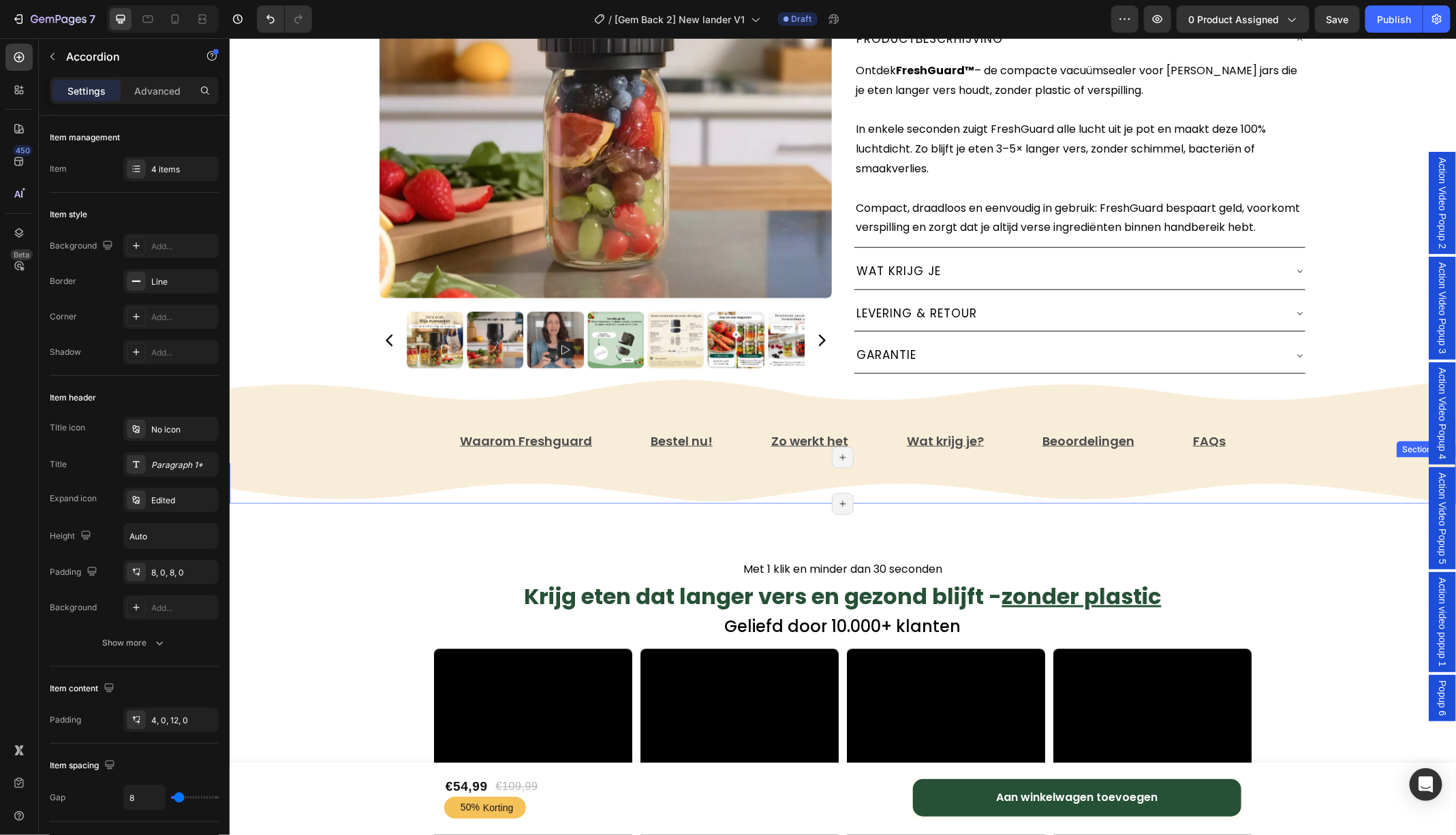
scroll to position [708, 0]
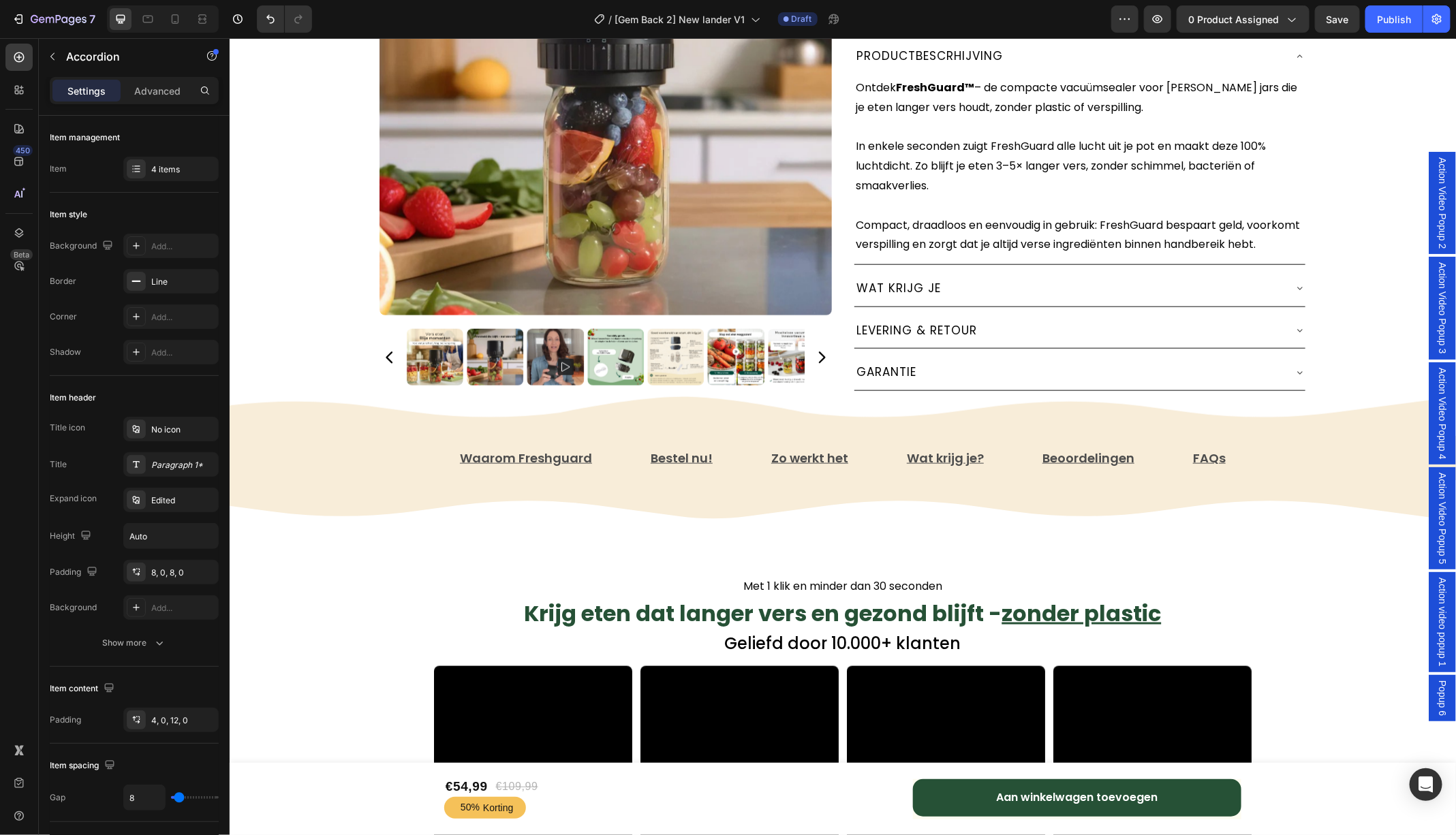
click at [908, 382] on p "GARANTIE" at bounding box center [885, 371] width 60 height 21
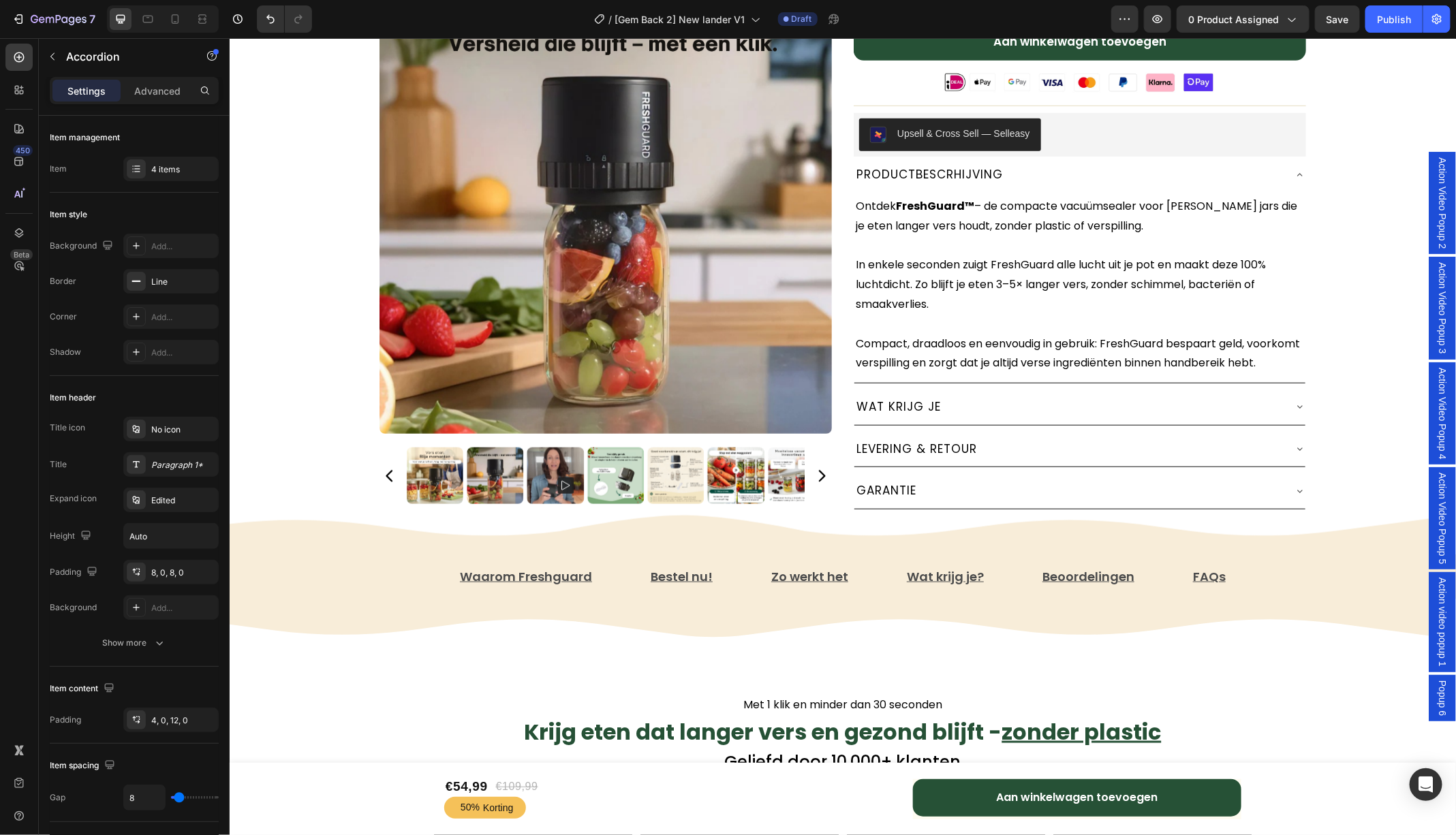
scroll to position [583, 0]
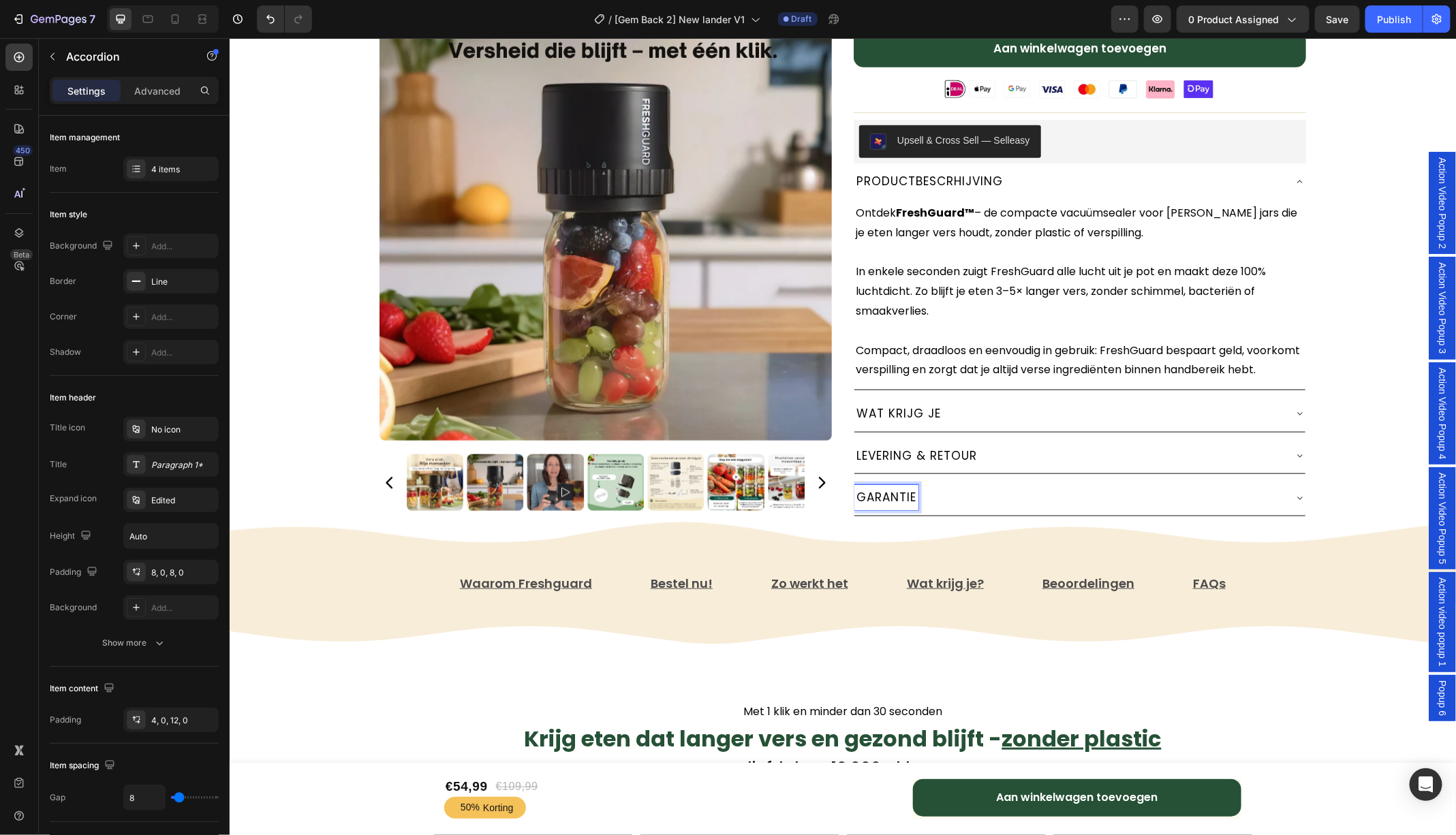
click at [1299, 176] on icon at bounding box center [1299, 181] width 11 height 11
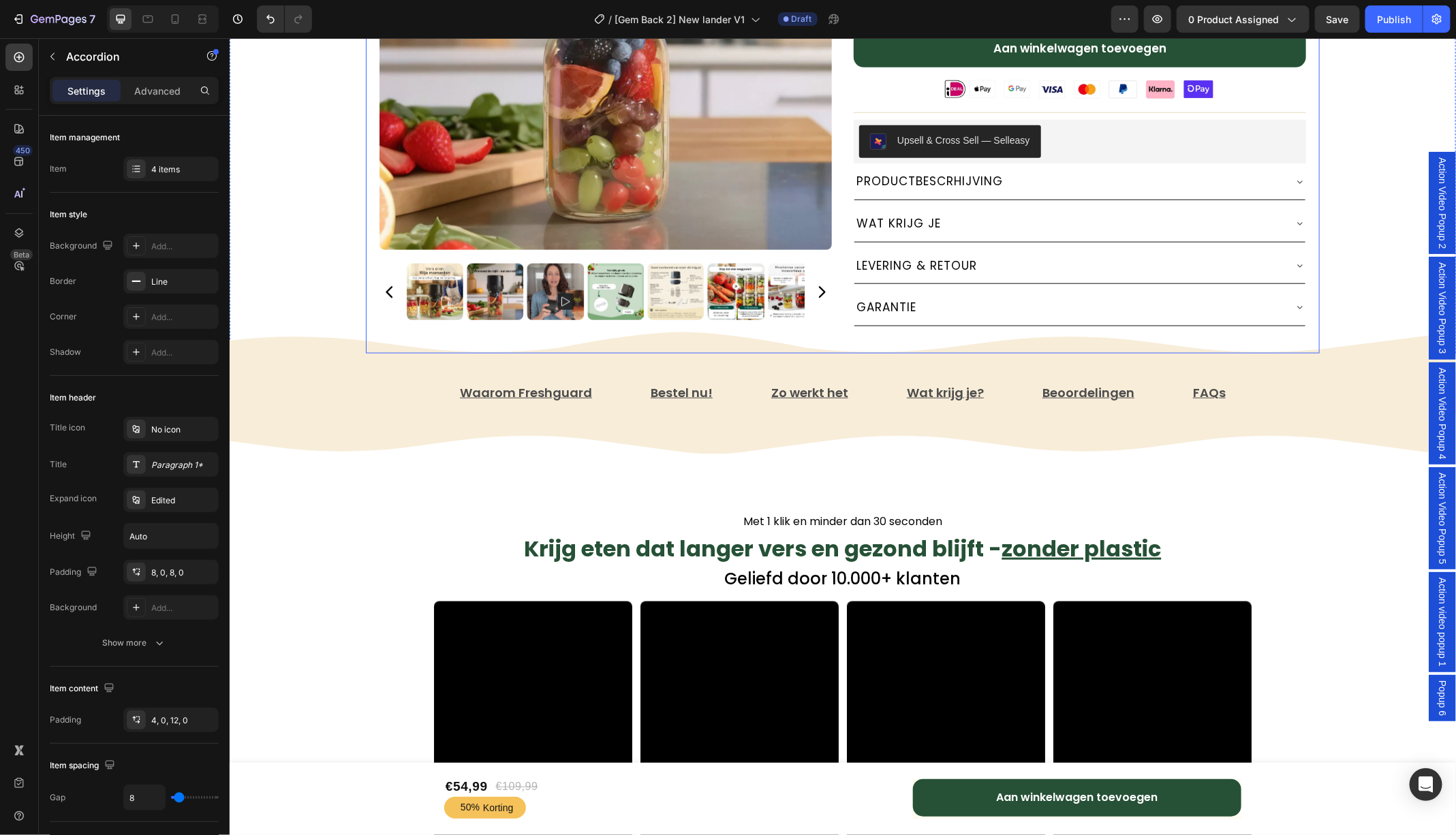
click at [1303, 301] on icon at bounding box center [1299, 306] width 11 height 11
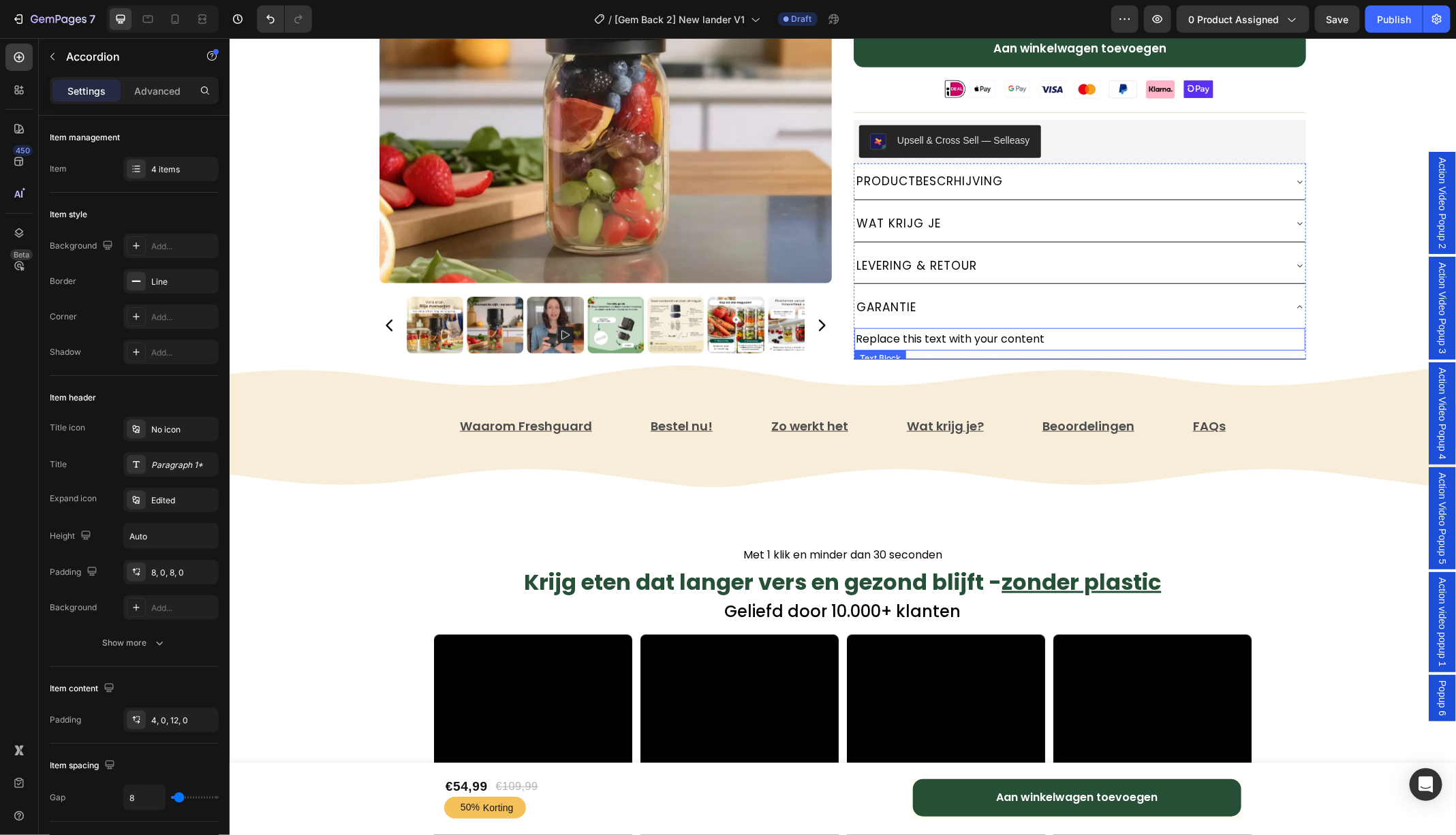
click at [959, 331] on div "Replace this text with your content" at bounding box center [1078, 338] width 451 height 22
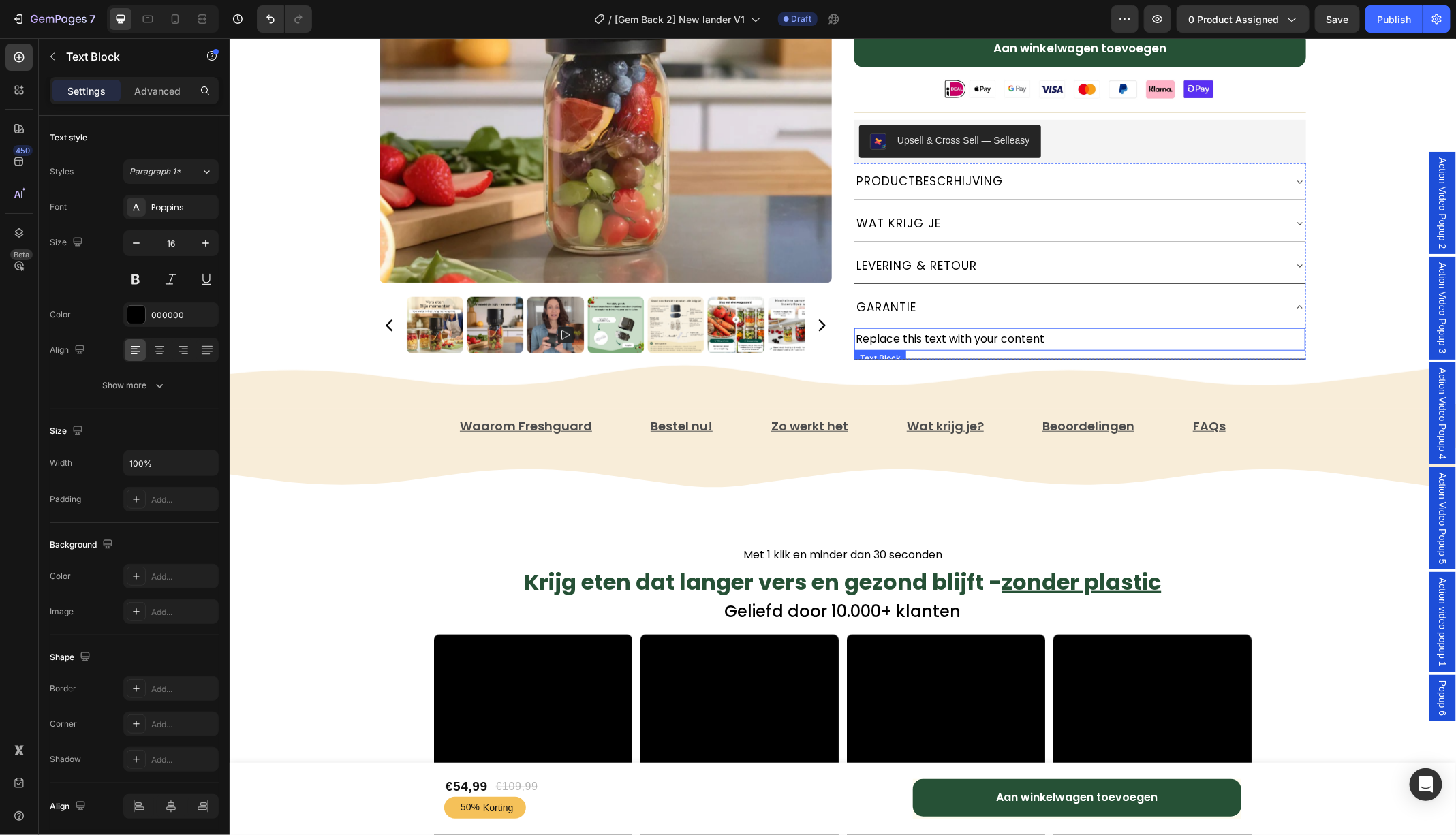
click at [959, 331] on div "Replace this text with your content" at bounding box center [1078, 338] width 451 height 22
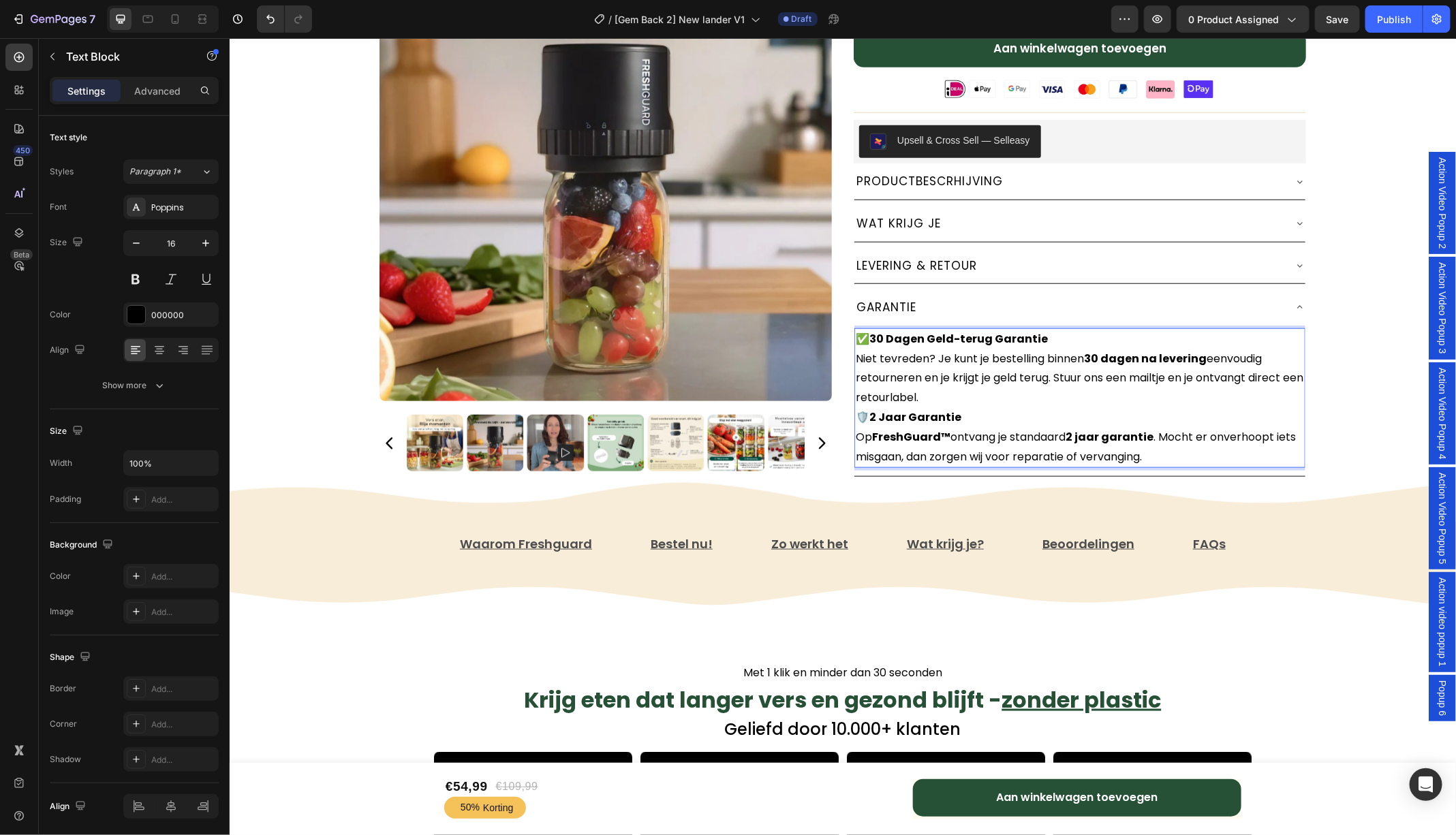
click at [956, 390] on p "✅ 30 Dagen Geld-terug Garantie Niet tevreden? Je kunt je bestelling binnen 30 d…" at bounding box center [1078, 368] width 448 height 78
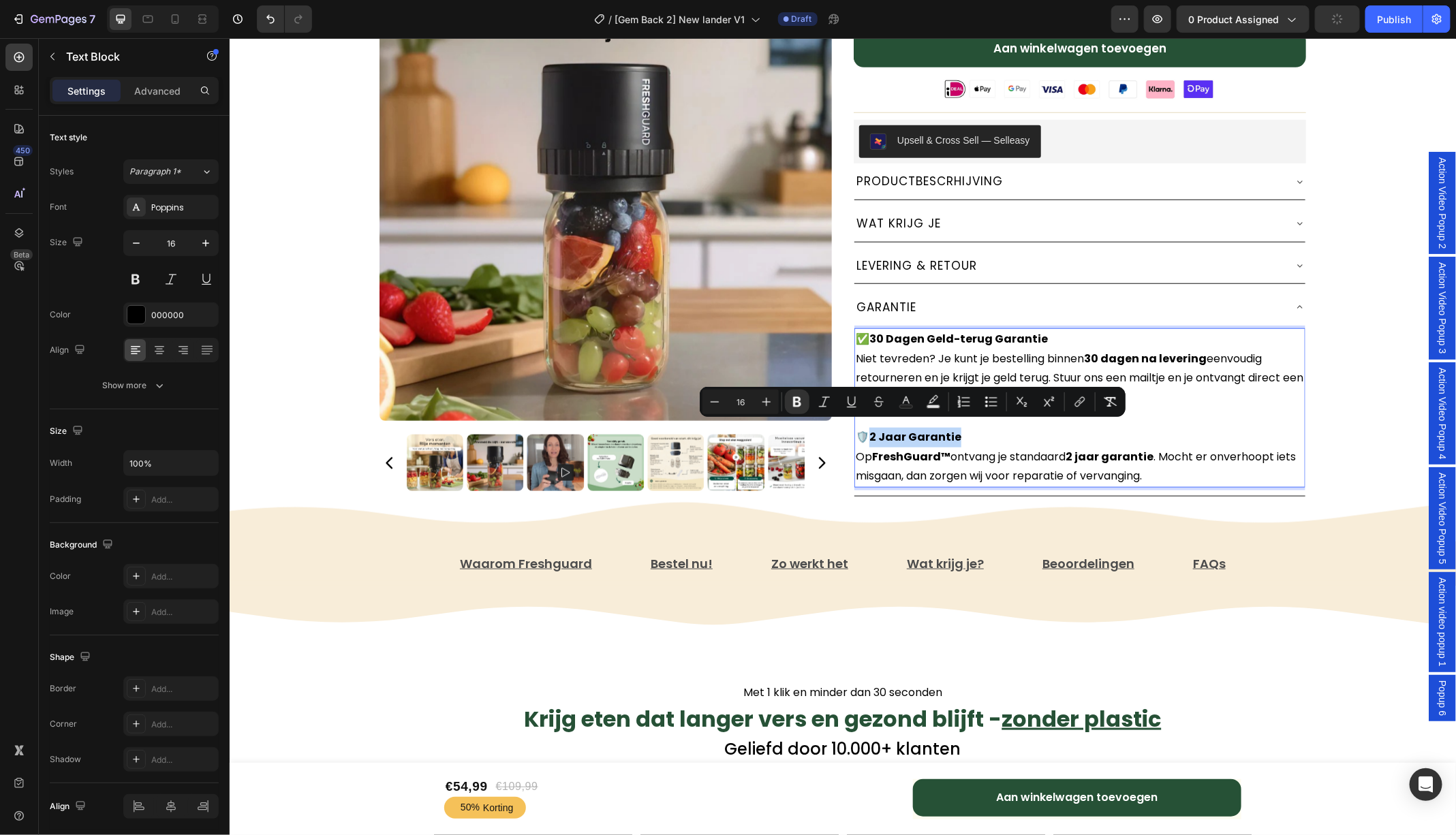
drag, startPoint x: 963, startPoint y: 426, endPoint x: 870, endPoint y: 426, distance: 93.0
click at [870, 427] on p "🛡️ 2 Jaar Garantie Op FreshGuard™ ontvang je standaard 2 jaar garantie . Mocht …" at bounding box center [1078, 456] width 448 height 58
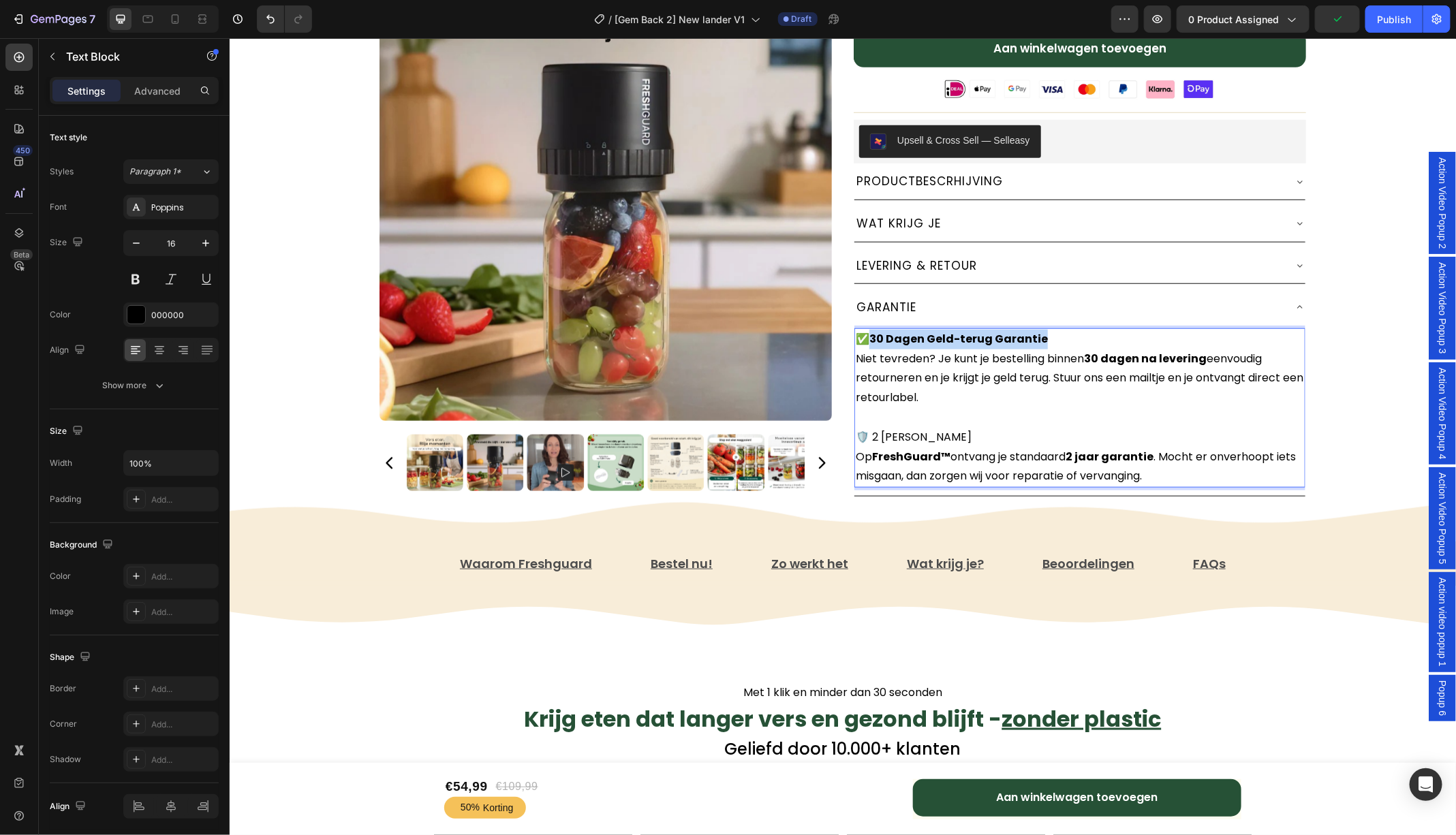
drag, startPoint x: 1046, startPoint y: 327, endPoint x: 869, endPoint y: 325, distance: 177.0
click at [869, 329] on p "✅ 30 Dagen Geld-terug Garantie Niet tevreden? Je kunt je bestelling binnen 30 d…" at bounding box center [1078, 377] width 448 height 98
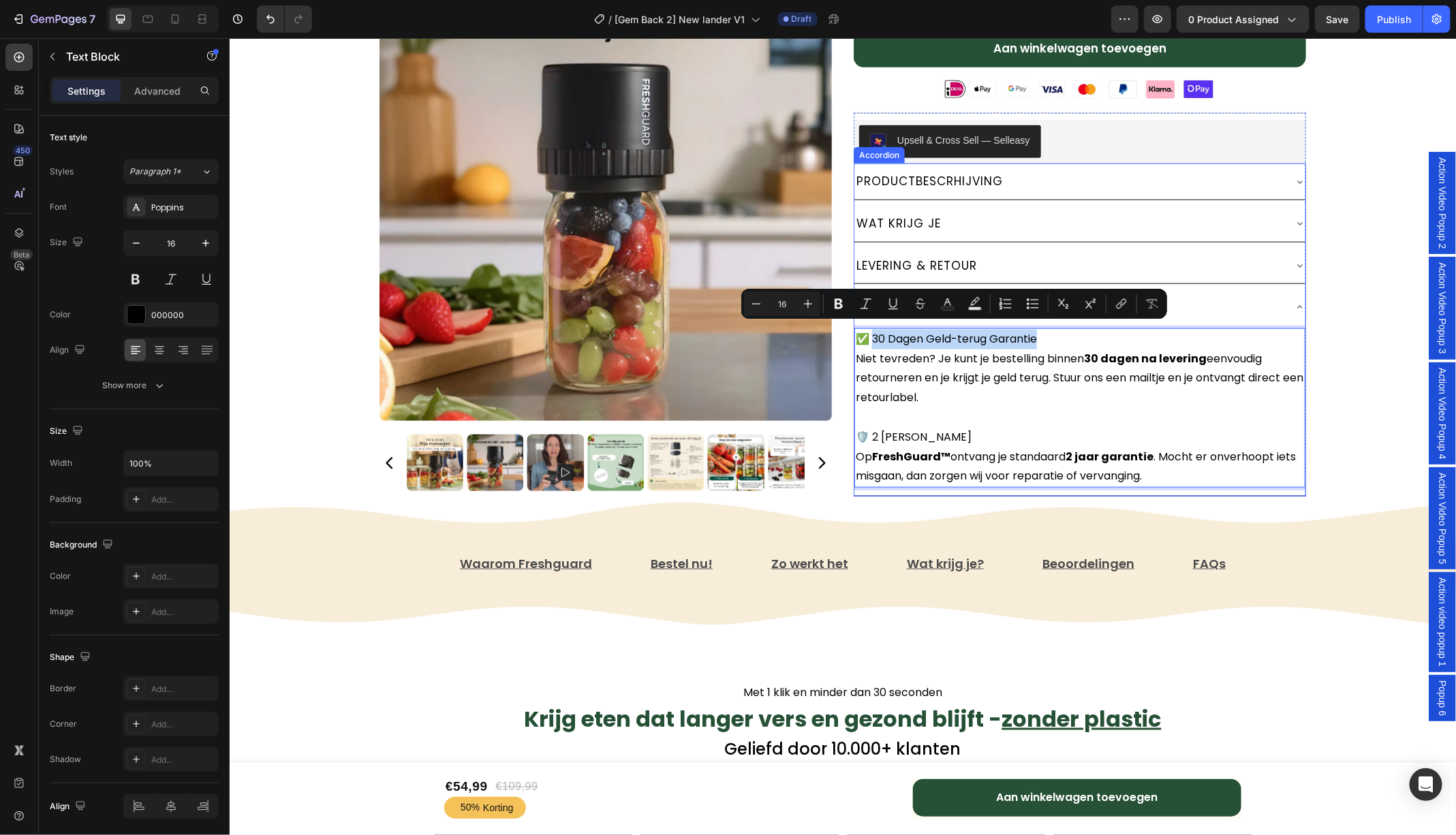
click at [1299, 260] on icon at bounding box center [1299, 265] width 11 height 11
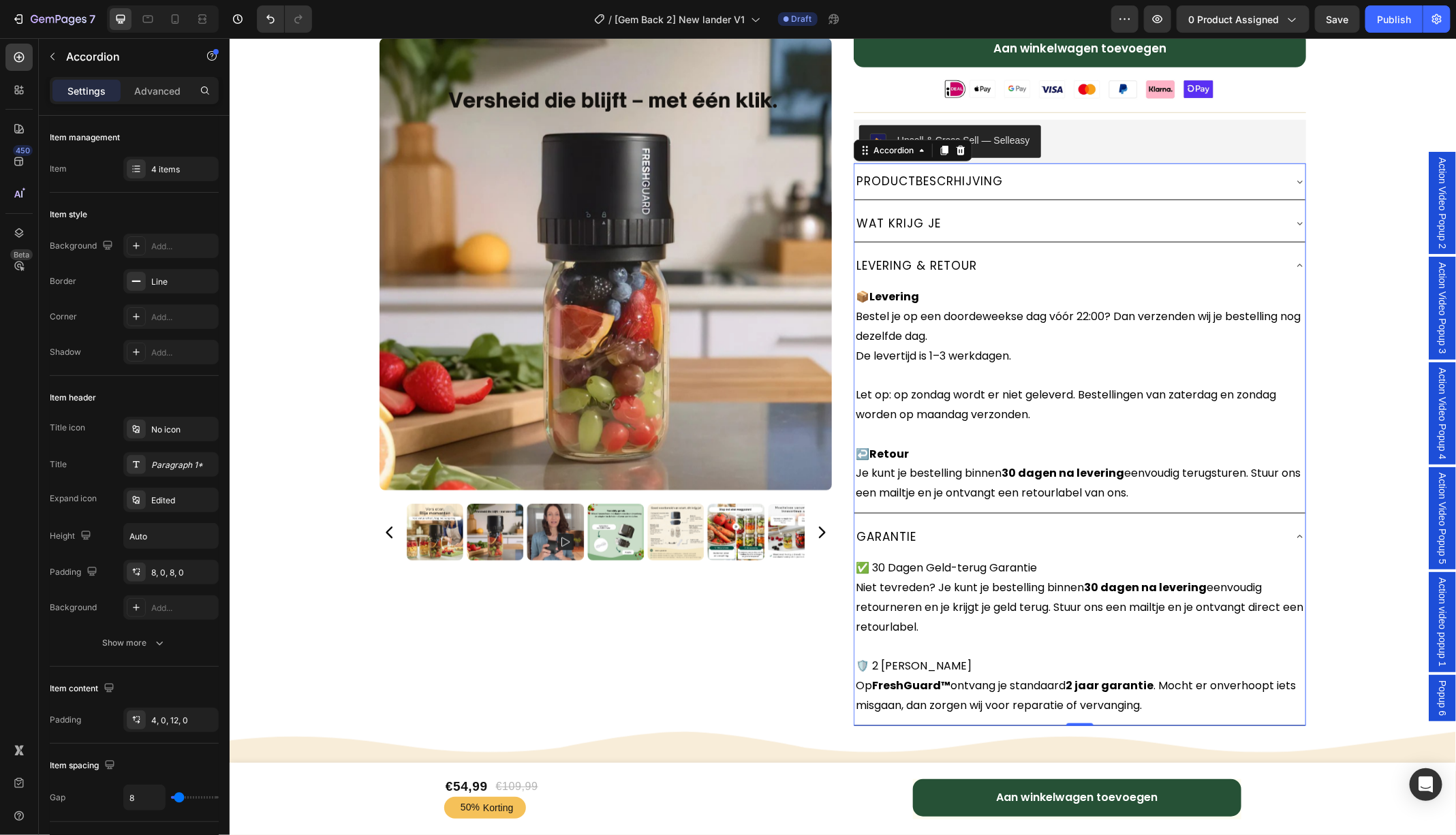
click at [1299, 260] on icon at bounding box center [1299, 265] width 11 height 11
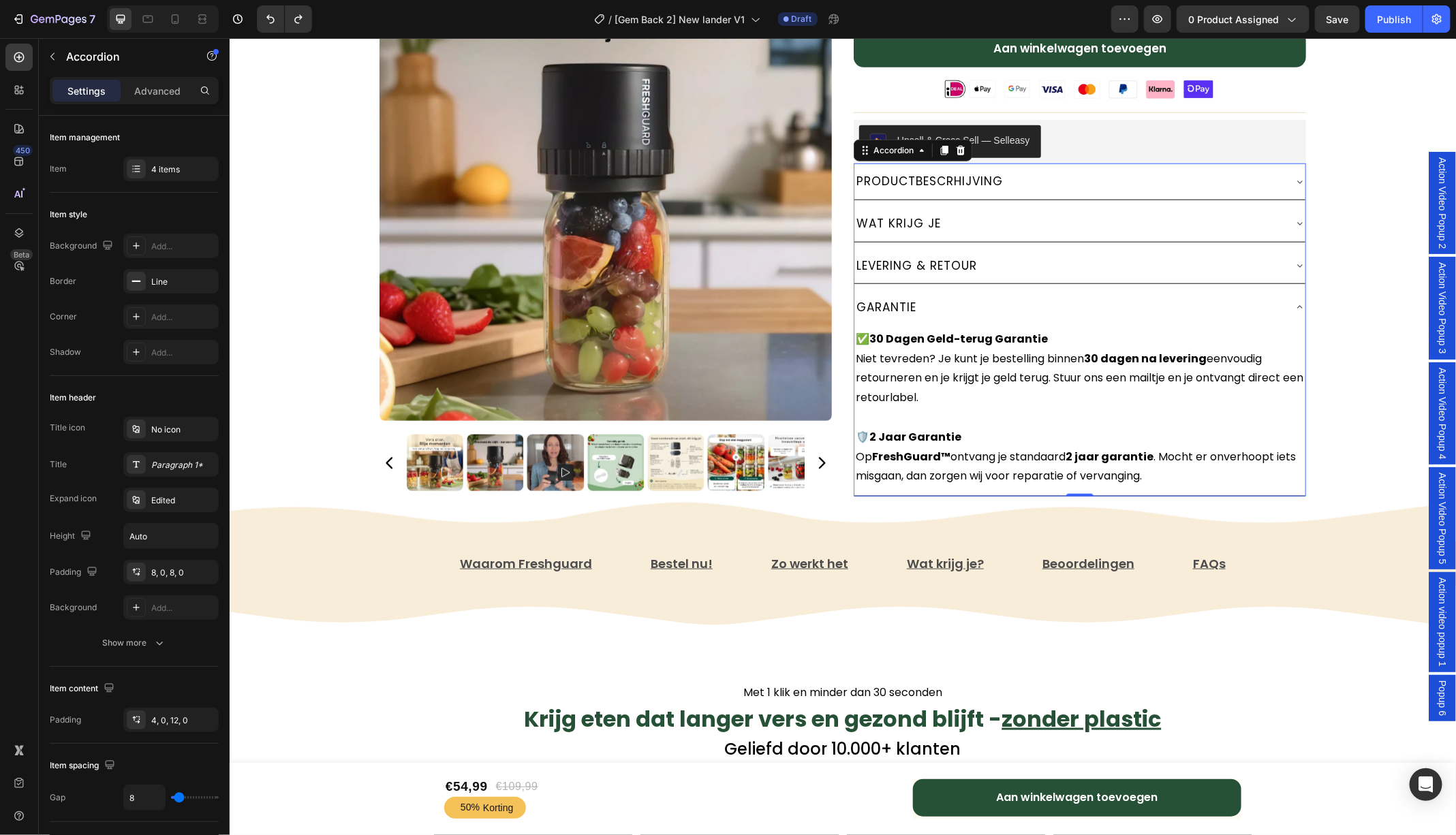
click at [1303, 208] on div "WAT KRIJG JE" at bounding box center [1078, 223] width 451 height 36
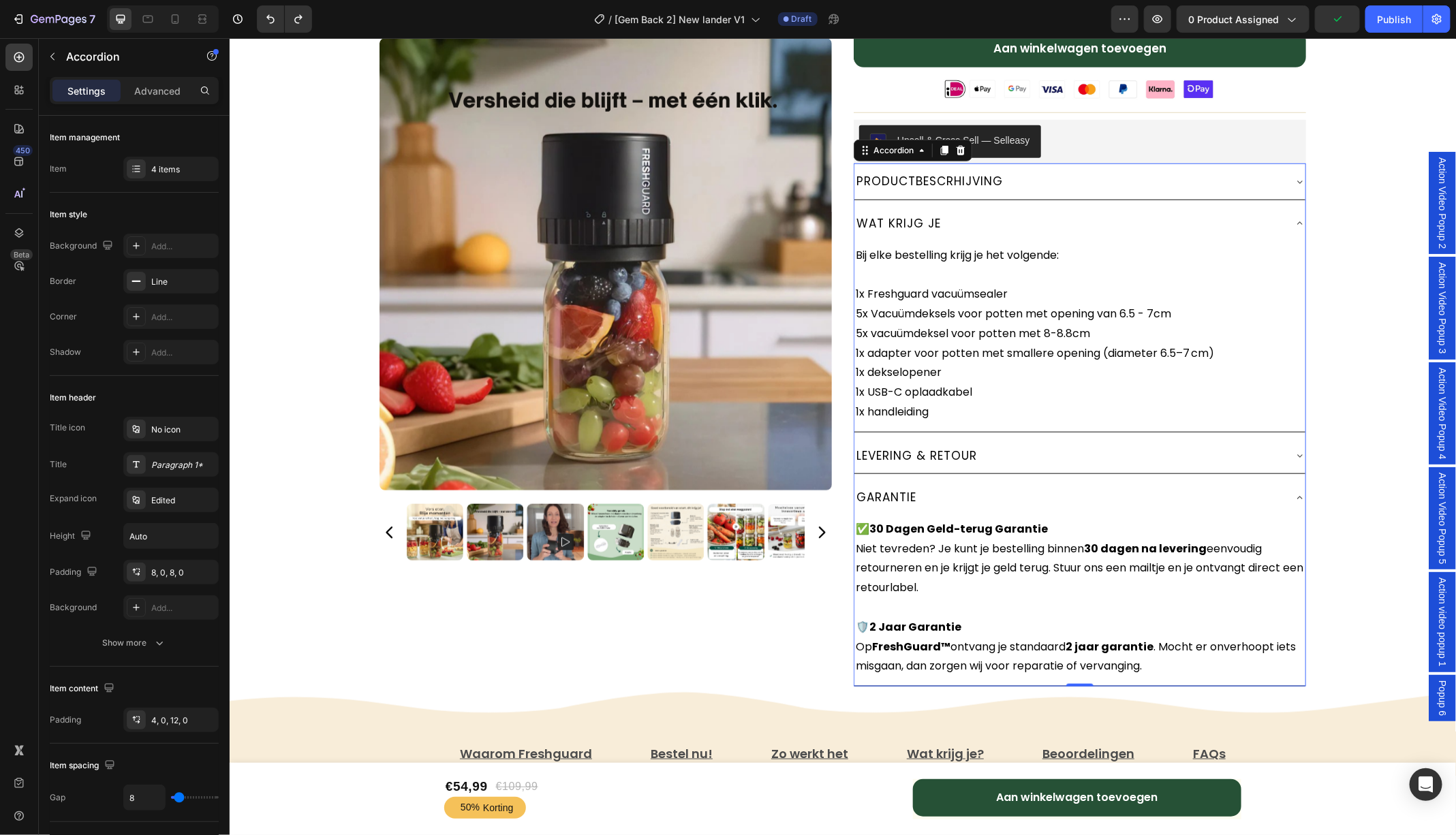
click at [1303, 208] on div "WAT KRIJG JE" at bounding box center [1078, 223] width 451 height 36
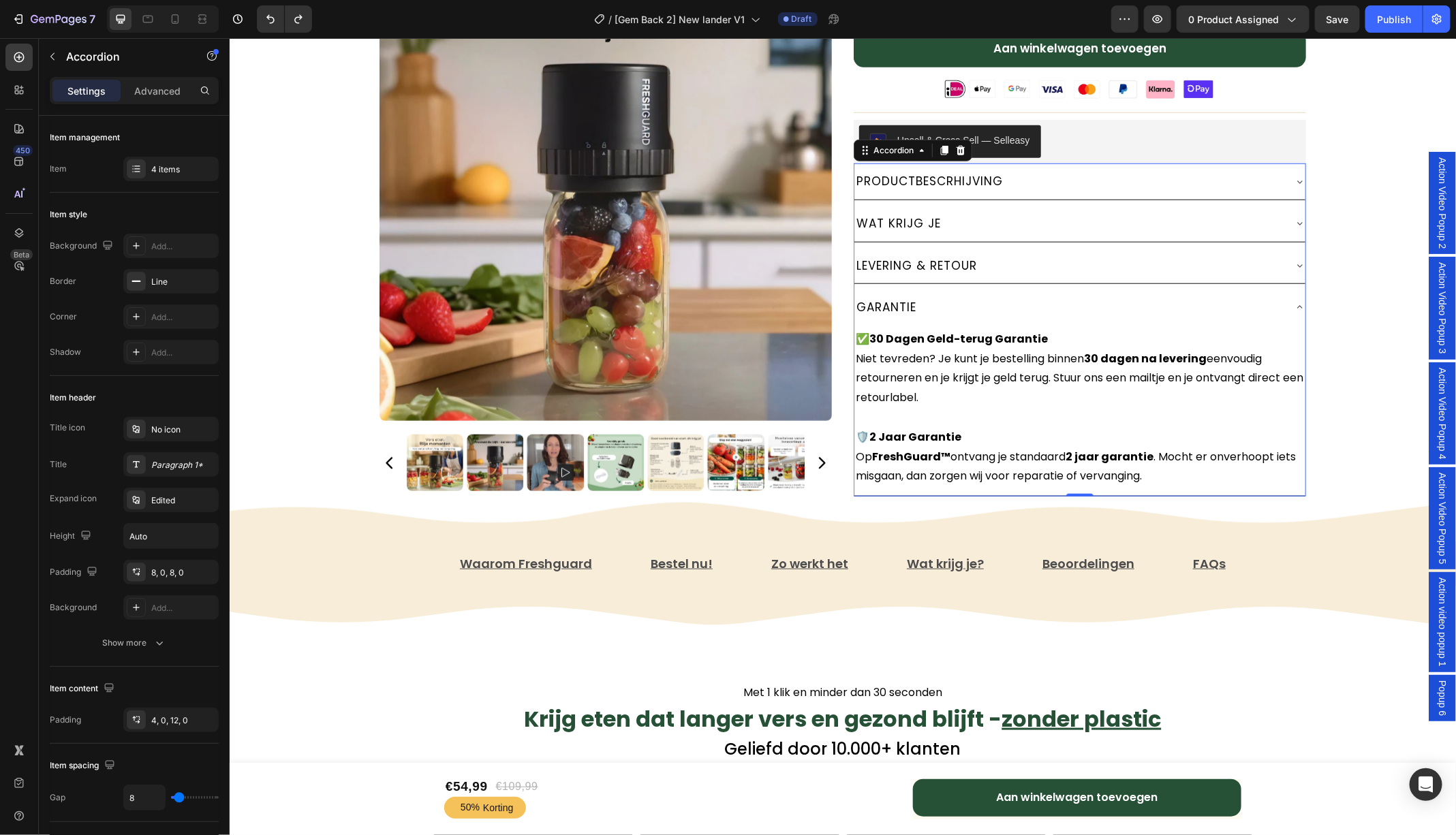
click at [1301, 260] on icon at bounding box center [1299, 265] width 11 height 11
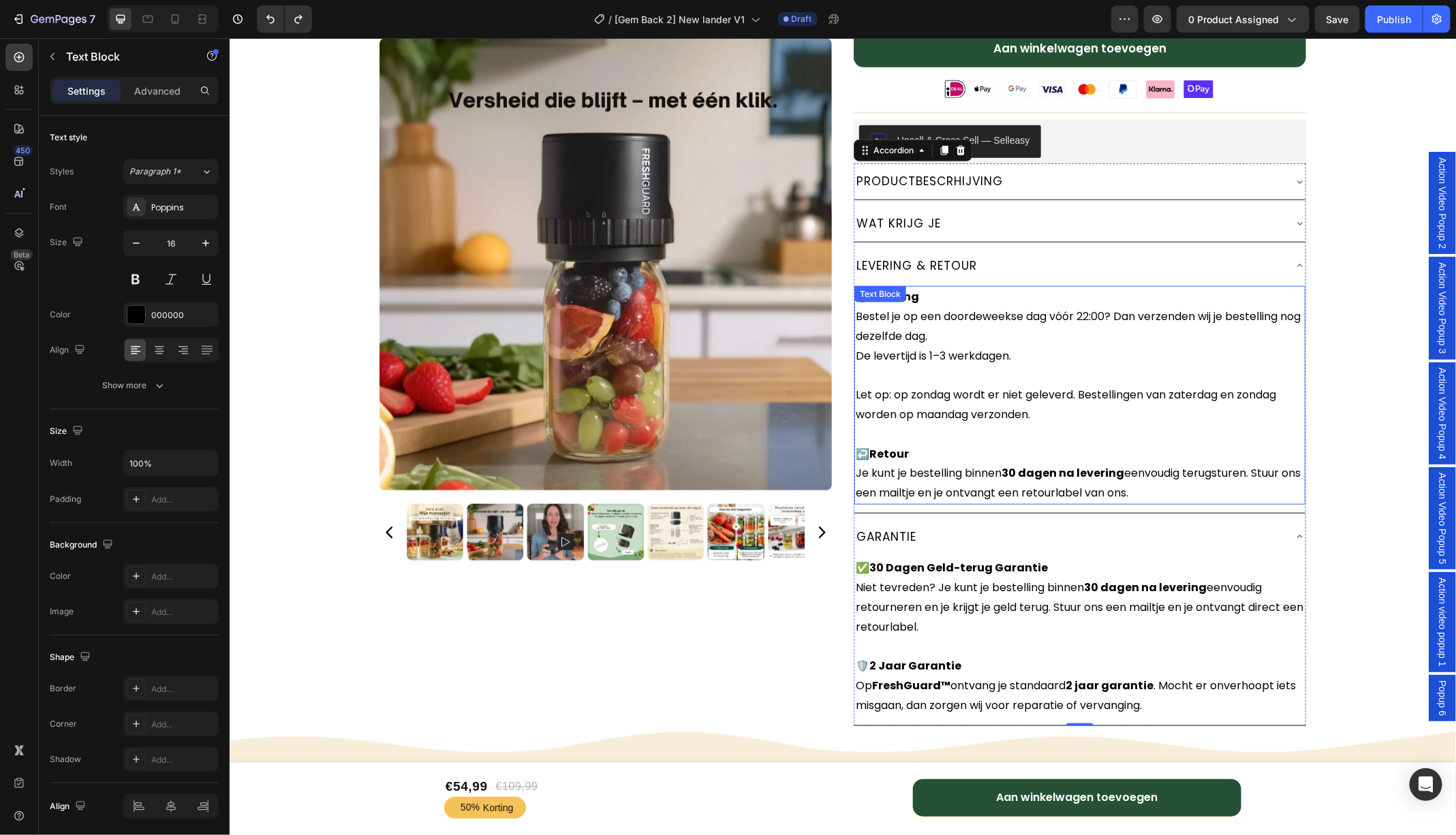
click at [888, 393] on p "📦 Levering Bestel je op een doordeweekse dag vóór 22:00? Dan verzenden wij je b…" at bounding box center [1078, 365] width 448 height 157
click at [887, 390] on p "📦 Levering Bestel je op een doordeweekse dag vóór 22:00? Dan verzenden wij je b…" at bounding box center [1078, 365] width 448 height 157
drag, startPoint x: 887, startPoint y: 390, endPoint x: 844, endPoint y: 389, distance: 43.0
click at [844, 389] on div "Freshguard™️ Vacuümsealer Text Block ★★★★★ 4.81 door 7,421 tevreden klanten! Te…" at bounding box center [842, 118] width 954 height 1270
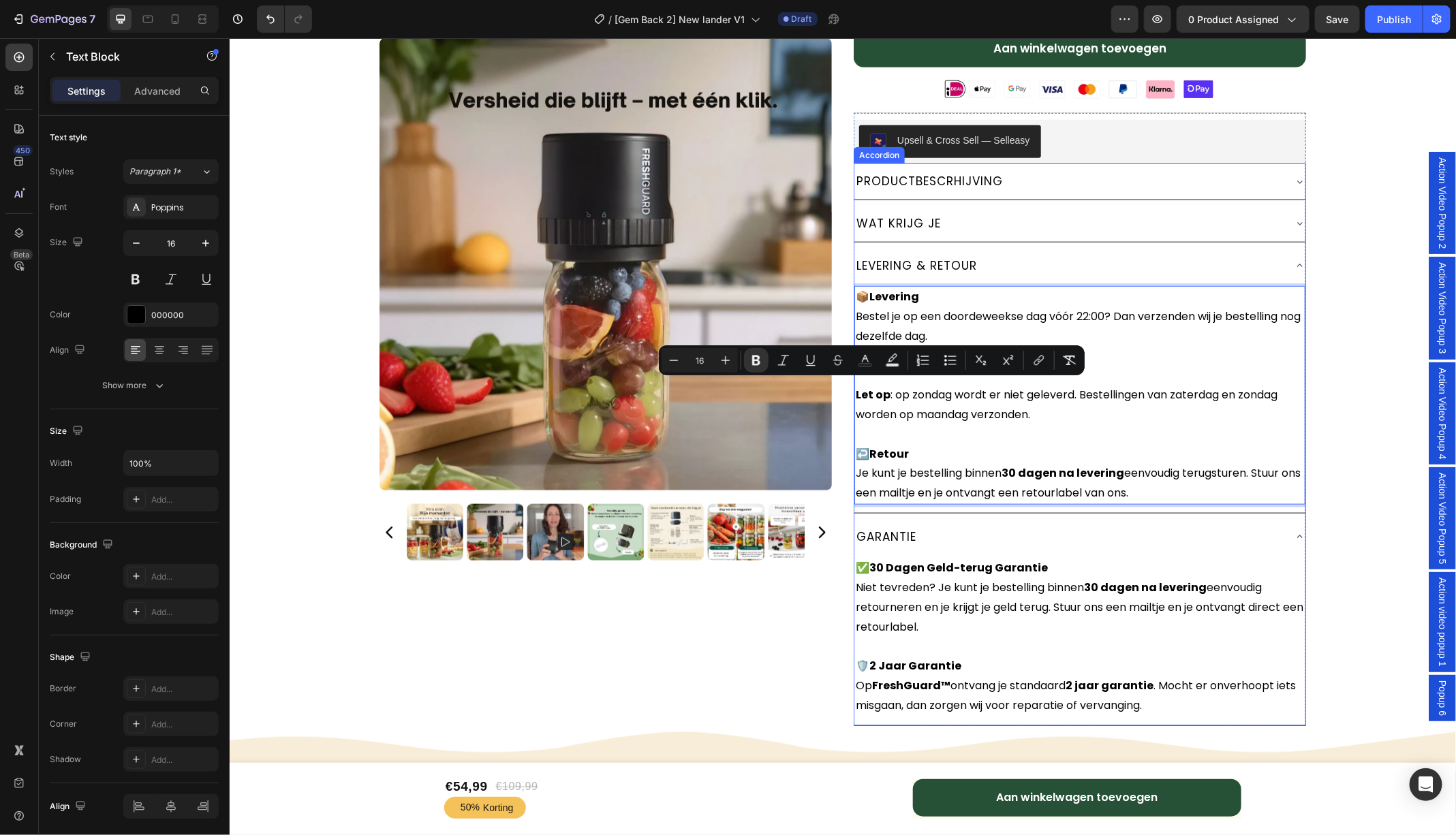
click at [1300, 264] on div "LEVERING & RETOUR" at bounding box center [1078, 265] width 451 height 36
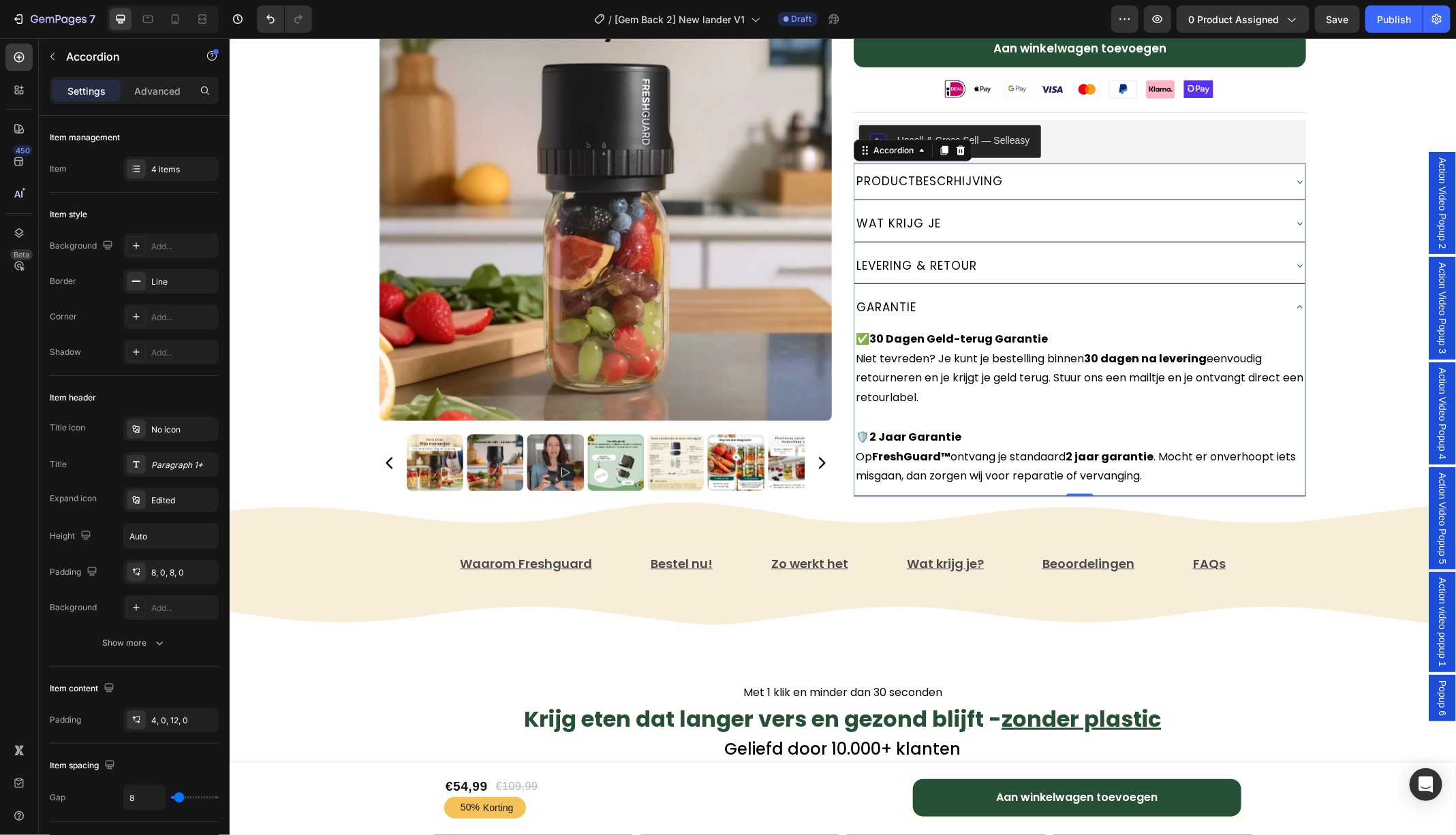
click at [1300, 302] on icon at bounding box center [1299, 306] width 11 height 11
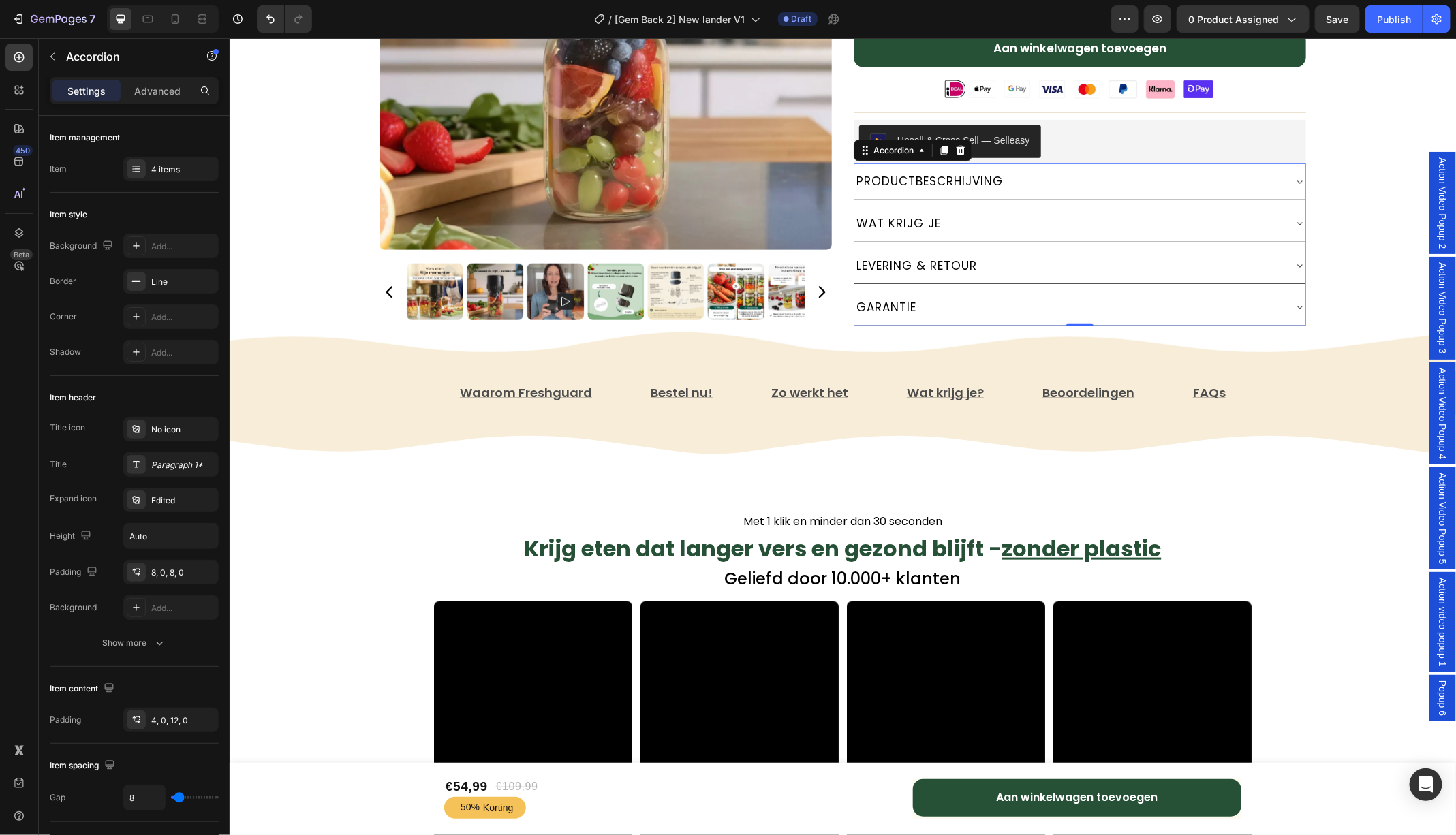
click at [1299, 222] on icon at bounding box center [1299, 224] width 6 height 3
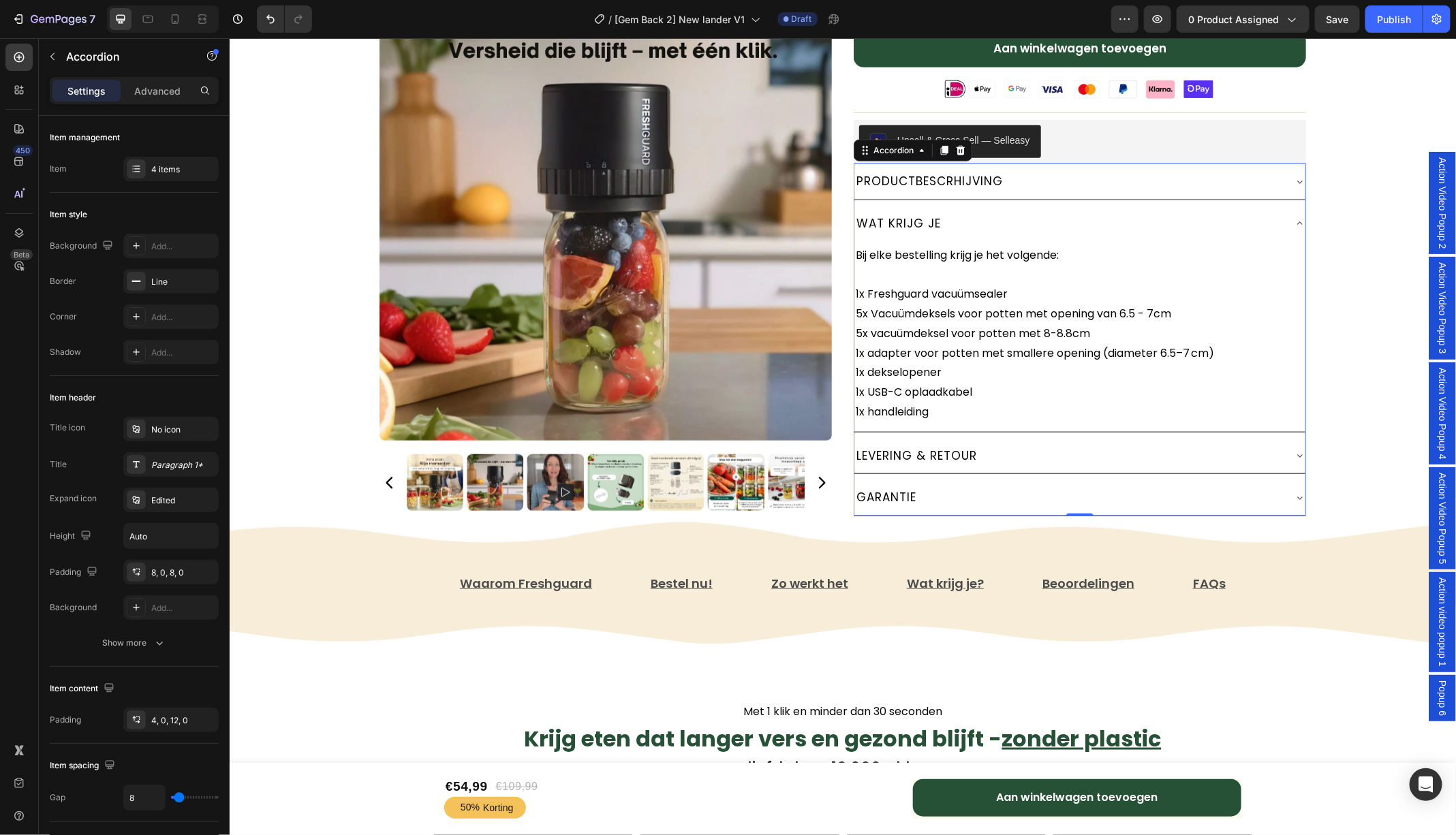
click at [1299, 218] on icon at bounding box center [1299, 223] width 11 height 11
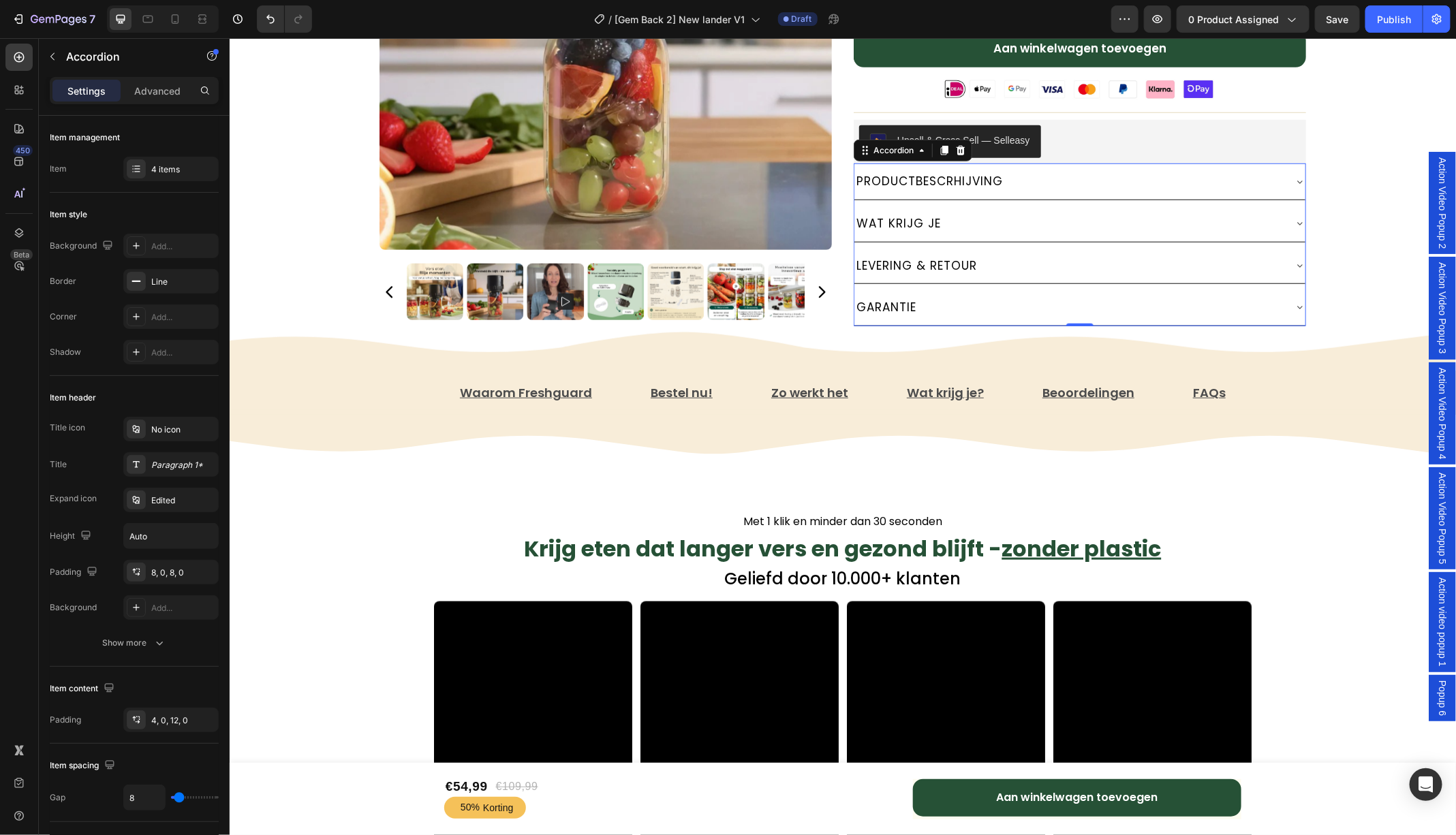
click at [1299, 183] on div "PRODUCTBESCRHIJVING" at bounding box center [1078, 181] width 451 height 36
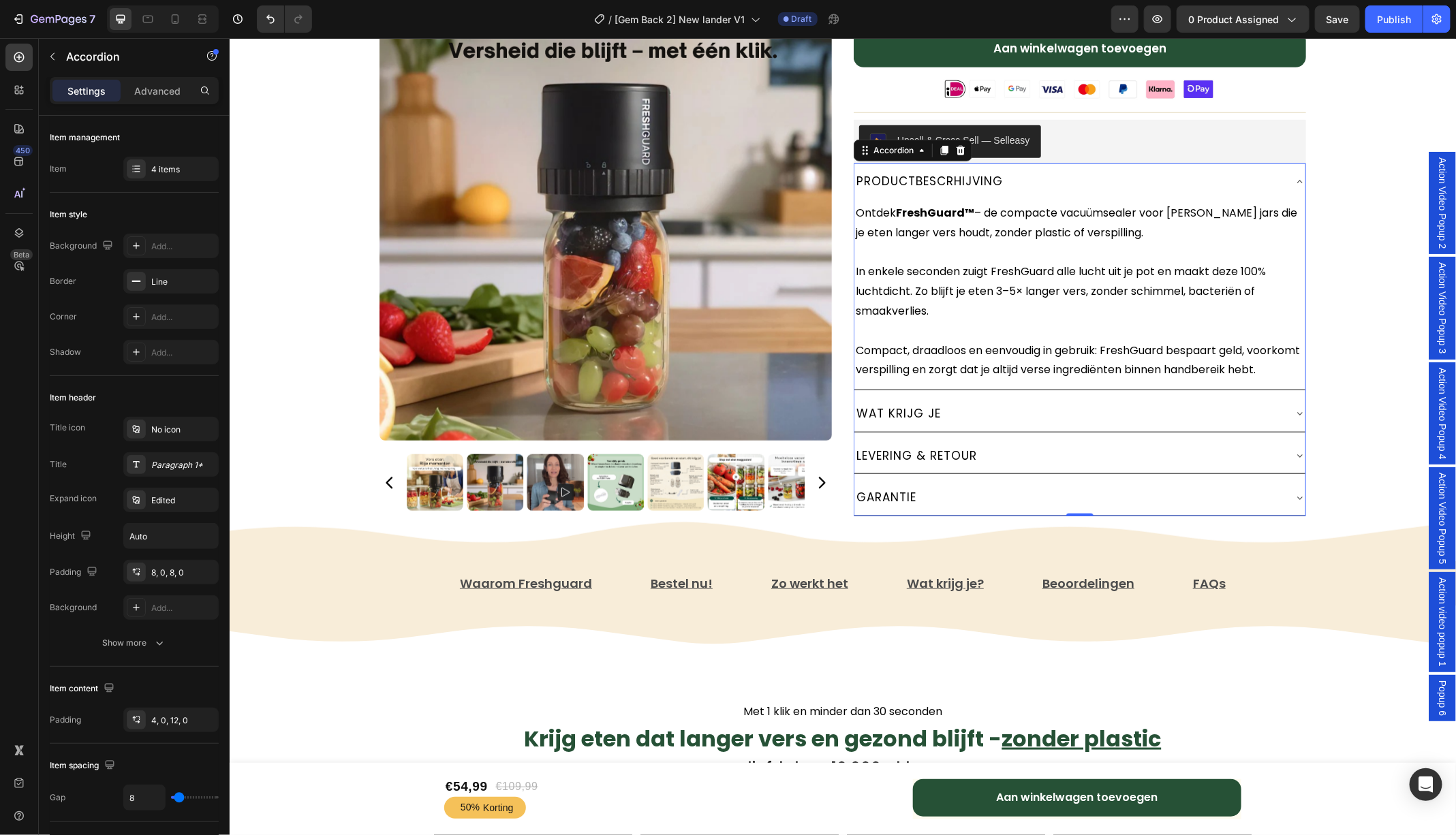
click at [1299, 183] on div "PRODUCTBESCRHIJVING" at bounding box center [1078, 181] width 451 height 36
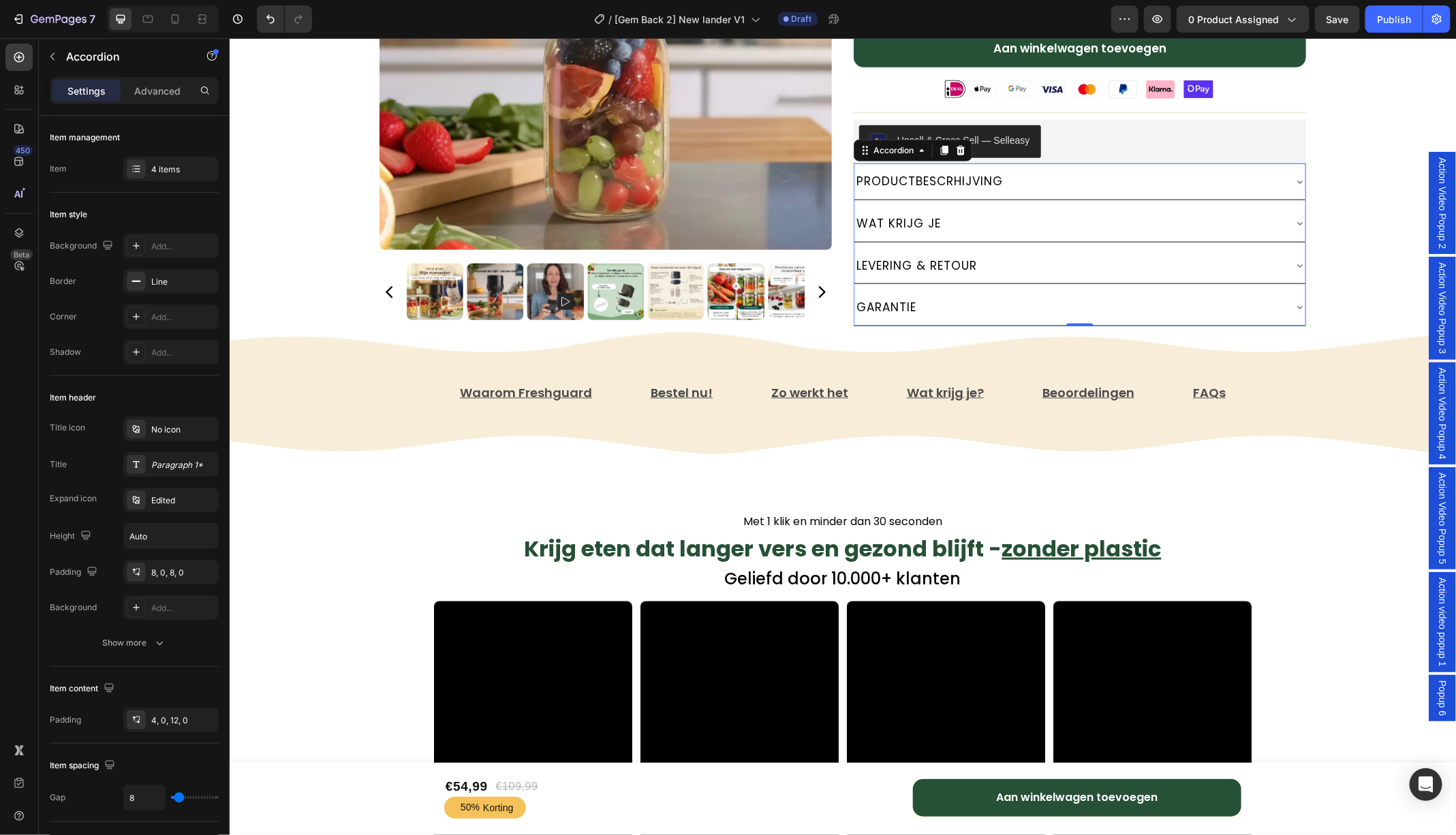
click at [1301, 304] on icon at bounding box center [1299, 306] width 11 height 11
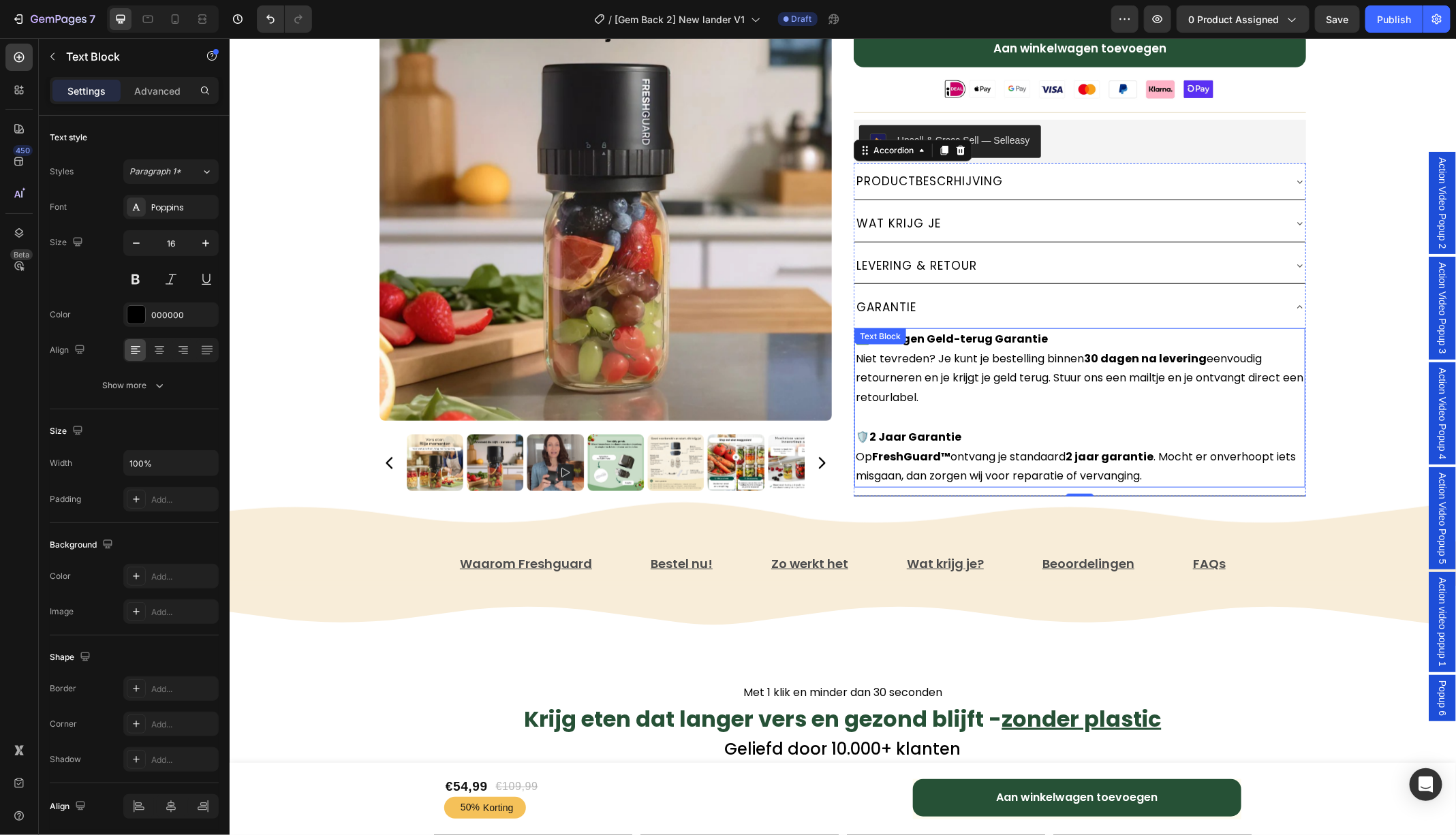
click at [1161, 472] on p "🛡️ 2 Jaar Garantie Op FreshGuard™ ontvang je standaard 2 jaar garantie . Mocht …" at bounding box center [1078, 456] width 448 height 58
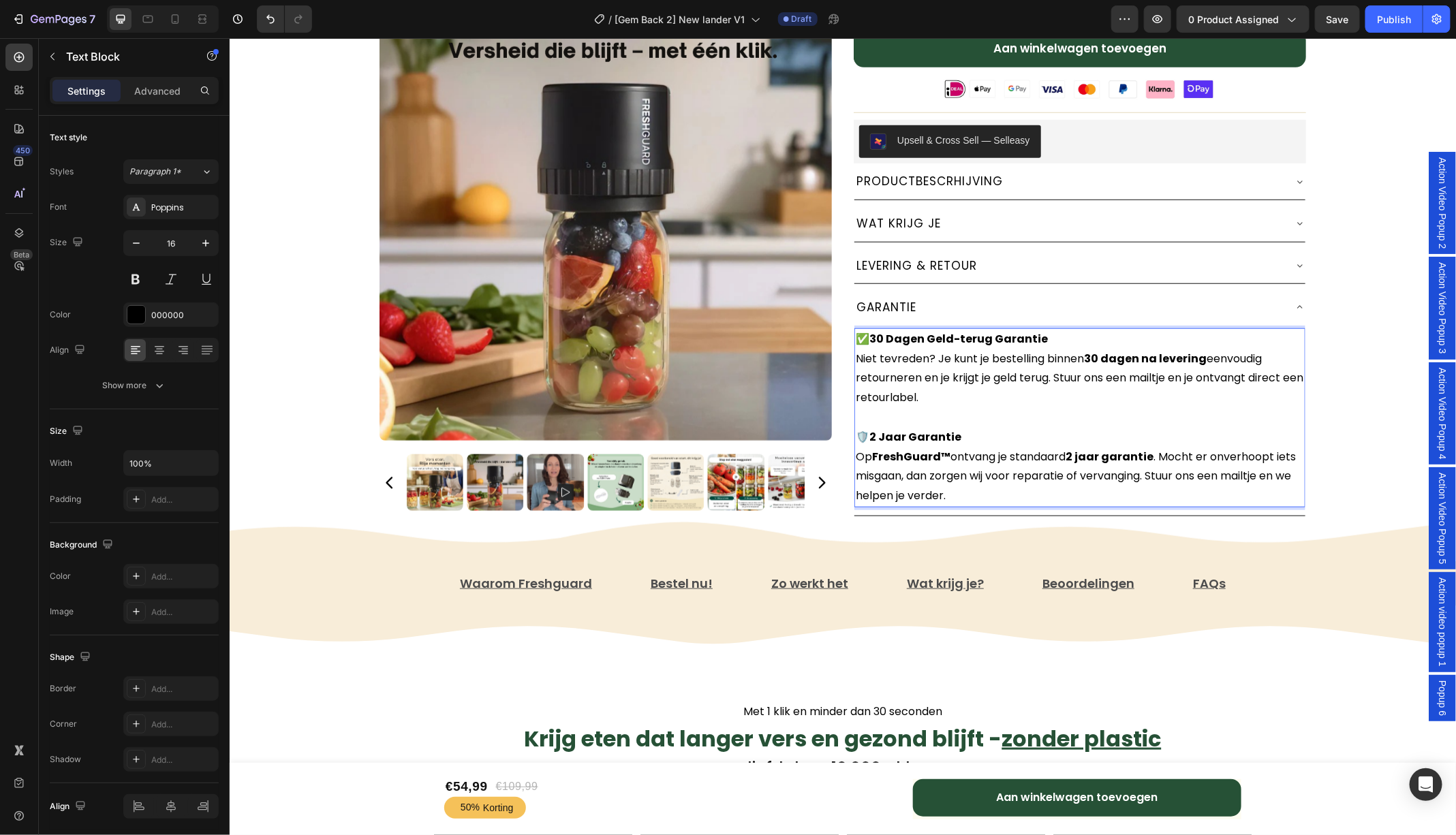
click at [1150, 471] on p "🛡️ 2 Jaar Garantie Op FreshGuard™ ontvang je standaard 2 jaar garantie . Mocht …" at bounding box center [1078, 466] width 448 height 78
click at [1301, 305] on icon at bounding box center [1299, 306] width 6 height 3
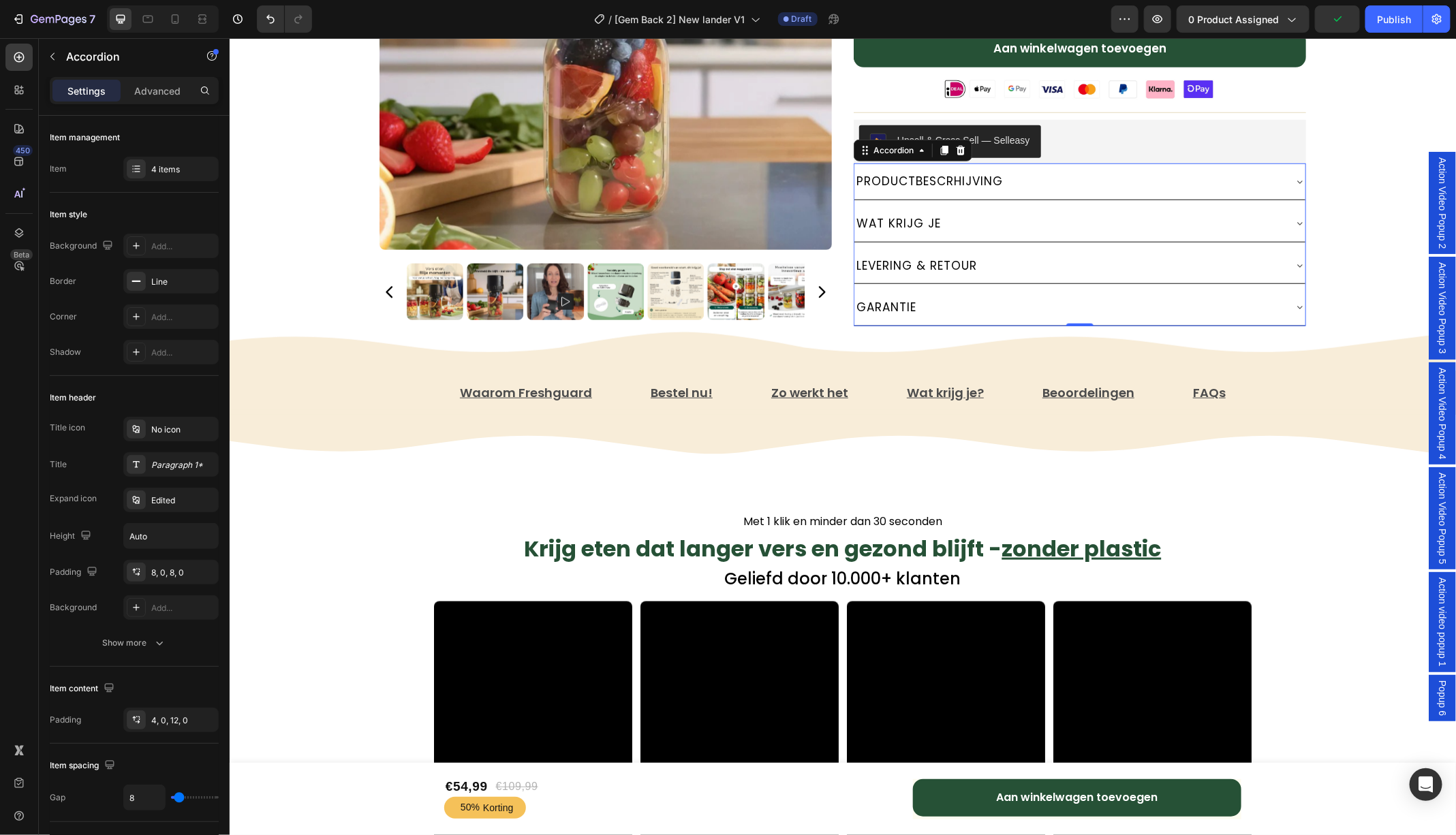
click at [1301, 261] on icon at bounding box center [1299, 265] width 11 height 11
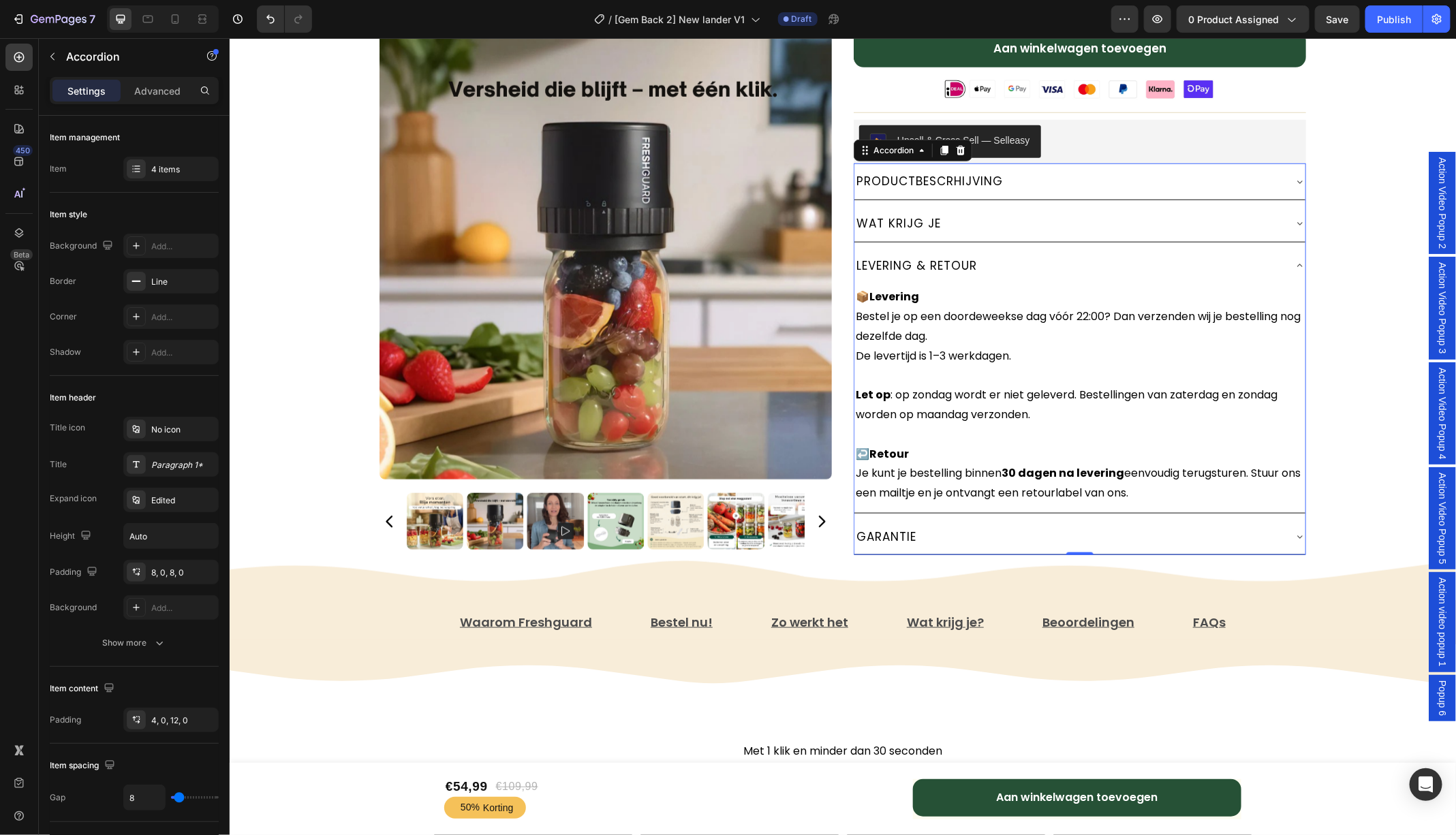
click at [1301, 260] on icon at bounding box center [1299, 265] width 11 height 11
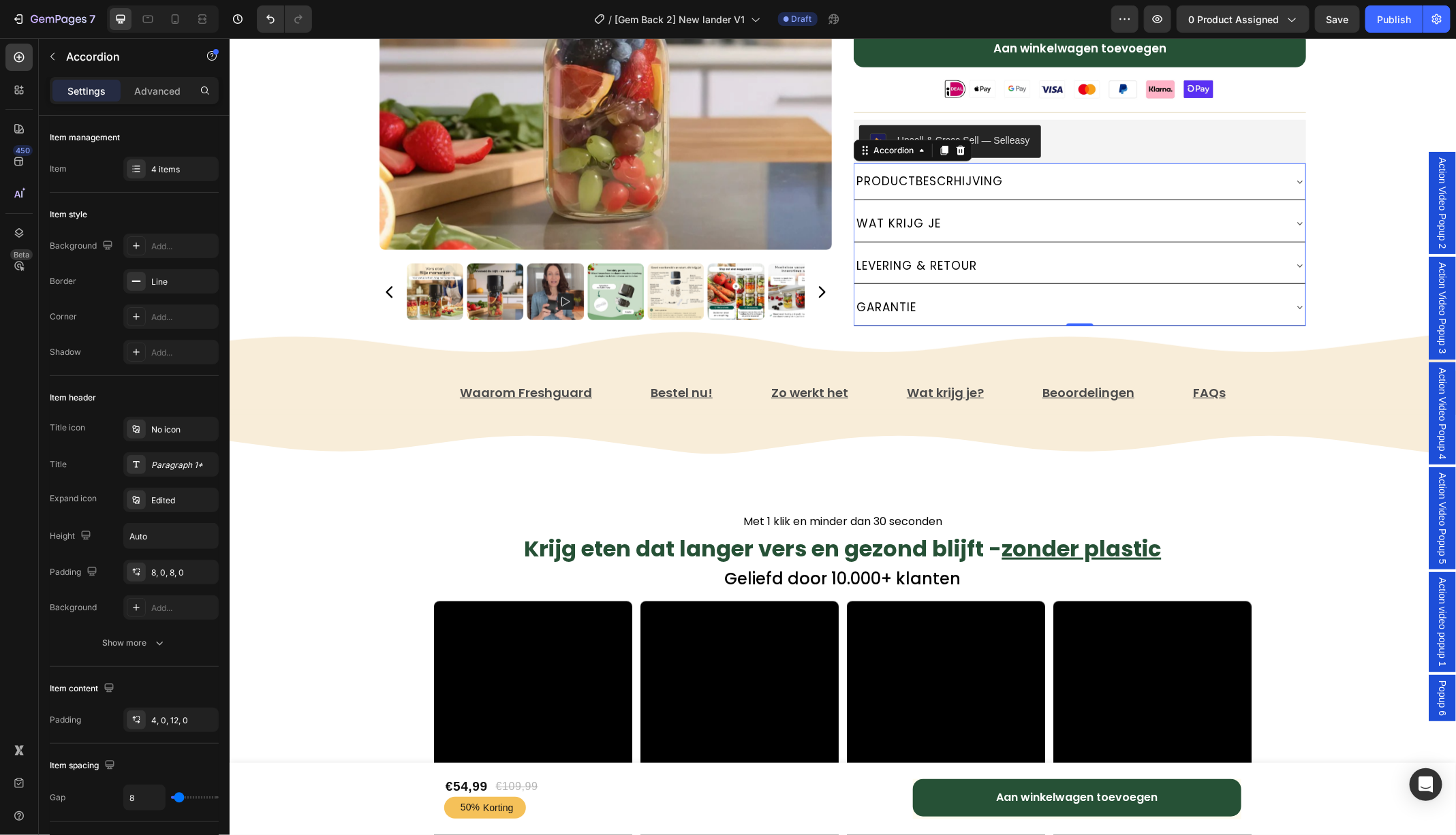
click at [1301, 301] on icon at bounding box center [1299, 306] width 11 height 11
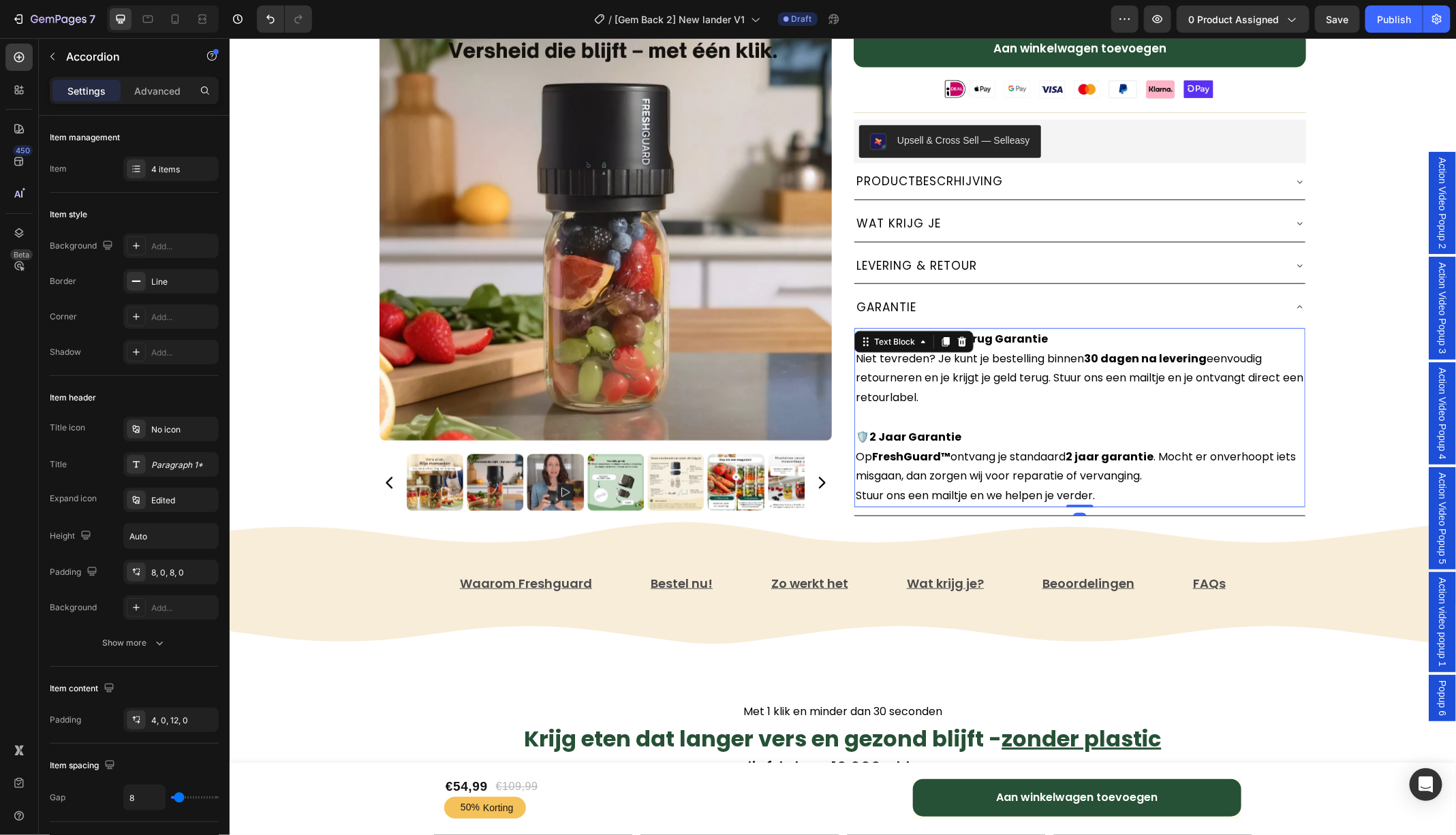
click at [949, 446] on p "🛡️ 2 Jaar Garantie Op FreshGuard™ ontvang je standaard 2 jaar garantie . Mocht …" at bounding box center [1078, 466] width 448 height 78
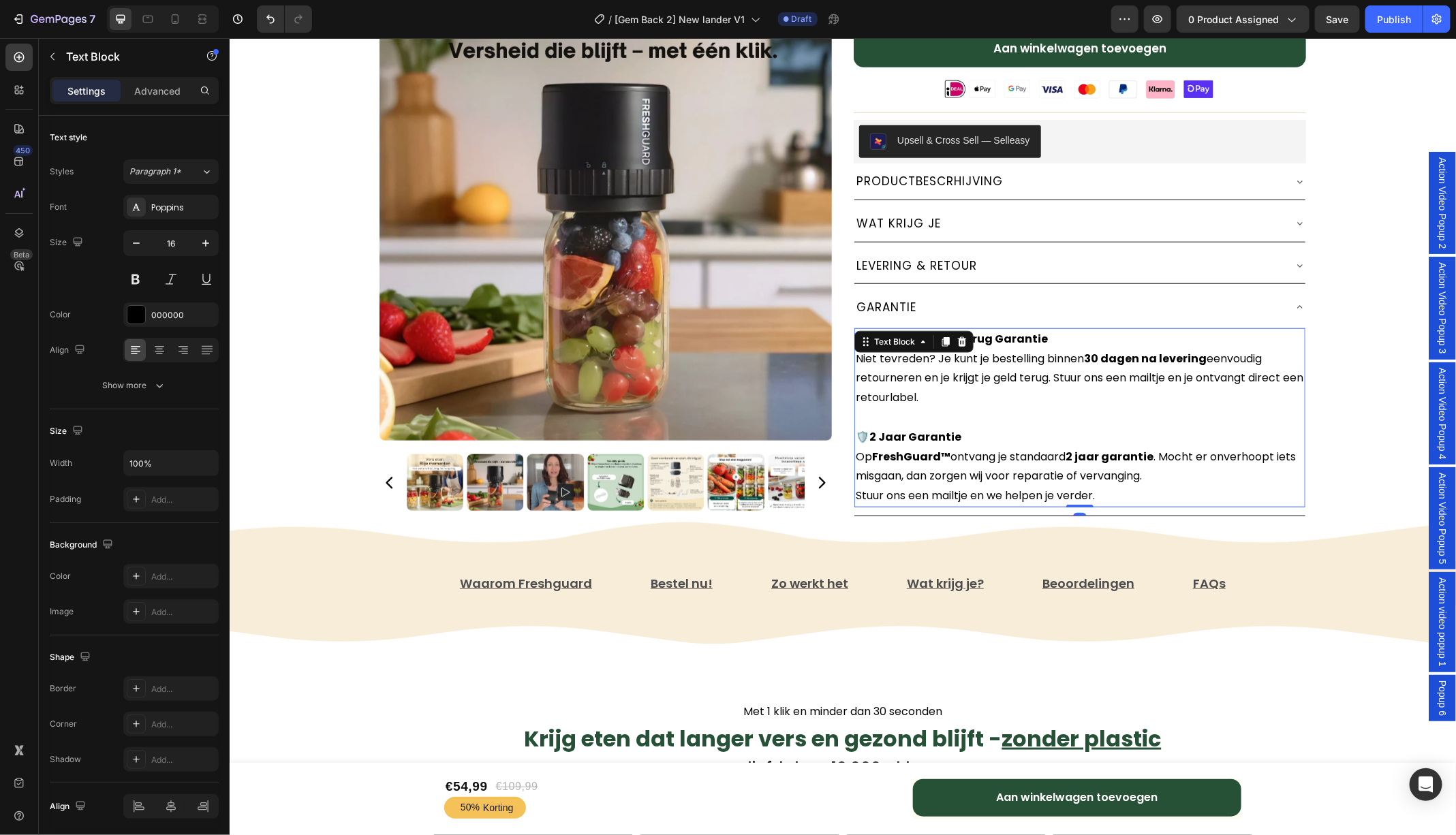
click at [949, 448] on p "🛡️ 2 Jaar Garantie Op FreshGuard™ ontvang je standaard 2 jaar garantie . Mocht …" at bounding box center [1078, 466] width 448 height 78
drag, startPoint x: 949, startPoint y: 448, endPoint x: 874, endPoint y: 452, distance: 75.1
click at [874, 452] on p "🛡️ 2 Jaar Garantie Op FreshGuard™ ontvang je standaard 2 jaar garantie . Mocht …" at bounding box center [1078, 466] width 448 height 78
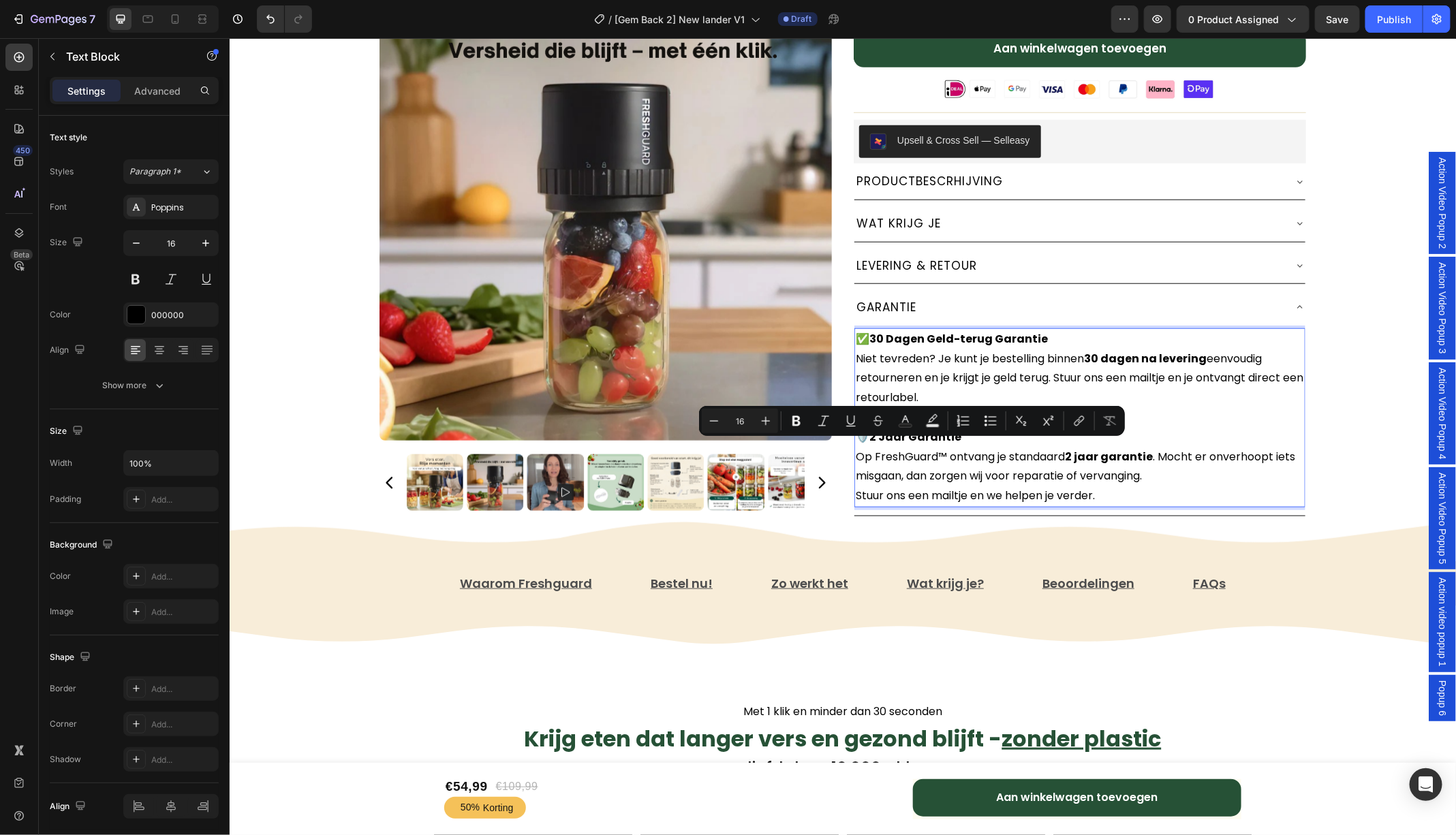
click at [1125, 477] on p "🛡️ 2 Jaar Garantie Op FreshGuard™ ontvang je standaard 2 jaar garantie . Mocht …" at bounding box center [1078, 466] width 448 height 78
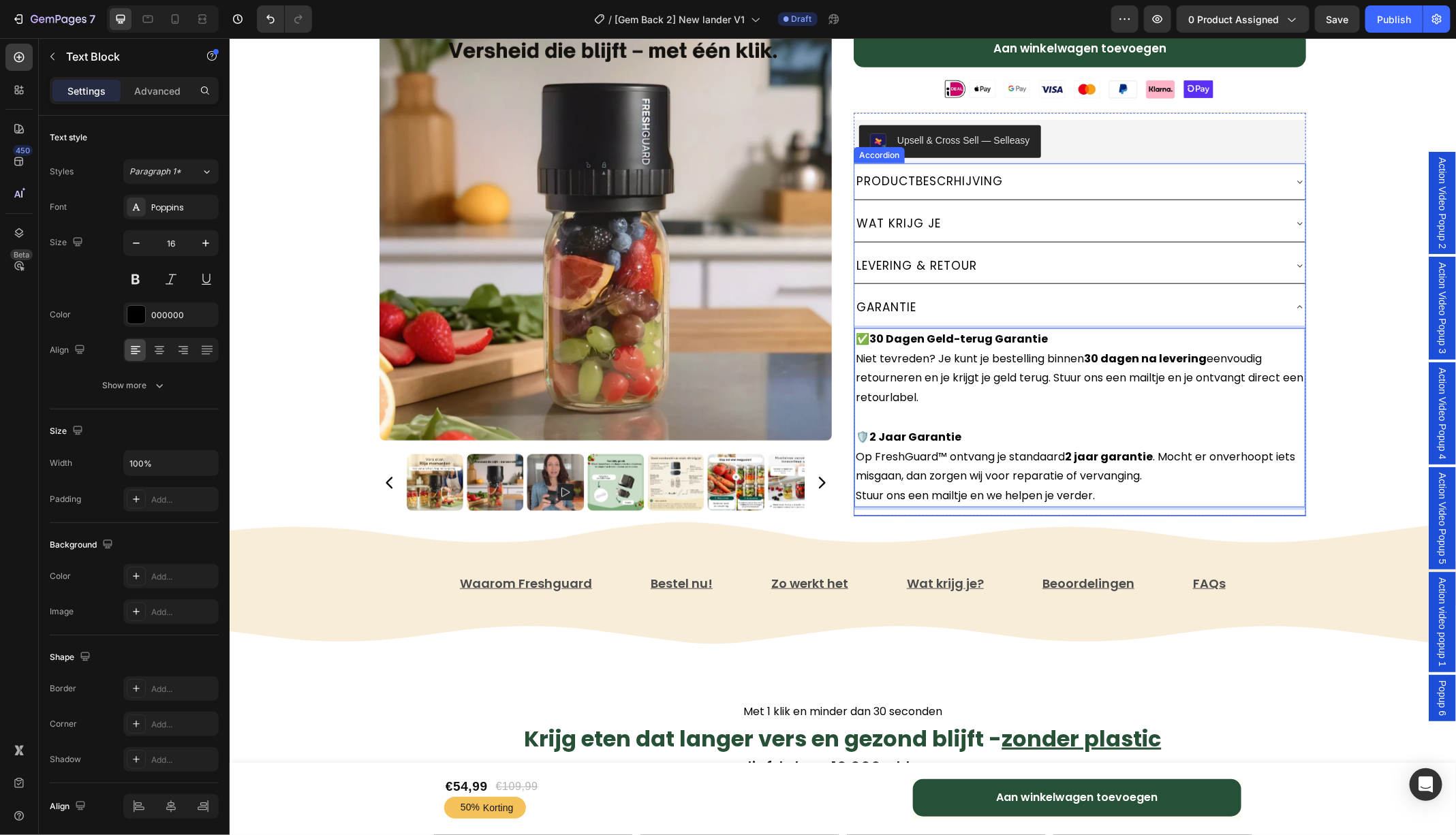
click at [1298, 305] on icon at bounding box center [1299, 306] width 6 height 3
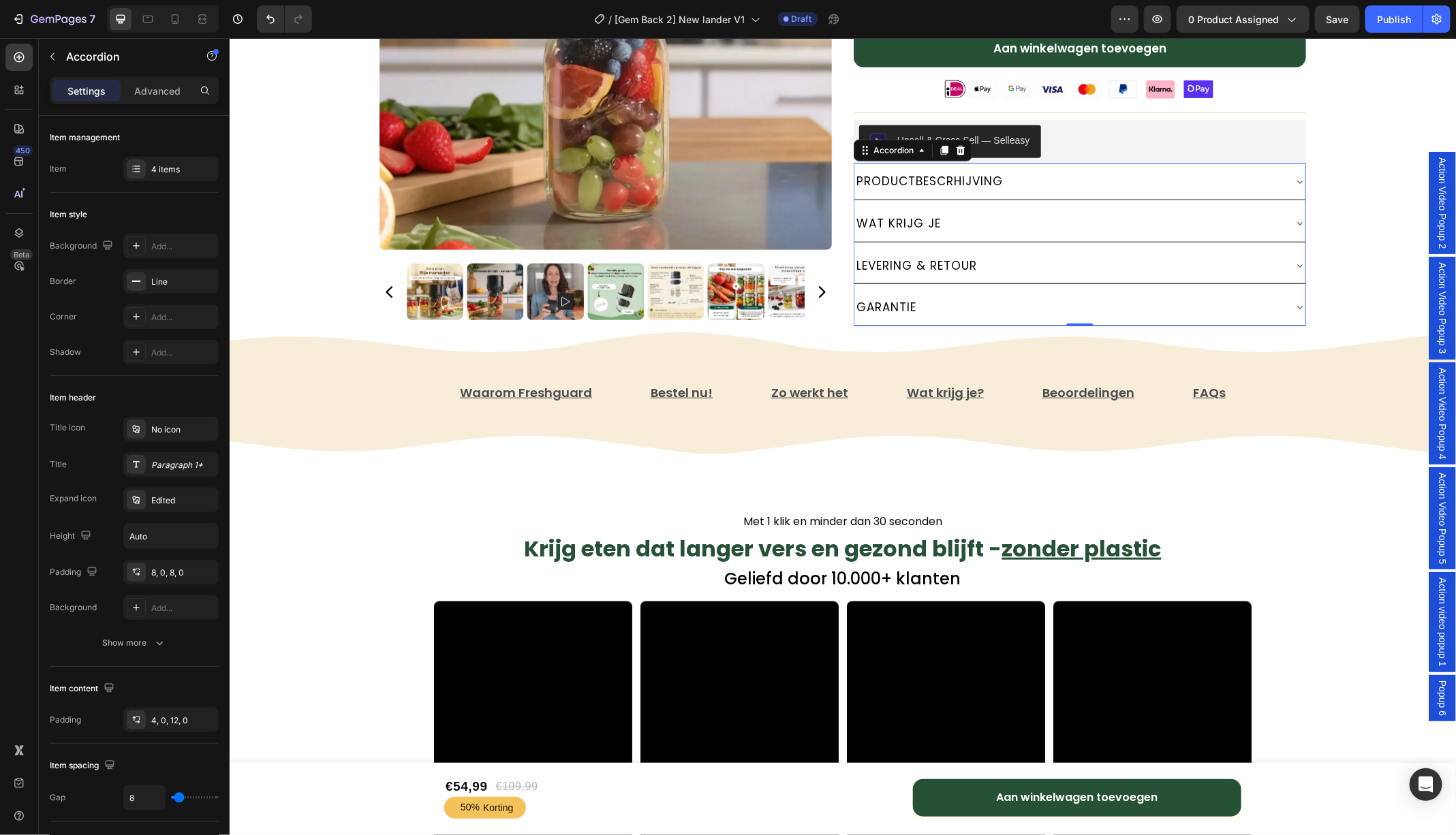
click at [1296, 175] on icon at bounding box center [1299, 181] width 11 height 11
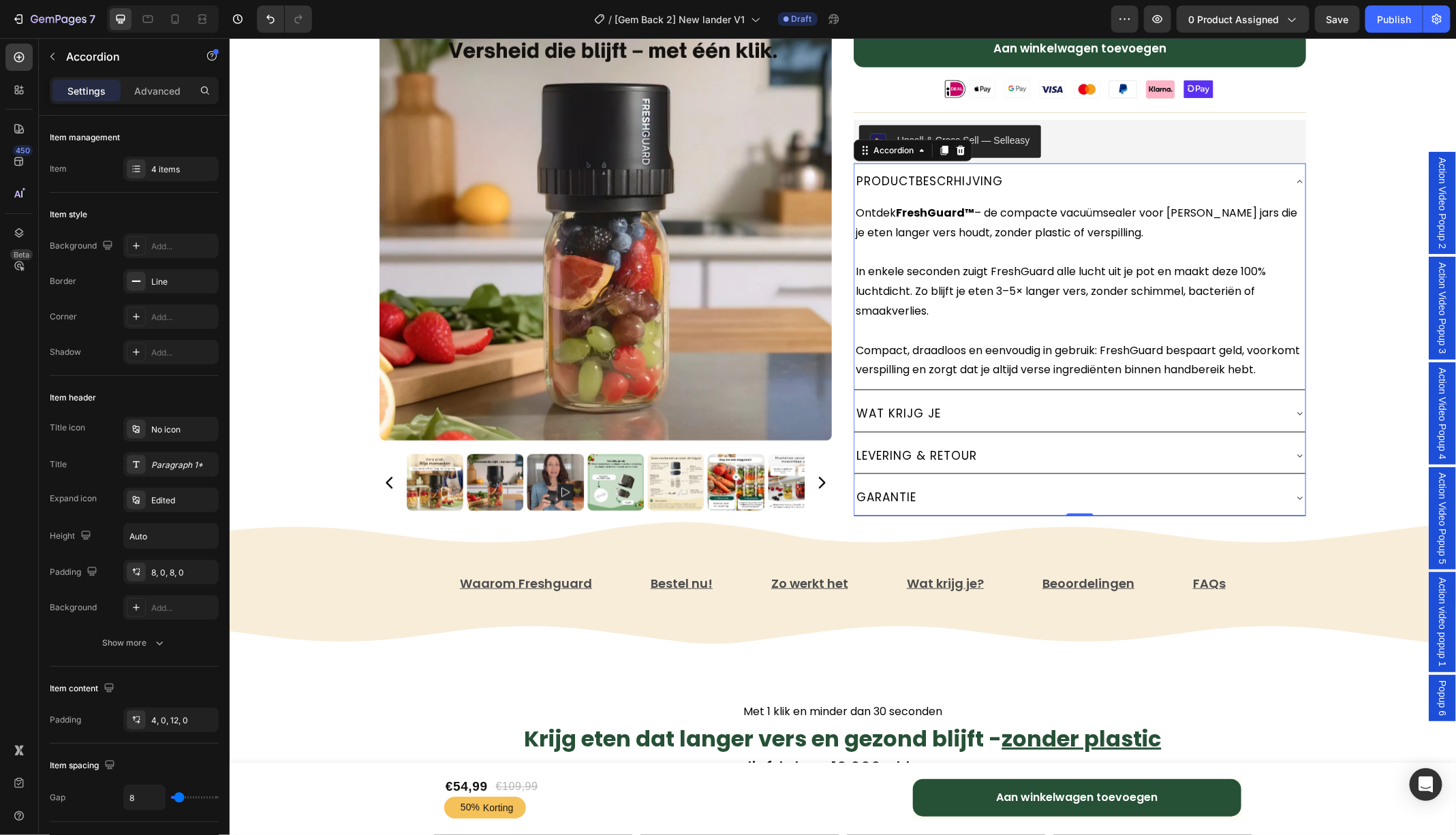
click at [1296, 175] on icon at bounding box center [1299, 181] width 11 height 11
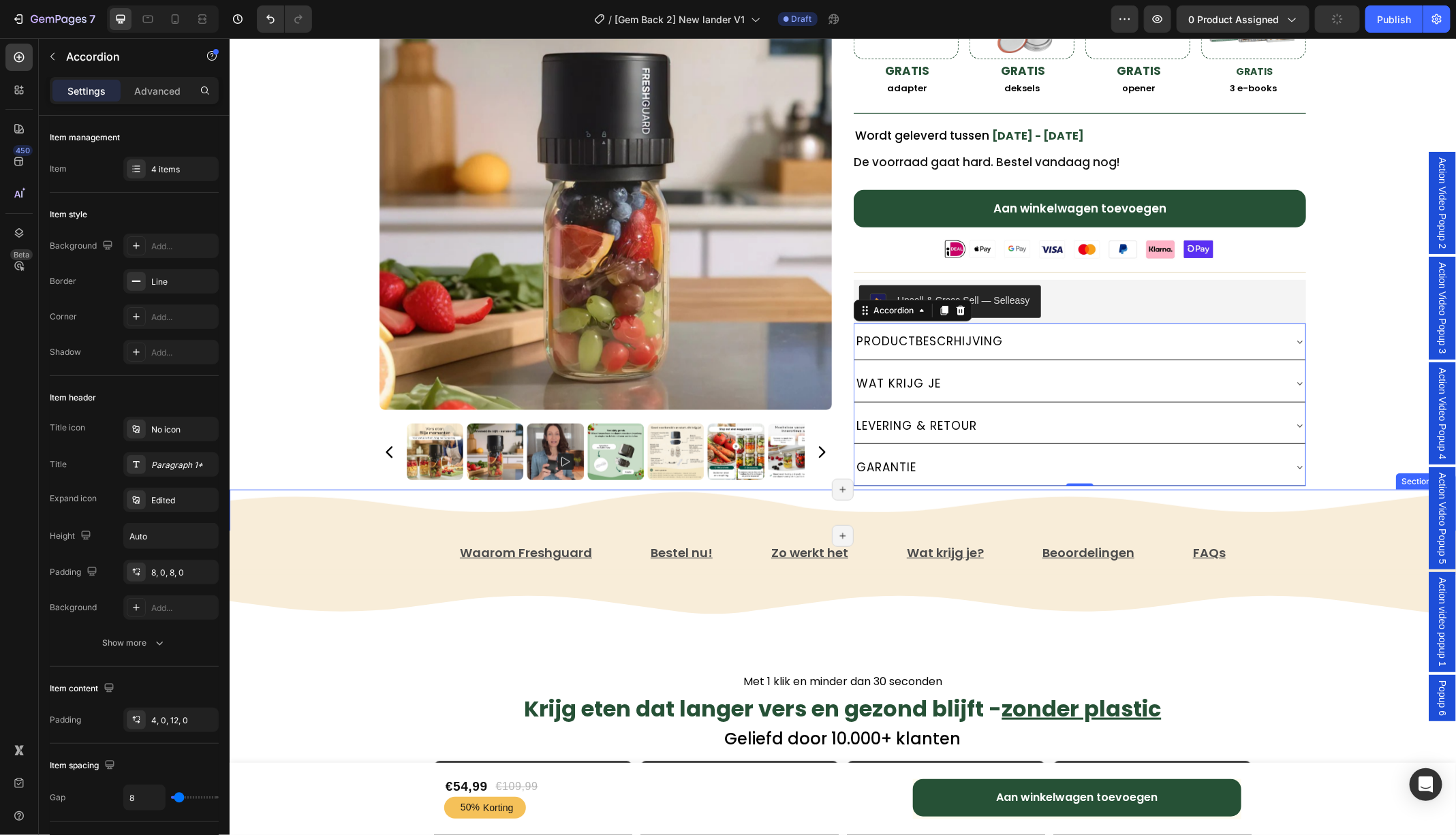
scroll to position [421, 0]
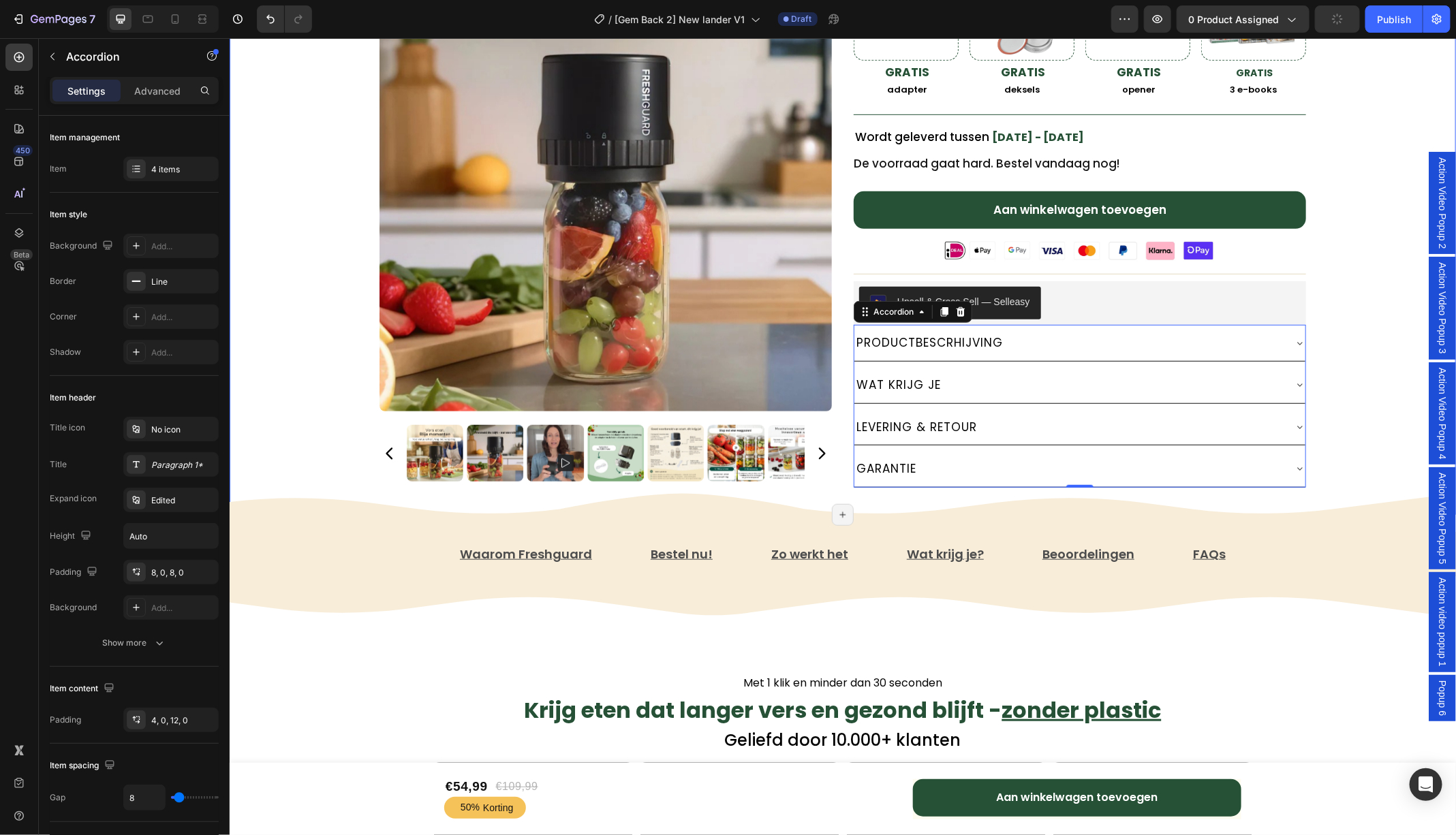
click at [1365, 346] on div "Freshguard™️ Vacuümsealer Text Block ★★★★★ 4.81 door 7,421 tevreden klanten! Te…" at bounding box center [842, 79] width 1226 height 871
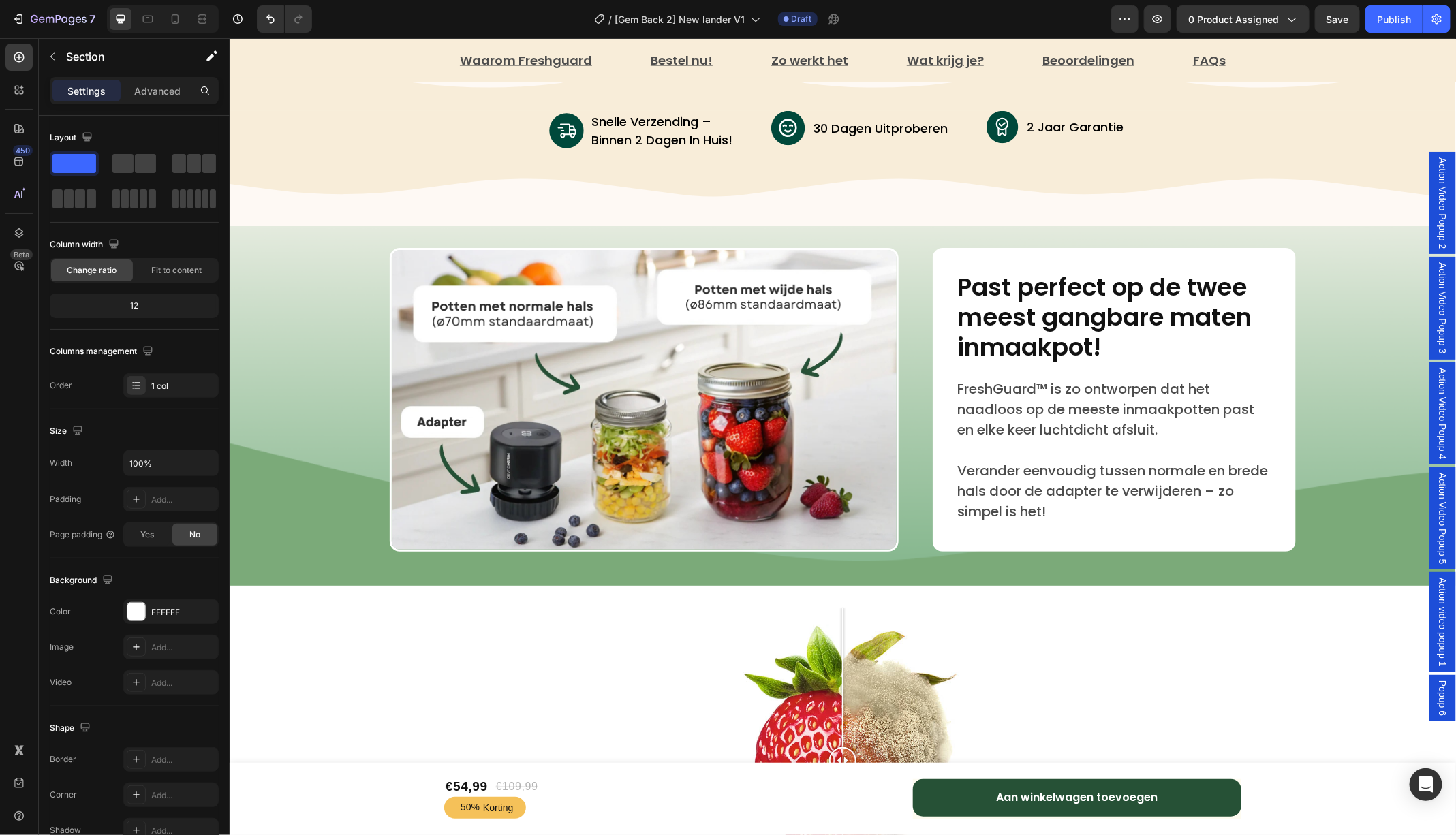
scroll to position [4068, 0]
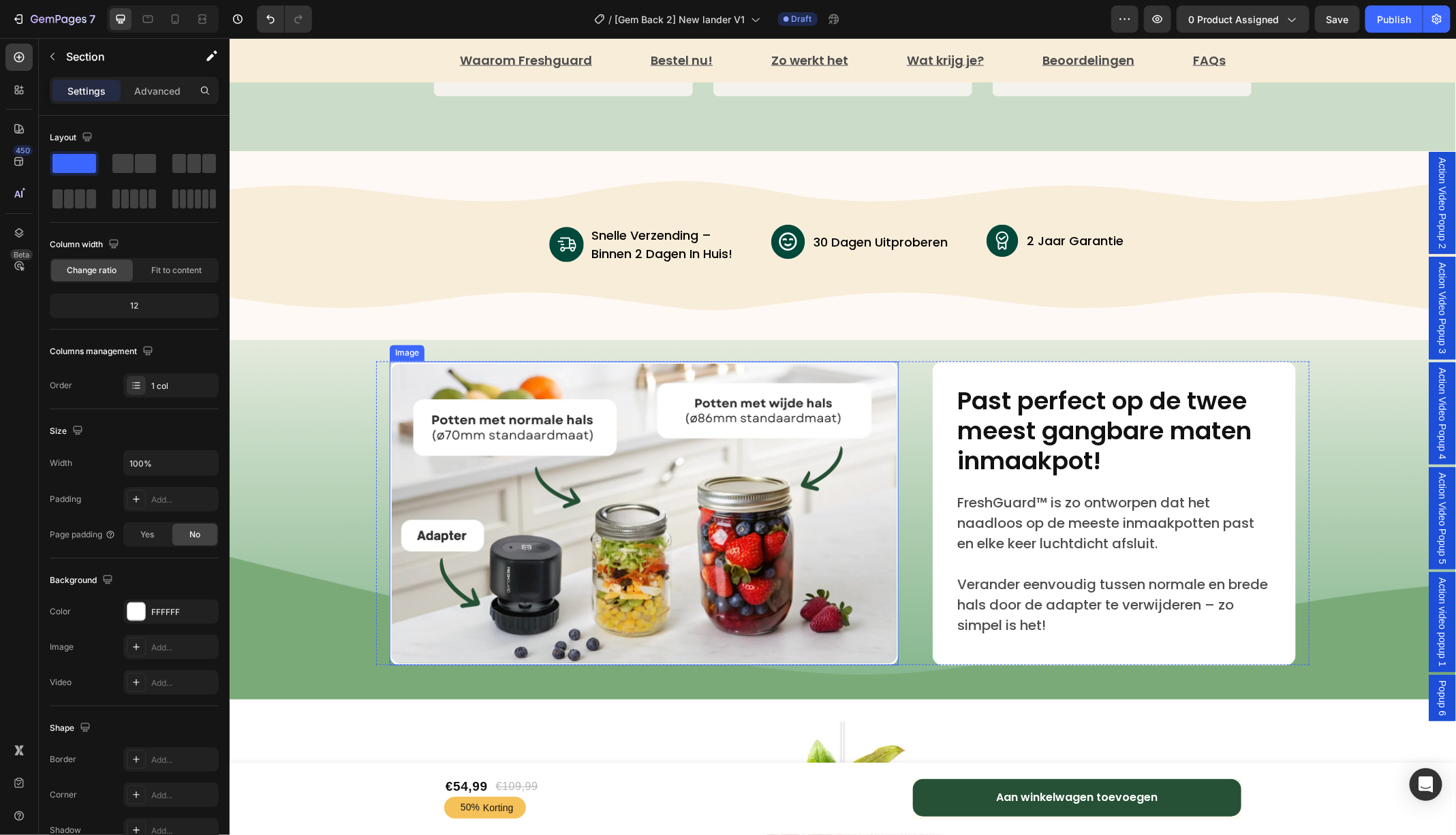
click at [713, 499] on img at bounding box center [643, 513] width 509 height 304
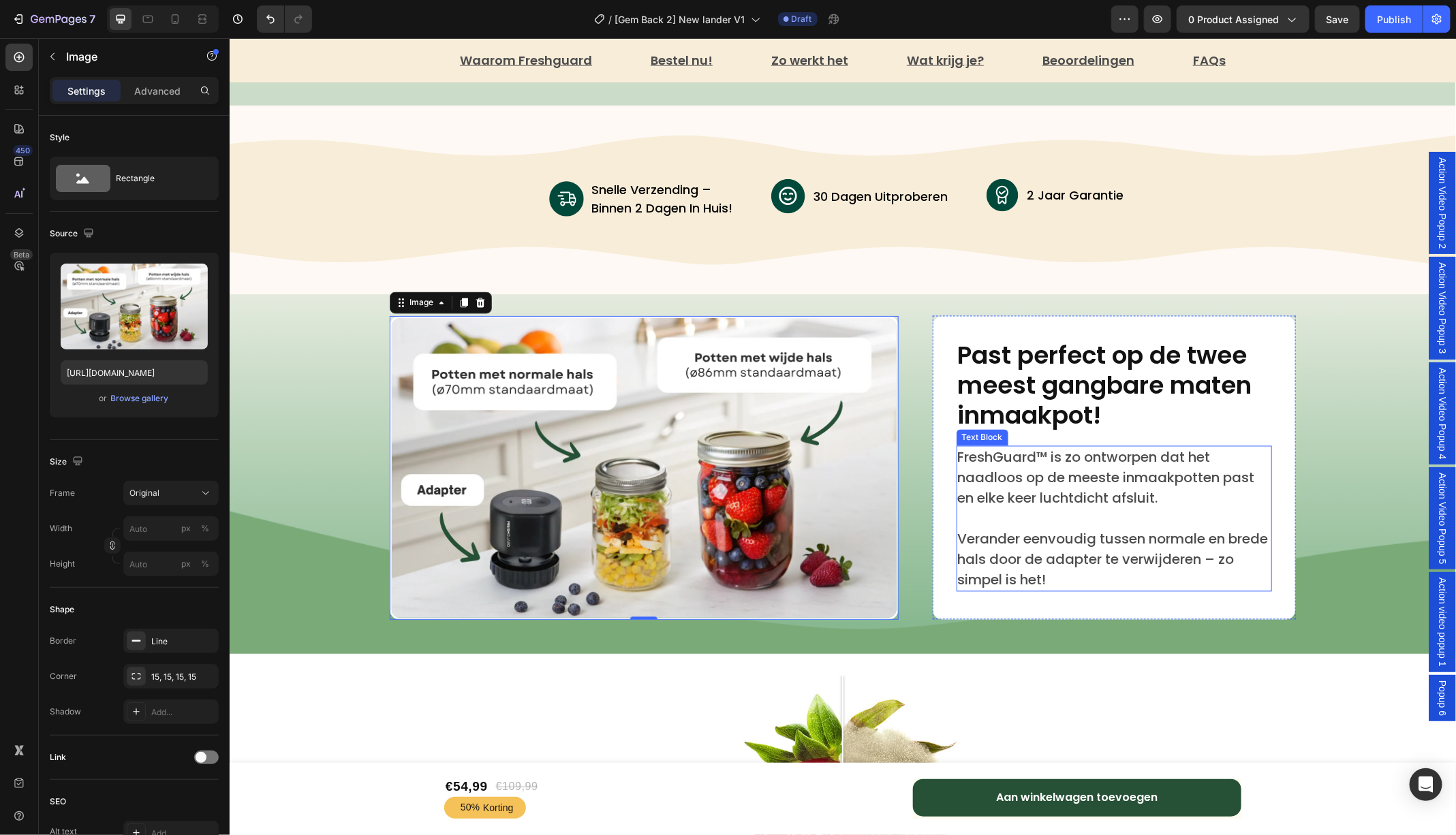
scroll to position [4123, 0]
